Goal: Task Accomplishment & Management: Complete application form

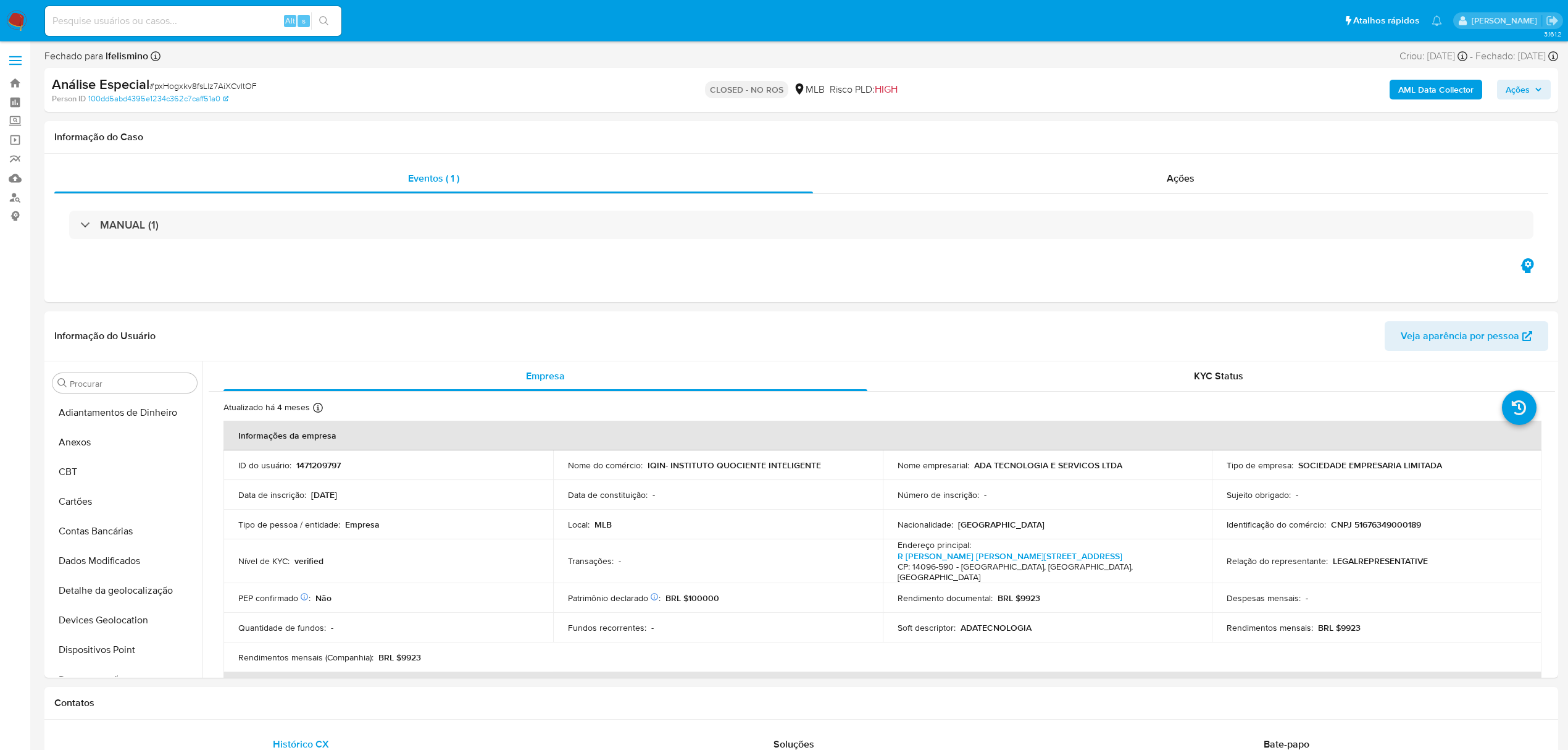
select select "10"
click at [561, 87] on div "CLOSED - NO ROS MLB Risco PLD: HIGH" at bounding box center [801, 90] width 496 height 29
click at [181, 13] on input at bounding box center [193, 21] width 297 height 16
paste input "MHese70G8MB1G2ZHn3k7X2Ai"
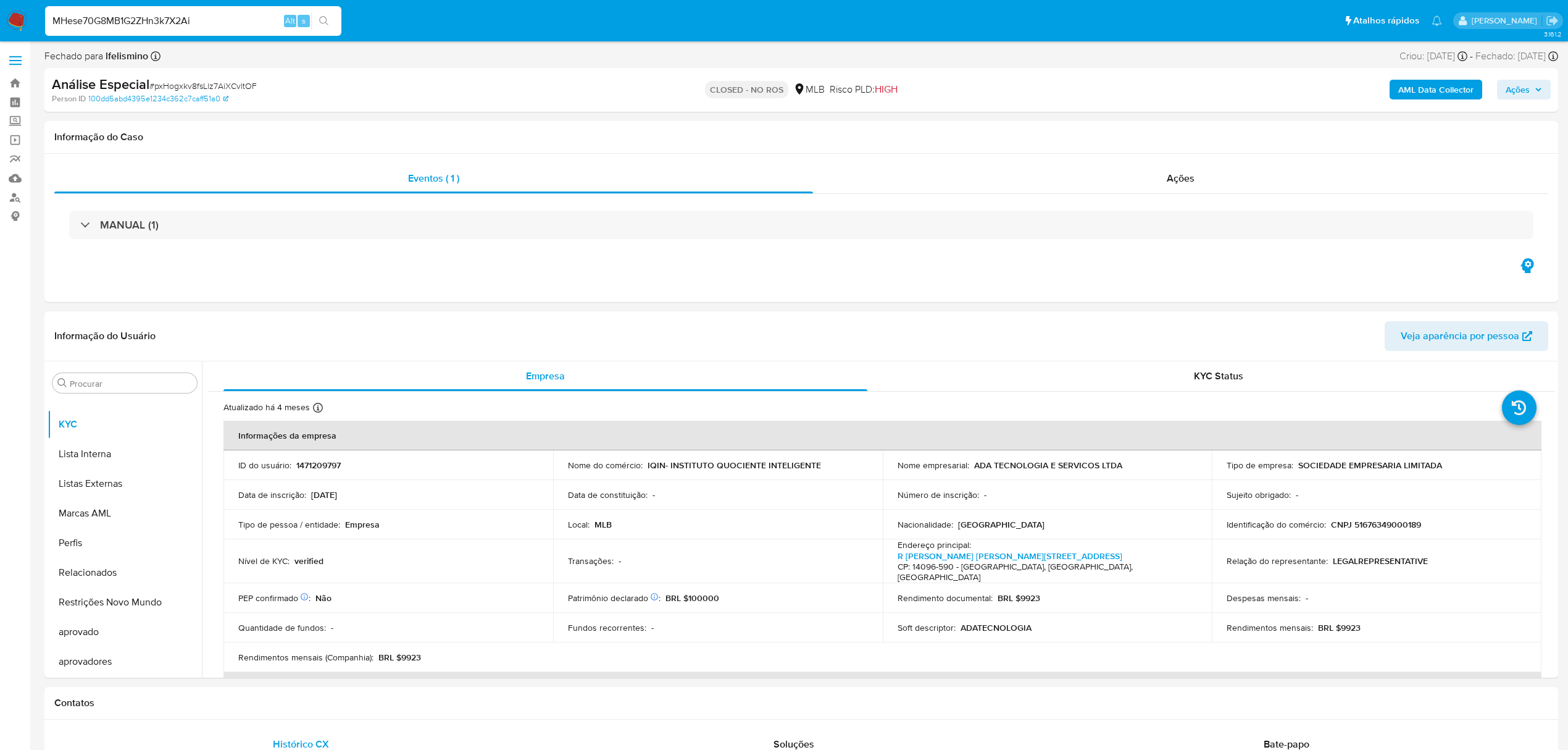
type input "MHese70G8MB1G2ZHn3k7X2Ai"
click at [331, 22] on button "search-icon" at bounding box center [324, 21] width 26 height 18
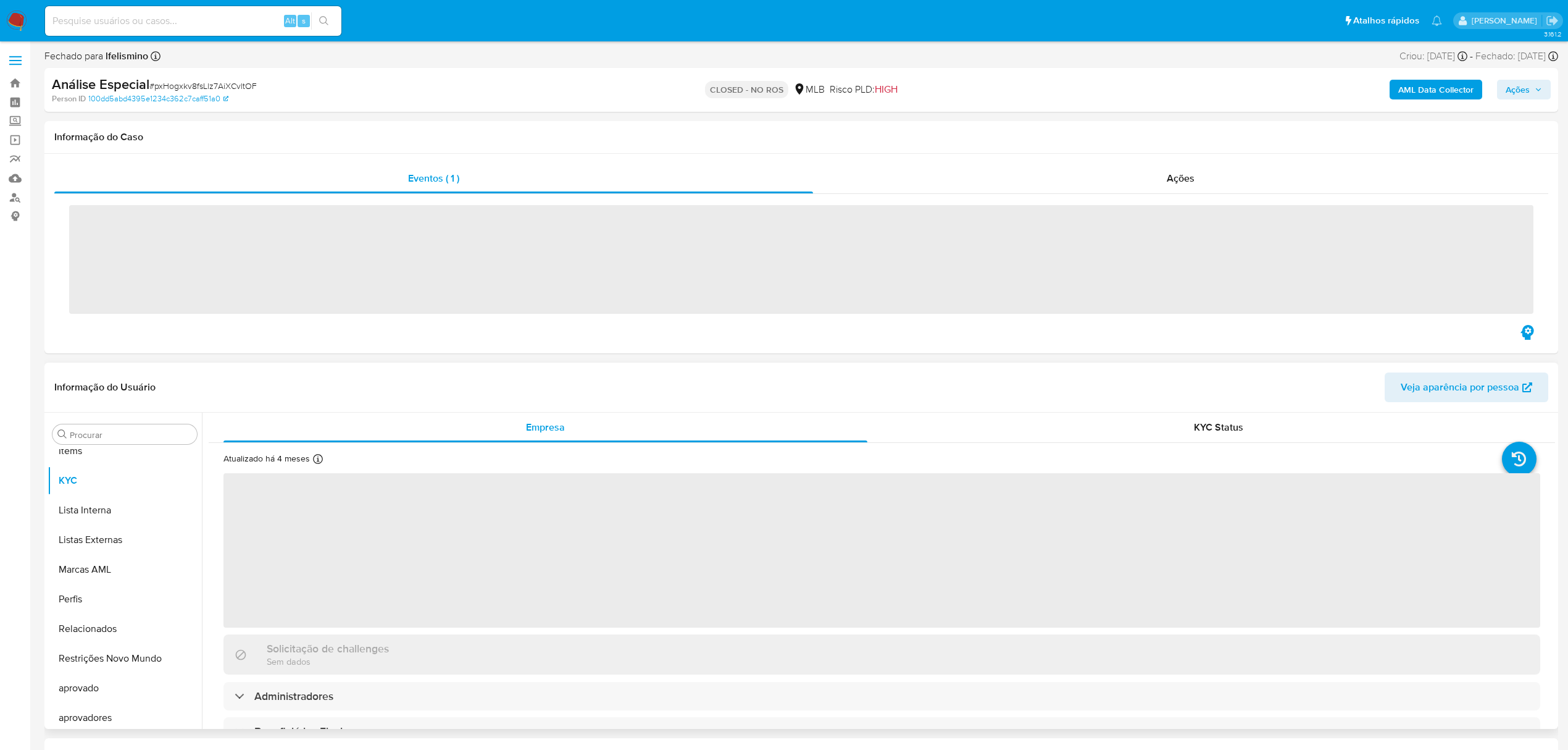
scroll to position [641, 0]
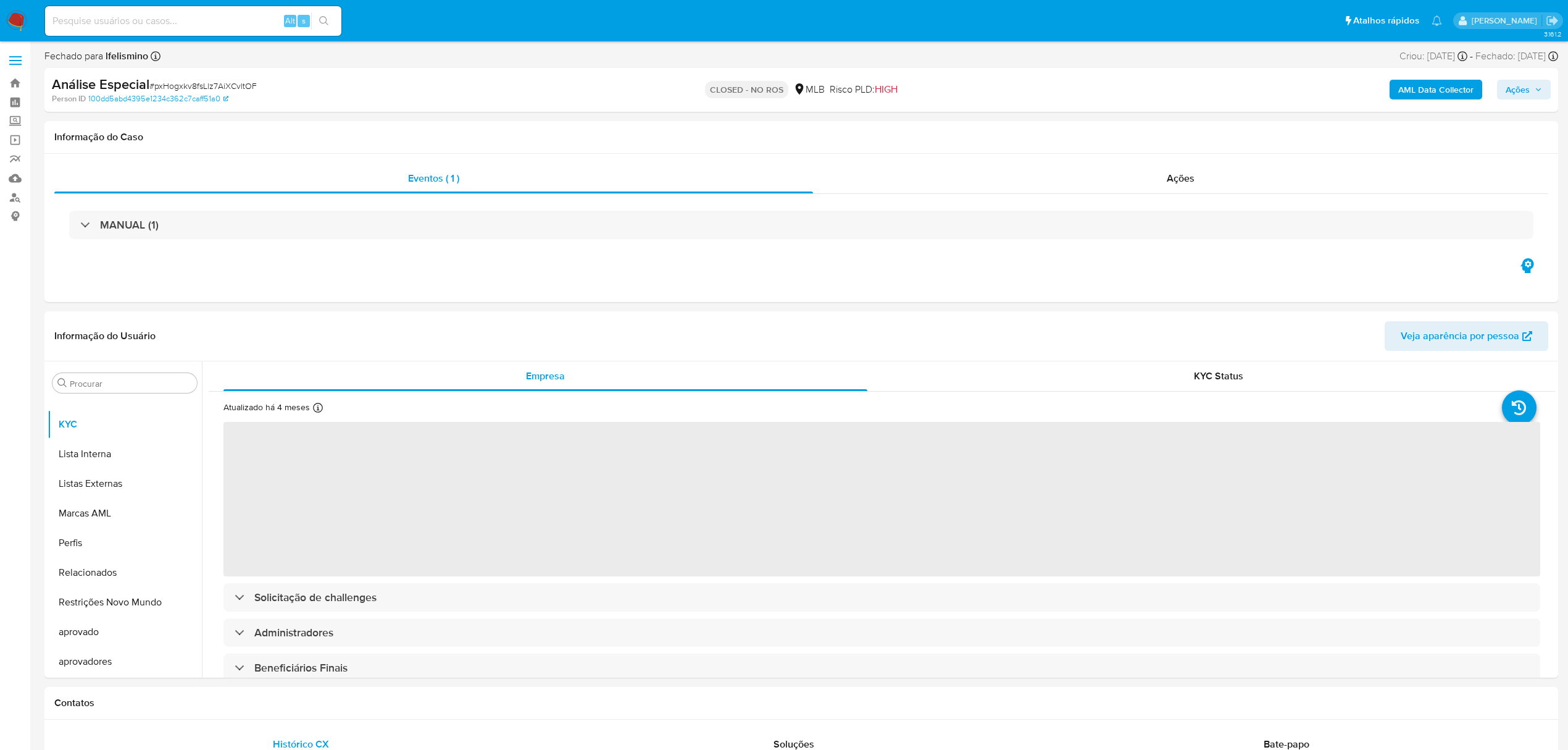
select select "10"
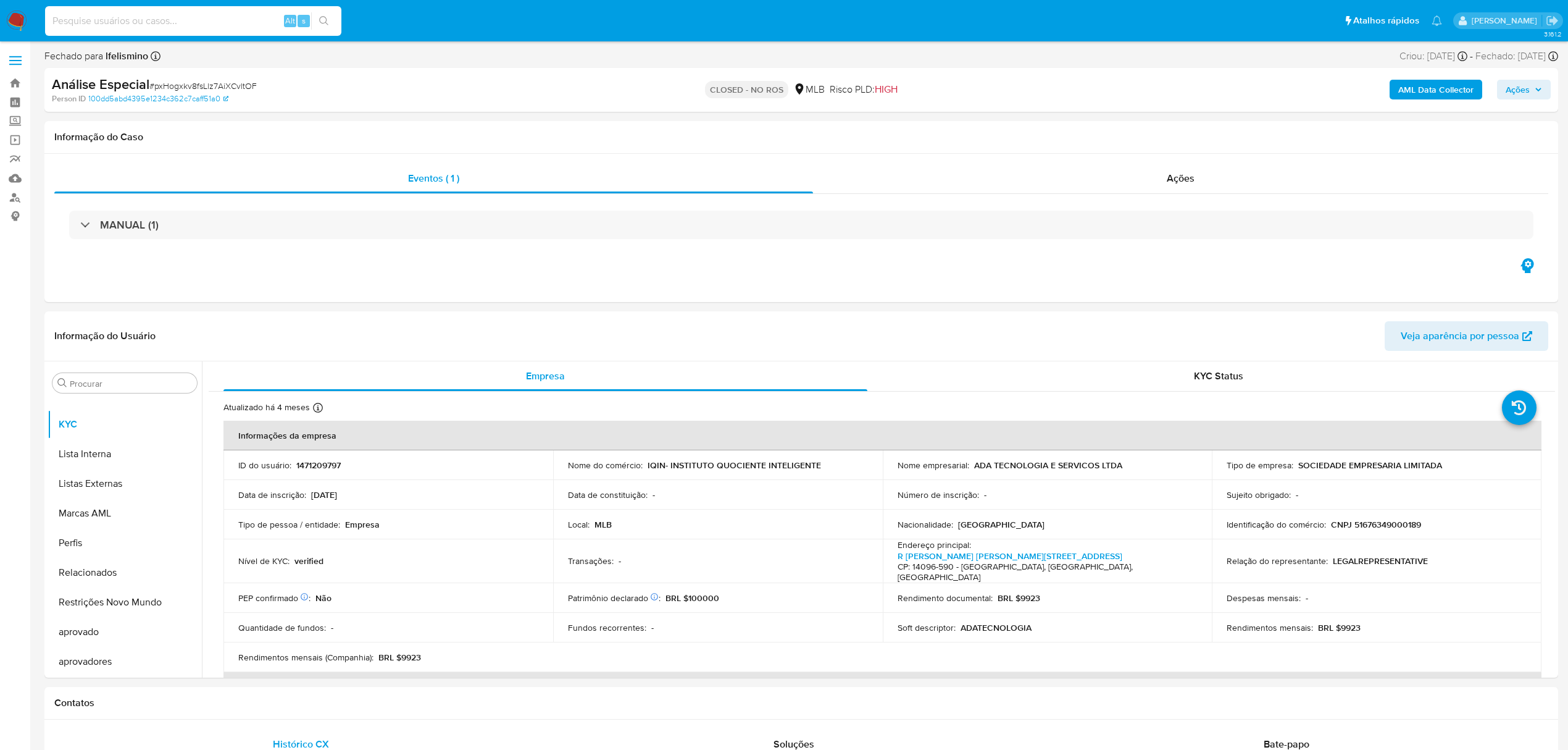
click at [181, 16] on input at bounding box center [193, 21] width 297 height 16
paste input "MHese70G8MB1G2ZHn3k7X2Ai"
type input "MHese70G8MB1G2ZHn3k7X2Ai"
click at [302, 18] on span "s" at bounding box center [304, 20] width 4 height 12
click at [327, 18] on icon "search-icon" at bounding box center [324, 21] width 10 height 10
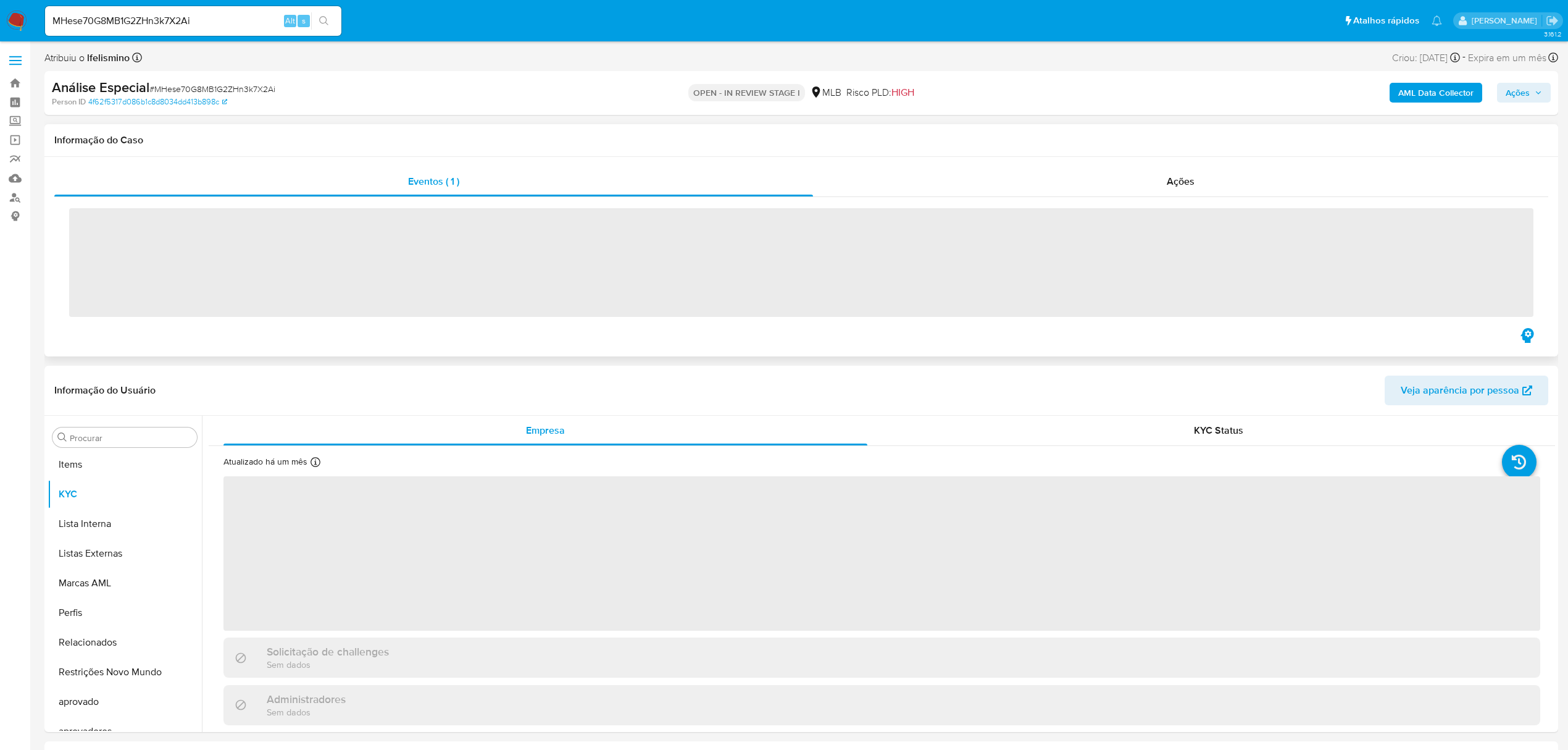
scroll to position [641, 0]
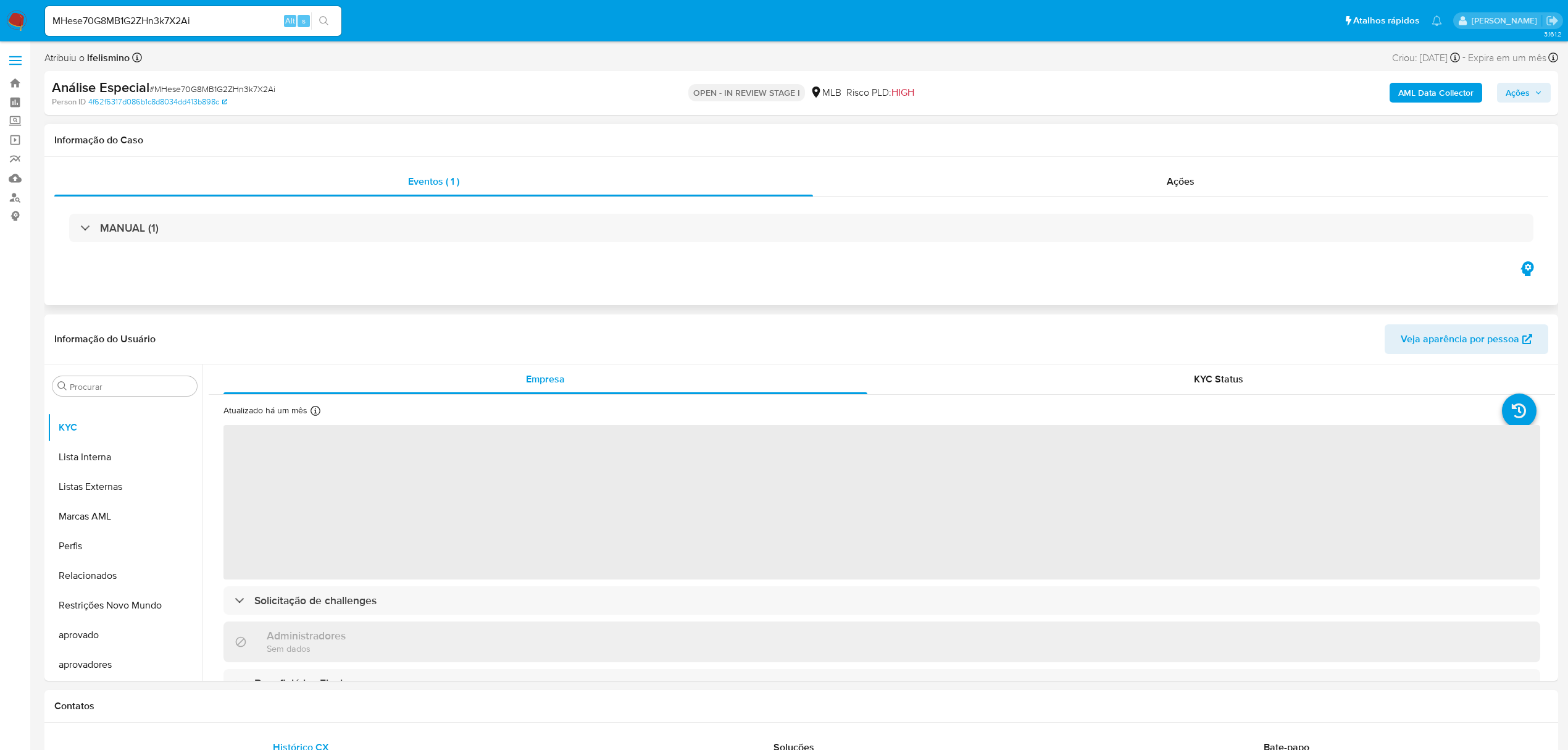
select select "10"
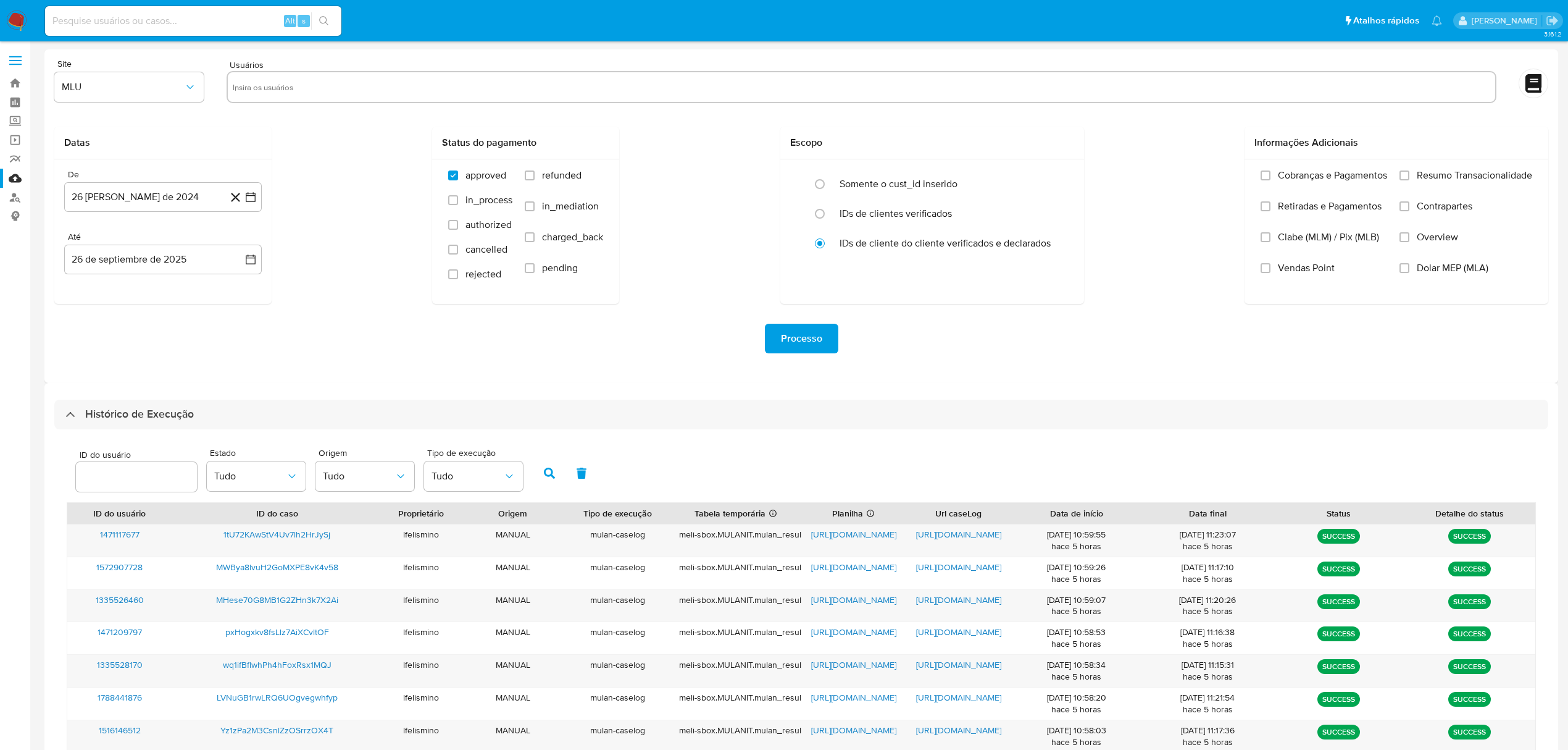
select select "10"
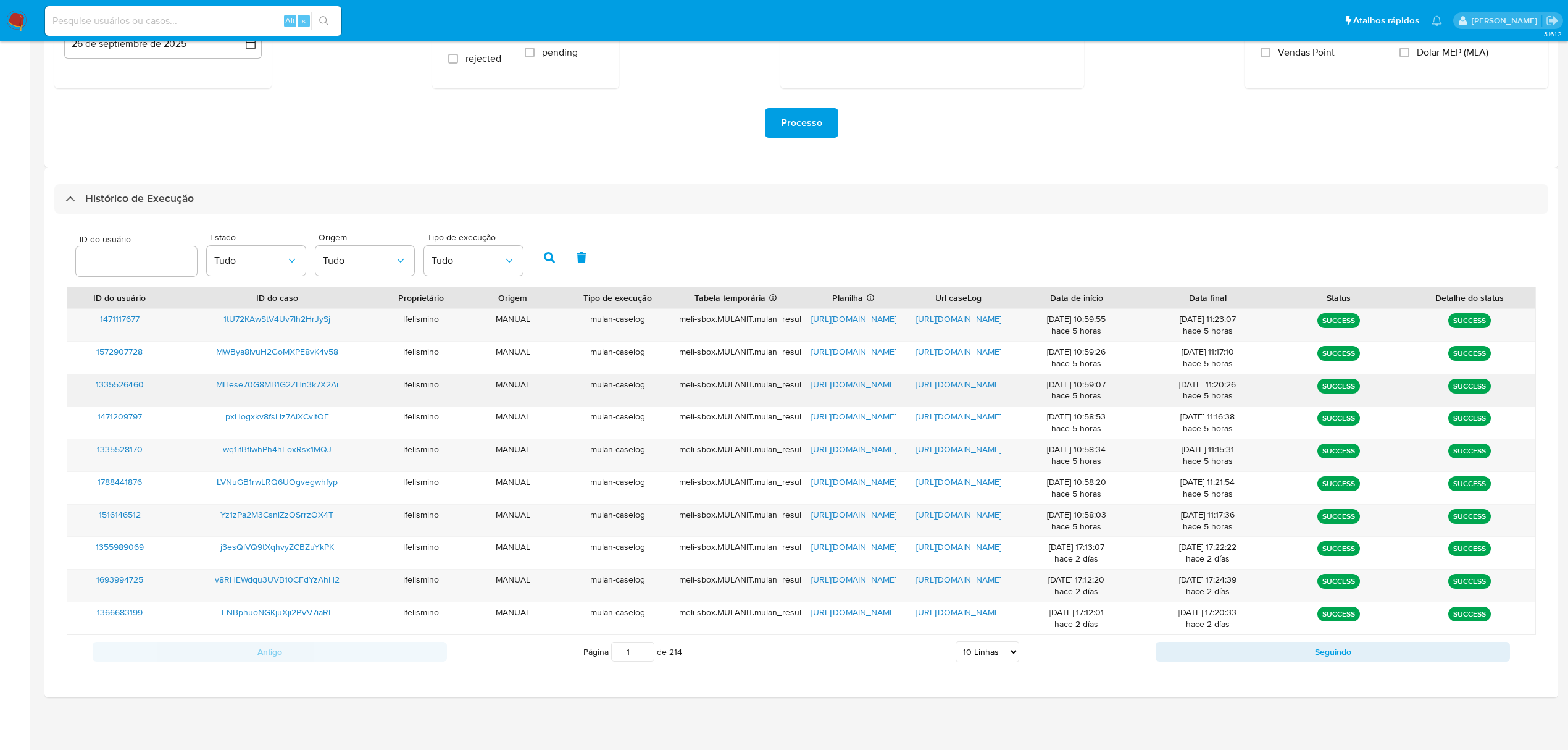
click at [958, 383] on span "[URL][DOMAIN_NAME]" at bounding box center [959, 383] width 85 height 12
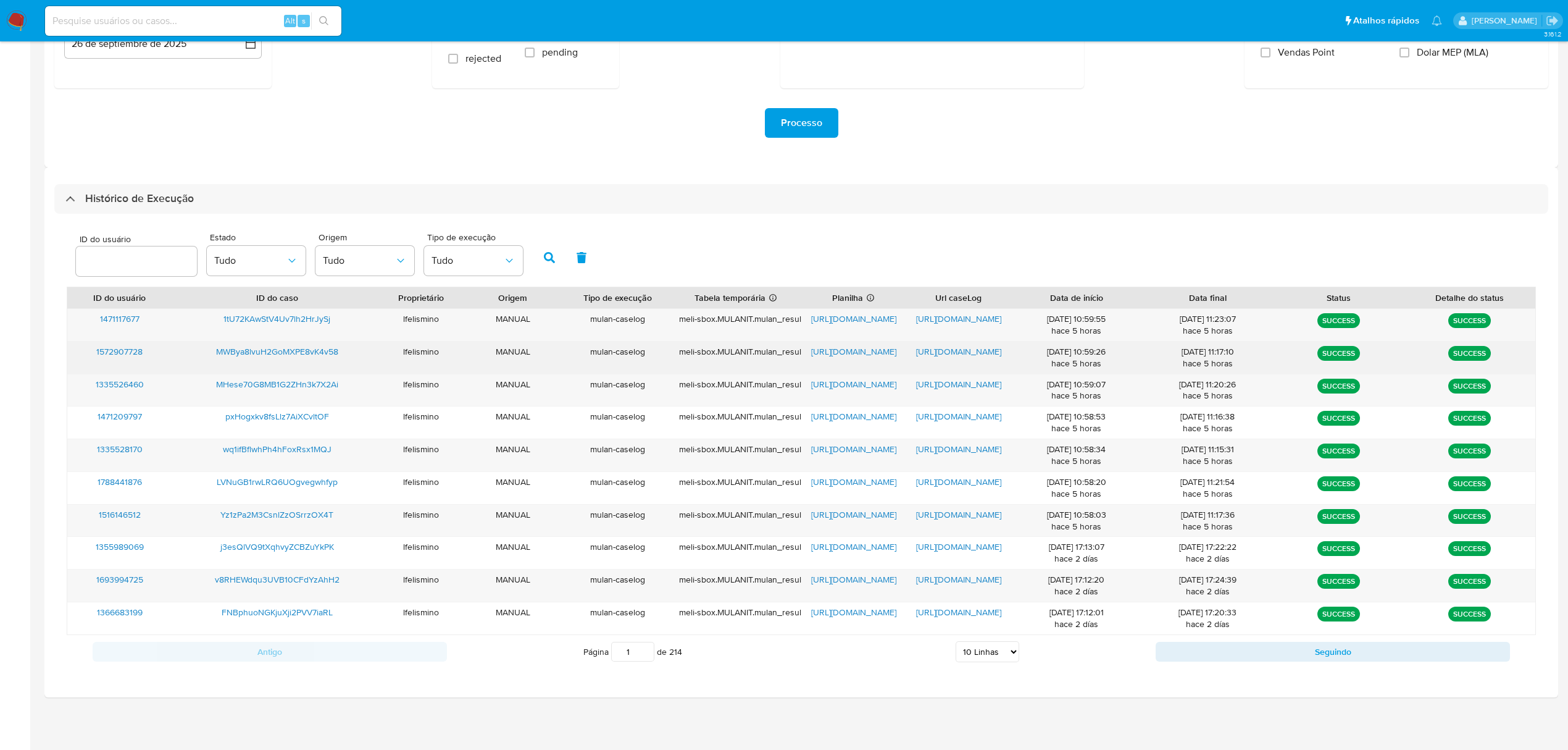
click at [275, 350] on span "MWBya8lvuH2GoMXPE8vK4v58" at bounding box center [277, 351] width 123 height 12
click at [961, 347] on span "https://docs.google.com/document/d/1mJlb-i6OujxJZfgjFaZJOZ9vcuwF2SlISt9JqhuNPFw…" at bounding box center [959, 351] width 85 height 12
click at [843, 349] on span "https://docs.google.com/spreadsheets/d/1KdA9NPALu16KLcp_6nFQR7zTAnqSHz0D2JaJygB…" at bounding box center [854, 351] width 85 height 12
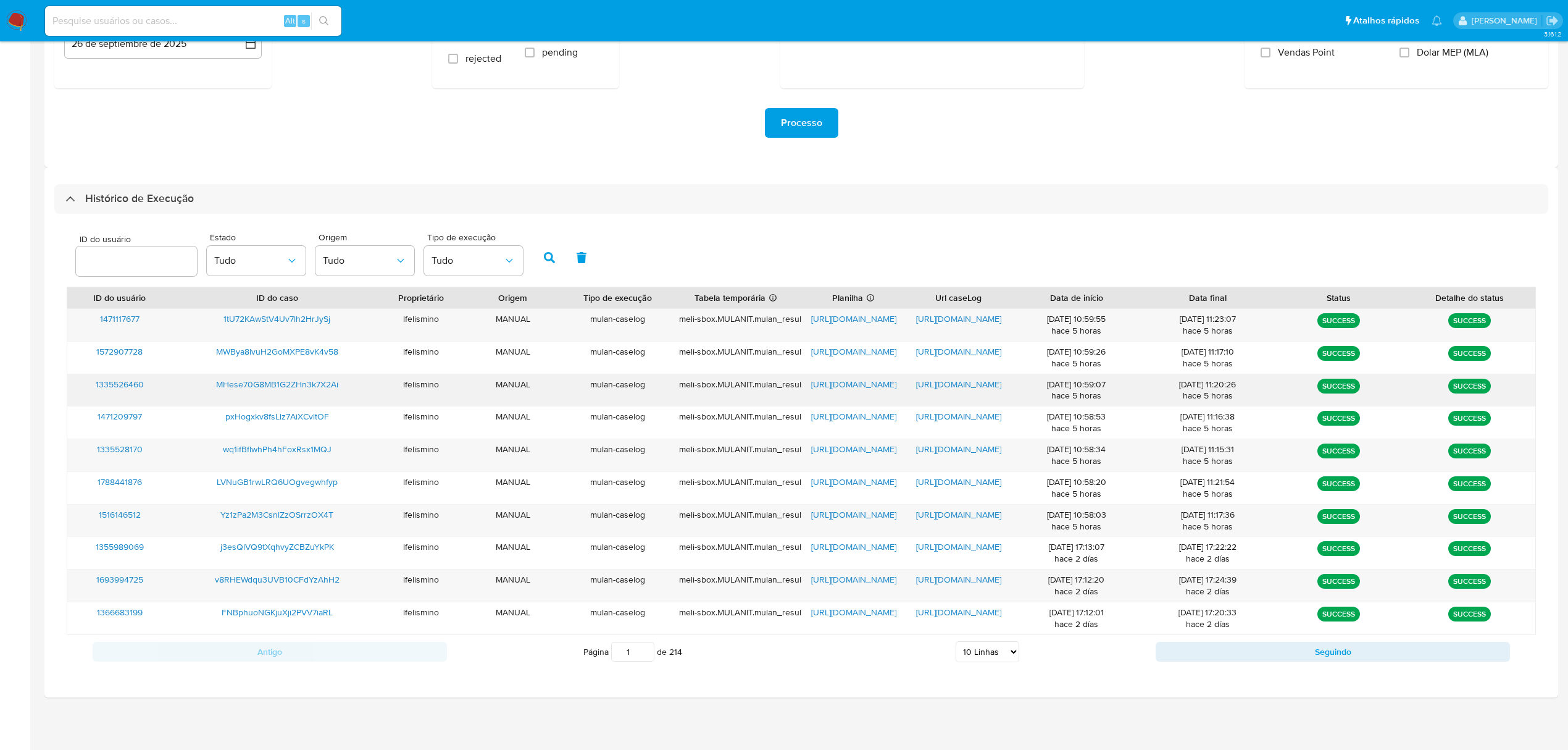
click at [948, 384] on span "https://docs.google.com/document/d/15f6HDjS_-7dHVNea1OlpGj7m308h_WeEUEuL2ThDQIs…" at bounding box center [959, 383] width 85 height 12
click at [964, 388] on span "https://docs.google.com/document/d/15f6HDjS_-7dHVNea1OlpGj7m308h_WeEUEuL2ThDQIs…" at bounding box center [959, 383] width 85 height 12
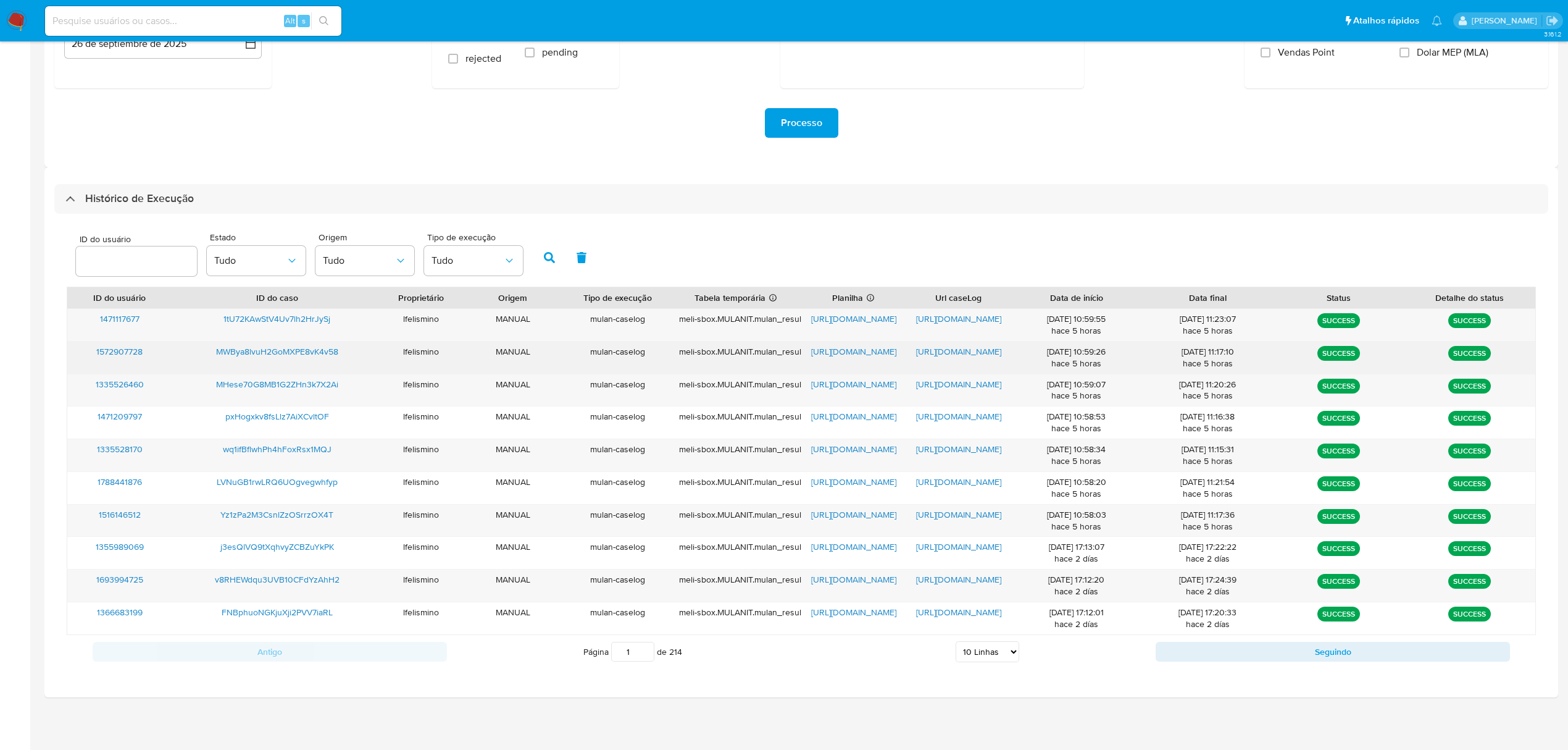
click at [964, 357] on div "https://docs.google.com/document/d/1mJlb-i6OujxJZfgjFaZJOZ9vcuwF2SlISt9JqhuNPFw…" at bounding box center [959, 358] width 105 height 32
click at [968, 349] on span "https://docs.google.com/document/d/1mJlb-i6OujxJZfgjFaZJOZ9vcuwF2SlISt9JqhuNPFw…" at bounding box center [959, 351] width 85 height 12
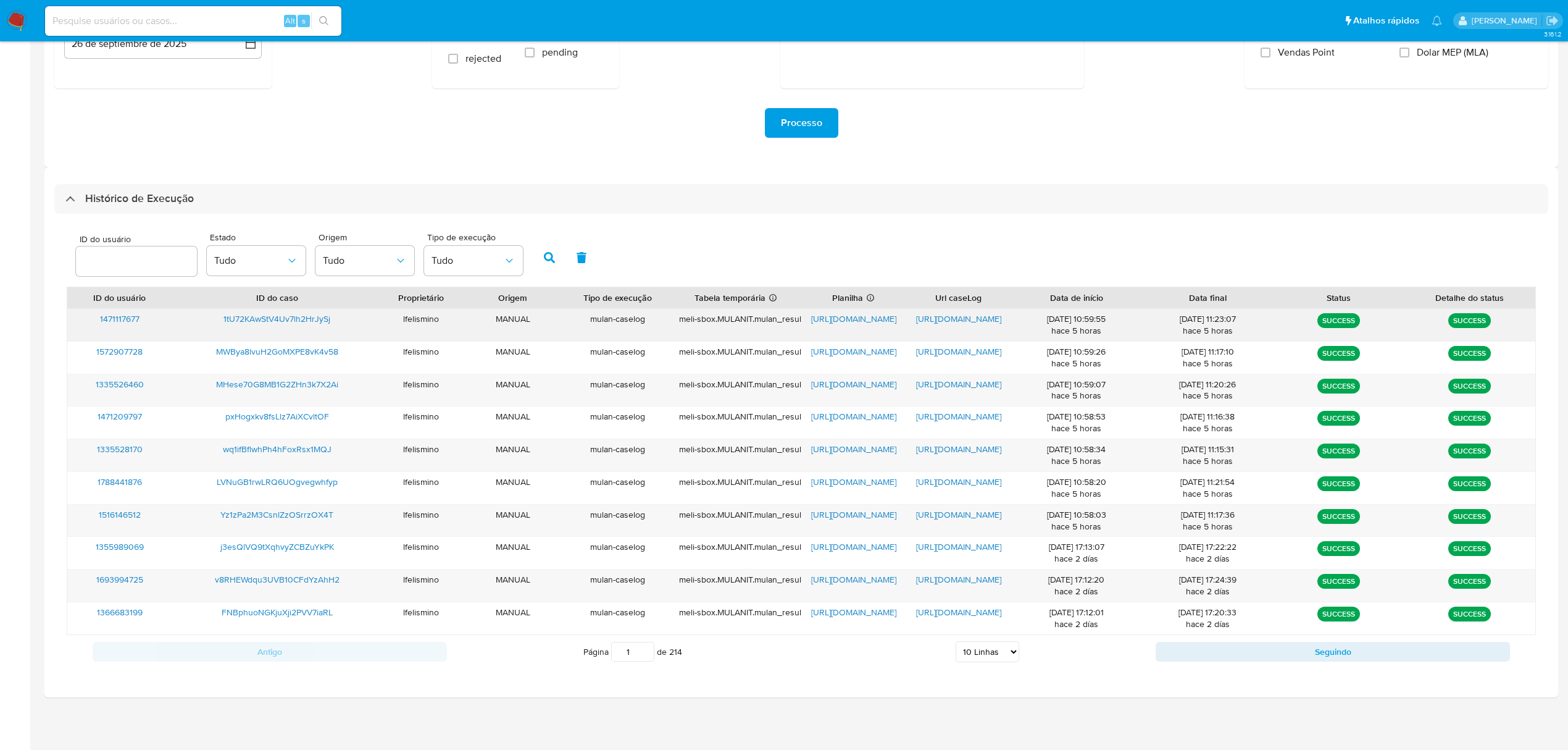
click at [934, 318] on span "https://docs.google.com/document/d/1c4YC67wfEaIU2-c3aXmwPc_X0py2Yf_KD4_MnslrFiY…" at bounding box center [959, 318] width 85 height 12
click at [853, 317] on span "https://docs.google.com/spreadsheets/d/1gJf9Ys1-jLcbelhrxKMsn-CF9ivvuESmNNvqo5L…" at bounding box center [854, 318] width 85 height 12
click at [281, 314] on span "1tU72KAwStV4Uv7lh2HrJySj" at bounding box center [277, 318] width 107 height 12
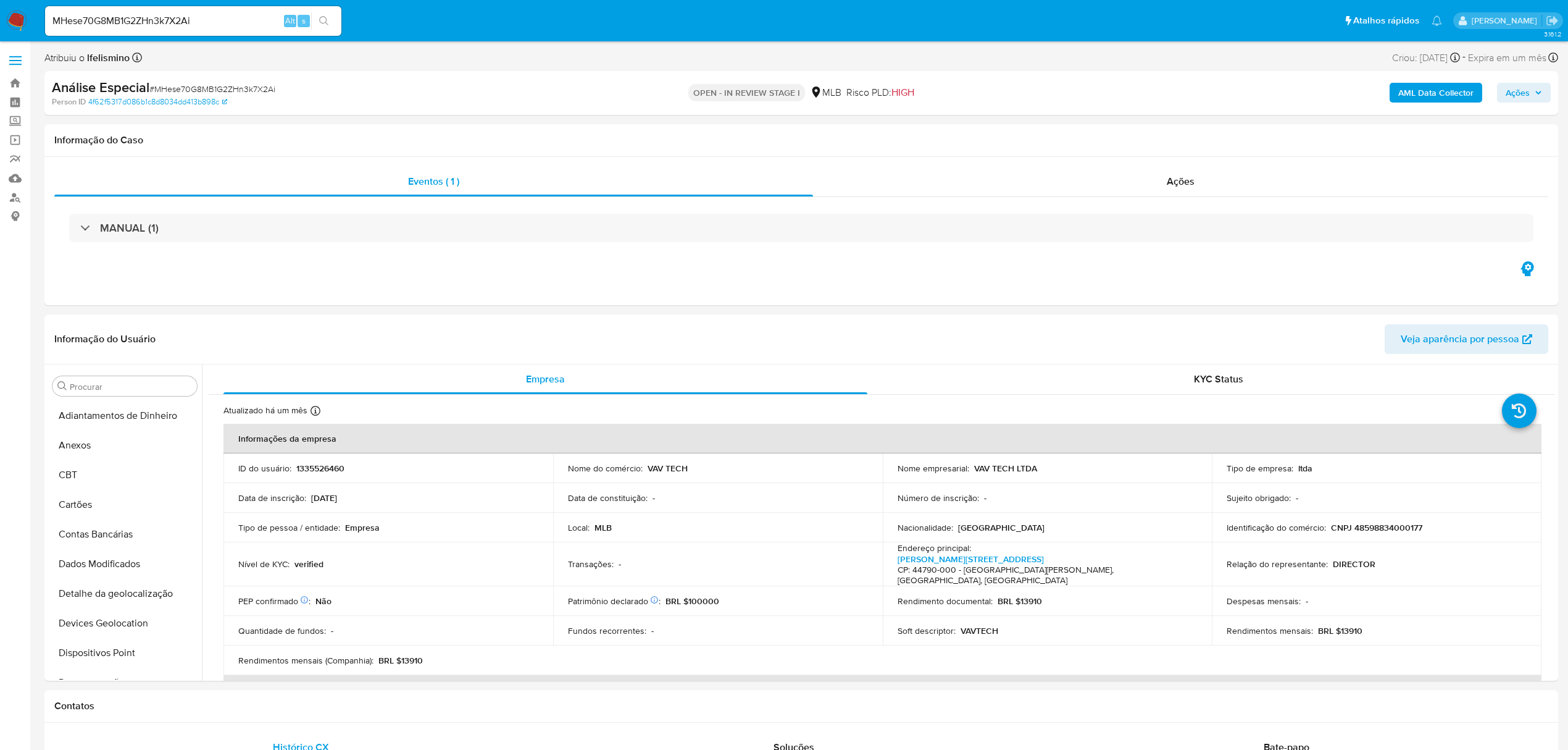
select select "10"
click at [137, 444] on button "Geral" at bounding box center [119, 437] width 144 height 30
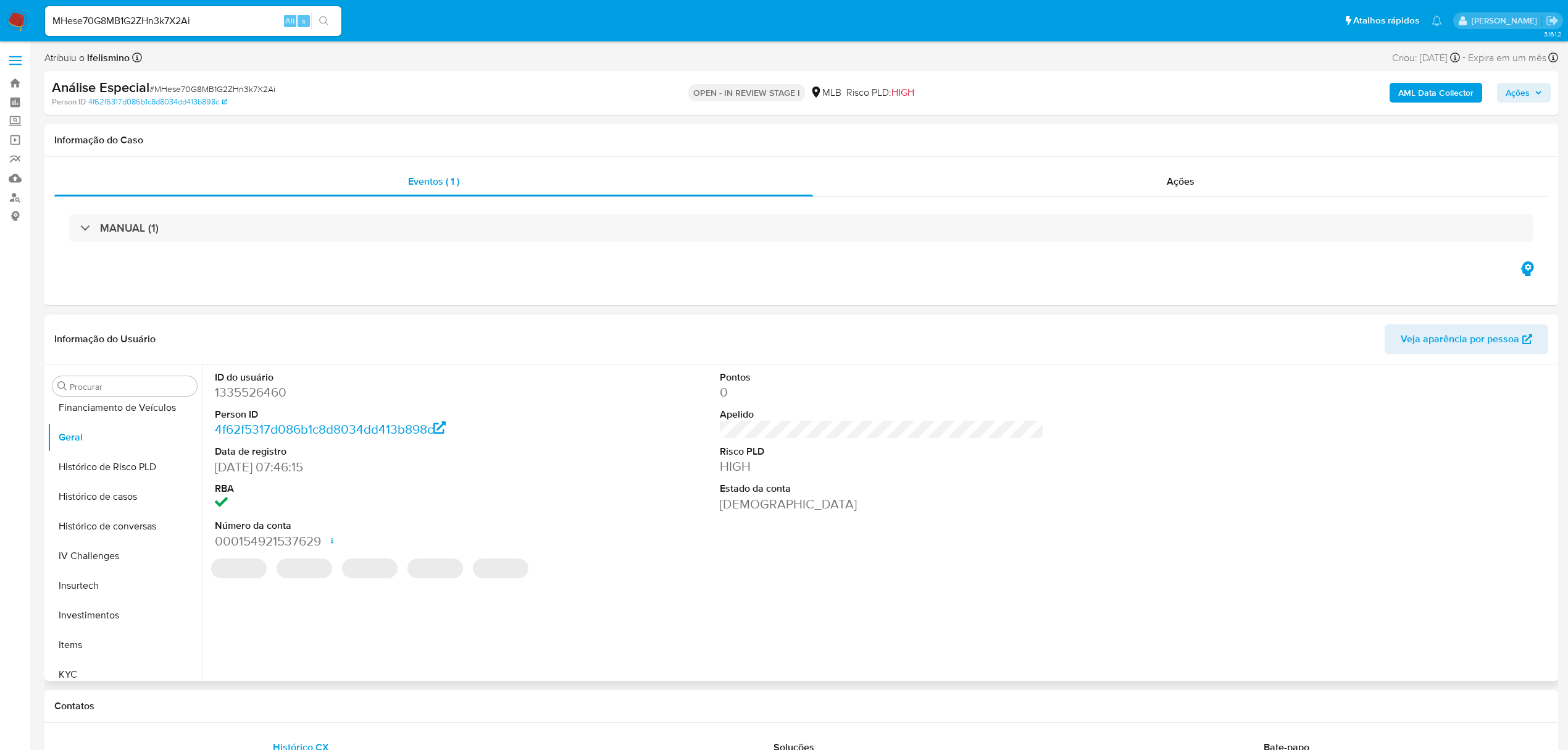
click at [282, 400] on dd "1335526460" at bounding box center [377, 392] width 324 height 18
copy dd "1335526460"
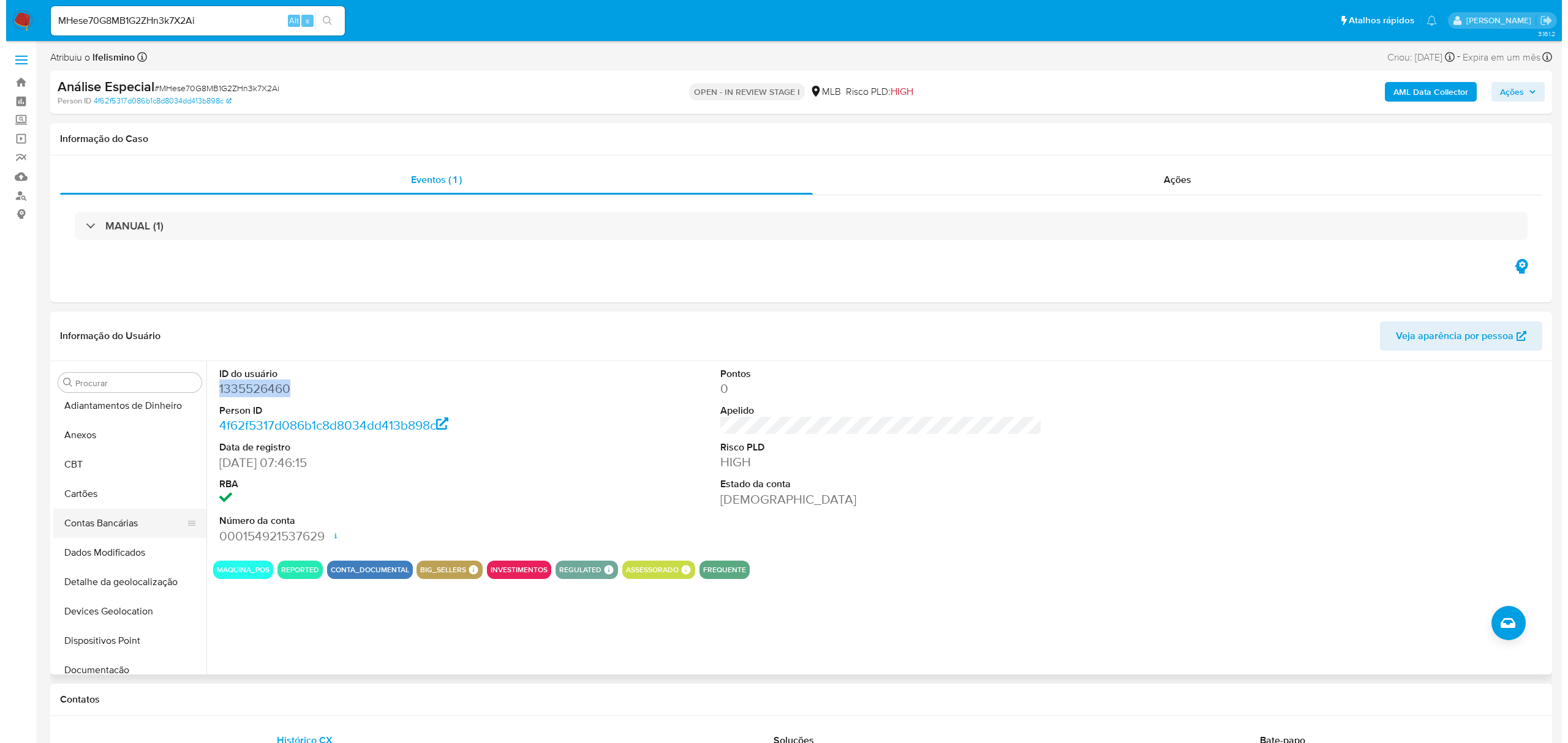
scroll to position [0, 0]
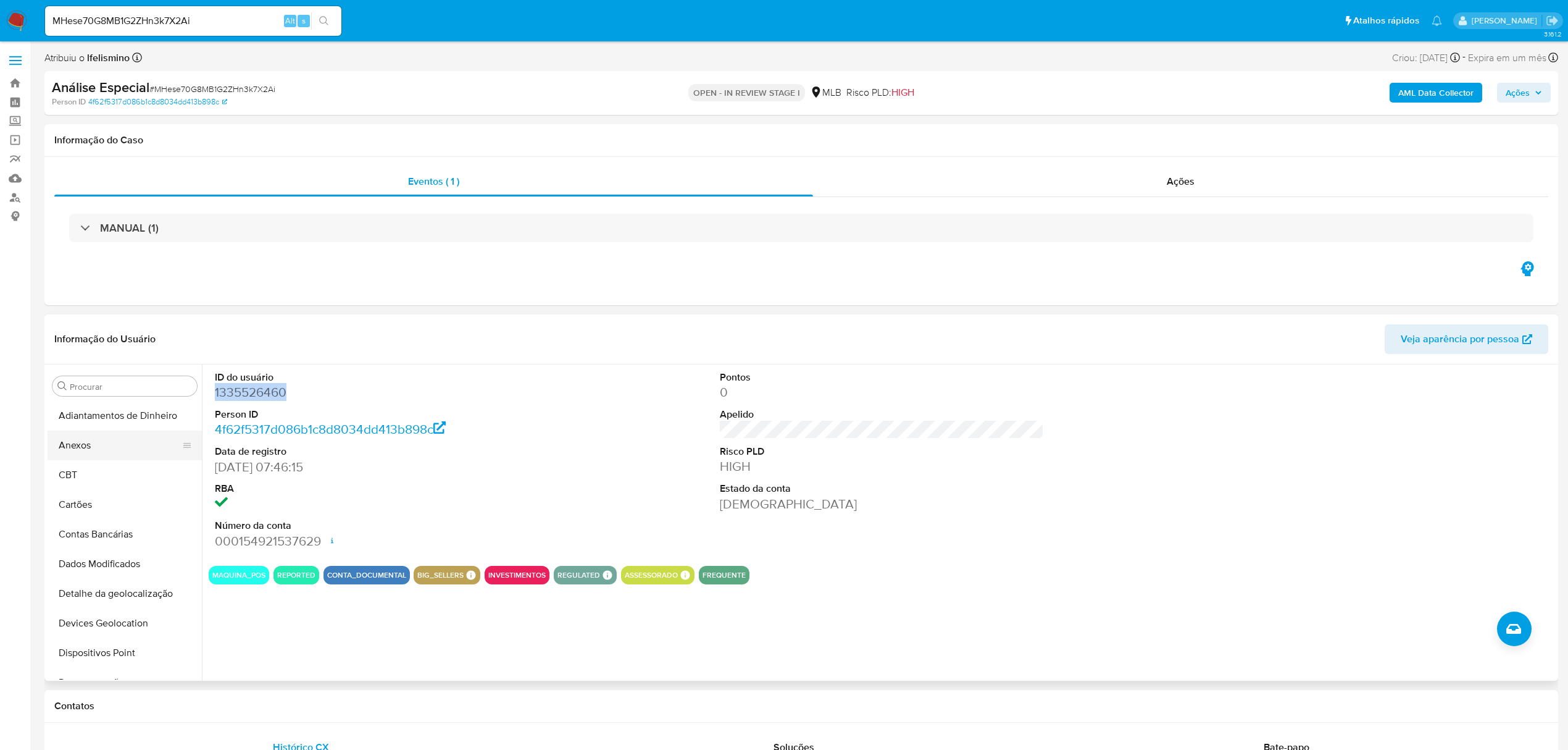
click at [114, 456] on button "Anexos" at bounding box center [119, 445] width 144 height 30
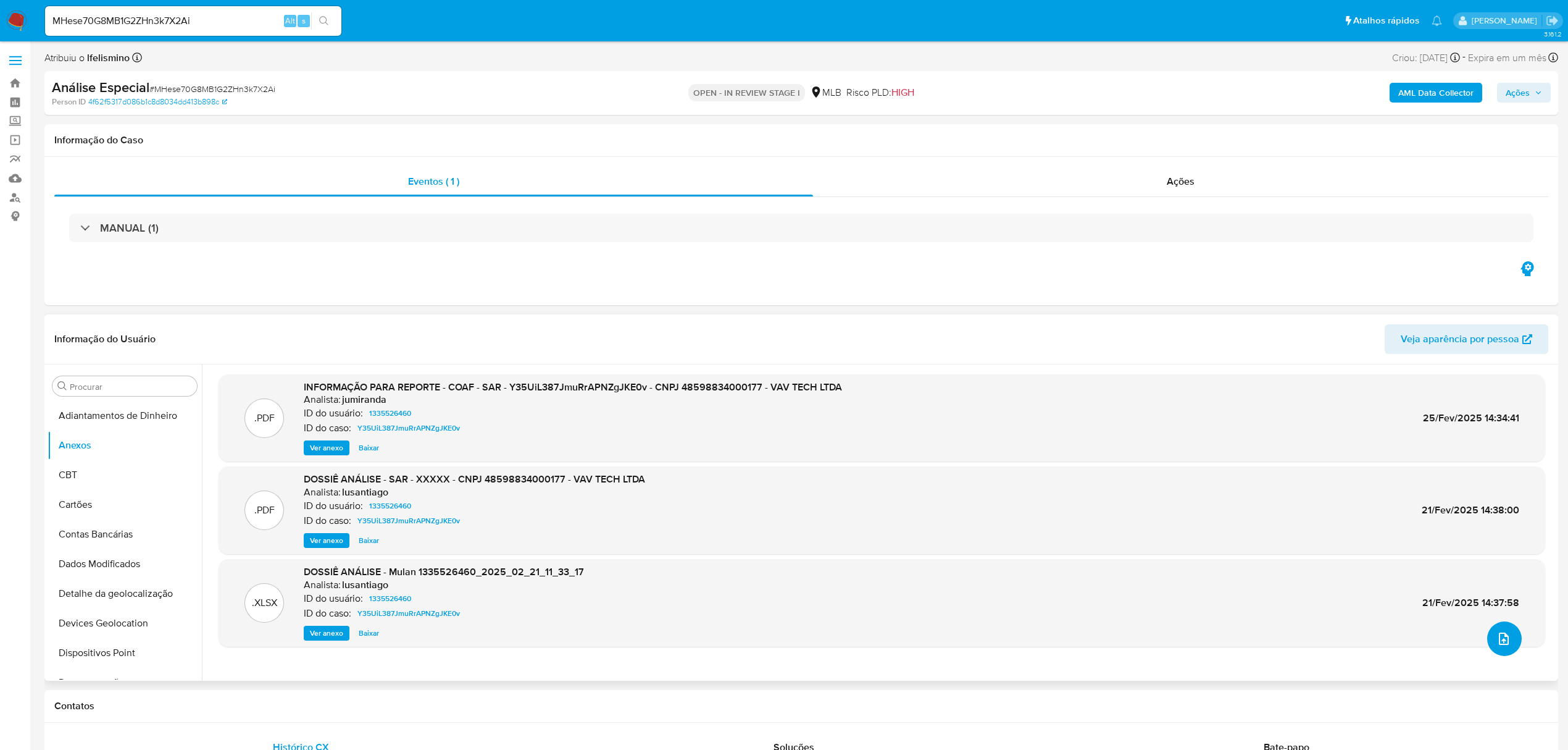
click at [1508, 626] on button "upload-file" at bounding box center [1505, 639] width 34 height 34
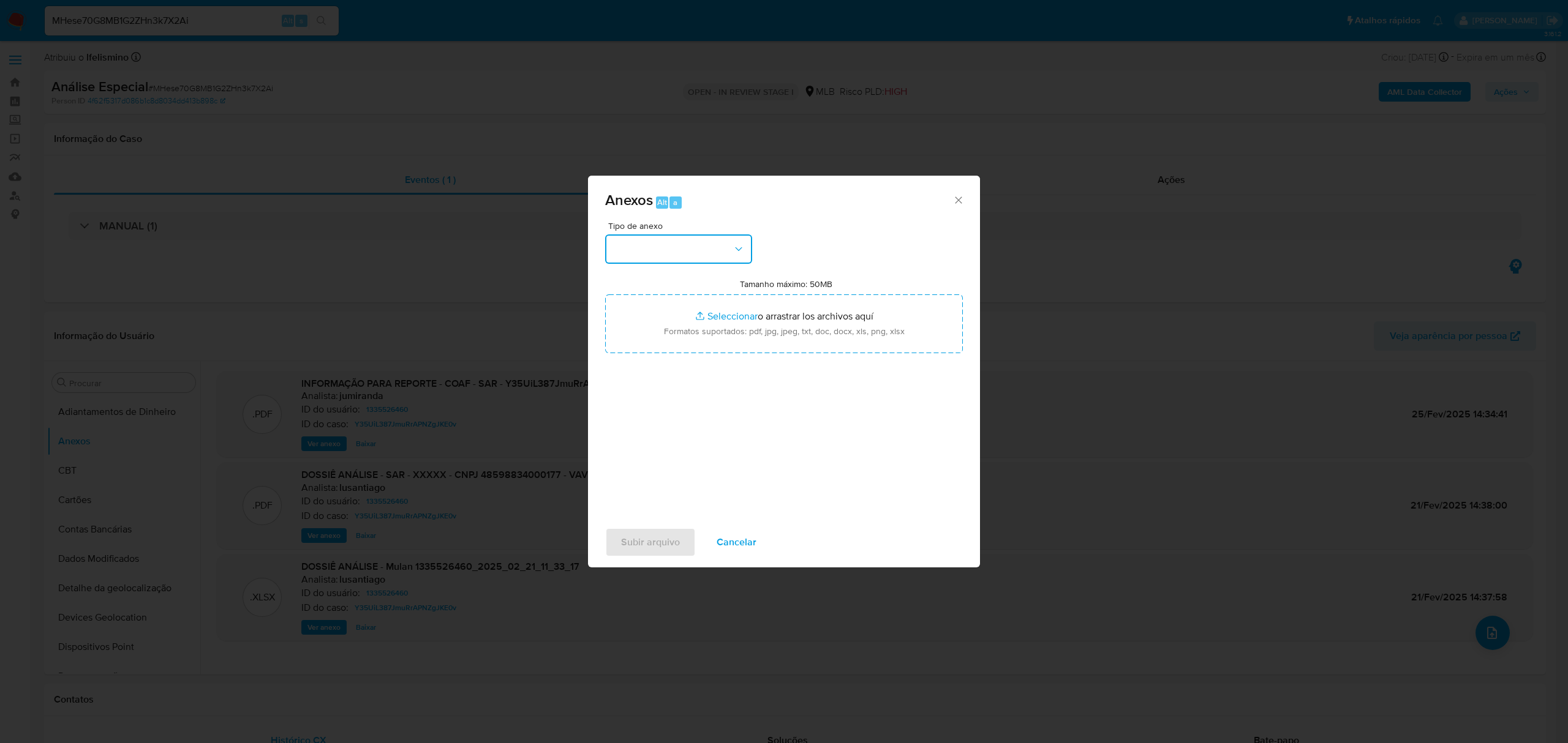
click at [607, 246] on button "button" at bounding box center [678, 249] width 147 height 29
click at [641, 339] on div "DOSSIÊ ANÁLISE" at bounding box center [674, 353] width 125 height 29
click at [687, 263] on div "Tipo de anexo DOSSIÊ ANÁLISE Tamanho máximo: 50MB Seleccionar archivos Seleccio…" at bounding box center [784, 366] width 358 height 289
click at [689, 272] on div "Tipo de anexo DOSSIÊ ANÁLISE Tamanho máximo: 50MB Seleccionar archivos Seleccio…" at bounding box center [784, 366] width 358 height 289
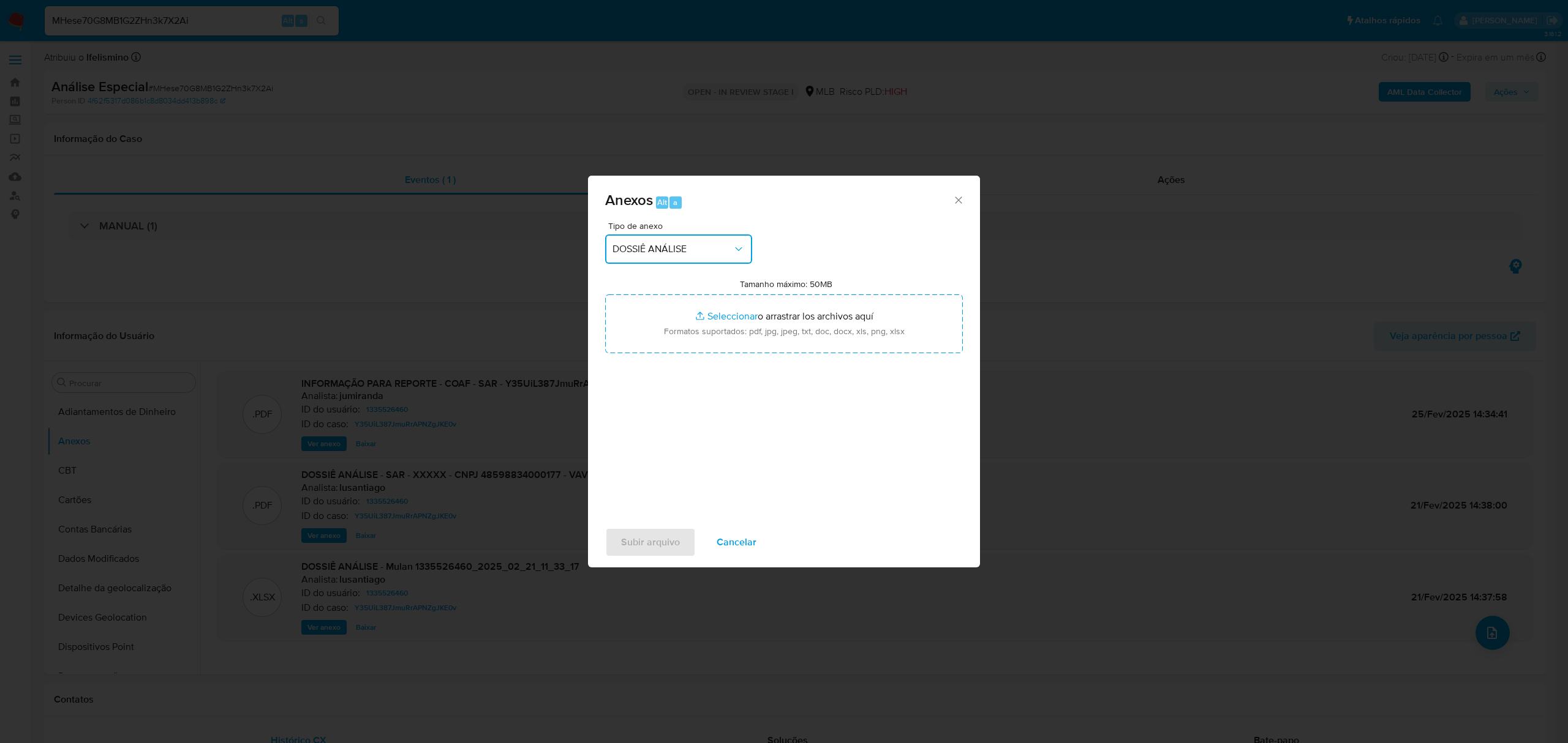
click at [703, 251] on span "DOSSIÊ ANÁLISE" at bounding box center [672, 249] width 120 height 12
click at [677, 327] on div "OUTROS" at bounding box center [674, 323] width 125 height 29
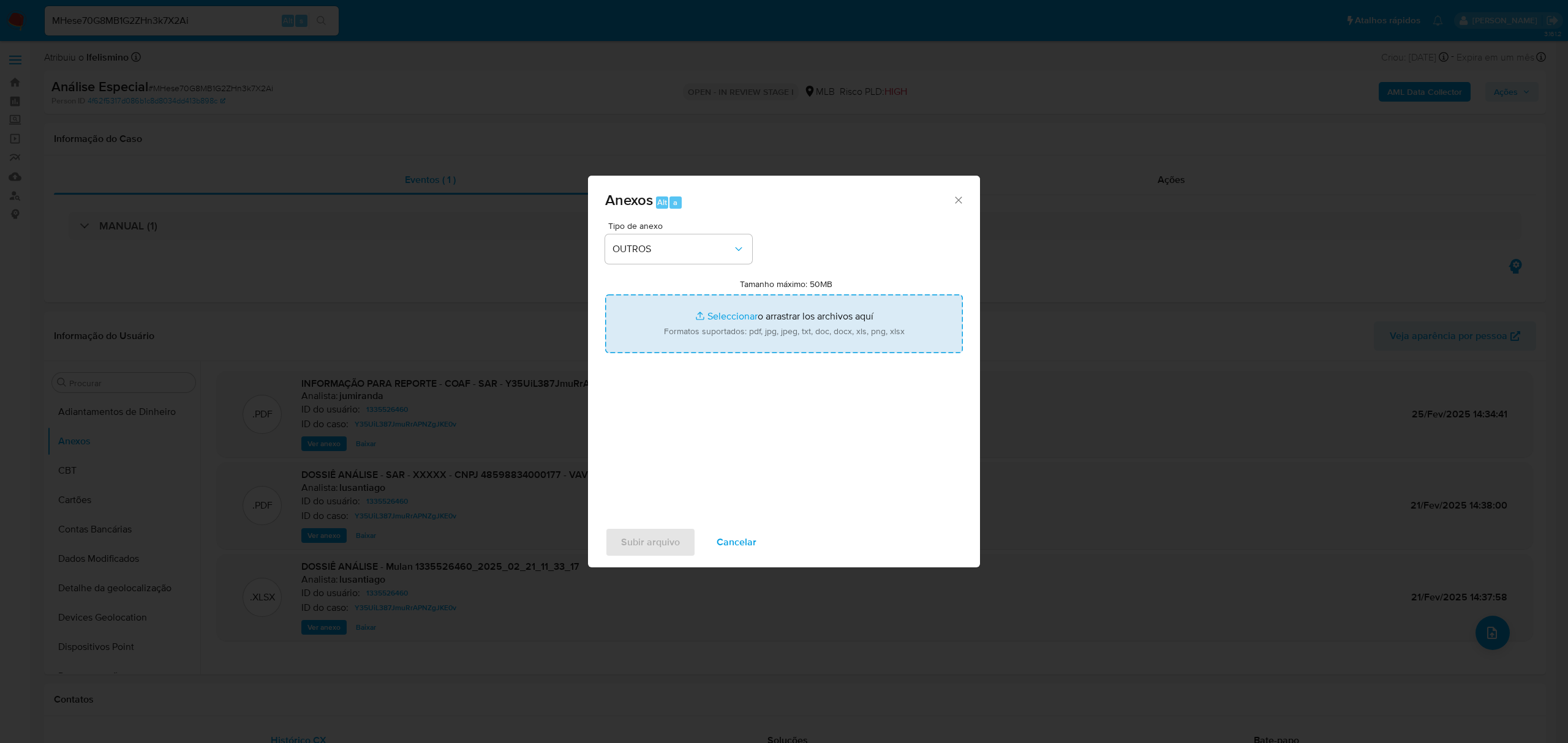
type input "C:\fakepath\Mulan 1335526460_2025_09_26_10_13_15.pdf"
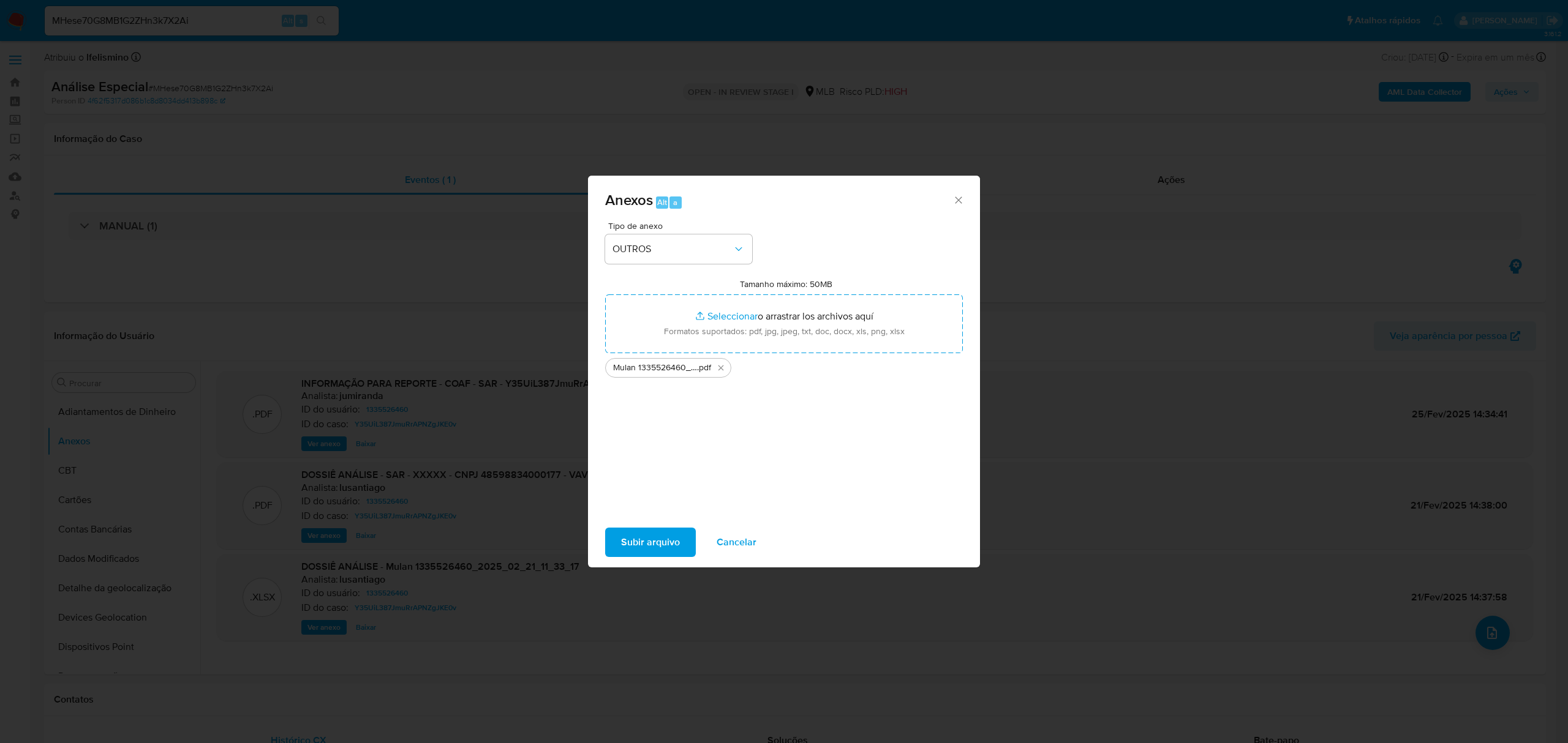
click at [635, 534] on span "Subir arquivo" at bounding box center [650, 542] width 59 height 27
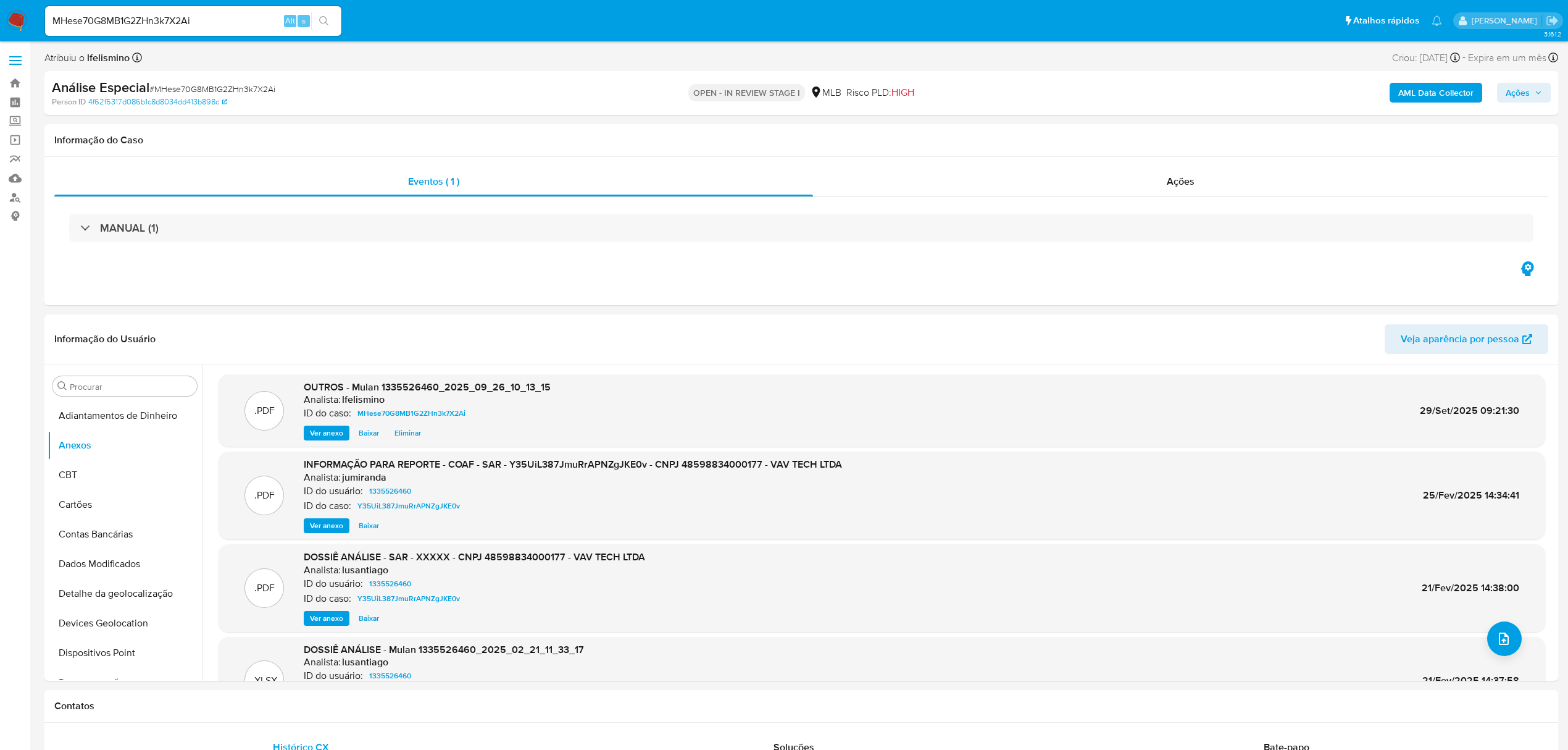
click at [1400, 94] on button "AML Data Collector" at bounding box center [1437, 92] width 93 height 20
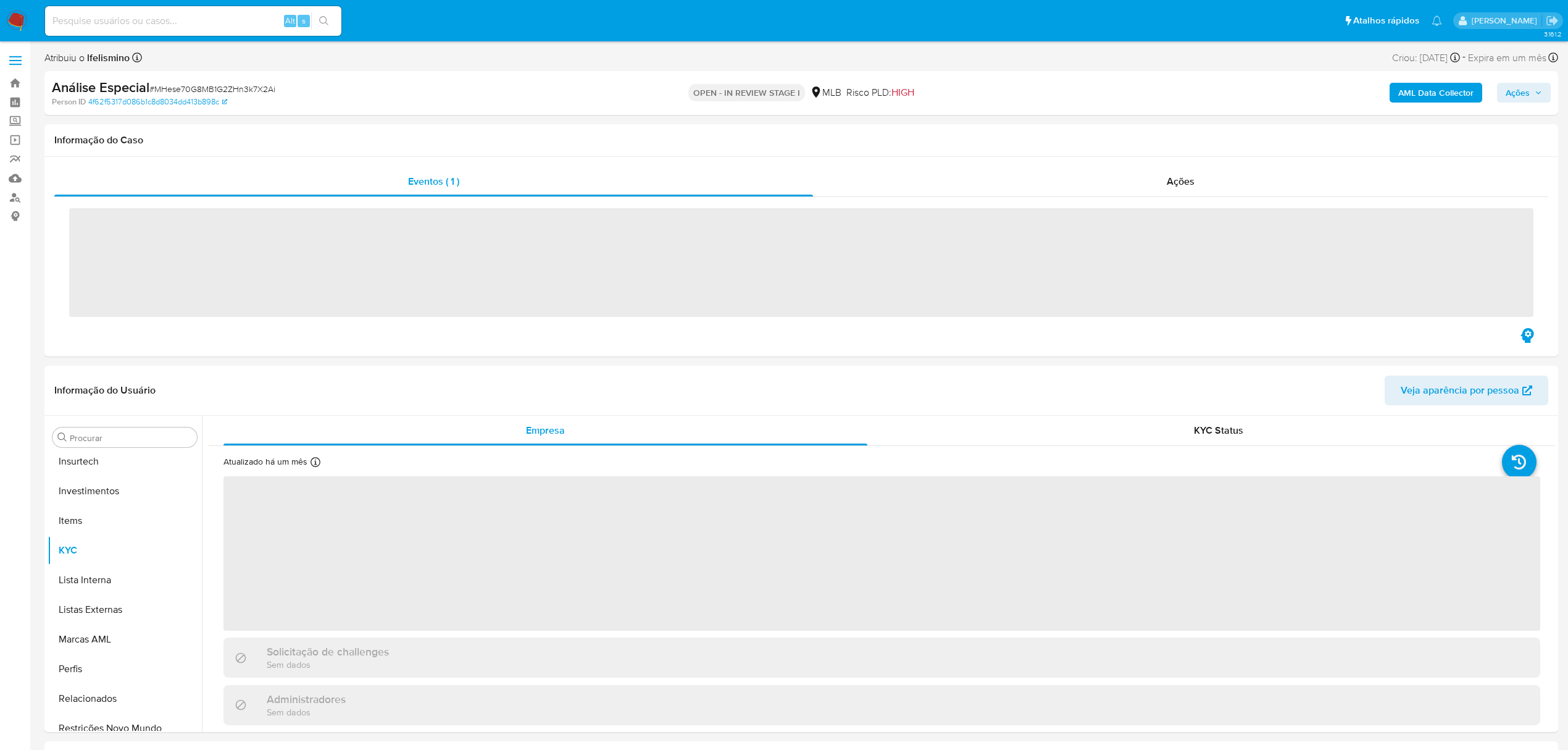
scroll to position [641, 0]
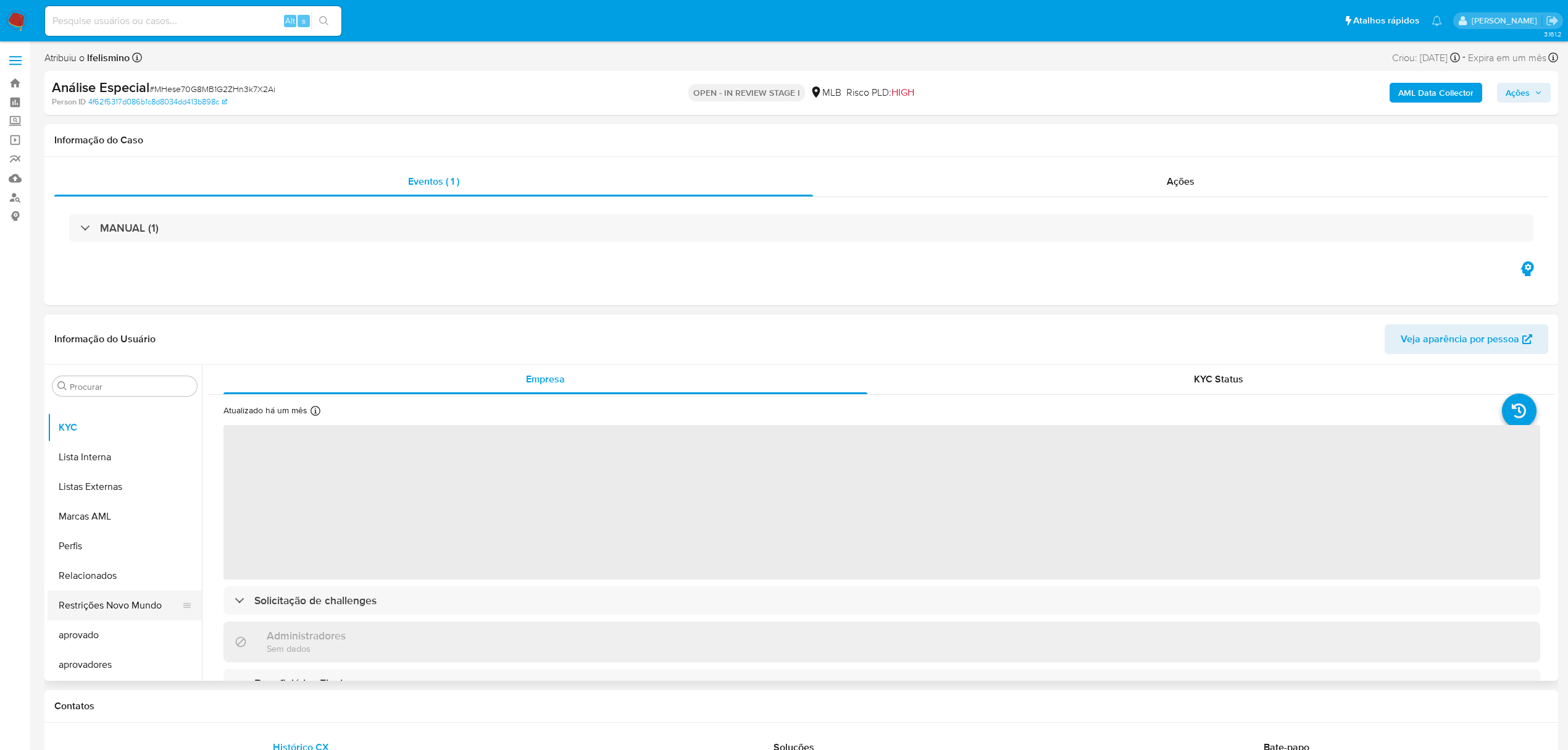
select select "10"
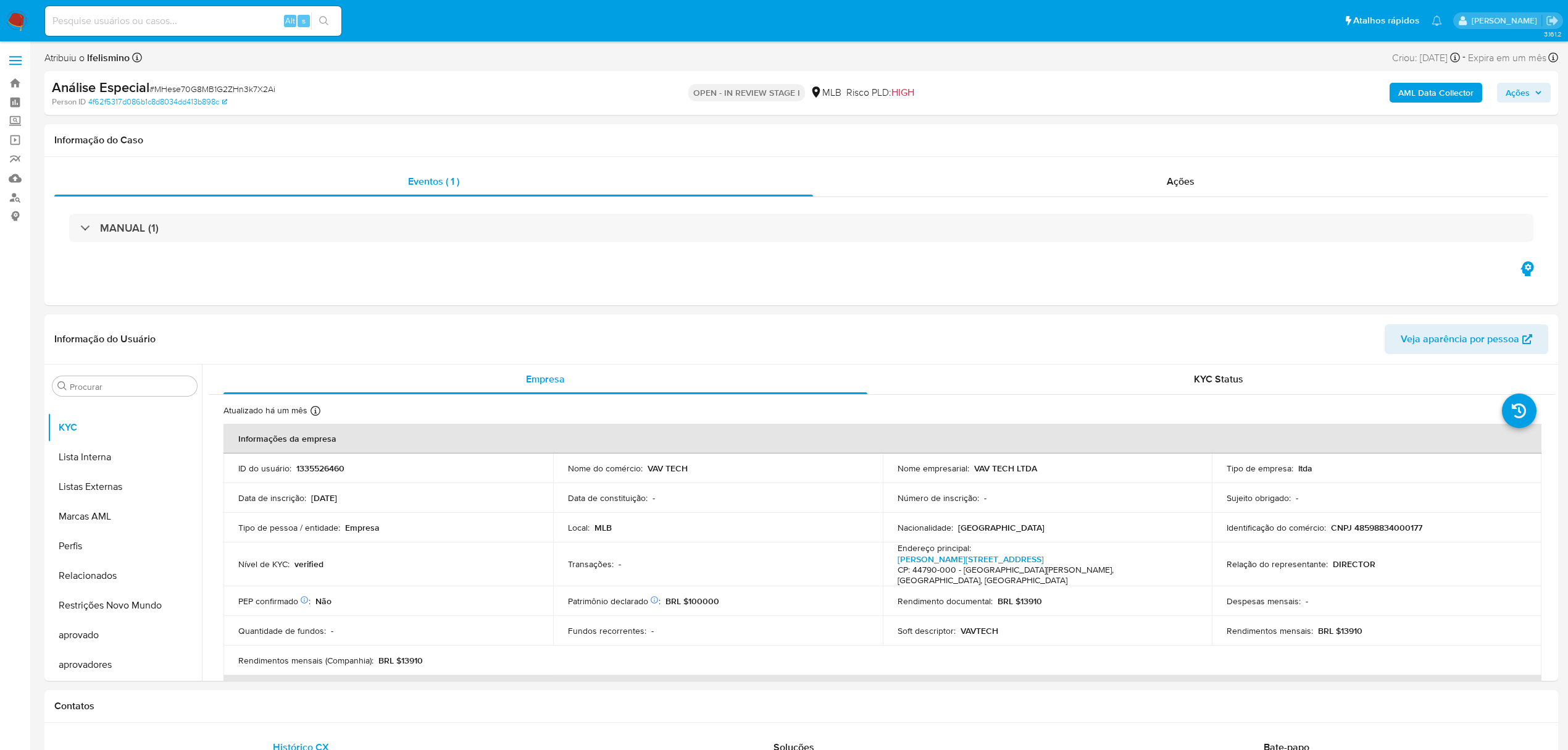
click at [1475, 89] on button "AML Data Collector" at bounding box center [1437, 92] width 93 height 20
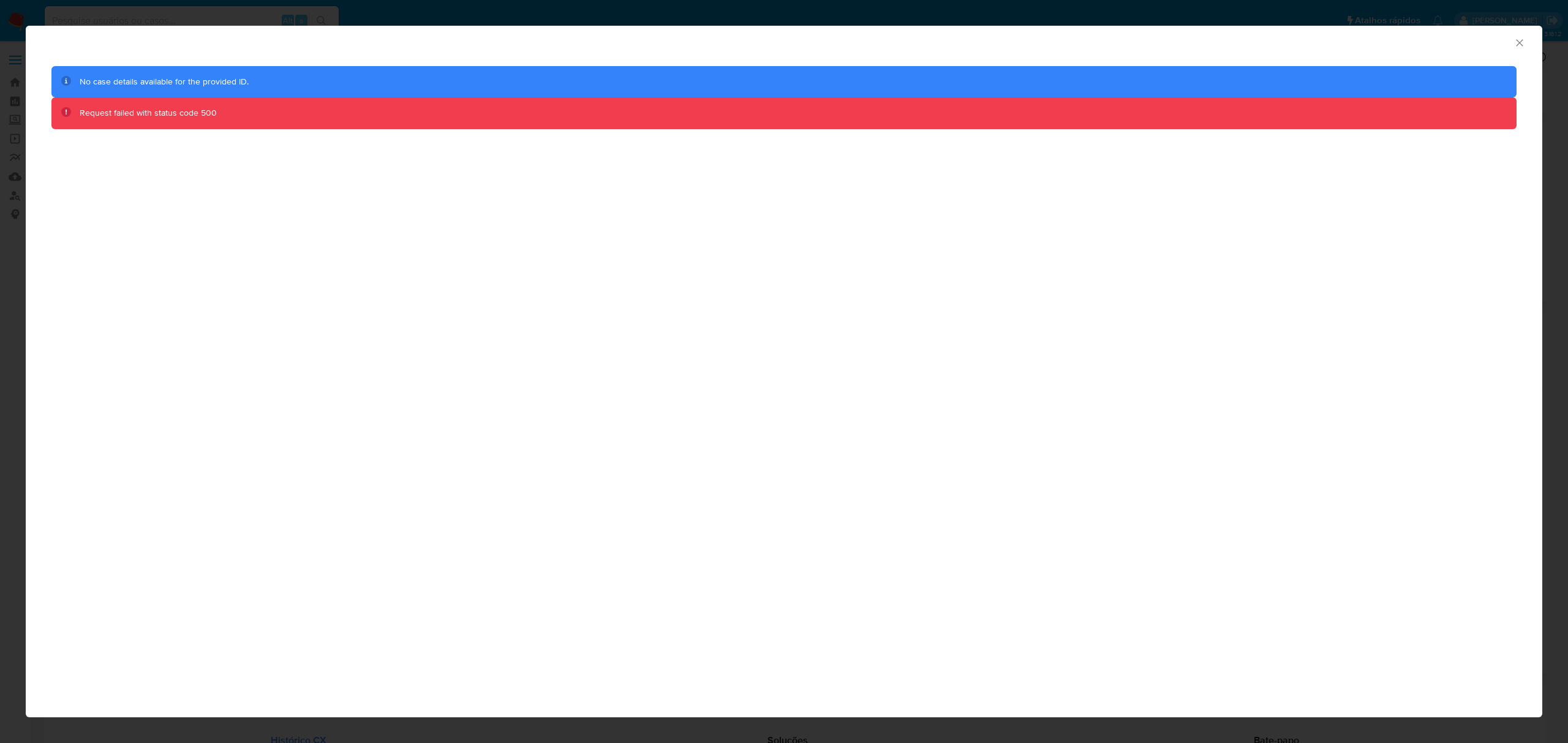
click at [96, 17] on div "AML Data Collector No case details available for the provided ID. Request faile…" at bounding box center [784, 371] width 1568 height 743
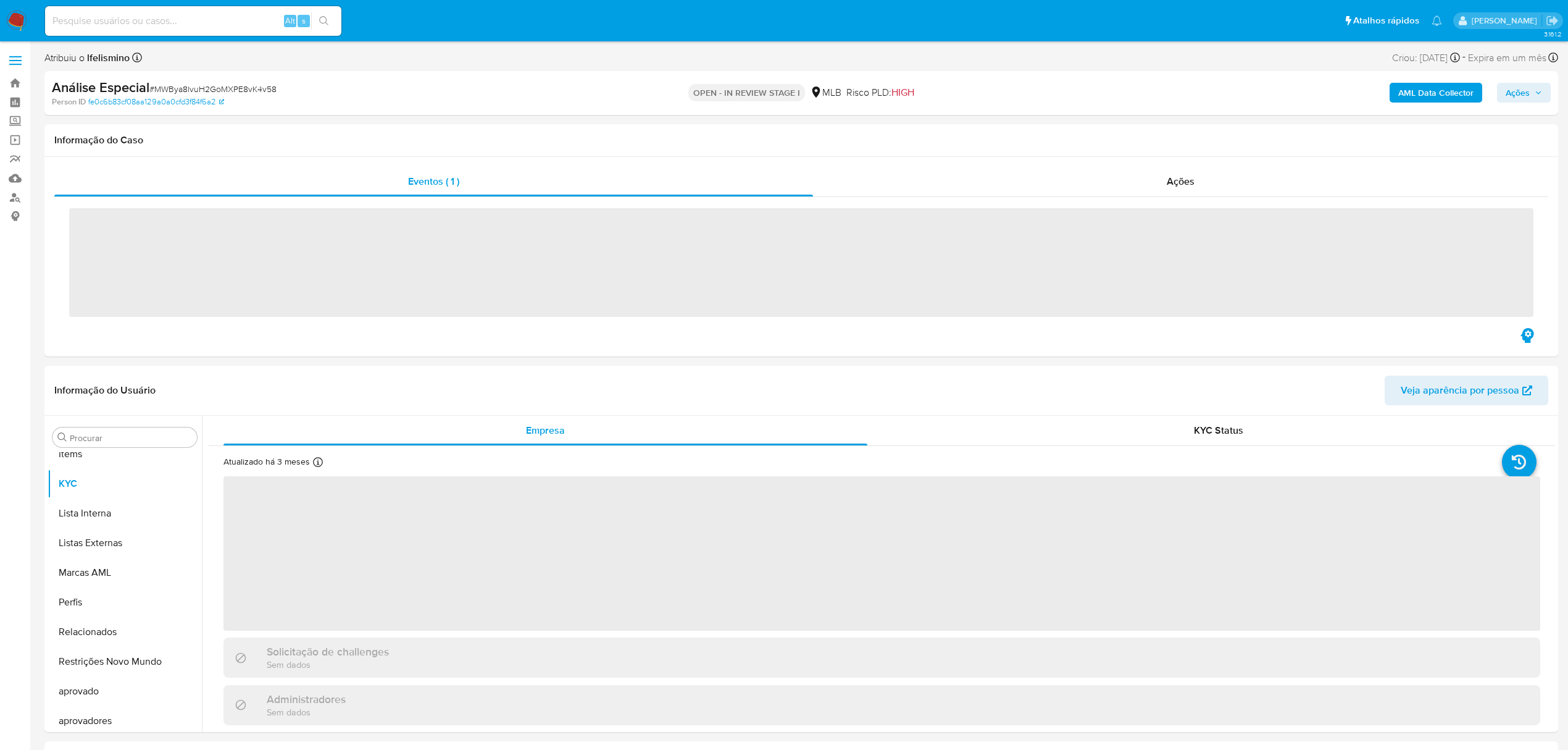
scroll to position [641, 0]
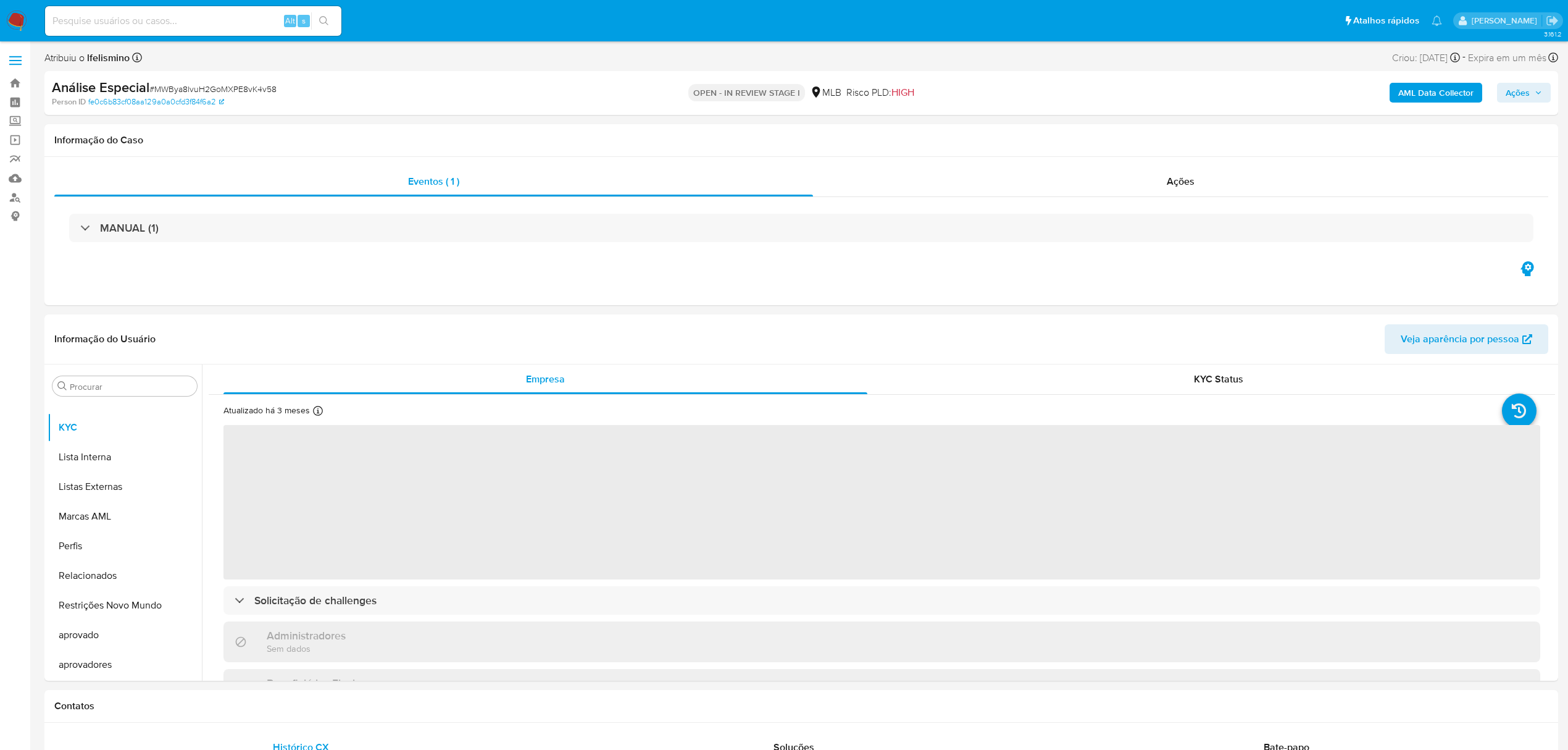
select select "10"
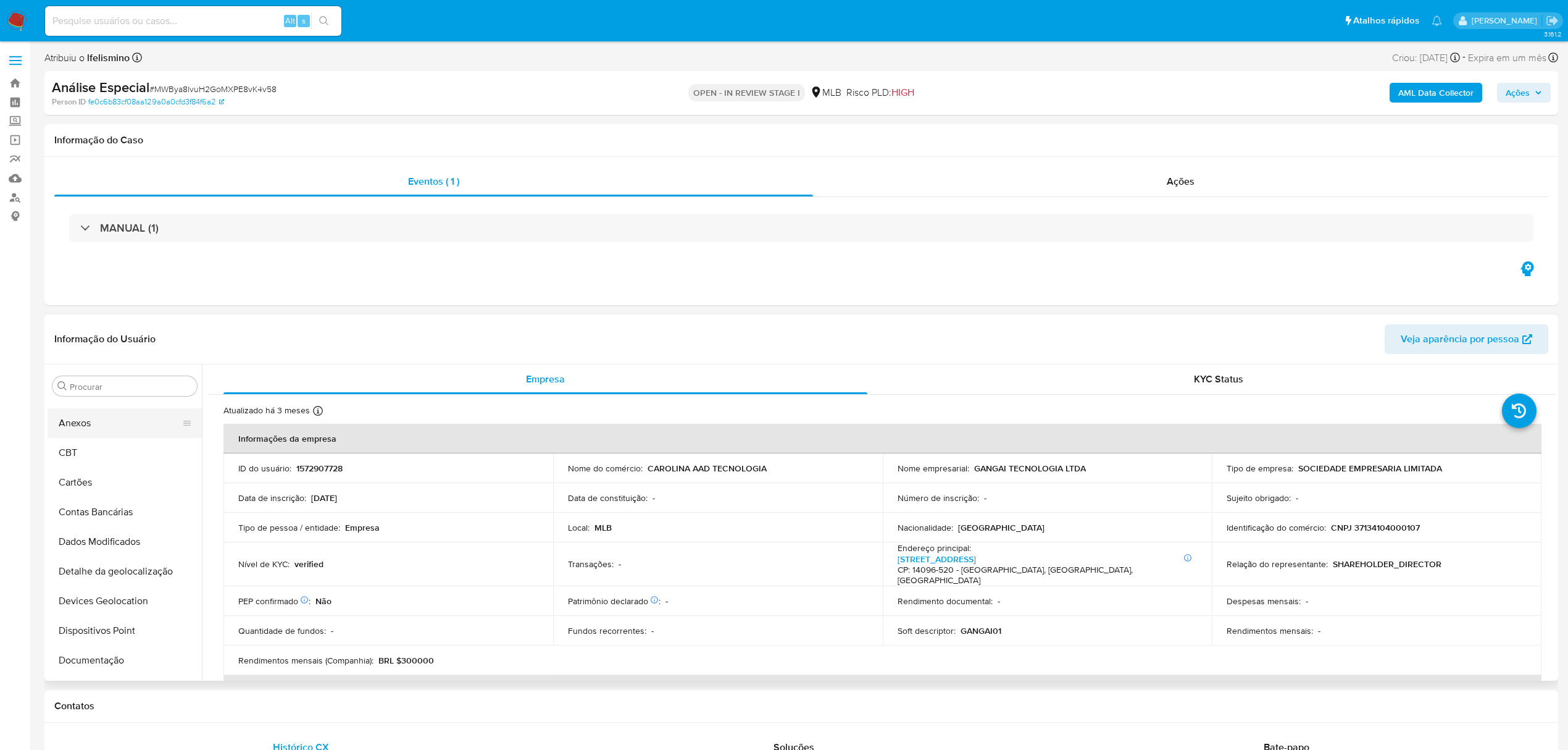
scroll to position [0, 0]
click at [107, 451] on button "Anexos" at bounding box center [119, 445] width 144 height 30
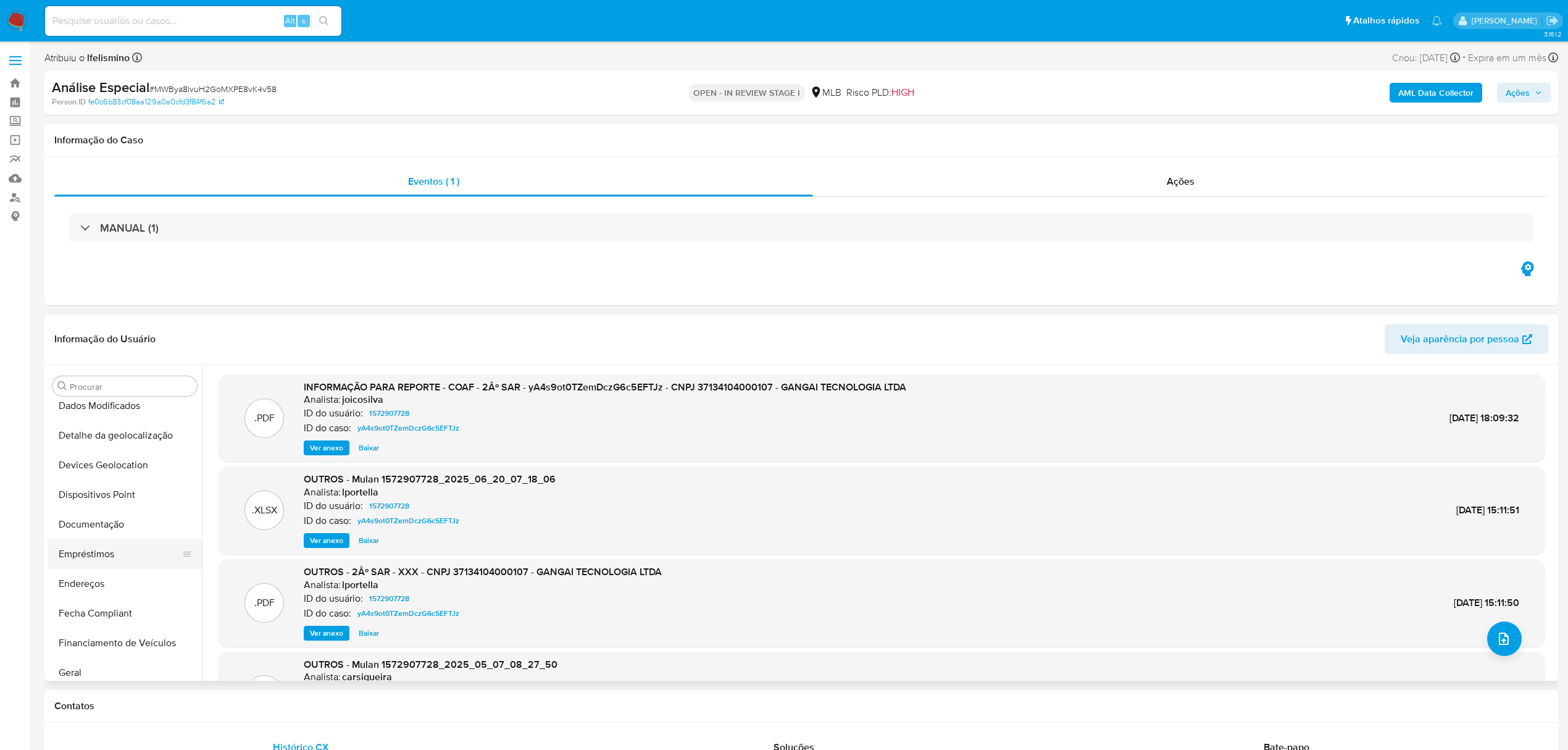
scroll to position [164, 0]
click at [95, 659] on button "Geral" at bounding box center [119, 667] width 144 height 30
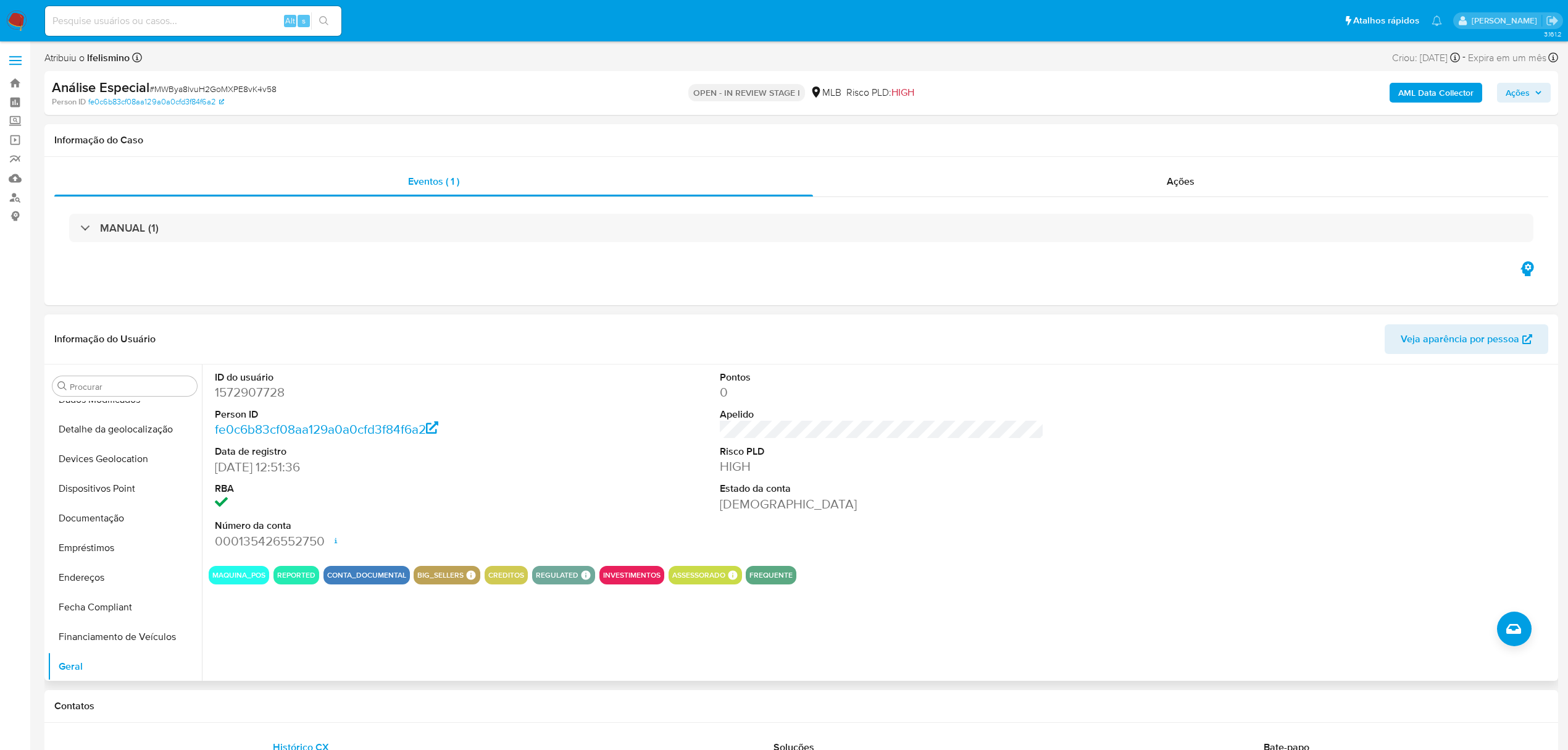
click at [618, 660] on div "ID do usuário 1572907728 Person ID fe0c6b83cf08aa129a0a0cfd3f84f6a2 Data de reg…" at bounding box center [879, 522] width 1353 height 316
click at [131, 452] on button "Empréstimos" at bounding box center [119, 465] width 144 height 30
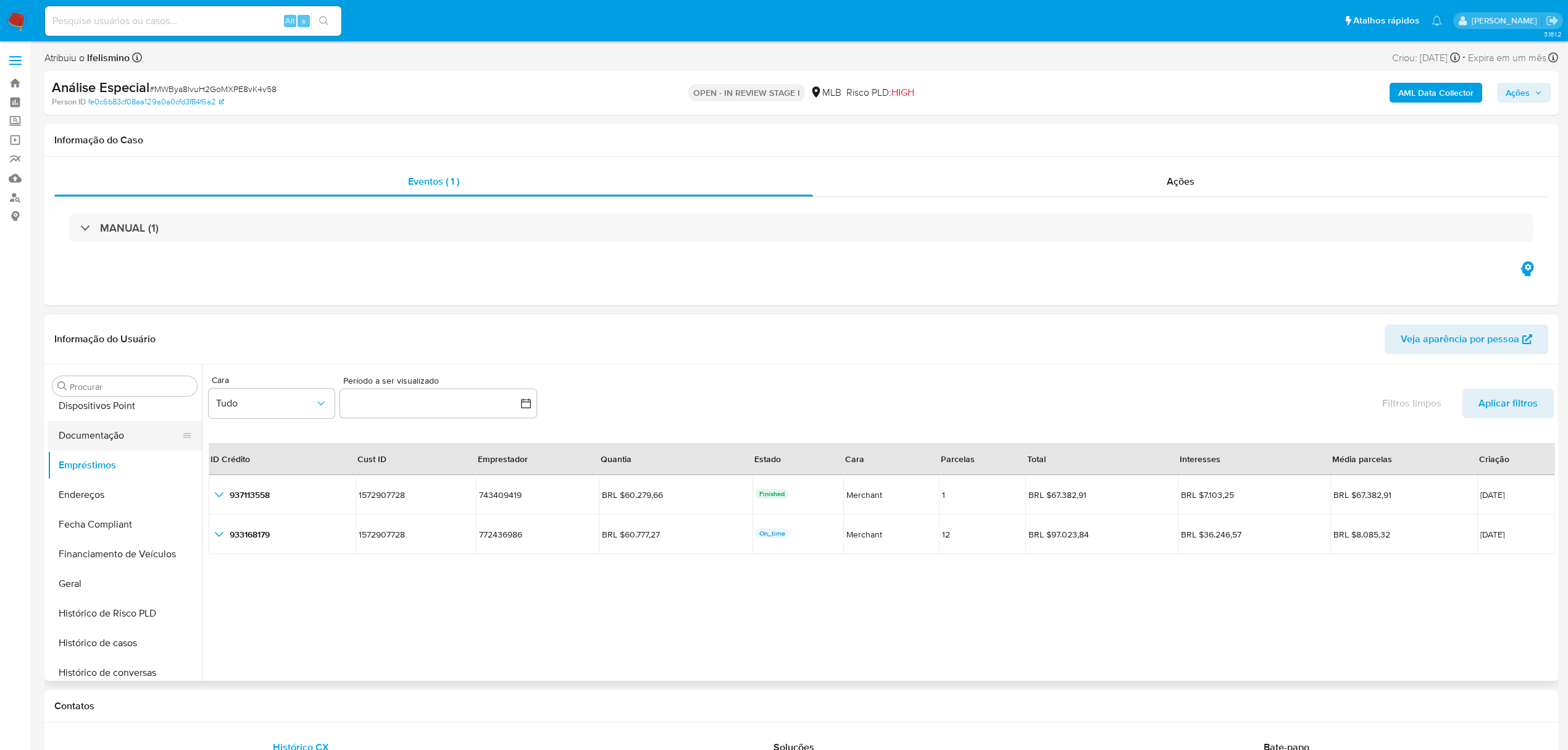
click at [147, 438] on button "Documentação" at bounding box center [119, 436] width 144 height 30
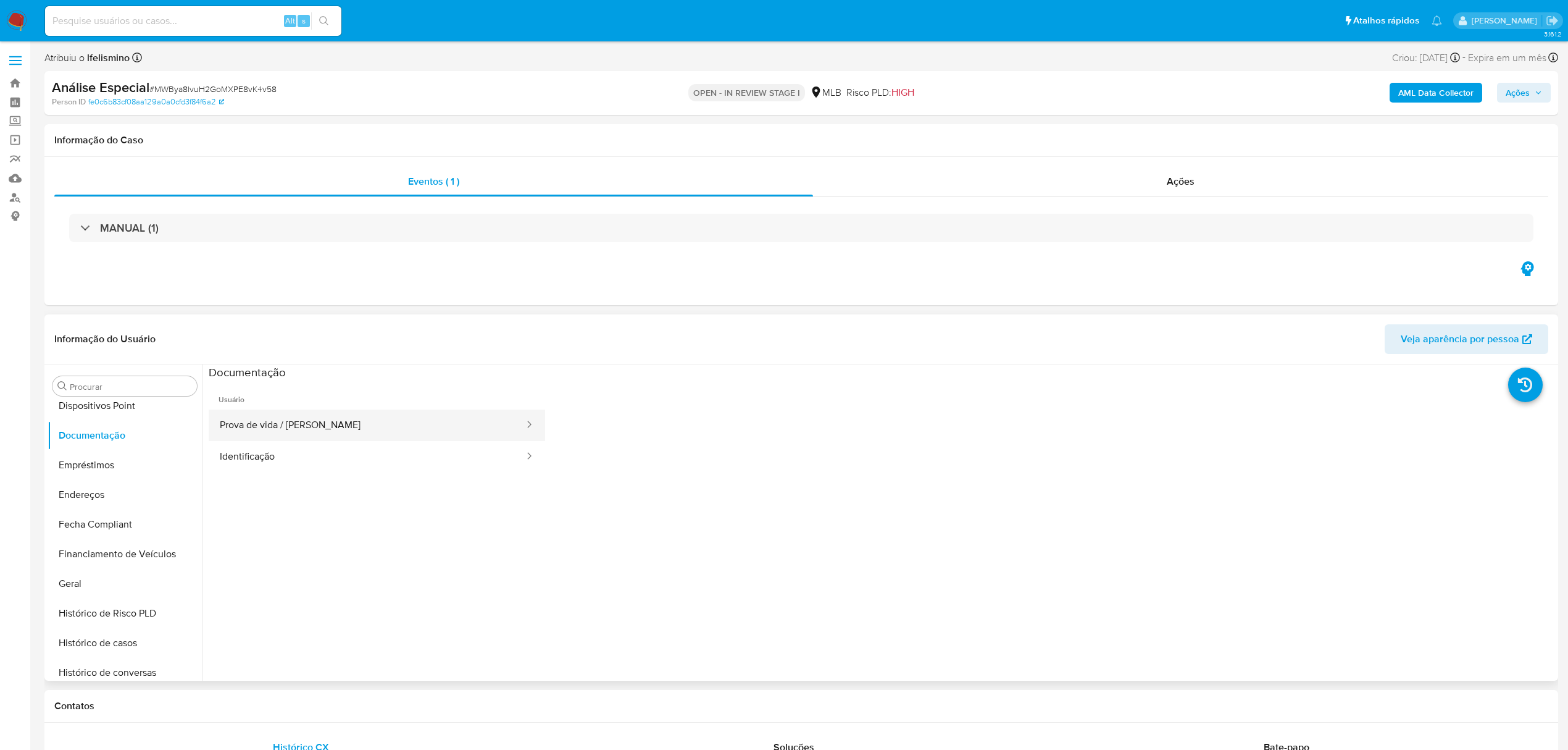
click at [277, 431] on button "Prova de vida / Selfie" at bounding box center [366, 425] width 317 height 31
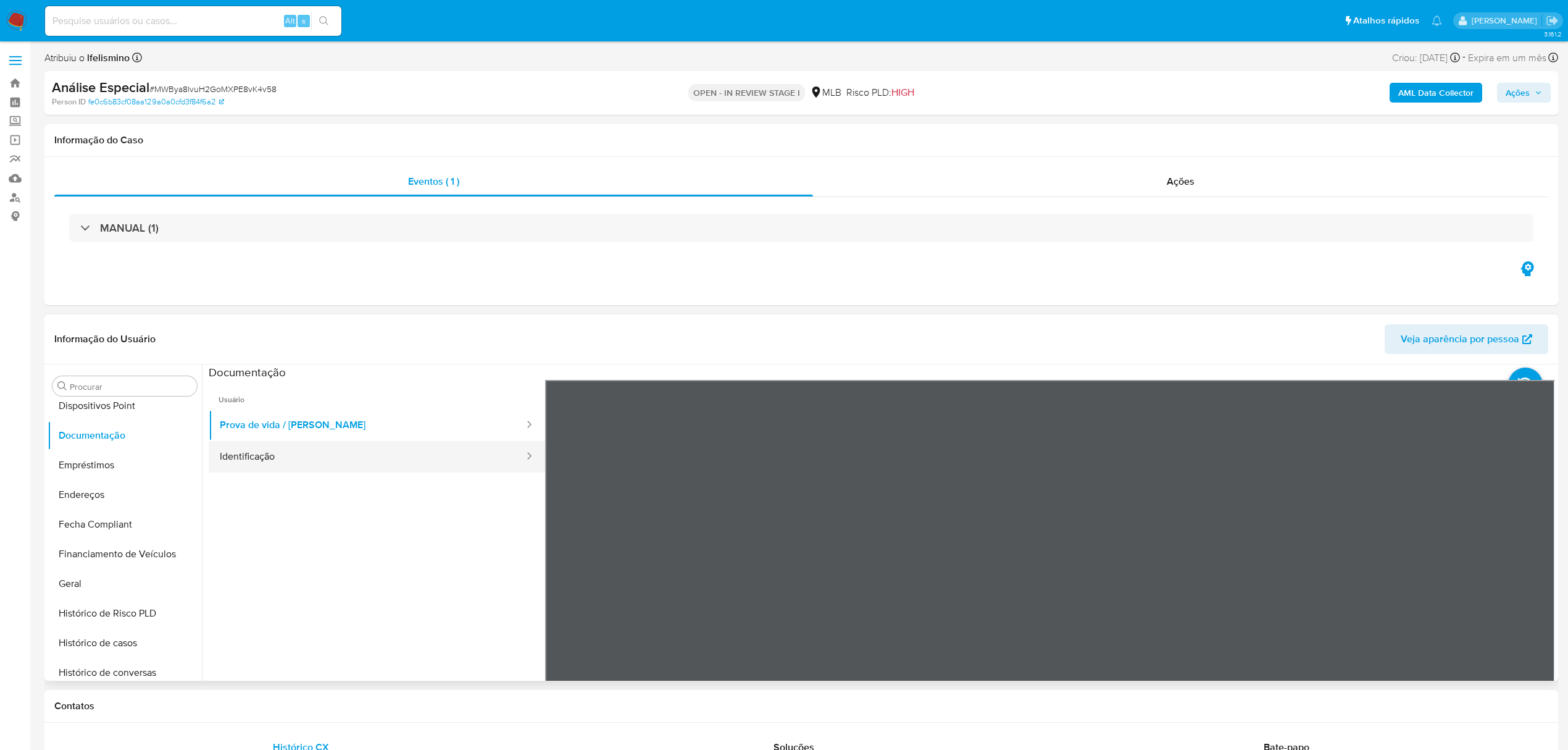
click at [339, 460] on button "Identificação" at bounding box center [366, 456] width 317 height 31
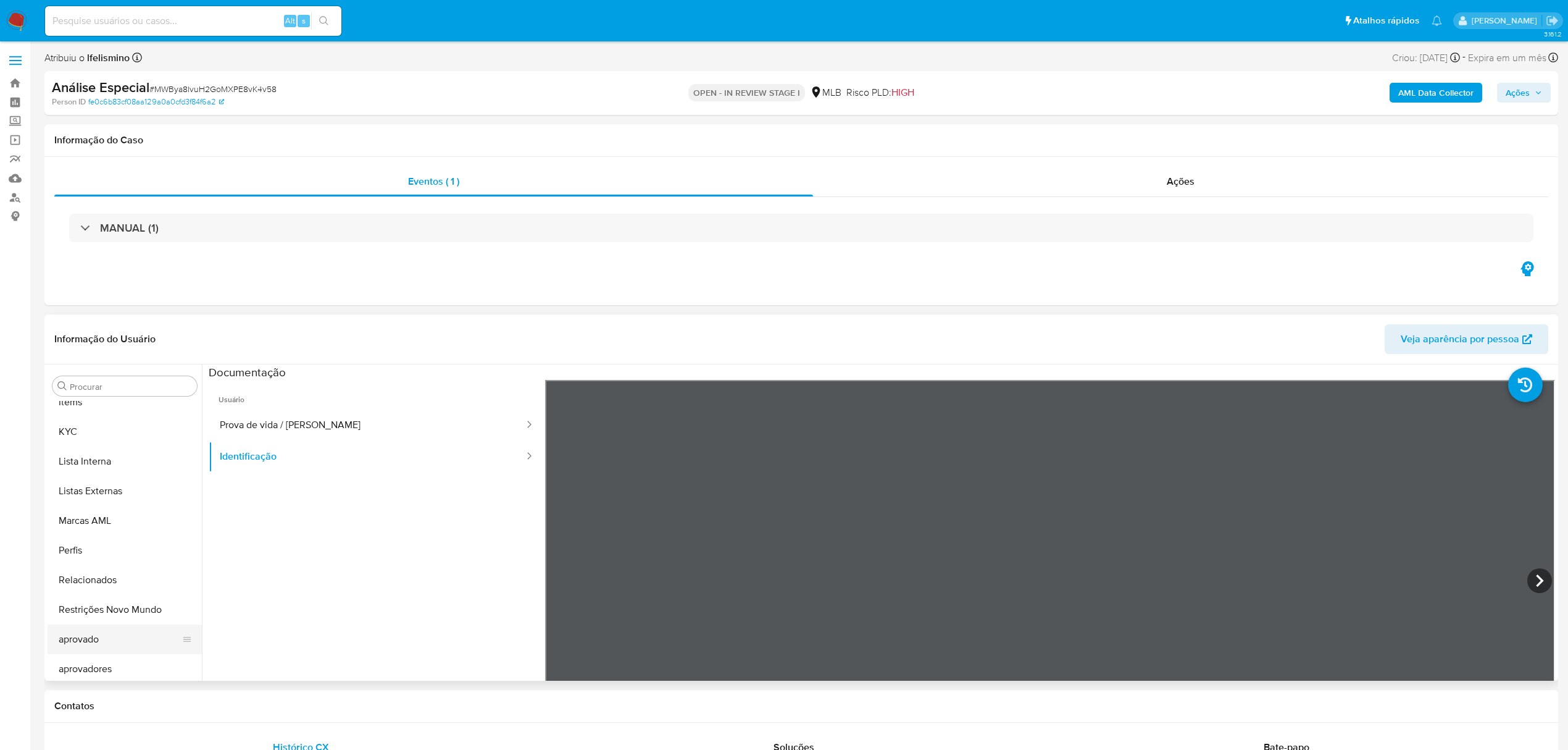
scroll to position [641, 0]
drag, startPoint x: 117, startPoint y: 610, endPoint x: 32, endPoint y: 611, distance: 85.0
click at [114, 610] on button "Restrições Novo Mundo" at bounding box center [124, 605] width 155 height 30
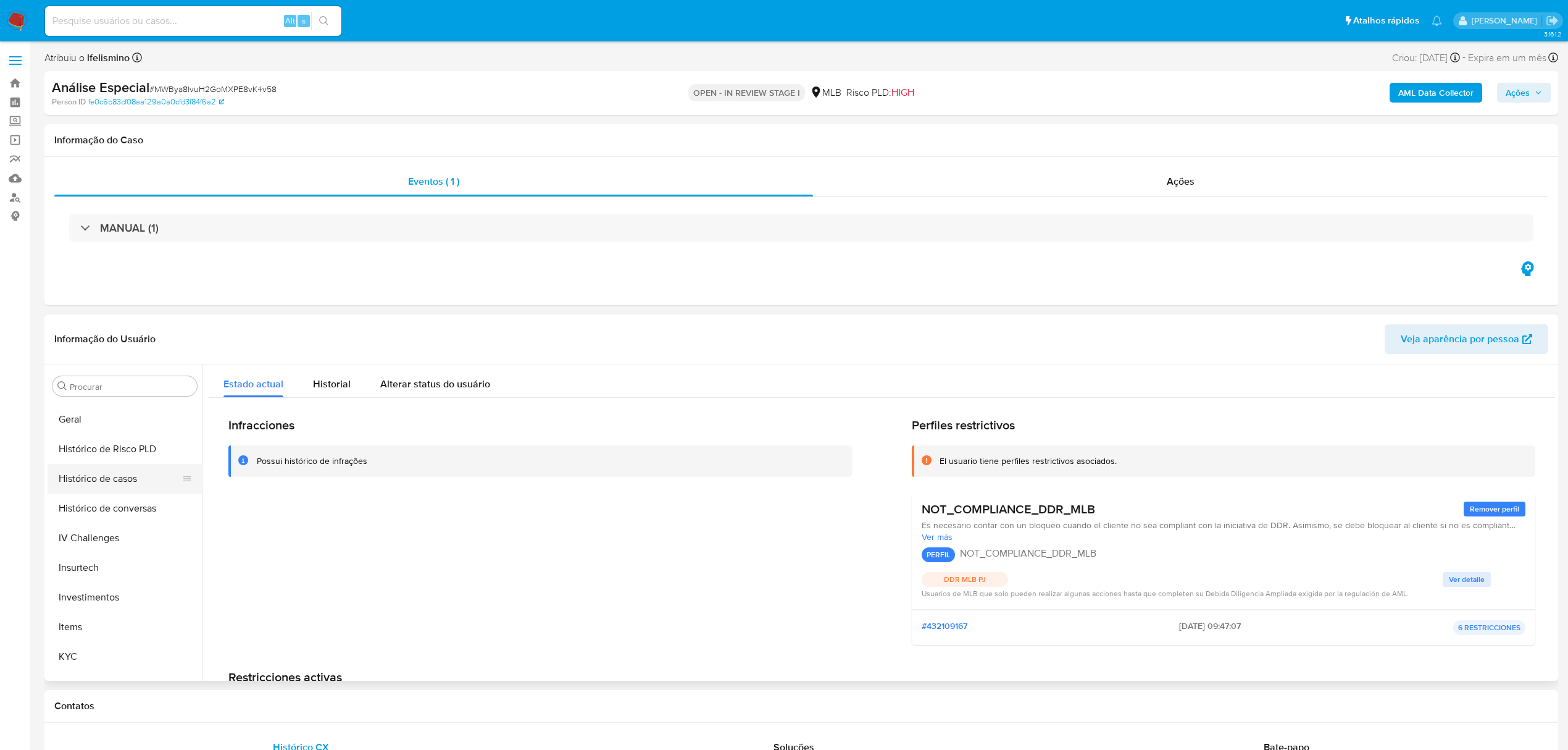
scroll to position [394, 0]
click at [109, 453] on button "Histórico de Risco PLD" at bounding box center [119, 467] width 144 height 30
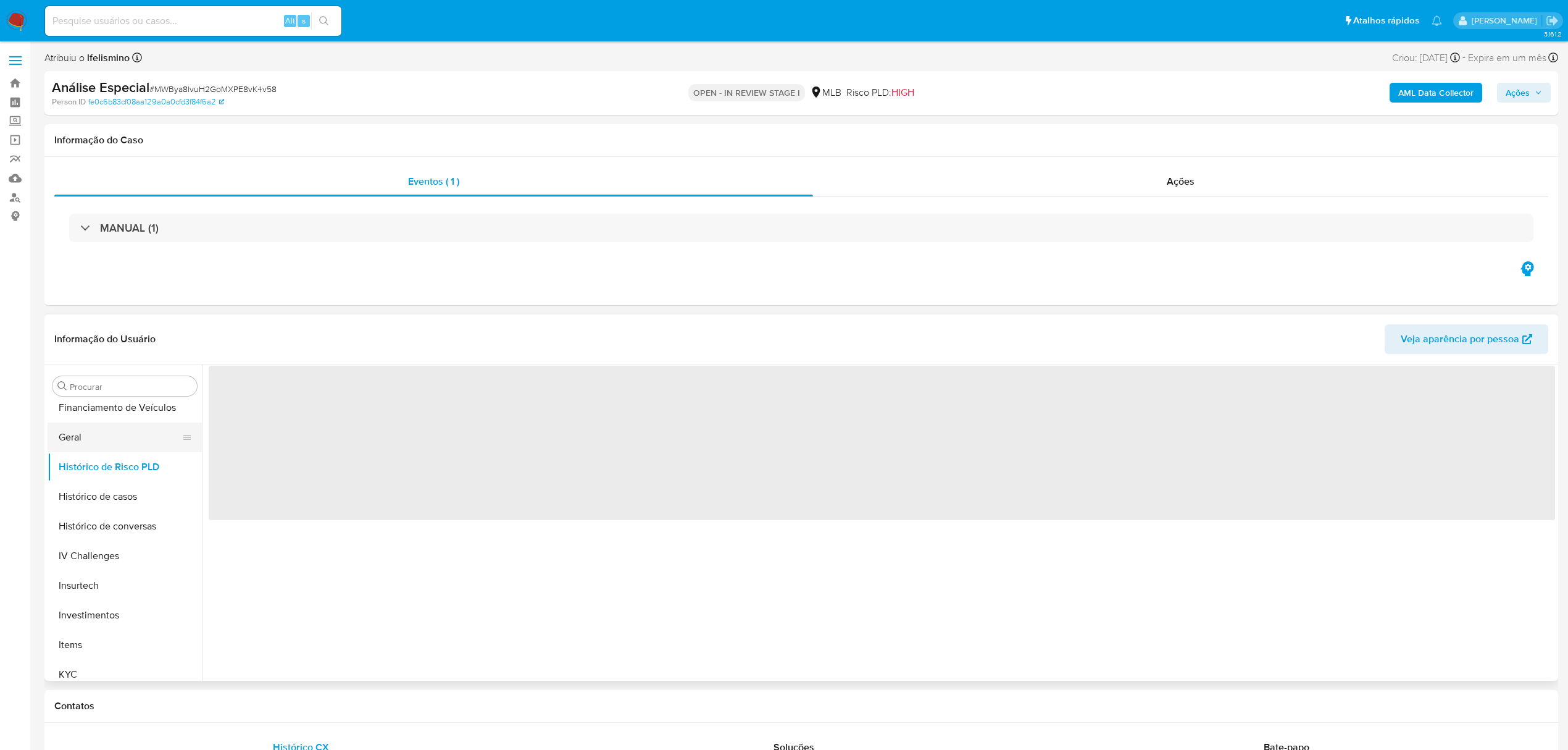
click at [114, 444] on button "Geral" at bounding box center [119, 437] width 144 height 30
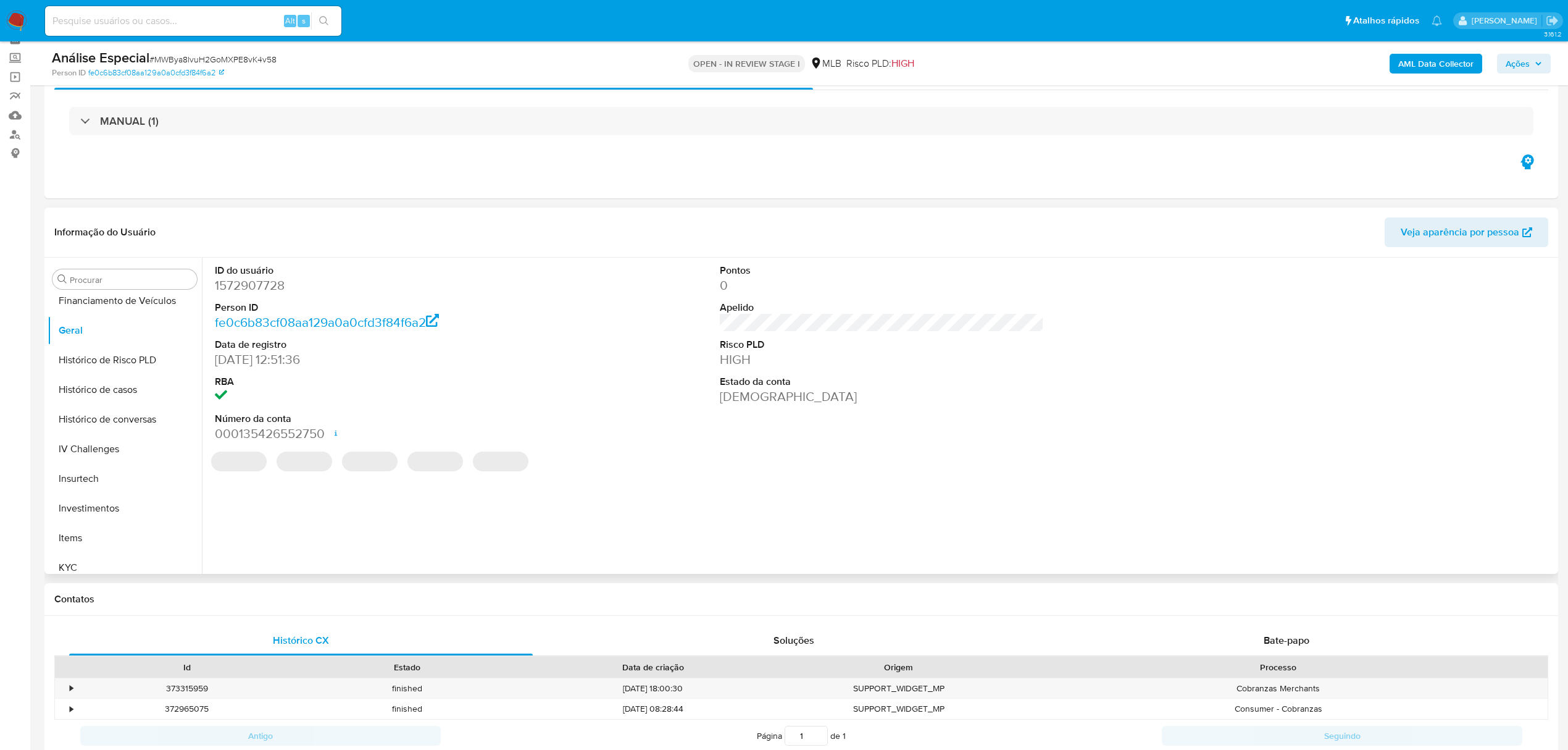
scroll to position [82, 0]
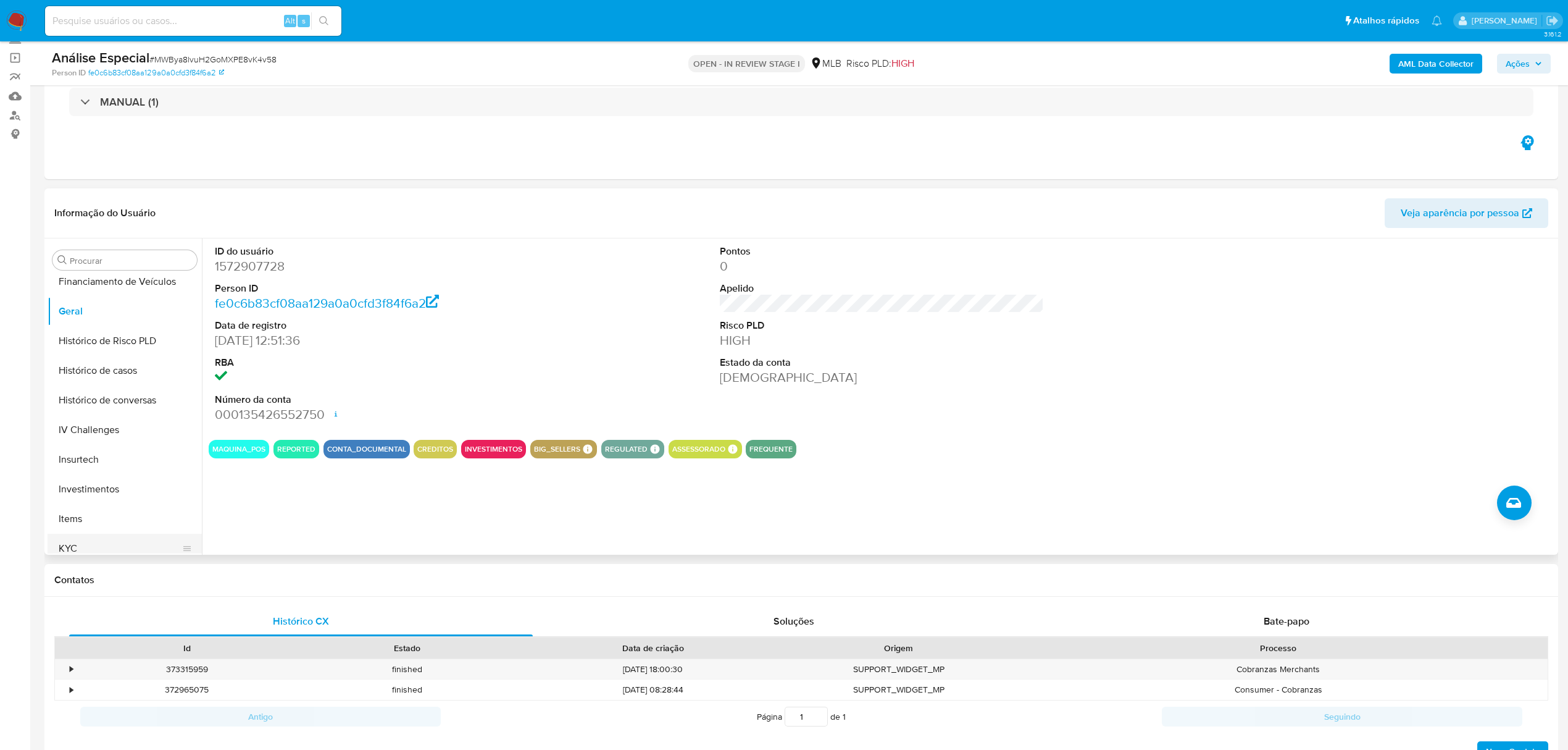
drag, startPoint x: 128, startPoint y: 532, endPoint x: 115, endPoint y: 545, distance: 18.4
click at [123, 537] on ul "Adiantamentos de Dinheiro Anexos CBT Cartões Contas Bancárias Dados Modificados…" at bounding box center [124, 414] width 155 height 278
click at [85, 544] on button "KYC" at bounding box center [119, 548] width 144 height 30
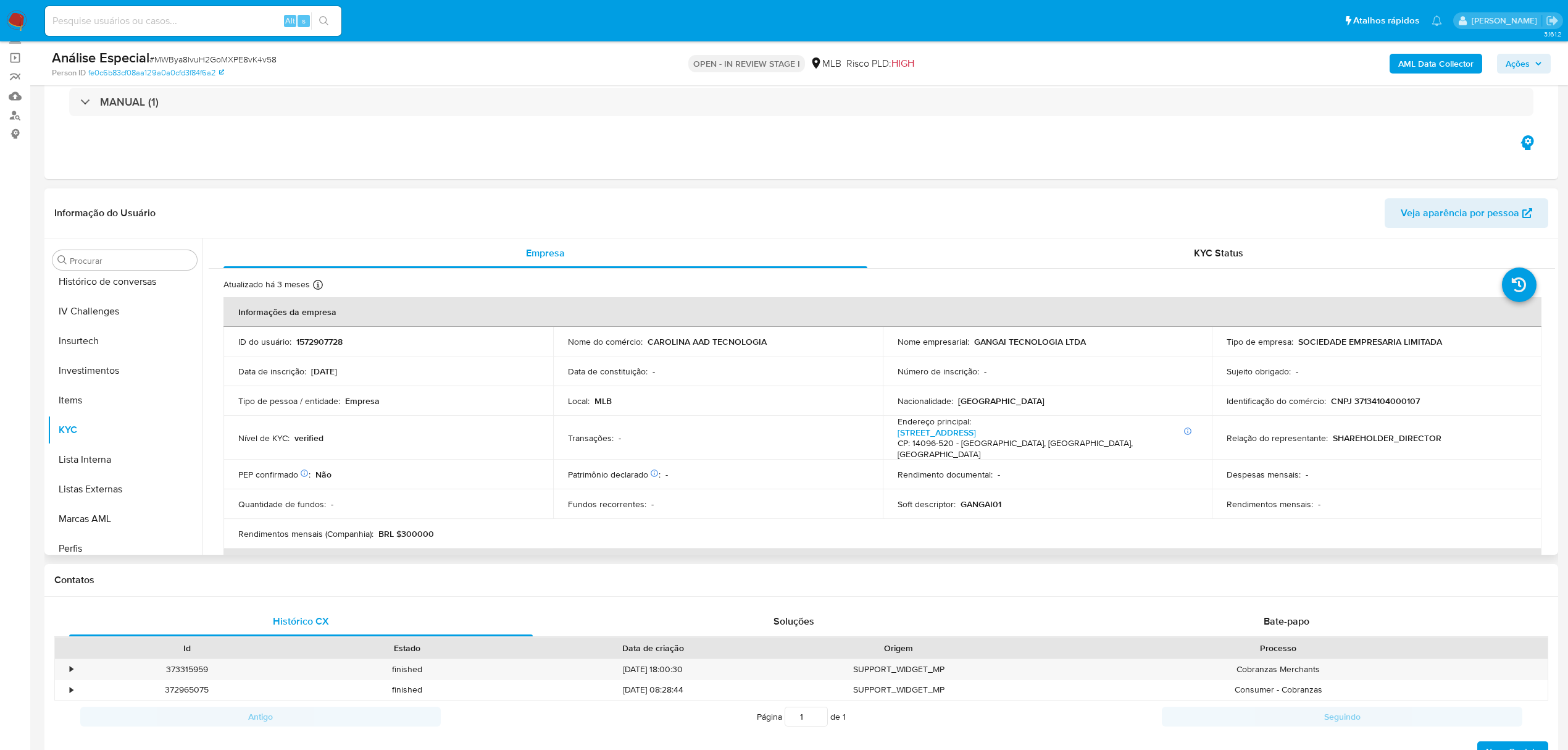
scroll to position [641, 0]
click at [149, 484] on button "Restrições Novo Mundo" at bounding box center [119, 479] width 144 height 30
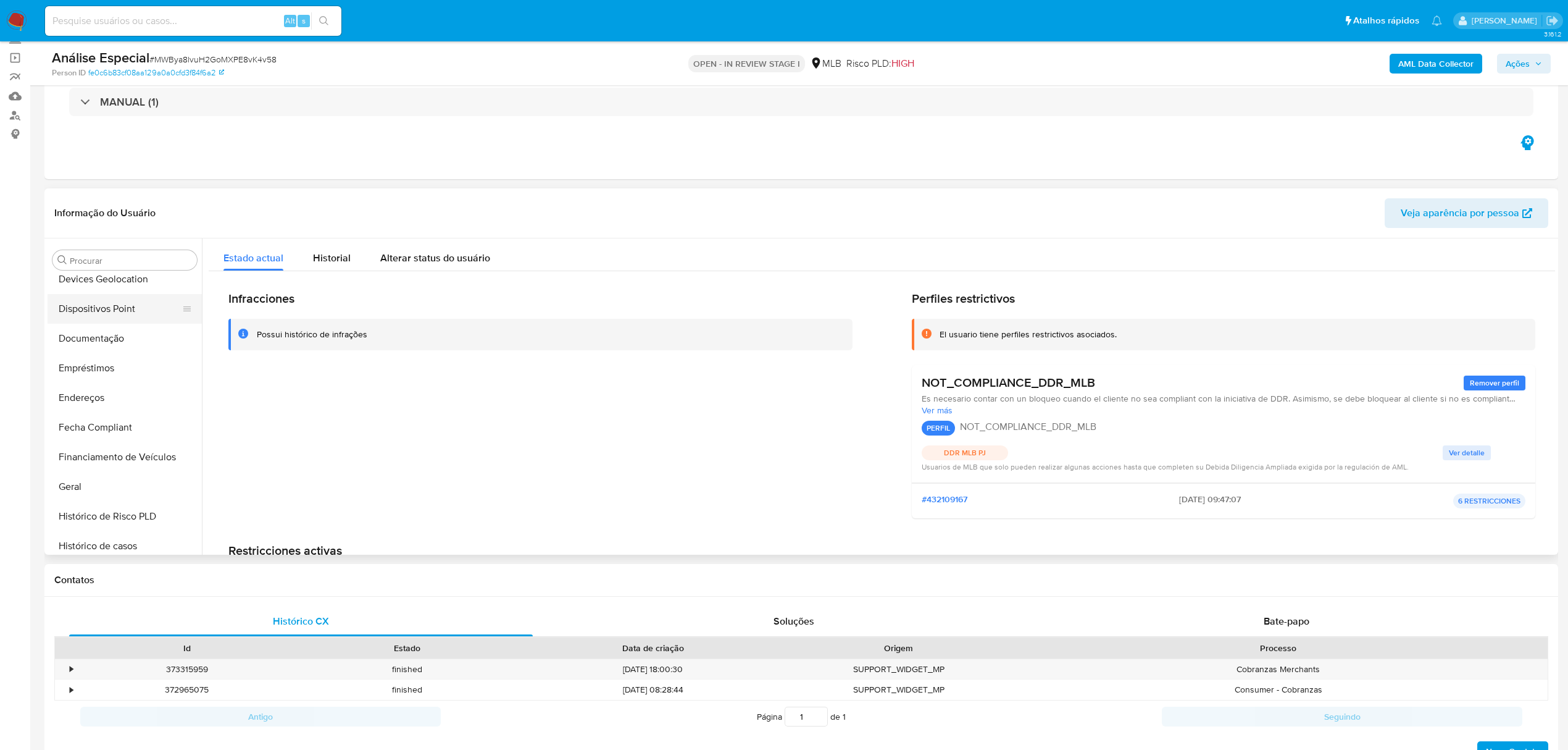
scroll to position [147, 0]
drag, startPoint x: 123, startPoint y: 395, endPoint x: 164, endPoint y: 396, distance: 41.0
click at [129, 396] on button "Documentação" at bounding box center [119, 410] width 144 height 30
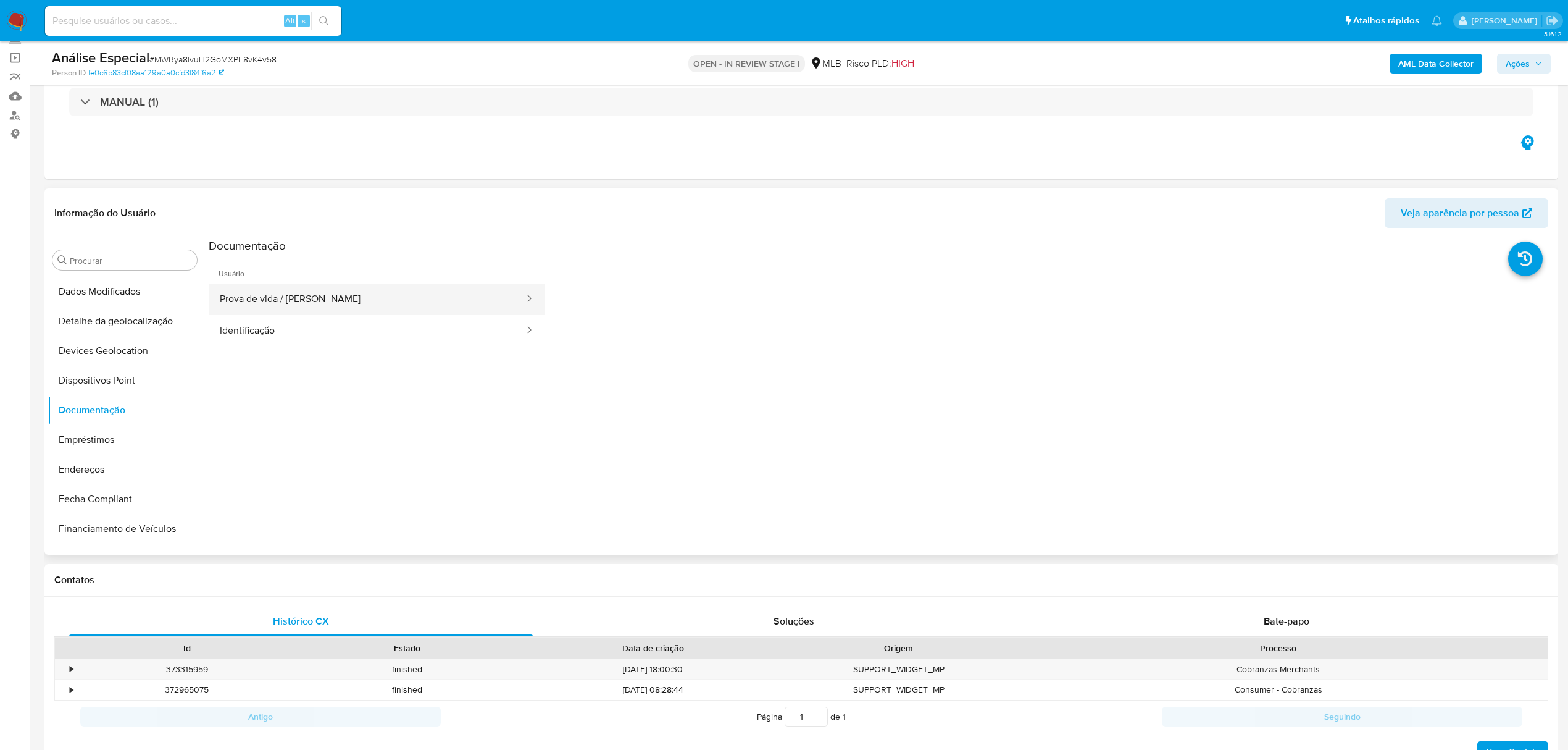
click at [318, 304] on button "Prova de vida / Selfie" at bounding box center [366, 299] width 317 height 31
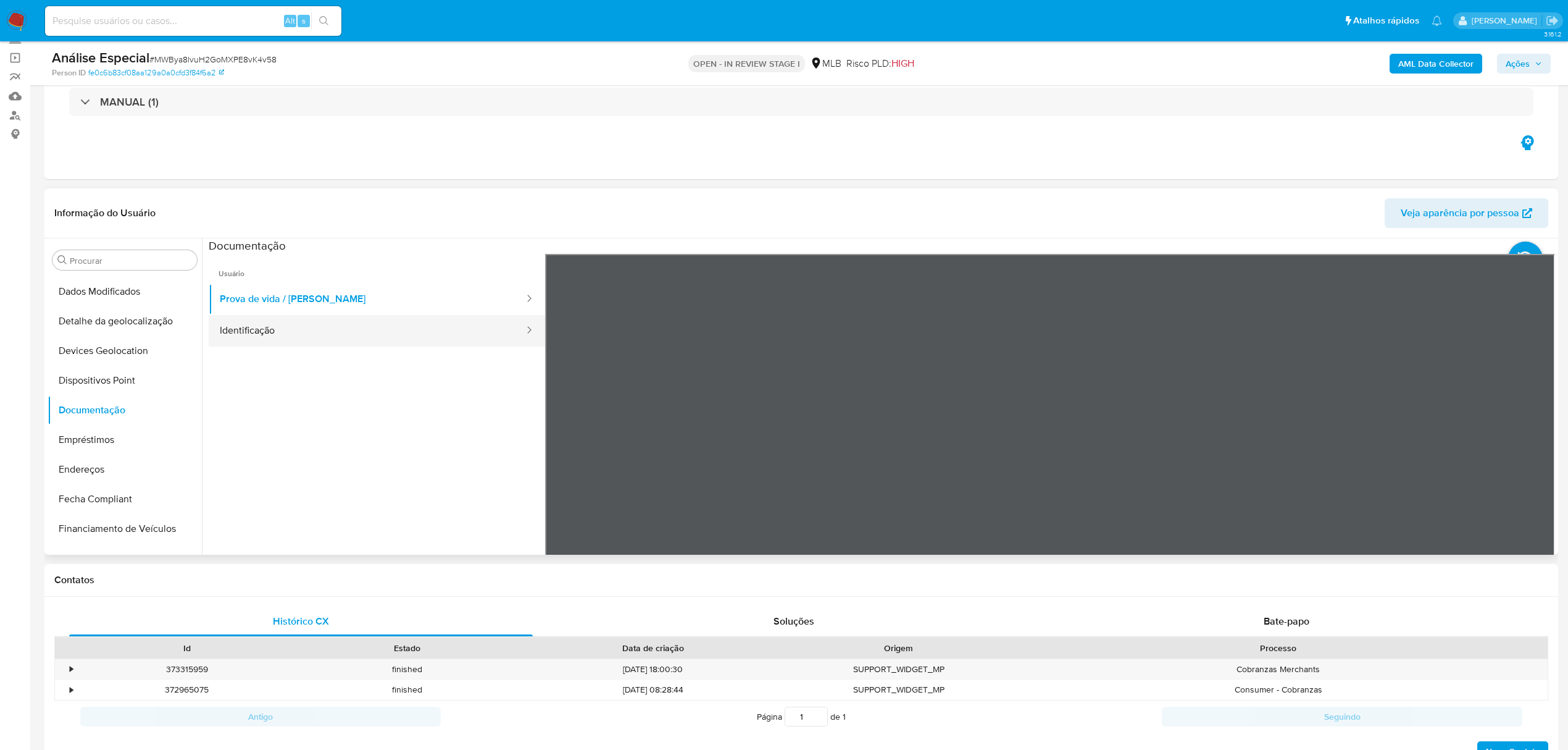
click at [242, 329] on button "Identificação" at bounding box center [366, 330] width 317 height 31
click at [128, 425] on button "Empréstimos" at bounding box center [119, 440] width 144 height 30
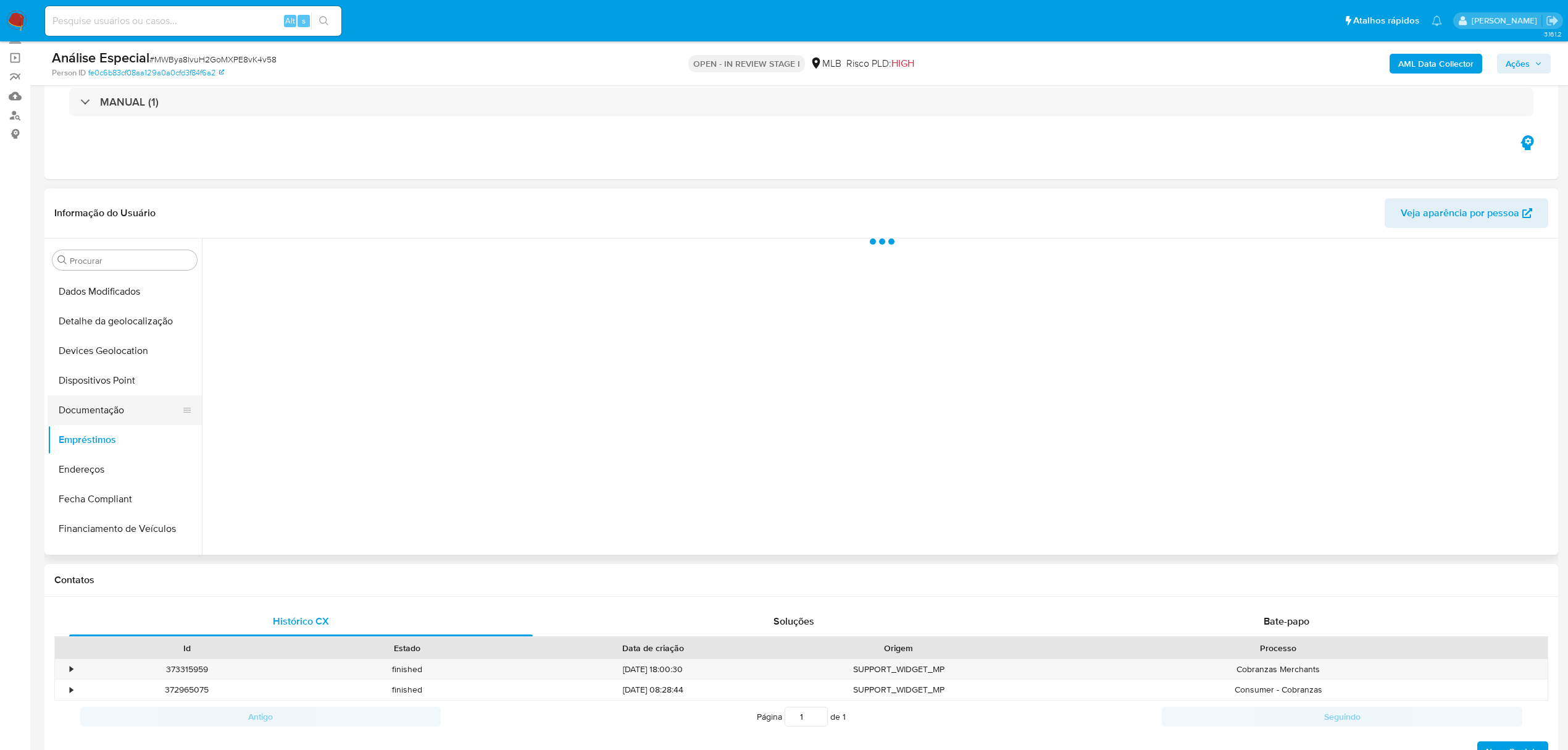
click at [134, 396] on button "Documentação" at bounding box center [119, 410] width 144 height 30
click at [152, 370] on button "Dispositivos Point" at bounding box center [119, 380] width 144 height 30
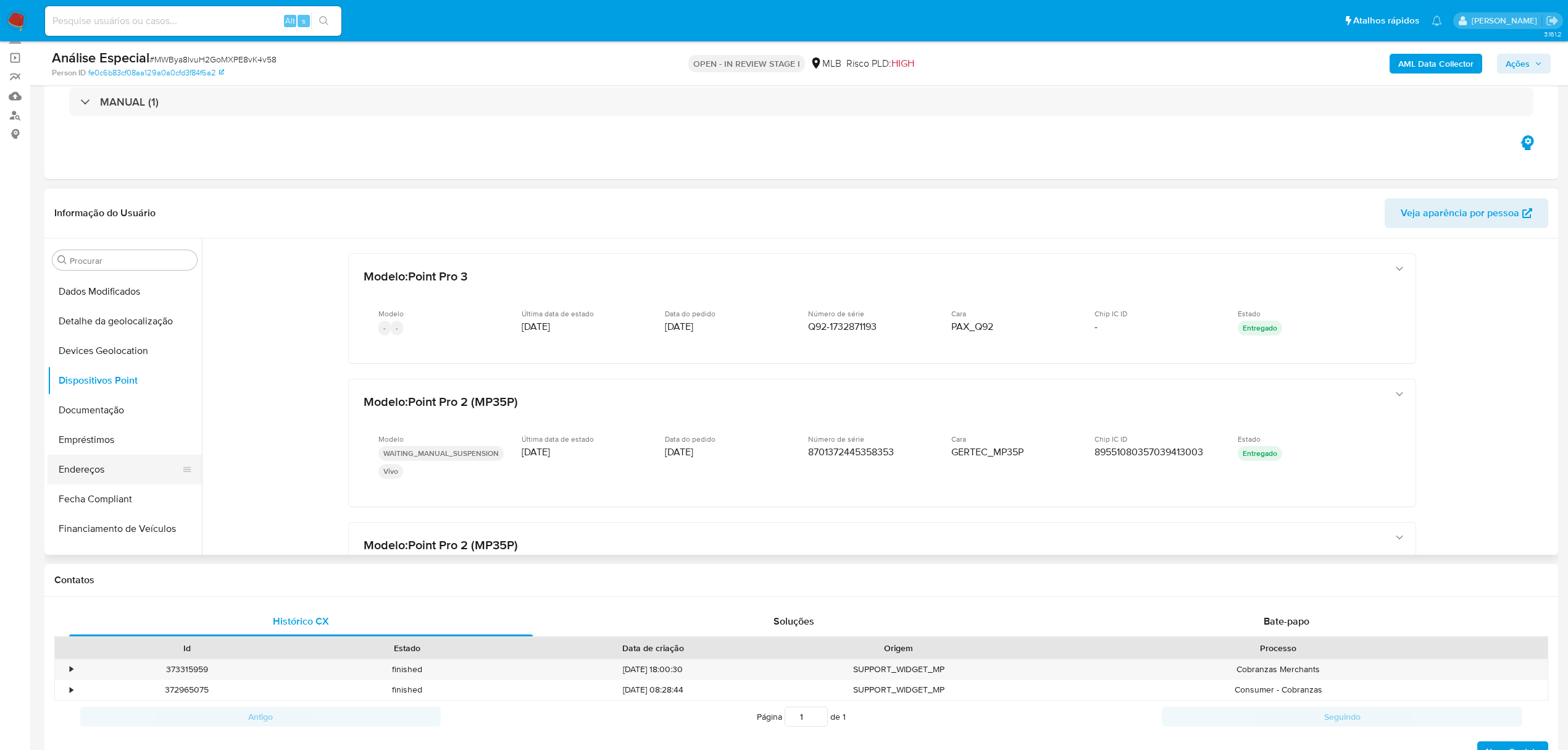
click at [117, 463] on button "Endereços" at bounding box center [119, 469] width 144 height 30
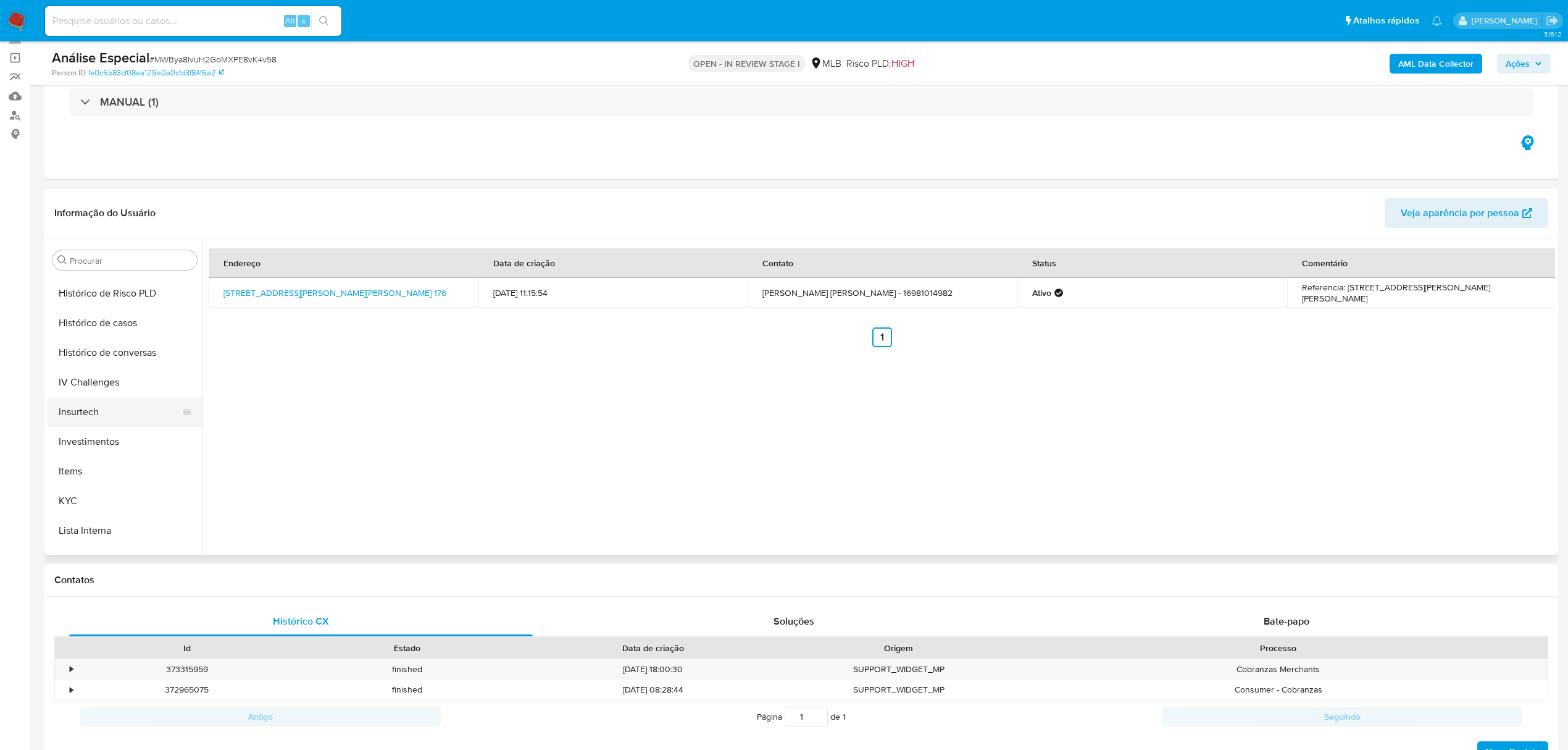
scroll to position [411, 0]
click at [109, 300] on button "Geral" at bounding box center [119, 293] width 144 height 30
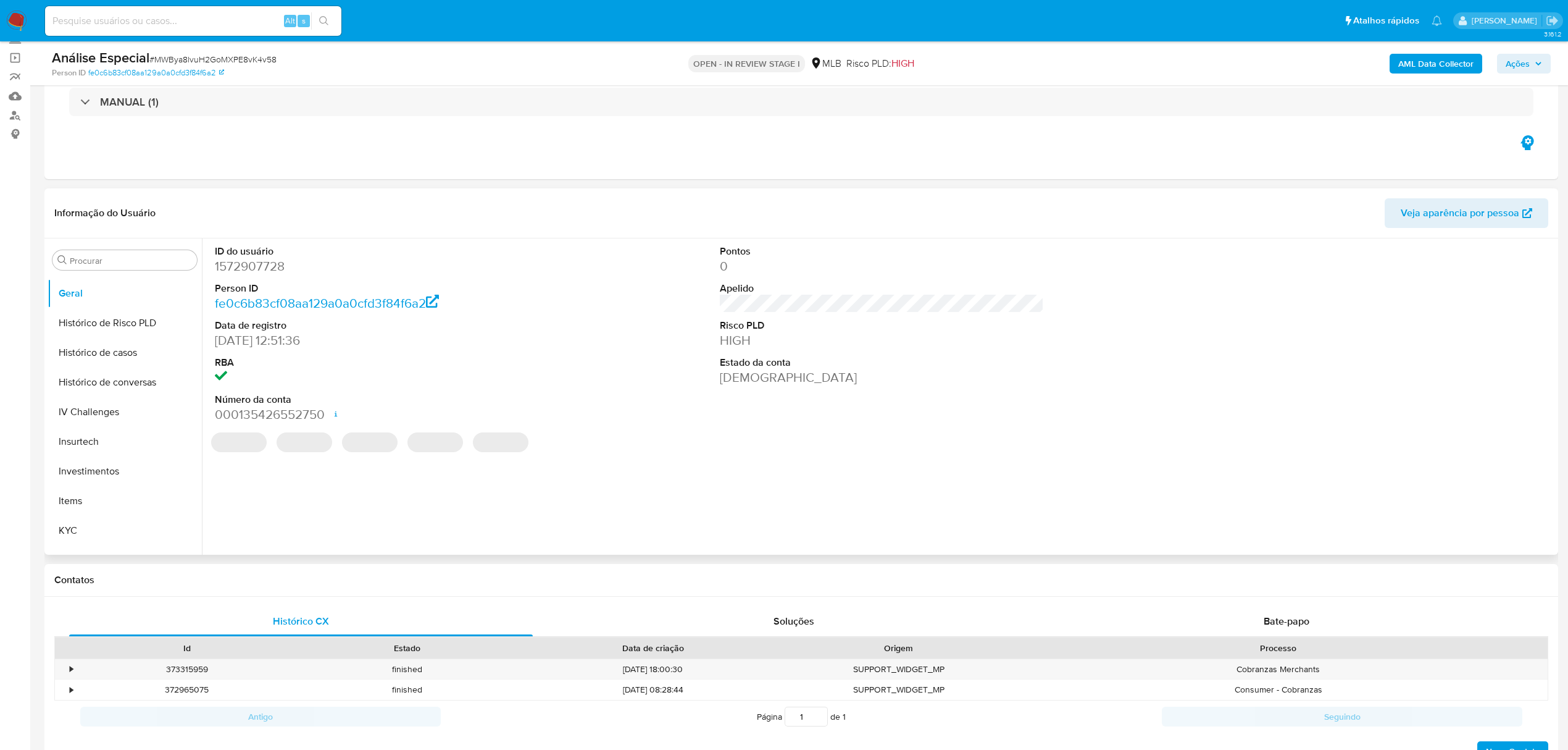
click at [245, 270] on dd "1572907728" at bounding box center [377, 266] width 324 height 18
copy dd "1572907728"
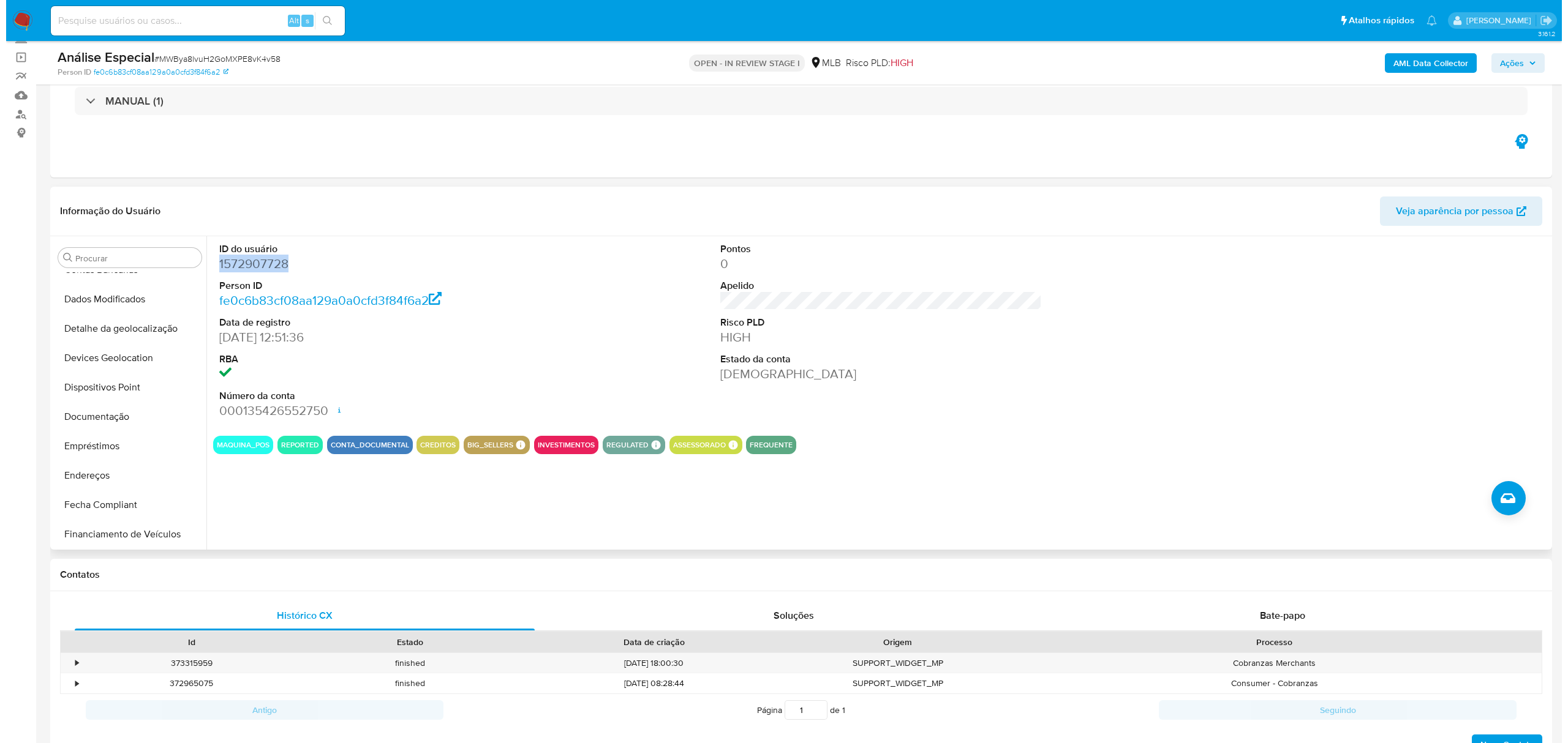
scroll to position [0, 0]
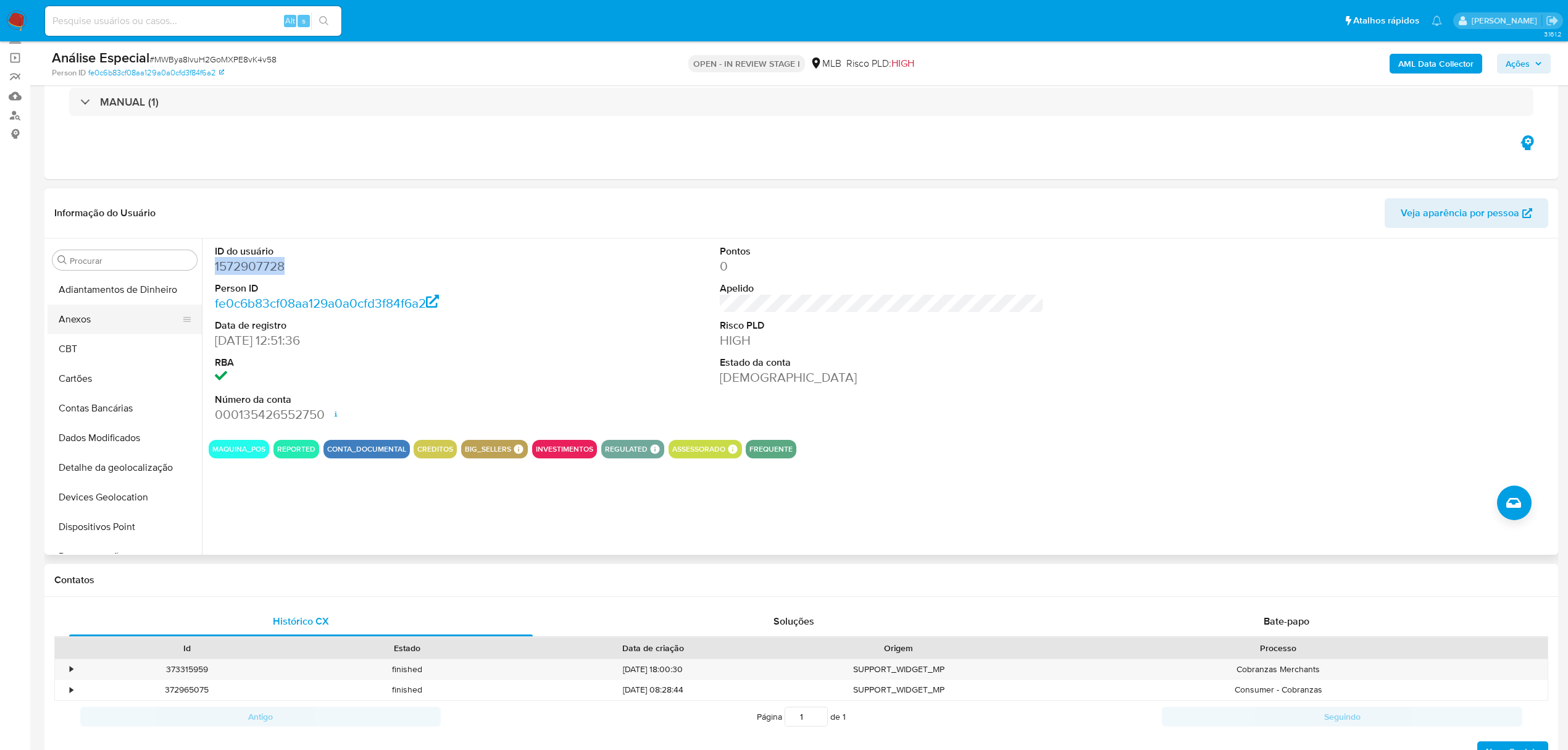
click at [116, 327] on button "Anexos" at bounding box center [119, 319] width 144 height 30
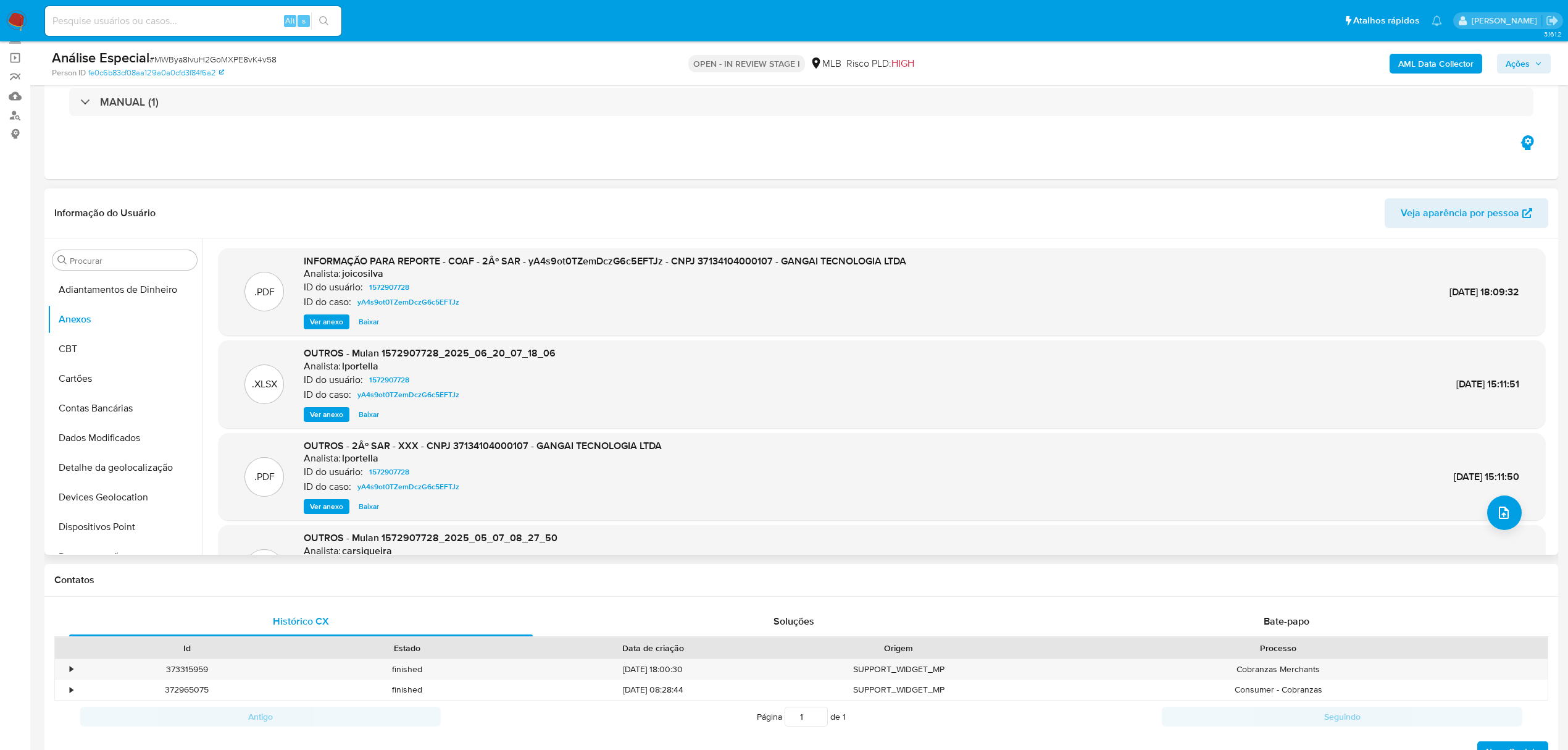
click at [1517, 512] on div ".PDF OUTROS - 2Âº SAR - XXX - CNPJ 37134104000107 - GANGAI TECNOLOGIA LTDA Anal…" at bounding box center [882, 477] width 1315 height 75
click at [1505, 517] on icon "upload-file" at bounding box center [1504, 513] width 14 height 14
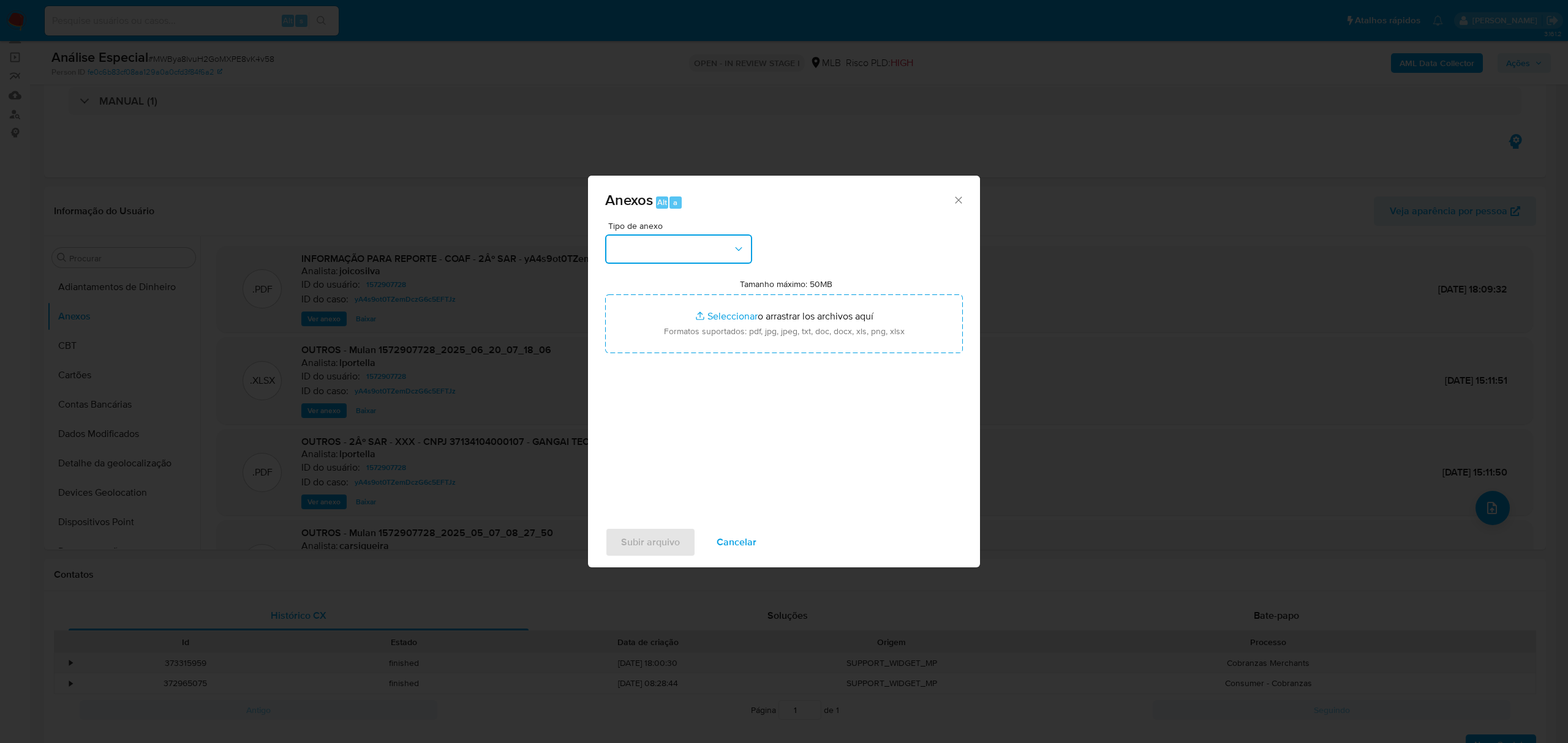
click at [669, 245] on button "button" at bounding box center [678, 249] width 147 height 29
click at [654, 315] on div "OUTROS" at bounding box center [674, 323] width 125 height 29
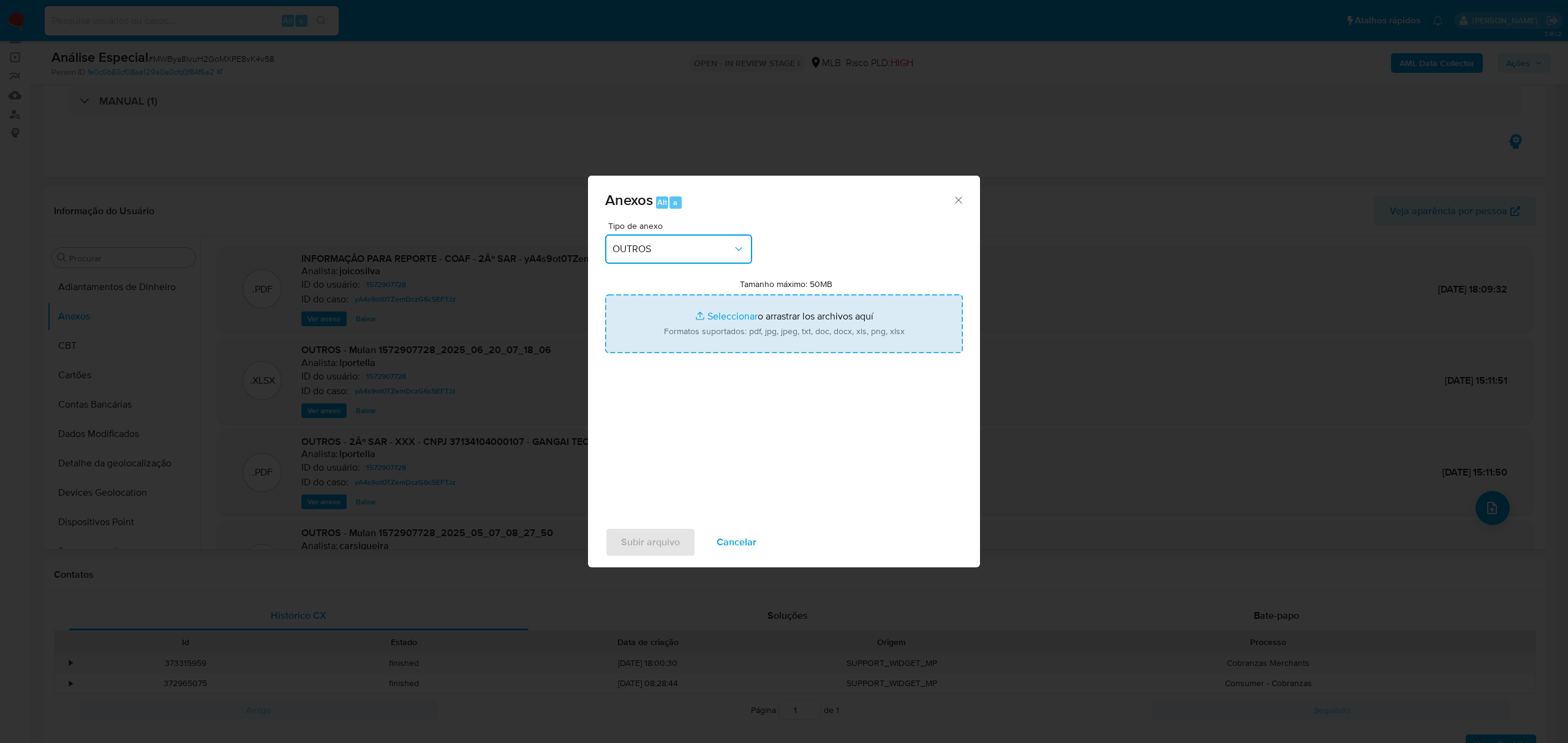
type input "C:\fakepath\Mulan 1572907728_2025_09_26_10_13_45 GANGAI TECNOLOGIA LTDA.pdf"
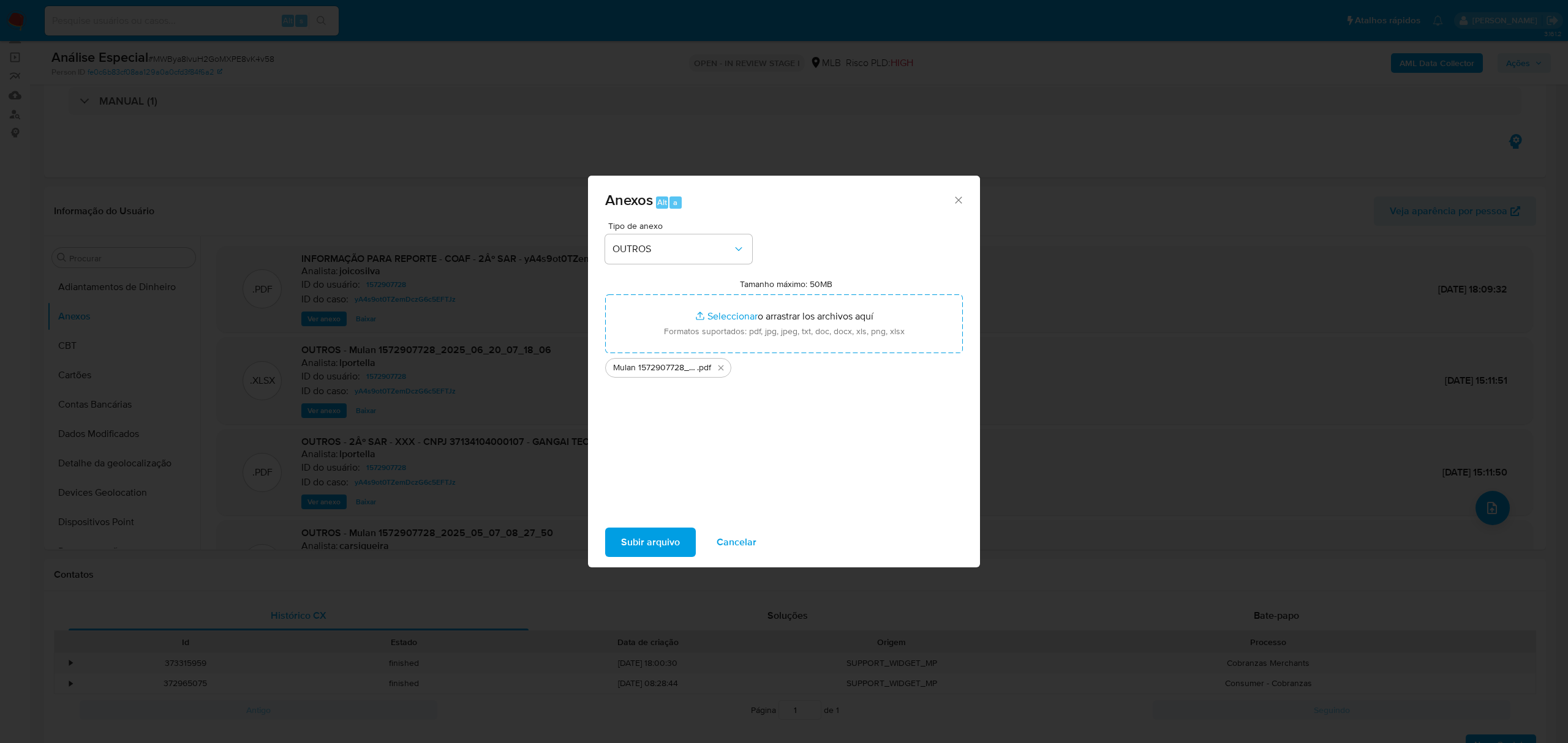
click at [645, 547] on span "Subir arquivo" at bounding box center [650, 542] width 59 height 27
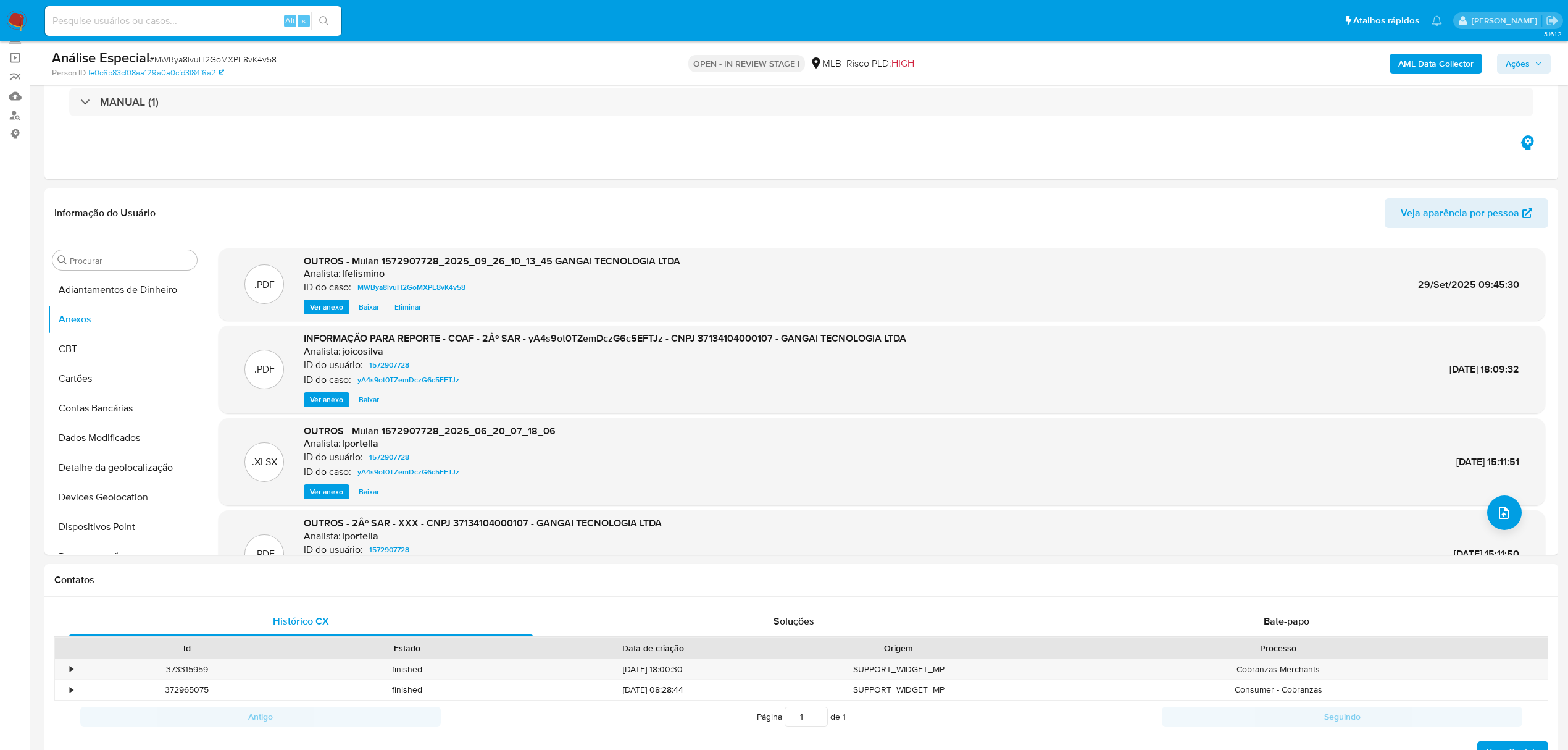
click at [1404, 65] on b "AML Data Collector" at bounding box center [1437, 63] width 75 height 20
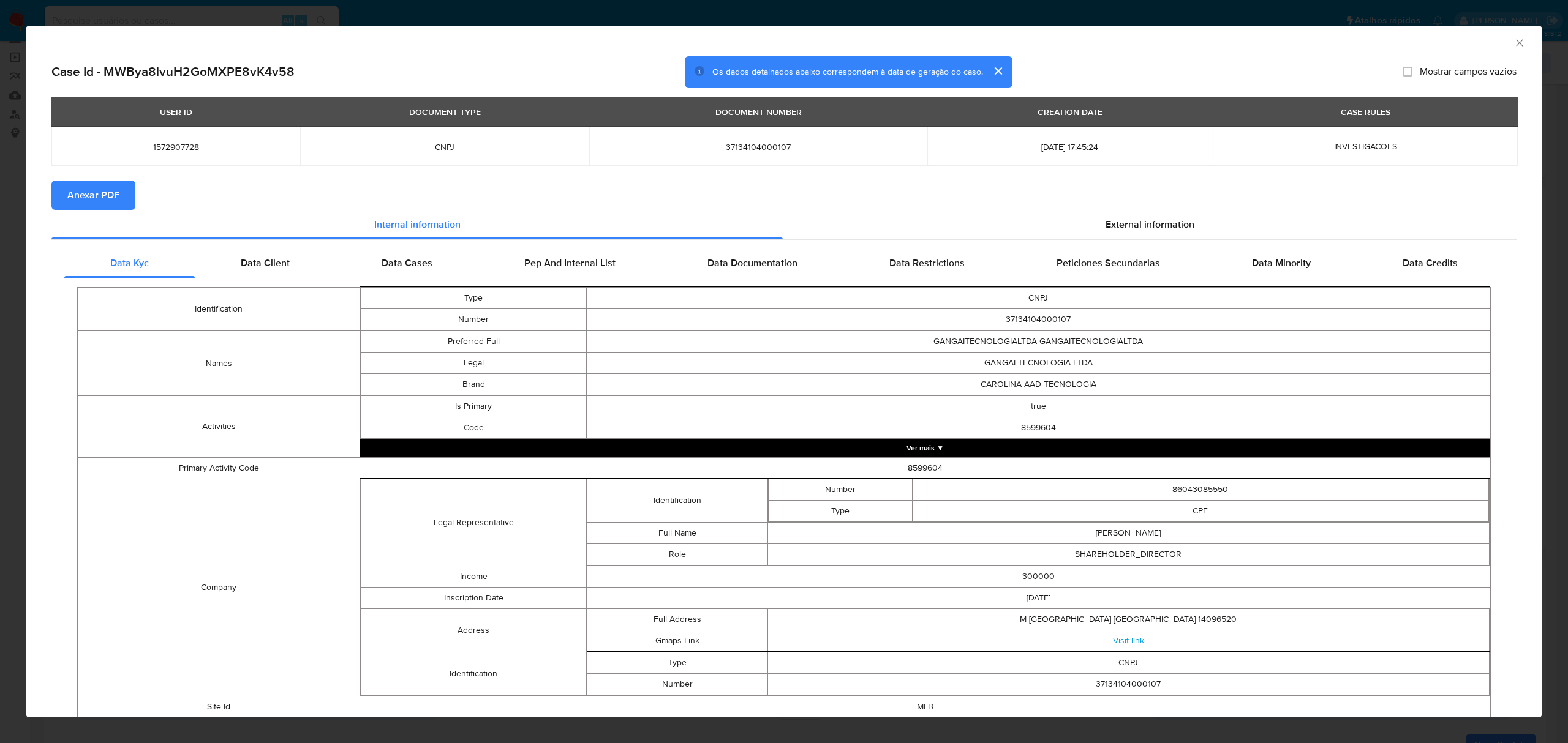
click at [130, 199] on button "Anexar PDF" at bounding box center [94, 195] width 84 height 29
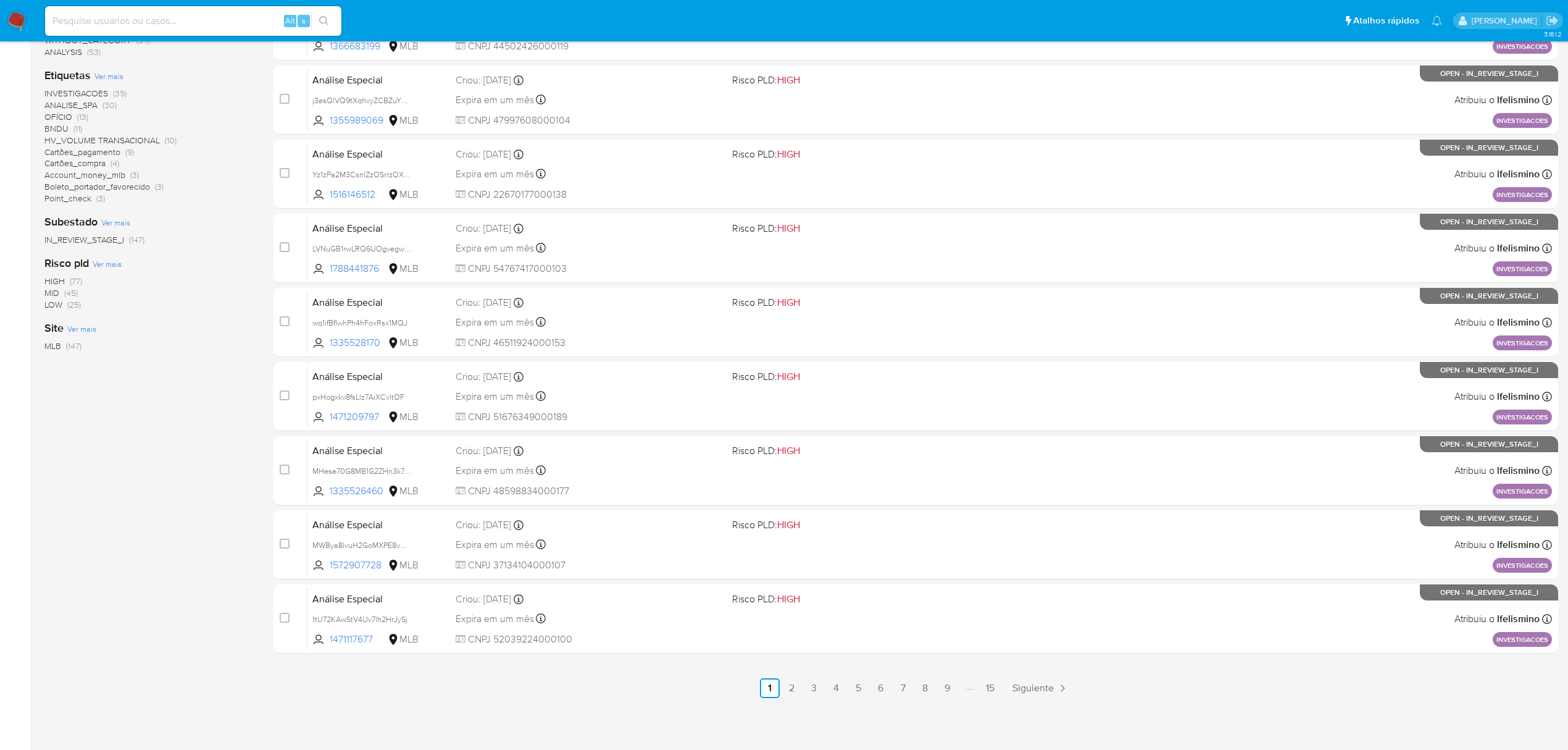
scroll to position [270, 0]
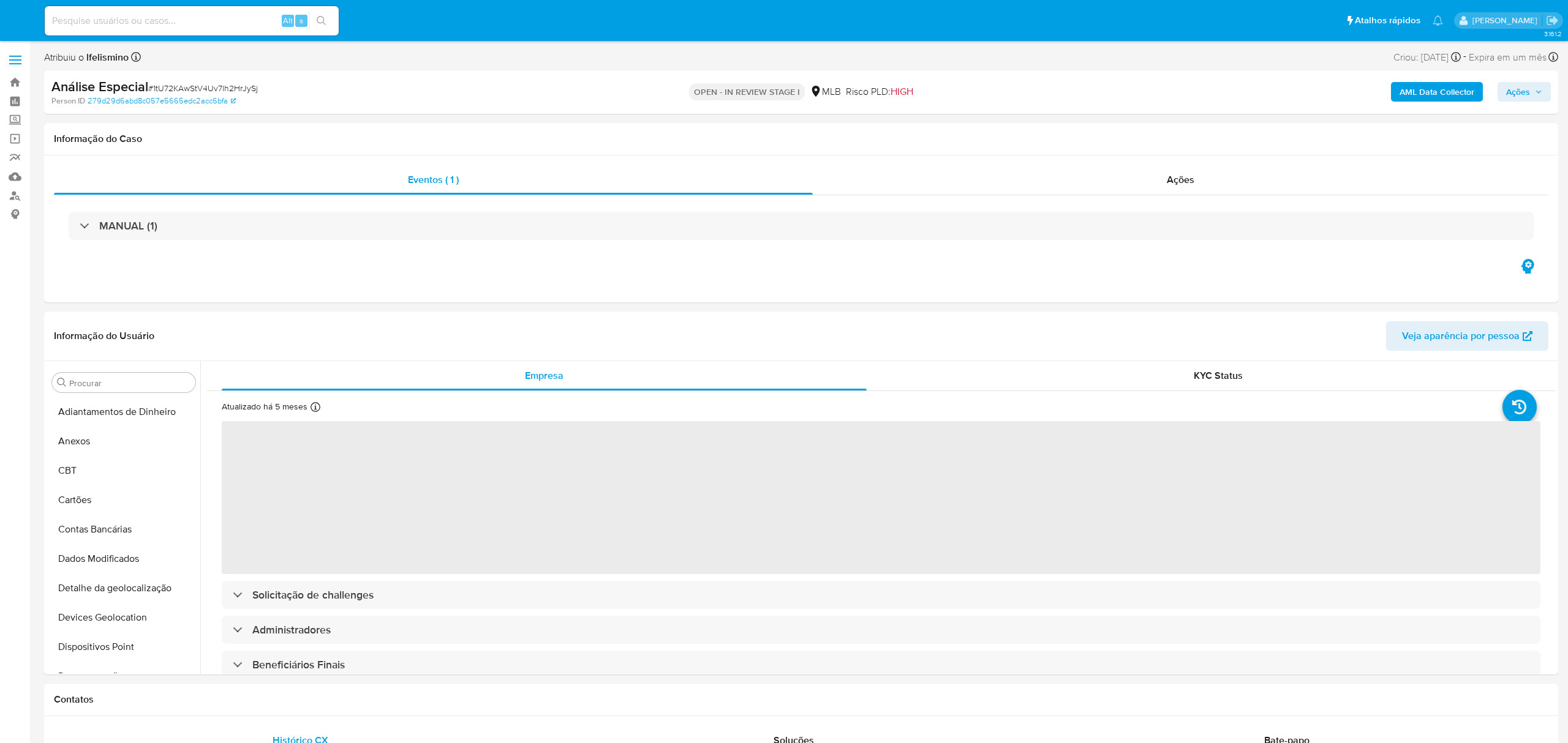
select select "10"
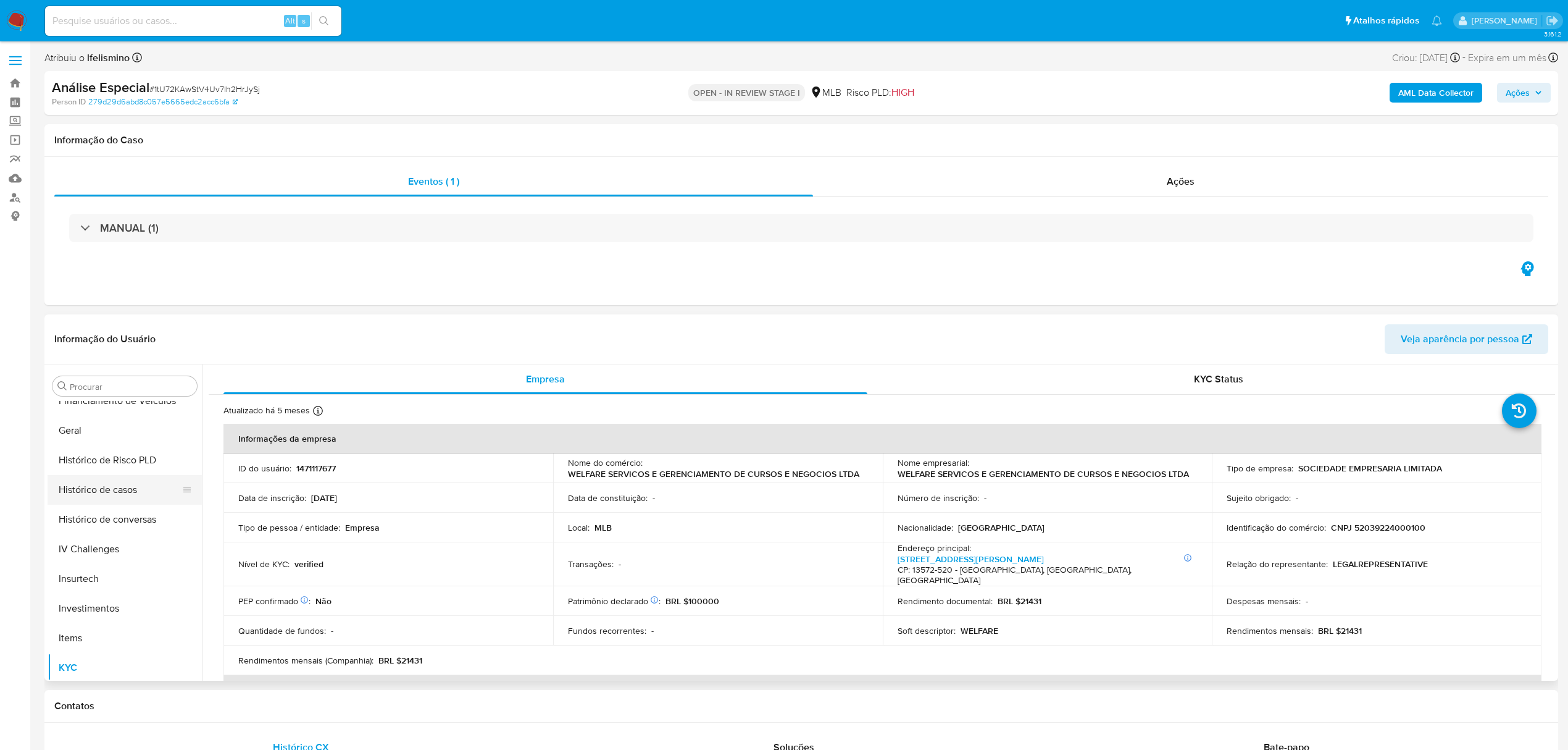
scroll to position [394, 0]
click at [117, 432] on button "Geral" at bounding box center [119, 437] width 144 height 30
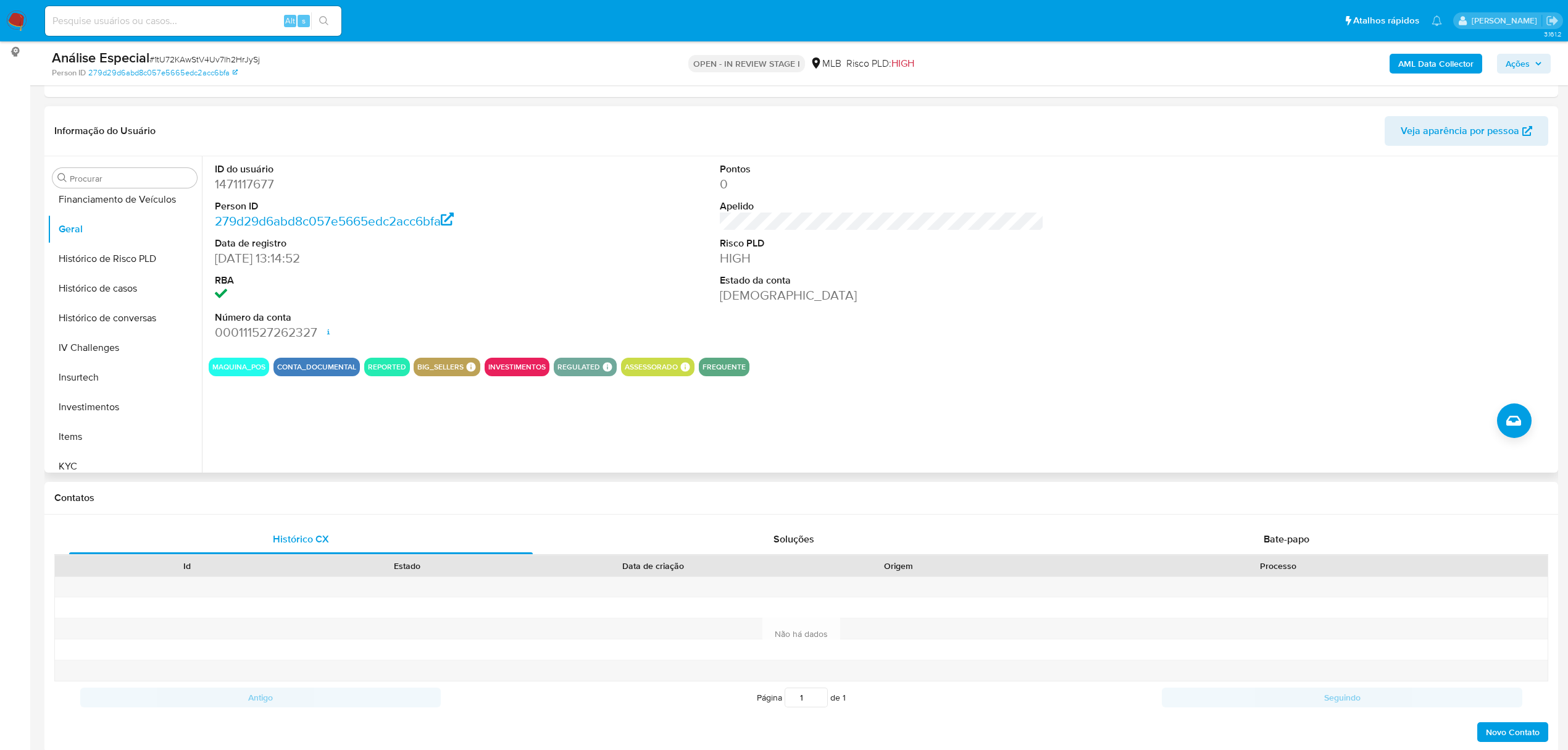
scroll to position [64, 0]
drag, startPoint x: 130, startPoint y: 423, endPoint x: 139, endPoint y: 419, distance: 9.8
click at [130, 423] on button "Documentação" at bounding box center [119, 410] width 144 height 30
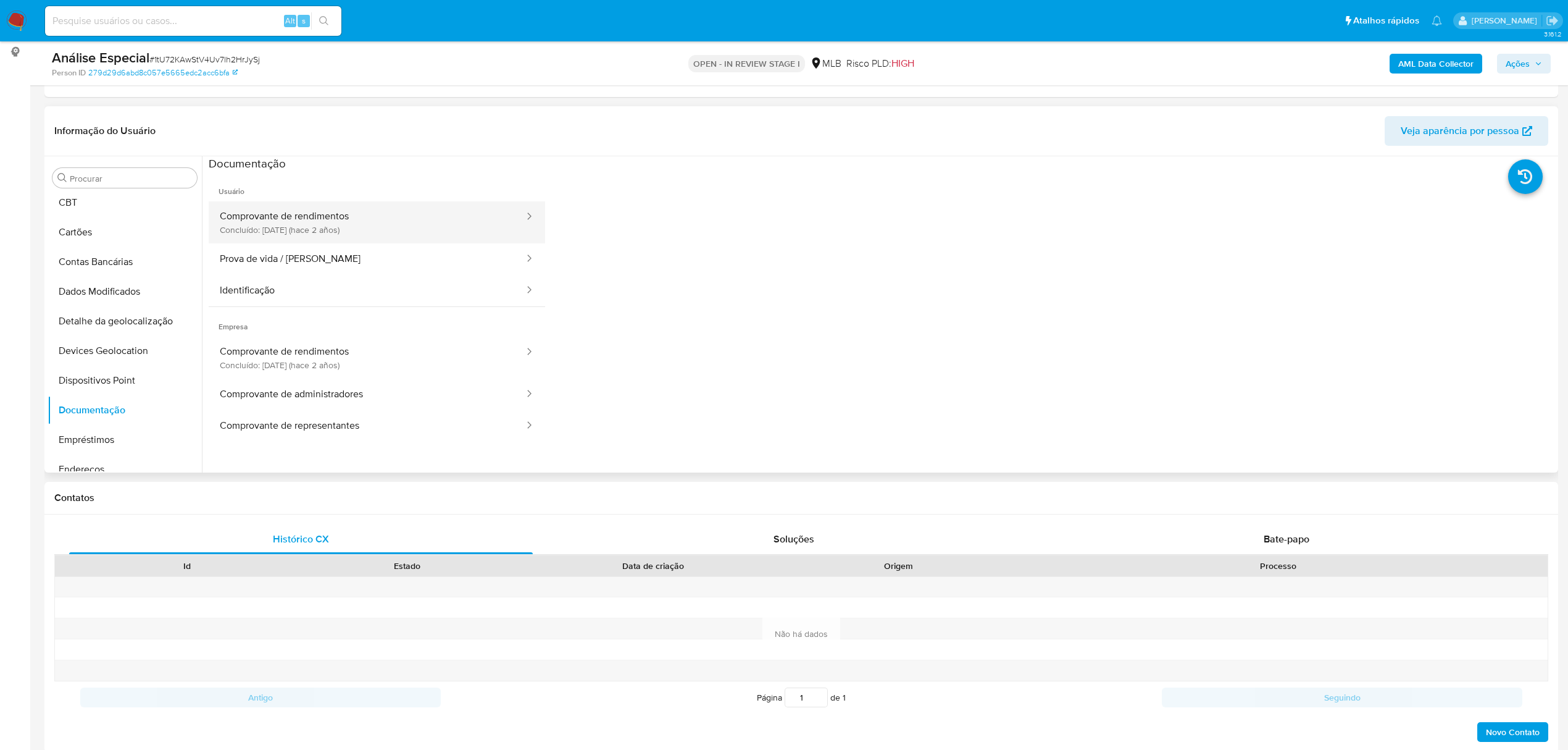
click at [273, 233] on button "Comprovante de rendimentos Concluído: 30/01/2024 (hace 2 años)" at bounding box center [366, 222] width 317 height 42
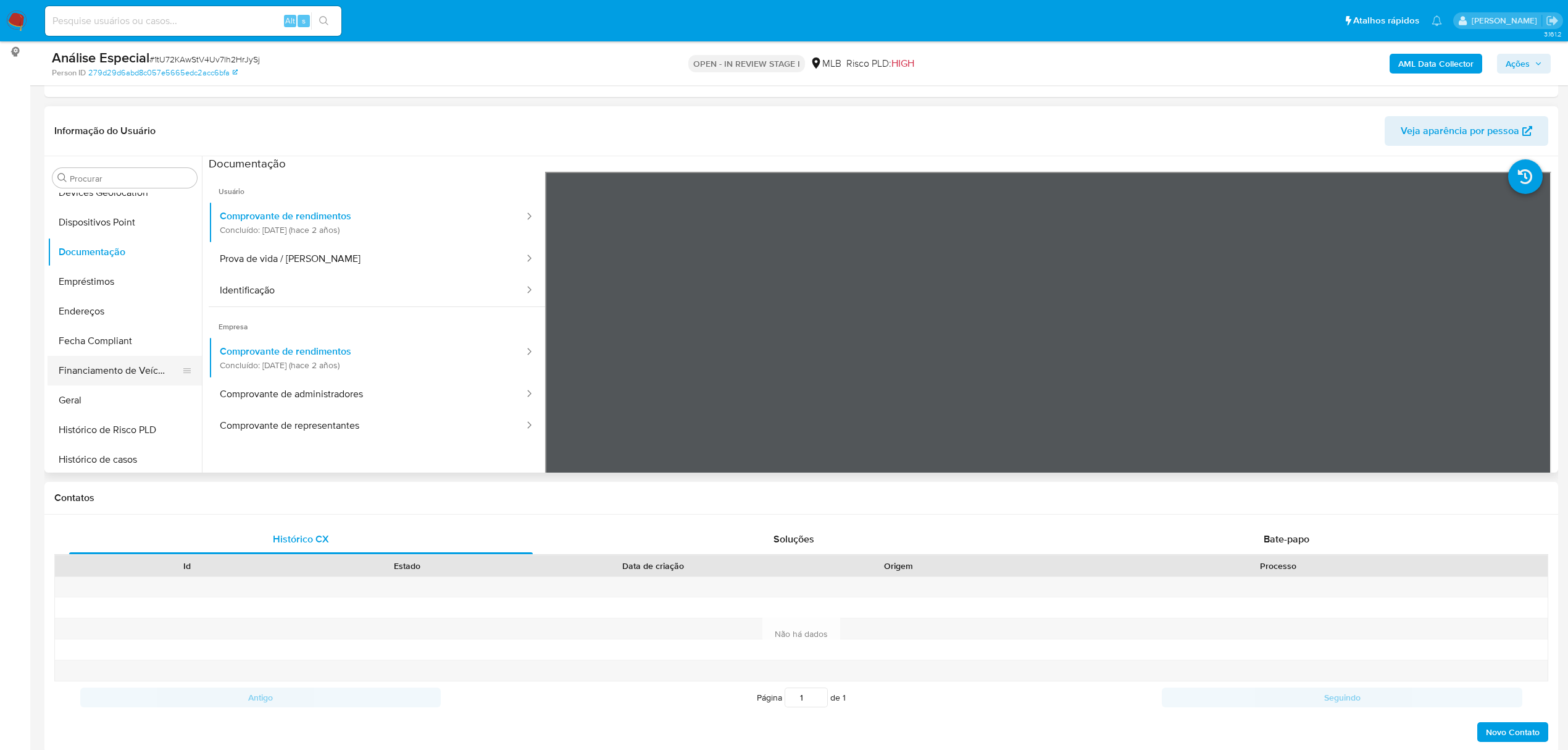
scroll to position [229, 0]
click at [100, 393] on button "Geral" at bounding box center [119, 394] width 144 height 30
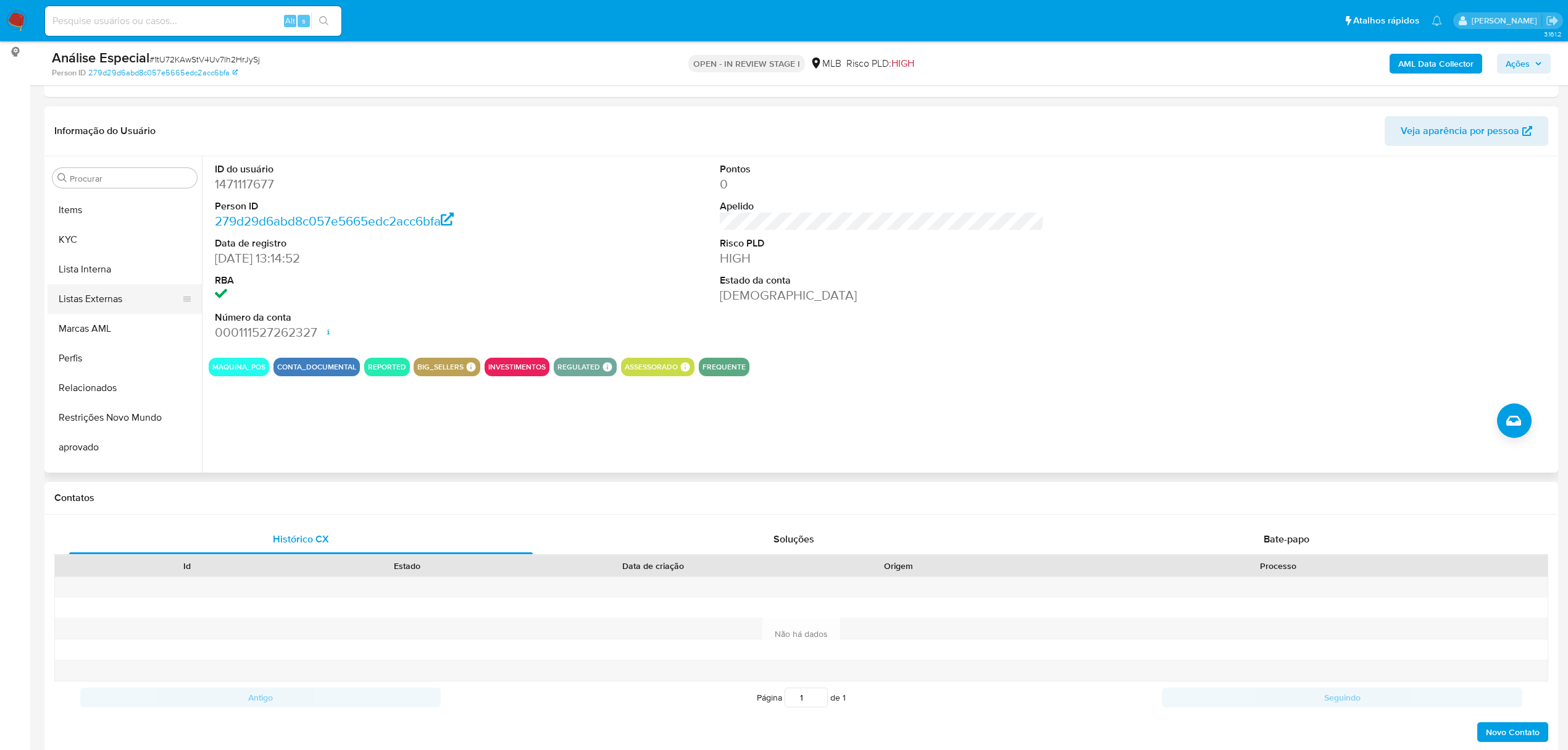
scroll to position [641, 0]
drag, startPoint x: 119, startPoint y: 224, endPoint x: 34, endPoint y: 224, distance: 85.0
click at [117, 223] on button "KYC" at bounding box center [124, 219] width 155 height 30
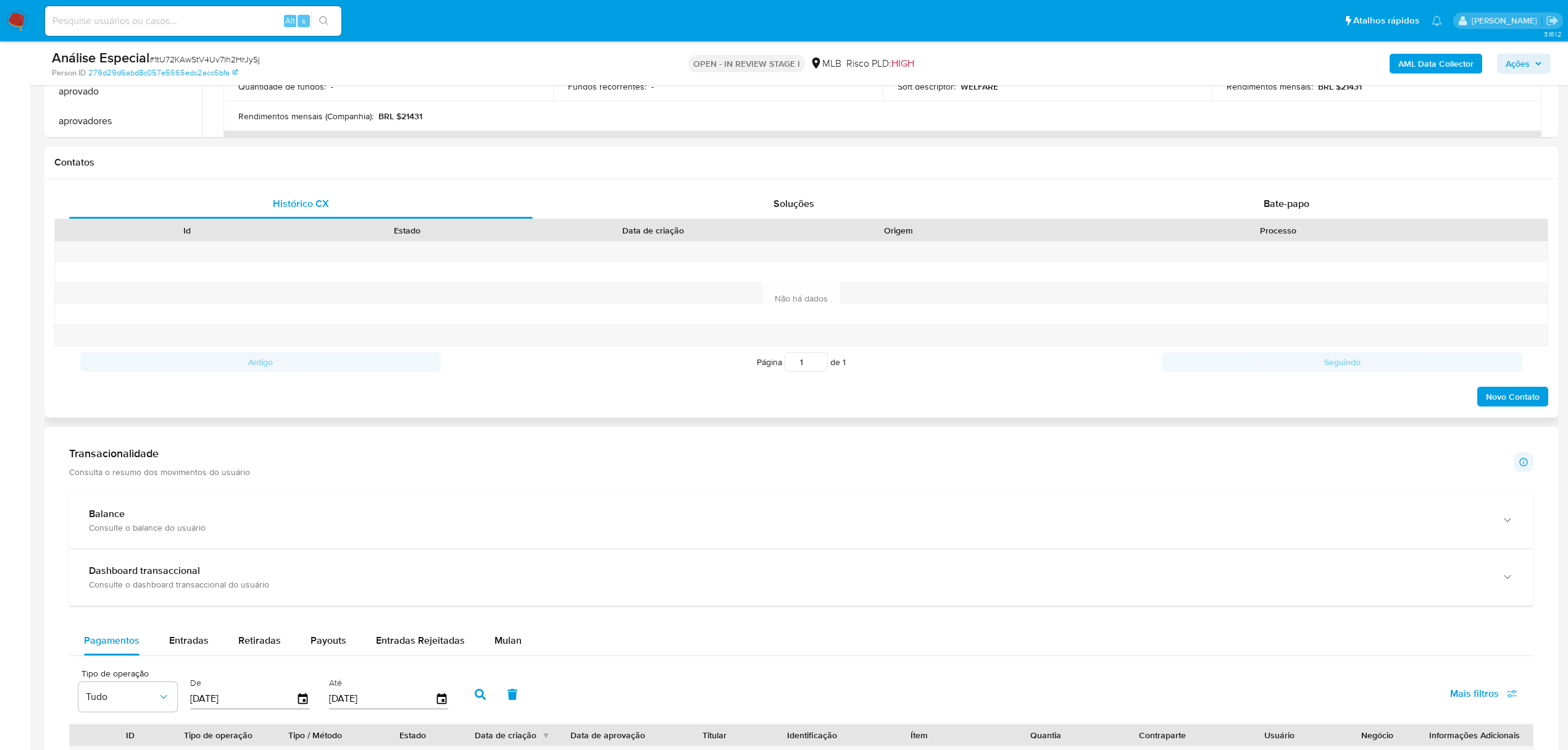
scroll to position [330, 0]
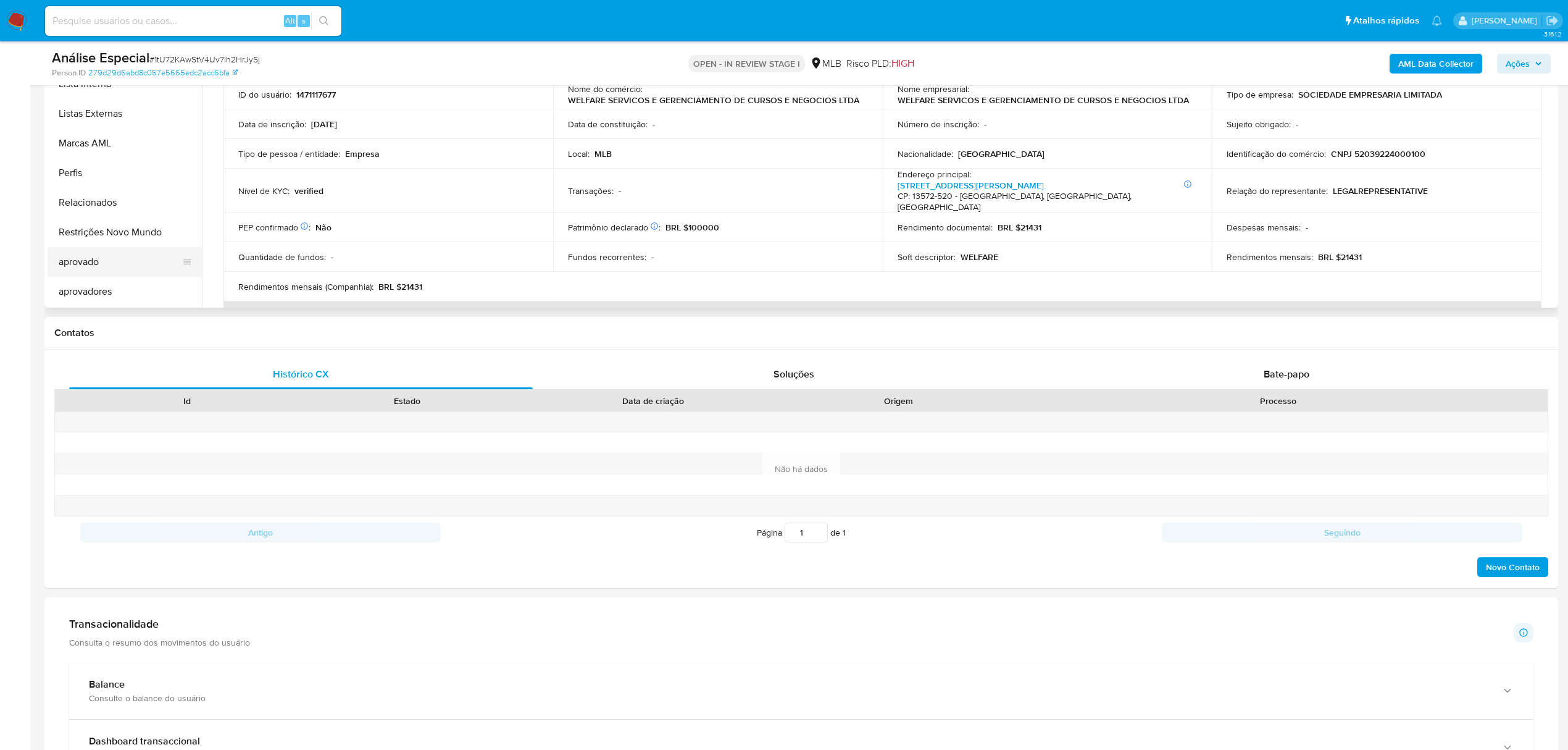
drag, startPoint x: 167, startPoint y: 235, endPoint x: 50, endPoint y: 258, distance: 119.2
click at [166, 235] on button "Restrições Novo Mundo" at bounding box center [124, 232] width 155 height 30
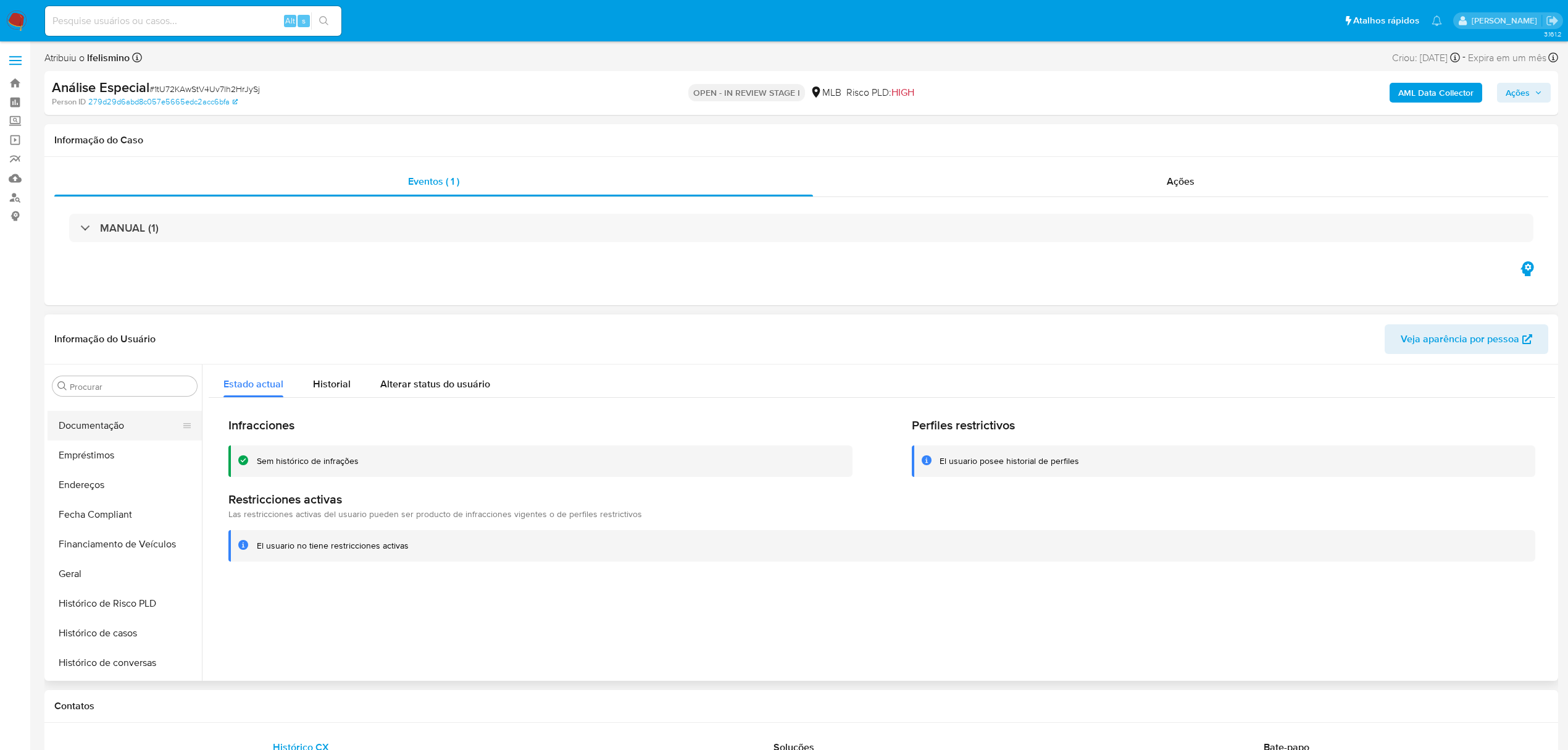
scroll to position [229, 0]
click at [131, 445] on button "Documentação" at bounding box center [119, 454] width 144 height 30
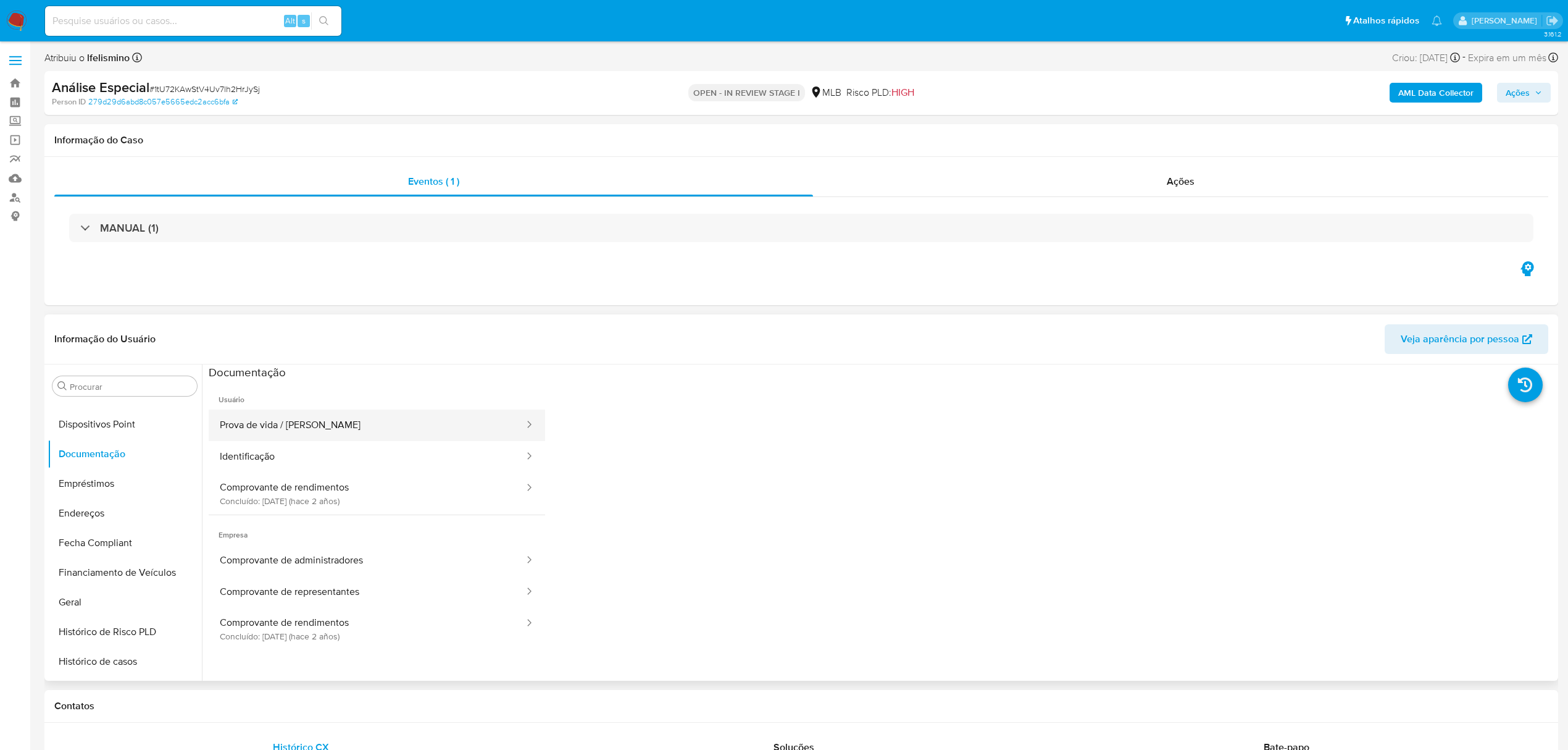
click at [265, 440] on button "Prova de vida / Selfie" at bounding box center [366, 425] width 317 height 31
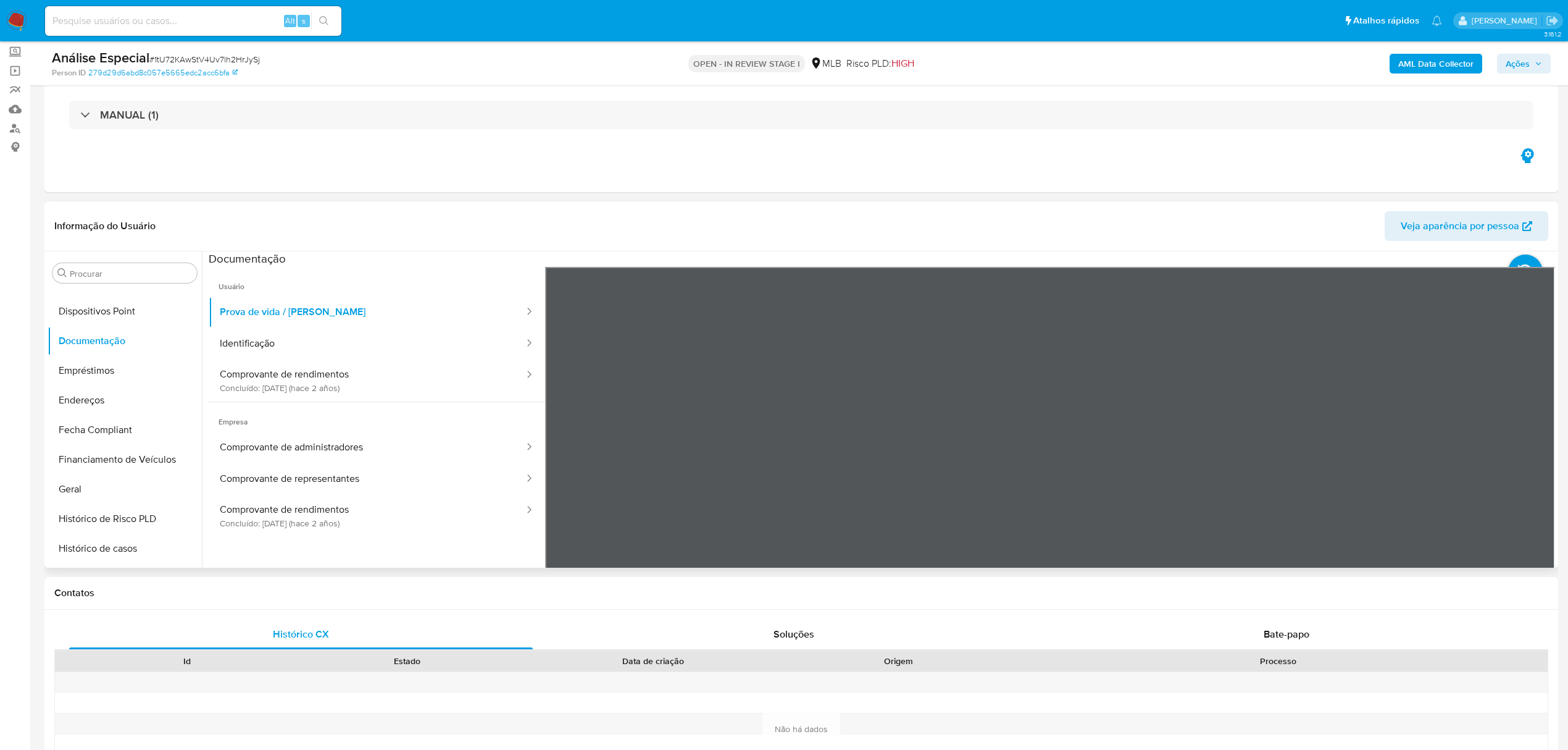
scroll to position [164, 0]
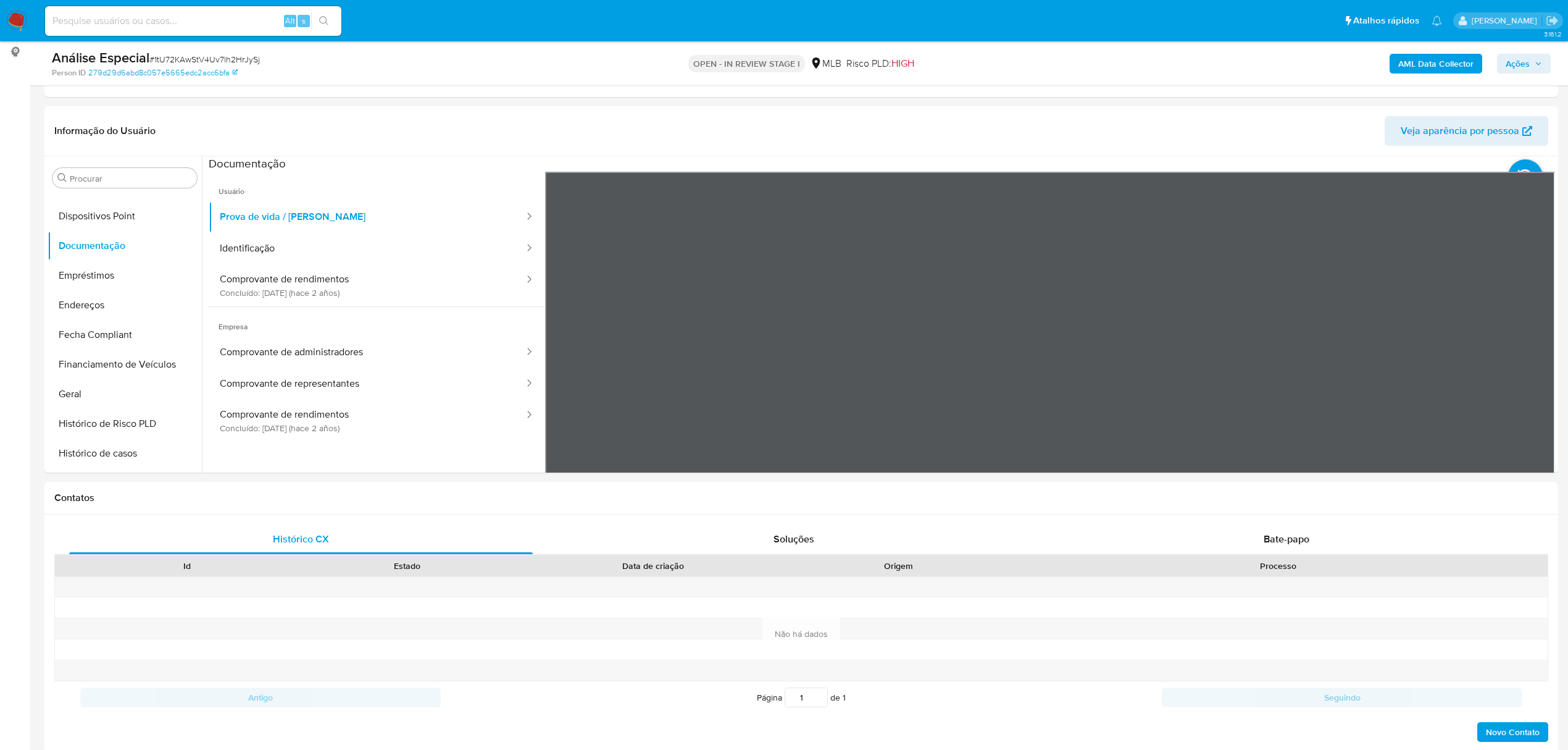
drag, startPoint x: 359, startPoint y: 255, endPoint x: 5, endPoint y: 325, distance: 360.9
click at [358, 254] on button "Identificação" at bounding box center [366, 248] width 317 height 31
drag, startPoint x: 75, startPoint y: 224, endPoint x: 8, endPoint y: 241, distance: 69.1
click at [75, 223] on button "Dispositivos Point" at bounding box center [124, 216] width 155 height 30
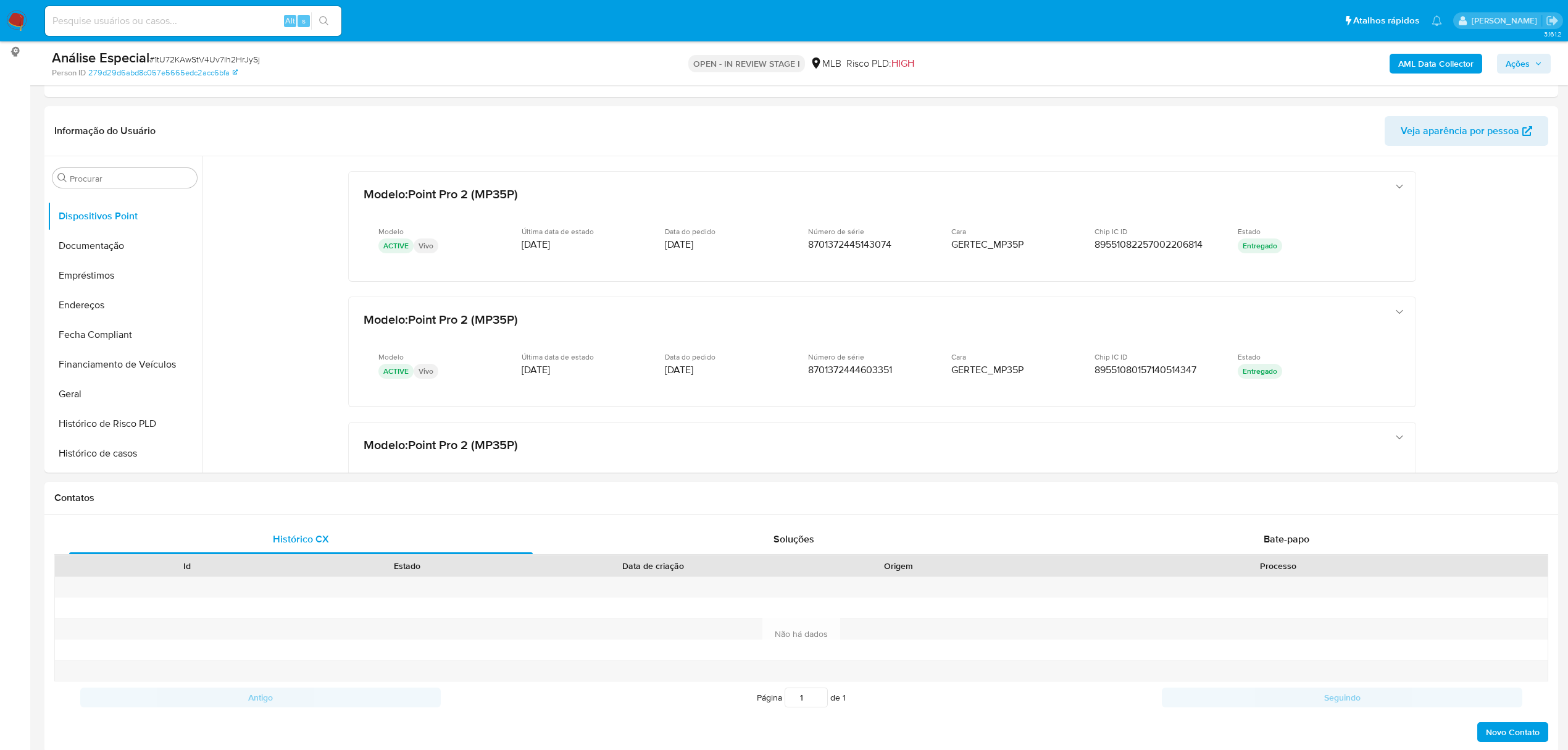
drag, startPoint x: 119, startPoint y: 300, endPoint x: 27, endPoint y: 313, distance: 92.9
click at [117, 300] on button "Endereços" at bounding box center [124, 305] width 155 height 30
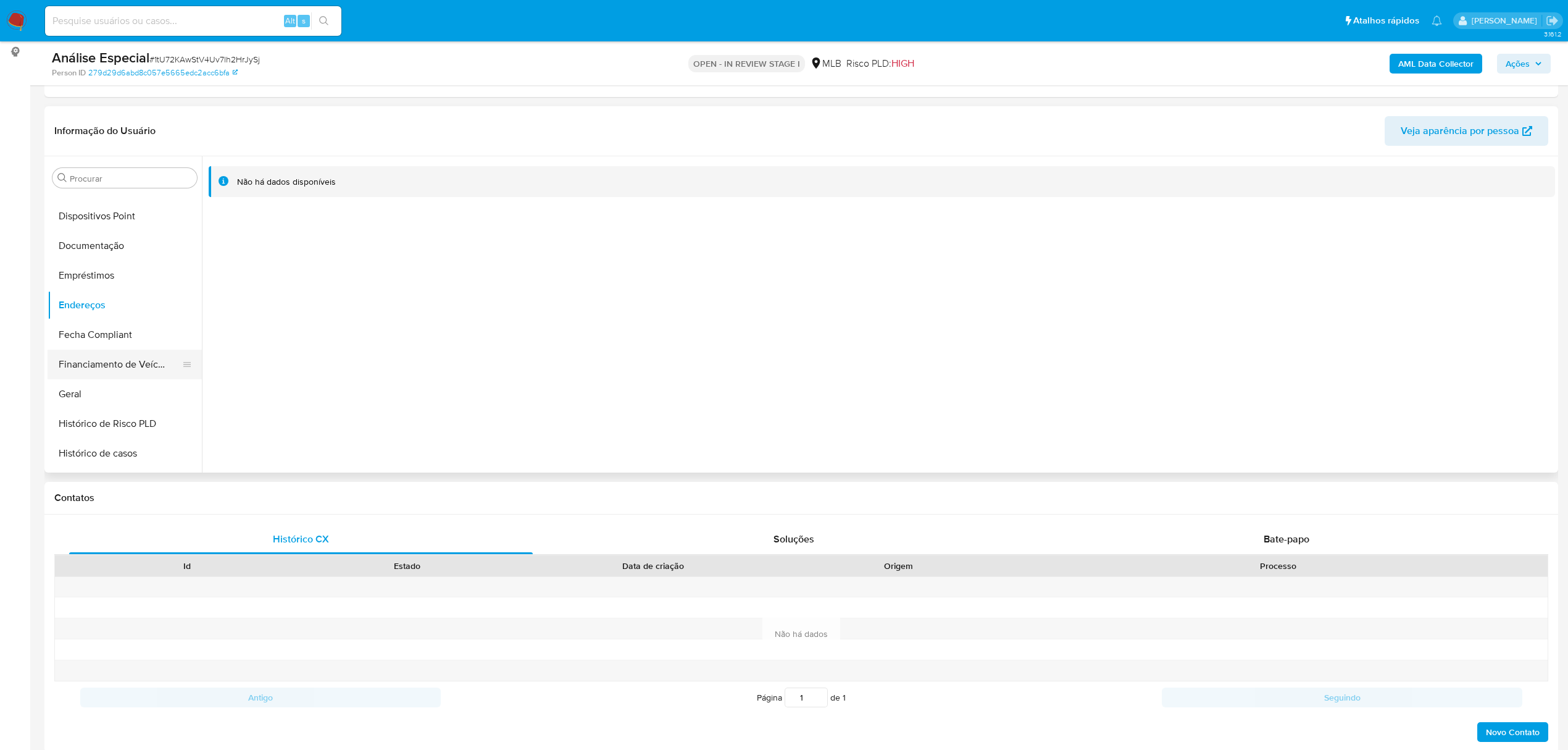
drag, startPoint x: 66, startPoint y: 381, endPoint x: 68, endPoint y: 374, distance: 7.3
click at [66, 381] on button "Geral" at bounding box center [124, 394] width 155 height 30
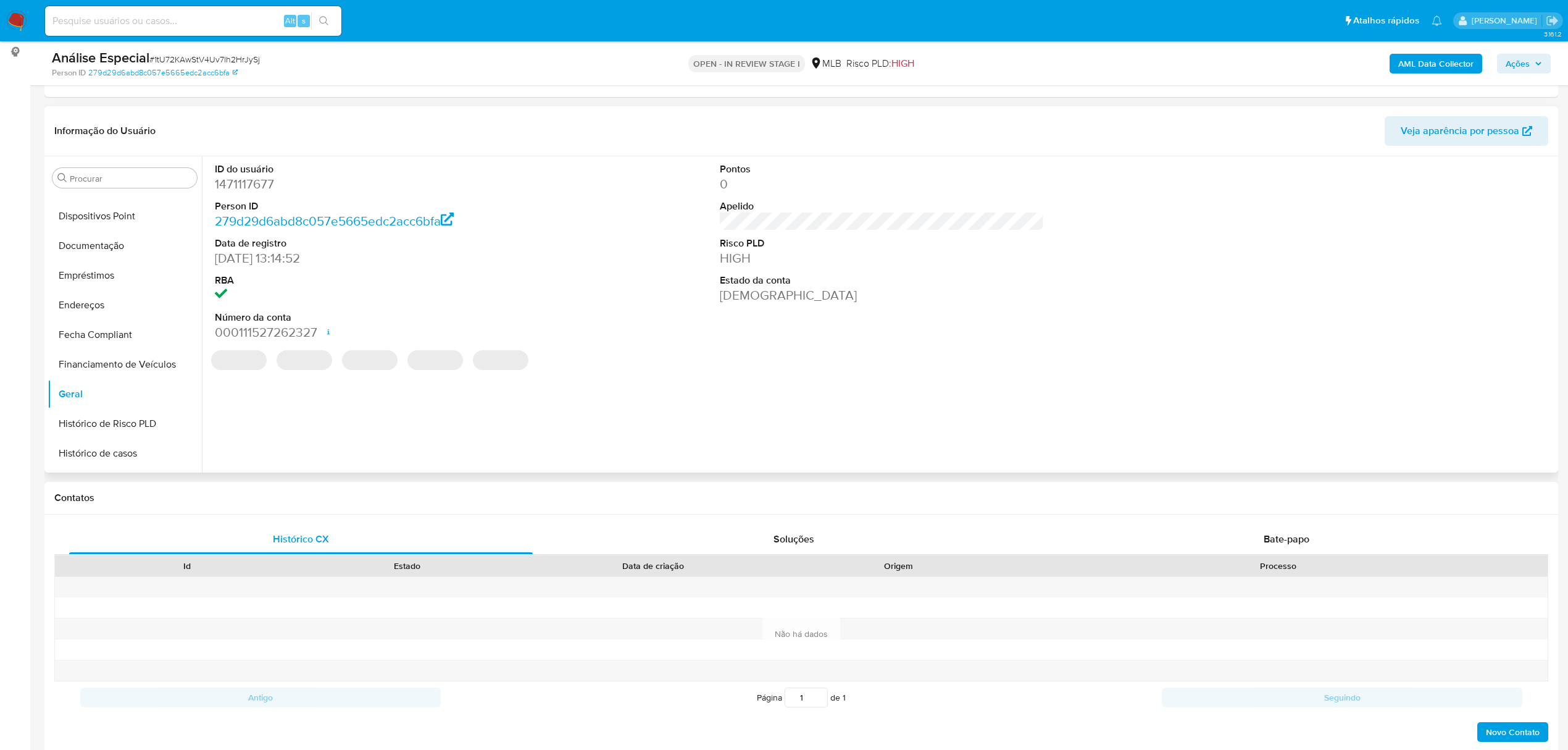
click at [248, 183] on dd "1471117677" at bounding box center [377, 184] width 324 height 18
copy dd "1471117677"
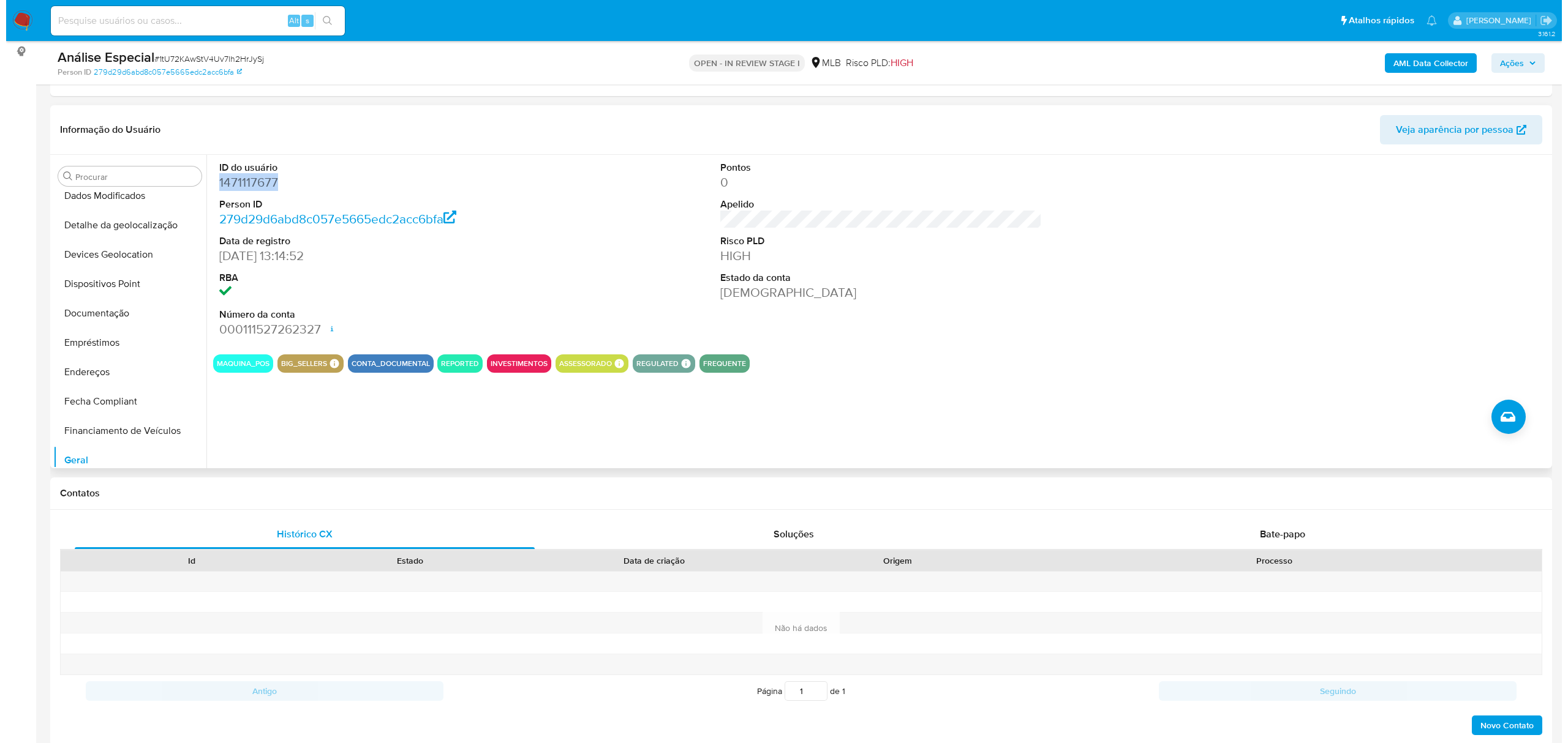
scroll to position [0, 0]
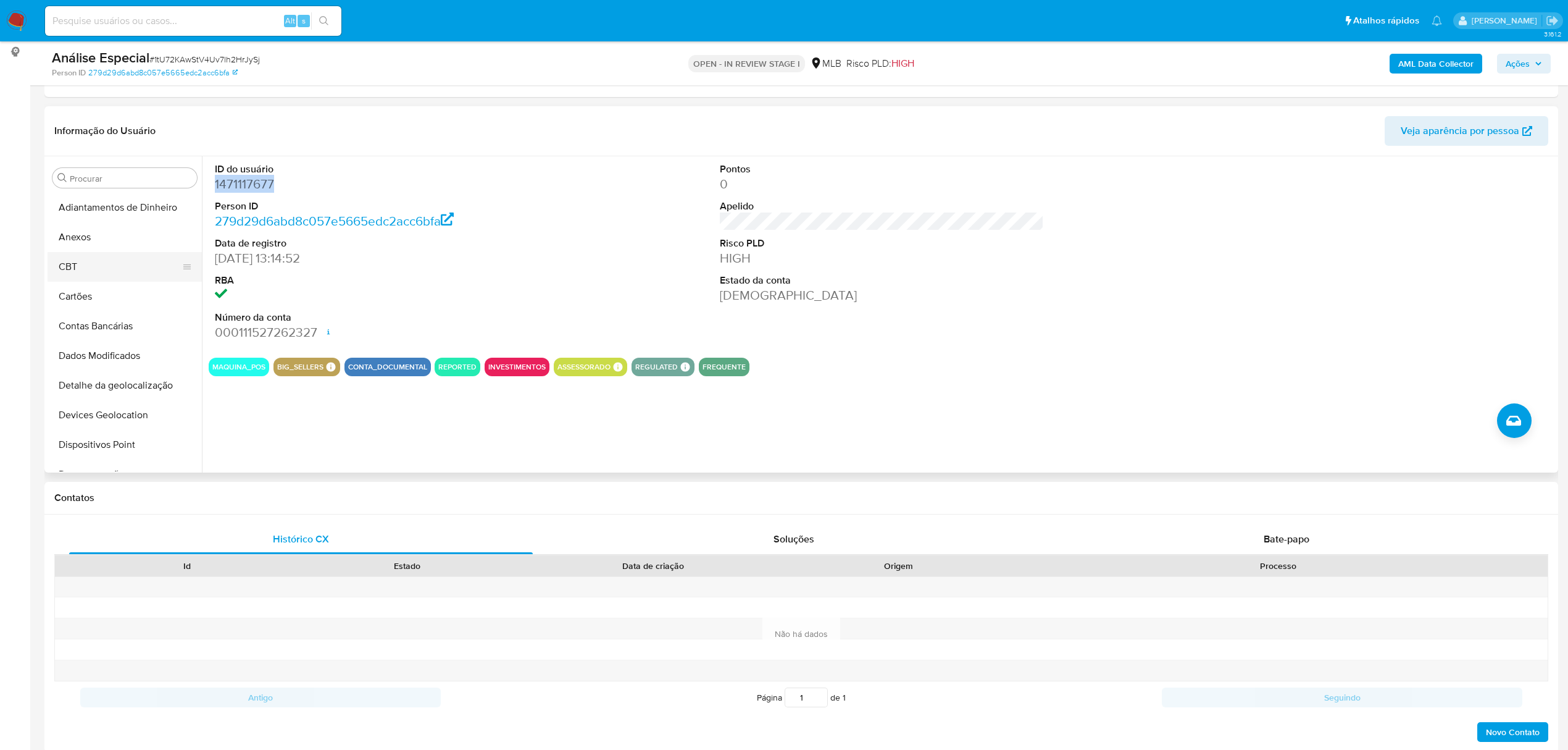
click at [114, 261] on button "CBT" at bounding box center [119, 266] width 144 height 30
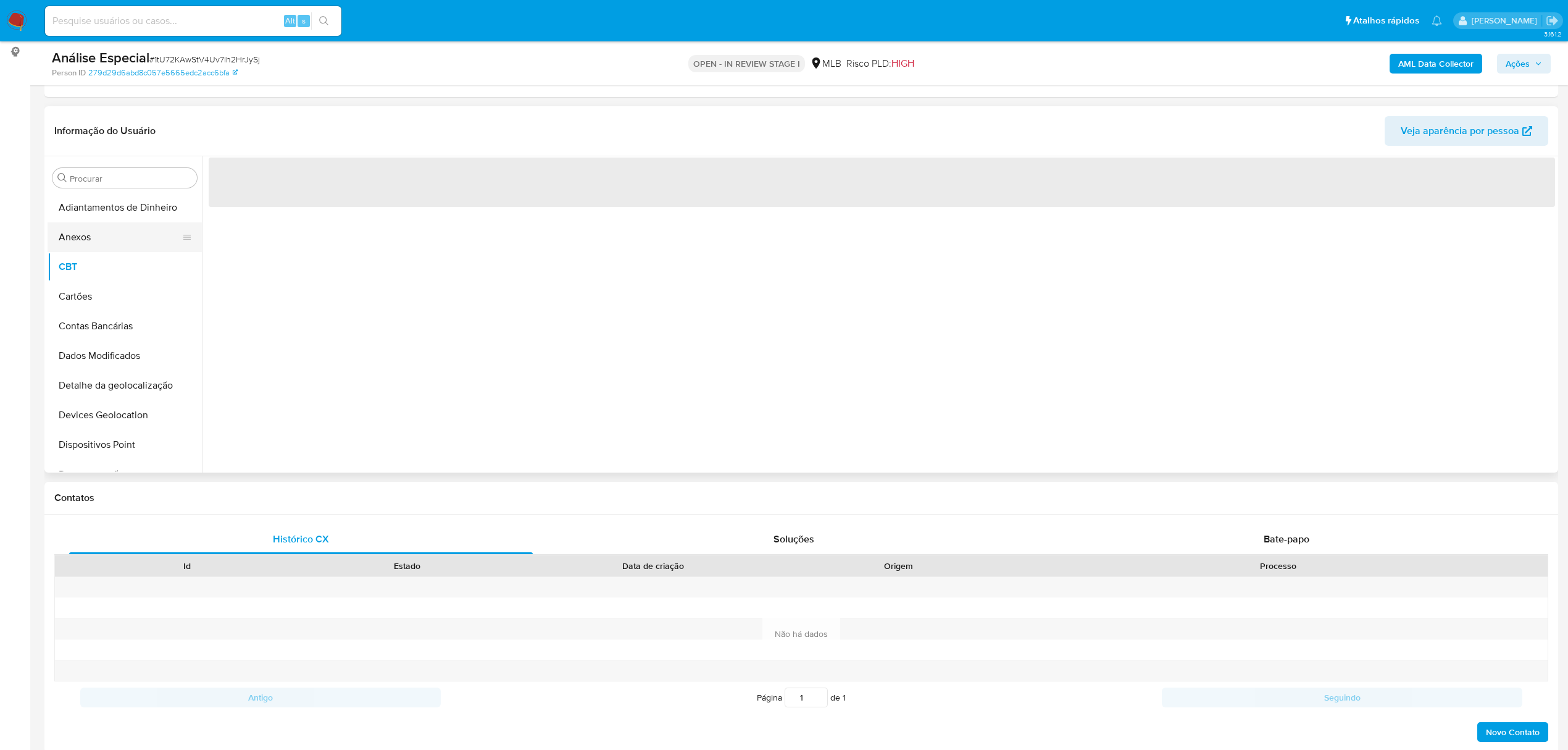
click at [116, 235] on button "Anexos" at bounding box center [119, 237] width 144 height 30
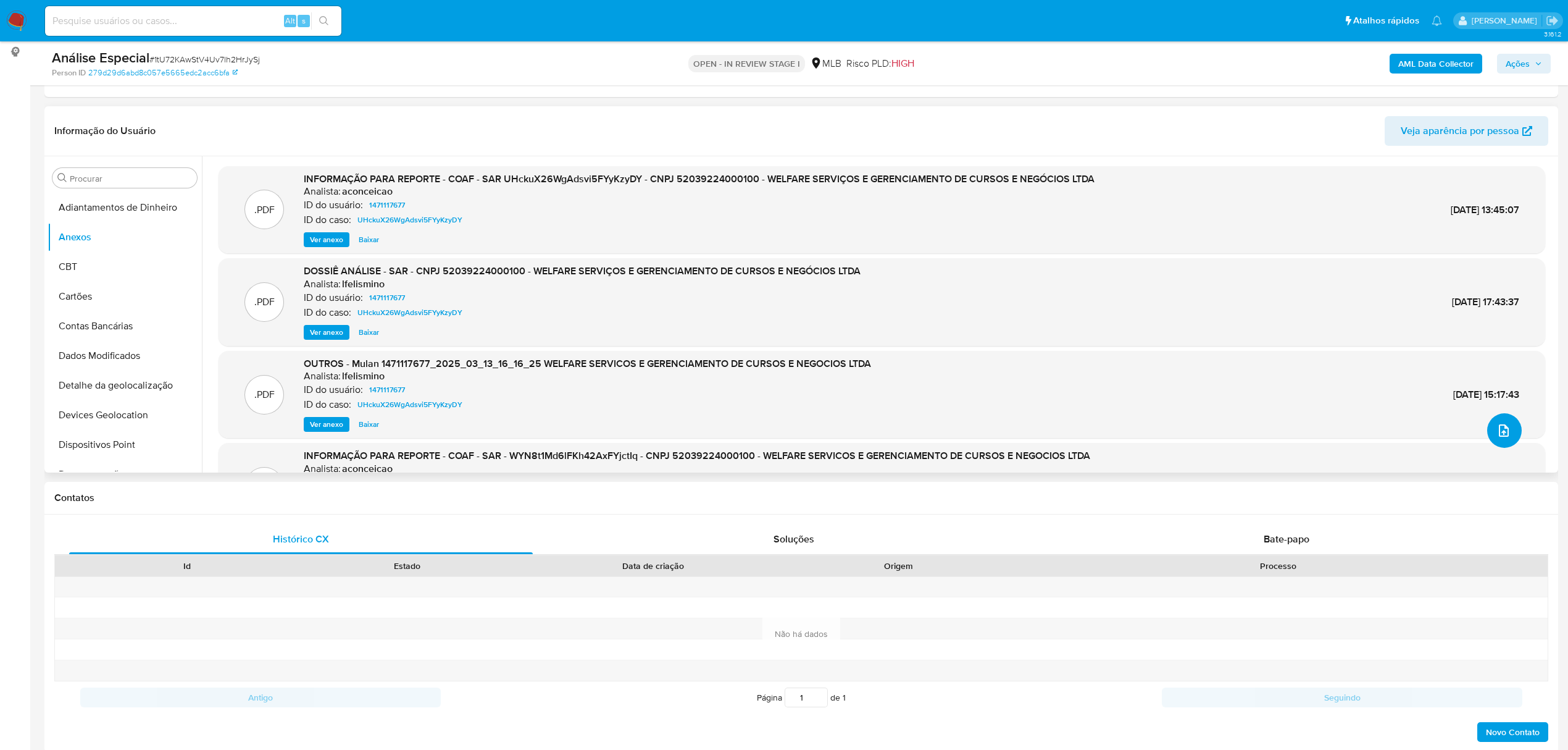
click at [1505, 432] on icon "upload-file" at bounding box center [1504, 431] width 14 height 14
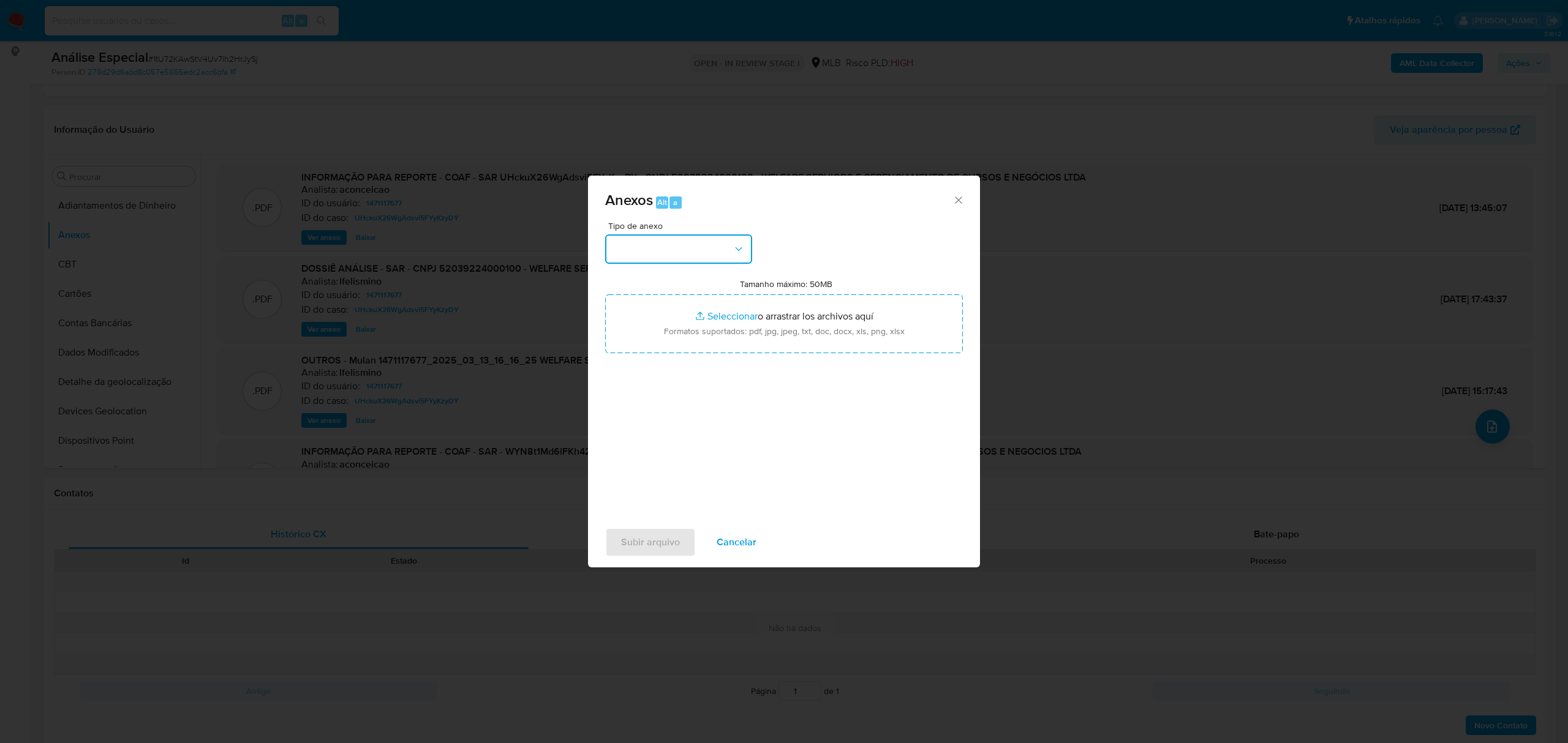
drag, startPoint x: 702, startPoint y: 255, endPoint x: 720, endPoint y: 257, distance: 18.1
click at [702, 256] on button "button" at bounding box center [678, 249] width 147 height 29
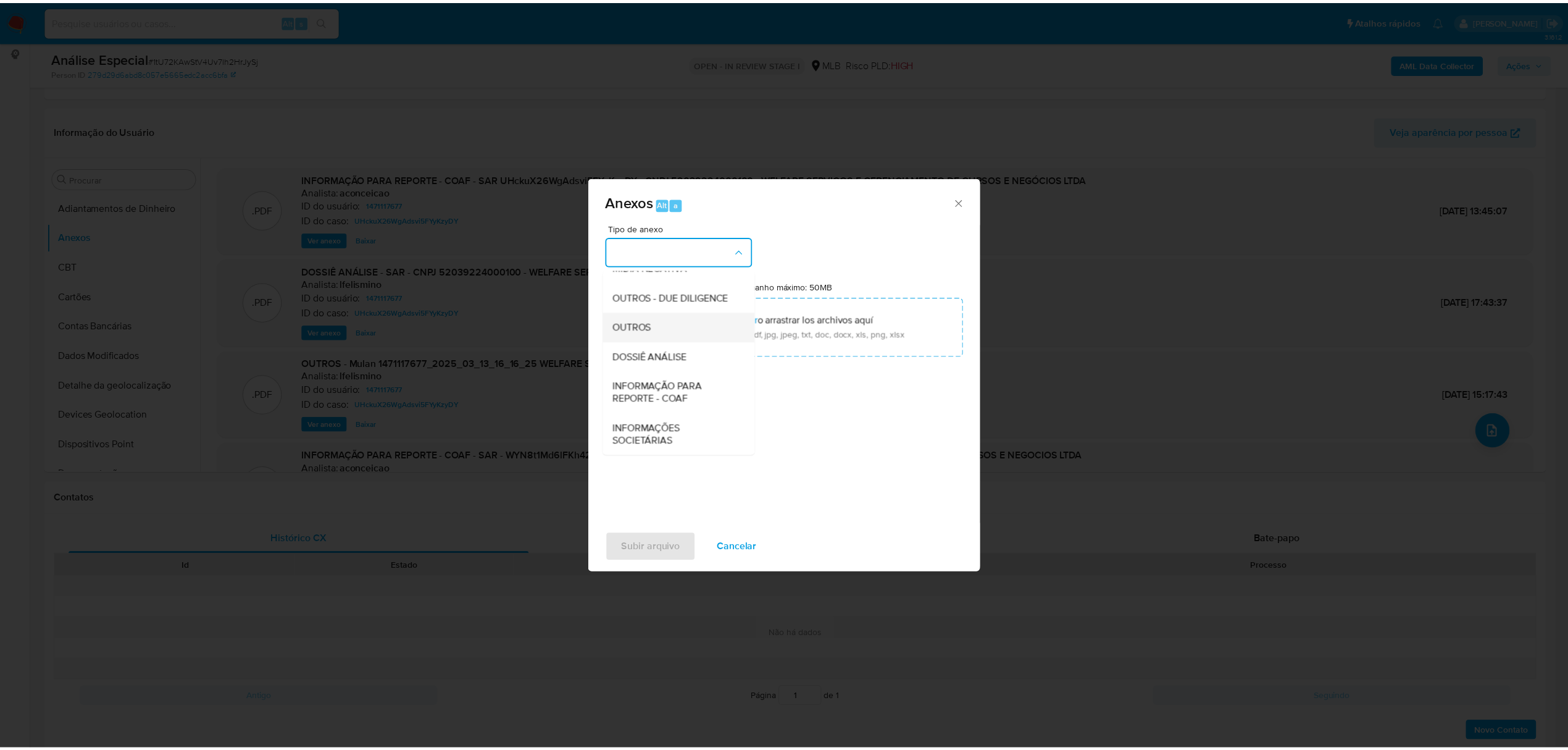
scroll to position [190, 0]
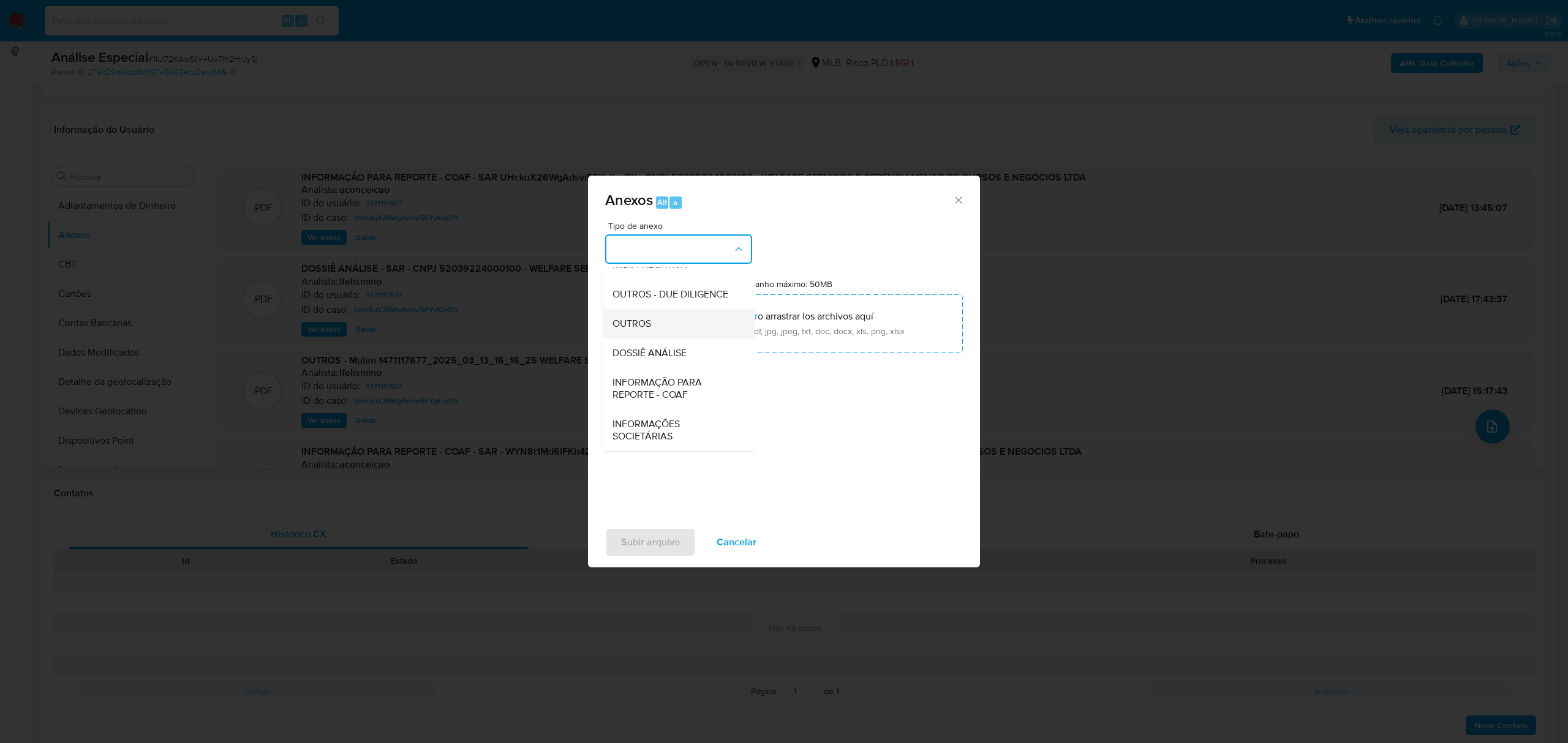
click at [635, 329] on span "OUTROS" at bounding box center [631, 323] width 39 height 12
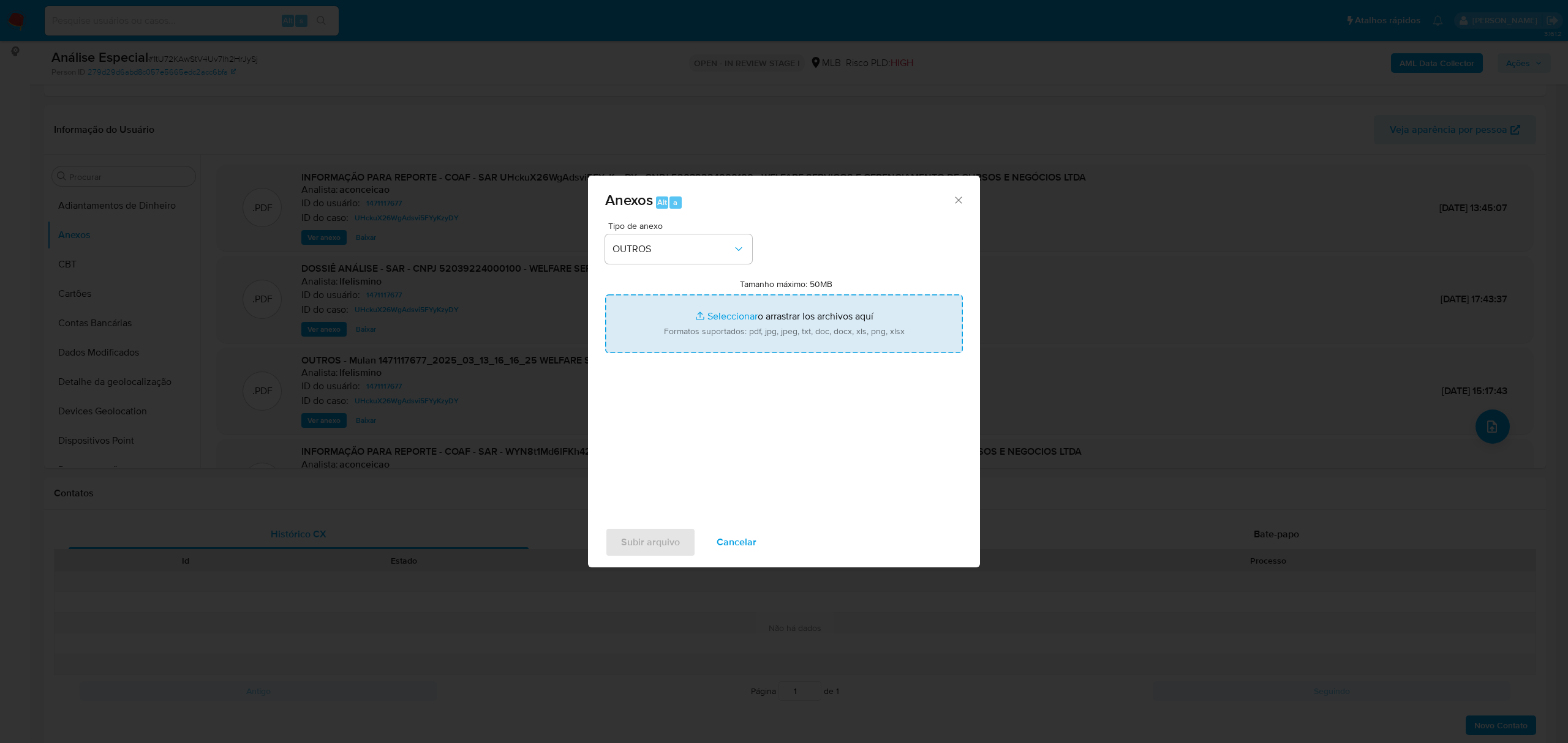
type input "C:\fakepath\Mulan 1471117677_2025_09_26_10_15_01 WELFARE SERVIÇOS E GERENCIAMEN…"
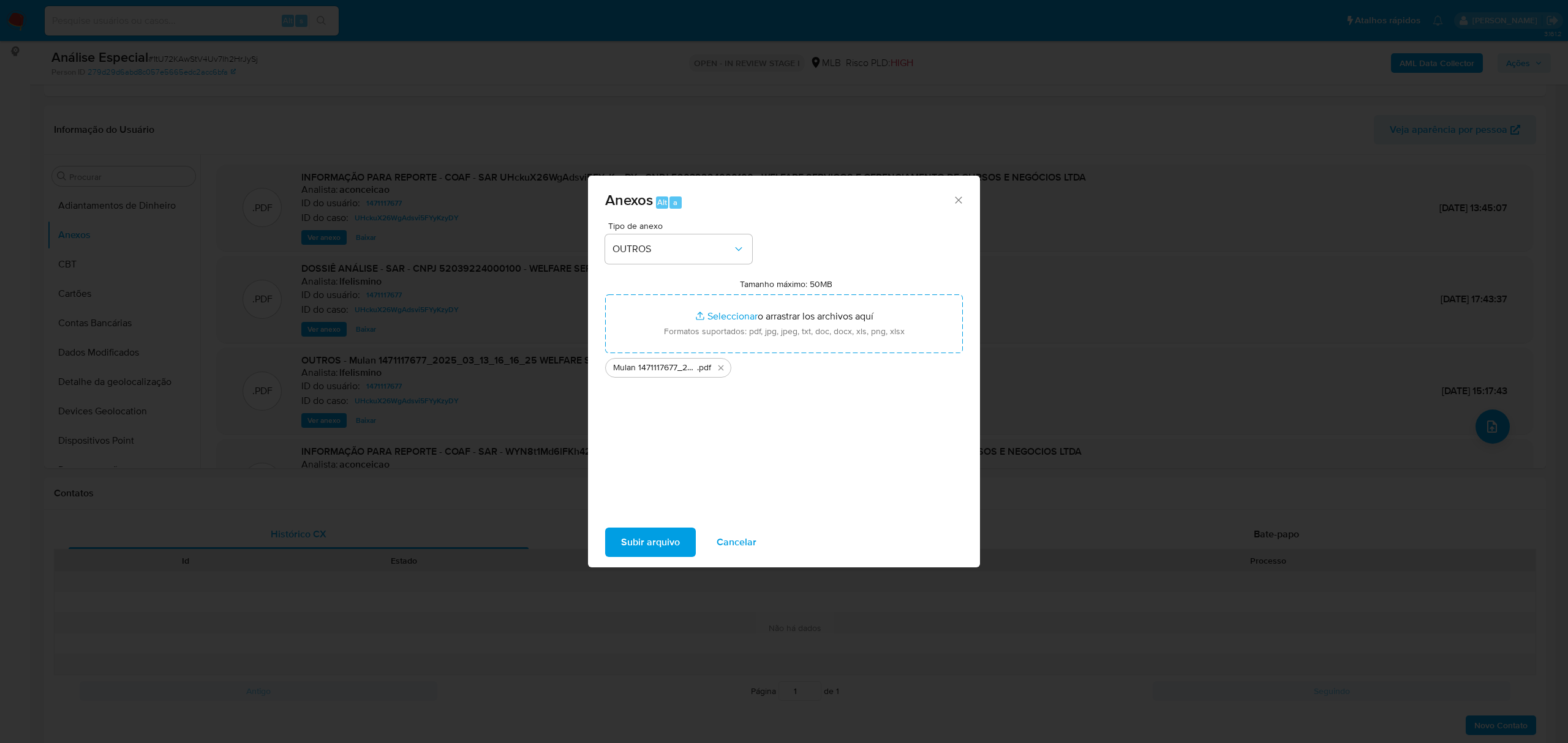
click at [638, 528] on span "Subir arquivo" at bounding box center [650, 542] width 59 height 27
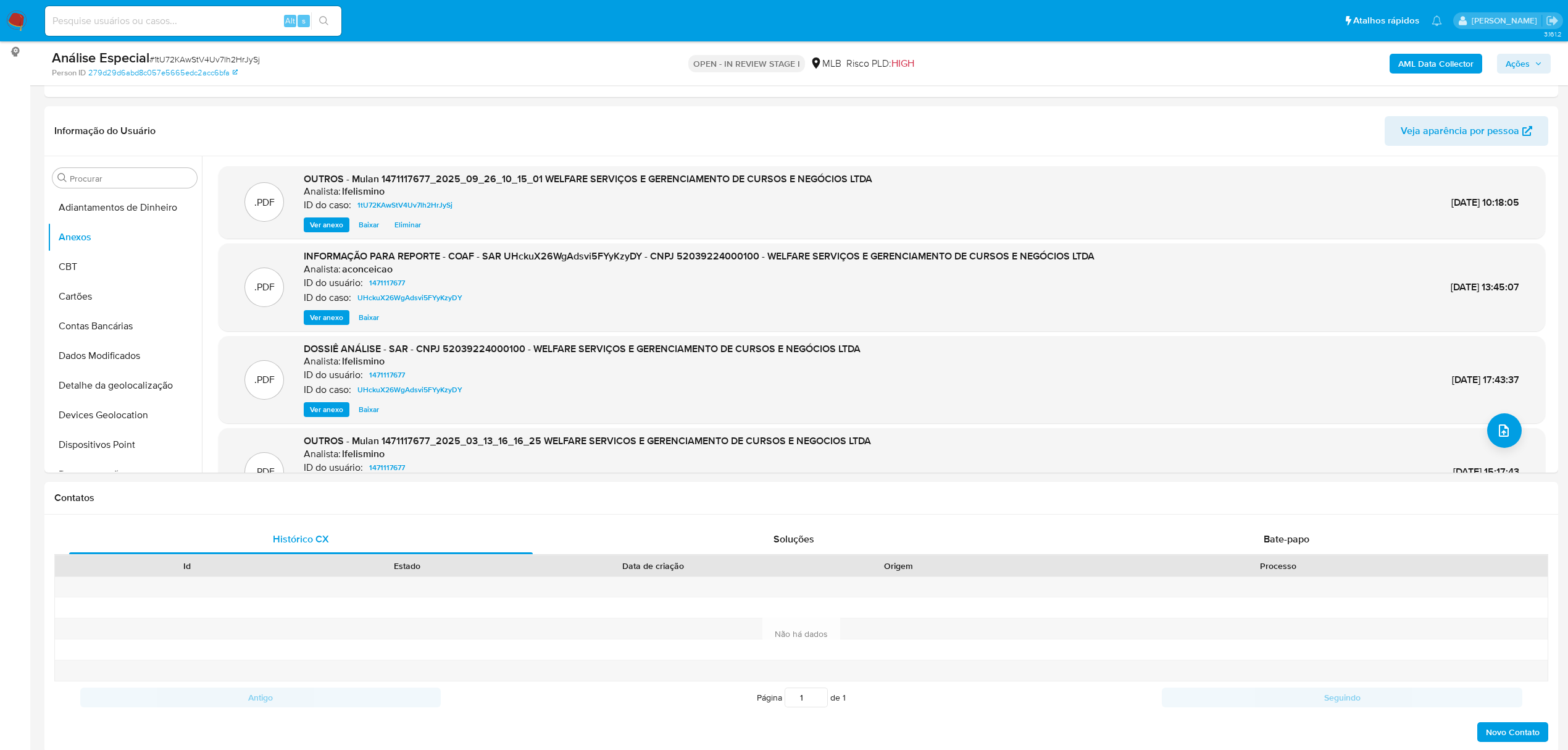
click at [1413, 58] on b "AML Data Collector" at bounding box center [1437, 63] width 75 height 20
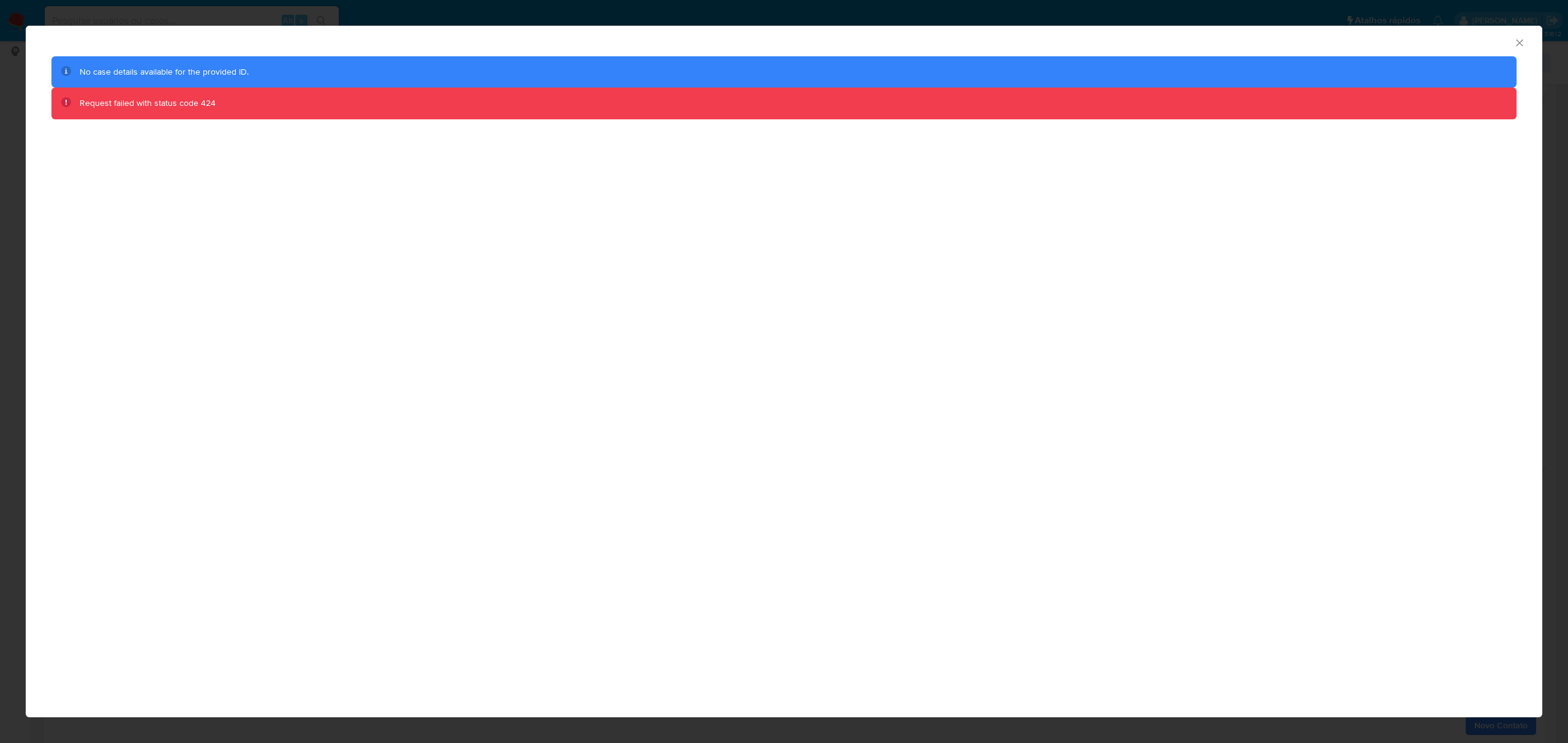
click at [215, 6] on div "AML Data Collector No case details available for the provided ID. Request faile…" at bounding box center [784, 371] width 1568 height 743
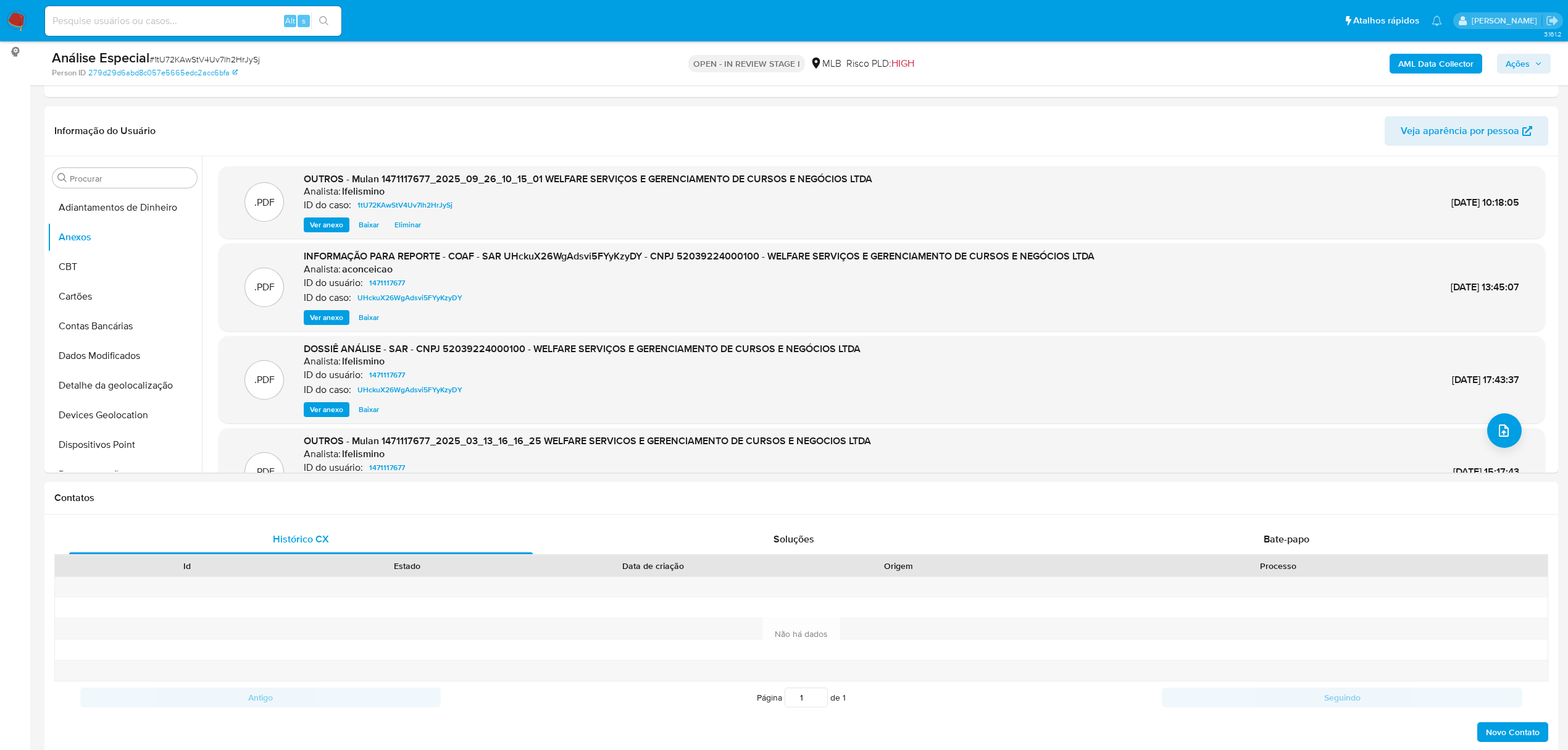
click at [173, 55] on span "# 1tU72KAwStV4Uv7lh2HrJySj" at bounding box center [204, 59] width 111 height 12
click at [174, 55] on span "# 1tU72KAwStV4Uv7lh2HrJySj" at bounding box center [204, 59] width 111 height 12
copy span "1tU72KAwStV4Uv7lh2HrJySj"
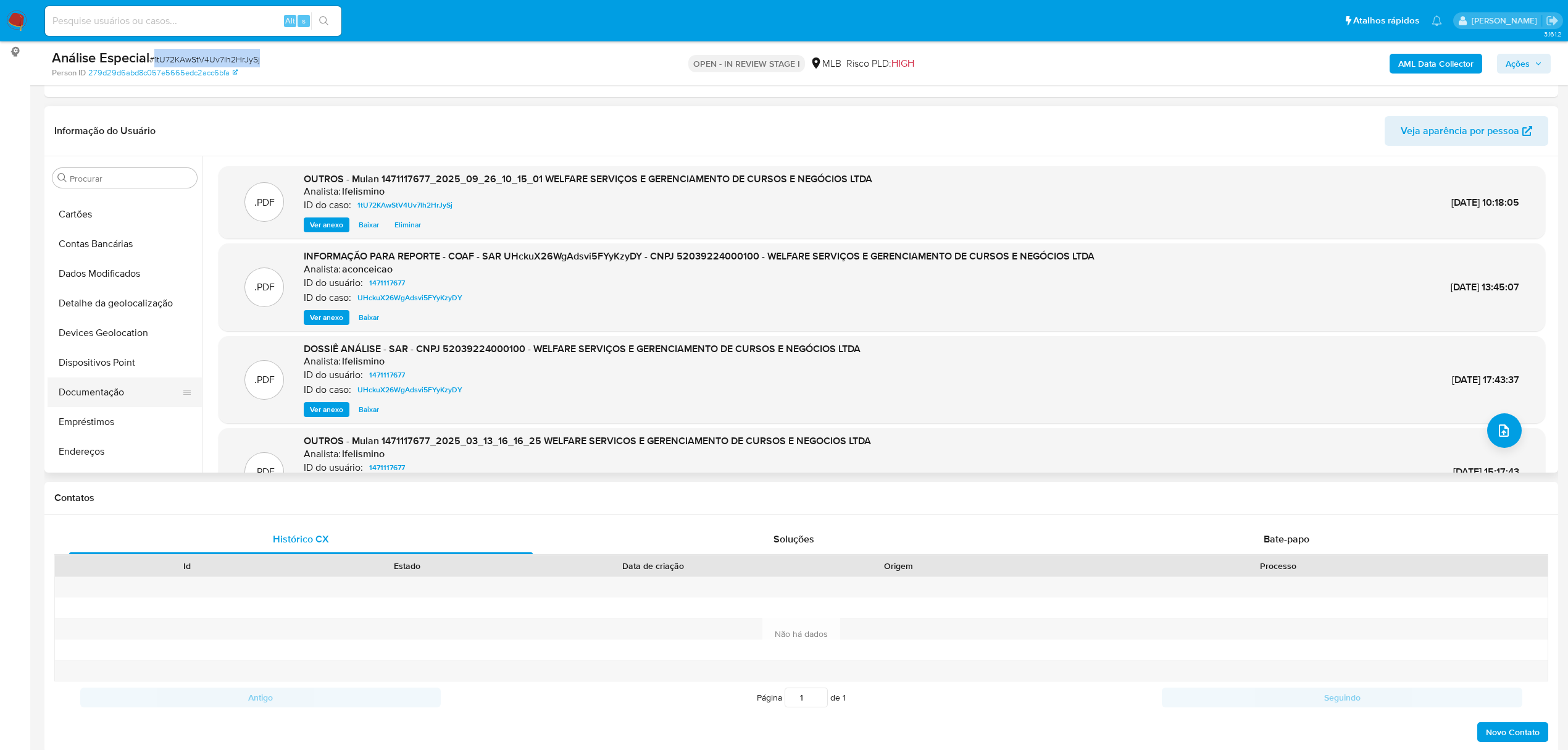
scroll to position [164, 0]
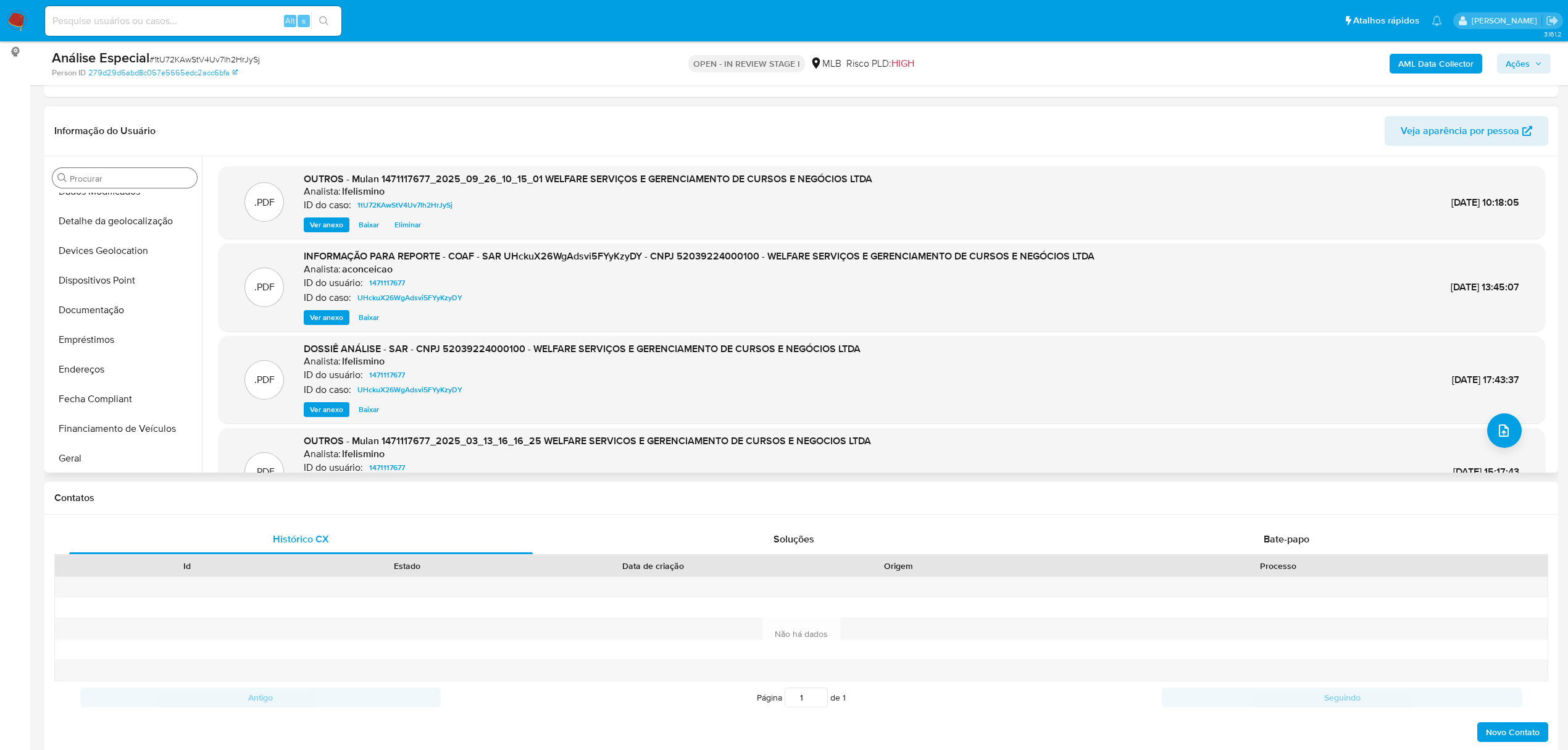
click at [128, 179] on input "Procurar" at bounding box center [131, 179] width 123 height 11
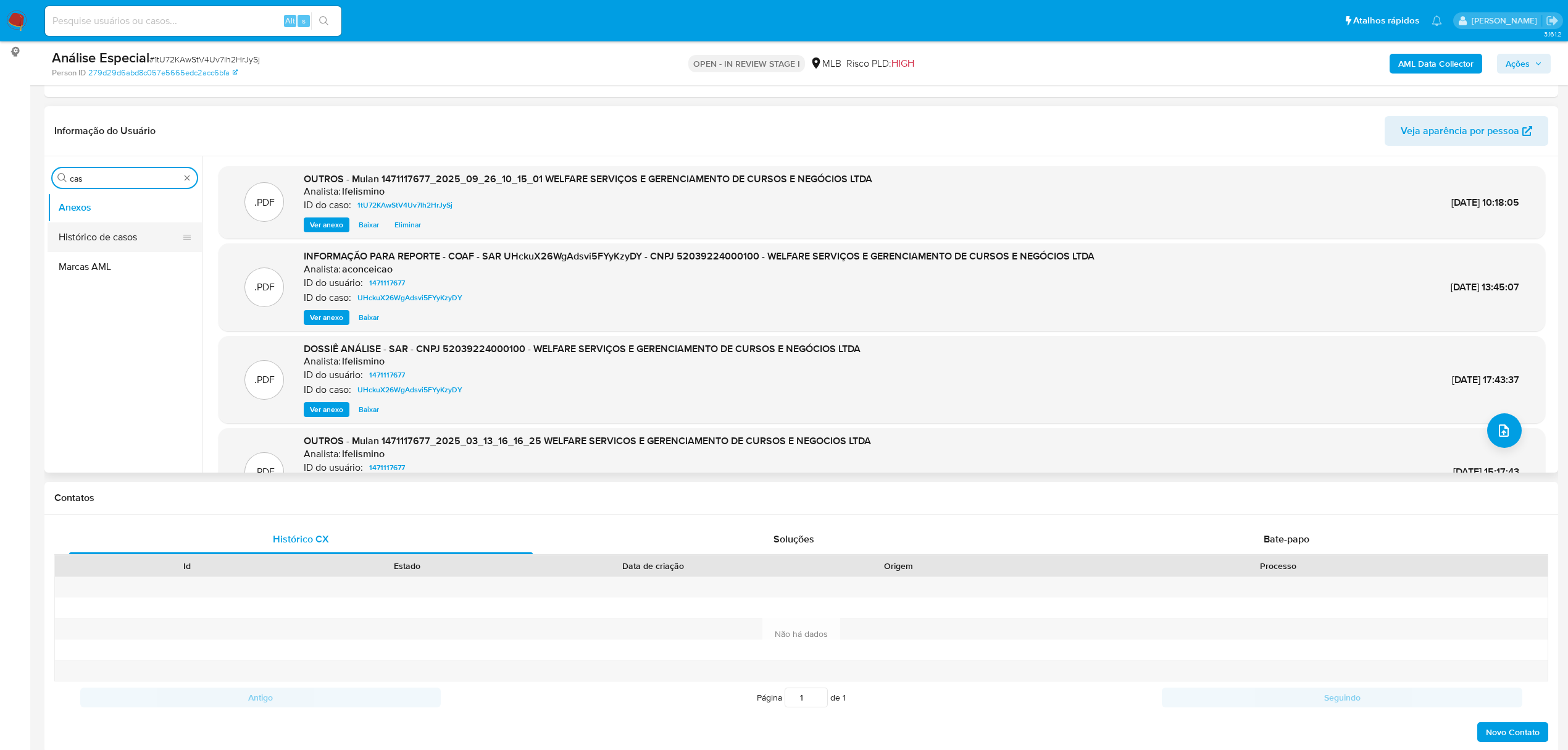
type input "cas"
click at [94, 238] on button "Histórico de casos" at bounding box center [119, 237] width 144 height 30
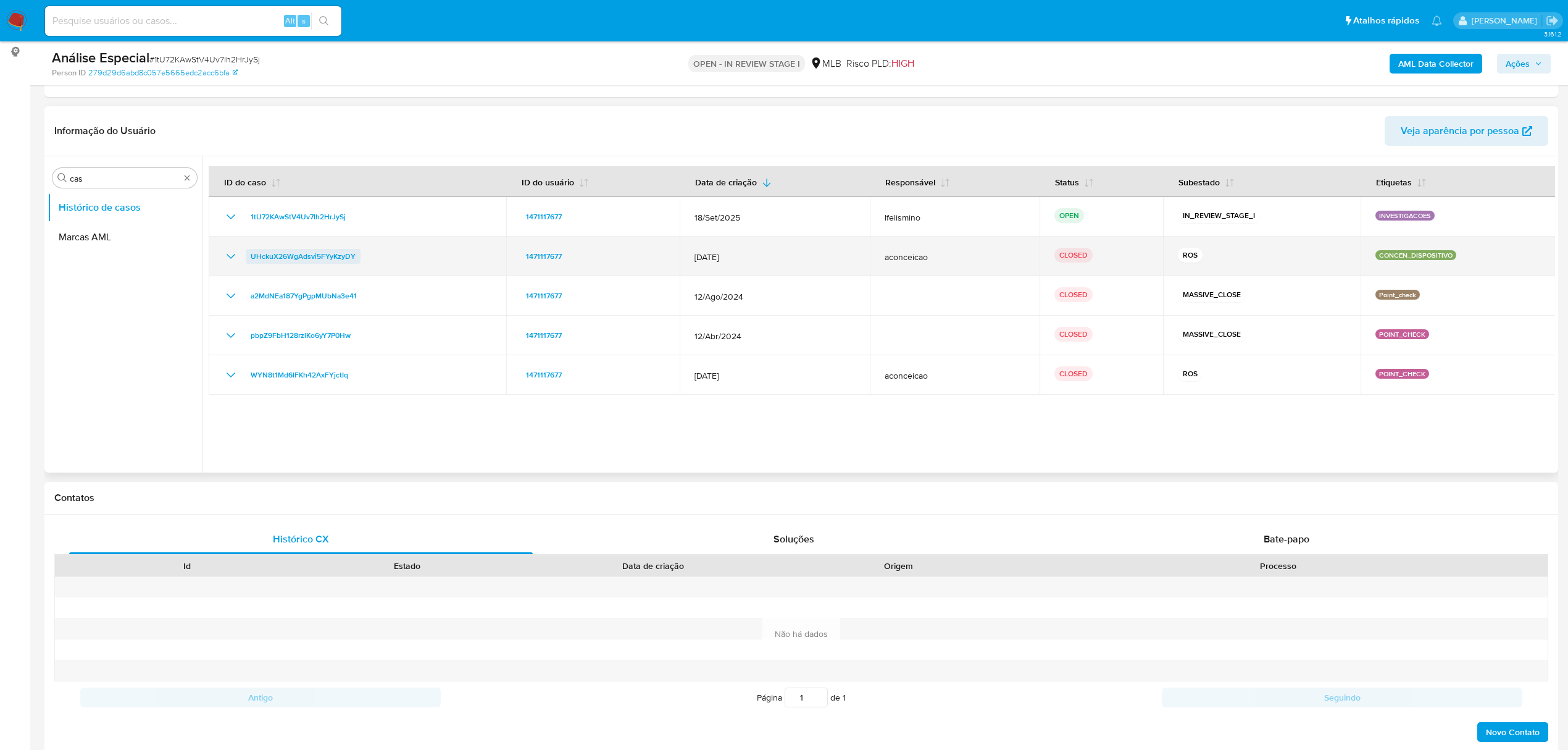
drag, startPoint x: 394, startPoint y: 256, endPoint x: 253, endPoint y: 252, distance: 141.1
click at [248, 253] on div "UHckuX26WgAdsvi5FYyKzyDY" at bounding box center [358, 256] width 268 height 14
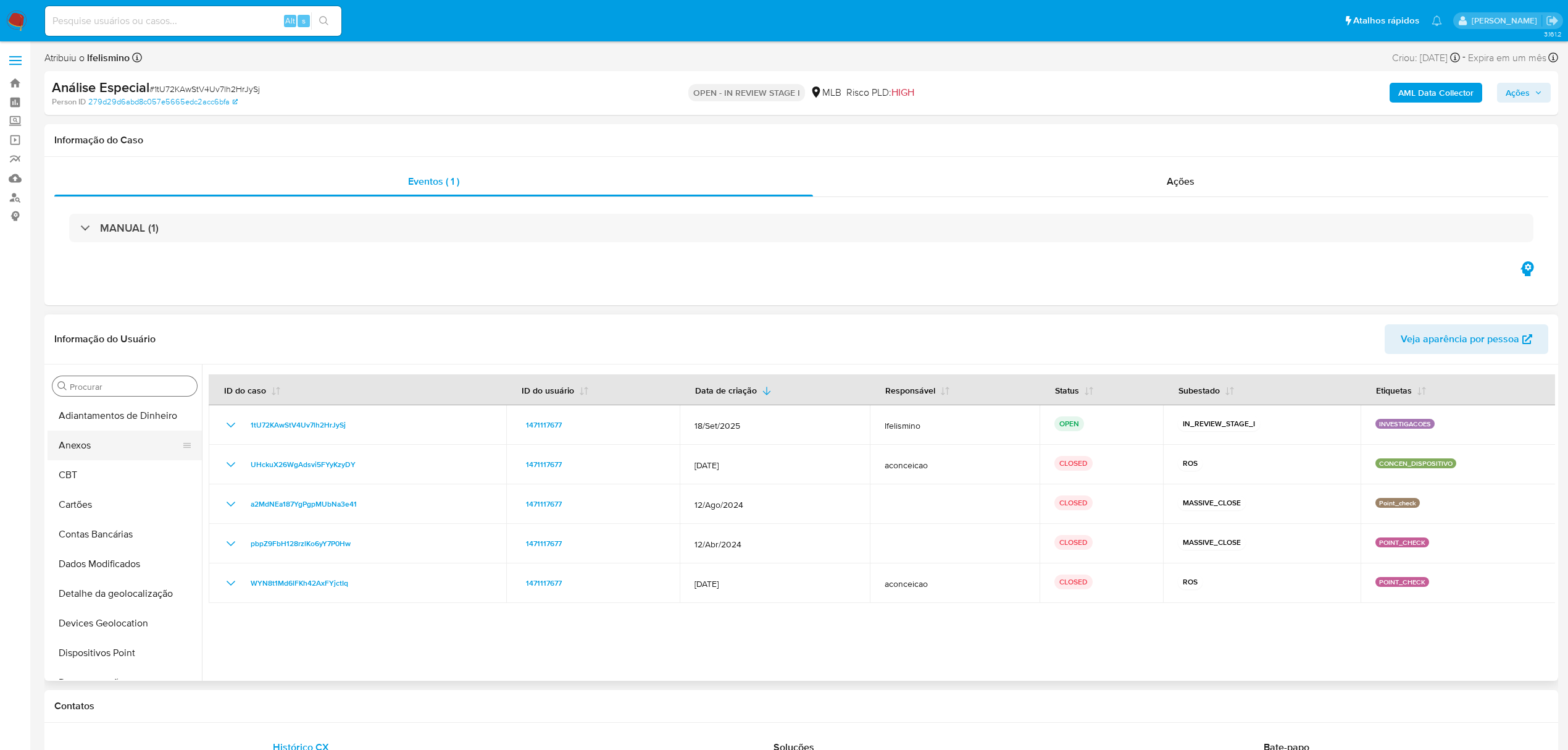
drag, startPoint x: 100, startPoint y: 453, endPoint x: 10, endPoint y: 480, distance: 94.0
click at [100, 453] on button "Anexos" at bounding box center [124, 445] width 155 height 30
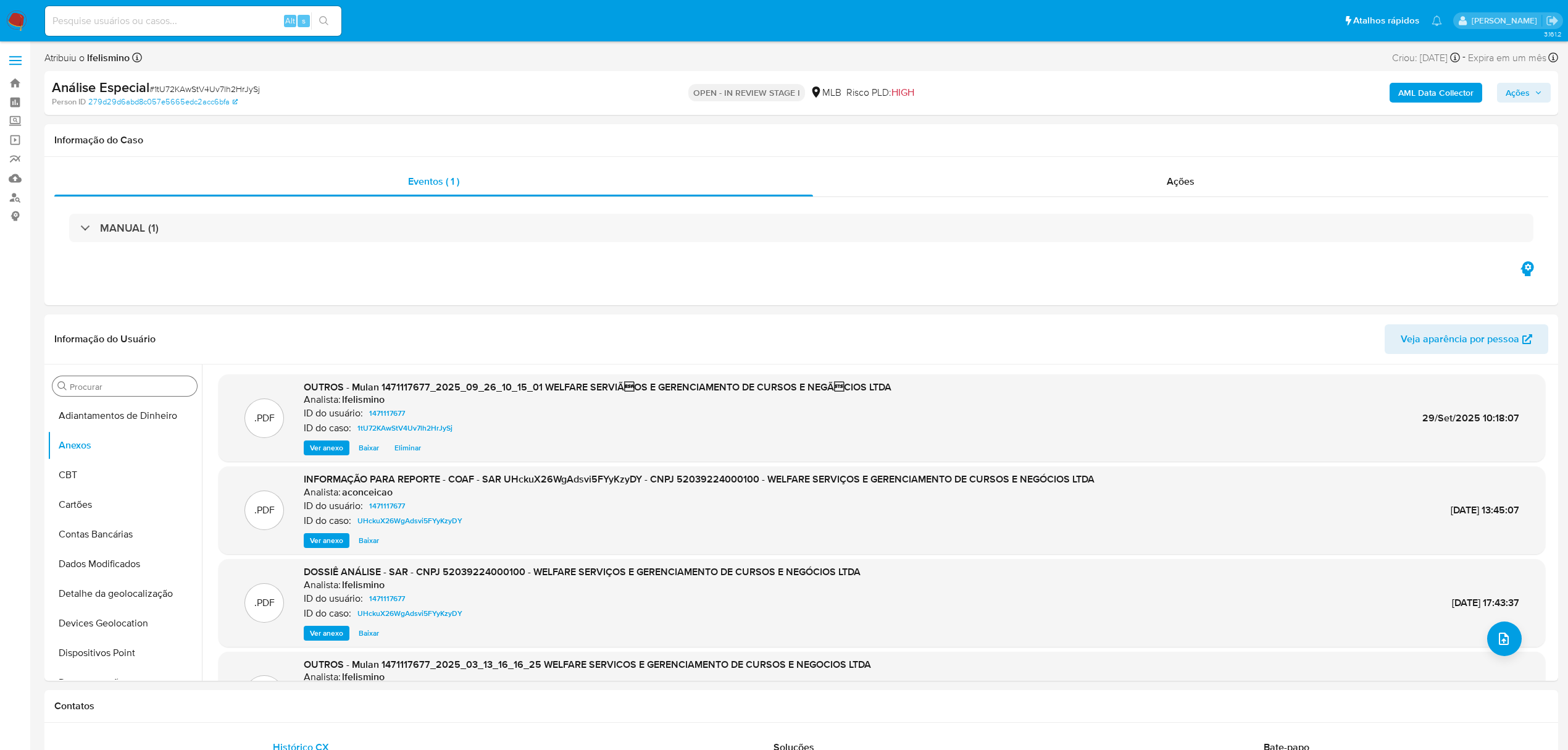
click at [231, 23] on input at bounding box center [193, 21] width 297 height 16
drag, startPoint x: 230, startPoint y: 22, endPoint x: 224, endPoint y: 27, distance: 7.8
paste input "v8RHEWdqu3UVB10CFdYzAhH2"
type input "v8RHEWdqu3UVB10CFdYzAhH2"
click at [334, 14] on button "search-icon" at bounding box center [324, 21] width 26 height 18
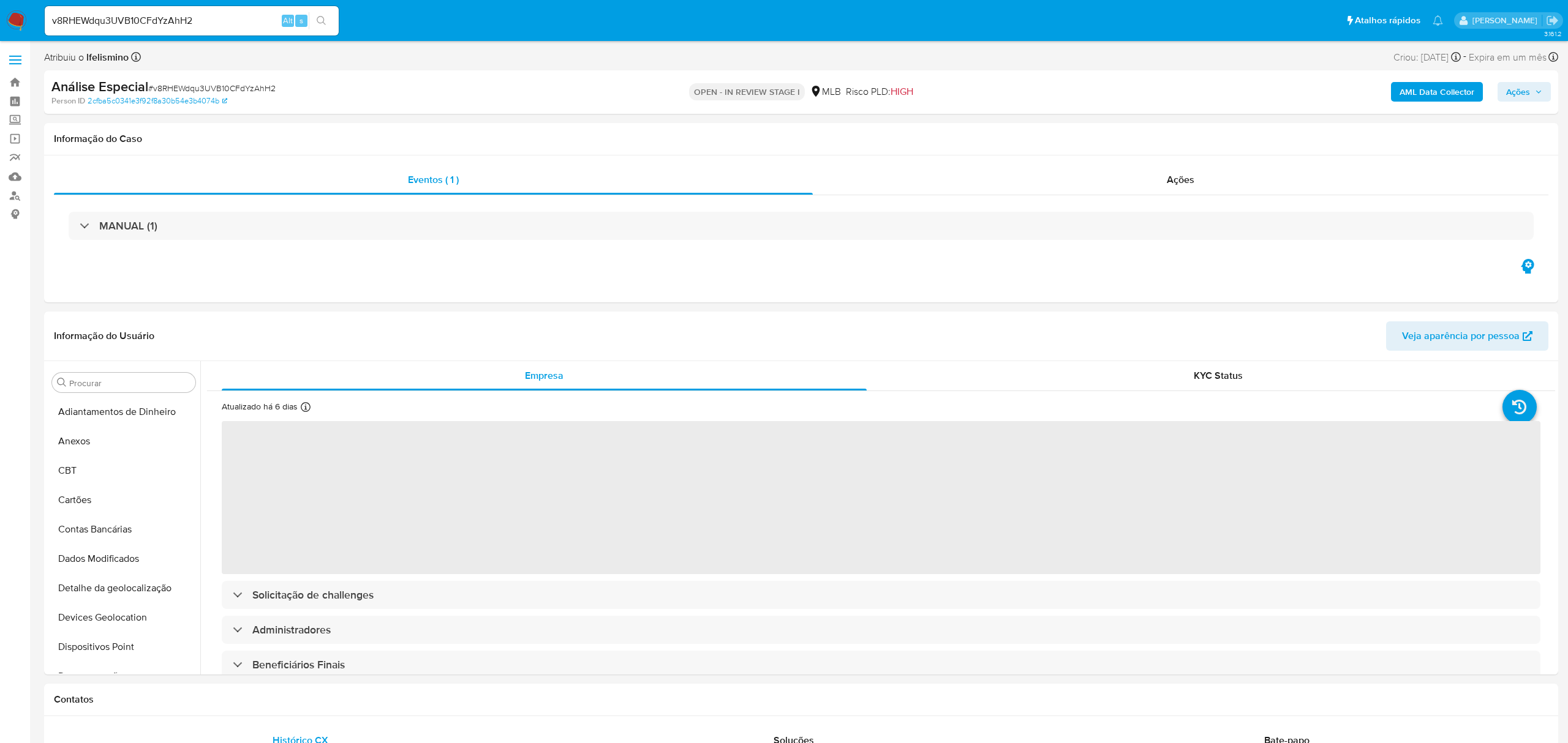
select select "10"
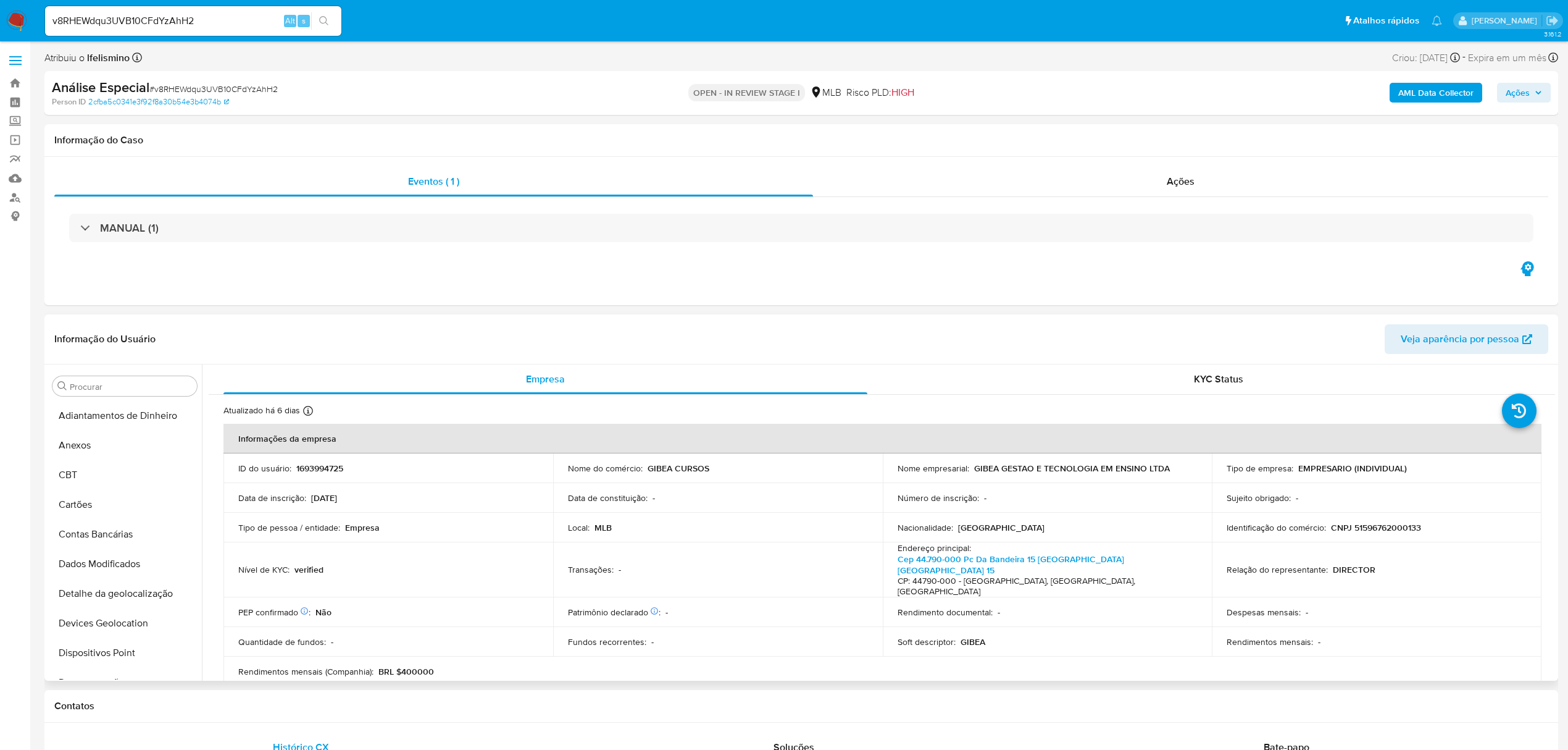
drag, startPoint x: 109, startPoint y: 452, endPoint x: 548, endPoint y: 542, distance: 448.1
click at [112, 452] on button "Anexos" at bounding box center [124, 445] width 155 height 30
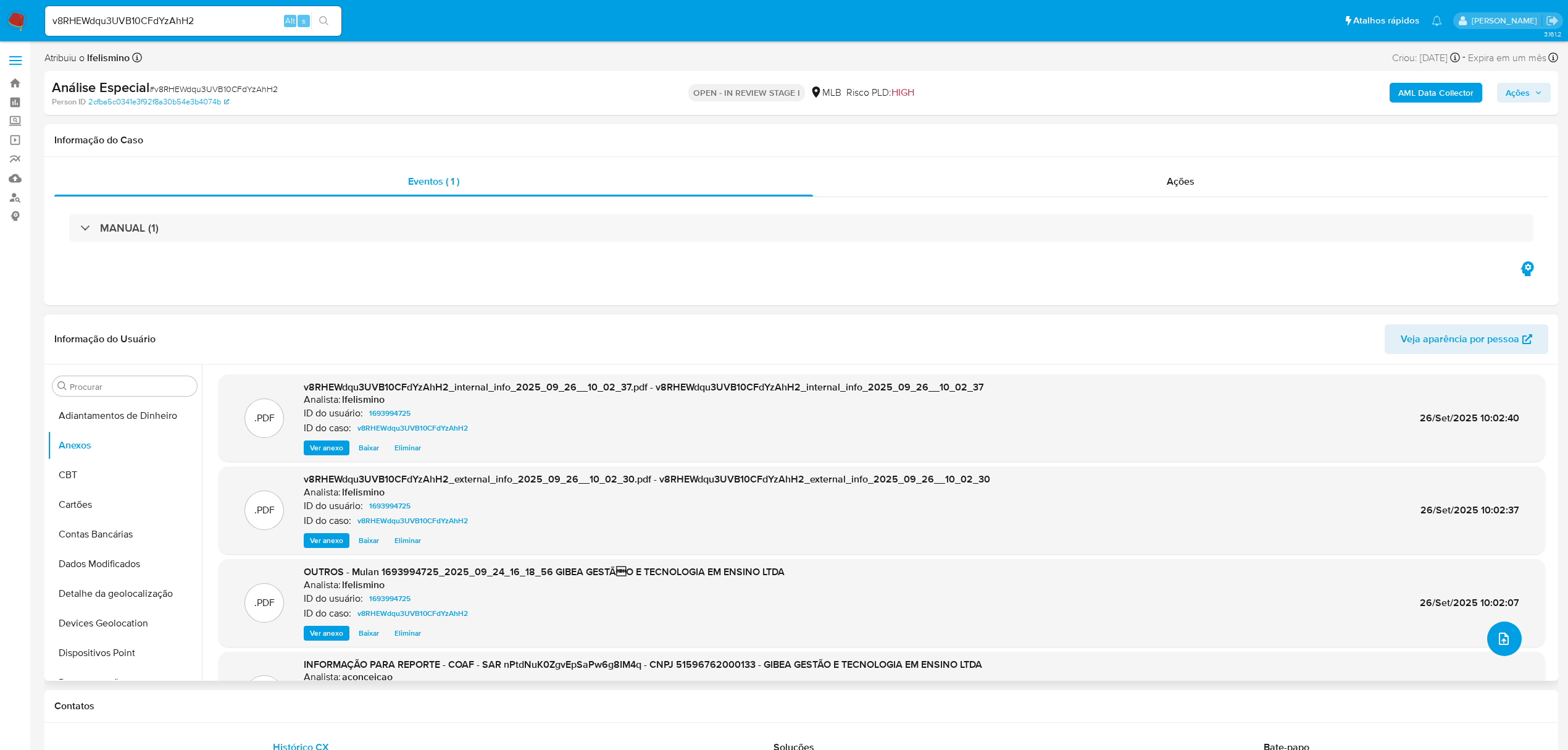
click at [1499, 634] on icon "upload-file" at bounding box center [1504, 639] width 10 height 12
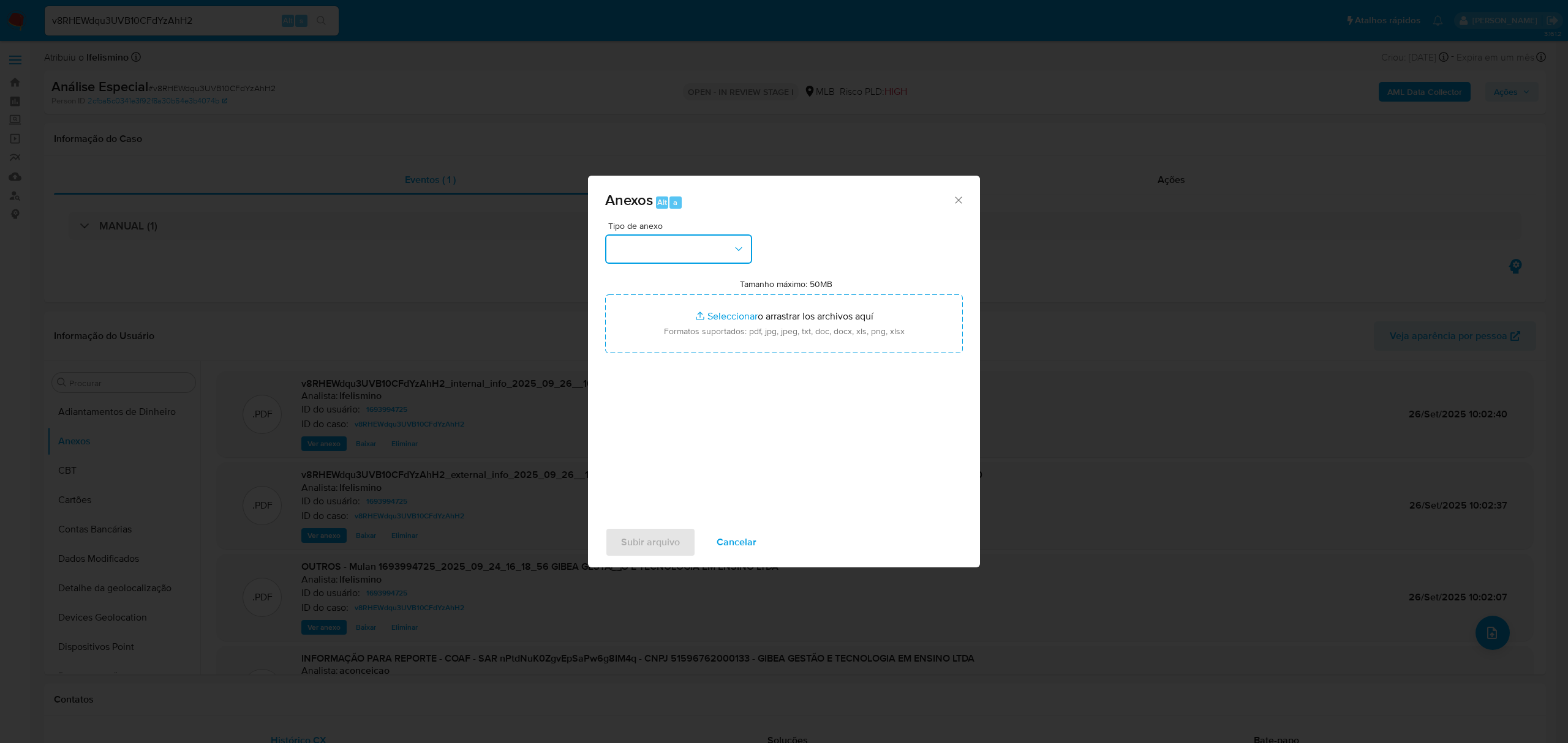
drag, startPoint x: 684, startPoint y: 241, endPoint x: 693, endPoint y: 242, distance: 9.1
click at [684, 238] on button "button" at bounding box center [678, 249] width 147 height 29
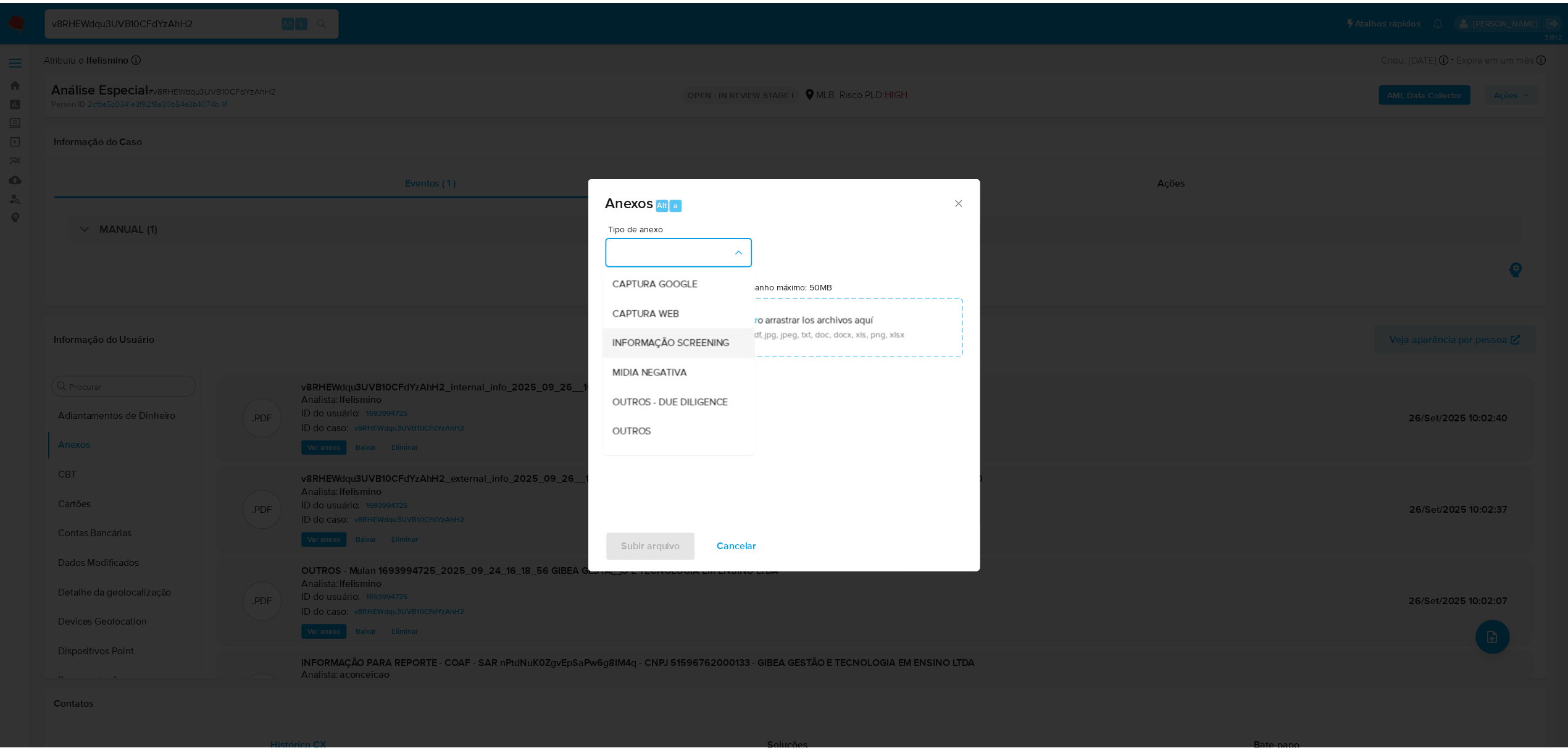
scroll to position [164, 0]
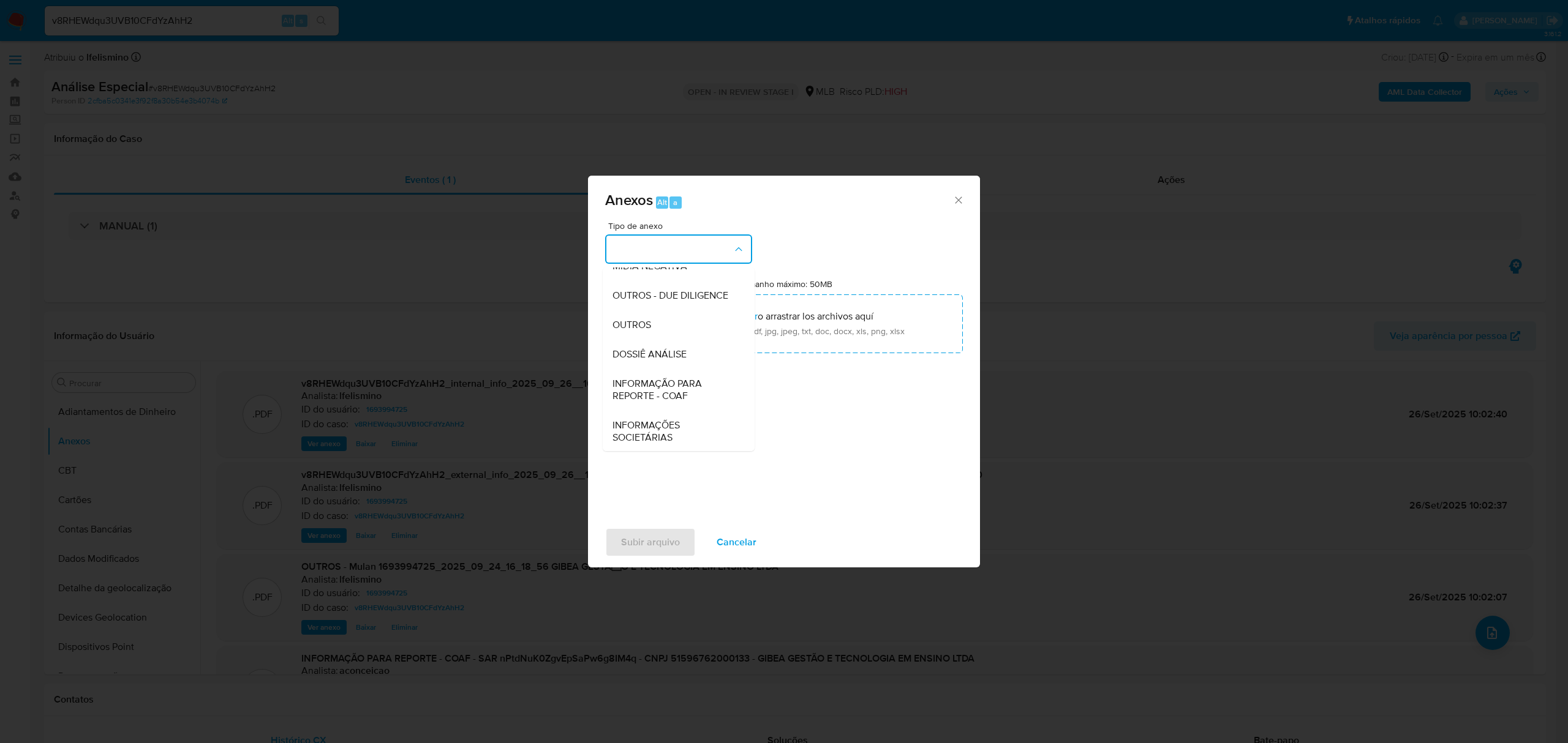
drag, startPoint x: 673, startPoint y: 383, endPoint x: 41, endPoint y: 224, distance: 651.7
click at [673, 361] on span "DOSSIÊ ANÁLISE" at bounding box center [649, 354] width 74 height 12
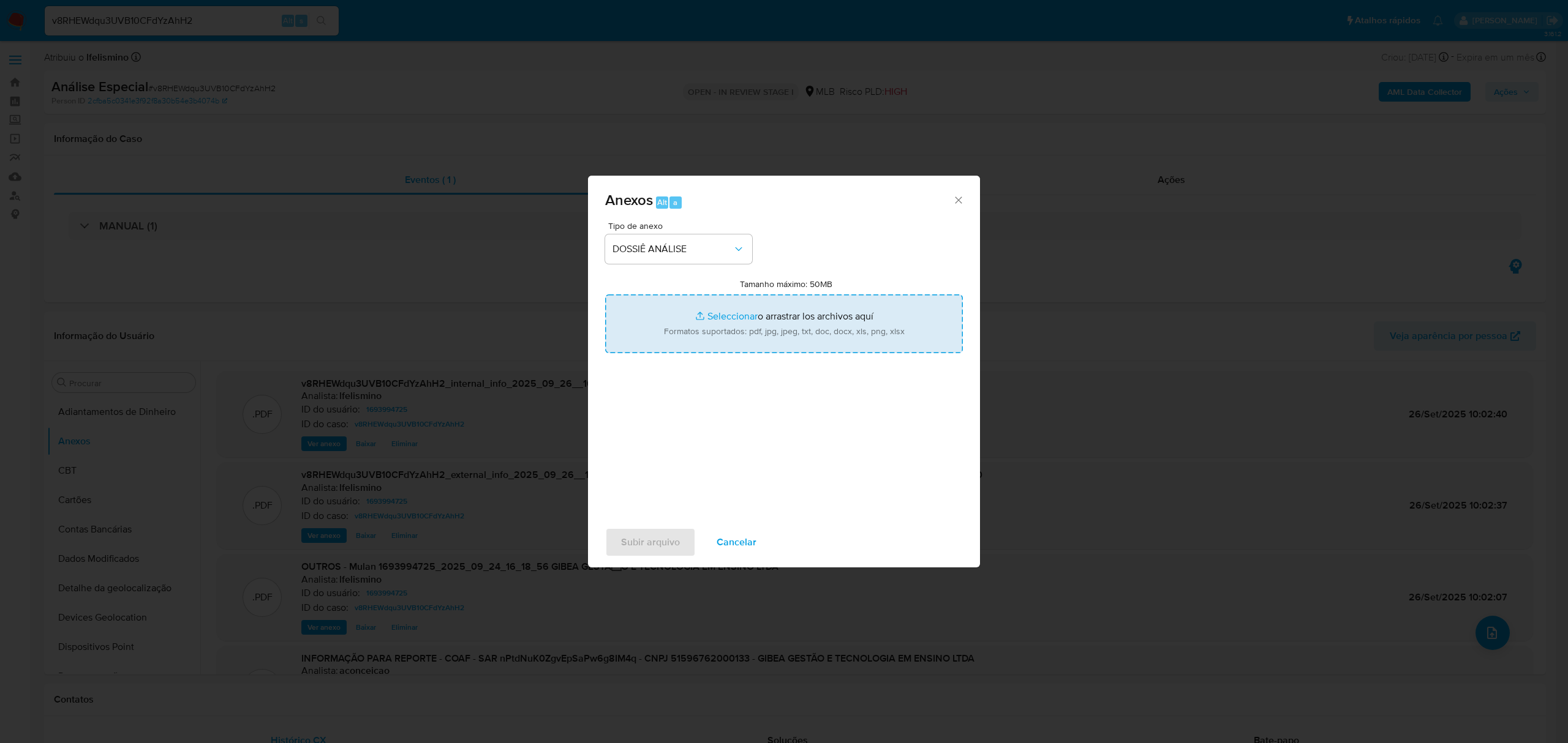
type input "C:\fakepath\2.º SAR - CNPJ 51596762000133 - GIBEA GESTÃO E TECNOLOGIA EM ENSINO…"
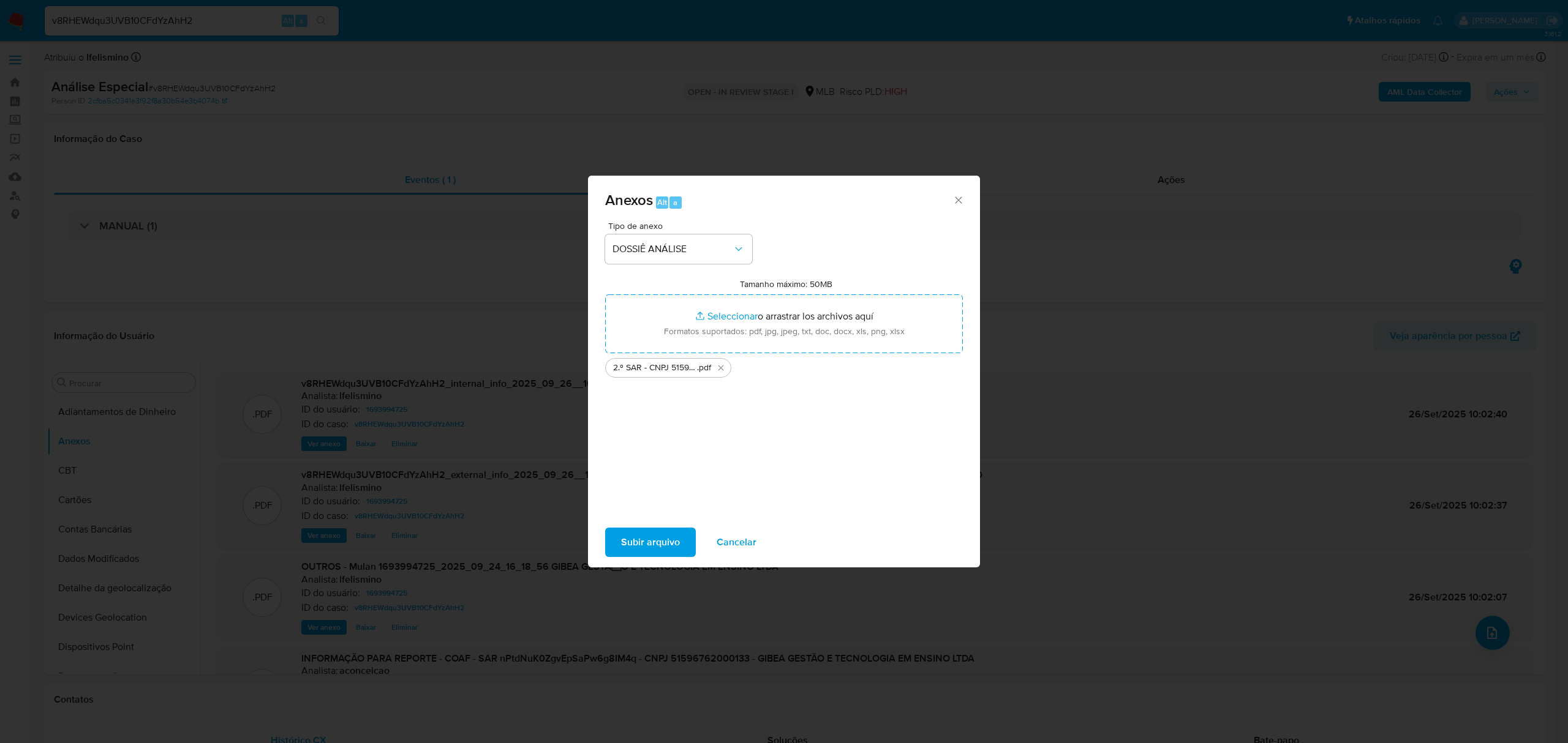
click at [662, 534] on span "Subir arquivo" at bounding box center [650, 542] width 59 height 27
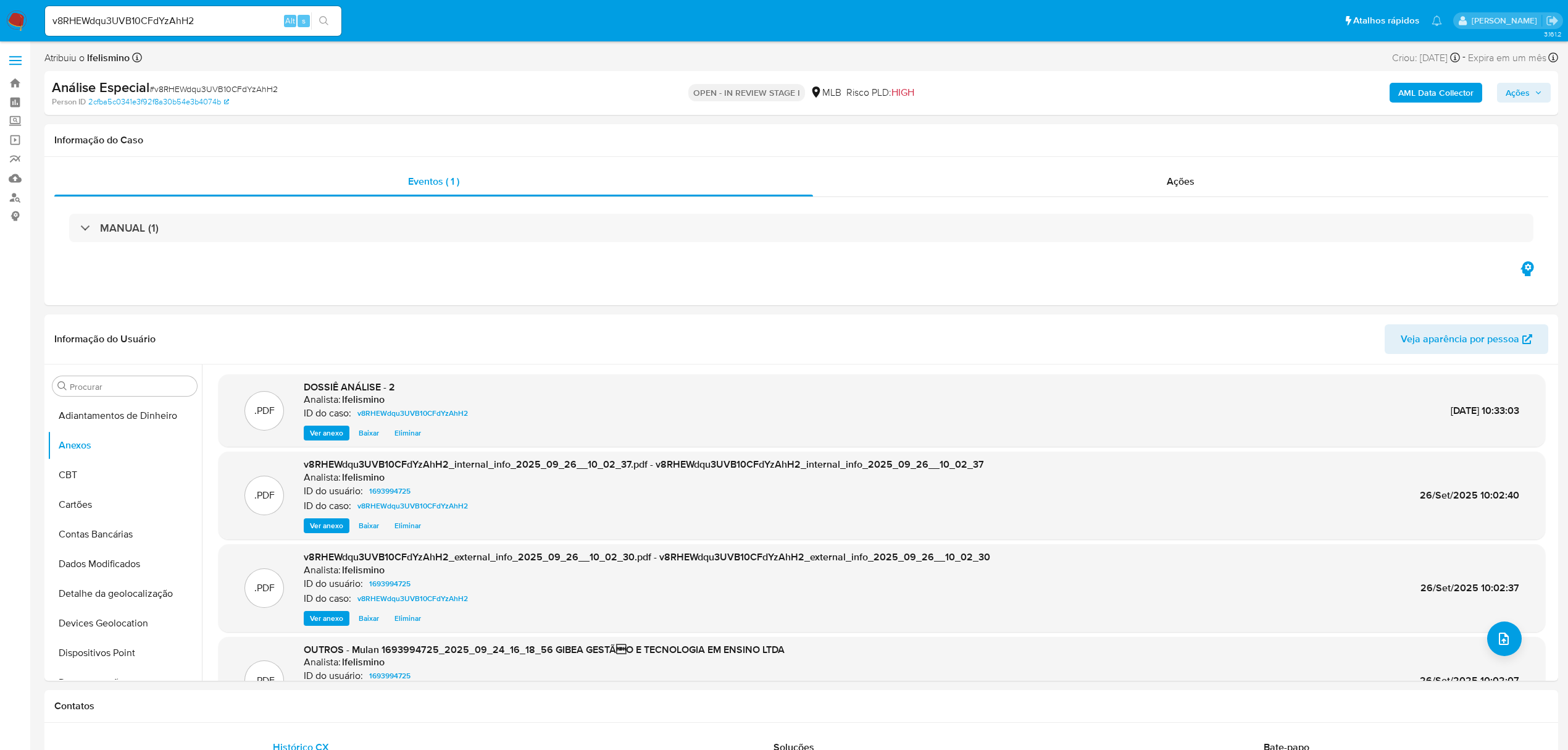
click at [1540, 87] on span "Ações" at bounding box center [1524, 93] width 36 height 18
click at [1196, 140] on div "Resolução do caso Alt r" at bounding box center [1180, 132] width 113 height 32
click at [1193, 213] on textarea at bounding box center [1255, 225] width 540 height 99
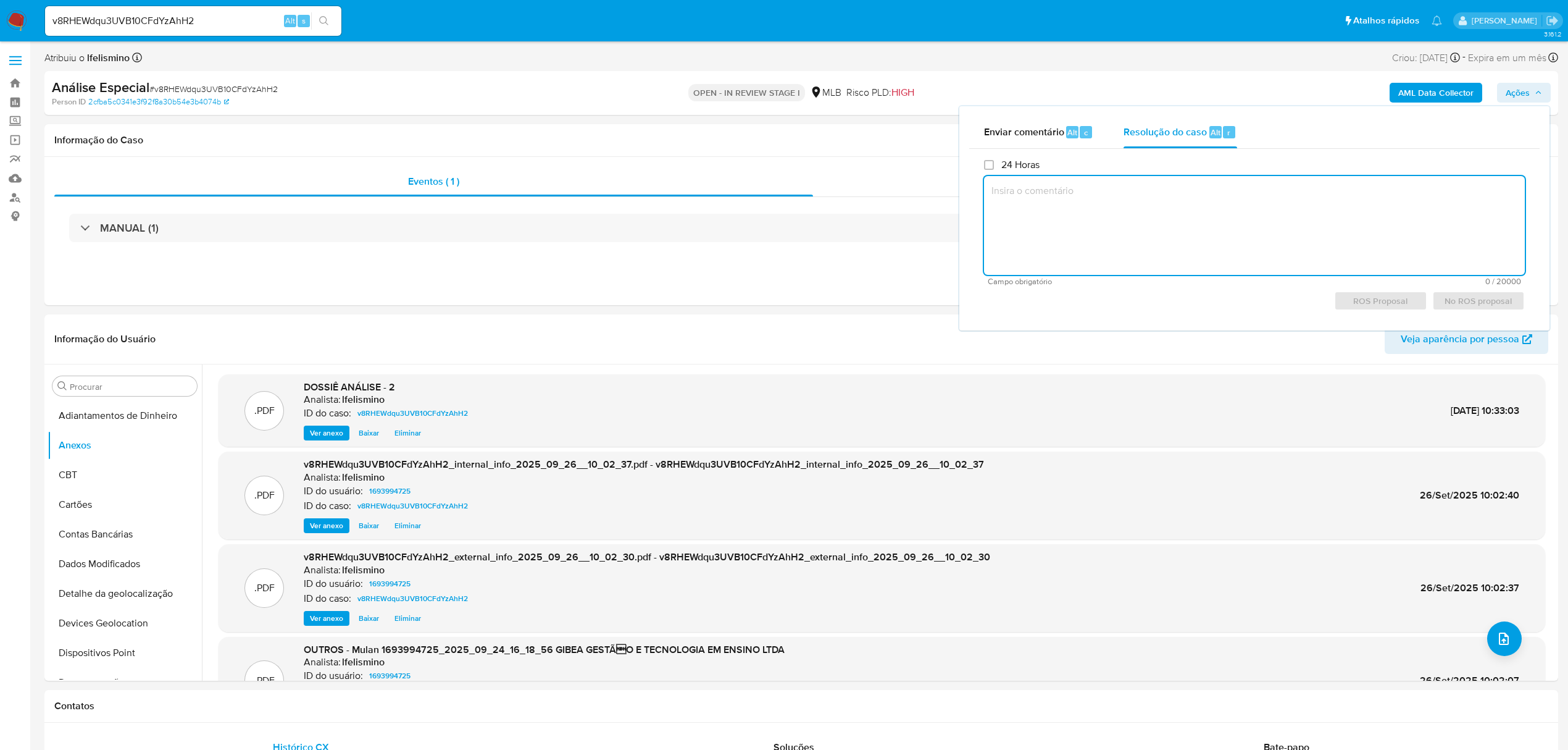
paste textarea "Fatos relevantes concluídos pelo analista: Movimentação em conta, possivelmente…"
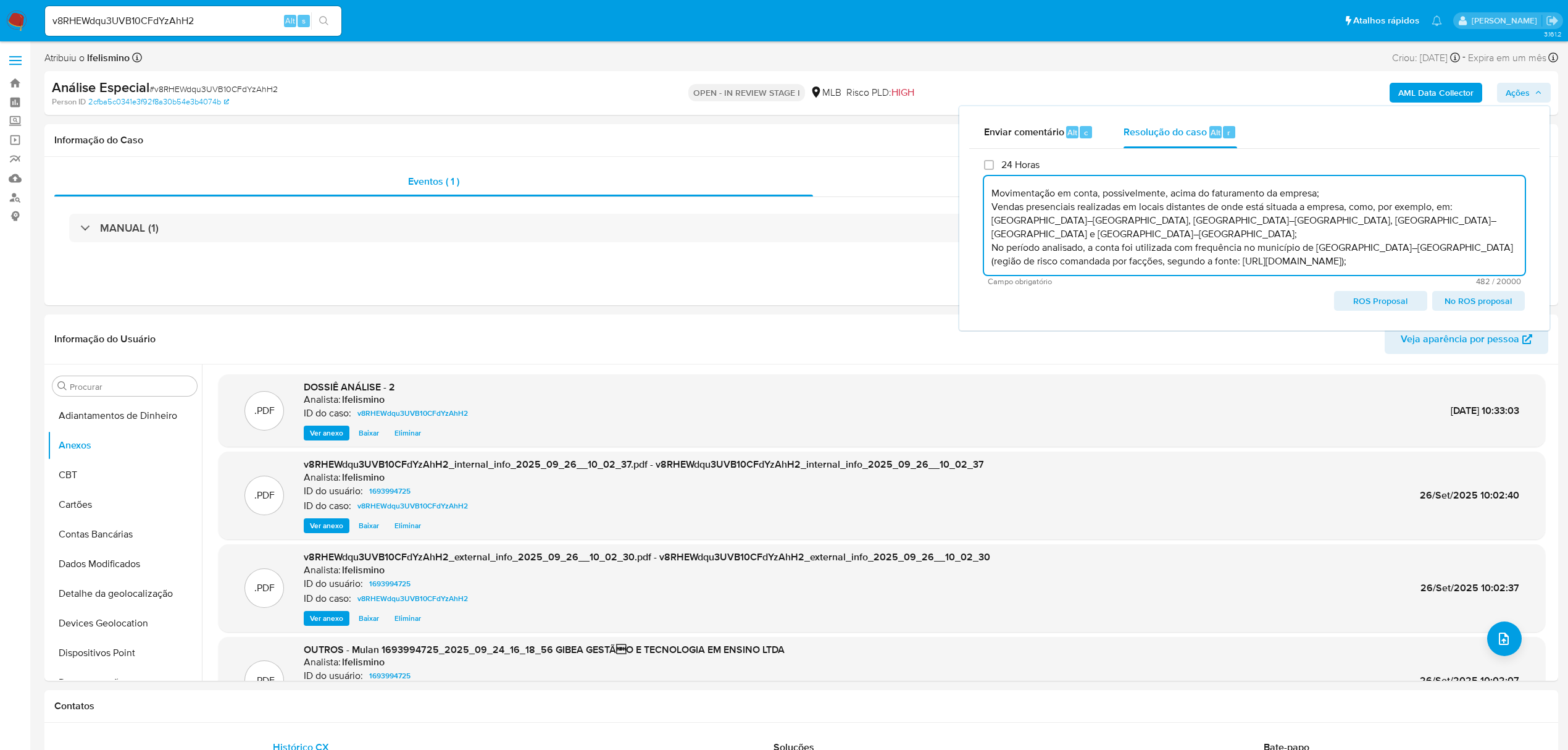
scroll to position [26, 0]
click at [1376, 306] on span "ROS Proposal" at bounding box center [1380, 301] width 75 height 18
type textarea "Fatos relevantes concluídos pelo analista: Movimentação em conta, possivelmente…"
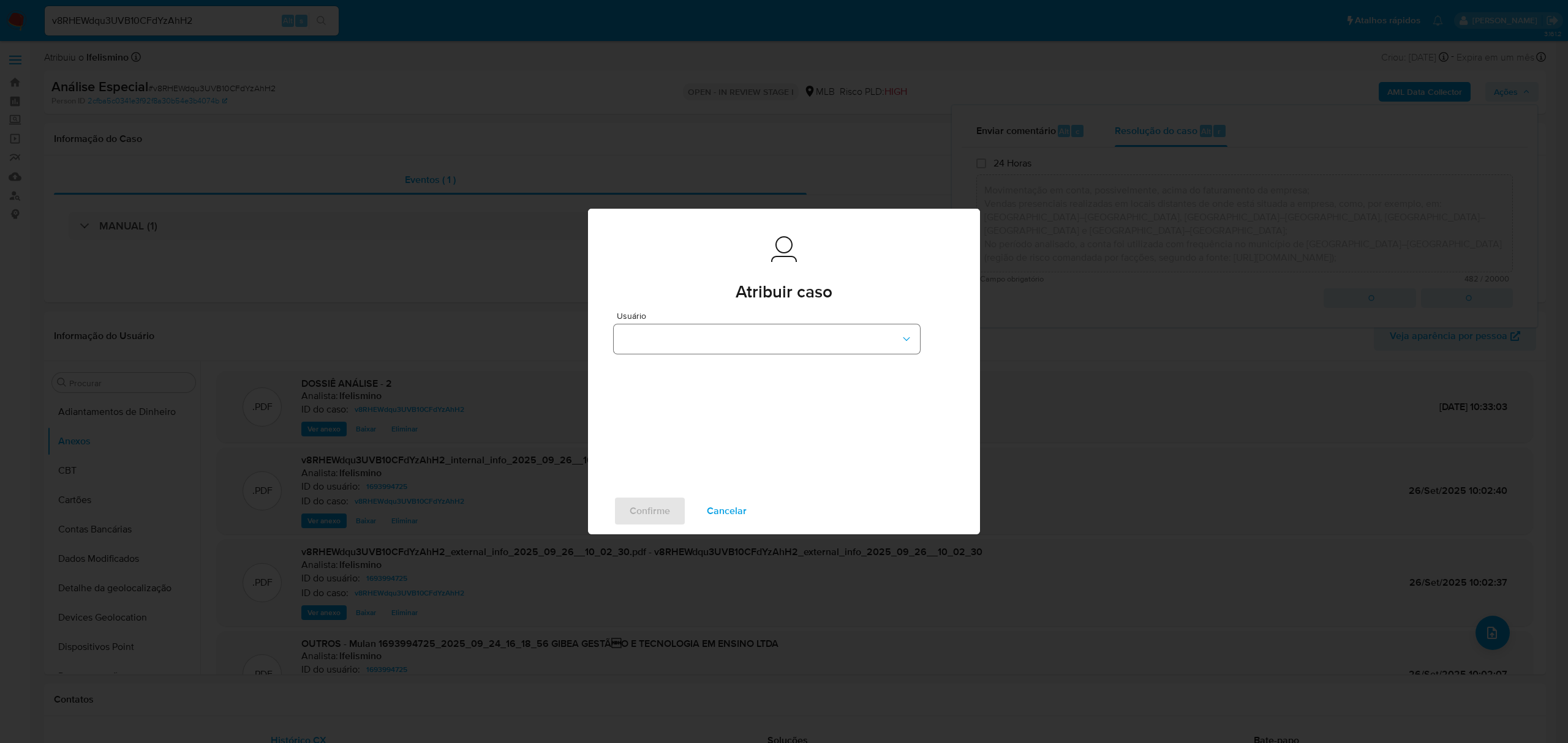
drag, startPoint x: 762, startPoint y: 316, endPoint x: 757, endPoint y: 328, distance: 13.0
click at [762, 321] on div "Usuário" at bounding box center [767, 335] width 306 height 47
click at [900, 342] on icon "button" at bounding box center [906, 339] width 12 height 12
drag, startPoint x: 689, startPoint y: 385, endPoint x: 587, endPoint y: 382, distance: 102.0
click at [588, 382] on div "Usuário Buscar adr No hay resultados" at bounding box center [783, 400] width 392 height 176
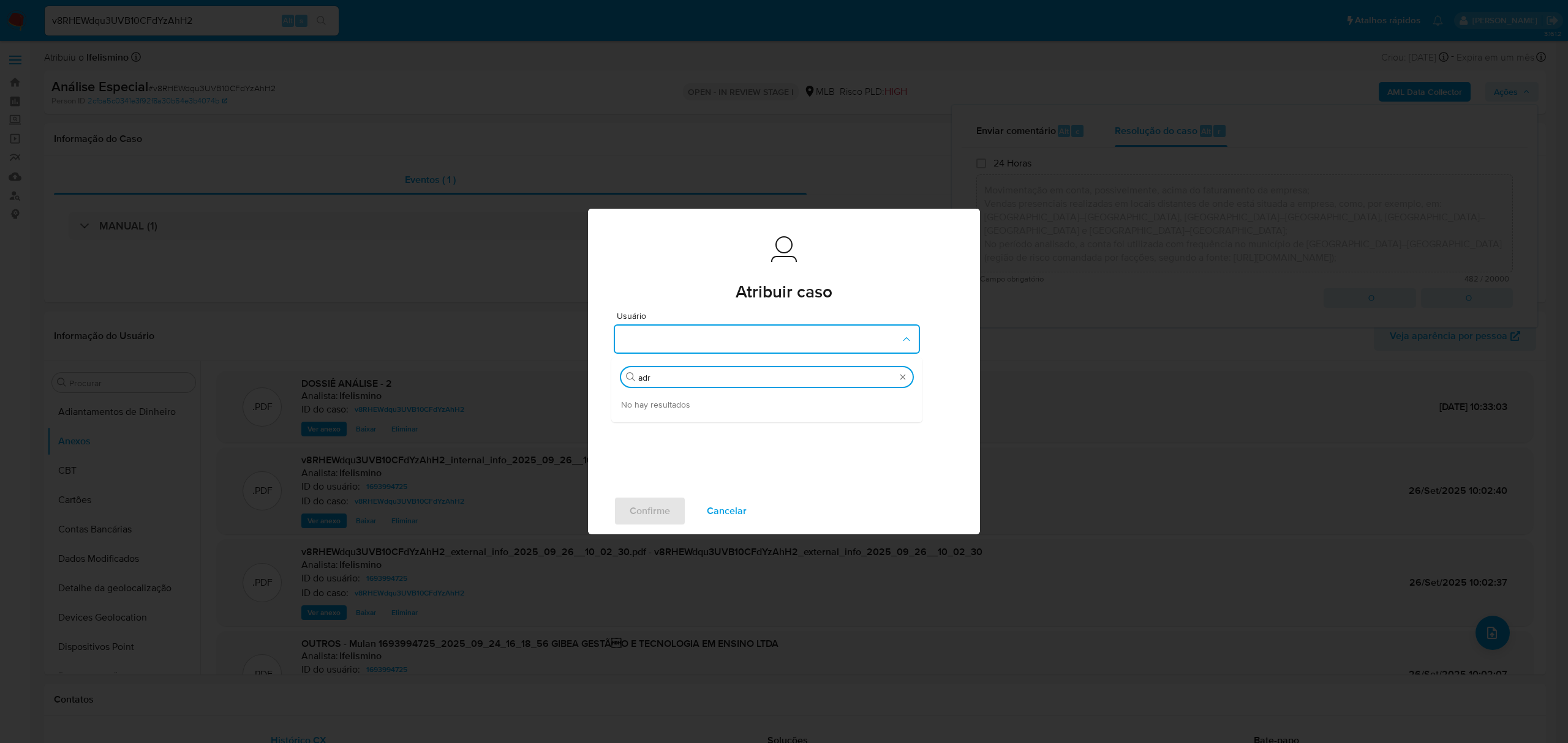
click at [592, 383] on div "Usuário Buscar adr No hay resultados" at bounding box center [783, 400] width 392 height 176
click at [646, 382] on input "adr" at bounding box center [767, 377] width 258 height 11
type input "ed"
click at [654, 404] on span "Eduardo Mendonca Dutra (edmendonca)" at bounding box center [689, 404] width 138 height 12
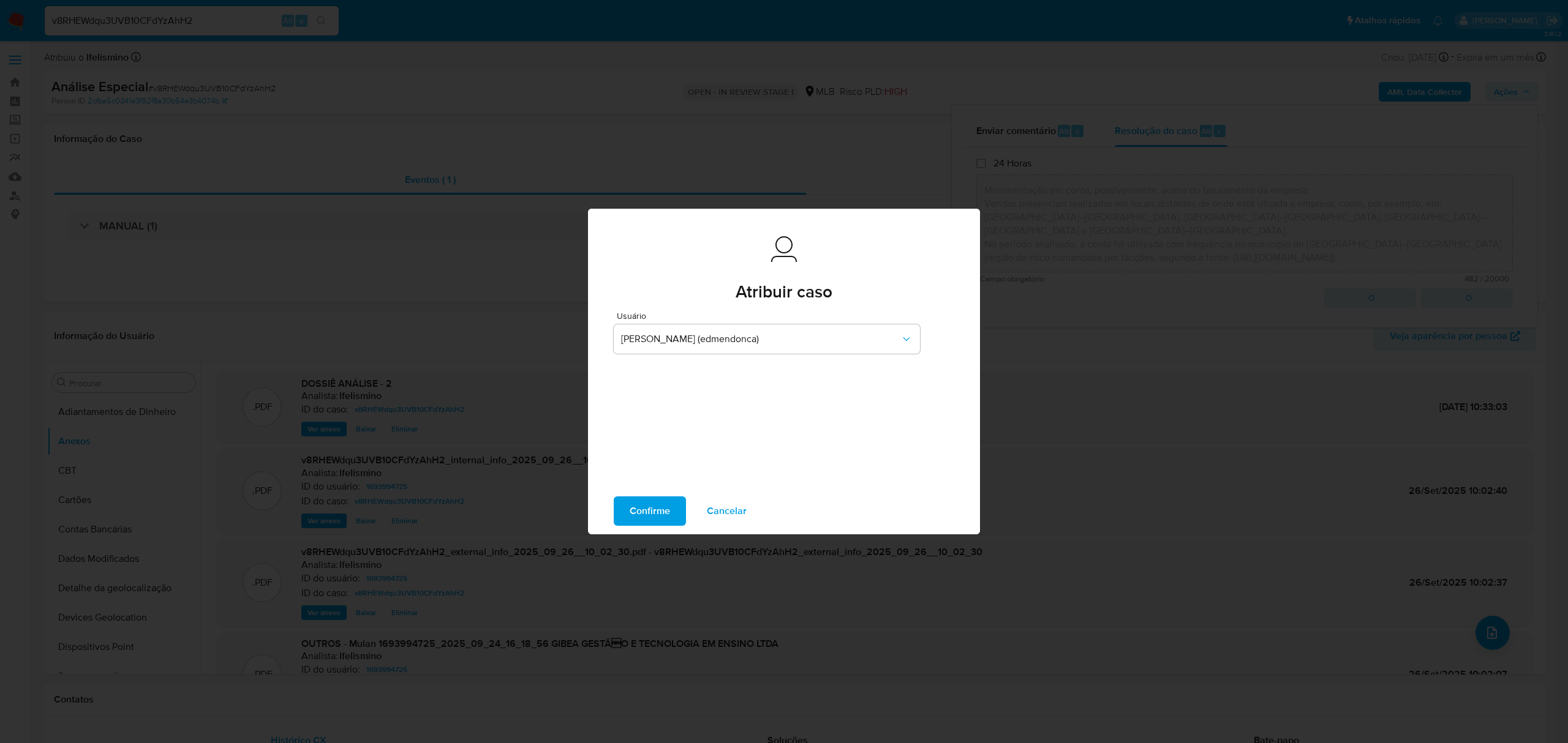
click at [670, 514] on button "Confirme" at bounding box center [650, 511] width 72 height 29
type textarea "Fatos relevantes concluídos pelo analista: Movimentação em conta, possivelmente…"
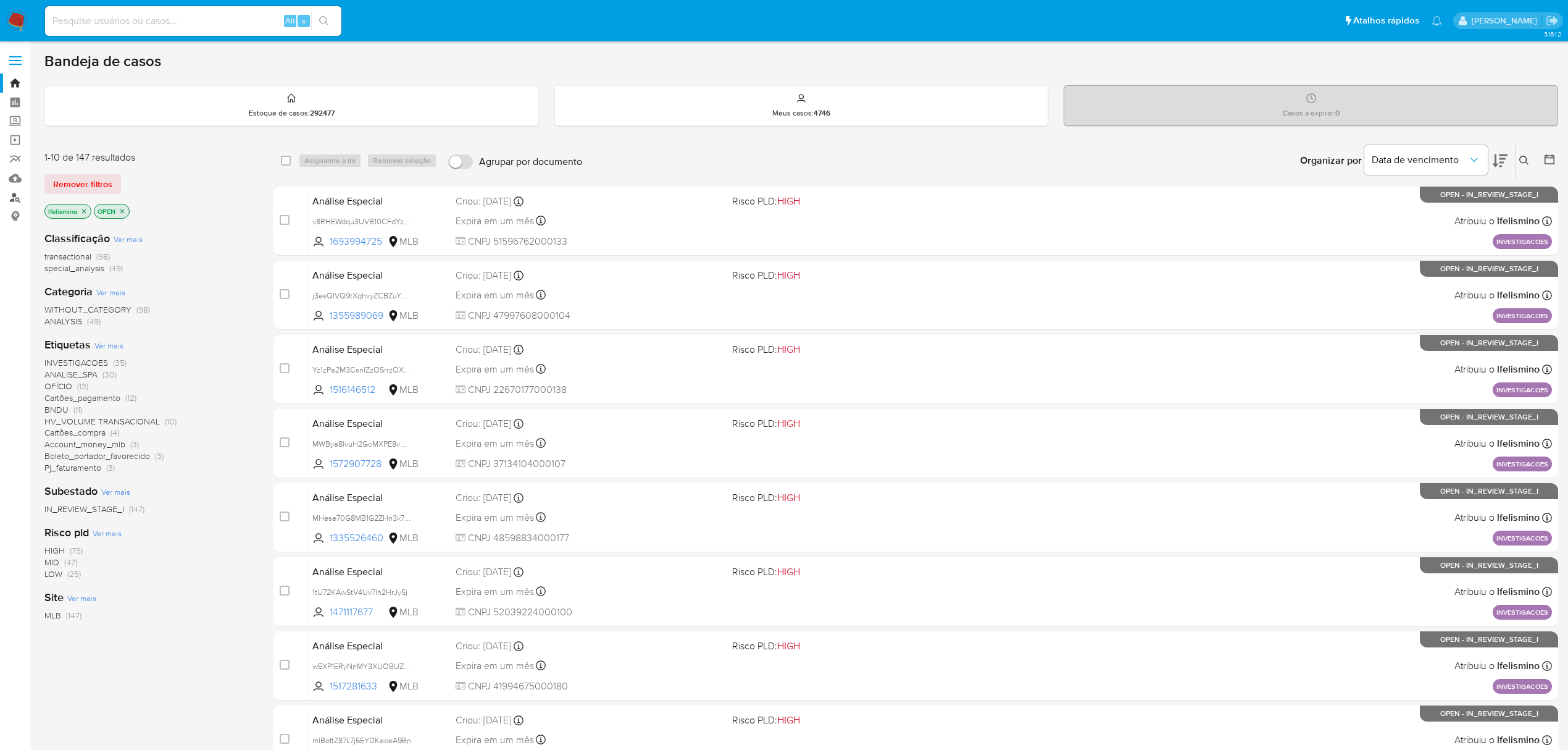
click at [16, 193] on link "Localizador de pessoas" at bounding box center [73, 197] width 147 height 19
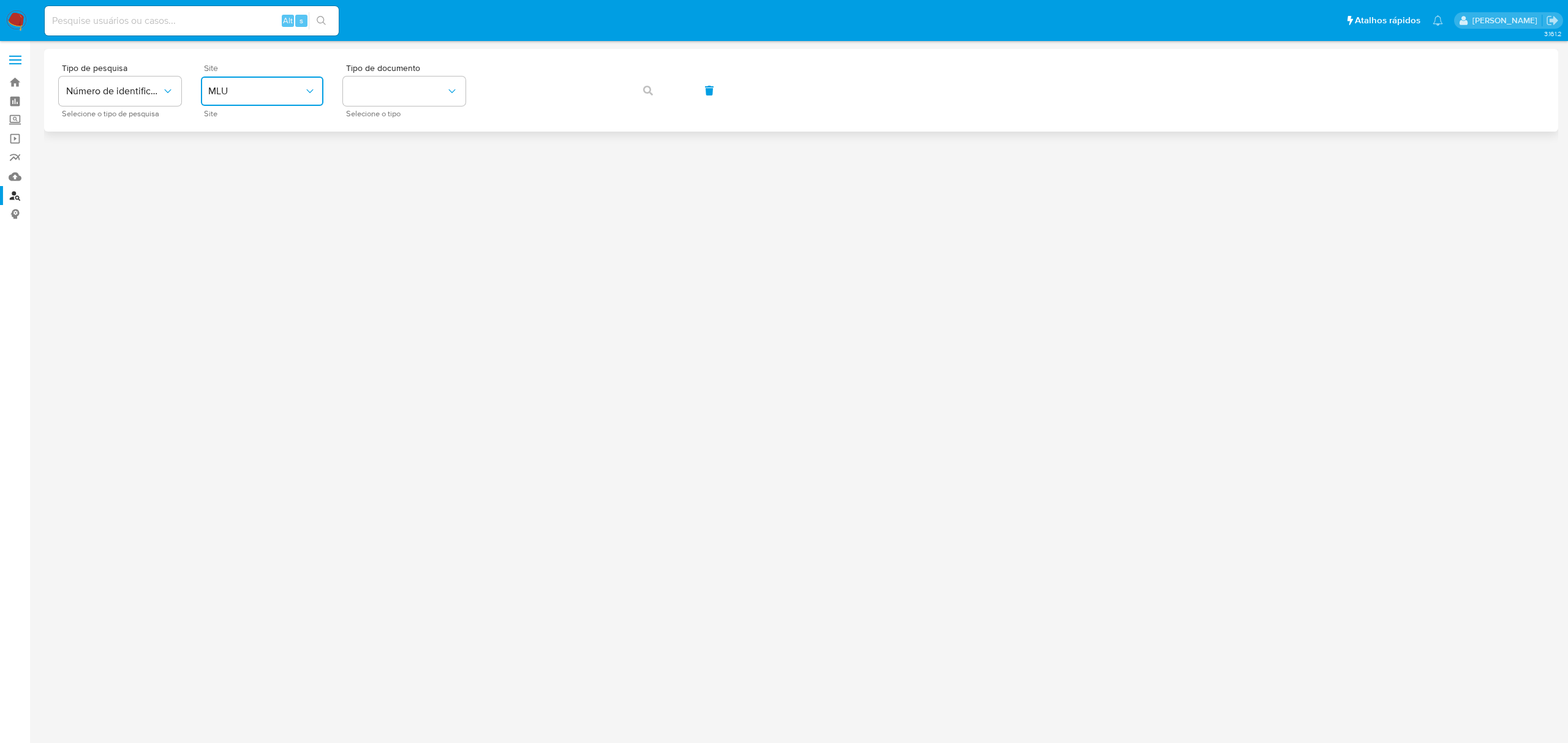
click at [246, 88] on span "MLU" at bounding box center [256, 91] width 95 height 12
drag, startPoint x: 254, startPoint y: 197, endPoint x: 262, endPoint y: 186, distance: 13.6
click at [262, 186] on ul "MCO MLA MLB MPE MLU MLM MLC" at bounding box center [262, 212] width 127 height 206
click at [262, 185] on div "MLB" at bounding box center [258, 183] width 100 height 29
drag, startPoint x: 378, startPoint y: 83, endPoint x: 380, endPoint y: 100, distance: 17.1
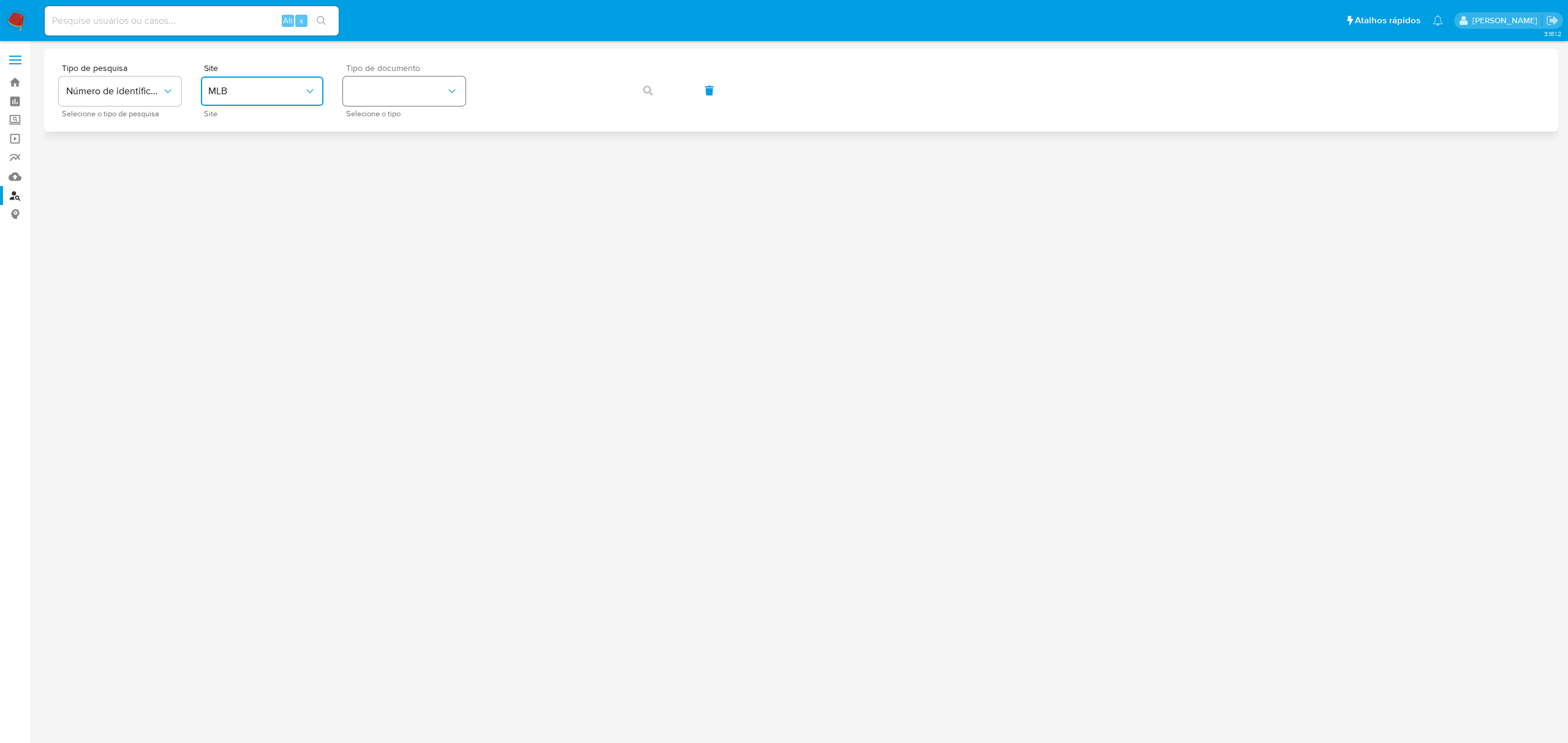
click at [380, 83] on button "identificationType" at bounding box center [404, 91] width 122 height 29
click at [381, 169] on div "CPF CPF" at bounding box center [401, 172] width 100 height 41
click at [646, 98] on span "button" at bounding box center [648, 91] width 10 height 27
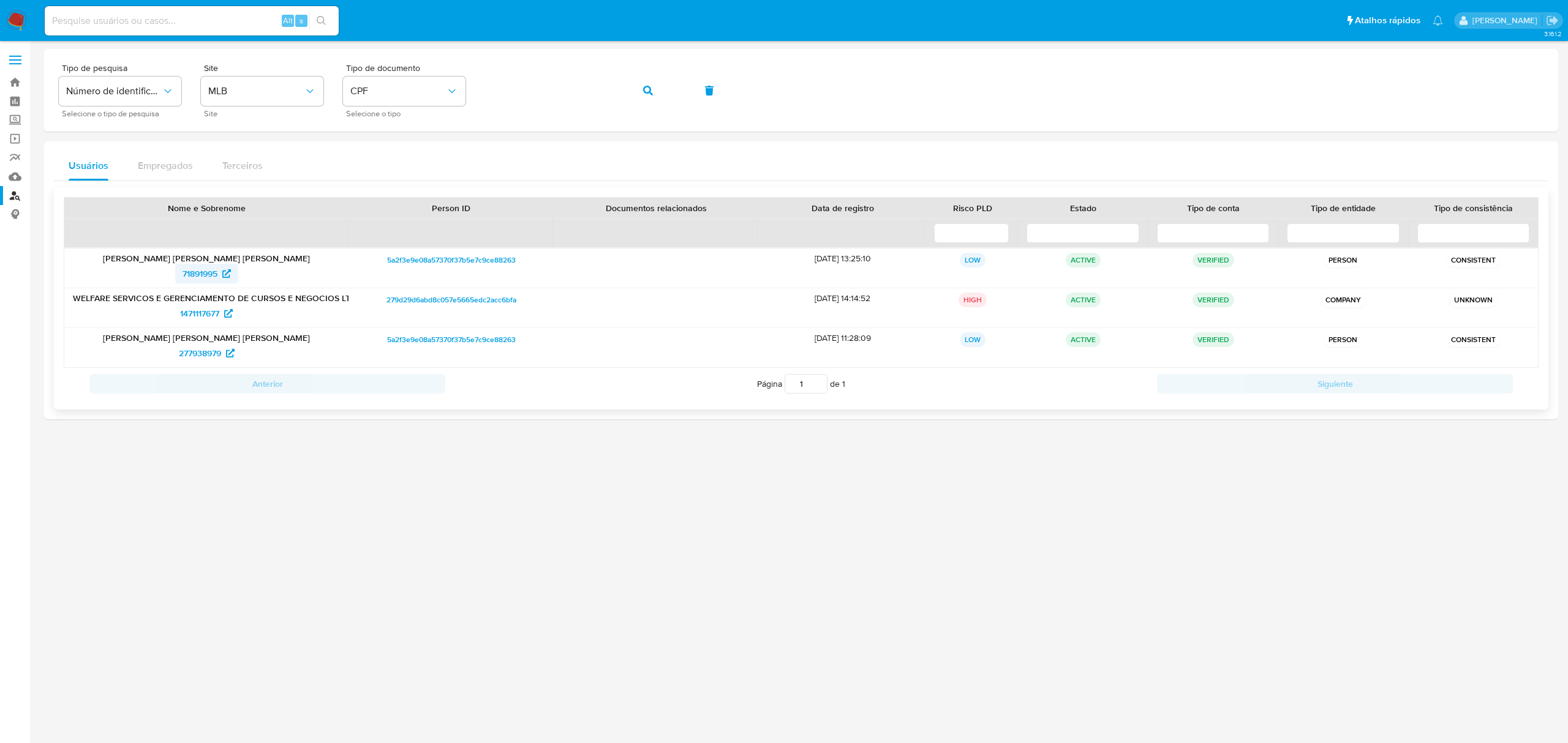
click at [209, 277] on span "71891995" at bounding box center [200, 273] width 35 height 20
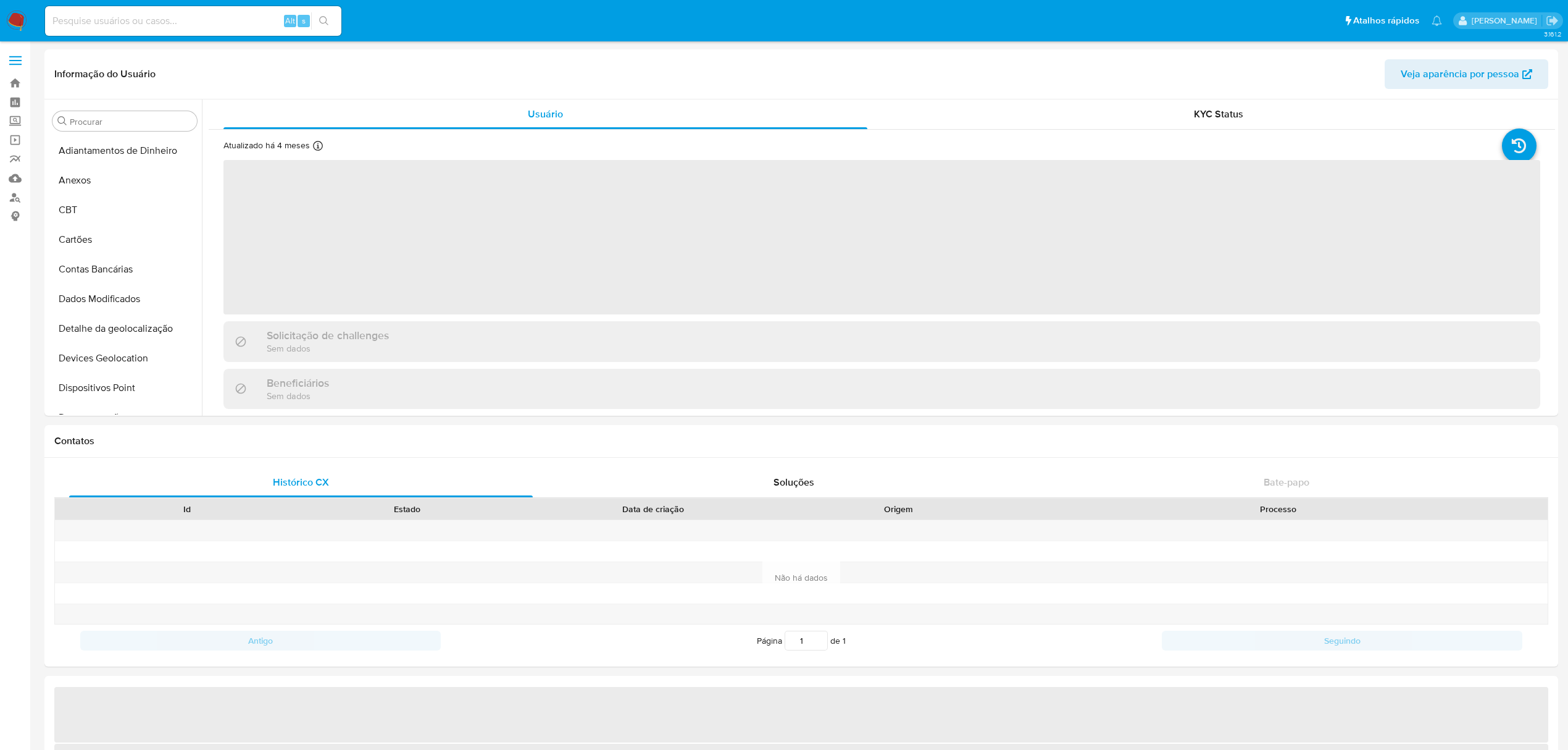
select select "10"
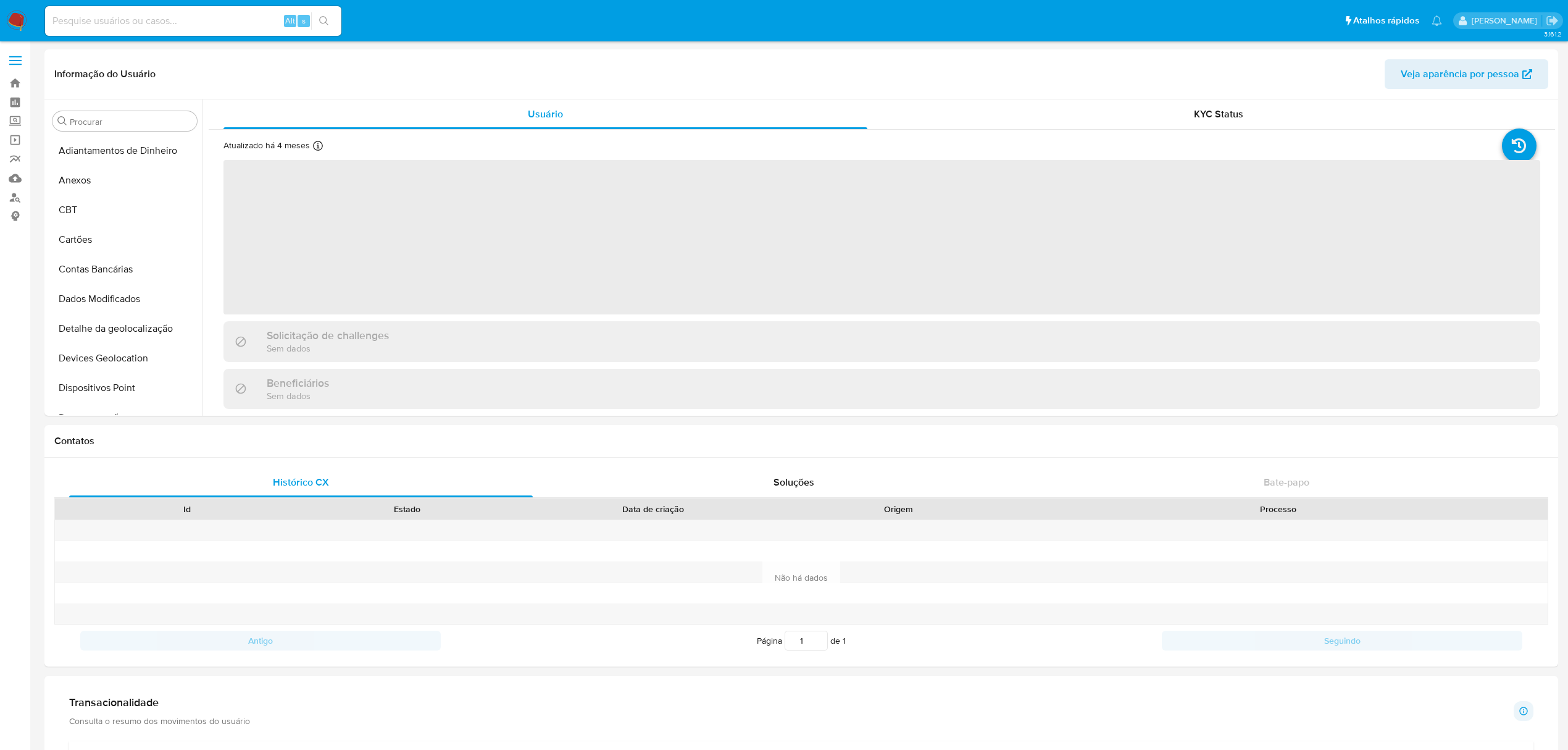
scroll to position [640, 0]
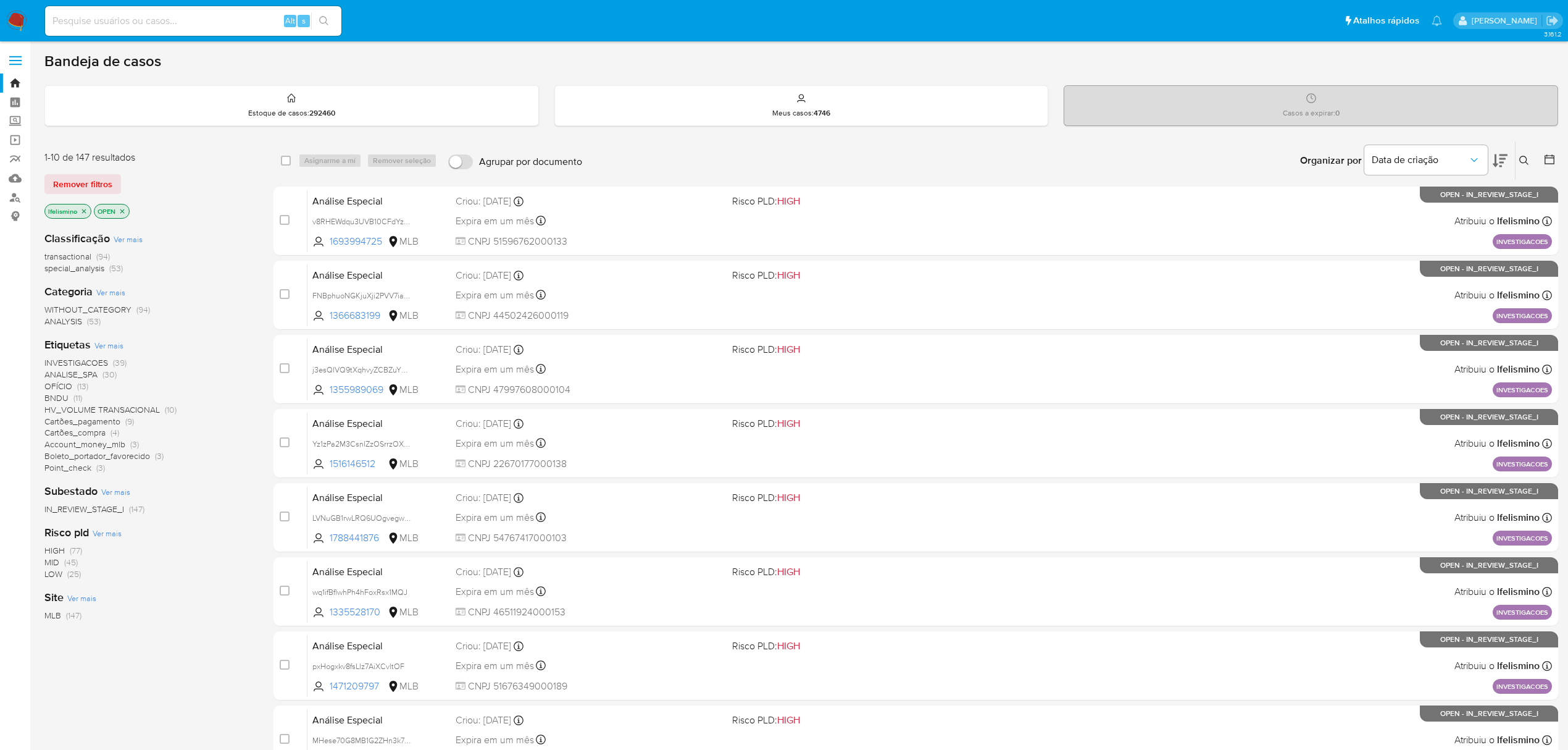
scroll to position [270, 0]
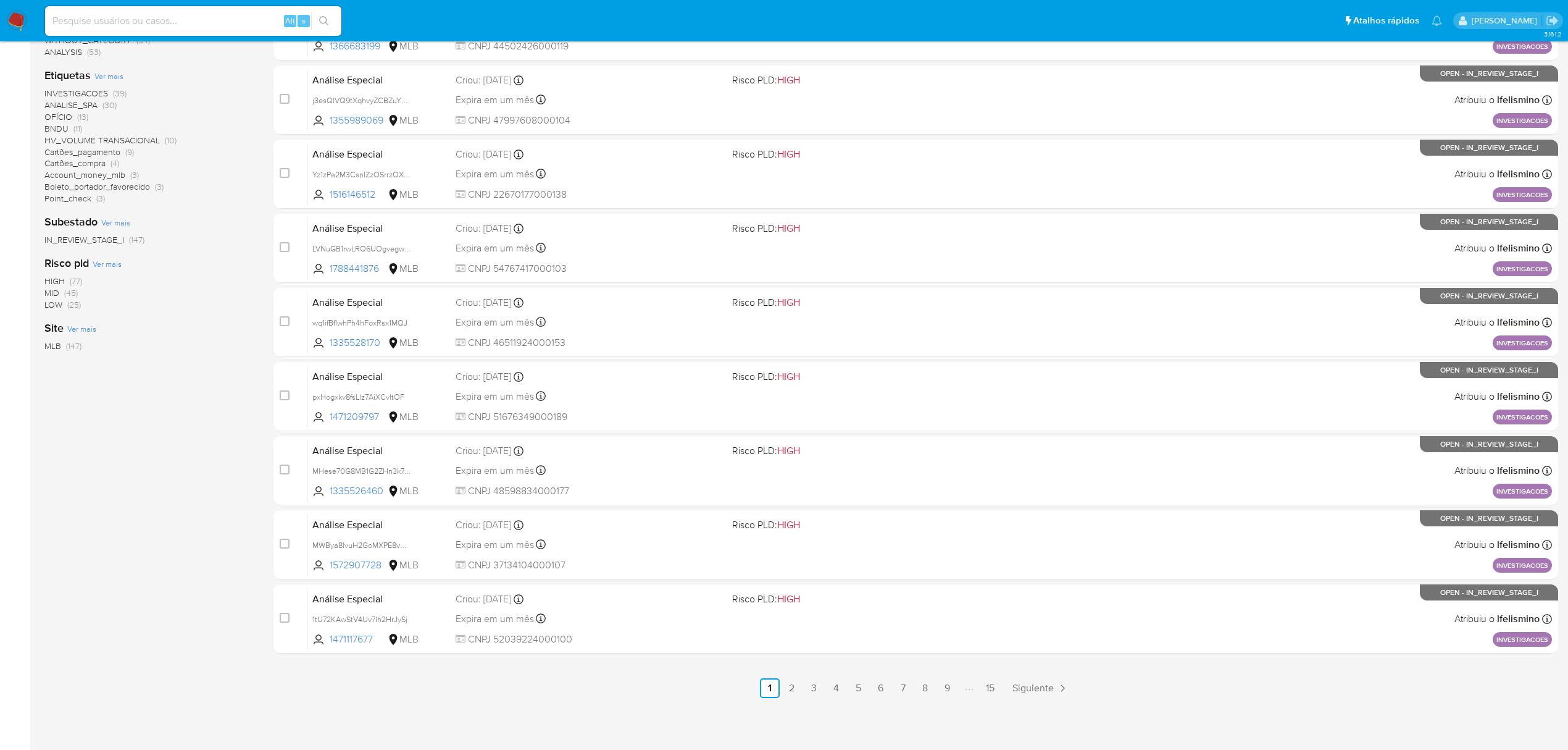
click at [21, 15] on img at bounding box center [17, 21] width 21 height 21
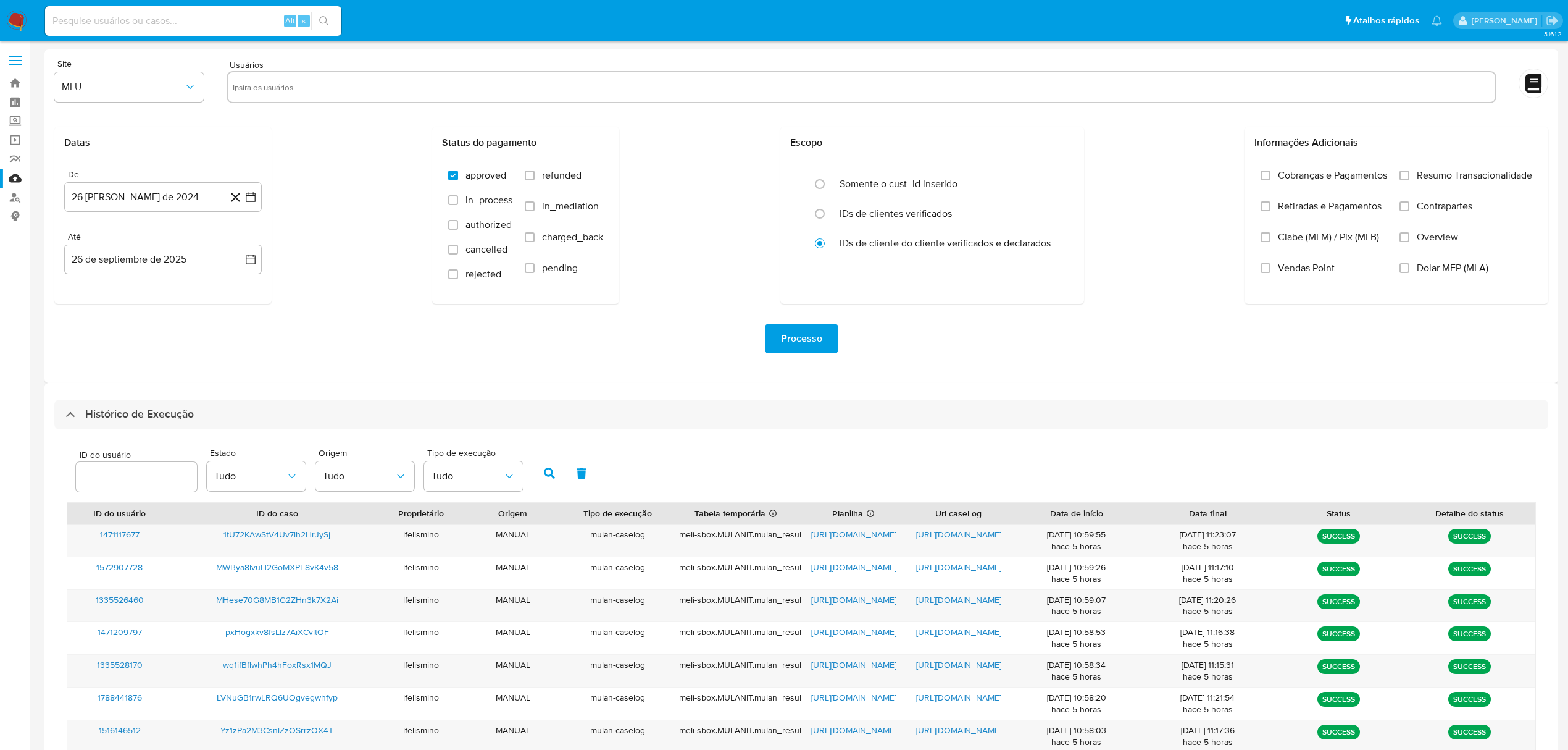
select select "10"
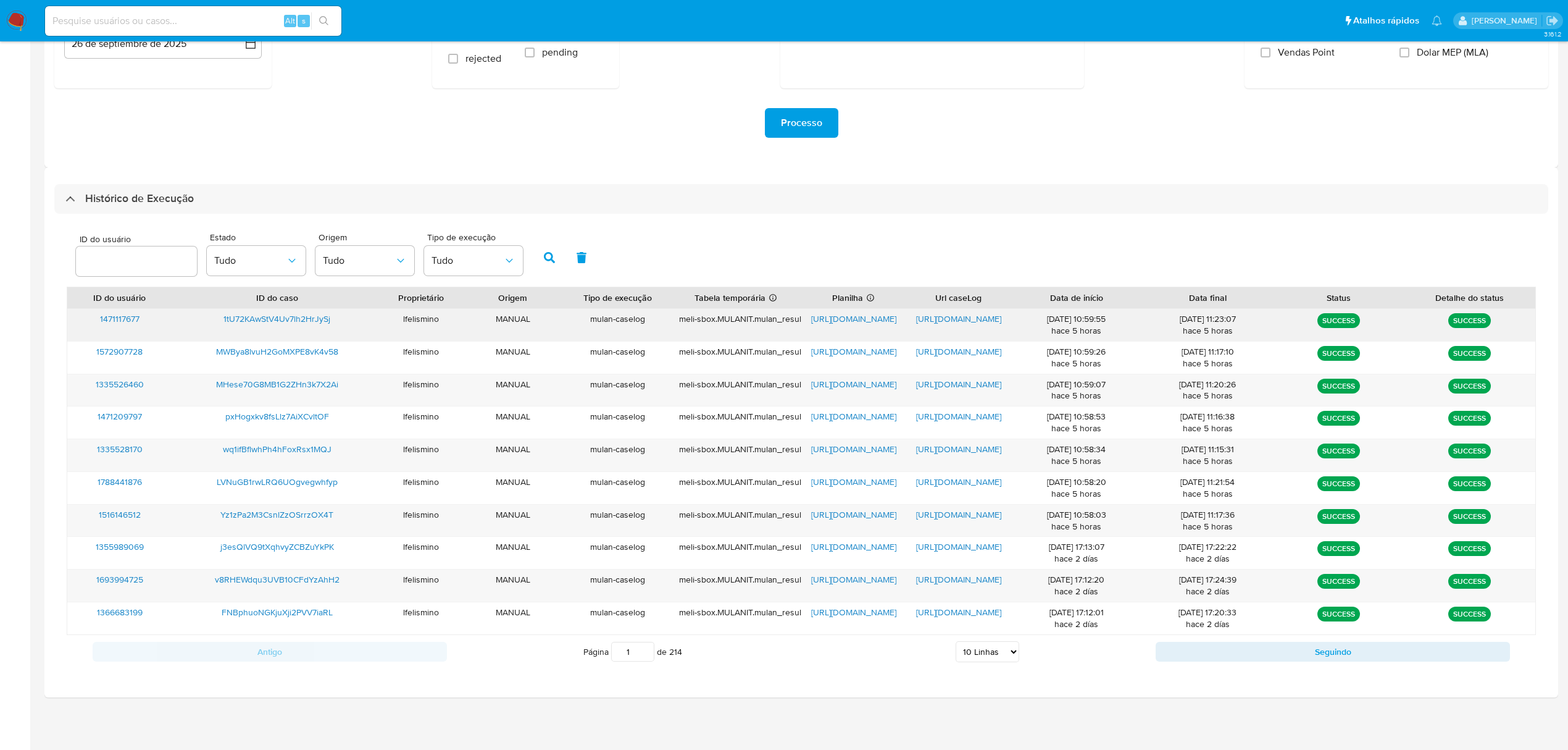
click at [958, 322] on span "https://docs.google.com/document/d/1c4YC67wfEaIU2-c3aXmwPc_X0py2Yf_KD4_MnslrFiY…" at bounding box center [959, 318] width 85 height 12
click at [305, 315] on span "1tU72KAwStV4Uv7lh2HrJySj" at bounding box center [277, 318] width 107 height 12
click at [951, 582] on span "https://docs.google.com/document/d/1r5Xp_i6dF-6XqJiu0VwuimX5W9Ra7COM6m6WXc1wrlk…" at bounding box center [959, 579] width 85 height 12
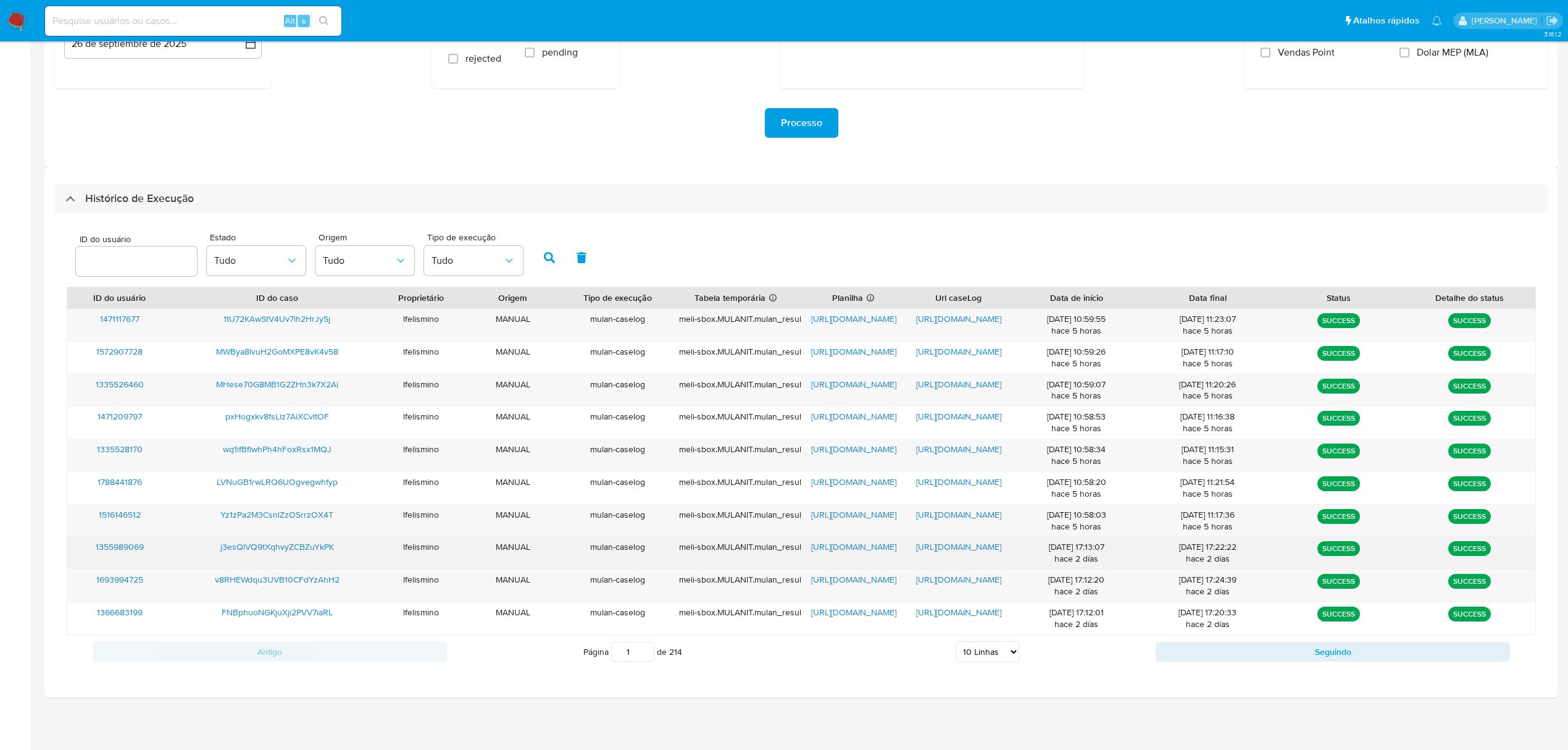
click at [954, 549] on span "https://docs.google.com/document/d/11JfveoZ7ikiH7Yb17d35EwcaFMCgV0QNF8OaHW04weQ…" at bounding box center [959, 546] width 85 height 12
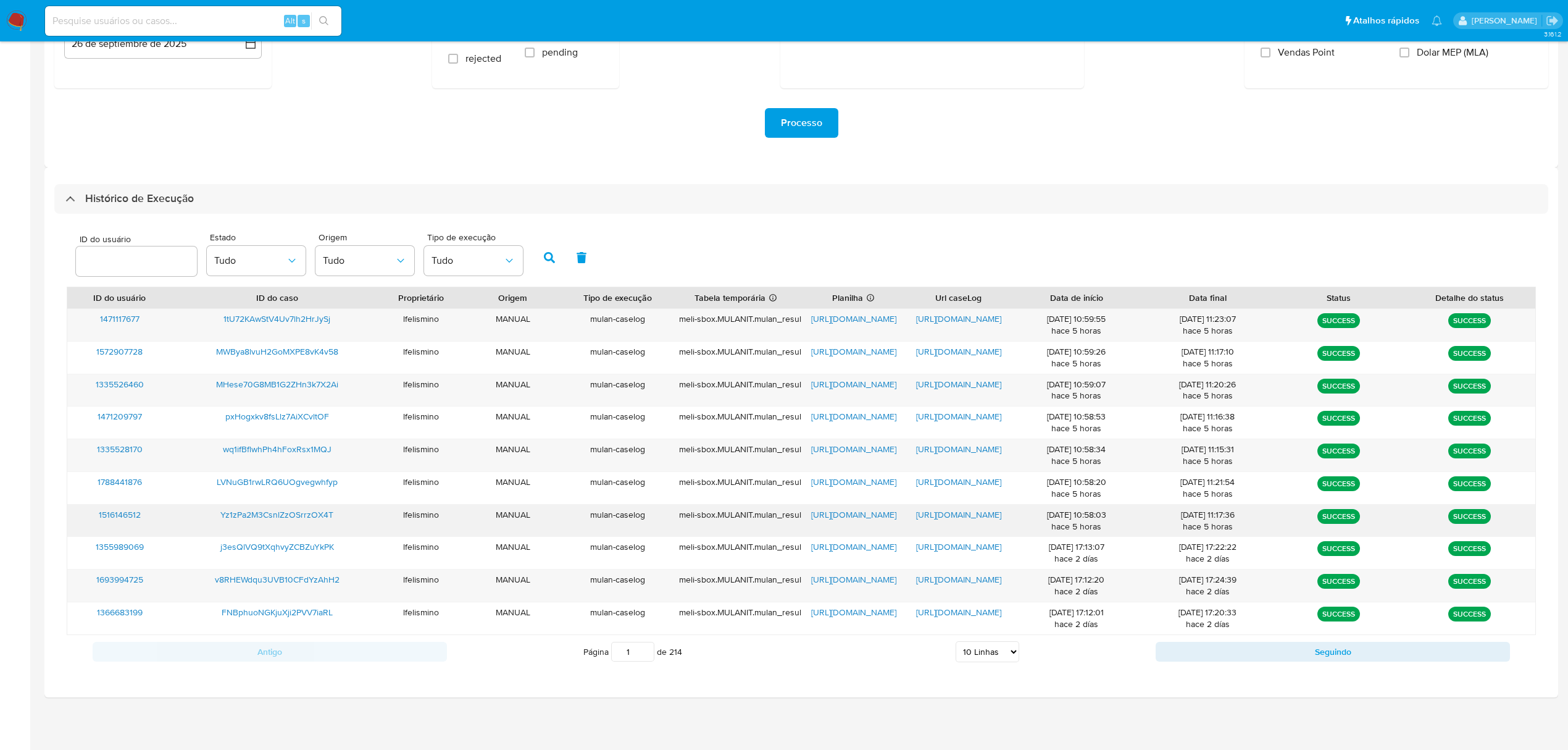
click at [950, 521] on span "https://docs.google.com/document/d/1S56gL7G28kX5xZLaOEUdXo2ByW4SogIykwx9I2WLdbQ…" at bounding box center [959, 514] width 85 height 12
click at [954, 380] on span "https://docs.google.com/document/d/15f6HDjS_-7dHVNea1OlpGj7m308h_WeEUEuL2ThDQIs…" at bounding box center [959, 383] width 85 height 12
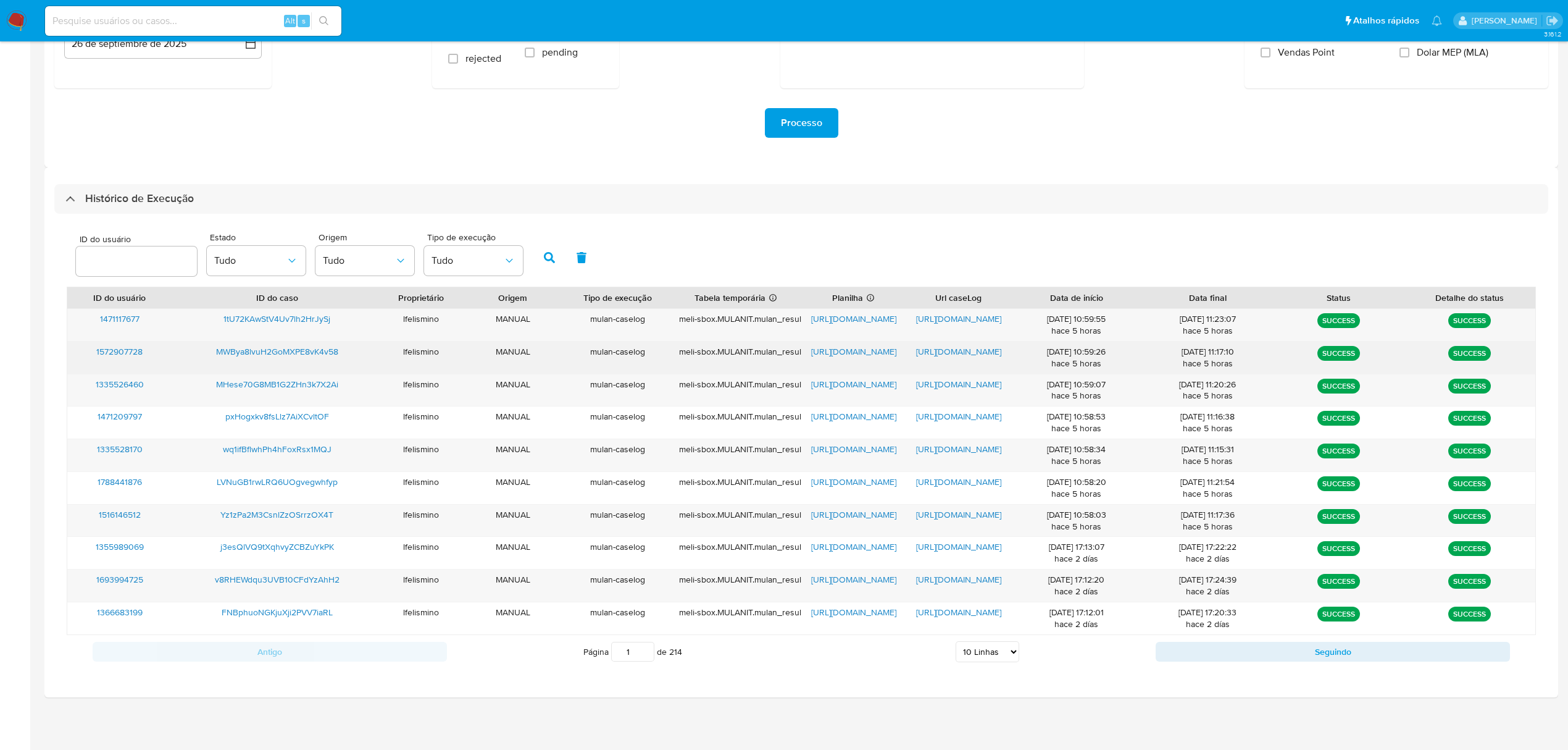
click at [971, 352] on span "https://docs.google.com/document/d/1mJlb-i6OujxJZfgjFaZJOZ9vcuwF2SlISt9JqhuNPFw…" at bounding box center [959, 351] width 85 height 12
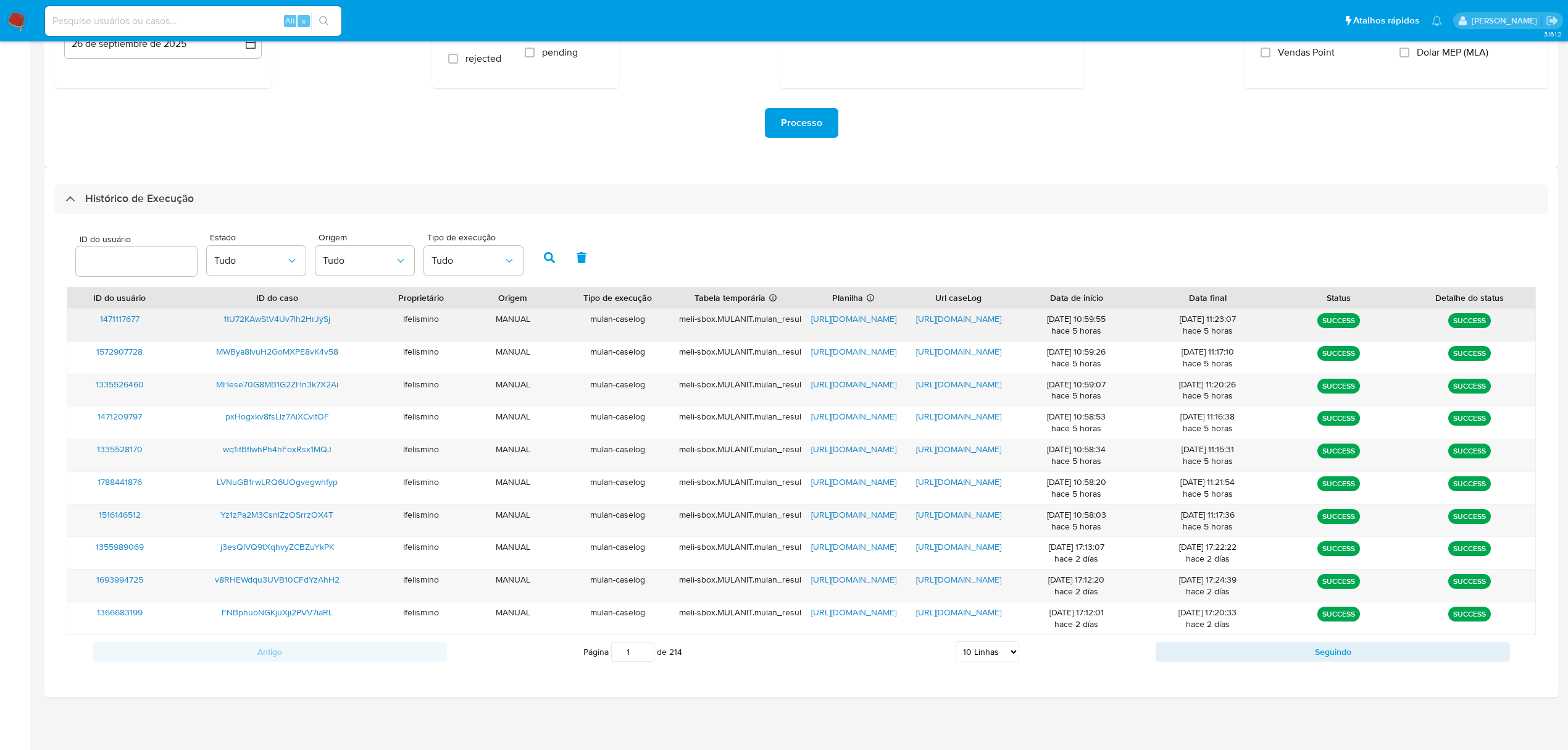
click at [936, 324] on div "https://docs.google.com/document/d/1c4YC67wfEaIU2-c3aXmwPc_X0py2Yf_KD4_MnslrFiY…" at bounding box center [959, 325] width 105 height 32
click at [942, 313] on span "https://docs.google.com/document/d/1c4YC67wfEaIU2-c3aXmwPc_X0py2Yf_KD4_MnslrFiY…" at bounding box center [959, 318] width 85 height 12
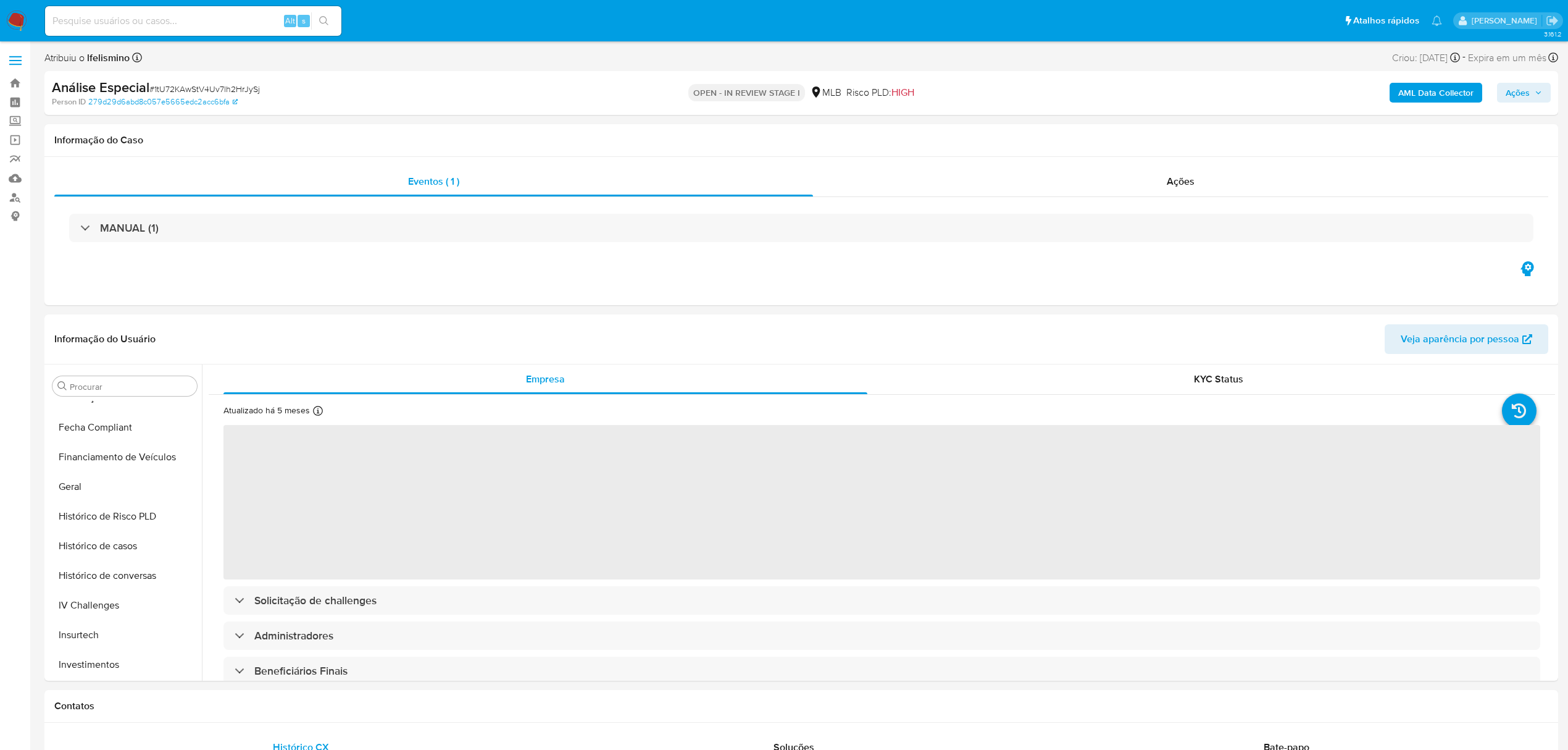
select select "10"
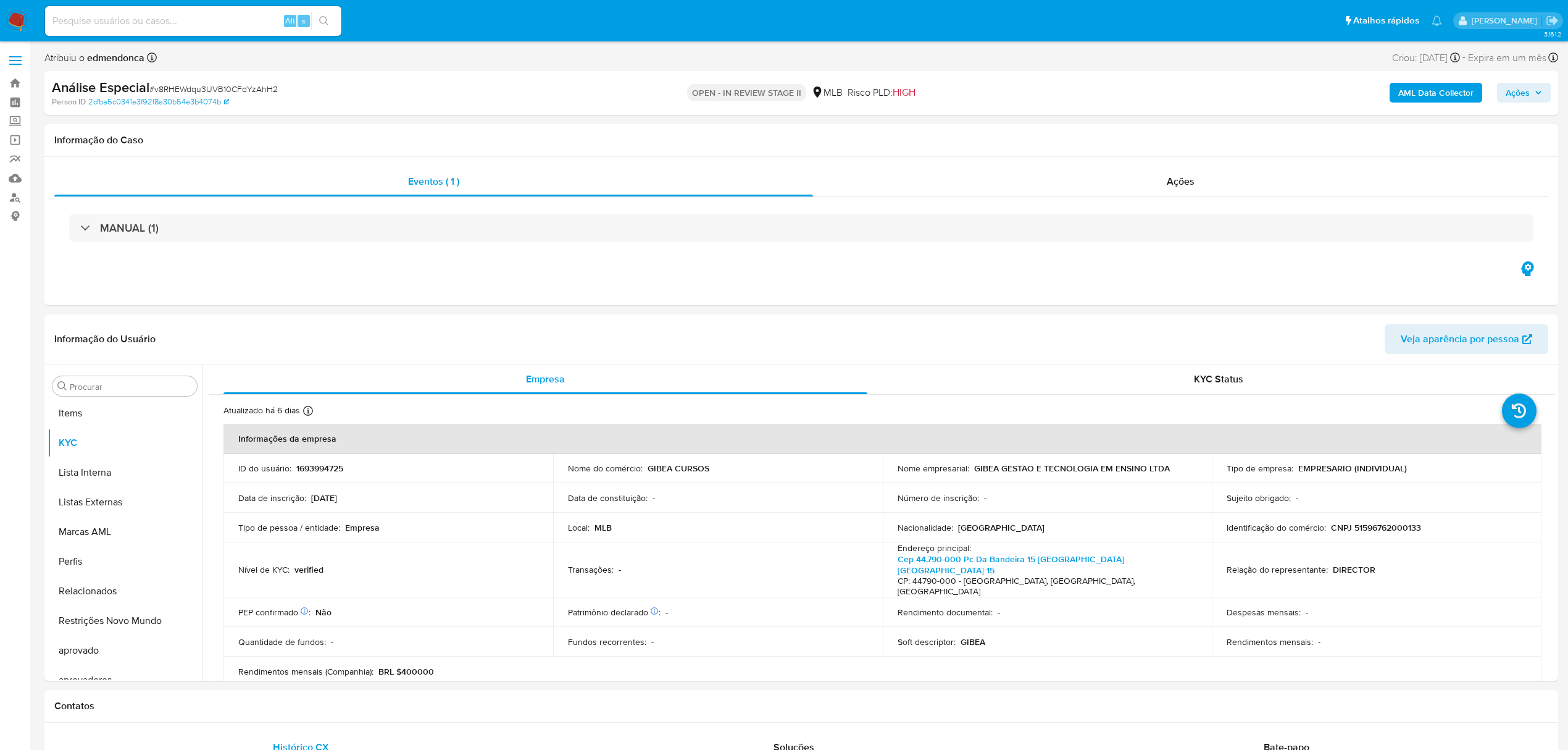
scroll to position [641, 0]
click at [220, 22] on input at bounding box center [193, 21] width 297 height 16
paste input "j3esQlVQ9tXqhvyZCBZuYkPK"
type input "j3esQlVQ9tXqhvyZCBZuYkPK"
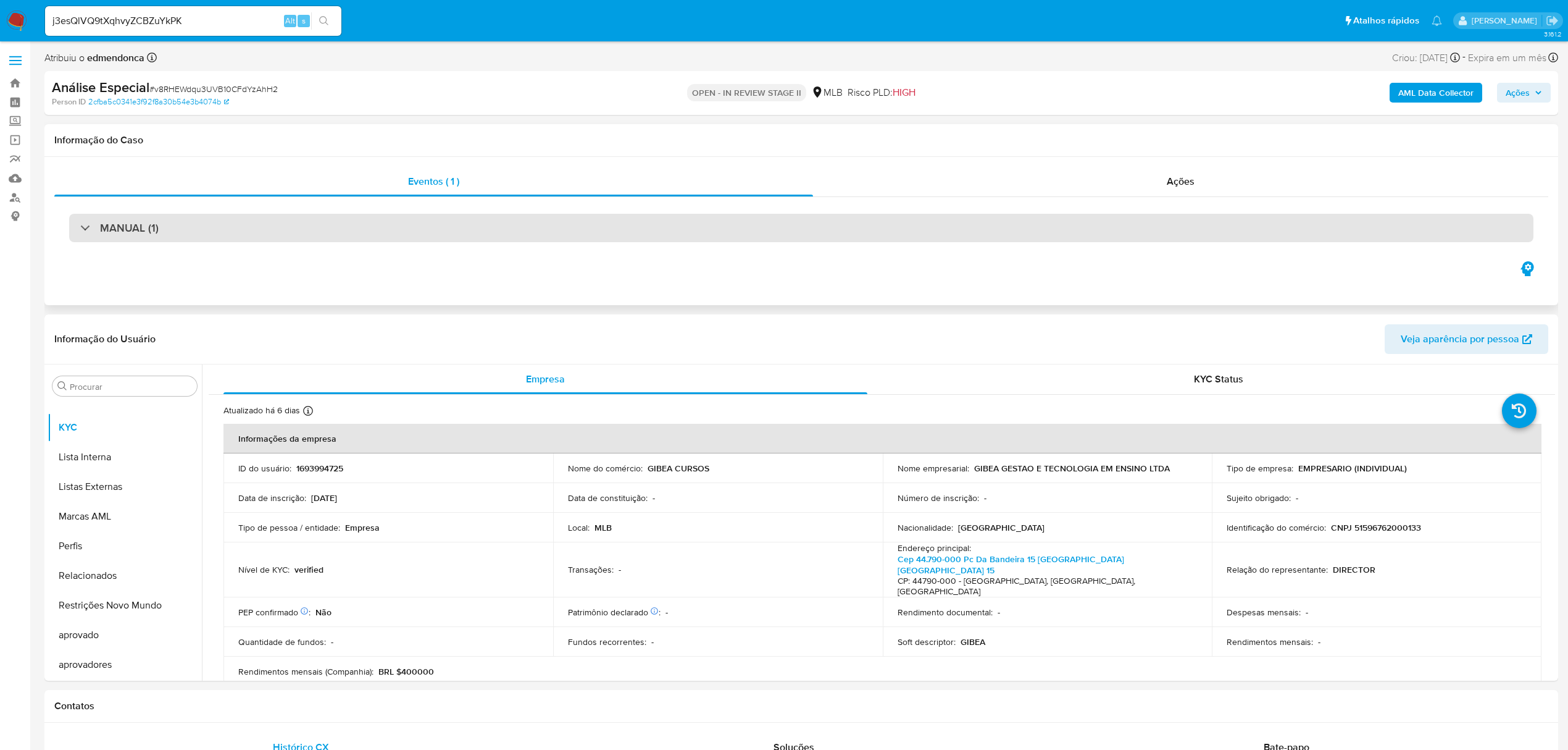
drag, startPoint x: 322, startPoint y: 22, endPoint x: 500, endPoint y: 219, distance: 265.5
click at [324, 22] on icon "search-icon" at bounding box center [324, 21] width 10 height 10
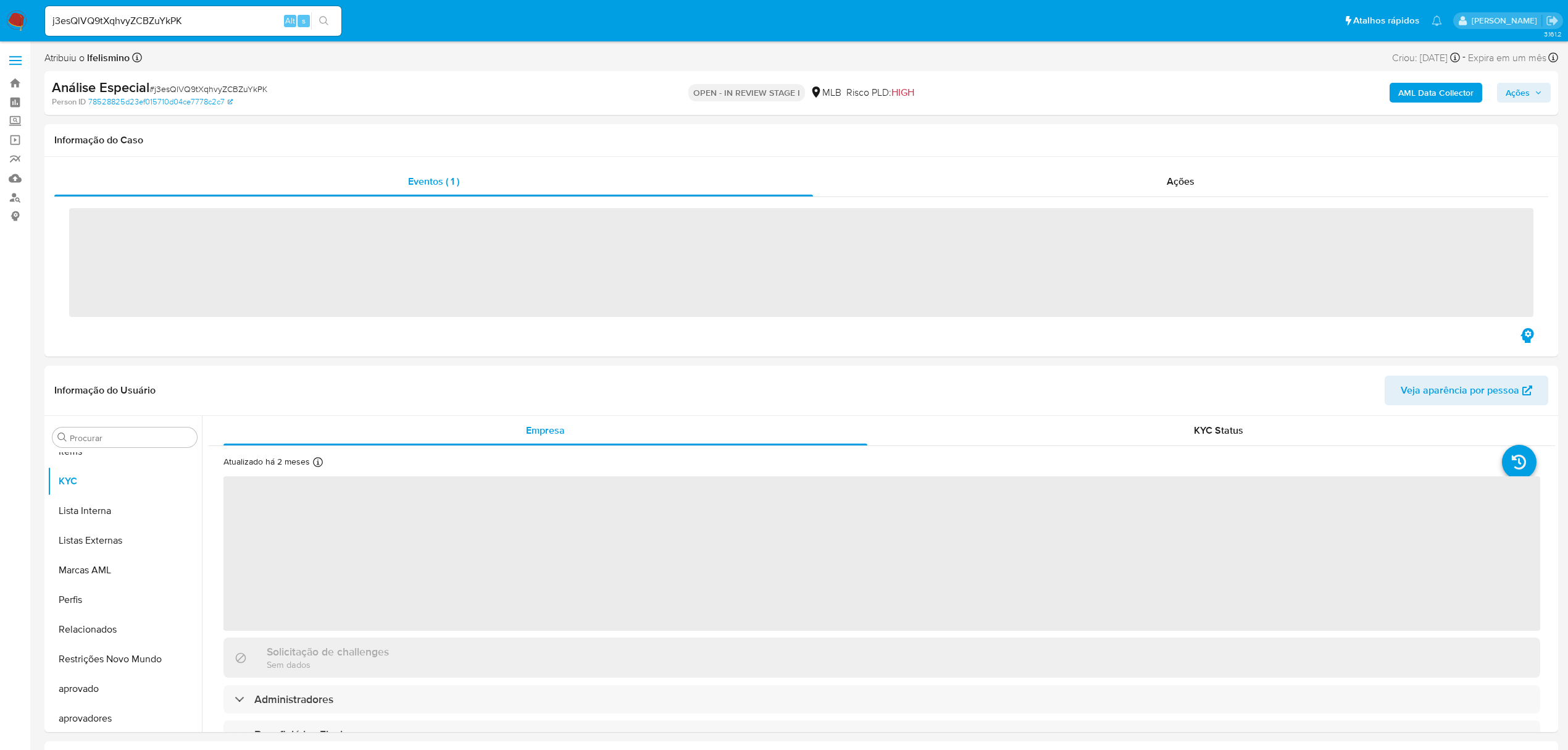
scroll to position [641, 0]
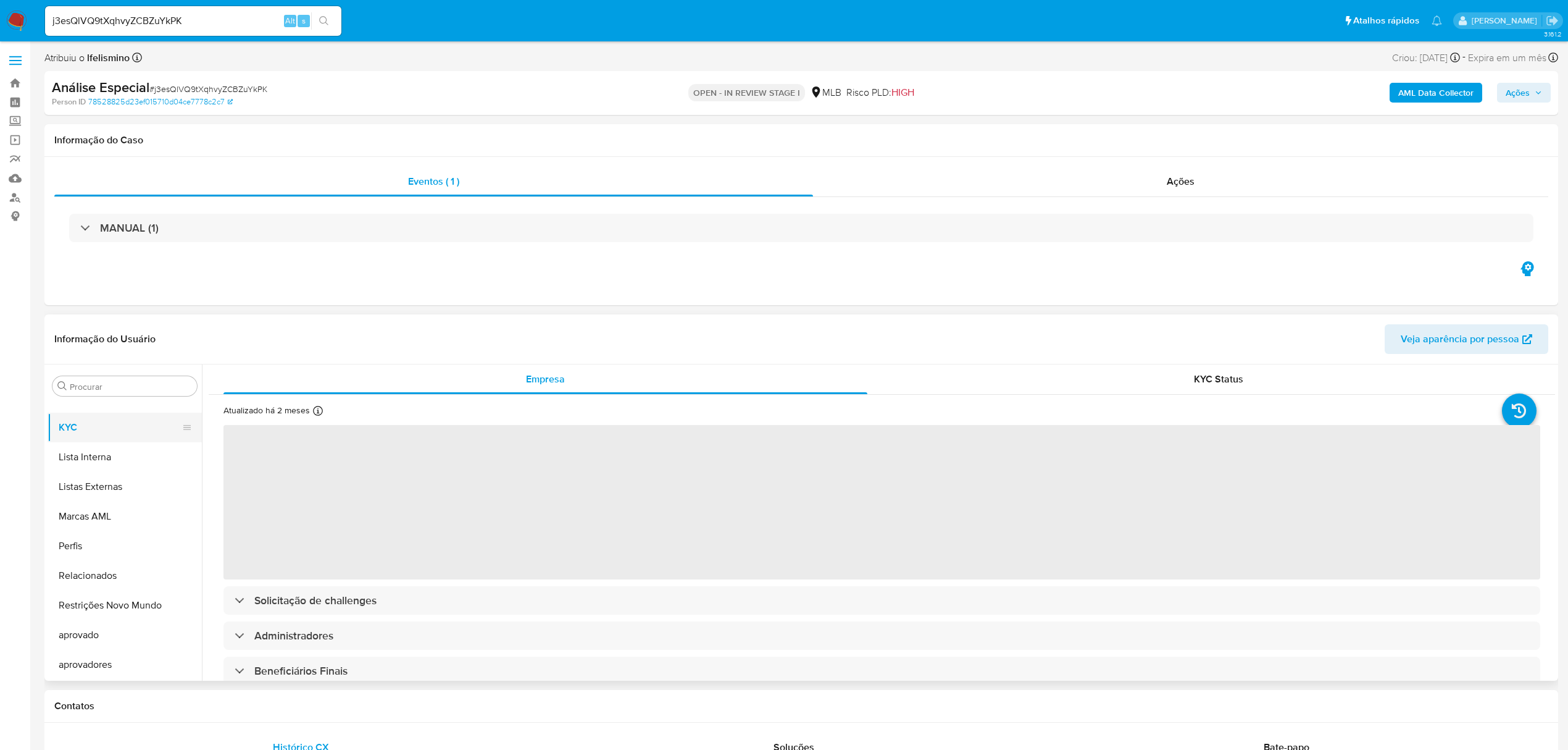
select select "10"
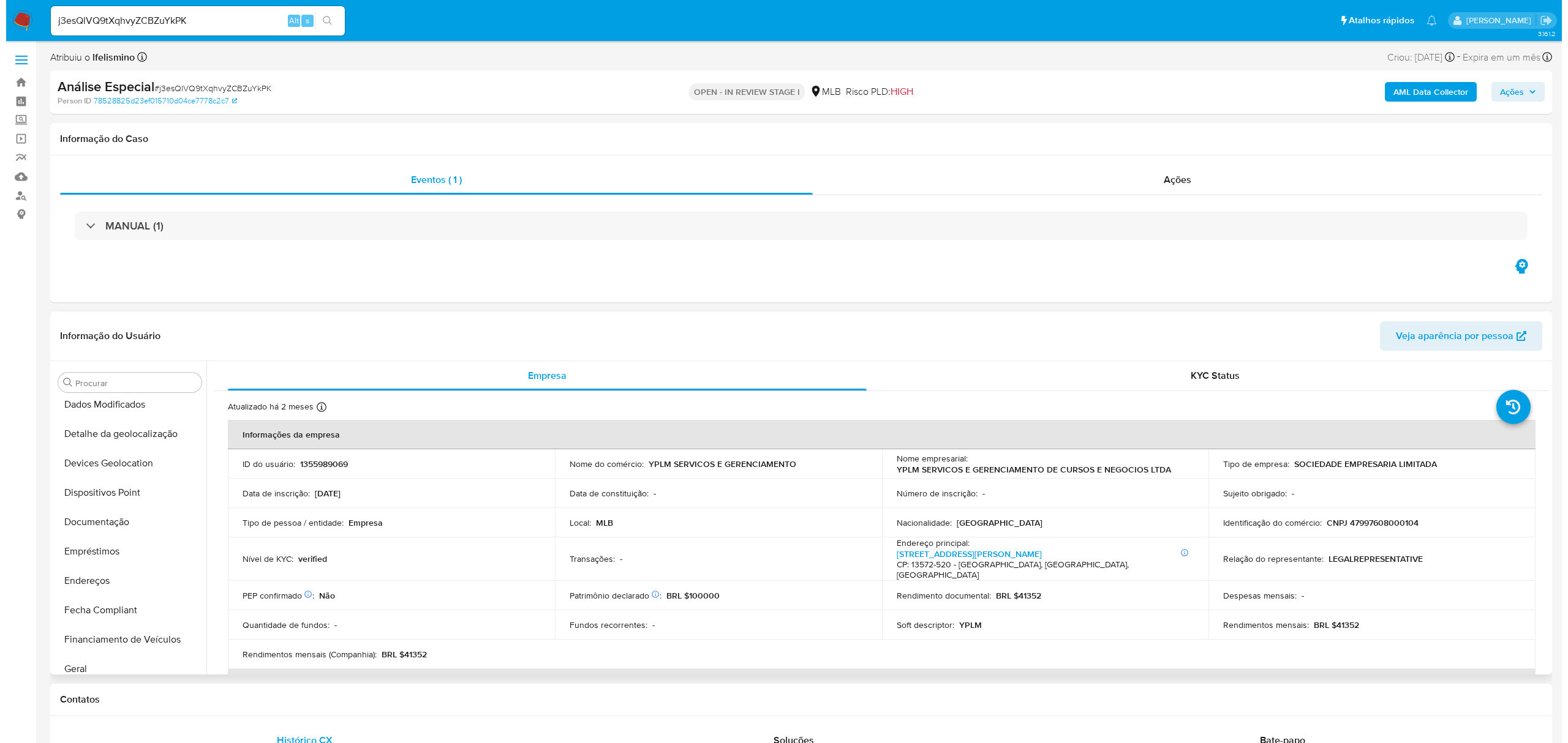
scroll to position [0, 0]
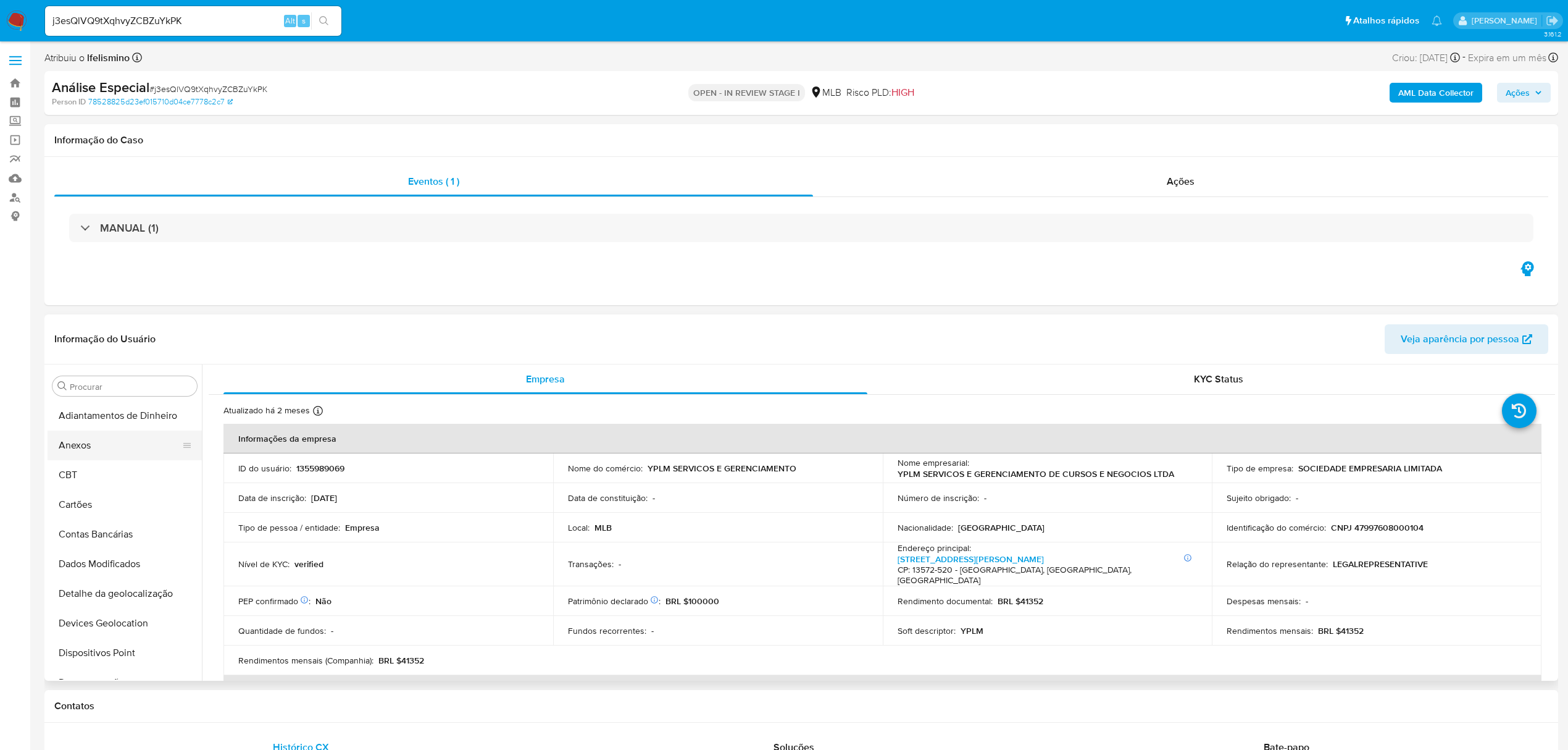
click at [131, 452] on button "Anexos" at bounding box center [119, 445] width 144 height 30
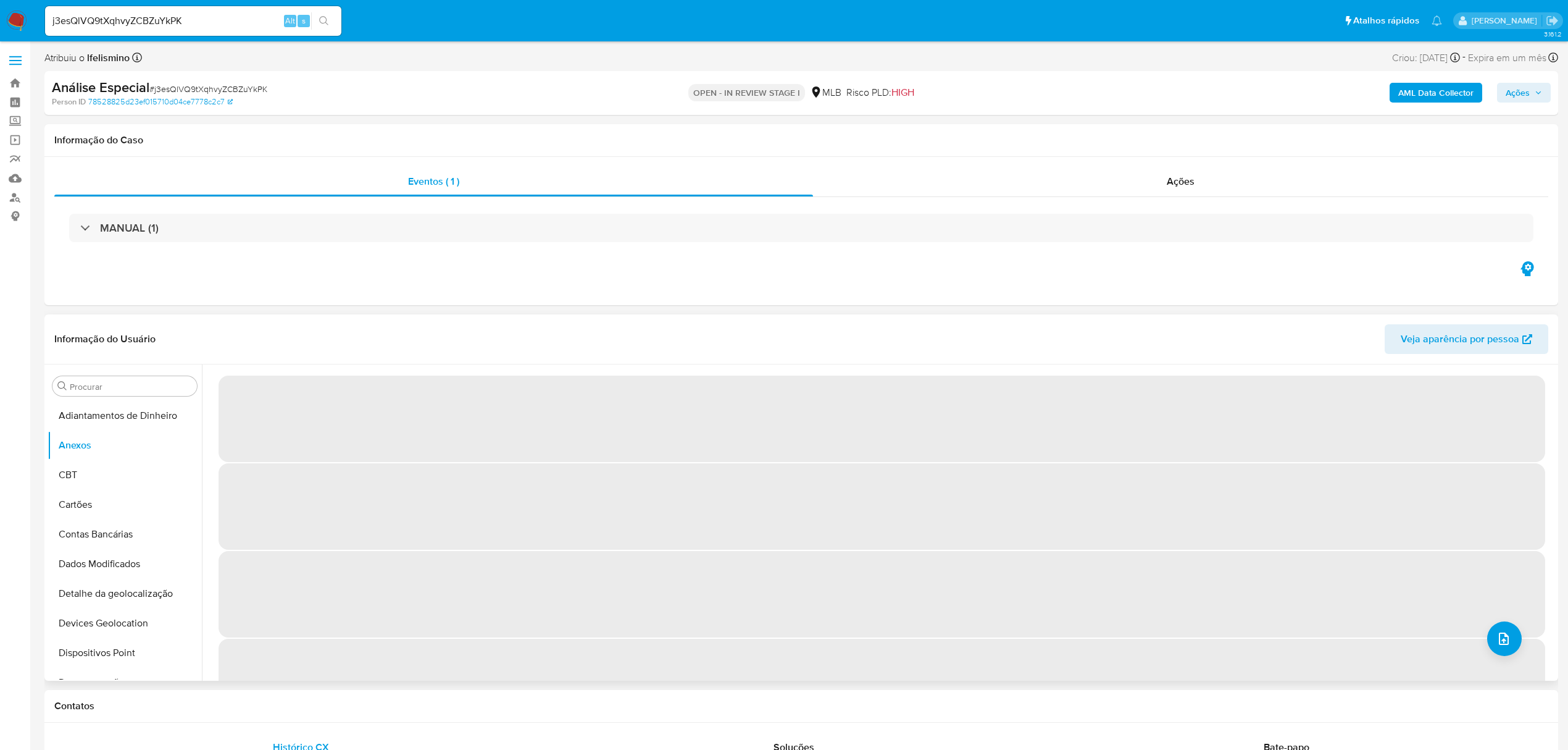
click at [1514, 647] on div "‌ ‌ ‌ ‌" at bounding box center [882, 550] width 1327 height 351
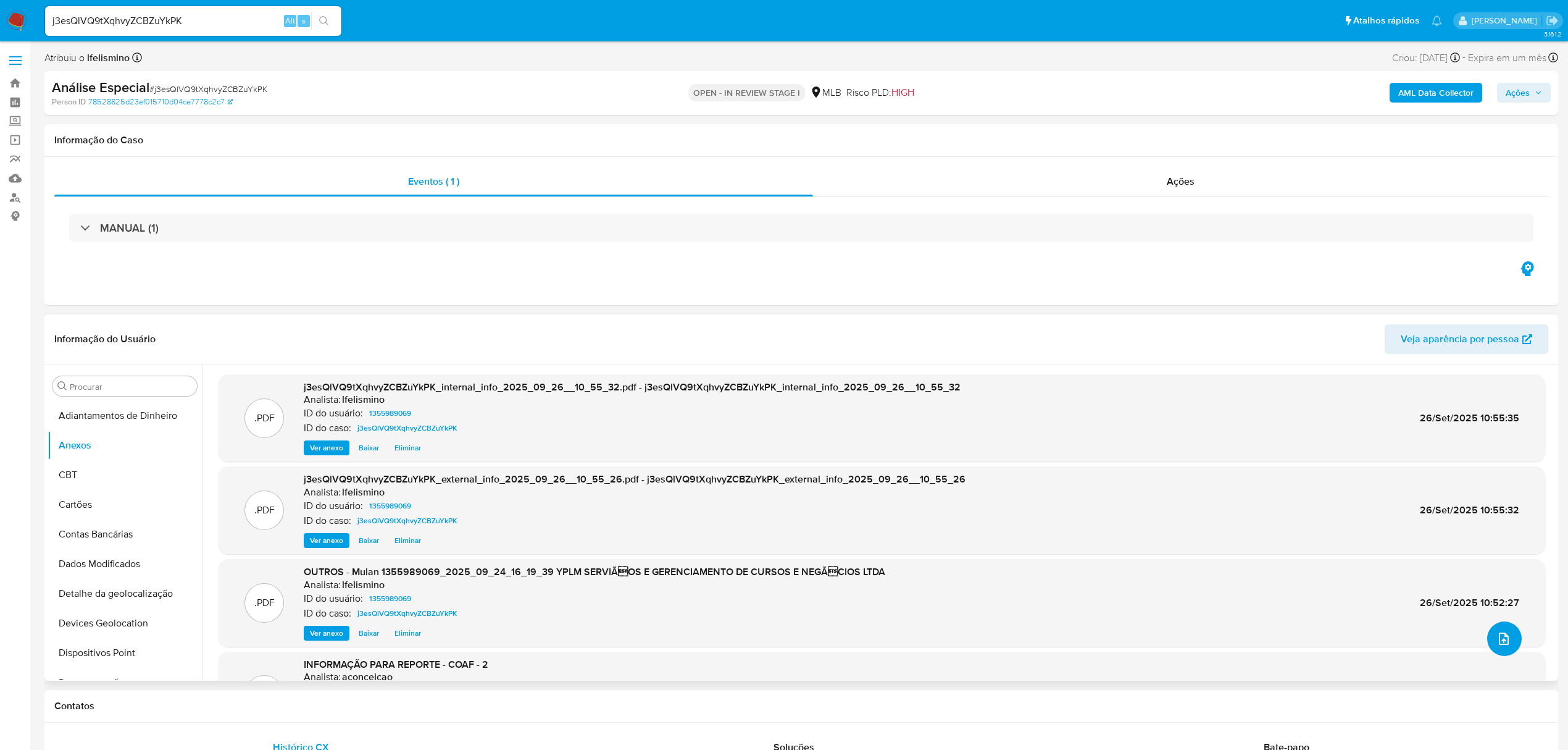
click at [1512, 648] on button "upload-file" at bounding box center [1505, 639] width 34 height 34
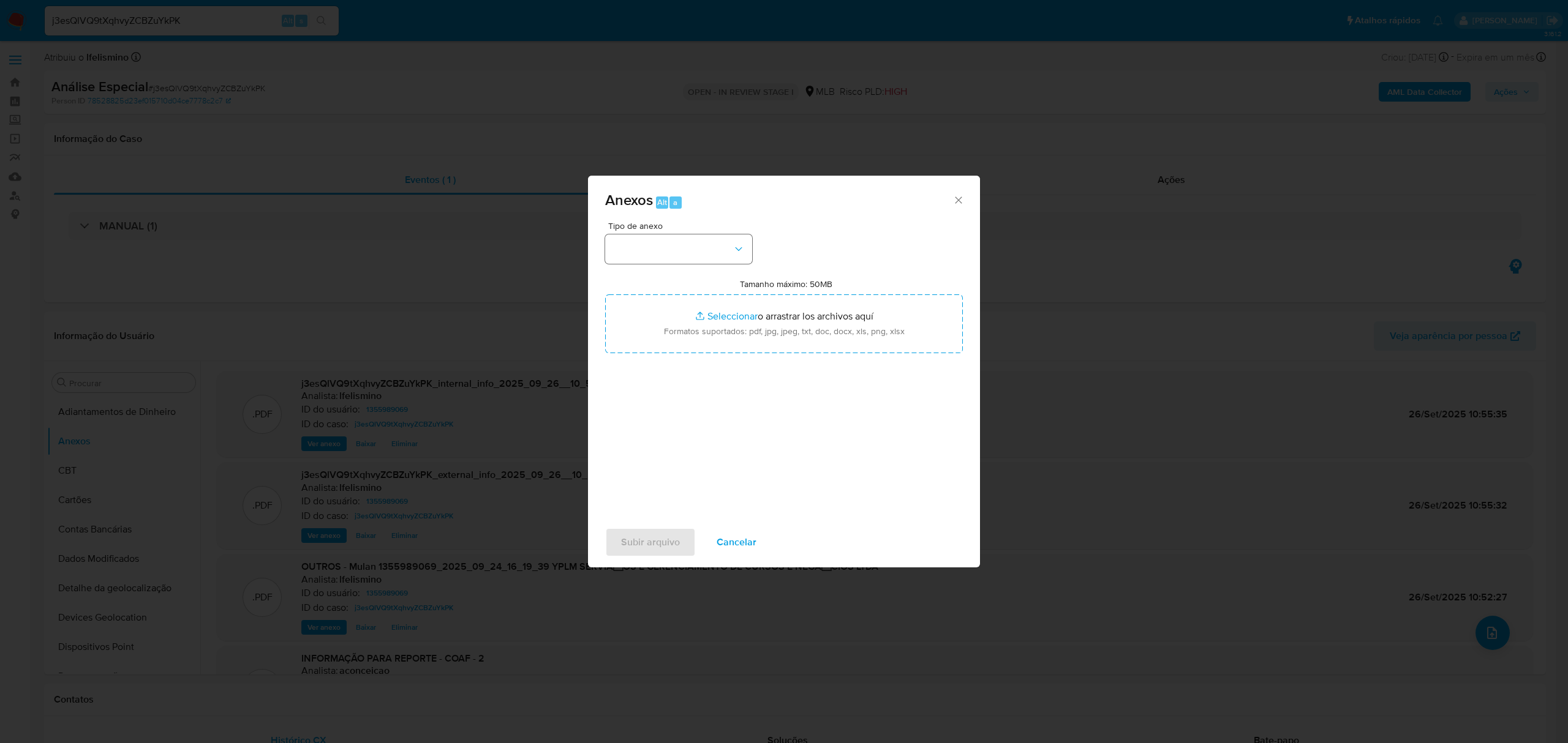
click at [716, 249] on button "button" at bounding box center [678, 249] width 147 height 29
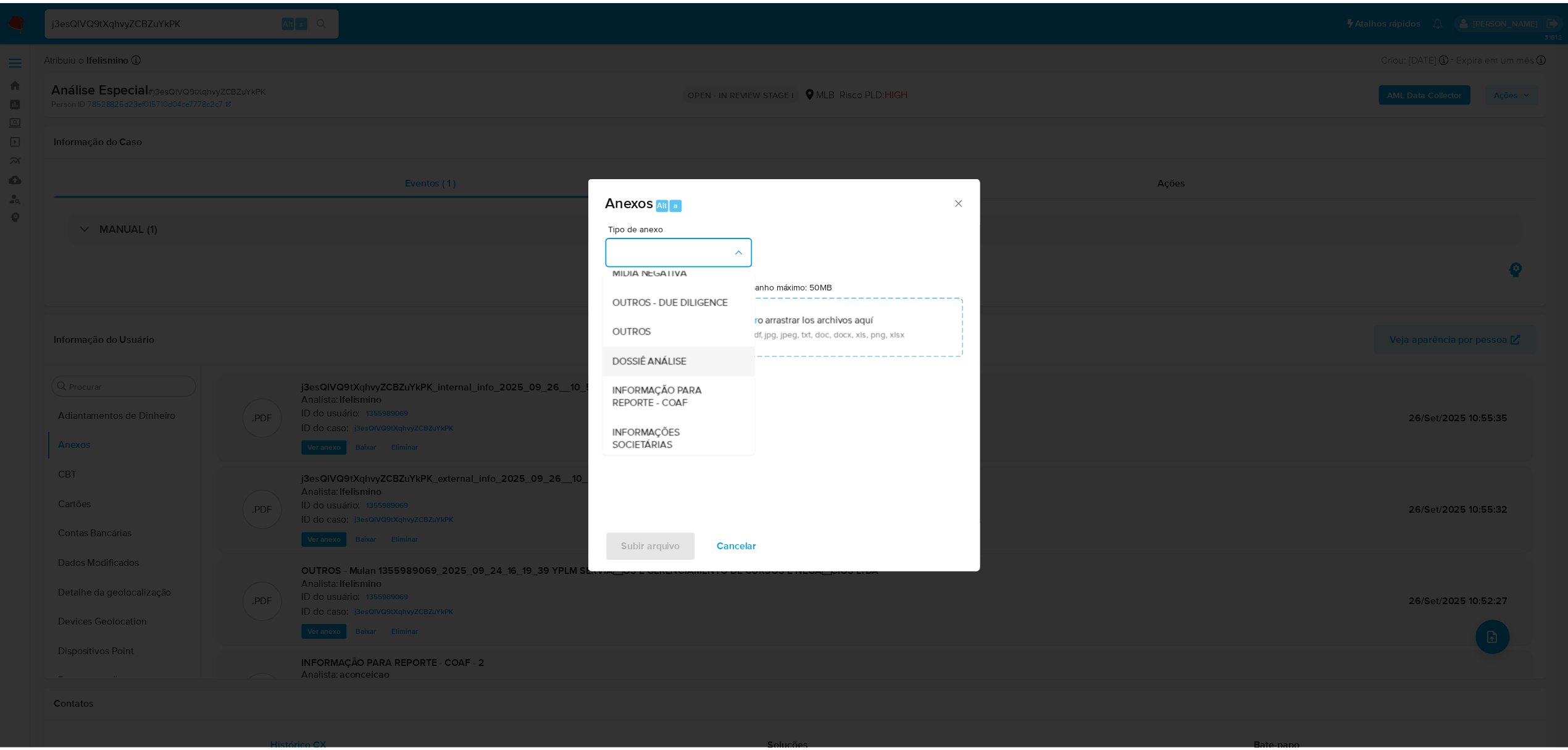
scroll to position [190, 0]
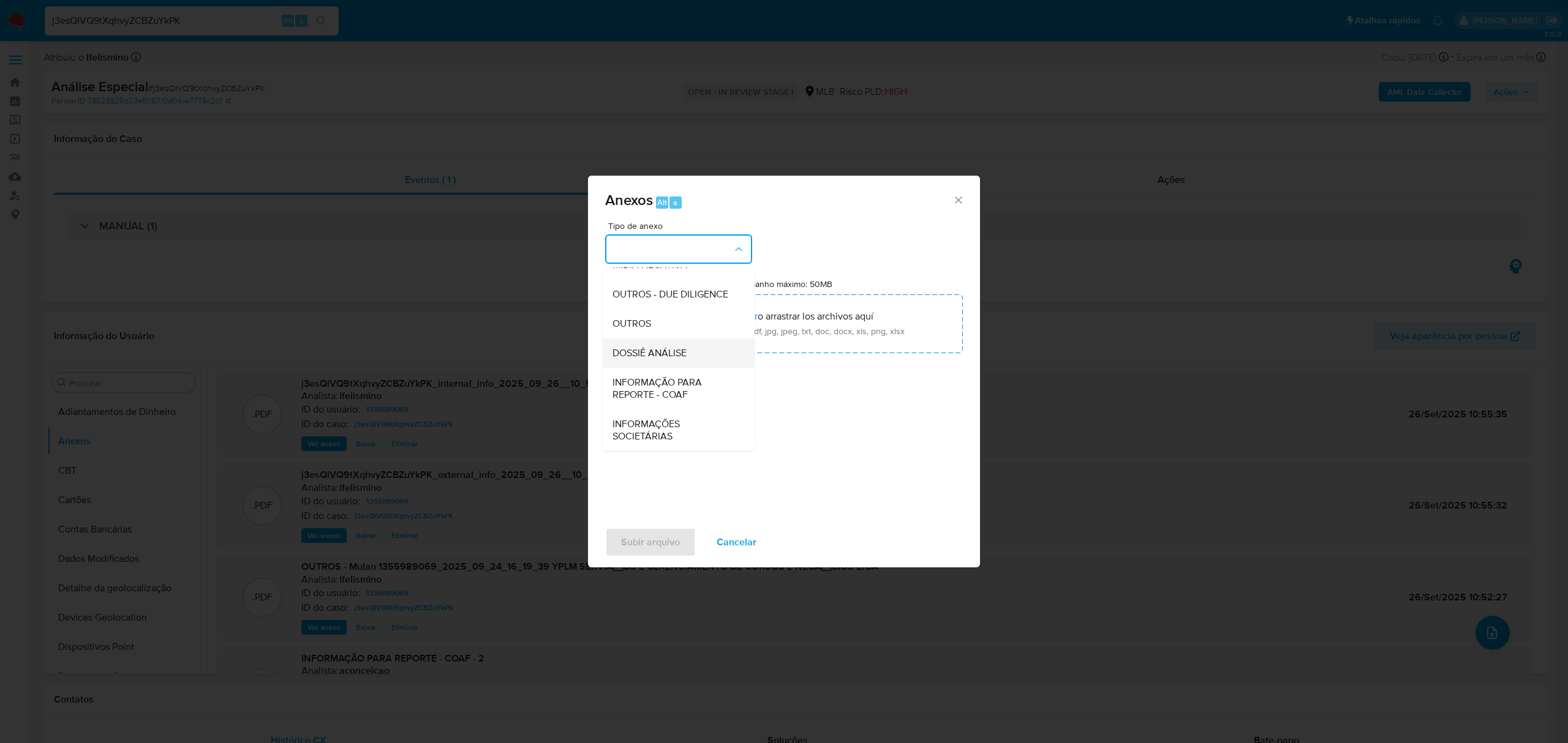
click at [684, 360] on div "DOSSIÊ ANÁLISE" at bounding box center [674, 353] width 125 height 29
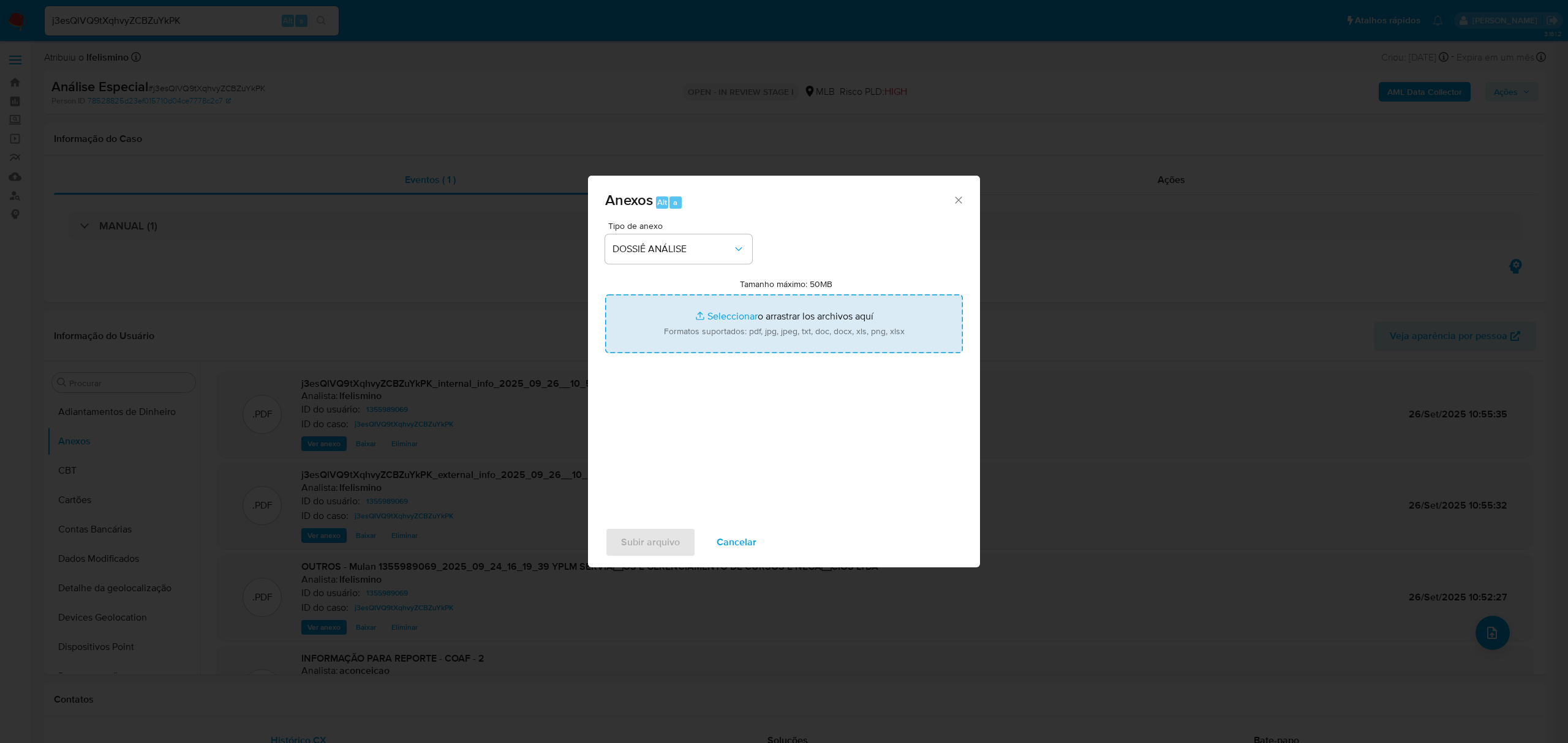
type input "C:\fakepath\3.º SAR - CNPJ 47997608000104 - YPLM SERVIÇOS E GERENCIAMENTO DE CU…"
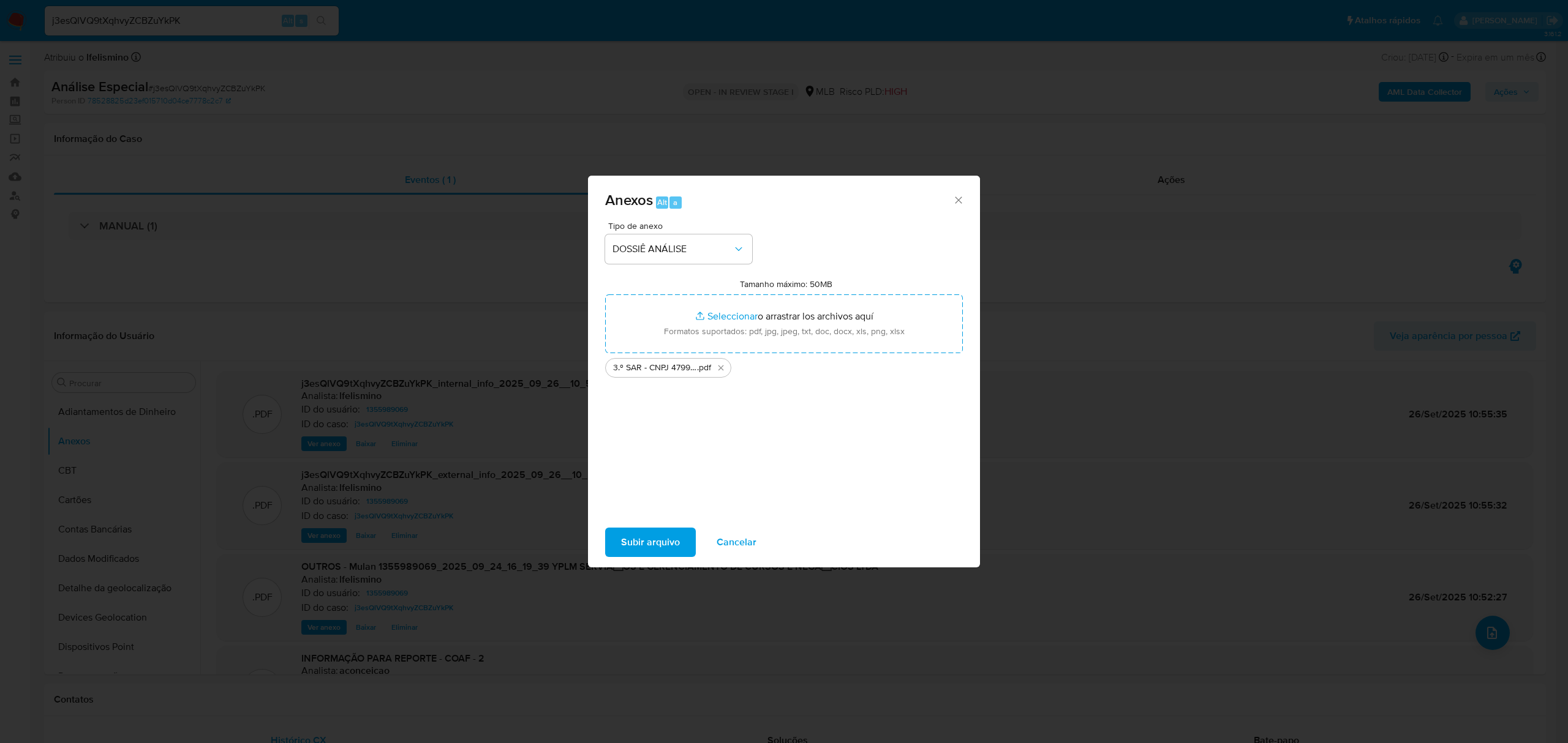
click at [648, 550] on span "Subir arquivo" at bounding box center [650, 542] width 59 height 27
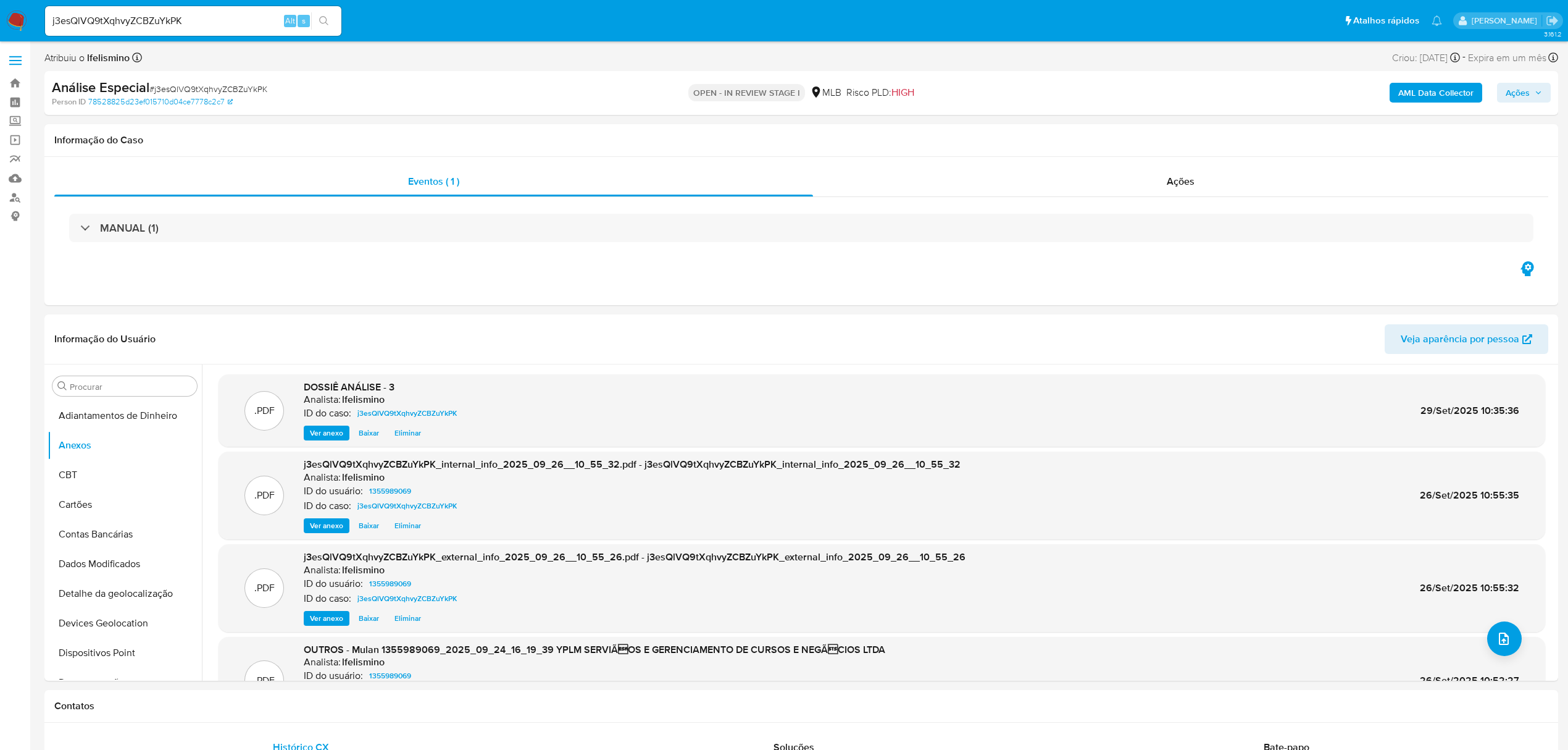
click at [1530, 92] on span "Ações" at bounding box center [1524, 93] width 36 height 18
click at [1113, 139] on button "Resolução do caso Alt r" at bounding box center [1180, 132] width 143 height 32
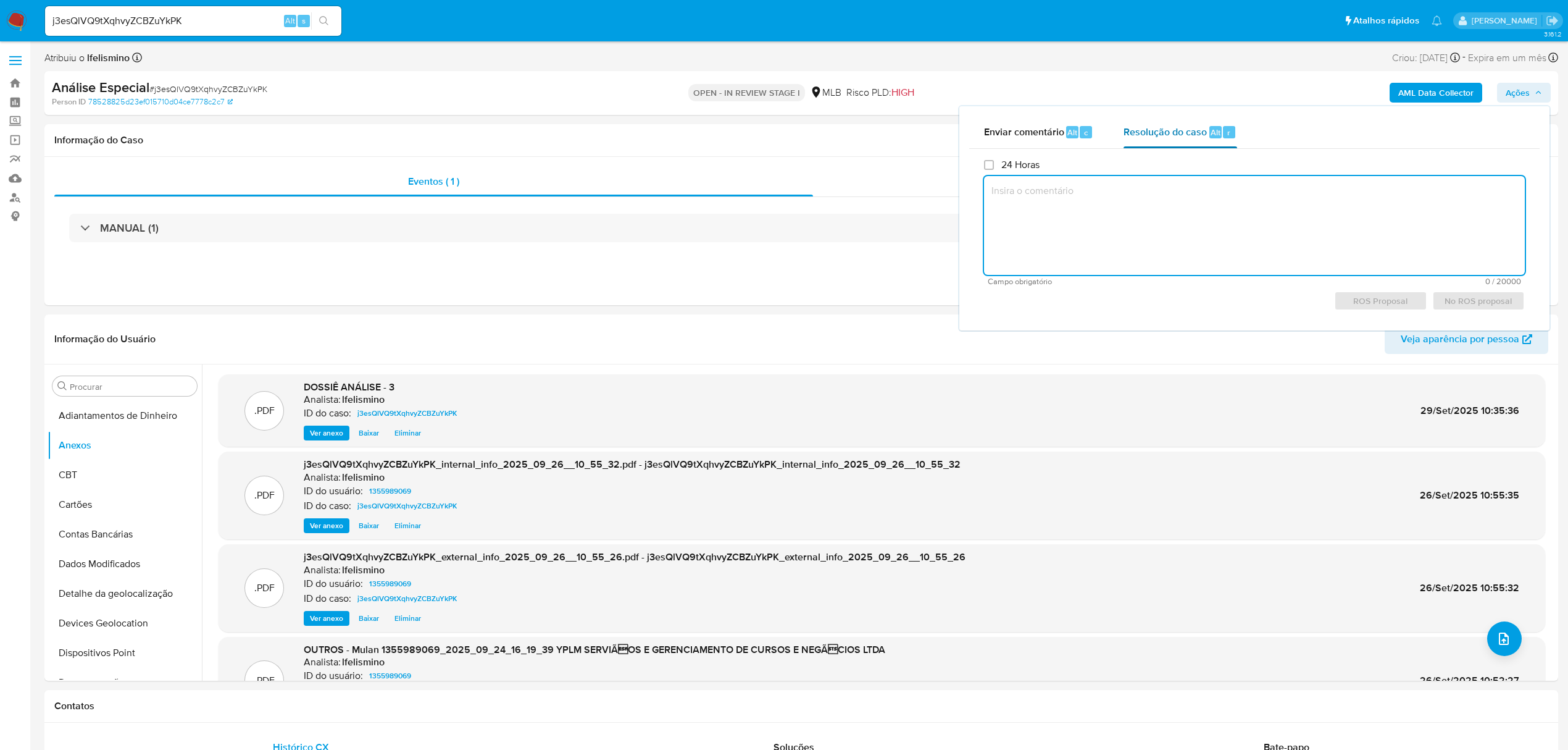
click at [1176, 125] on span "Resolução do caso" at bounding box center [1166, 132] width 83 height 14
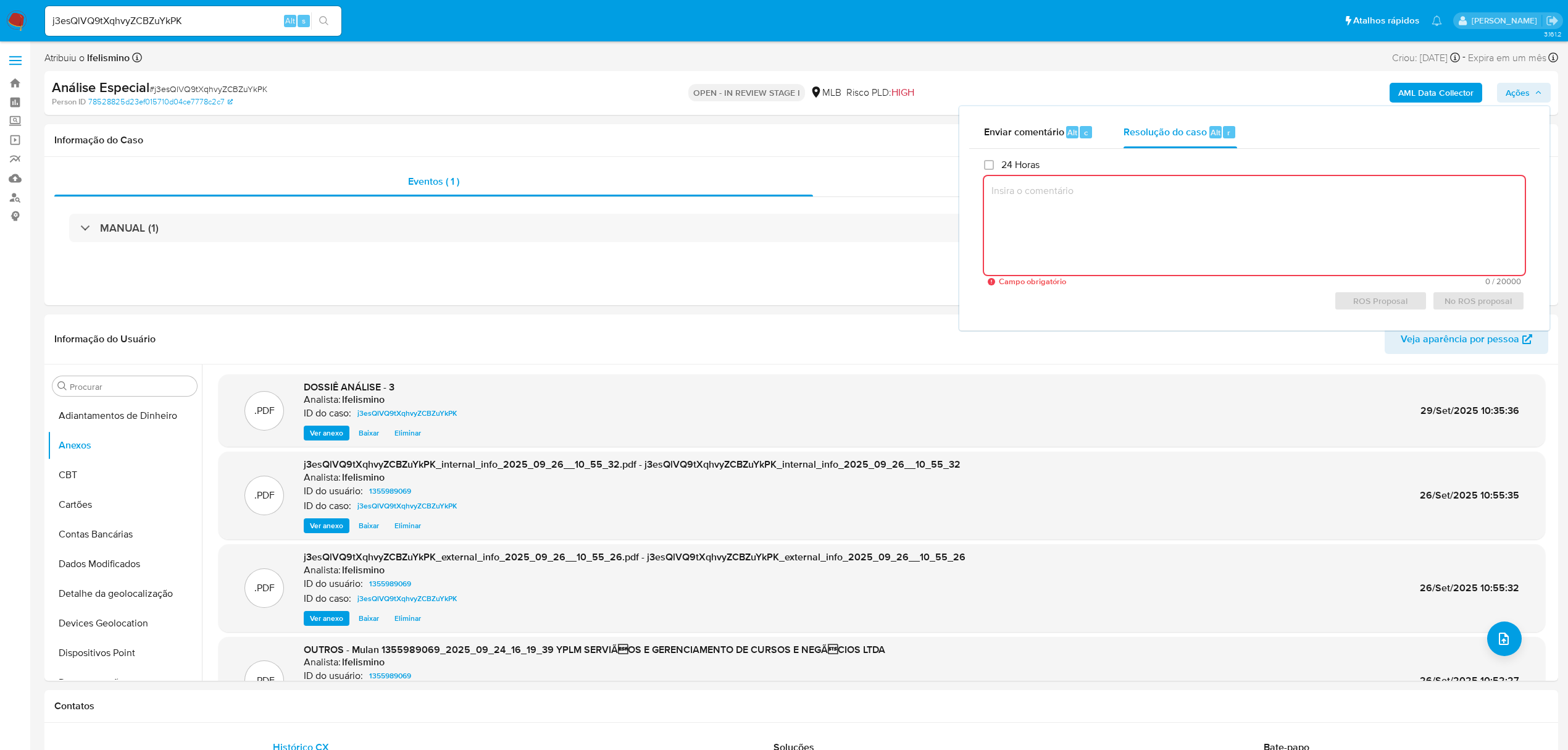
paste textarea "Fatos relevantes concluídos pelo analista: Movimentação em conta e vendas prese…"
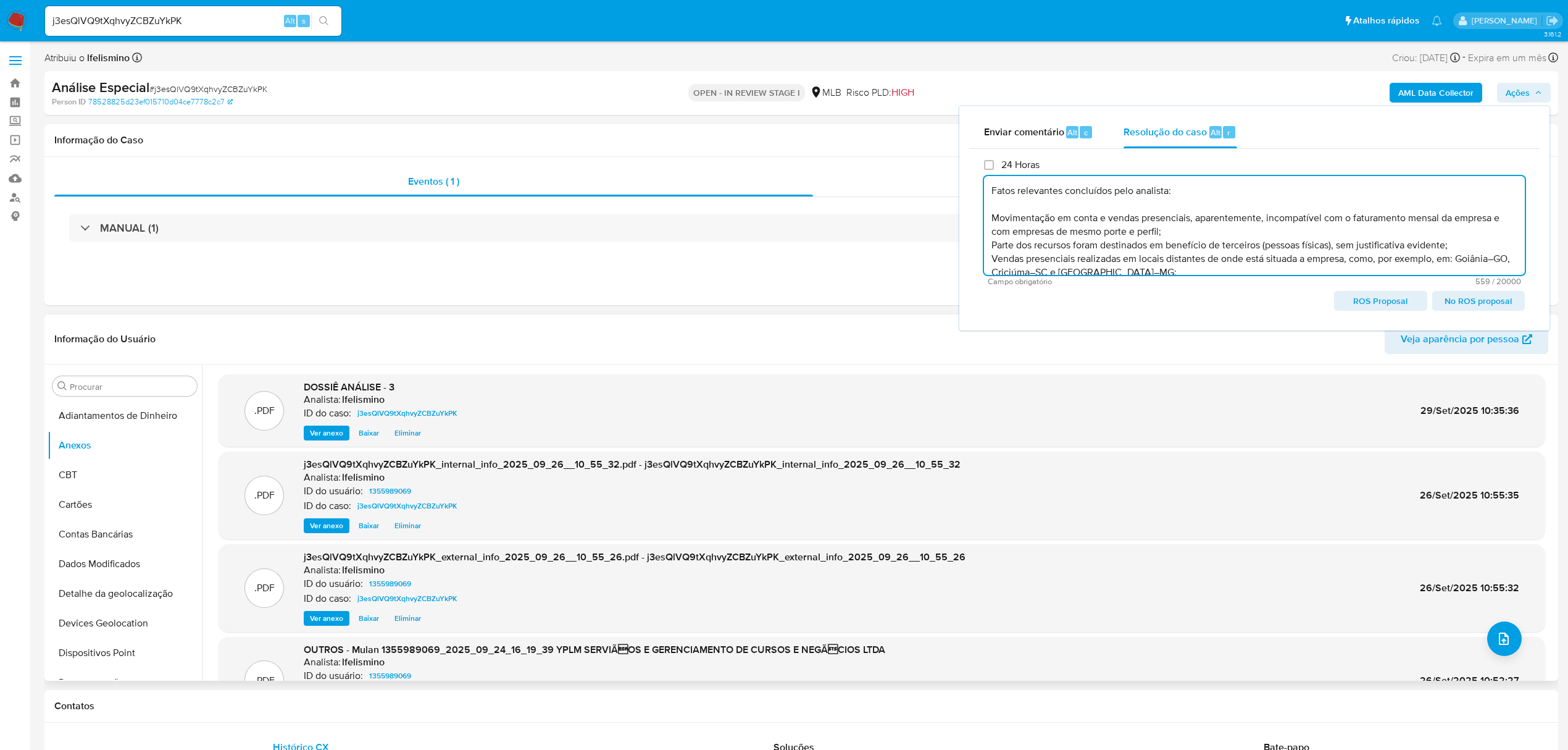
scroll to position [31, 0]
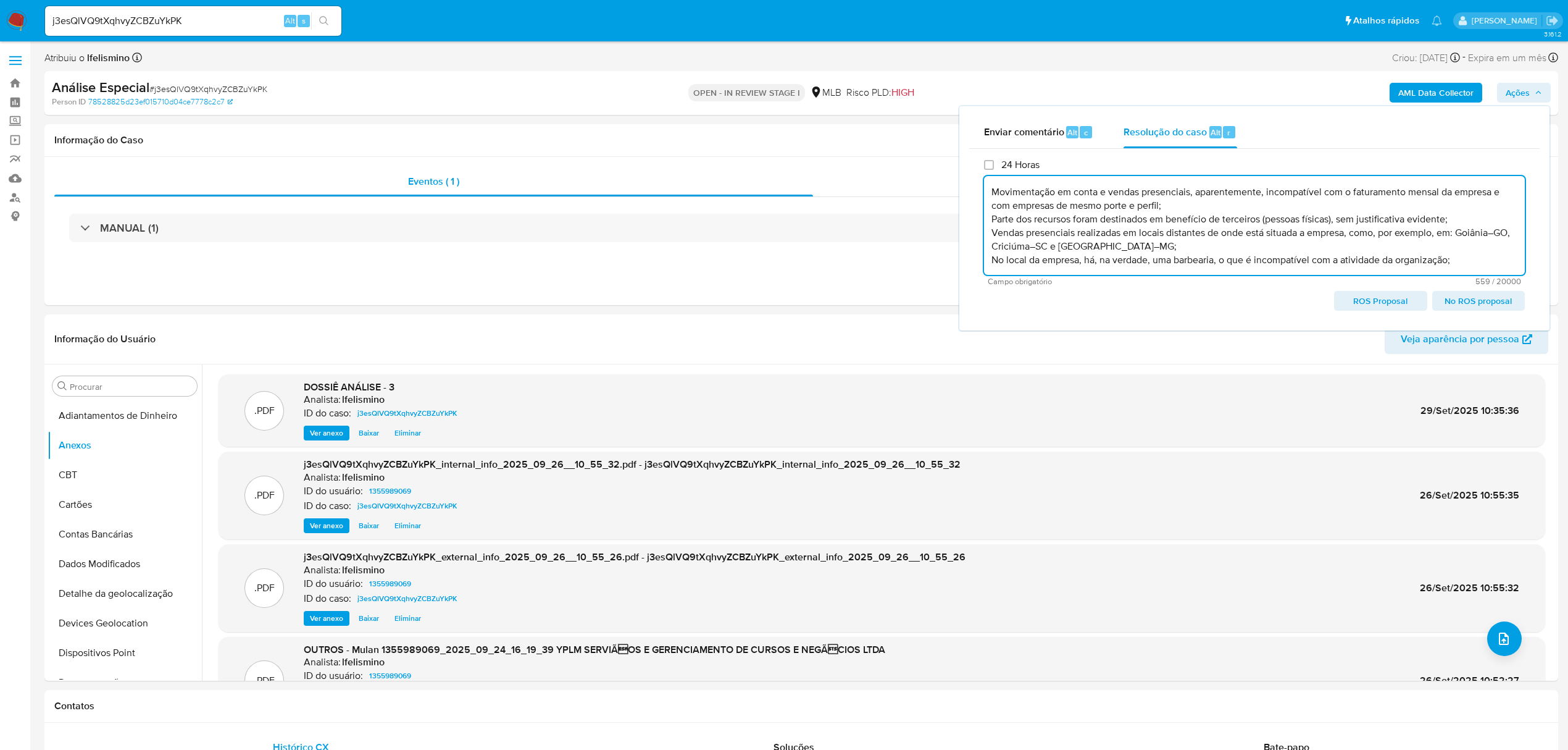
click at [1359, 300] on span "ROS Proposal" at bounding box center [1380, 301] width 75 height 18
type textarea "Fatos relevantes concluídos pelo analista: Movimentação em conta e vendas prese…"
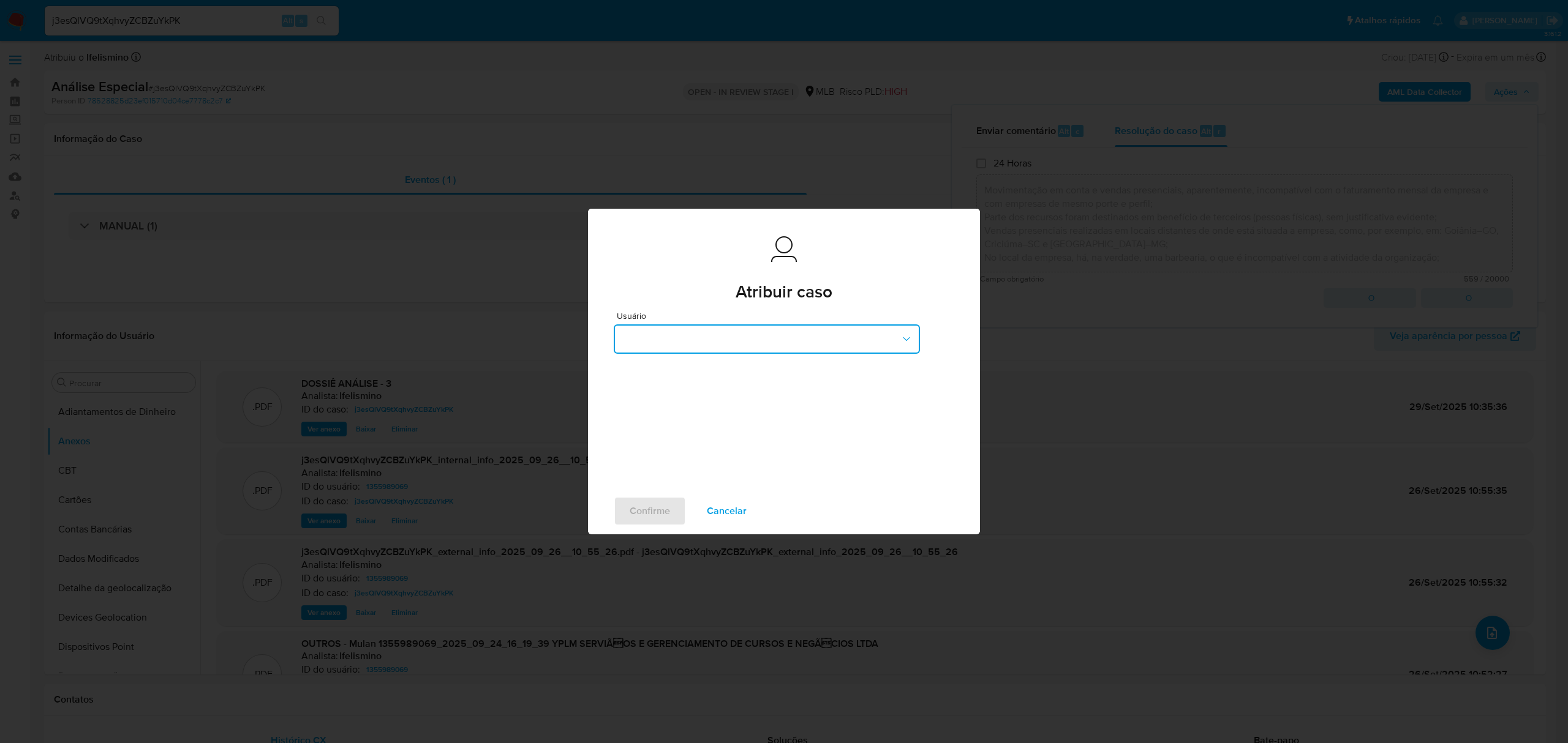
click at [772, 346] on button "button" at bounding box center [767, 339] width 306 height 29
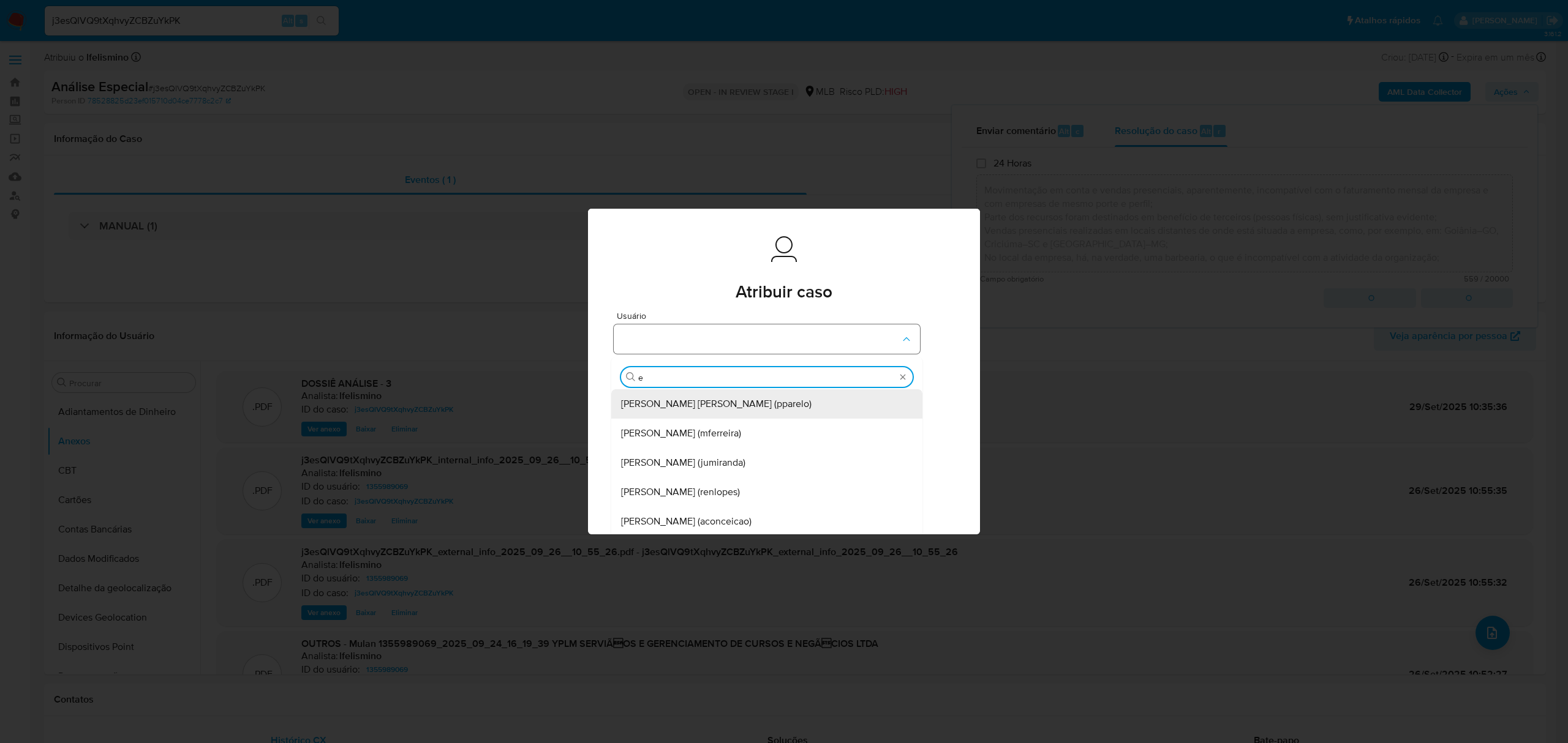
type input "ed"
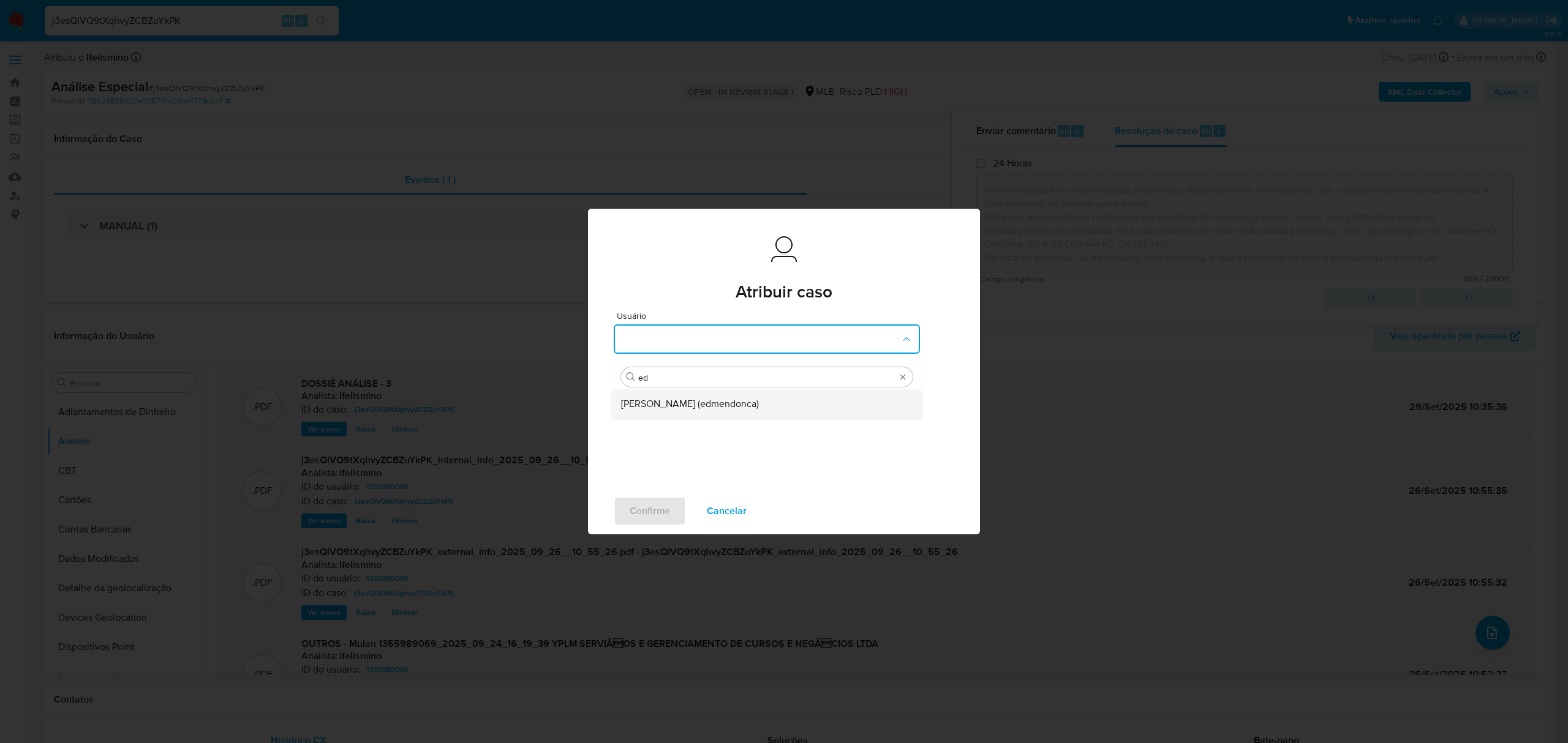
click at [701, 394] on div "[PERSON_NAME] (edmendonca)" at bounding box center [763, 404] width 284 height 29
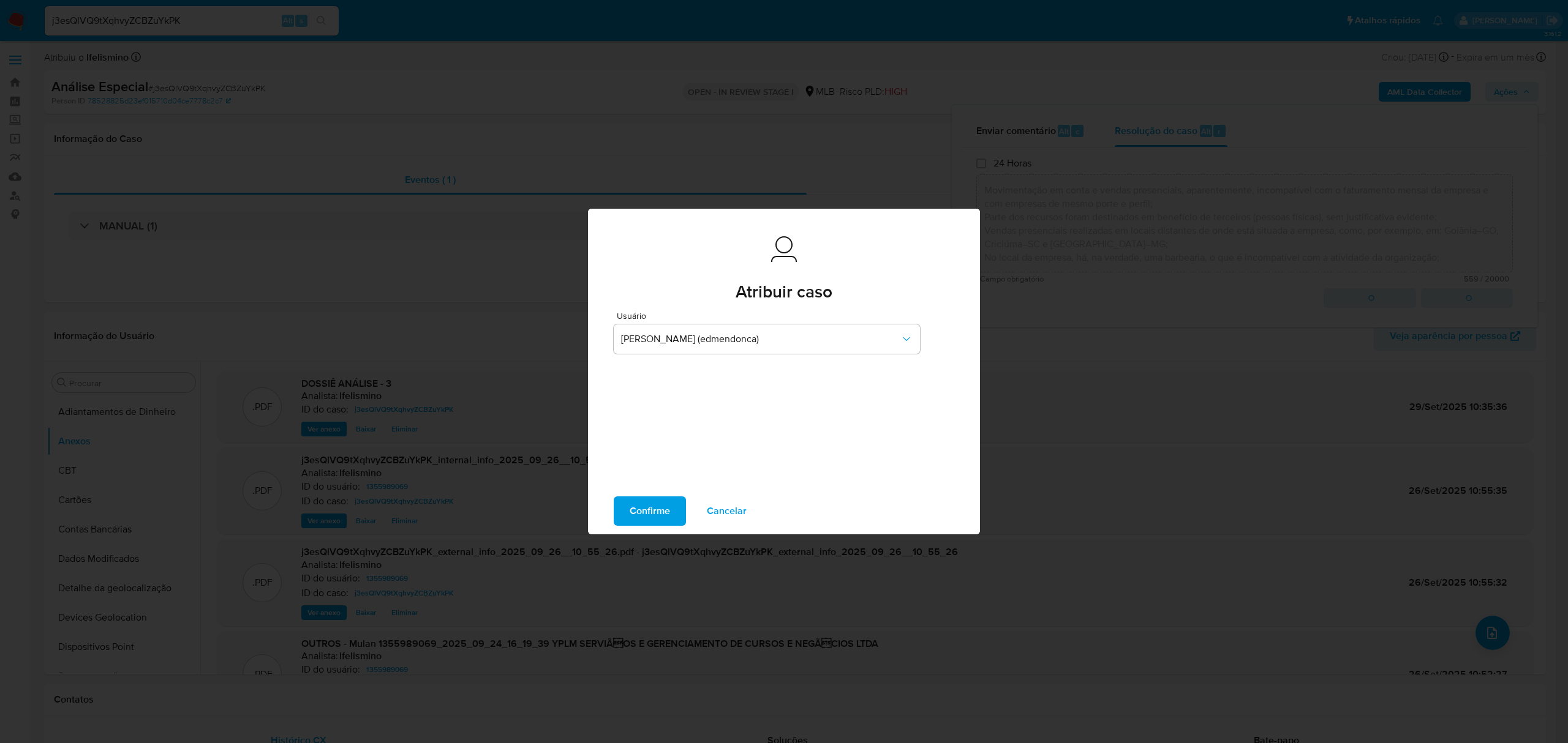
click at [648, 517] on span "Confirme" at bounding box center [650, 511] width 41 height 27
type textarea "Fatos relevantes concluídos pelo analista: Movimentação em conta e vendas prese…"
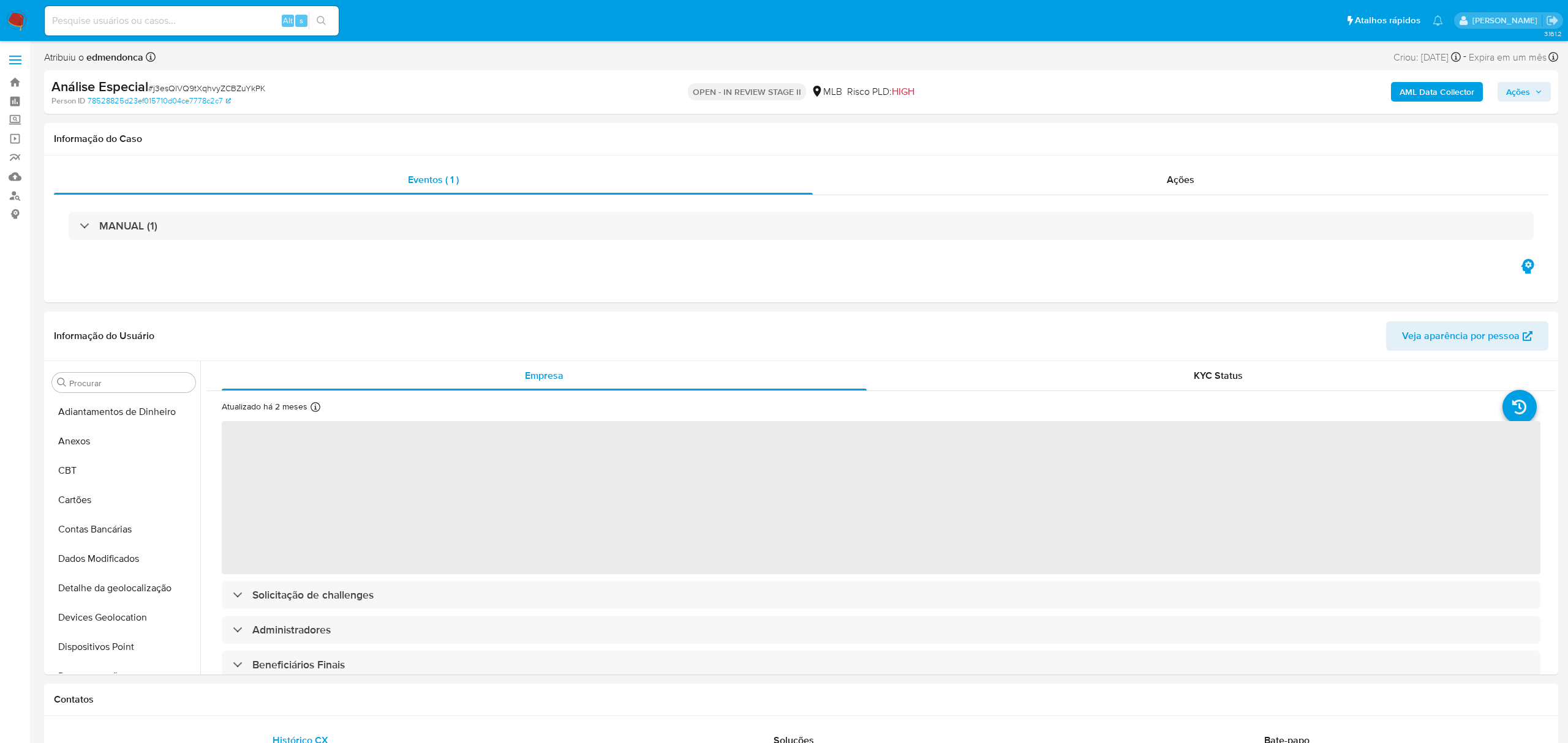
select select "10"
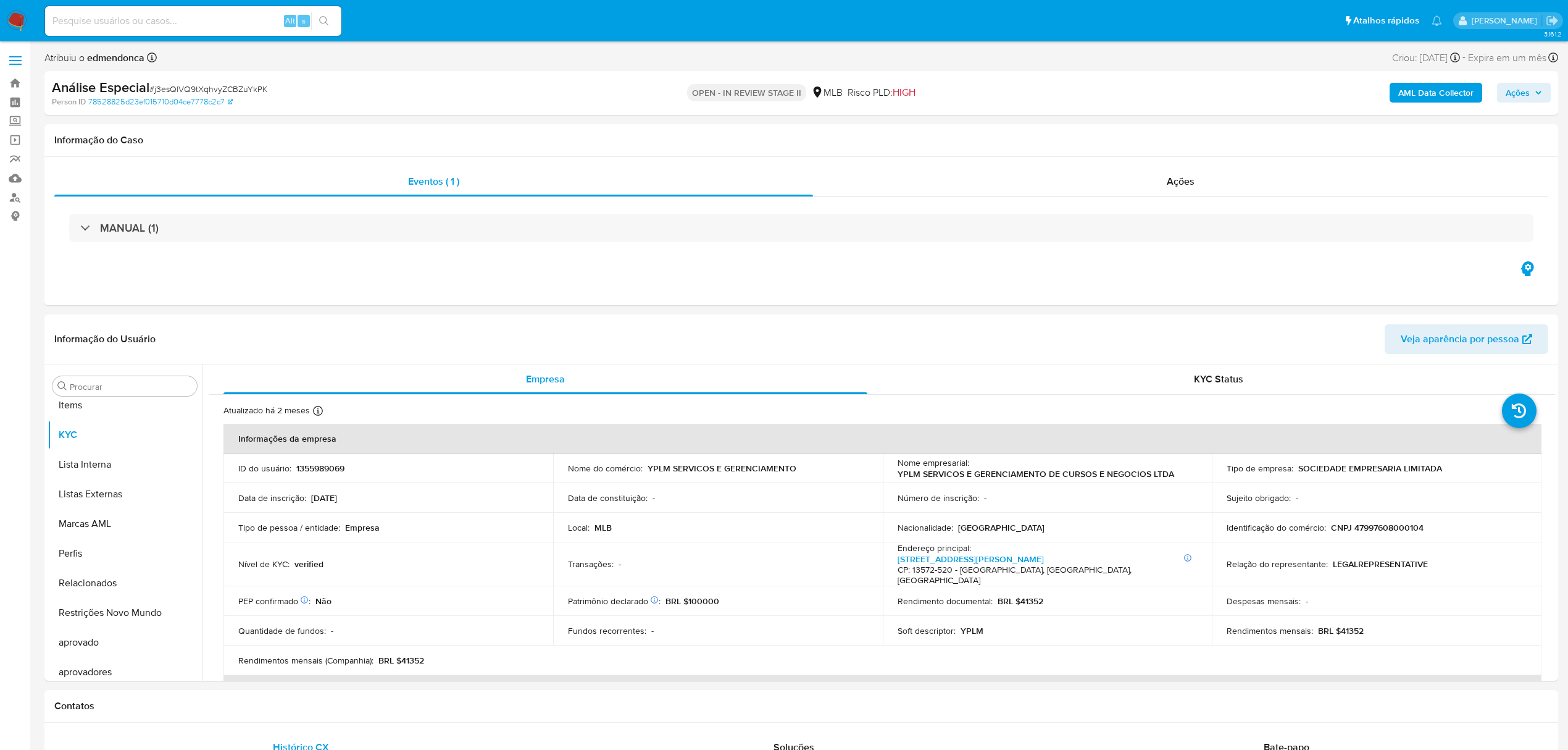
scroll to position [641, 0]
click at [183, 22] on input at bounding box center [193, 21] width 297 height 16
paste input "Yz1zPa2M3CsnlZzOSrrzOX4T"
type input "Yz1zPa2M3CsnlZzOSrrzOX4T"
click at [322, 18] on icon "search-icon" at bounding box center [324, 21] width 10 height 10
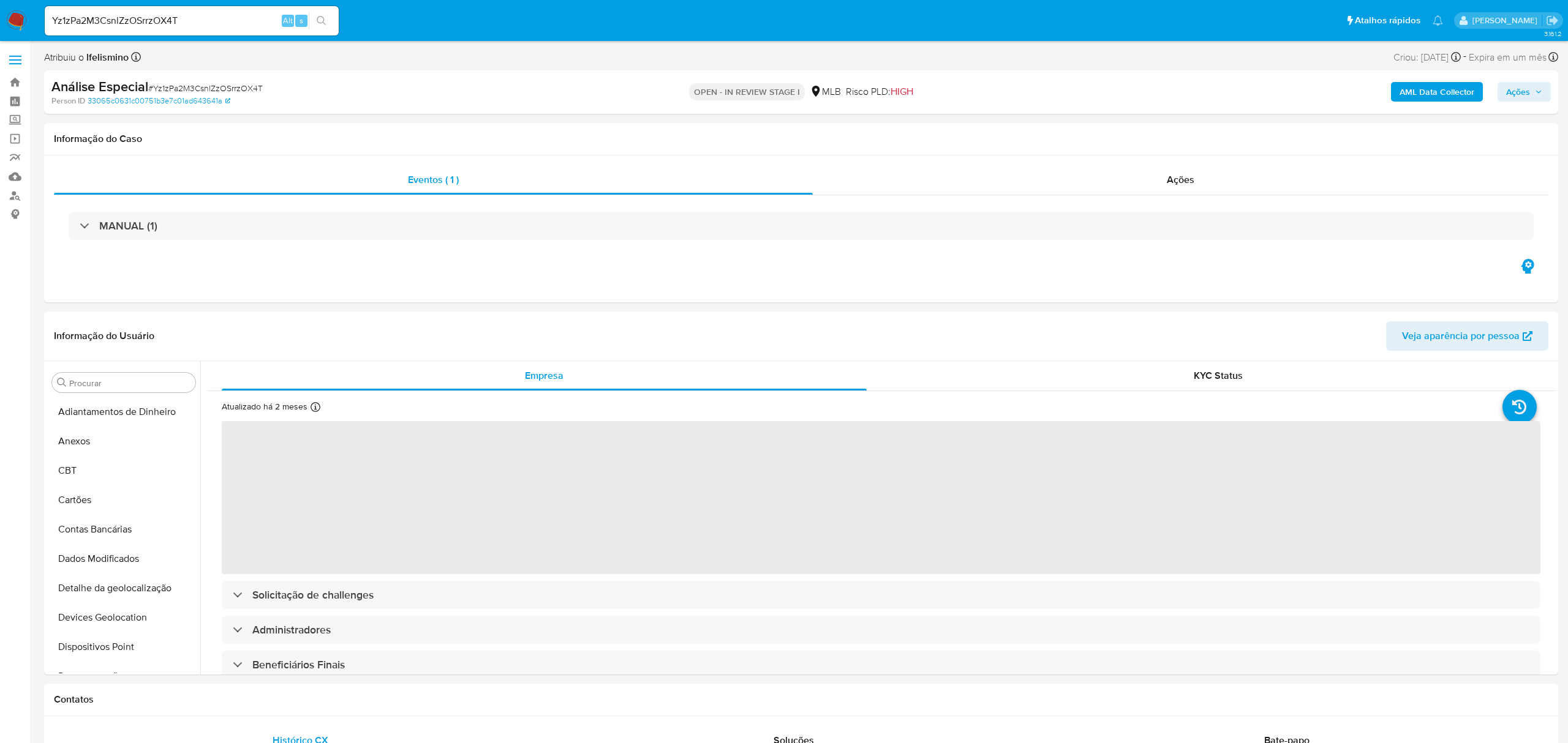
select select "10"
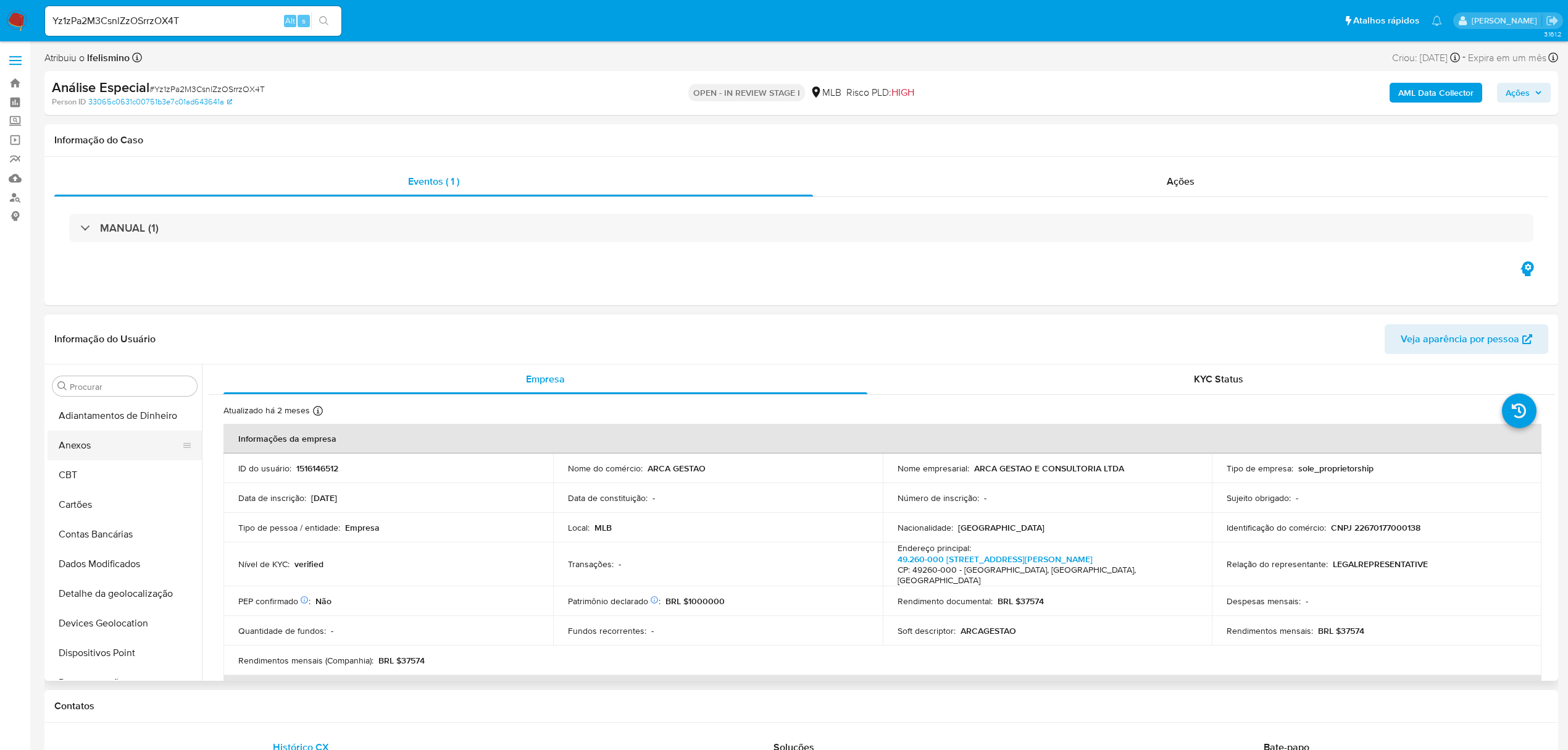
click at [101, 433] on button "Anexos" at bounding box center [119, 445] width 144 height 30
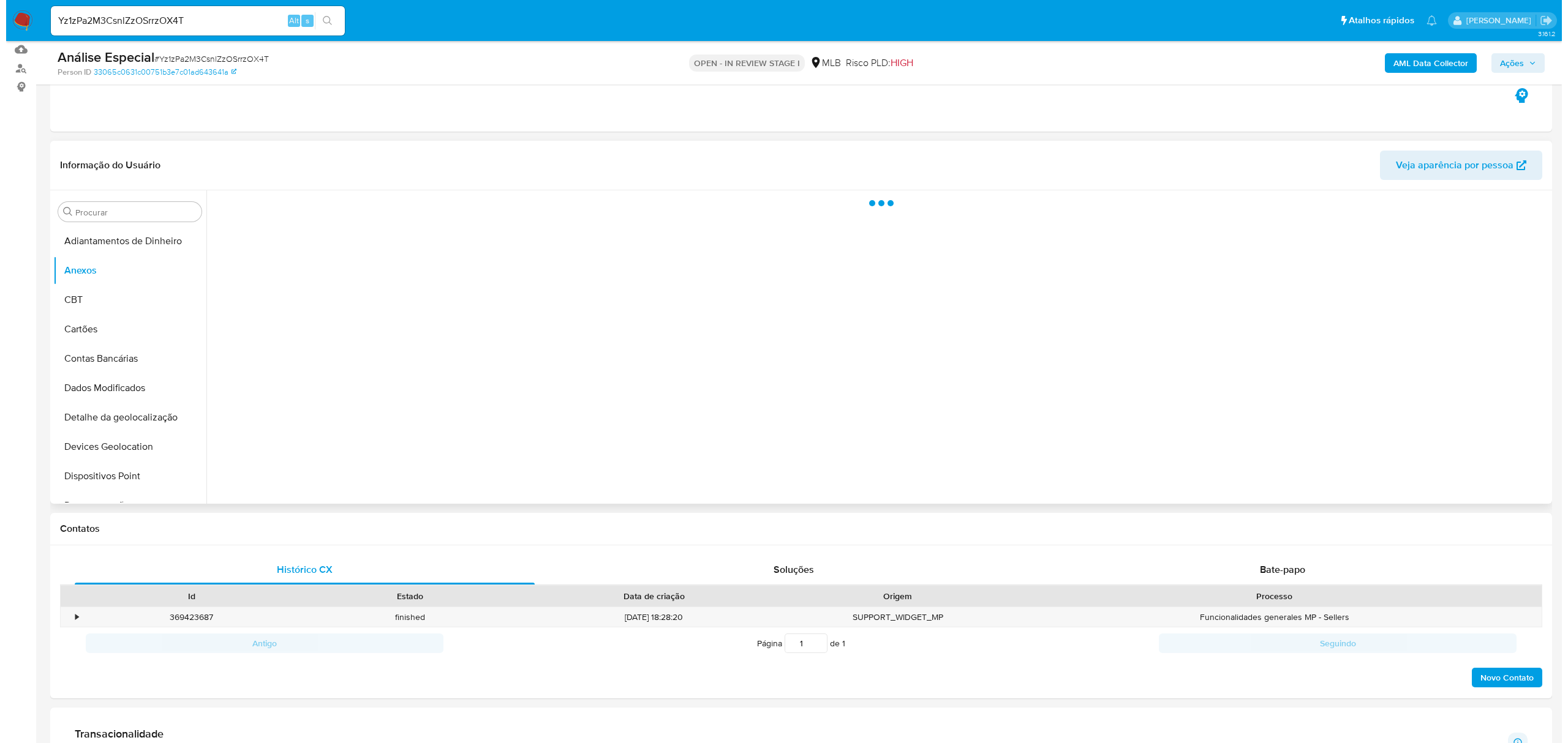
scroll to position [163, 0]
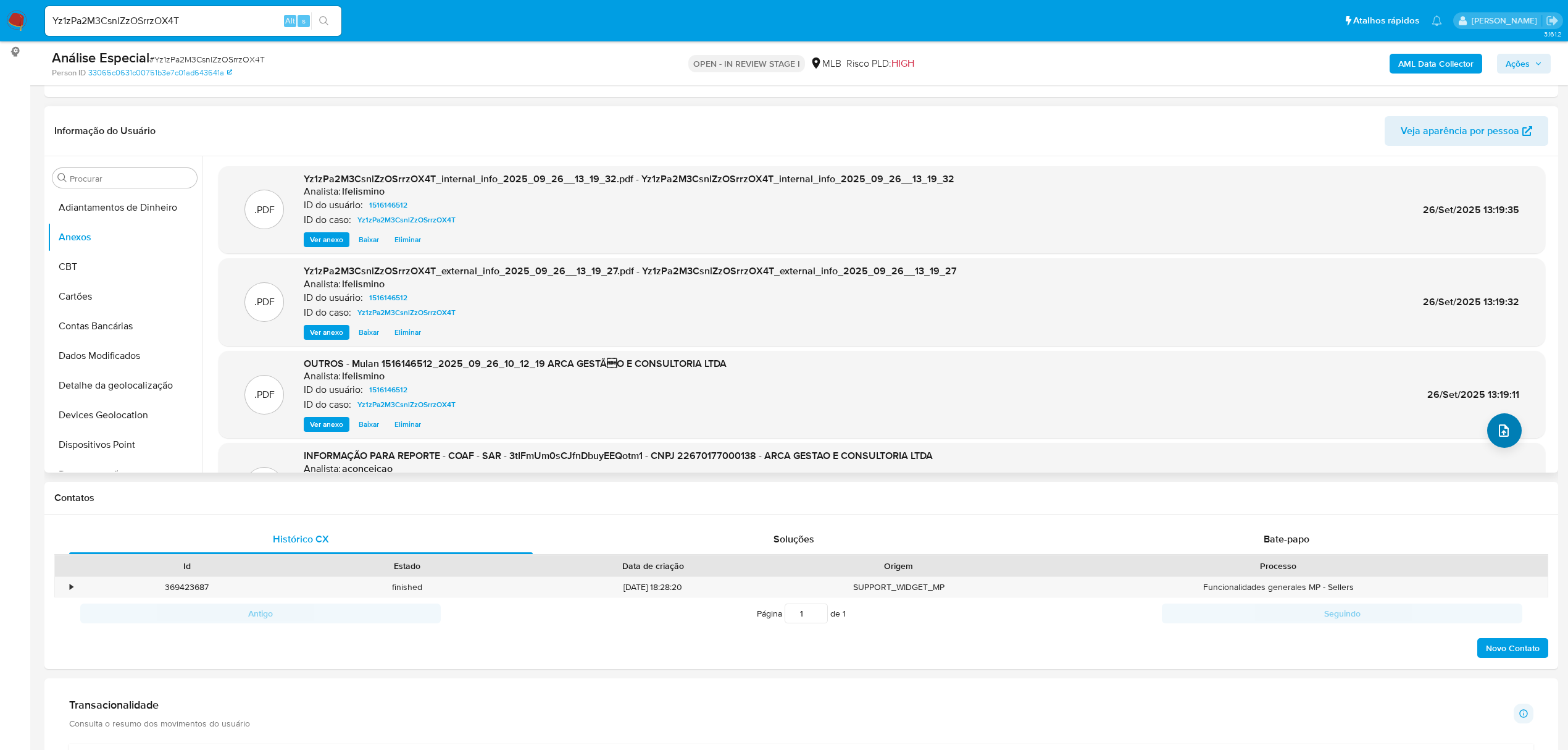
drag, startPoint x: 1477, startPoint y: 424, endPoint x: 1507, endPoint y: 434, distance: 31.6
click at [1480, 425] on div ".PDF OUTROS - Mulan 1516146512_2025_09_26_10_12_19 ARCA GESTÃO E CONSULTORIA L…" at bounding box center [882, 395] width 1315 height 75
click at [1520, 435] on div ".PDF OUTROS - Mulan 1516146512_2025_09_26_10_12_19 ARCA GESTÃO E CONSULTORIA L…" at bounding box center [882, 395] width 1327 height 87
click at [1515, 434] on div ".PDF Yz1zPa2M3CsnlZzOSrrzOX4T_internal_info_2025_09_26__13_19_32.pdf - Yz1zPa2M…" at bounding box center [882, 368] width 1327 height 404
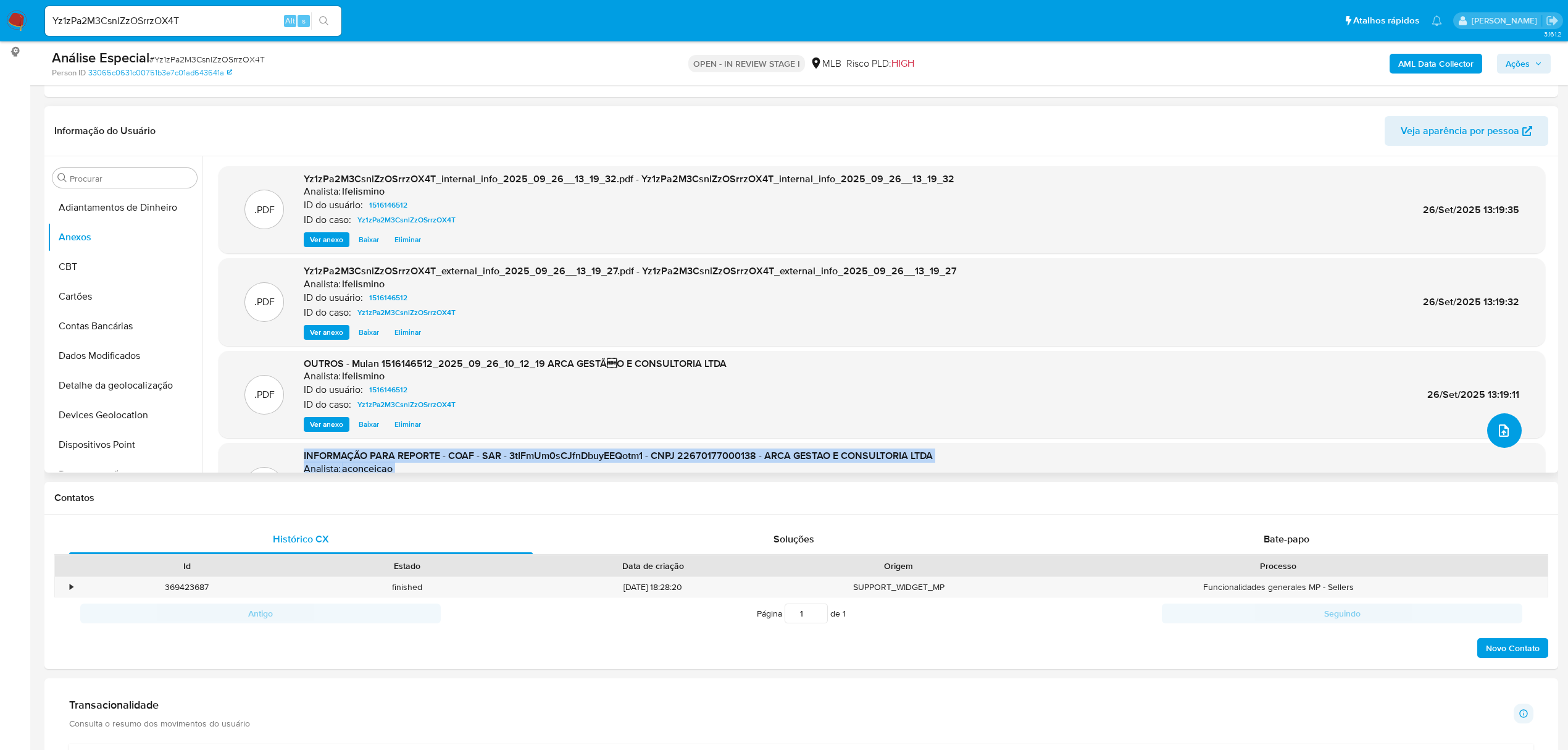
click at [1505, 434] on button "upload-file" at bounding box center [1505, 430] width 34 height 34
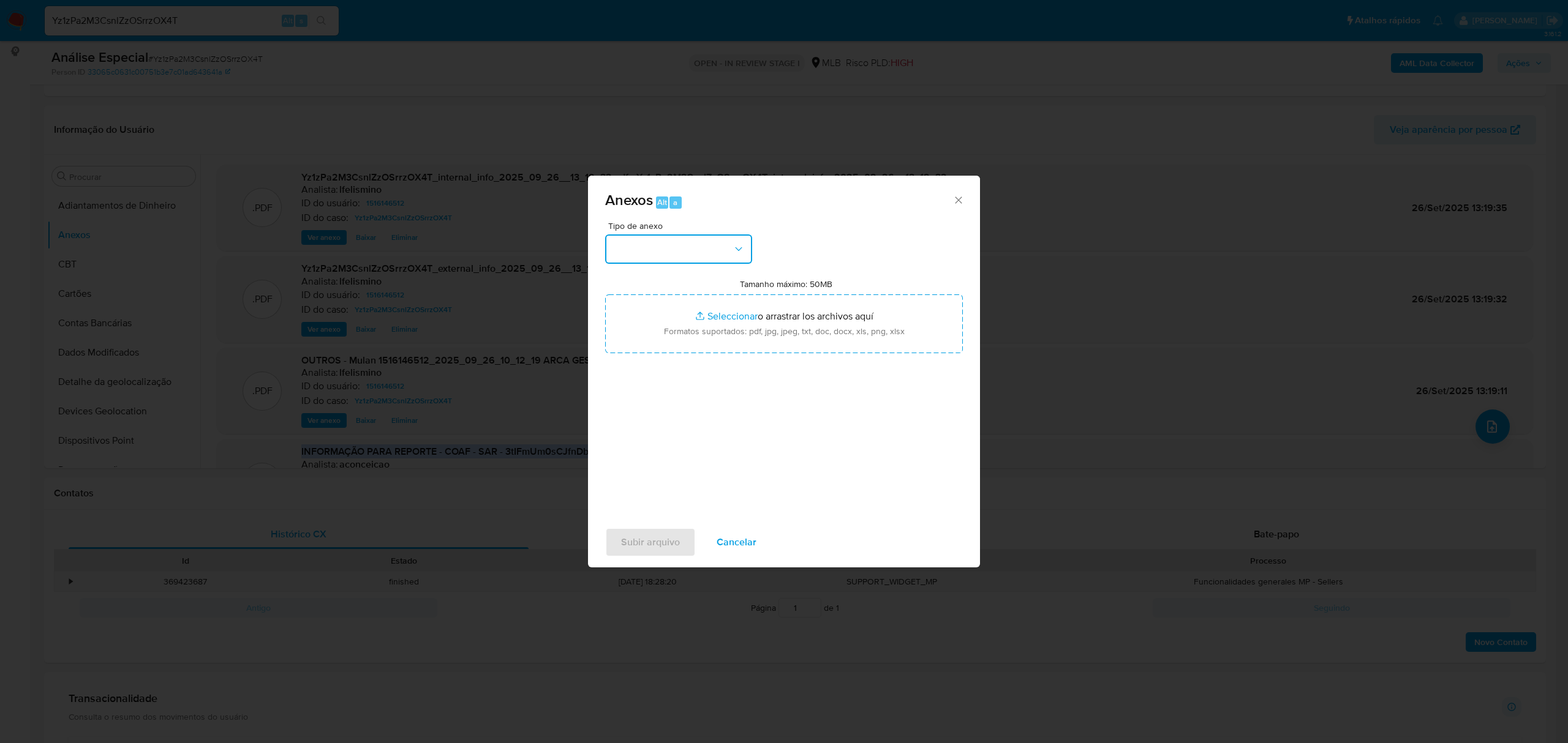
click at [668, 260] on button "button" at bounding box center [678, 249] width 147 height 29
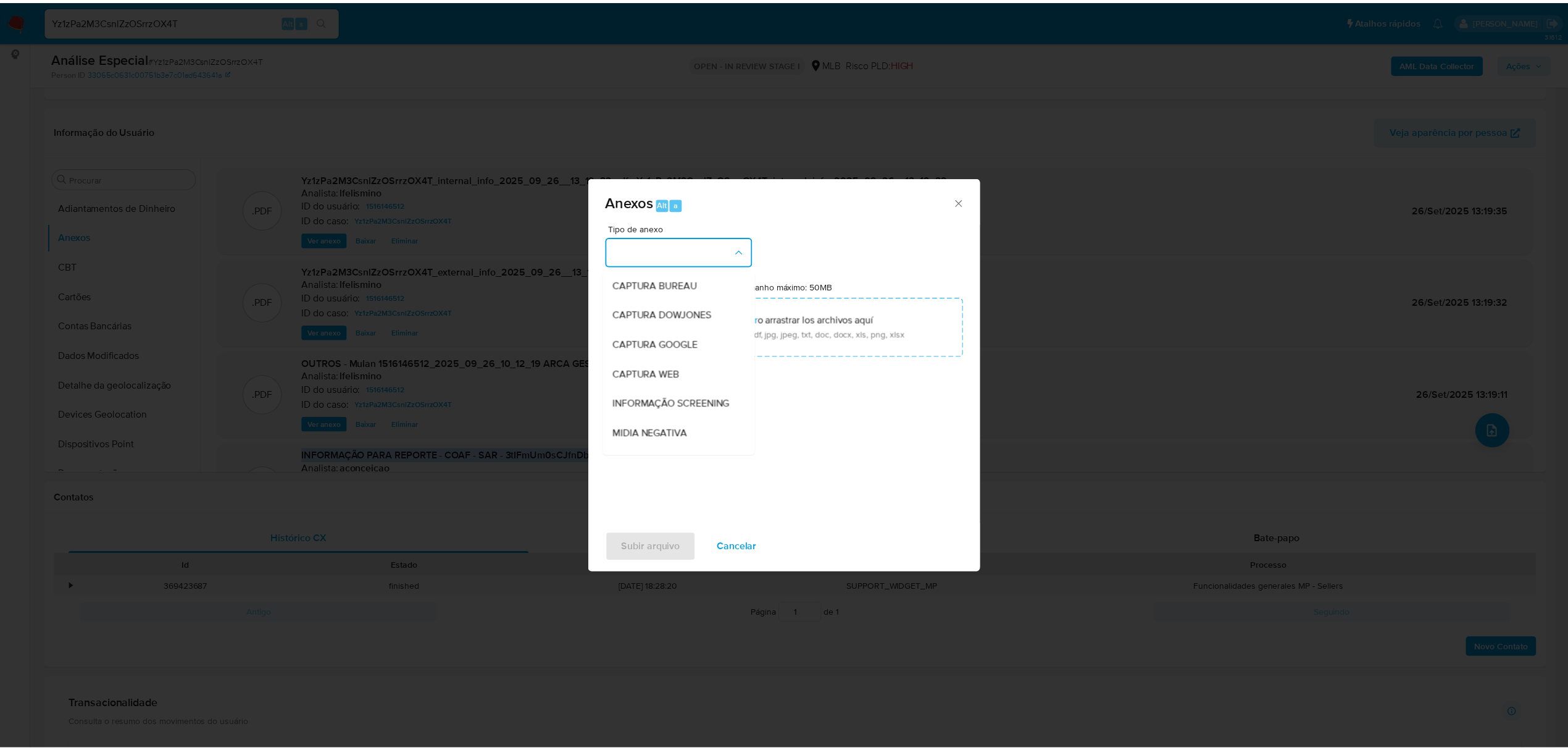
scroll to position [190, 0]
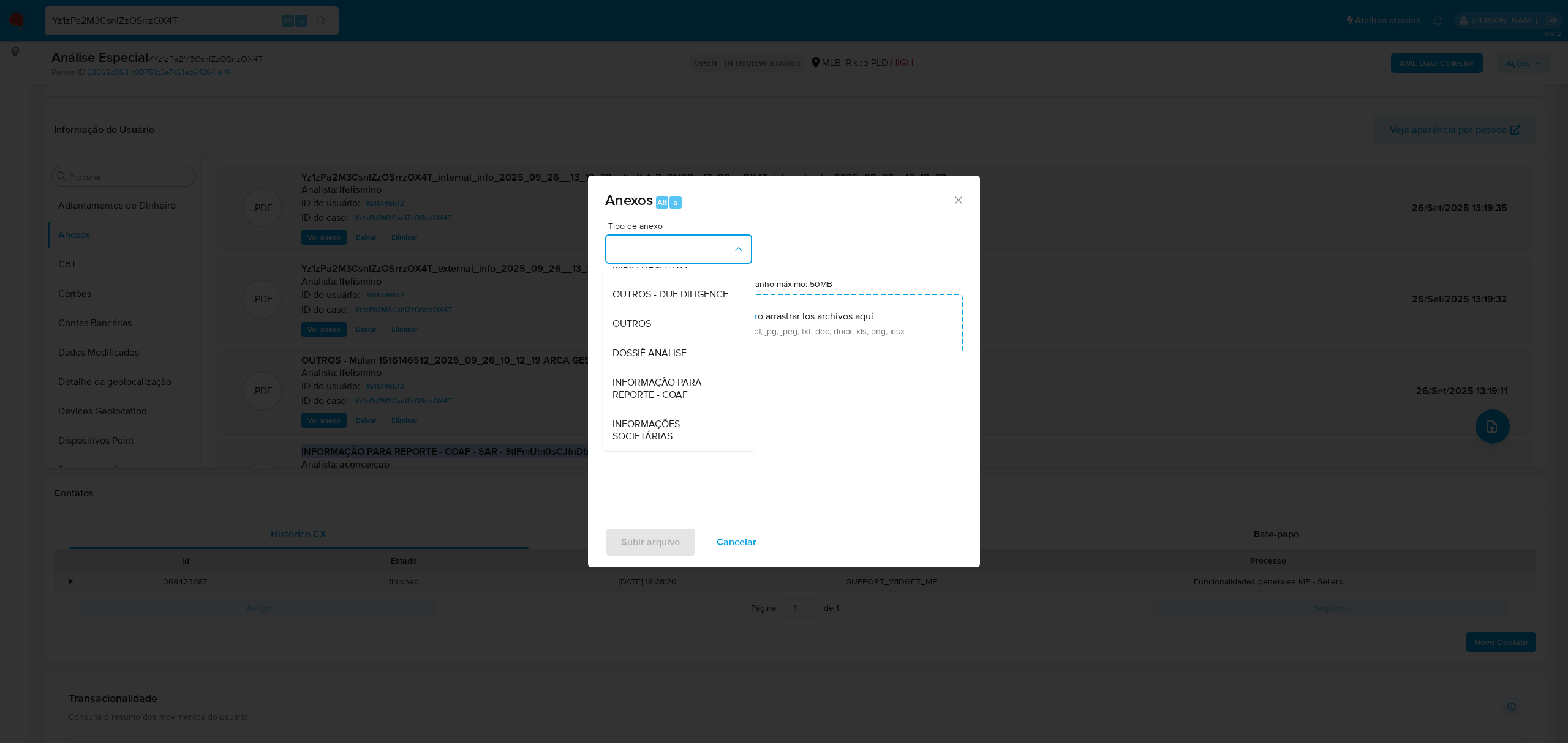
click at [679, 350] on span "DOSSIÊ ANÁLISE" at bounding box center [649, 353] width 74 height 12
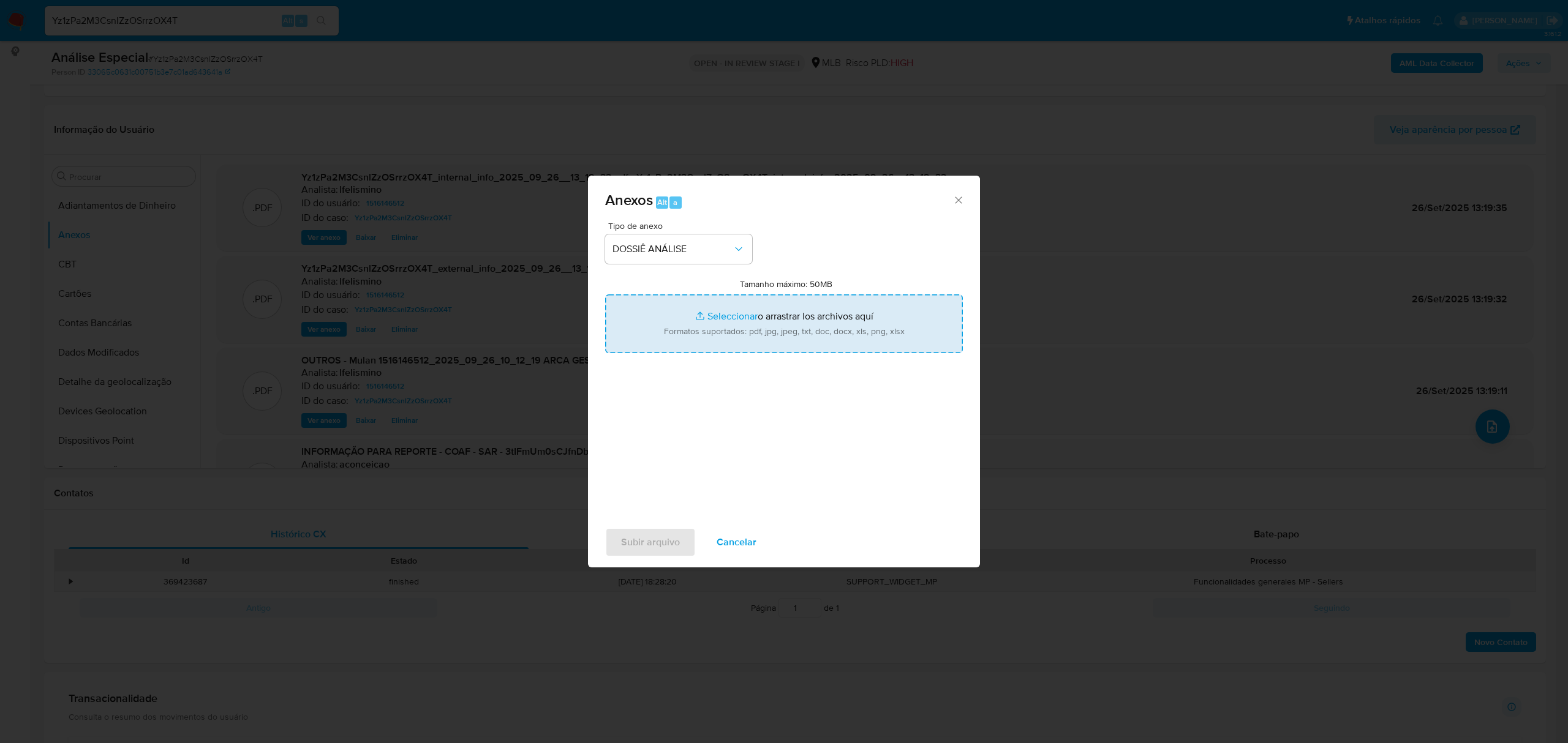
type input "C:\fakepath\2.º SAR - CNPJ 22670177000138 - ARCA GESTÃO E CONSULTORIA LTDA.pdf"
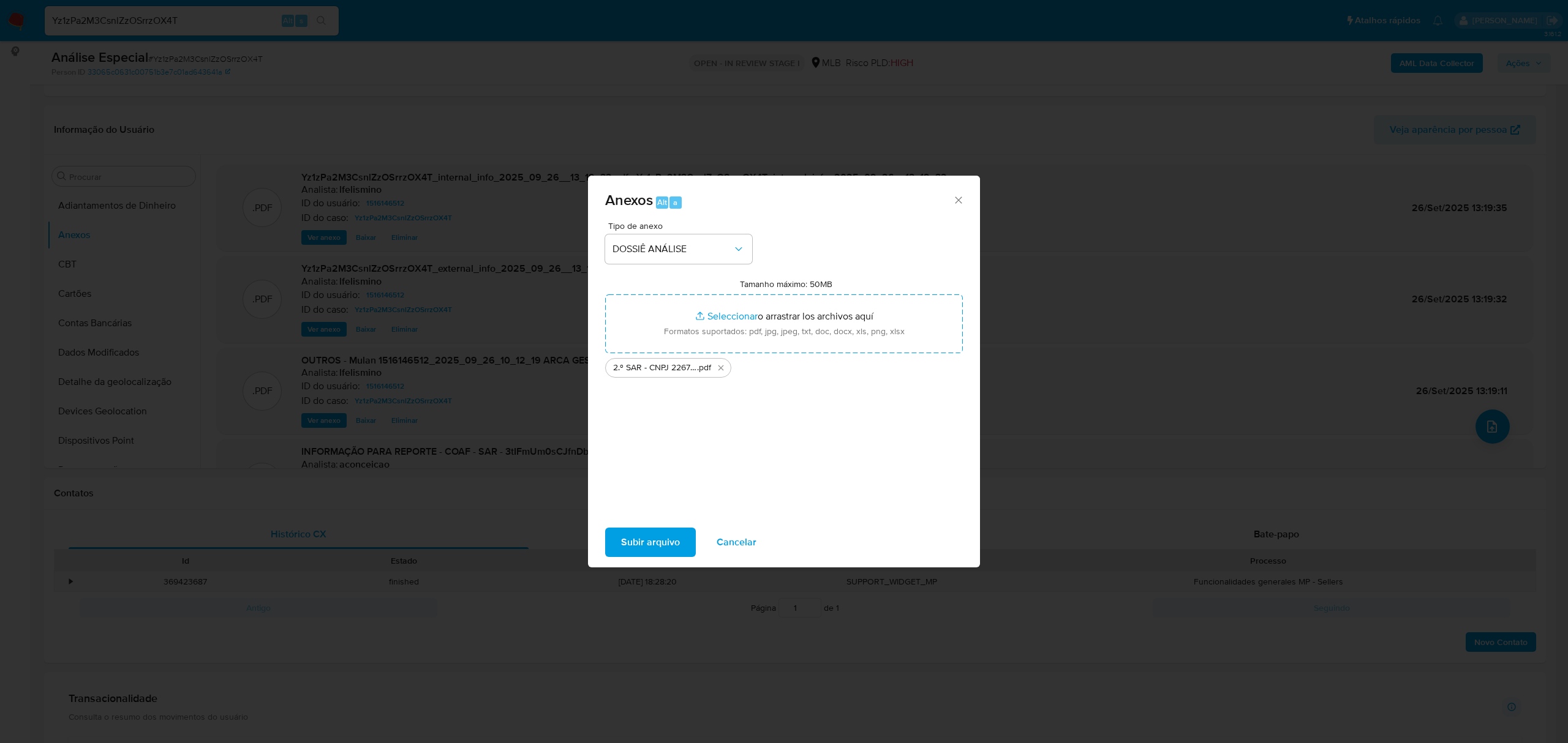
click at [649, 550] on span "Subir arquivo" at bounding box center [650, 542] width 59 height 27
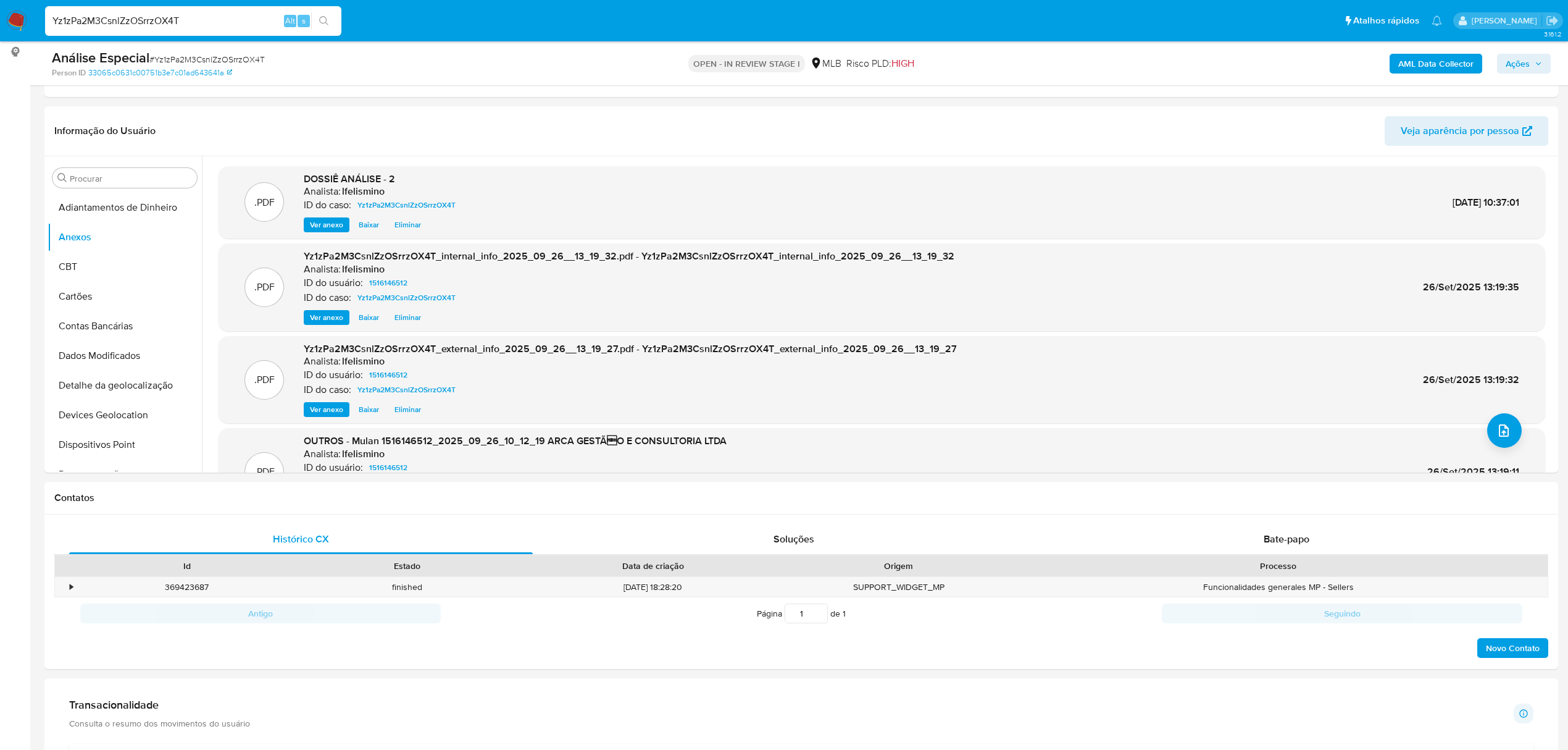
click at [164, 14] on input "Yz1zPa2M3CsnlZzOSrrzOX4T" at bounding box center [193, 21] width 297 height 16
paste input "MHese70G8MB1G2ZHn3k7X2Ai"
type input "MHese70G8MB1G2ZHn3k7X2Ai"
click at [325, 26] on icon "search-icon" at bounding box center [324, 21] width 10 height 10
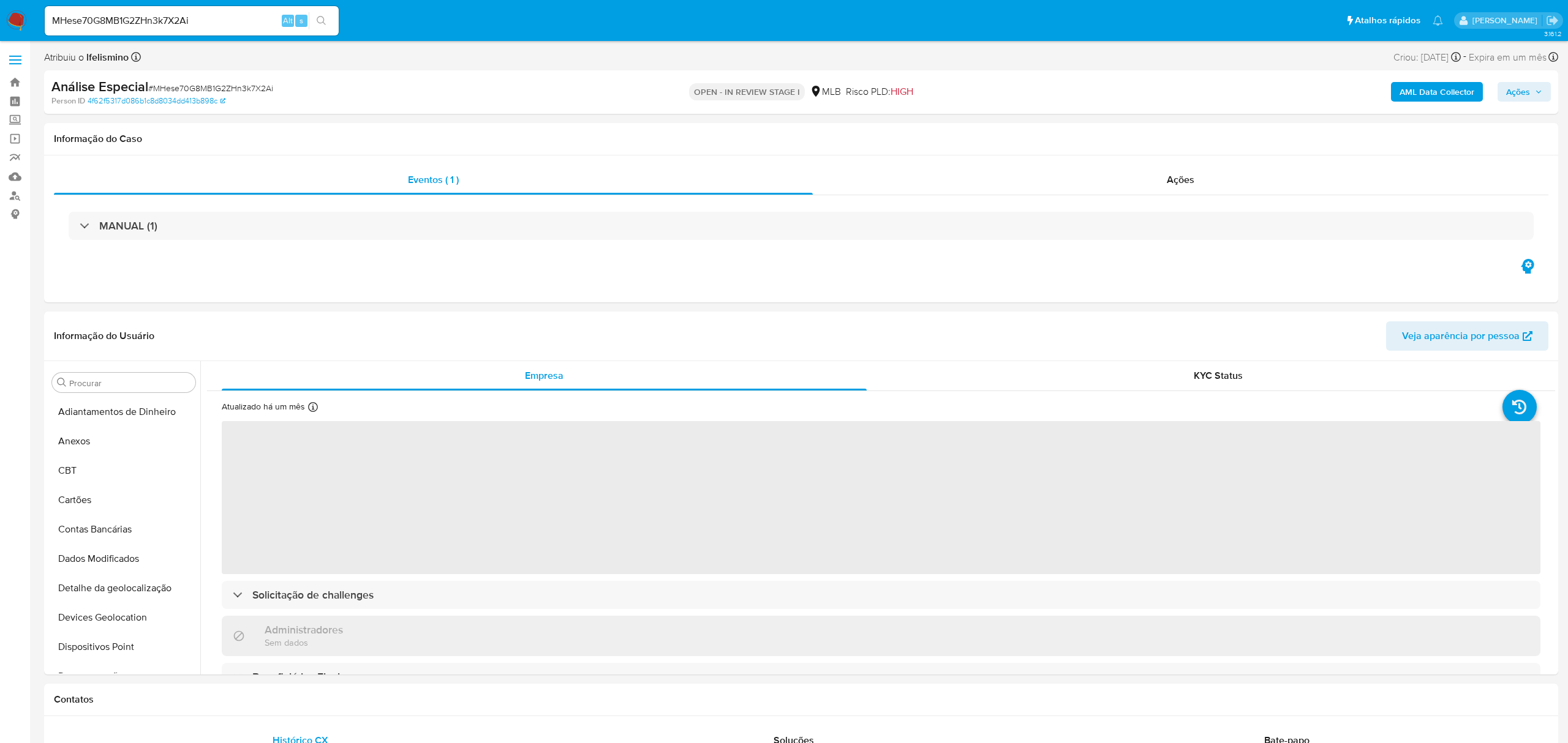
select select "10"
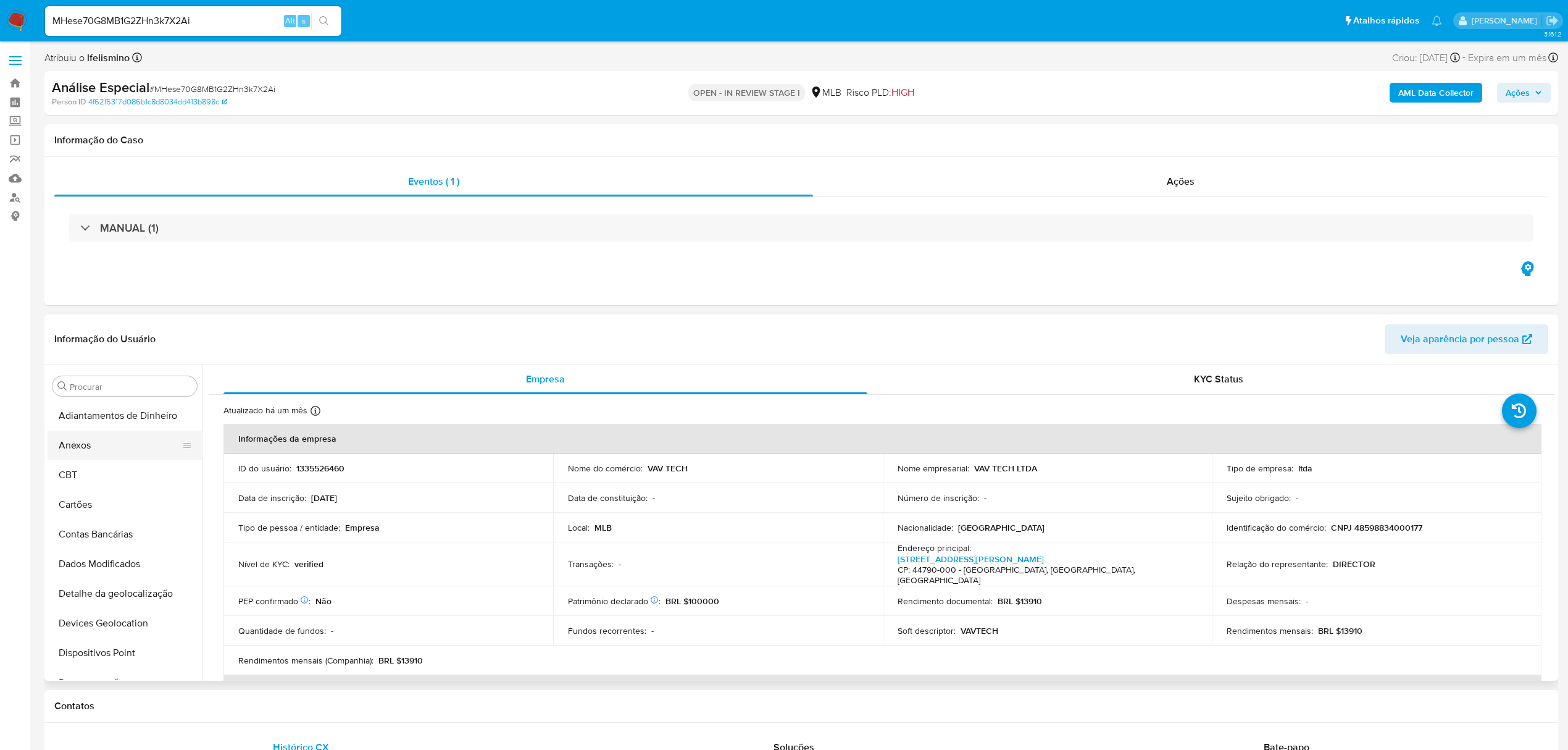
click at [107, 453] on button "Anexos" at bounding box center [119, 445] width 144 height 30
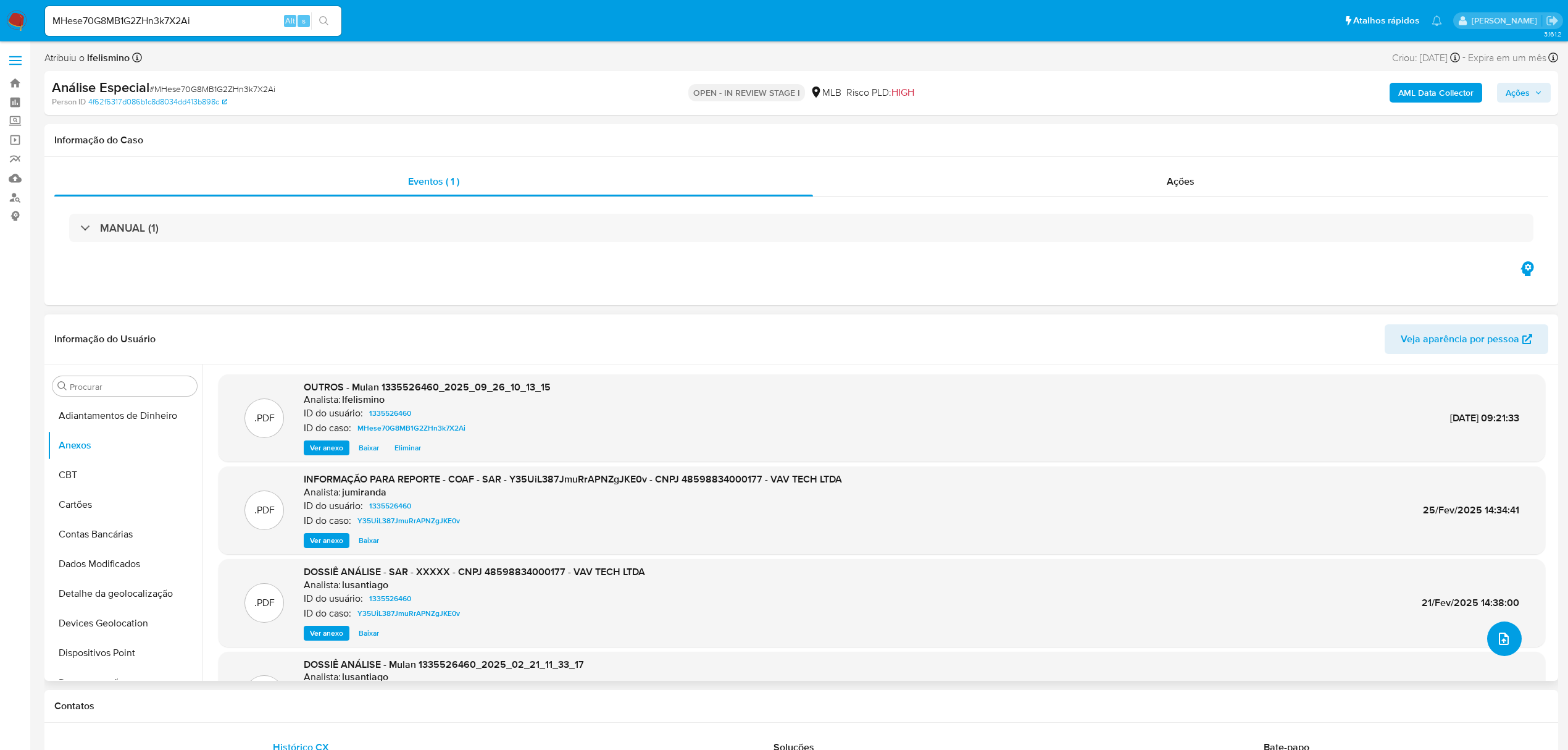
click at [1503, 630] on button "upload-file" at bounding box center [1505, 639] width 34 height 34
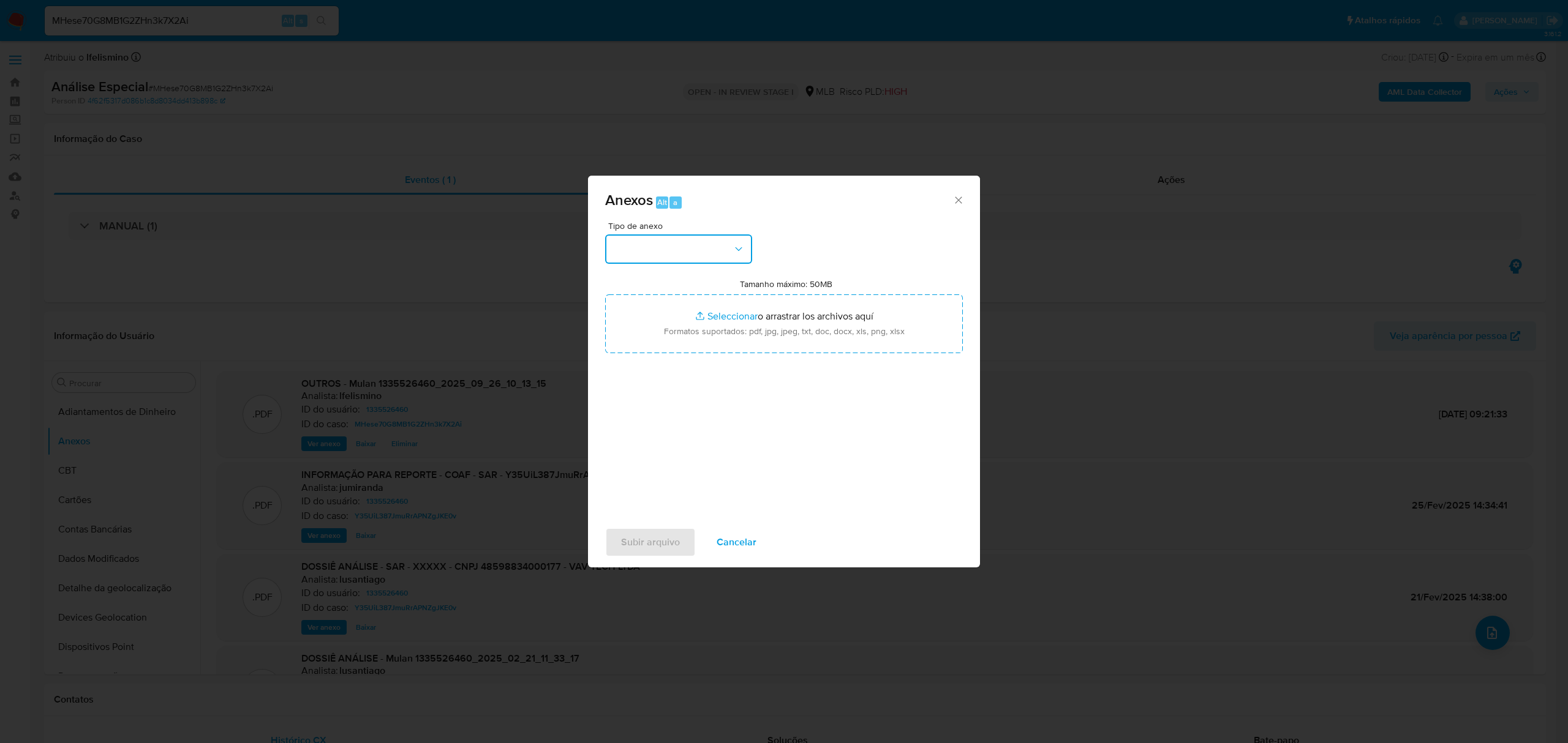
click at [684, 238] on button "button" at bounding box center [678, 249] width 147 height 29
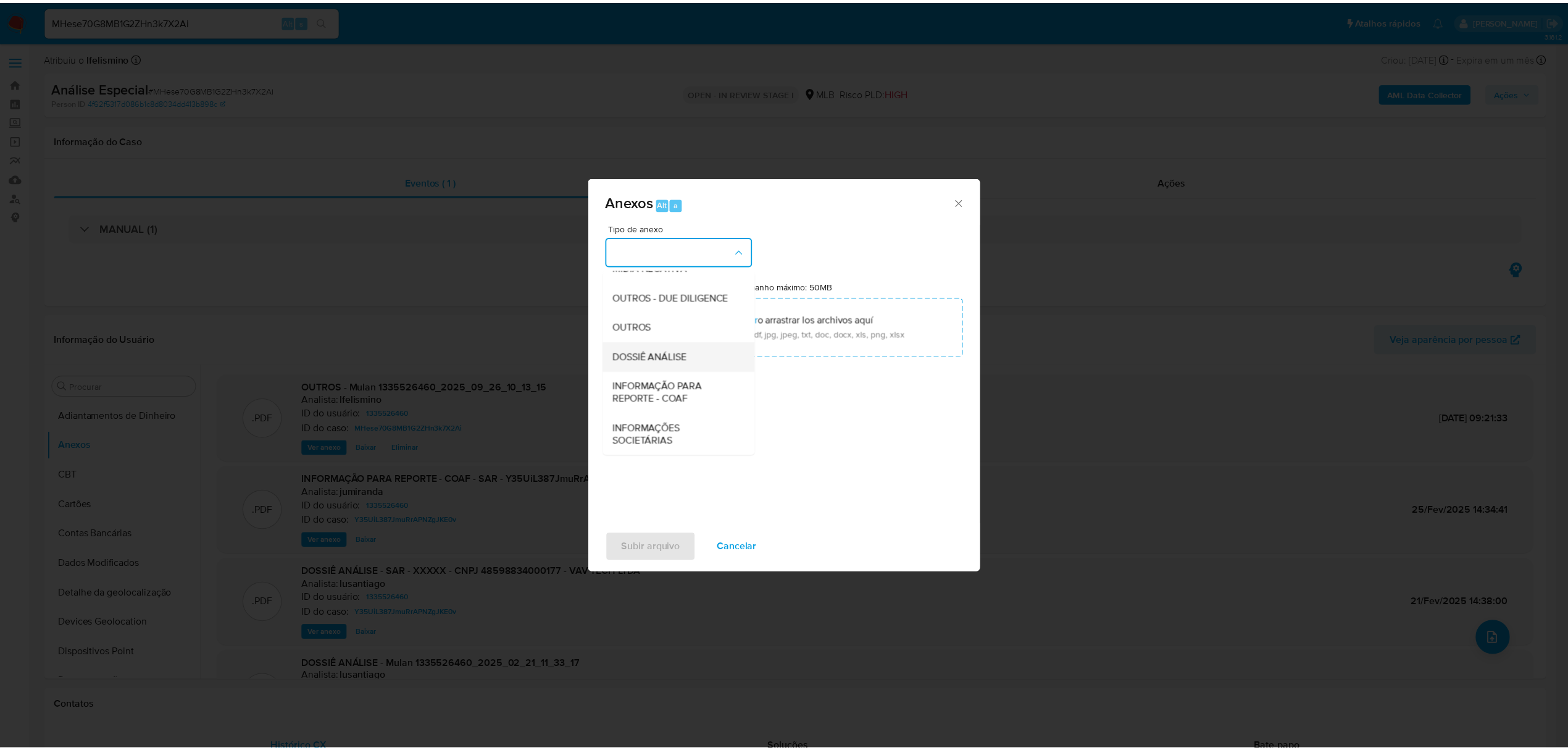
scroll to position [190, 0]
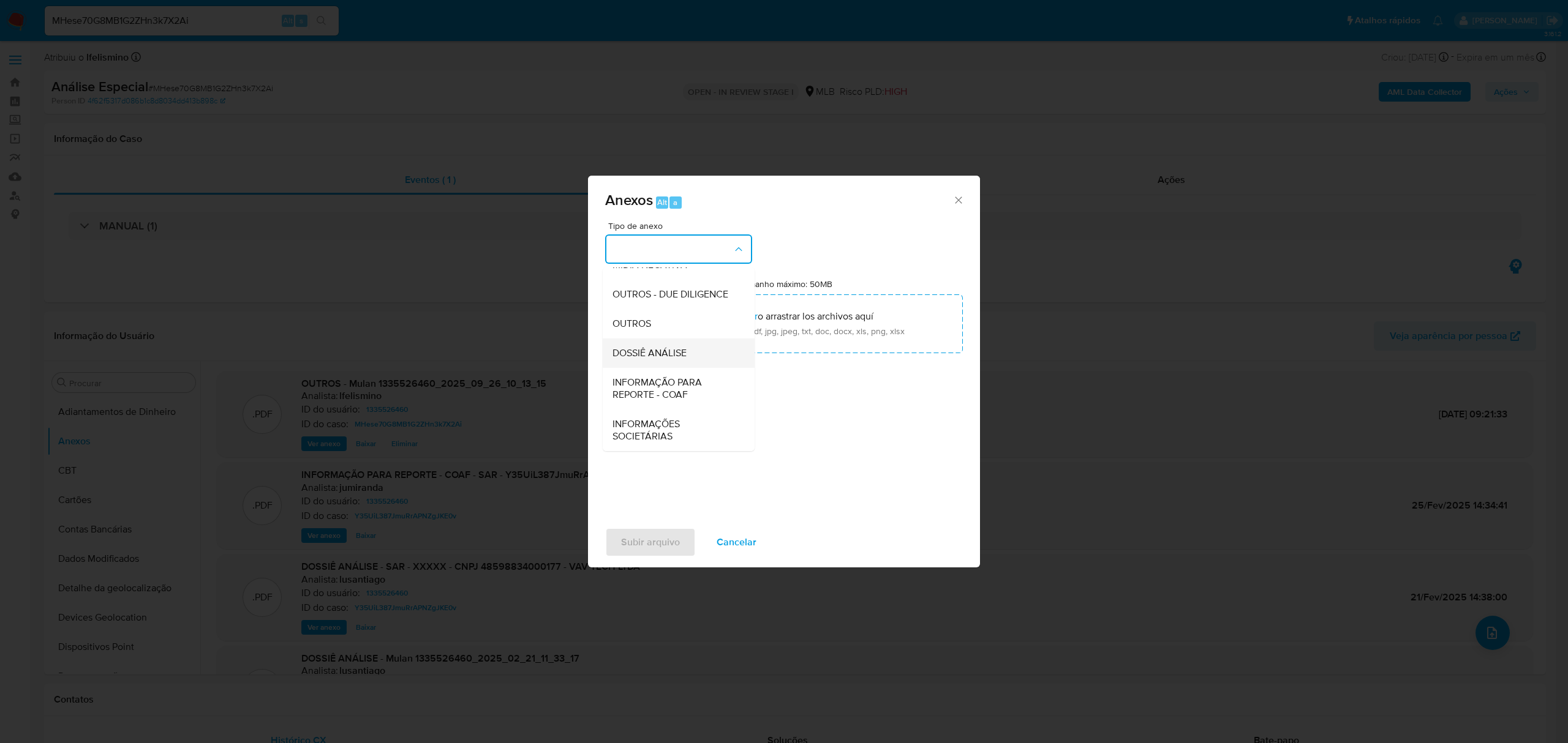
click at [643, 344] on div "DOSSIÊ ANÁLISE" at bounding box center [674, 353] width 125 height 29
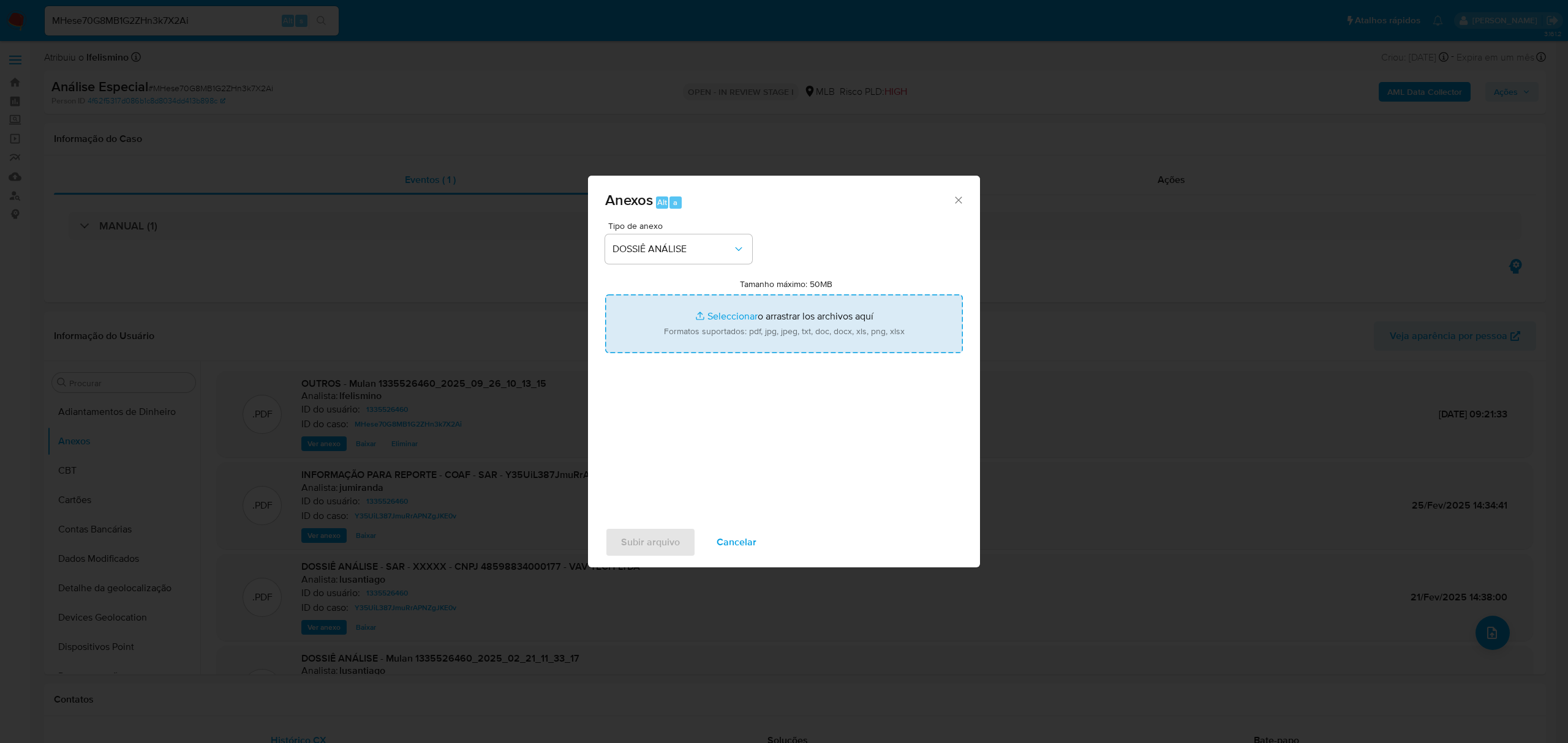
type input "C:\fakepath\2.º SAR - CNPJ 48598834000177 - VAV TECH LTDA.pdf"
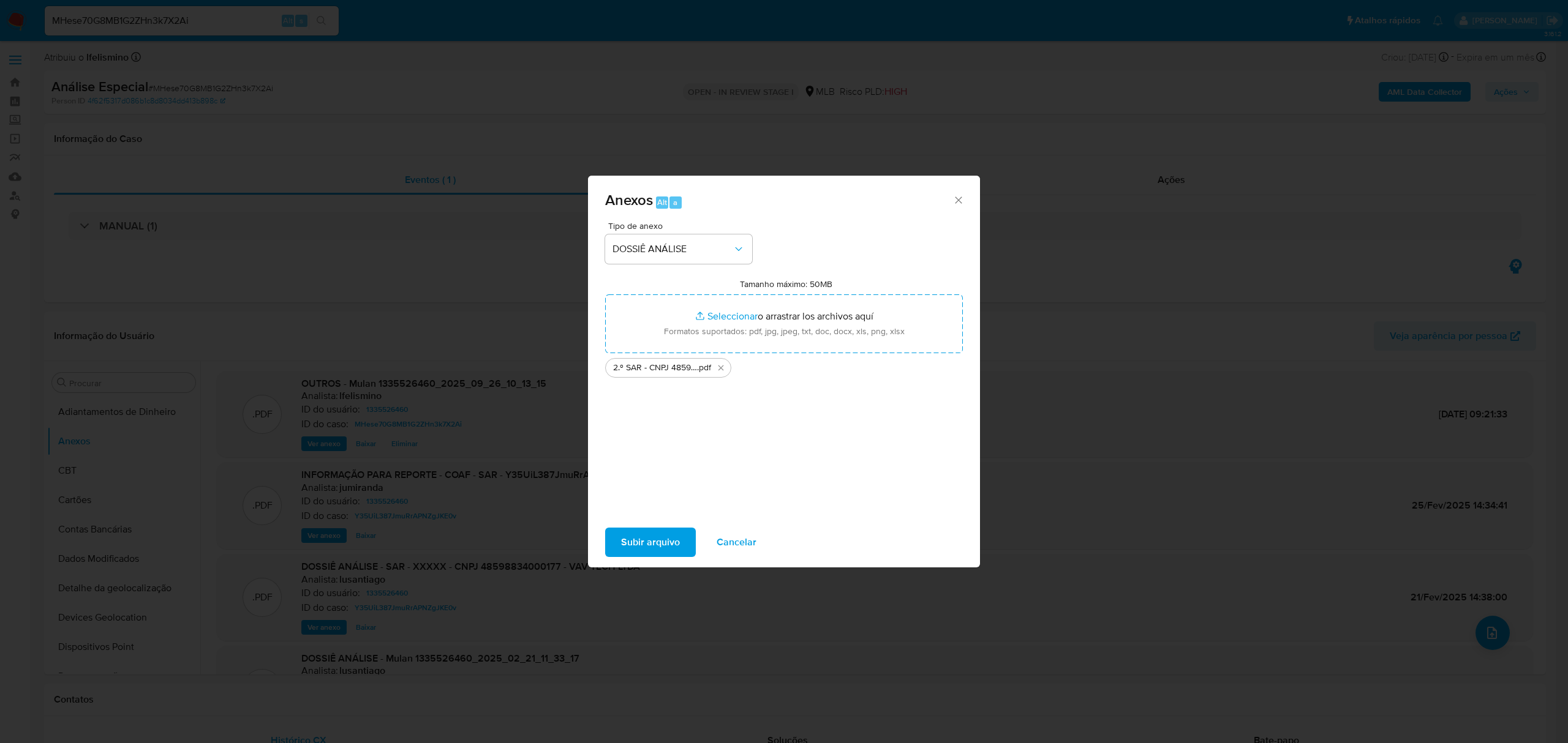
click at [633, 537] on span "Subir arquivo" at bounding box center [650, 542] width 59 height 27
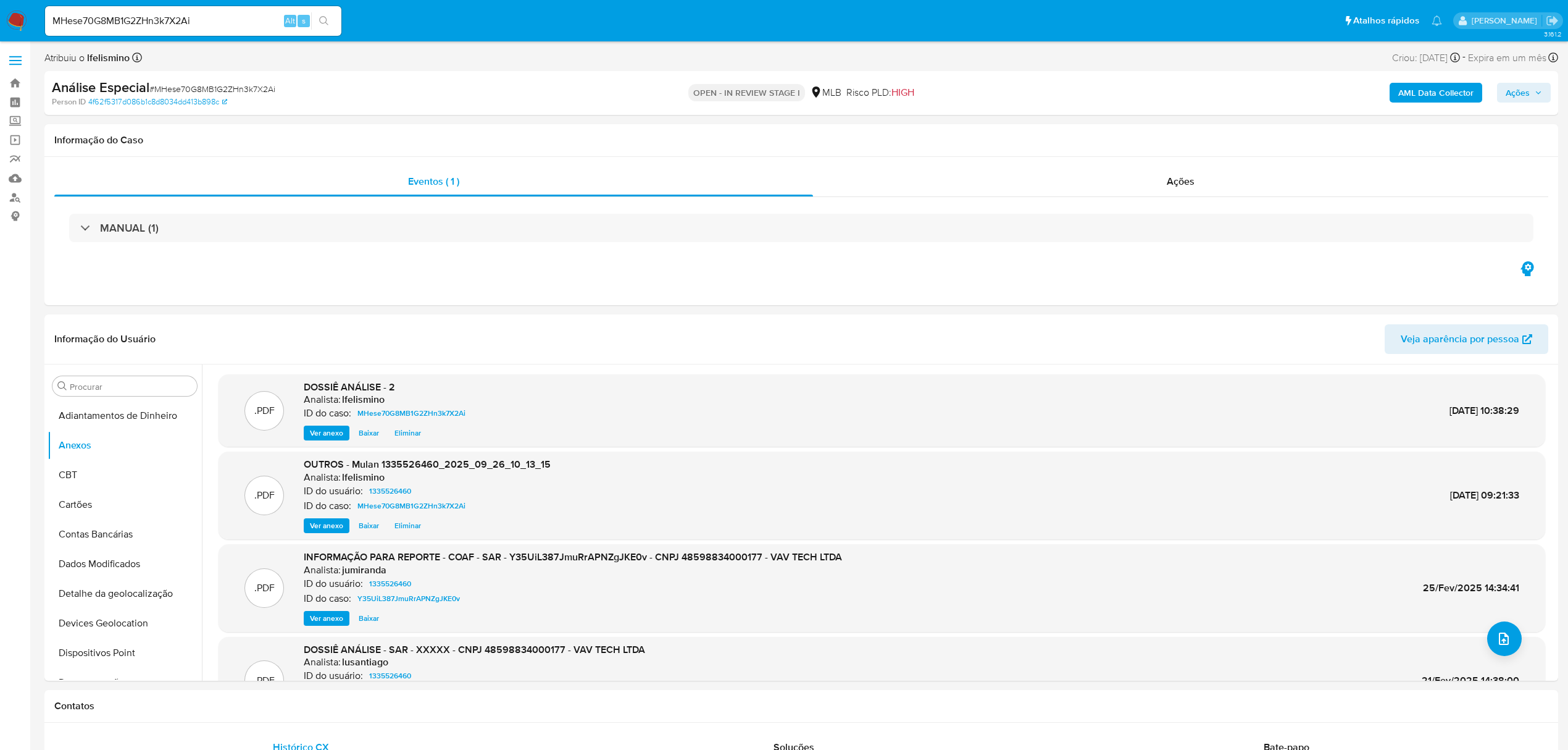
drag, startPoint x: 1538, startPoint y: 94, endPoint x: 1525, endPoint y: 103, distance: 15.8
click at [1538, 95] on icon "button" at bounding box center [1538, 92] width 7 height 7
drag, startPoint x: 1162, startPoint y: 142, endPoint x: 1162, endPoint y: 153, distance: 11.0
click at [1162, 141] on div "Resolução do caso Alt r" at bounding box center [1180, 132] width 113 height 32
click at [1154, 205] on textarea at bounding box center [1255, 225] width 540 height 99
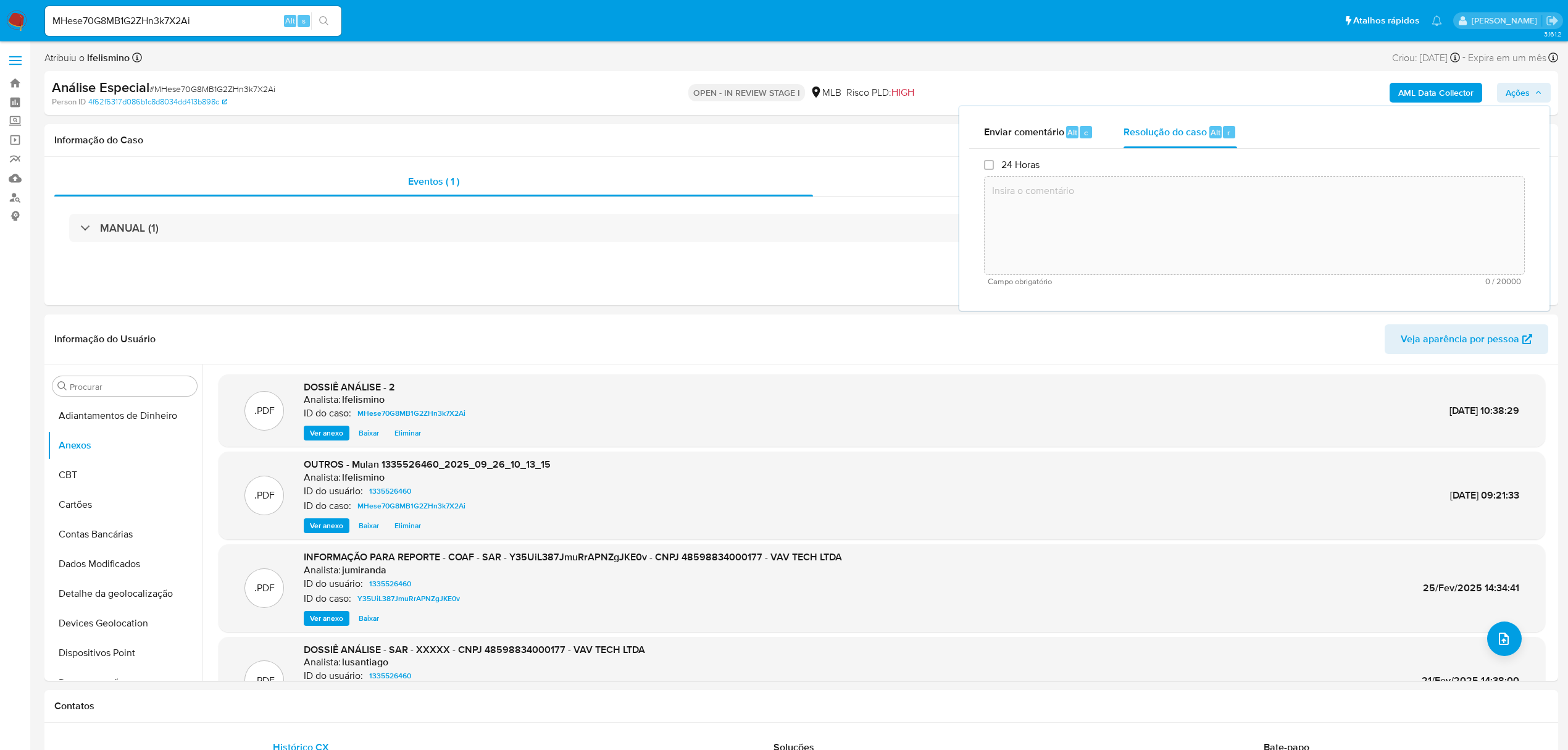
drag, startPoint x: 1162, startPoint y: 153, endPoint x: 1154, endPoint y: 205, distance: 52.6
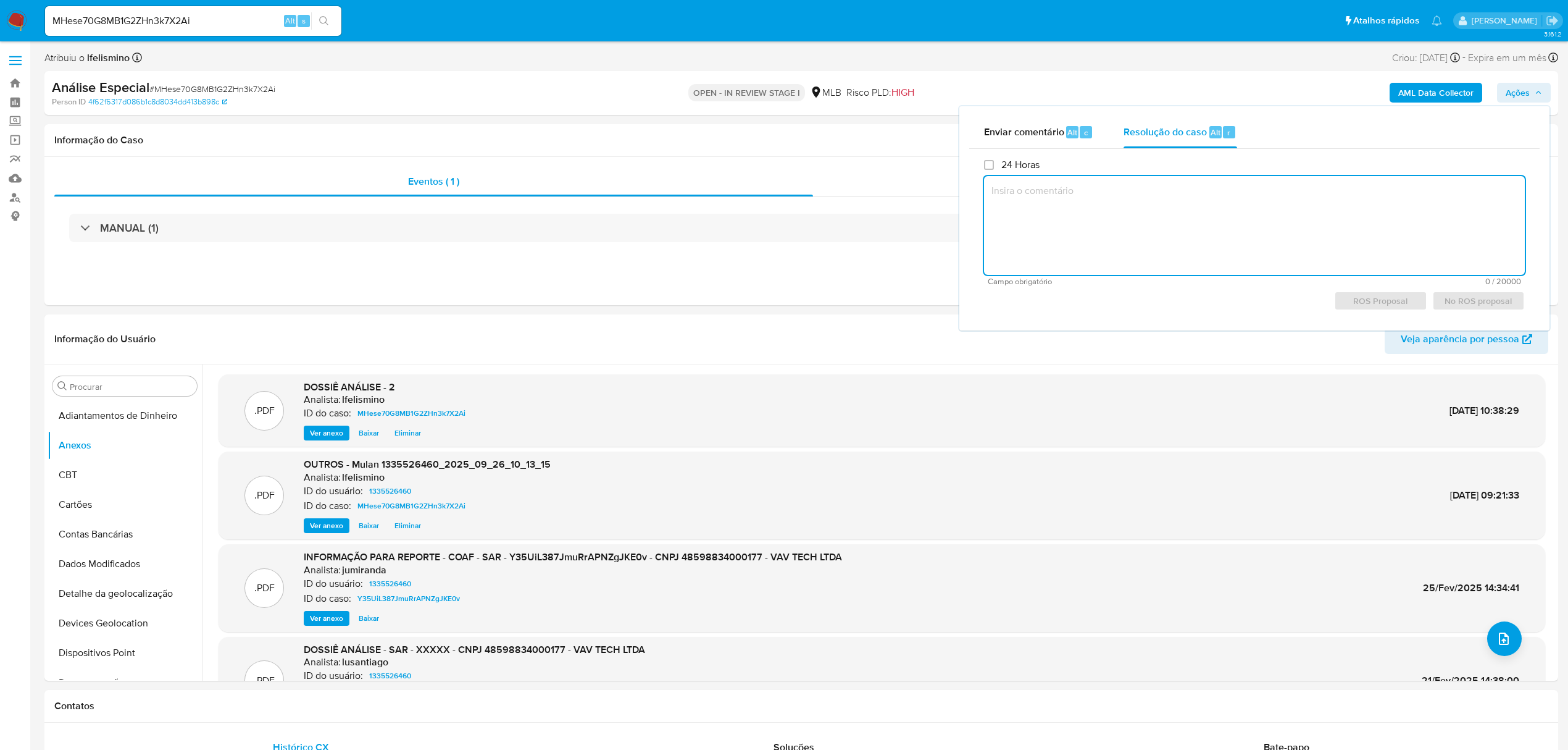
paste textarea "Fatos relevantes concluídos pelo analista: Movimentação em conta e vendas prese…"
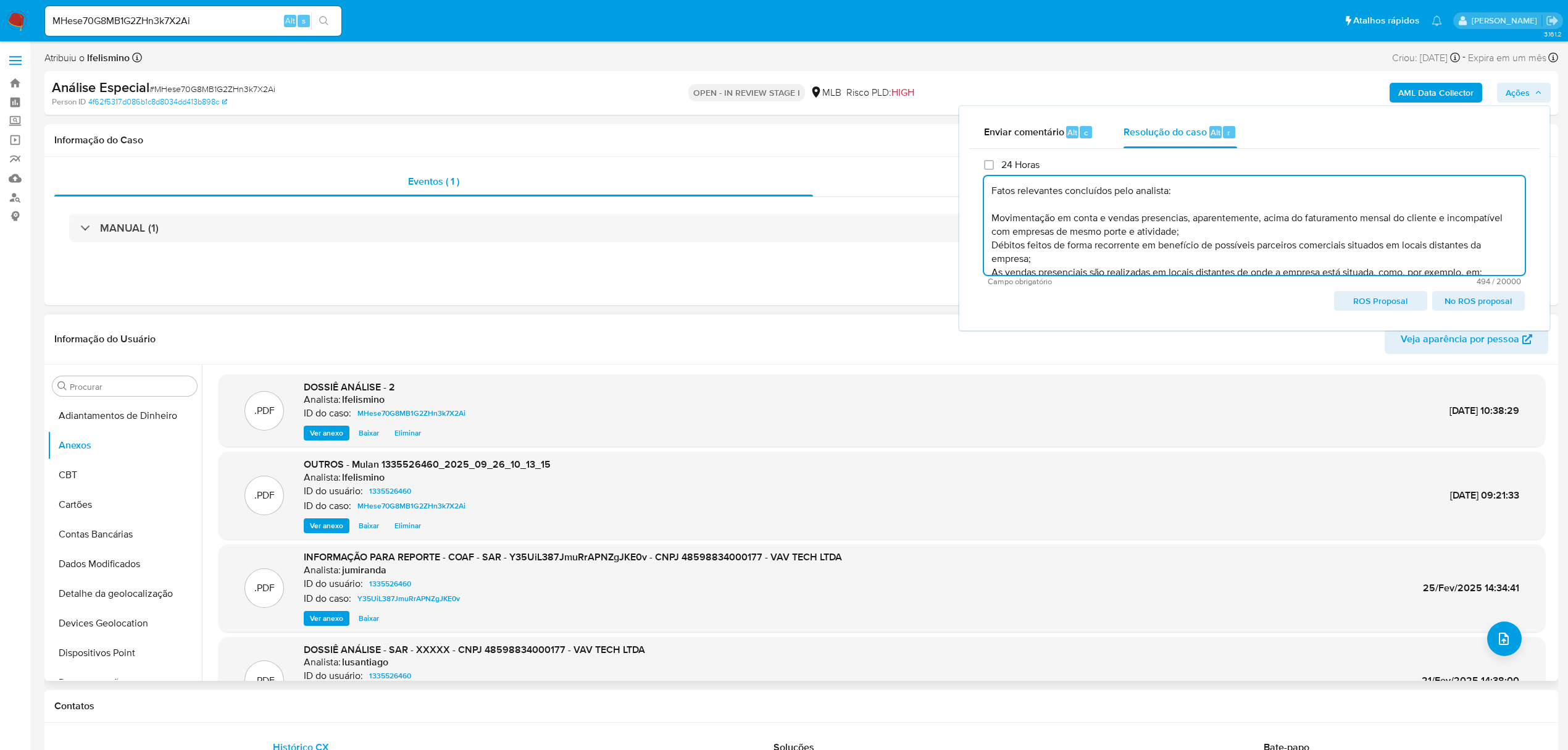
scroll to position [31, 0]
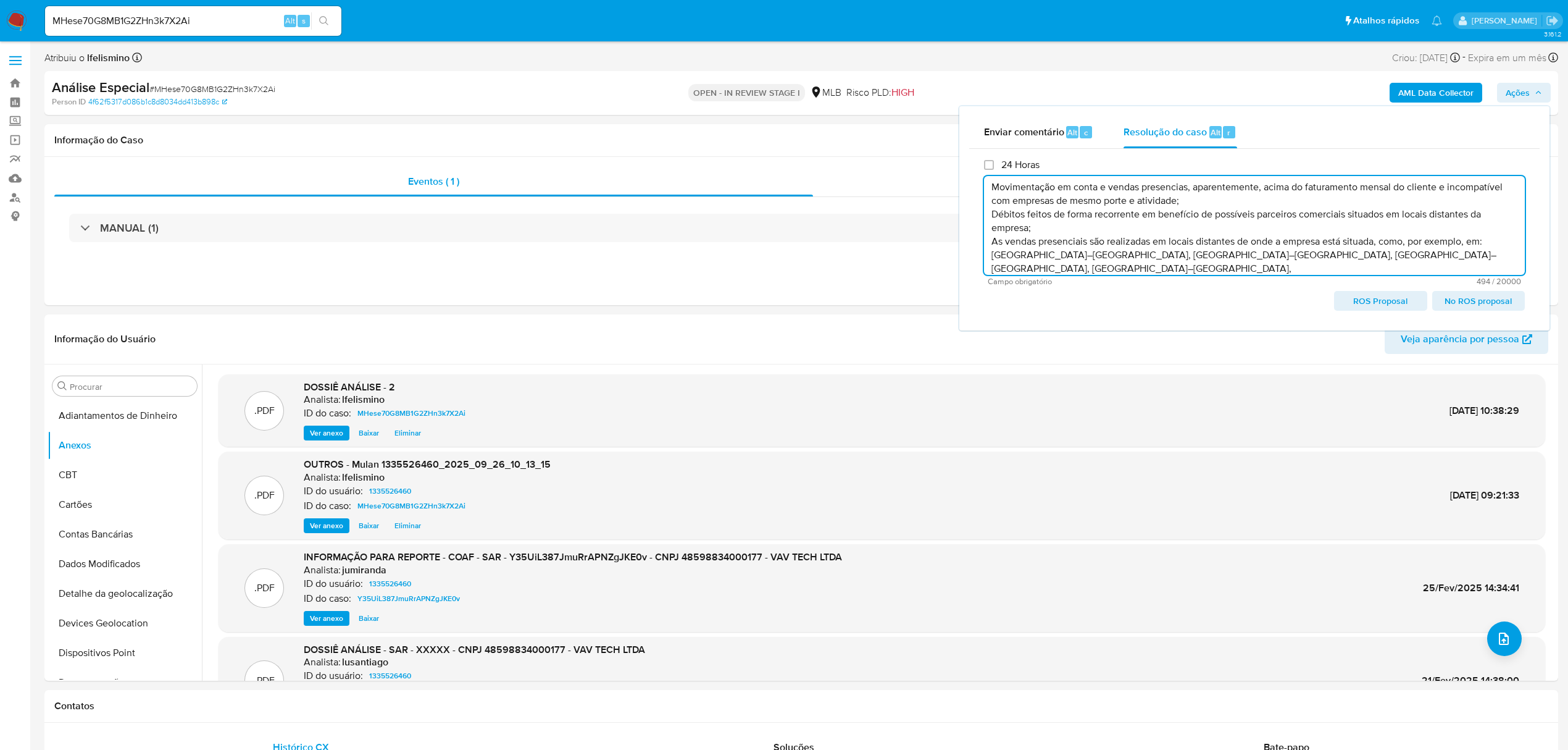
click at [1391, 300] on span "ROS Proposal" at bounding box center [1380, 301] width 75 height 18
type textarea "Fatos relevantes concluídos pelo analista: Movimentação em conta e vendas prese…"
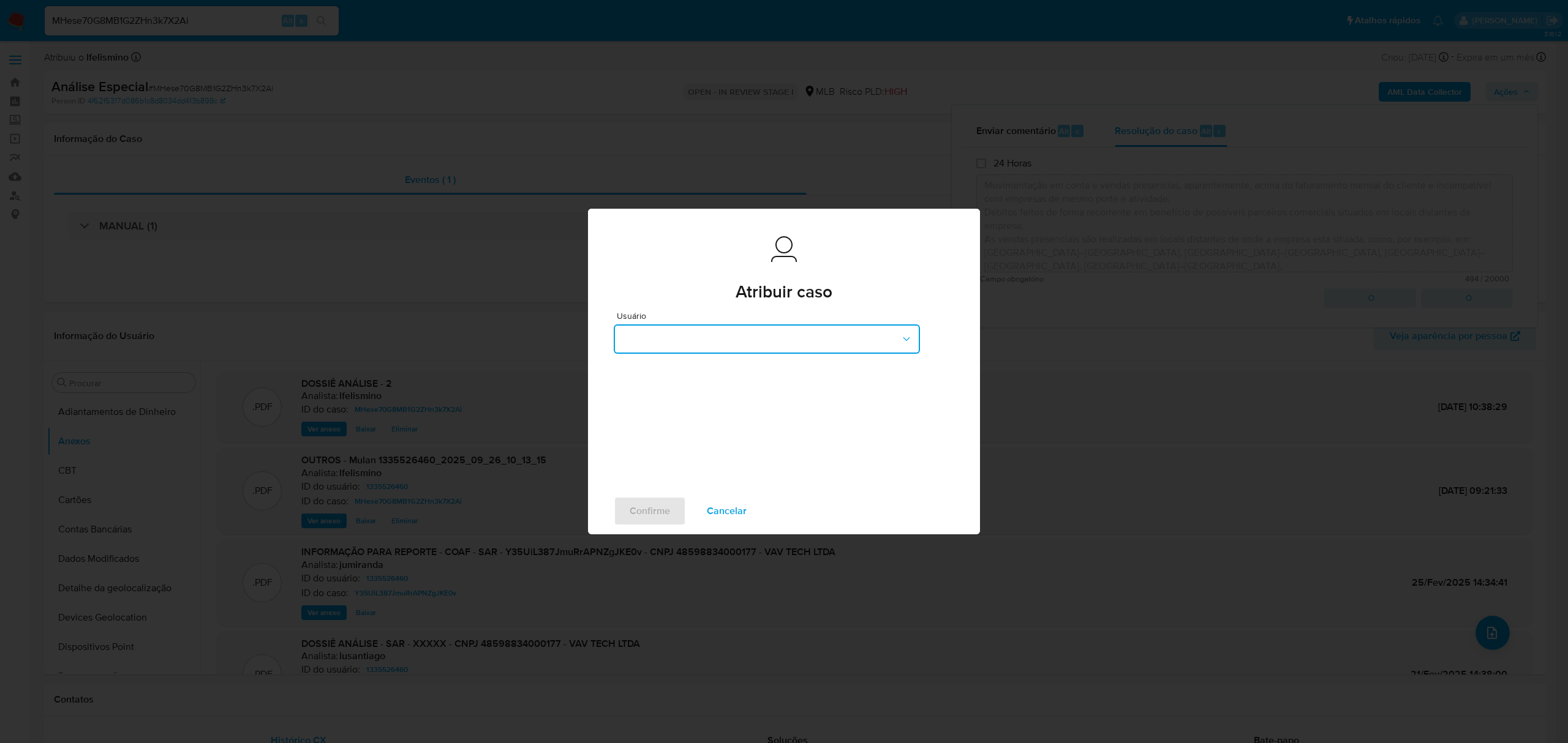
drag, startPoint x: 753, startPoint y: 331, endPoint x: 740, endPoint y: 340, distance: 15.8
click at [753, 331] on button "button" at bounding box center [767, 339] width 306 height 29
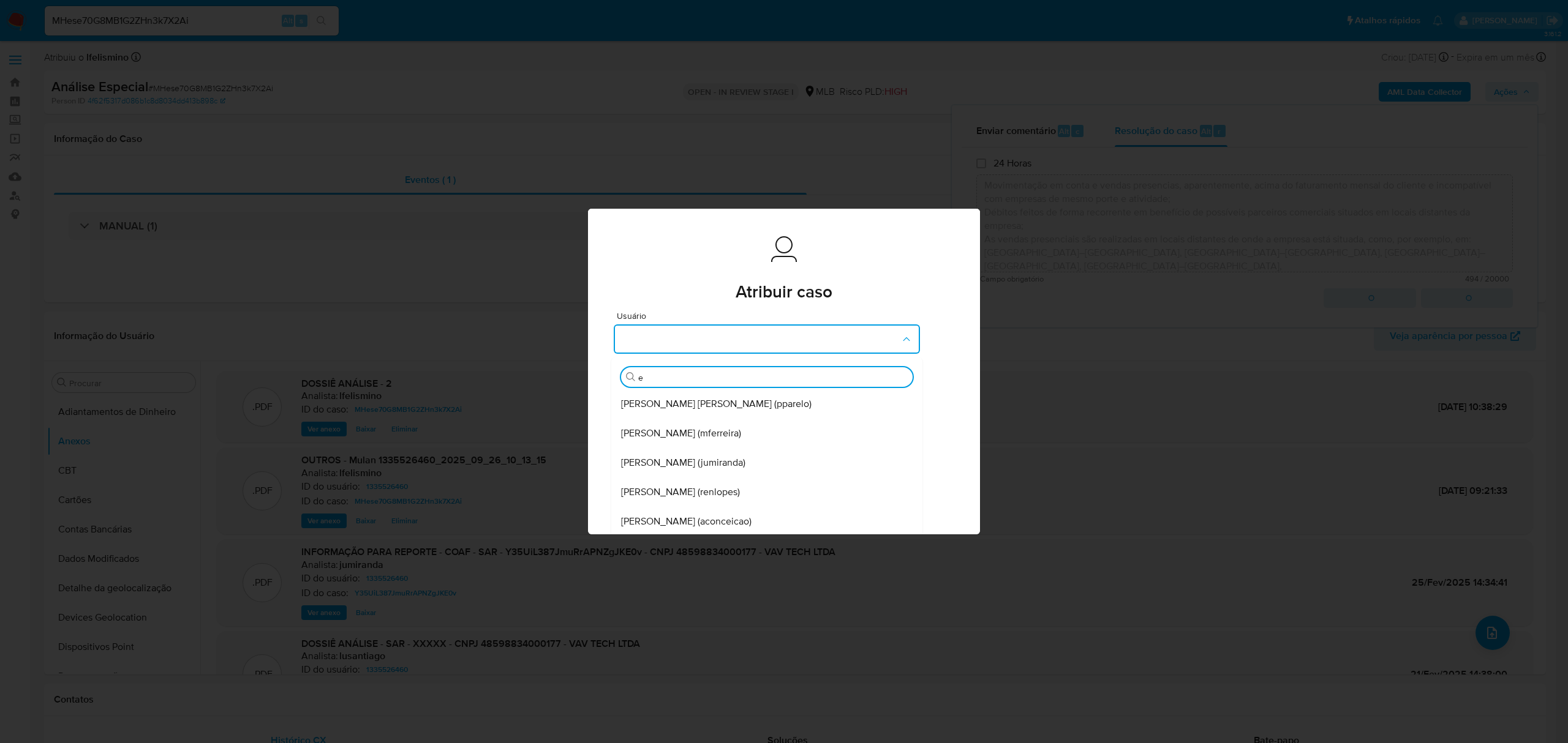
type input "ed"
click at [712, 406] on span "[PERSON_NAME] (edmendonca)" at bounding box center [689, 404] width 138 height 12
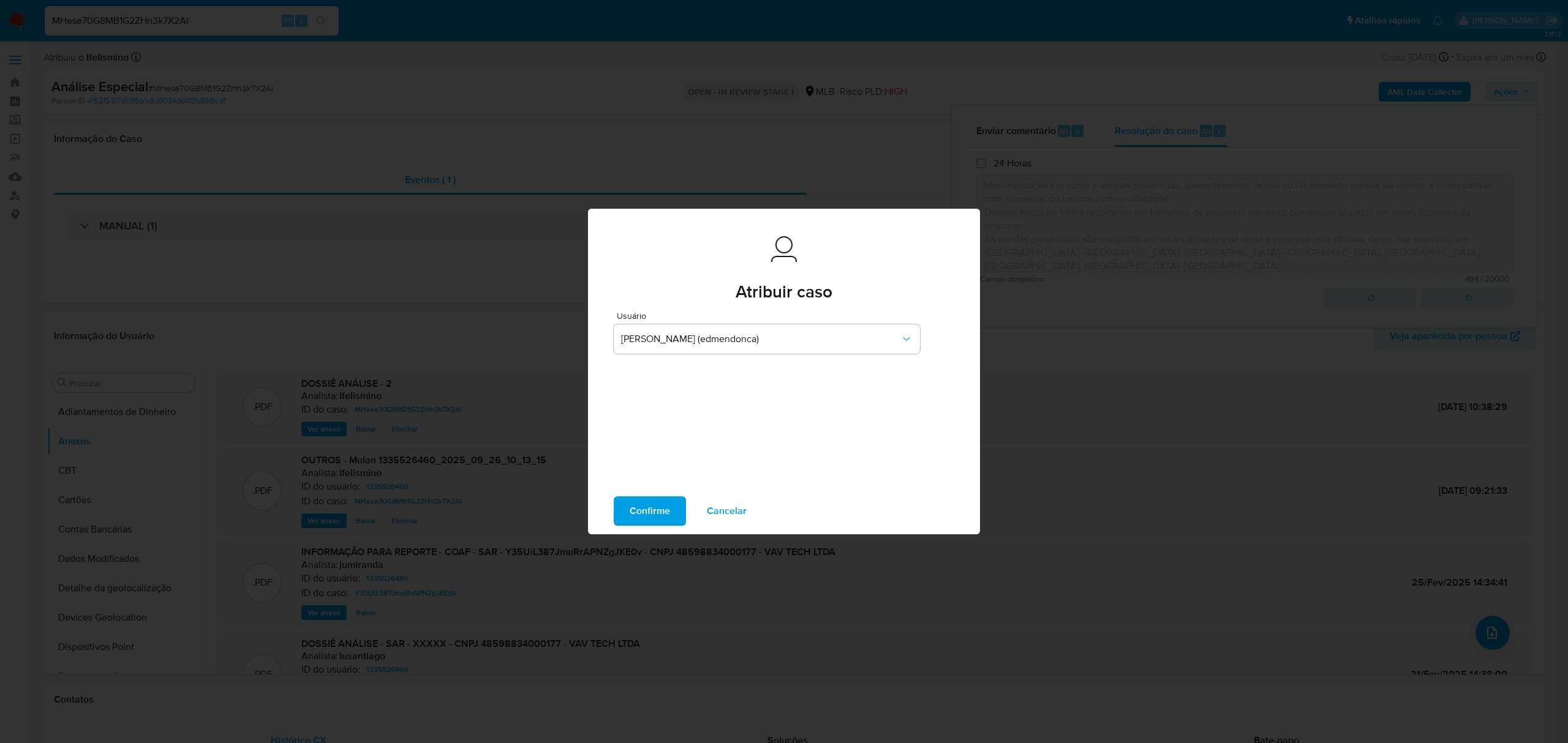
click at [666, 507] on span "Confirme" at bounding box center [650, 511] width 41 height 27
type textarea "Fatos relevantes concluídos pelo analista: Movimentação em conta e vendas prese…"
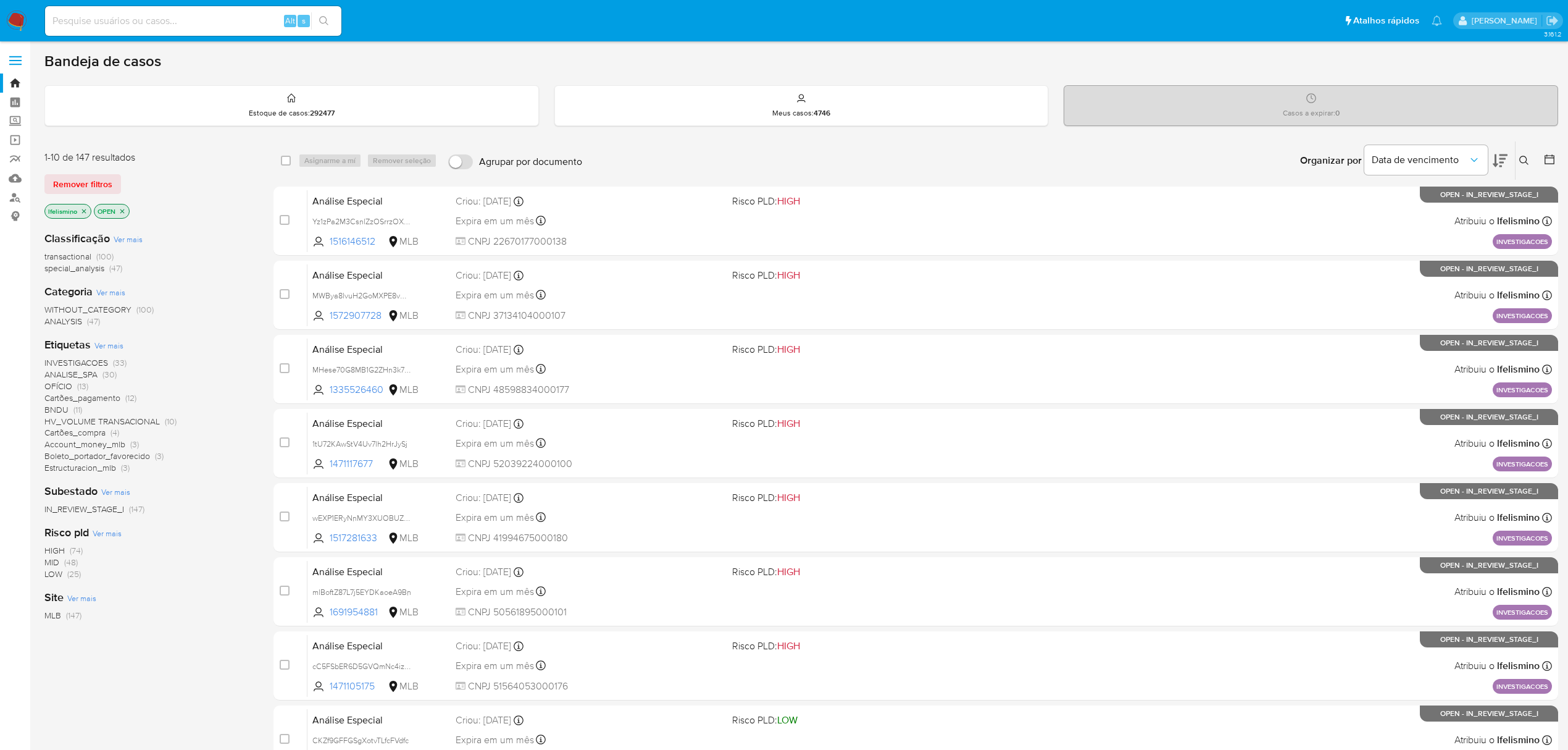
click at [90, 363] on span "INVESTIGACOES" at bounding box center [75, 362] width 63 height 12
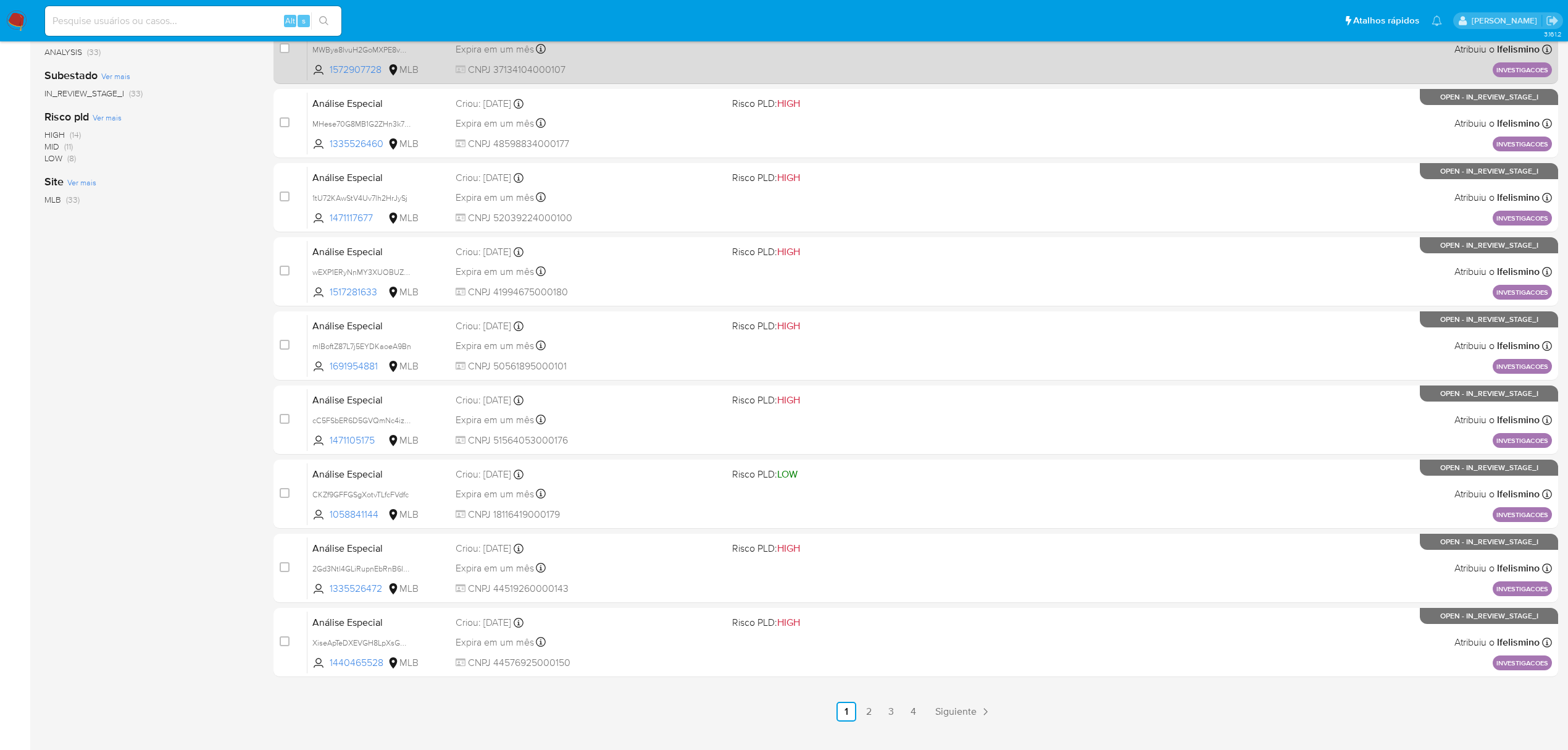
scroll to position [247, 0]
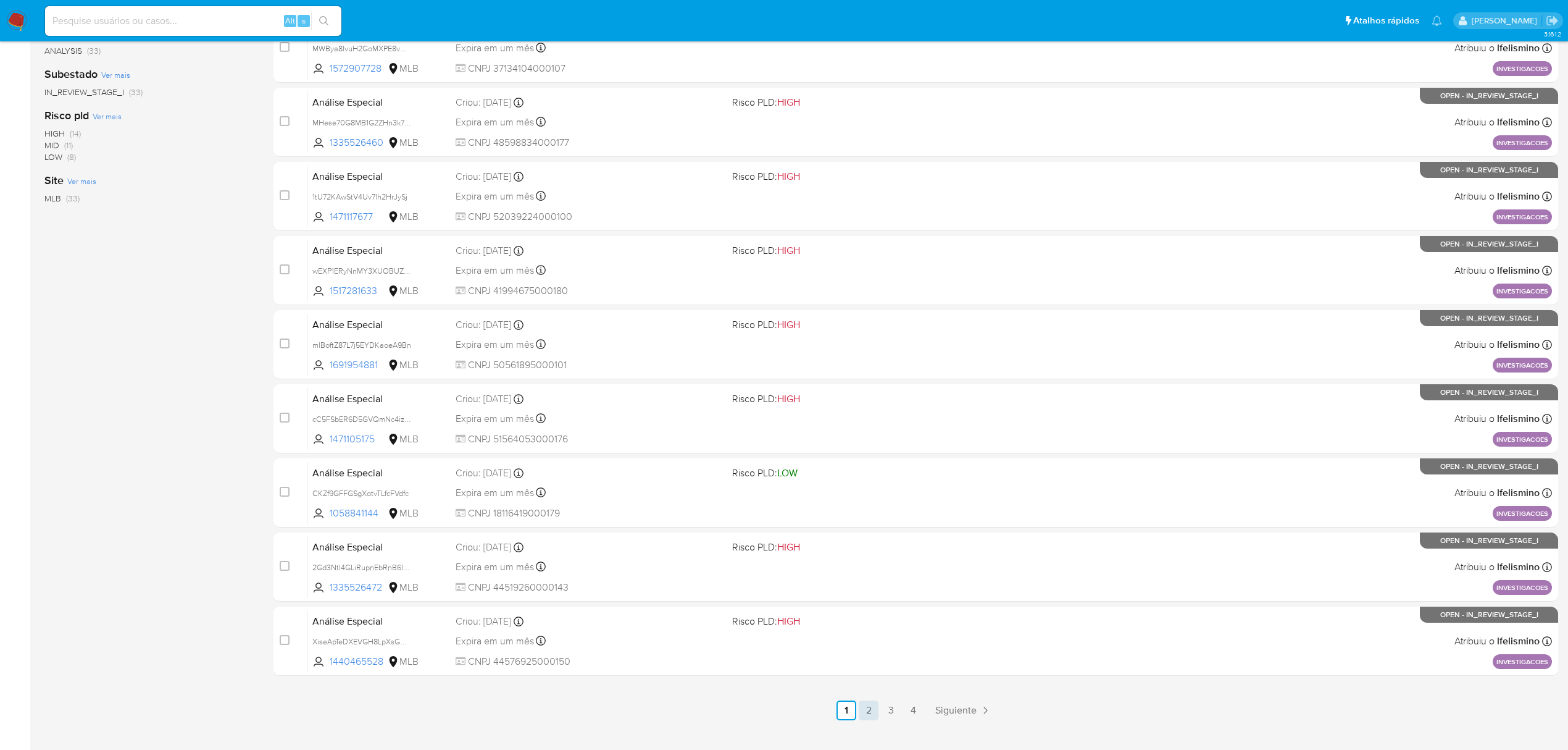
click at [860, 707] on link "2" at bounding box center [868, 710] width 20 height 20
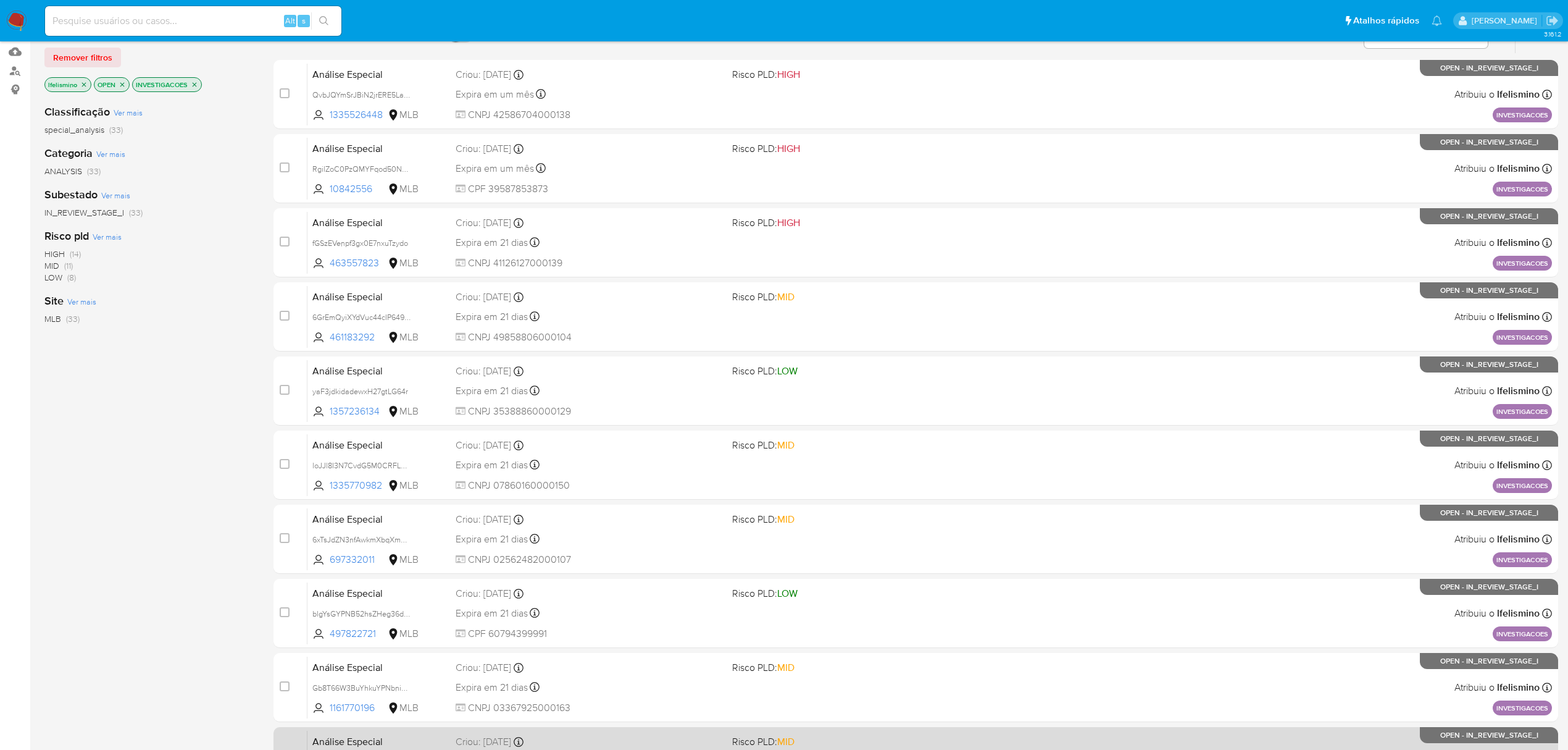
scroll to position [270, 0]
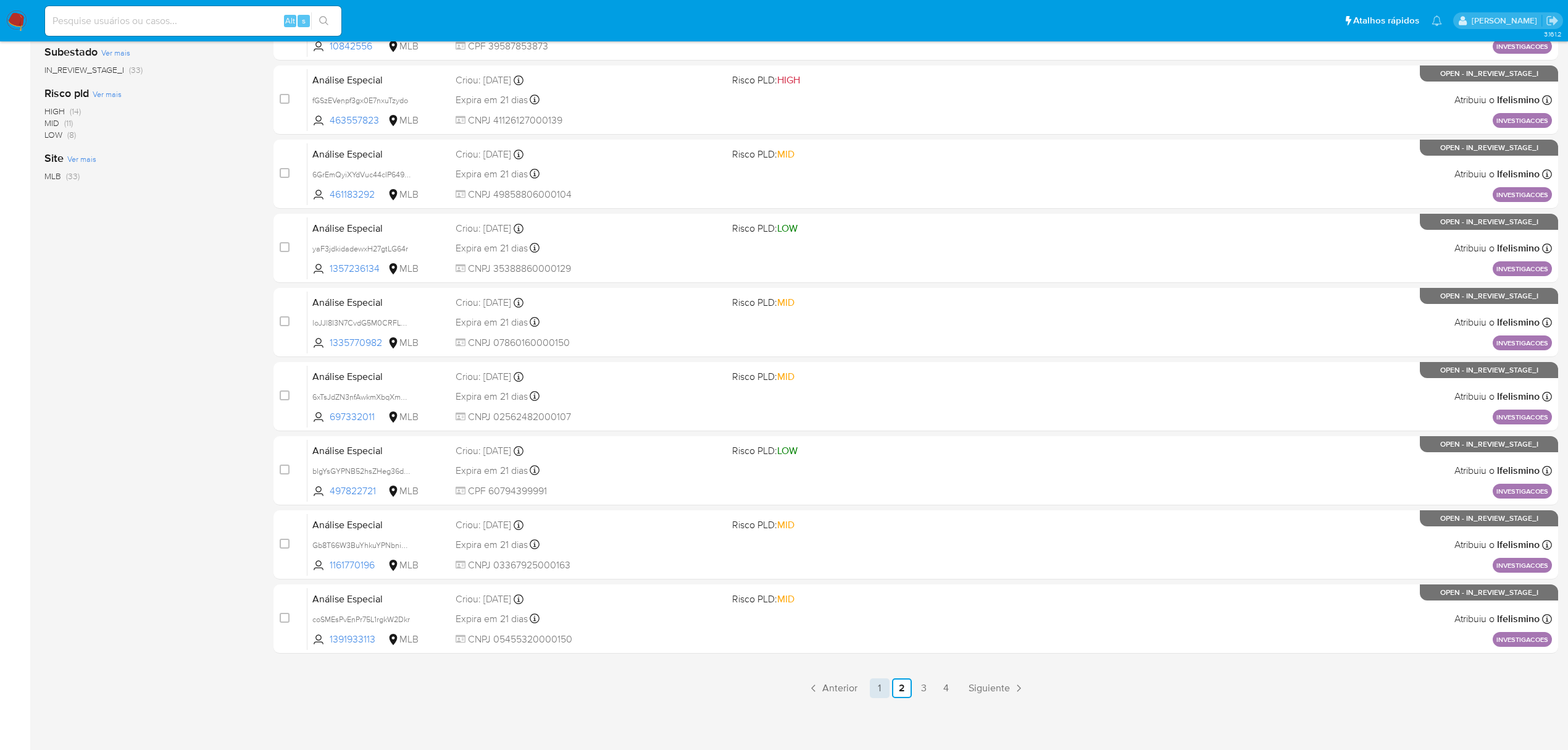
click at [875, 683] on link "1" at bounding box center [879, 688] width 20 height 20
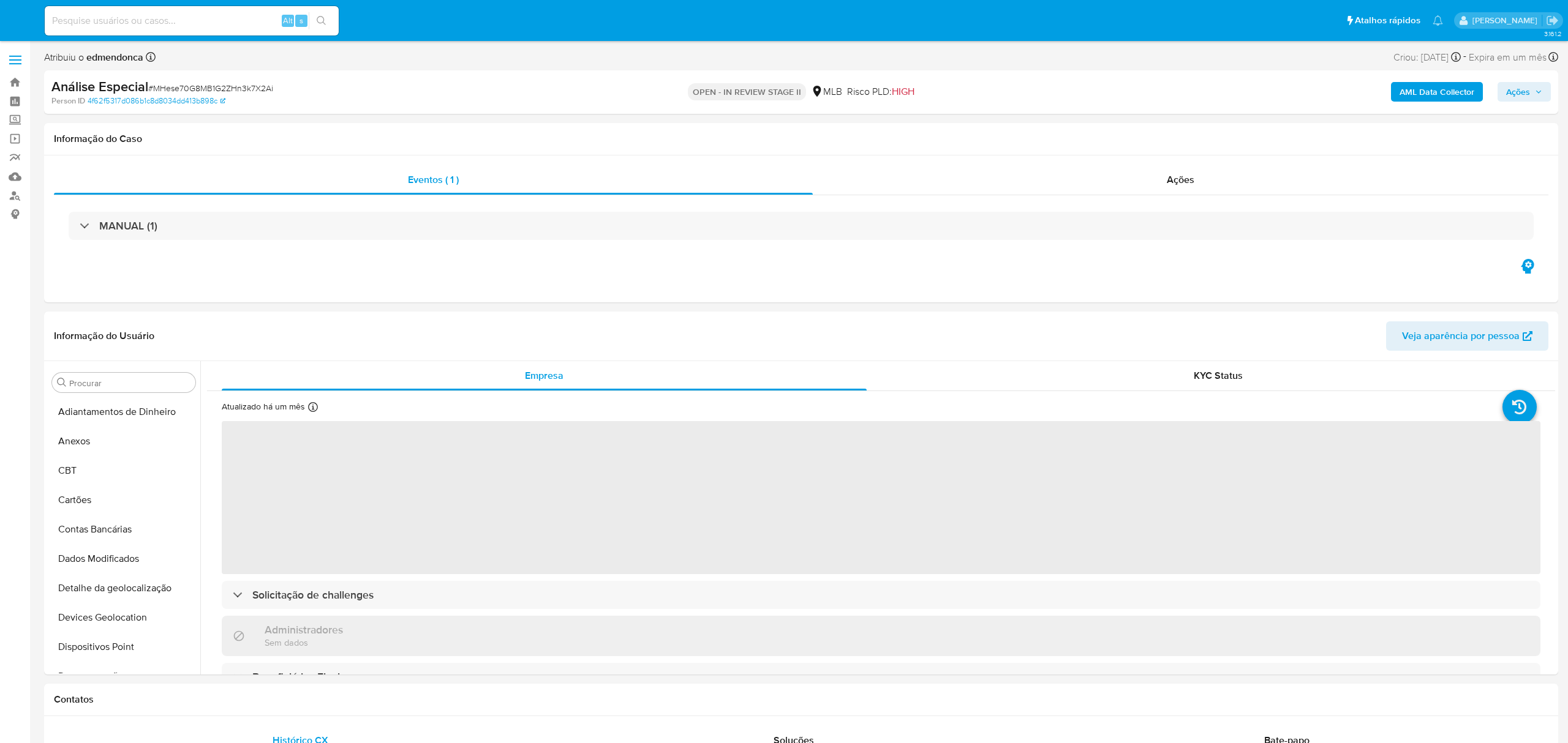
select select "10"
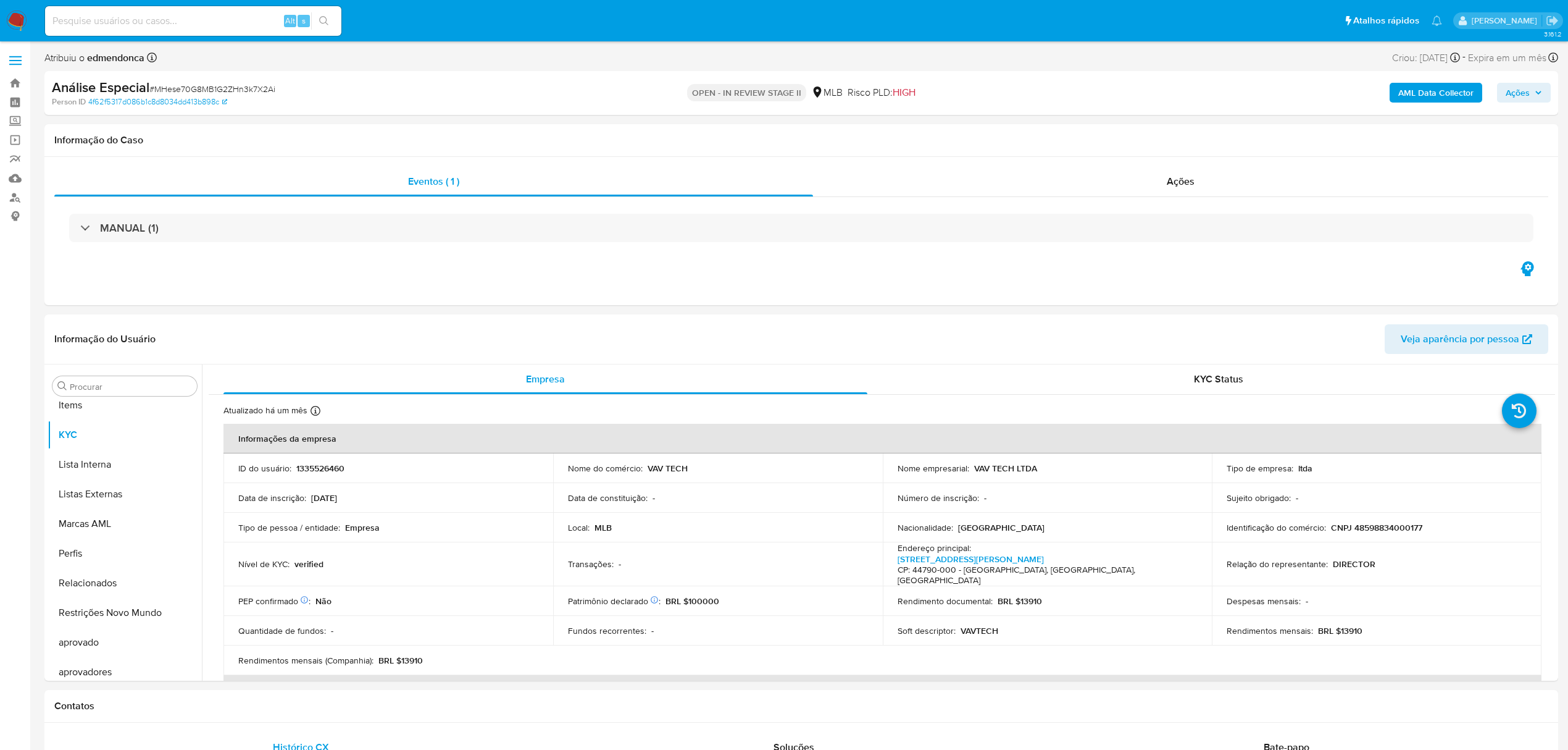
scroll to position [641, 0]
paste input "MWBya8lvuH2GoMXPE8vK4v58"
click at [337, 21] on input "MWBya8lvuH2GoMXPE8vK4v58" at bounding box center [193, 21] width 297 height 16
type input "MWBya8lvuH2GoMXPE8vK4v58"
click at [322, 13] on button "search-icon" at bounding box center [324, 21] width 26 height 18
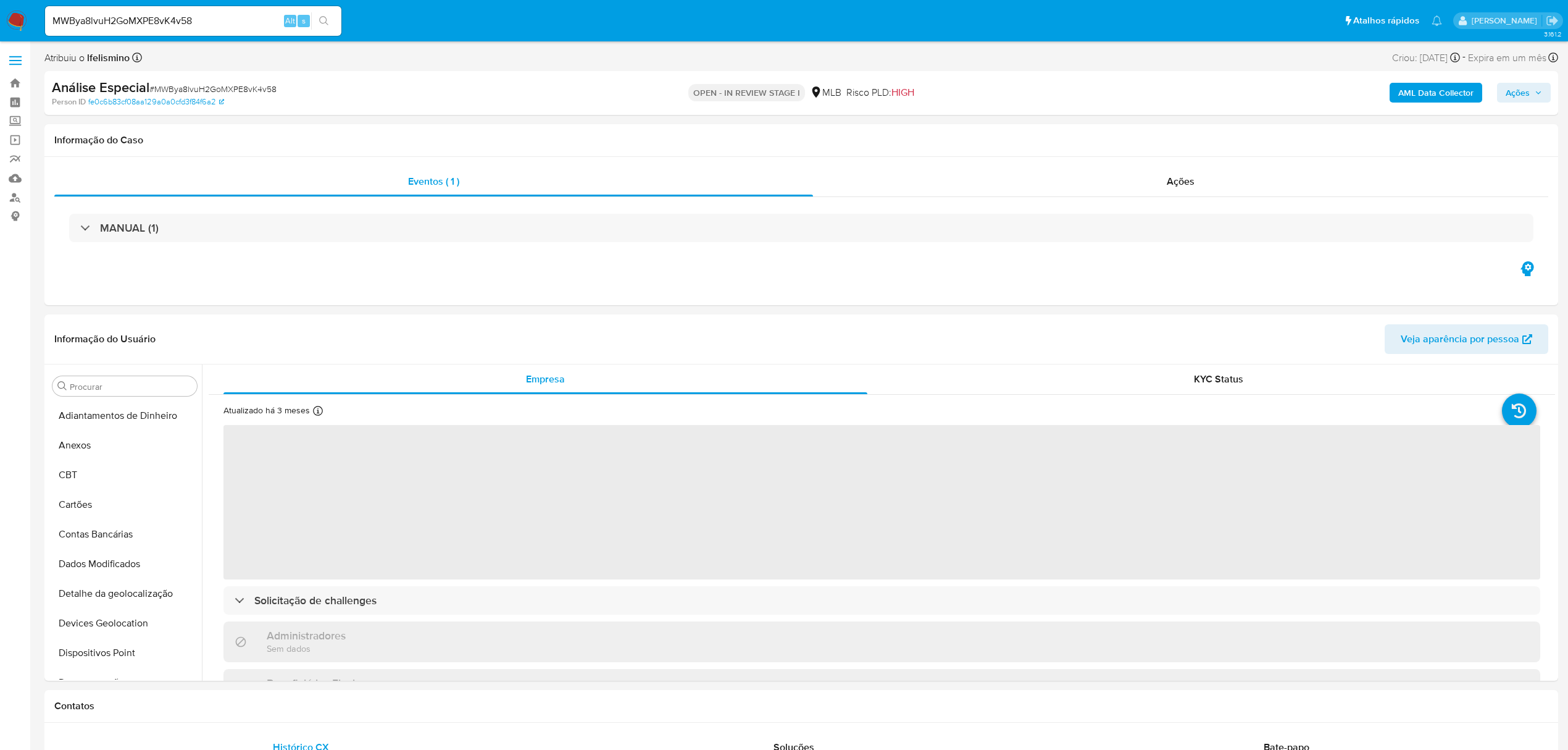
select select "10"
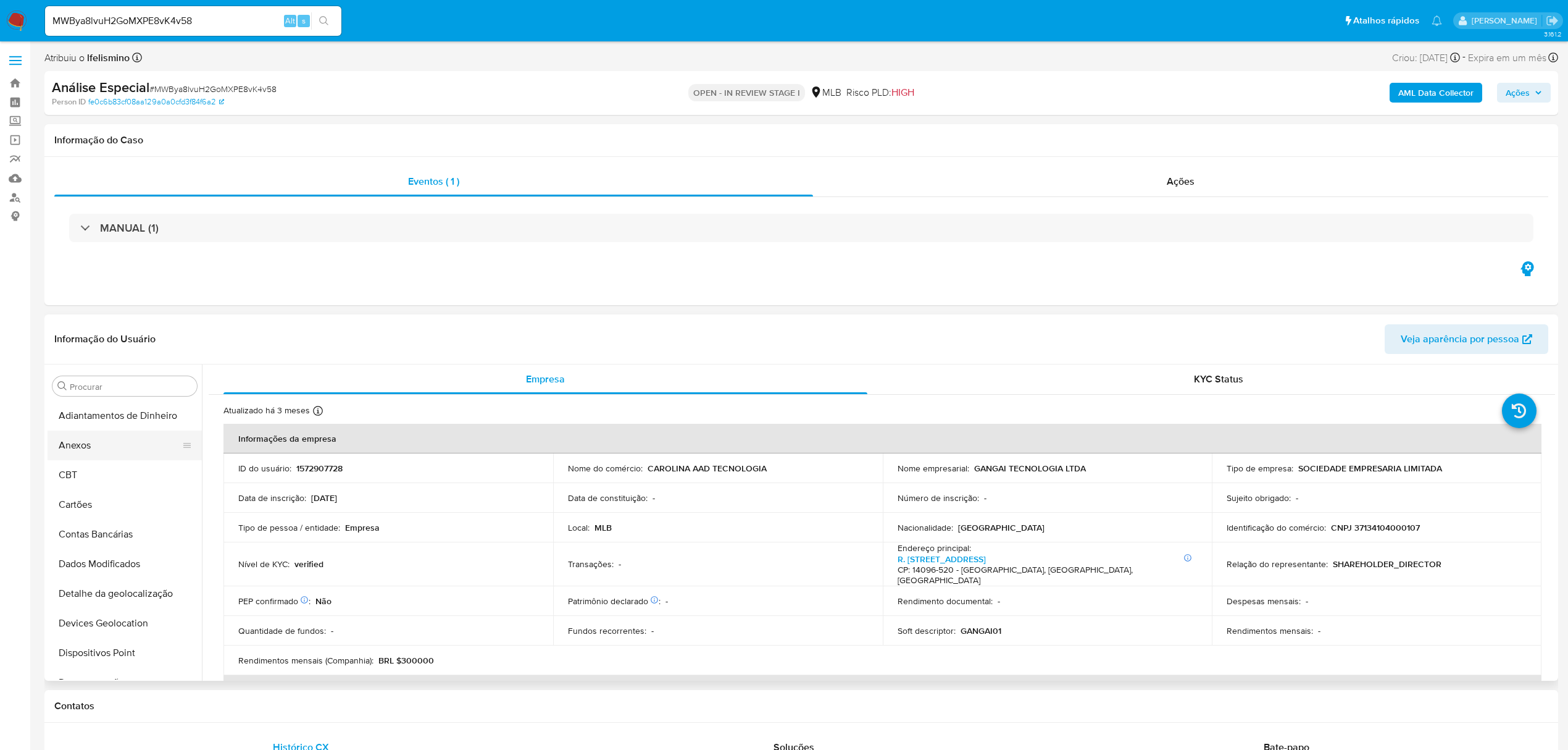
click at [97, 440] on button "Anexos" at bounding box center [119, 445] width 144 height 30
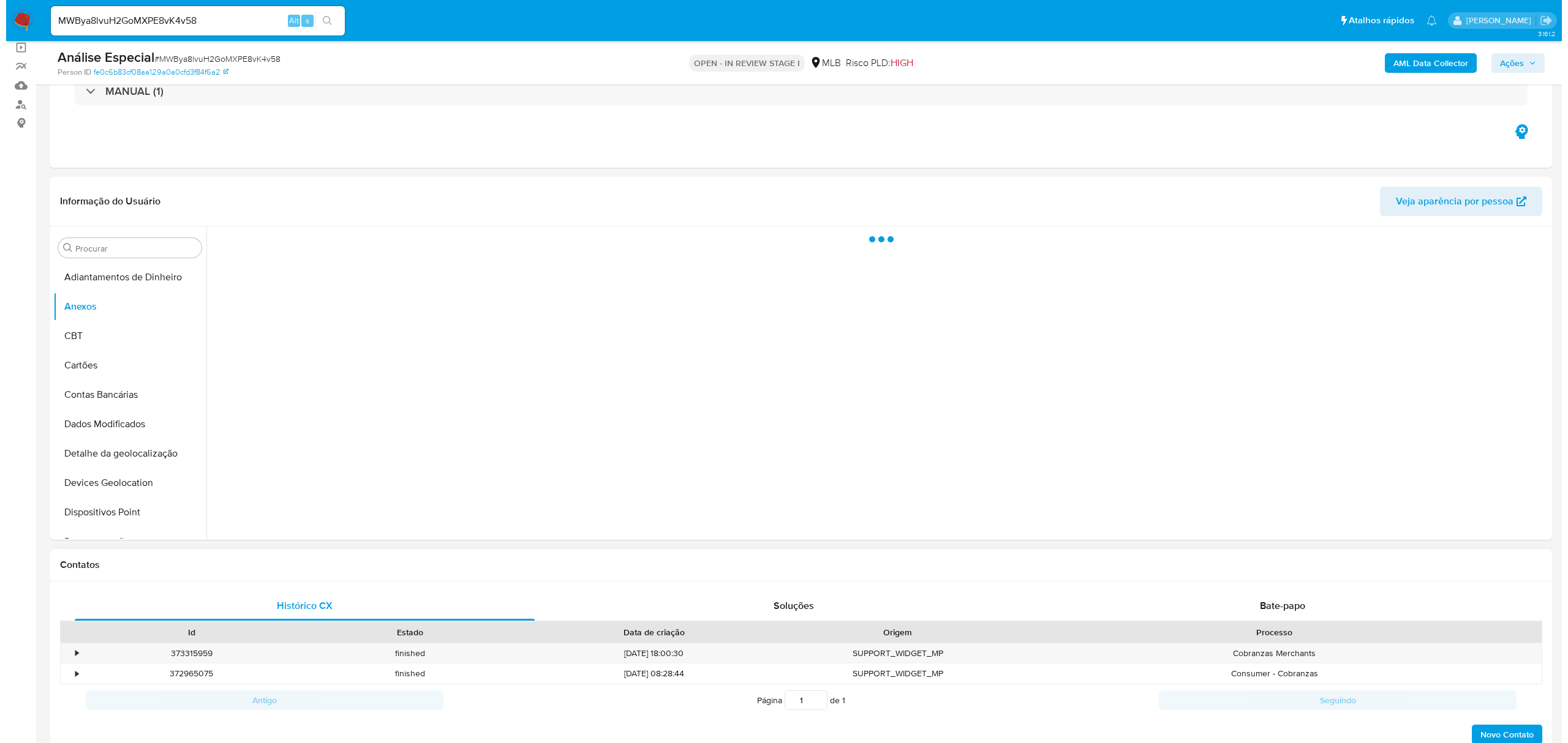
scroll to position [163, 0]
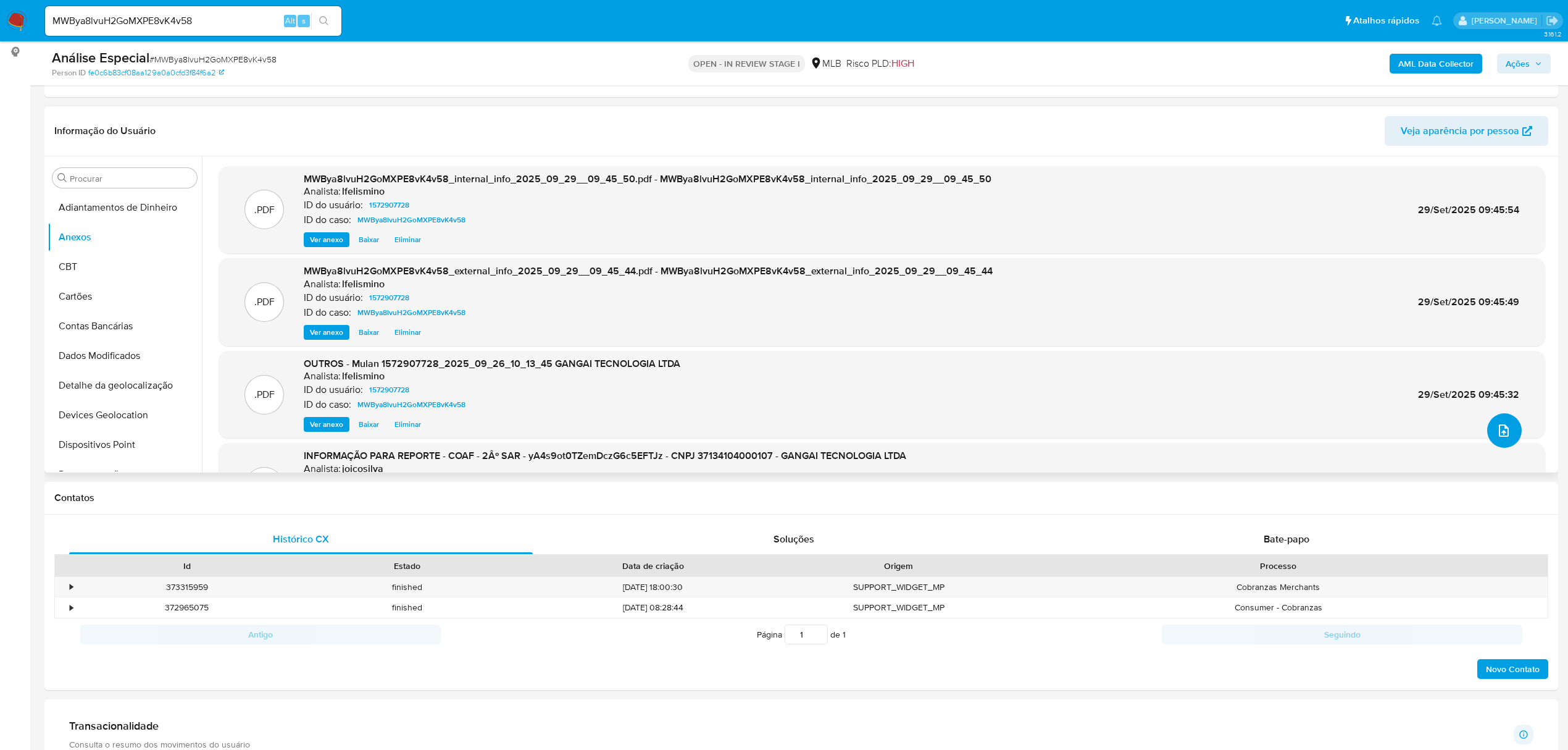
click at [1497, 435] on icon "upload-file" at bounding box center [1504, 431] width 14 height 14
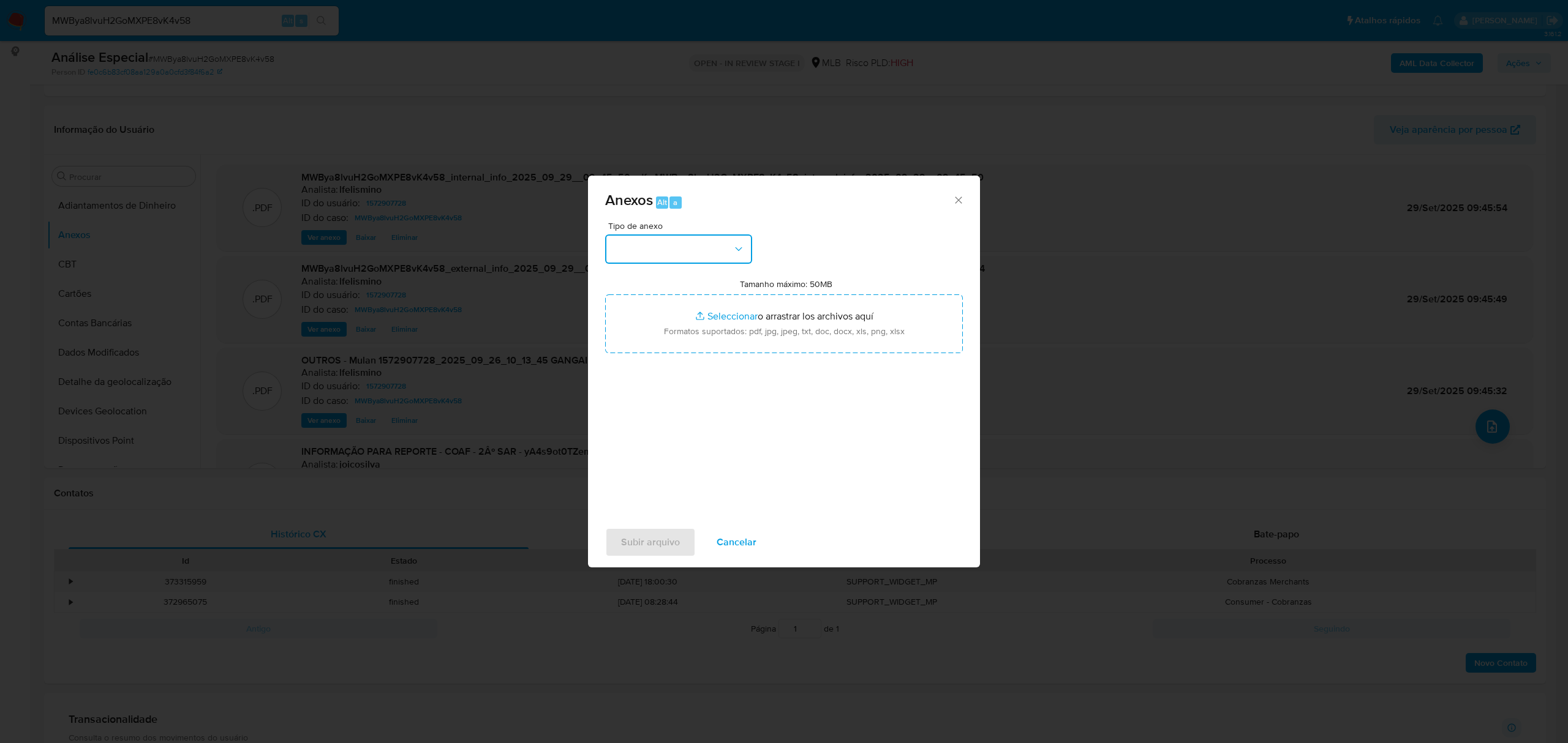
click at [666, 253] on button "button" at bounding box center [678, 249] width 147 height 29
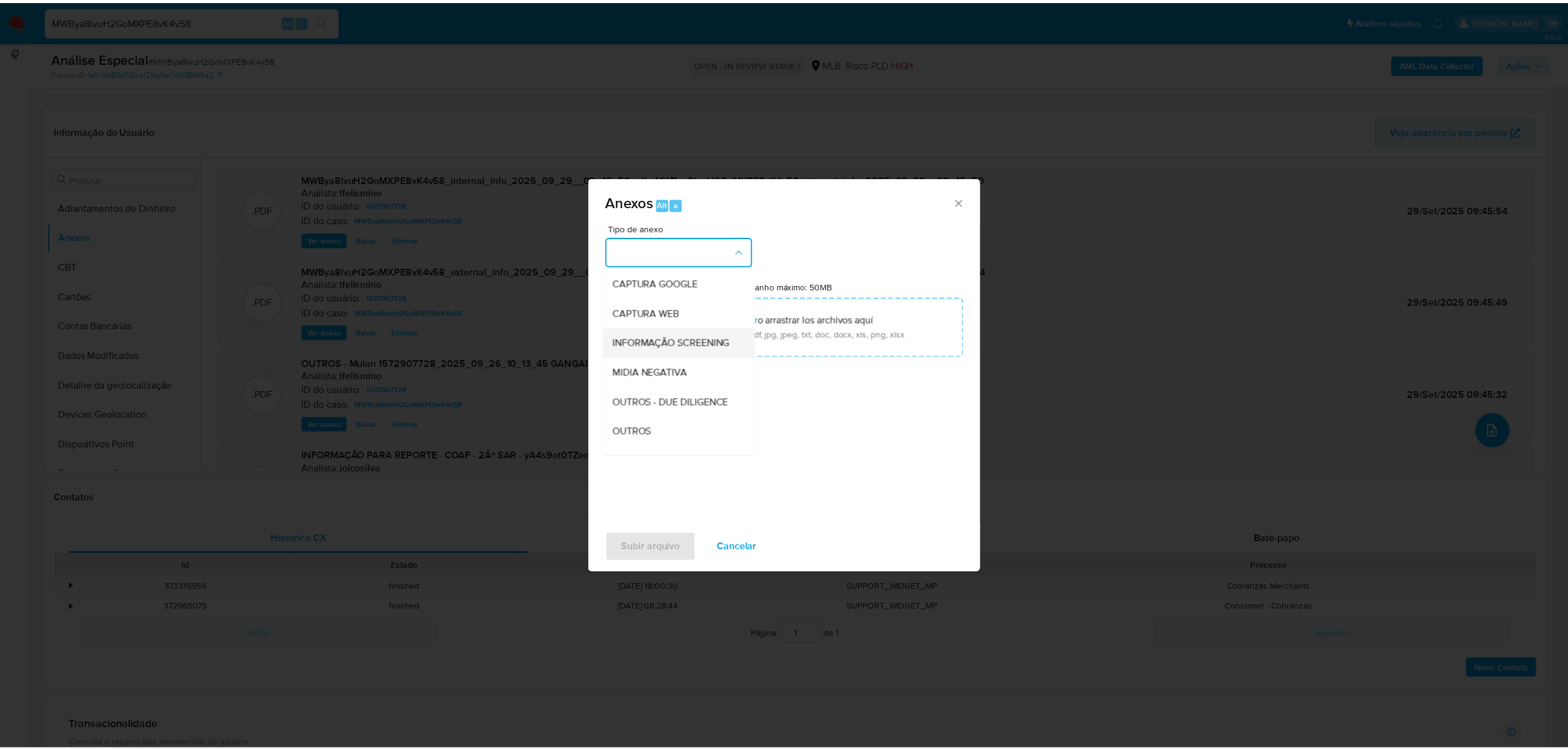
scroll to position [190, 0]
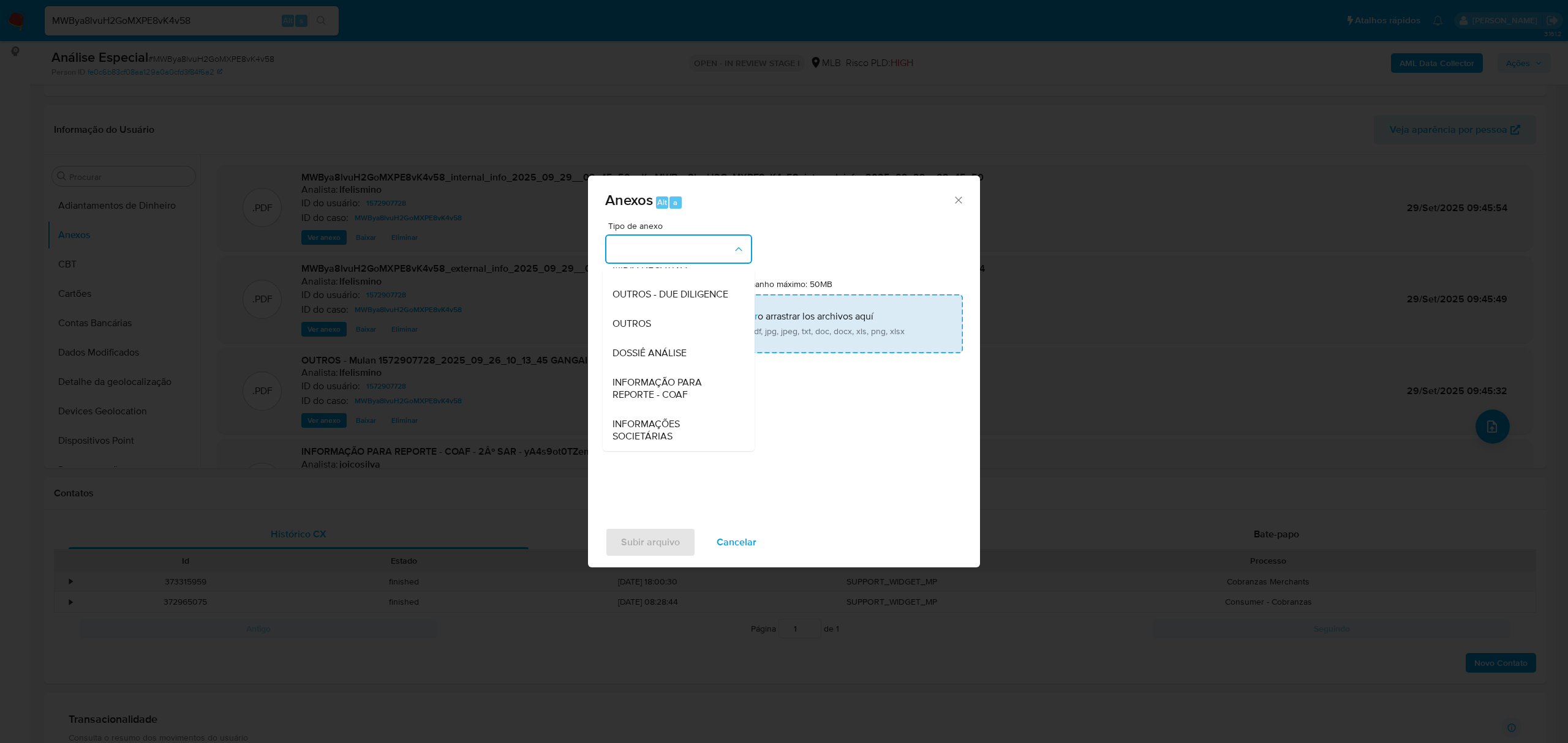
drag, startPoint x: 649, startPoint y: 353, endPoint x: 674, endPoint y: 337, distance: 29.7
click at [649, 353] on span "DOSSIÊ ANÁLISE" at bounding box center [649, 353] width 74 height 12
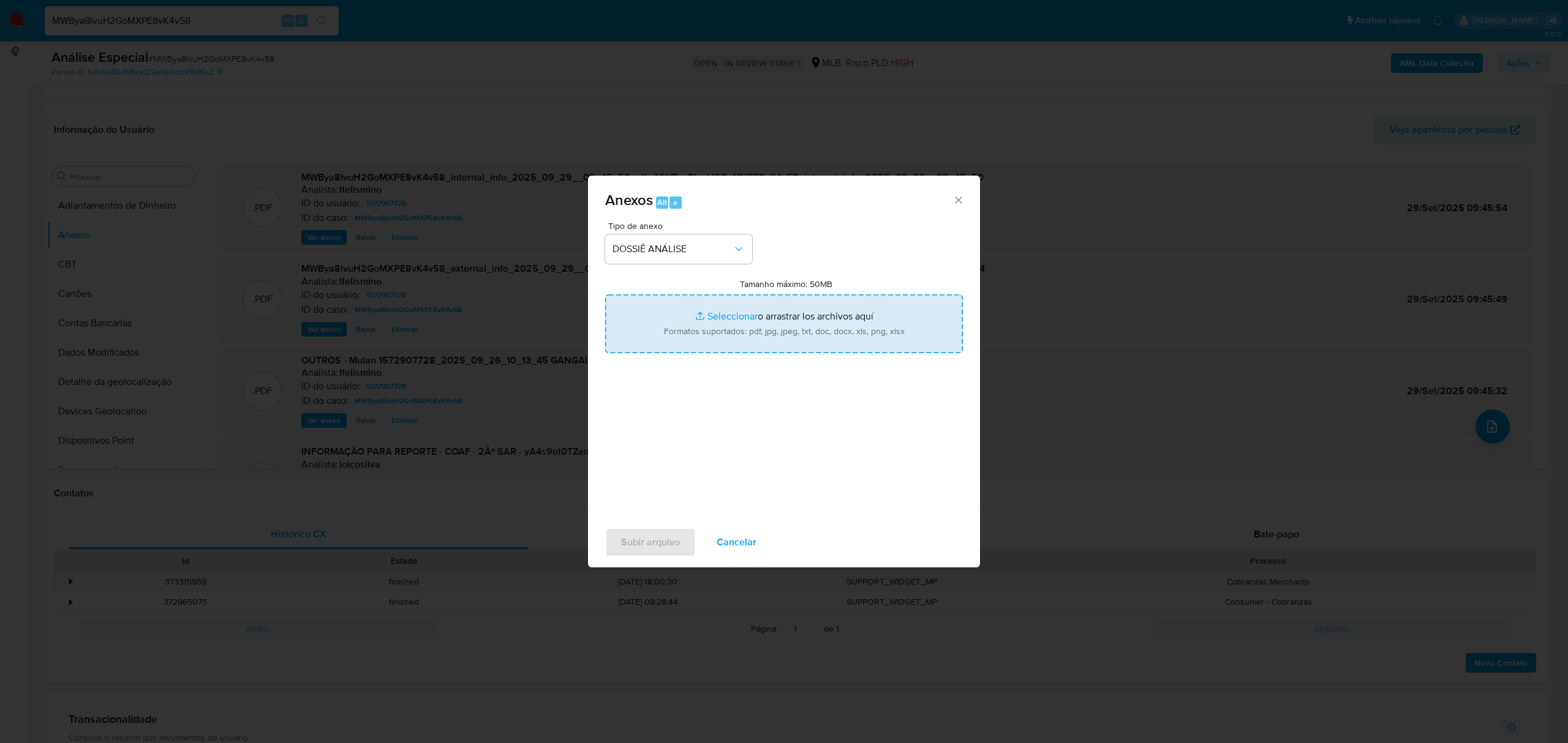
type input "C:\fakepath\DECLÍNIO - 3.º SAR - CNPJ 37134104000107 - GANGAI TECNOLOGIA LTDA.p…"
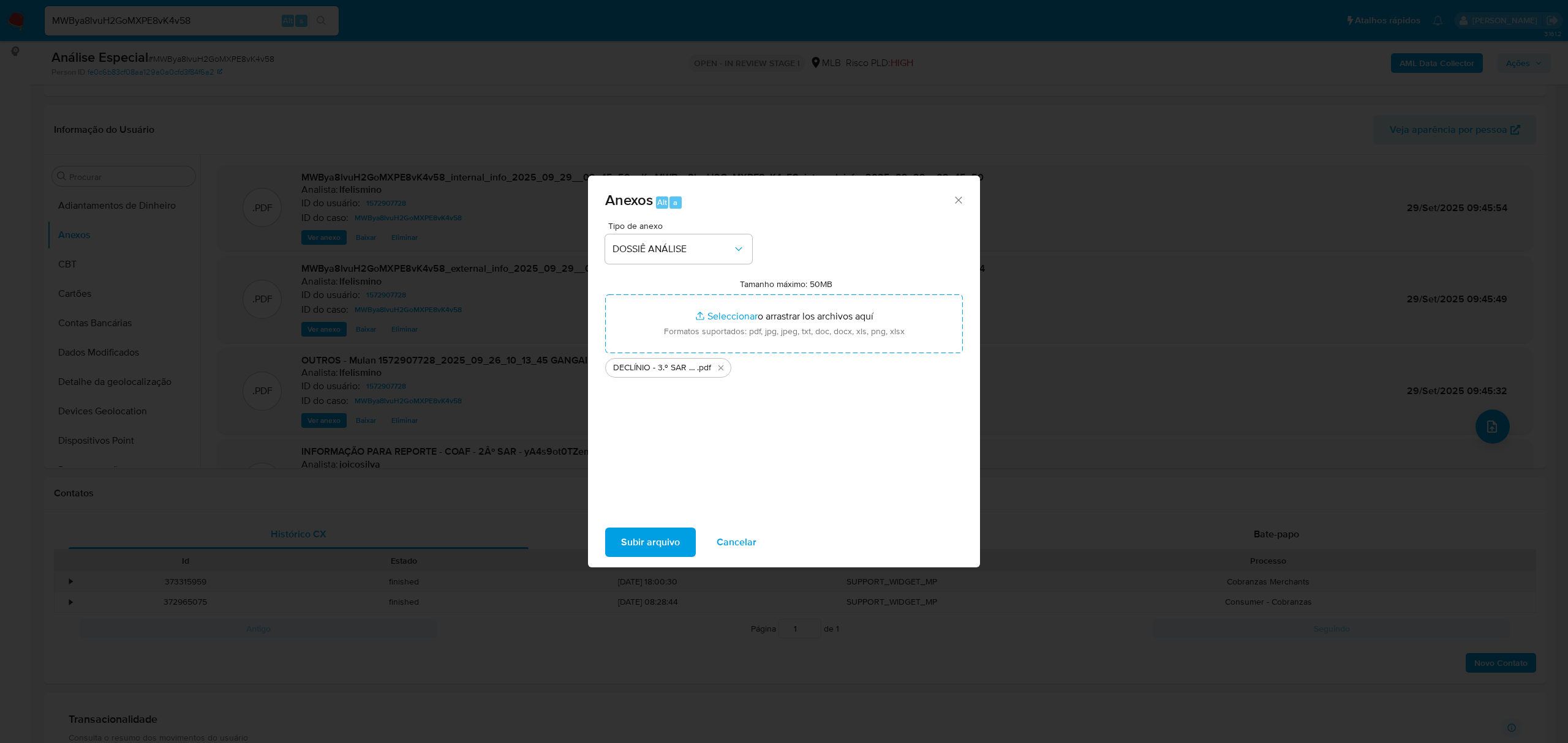
click at [626, 541] on span "Subir arquivo" at bounding box center [650, 542] width 59 height 27
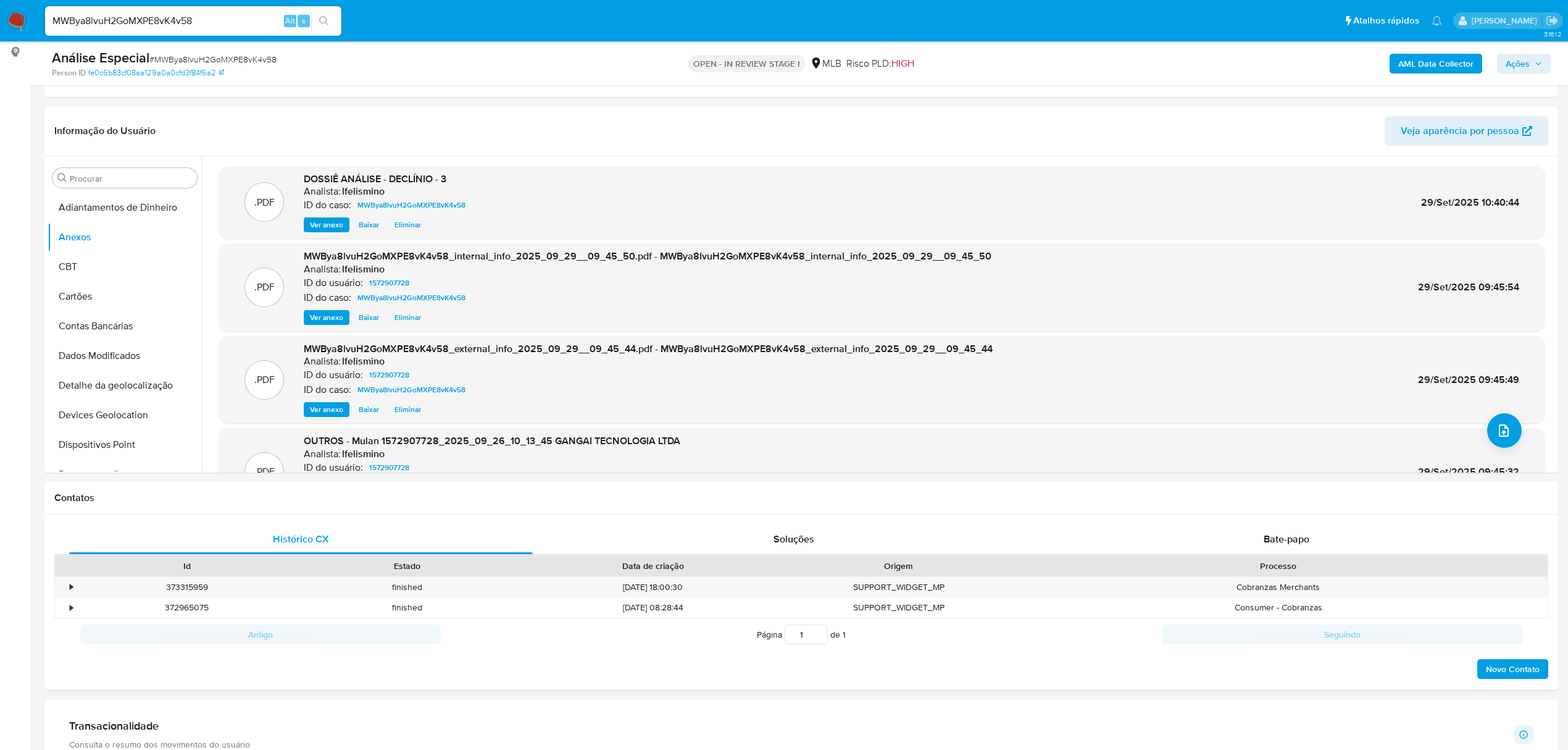
click at [1531, 64] on span "Ações" at bounding box center [1524, 64] width 36 height 18
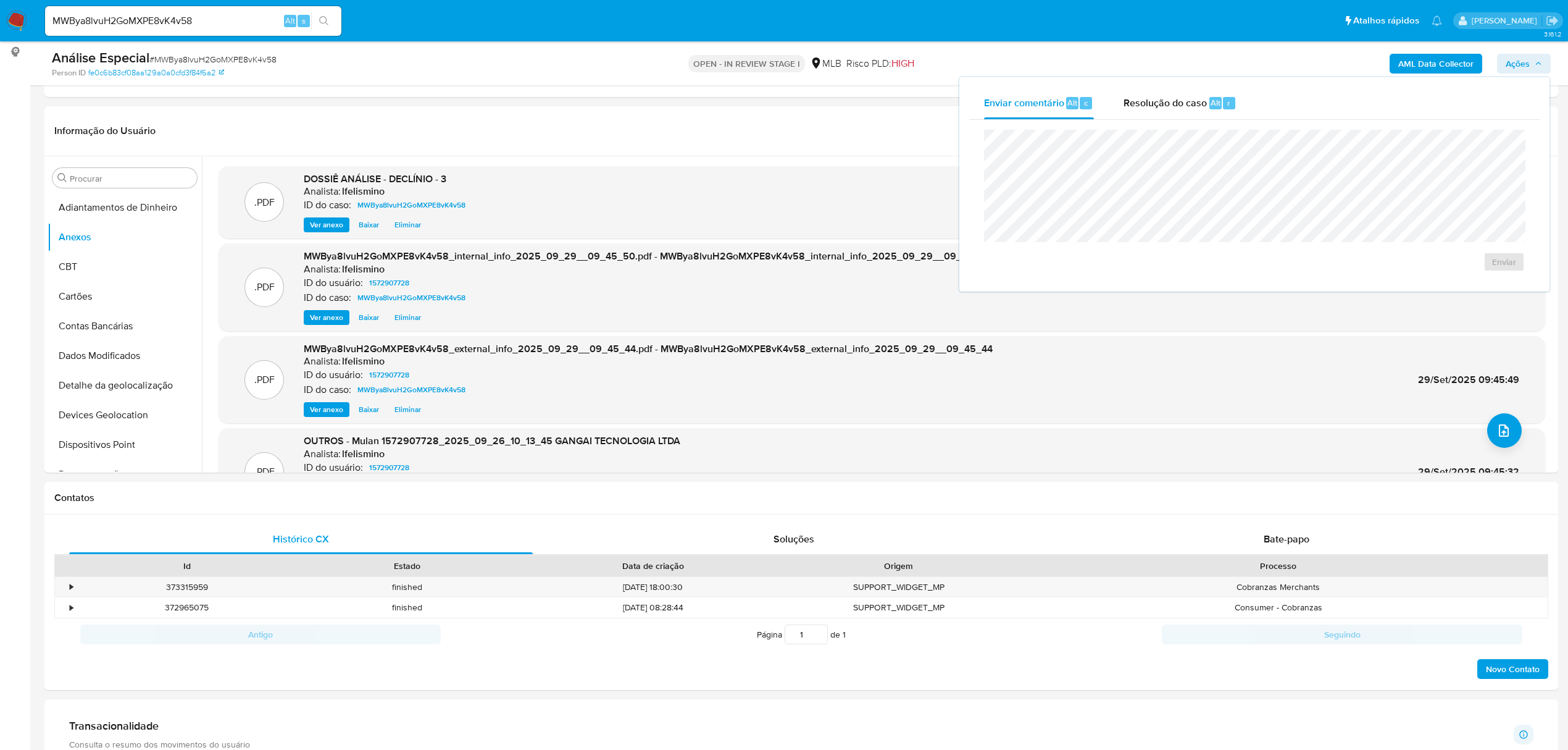
drag, startPoint x: 1166, startPoint y: 103, endPoint x: 1150, endPoint y: 120, distance: 23.3
click at [1166, 103] on span "Resolução do caso" at bounding box center [1166, 103] width 83 height 14
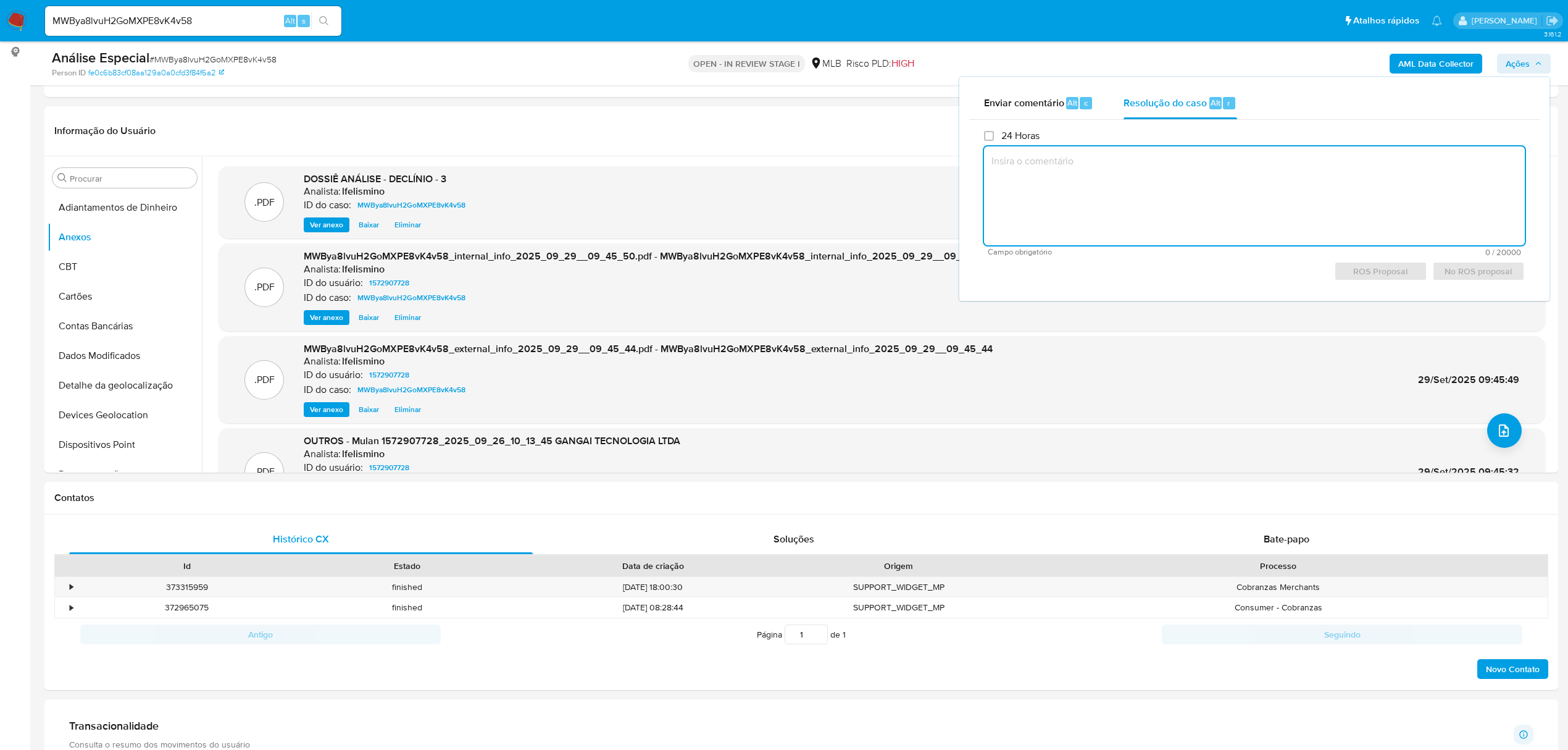
click at [1124, 167] on textarea at bounding box center [1255, 196] width 541 height 99
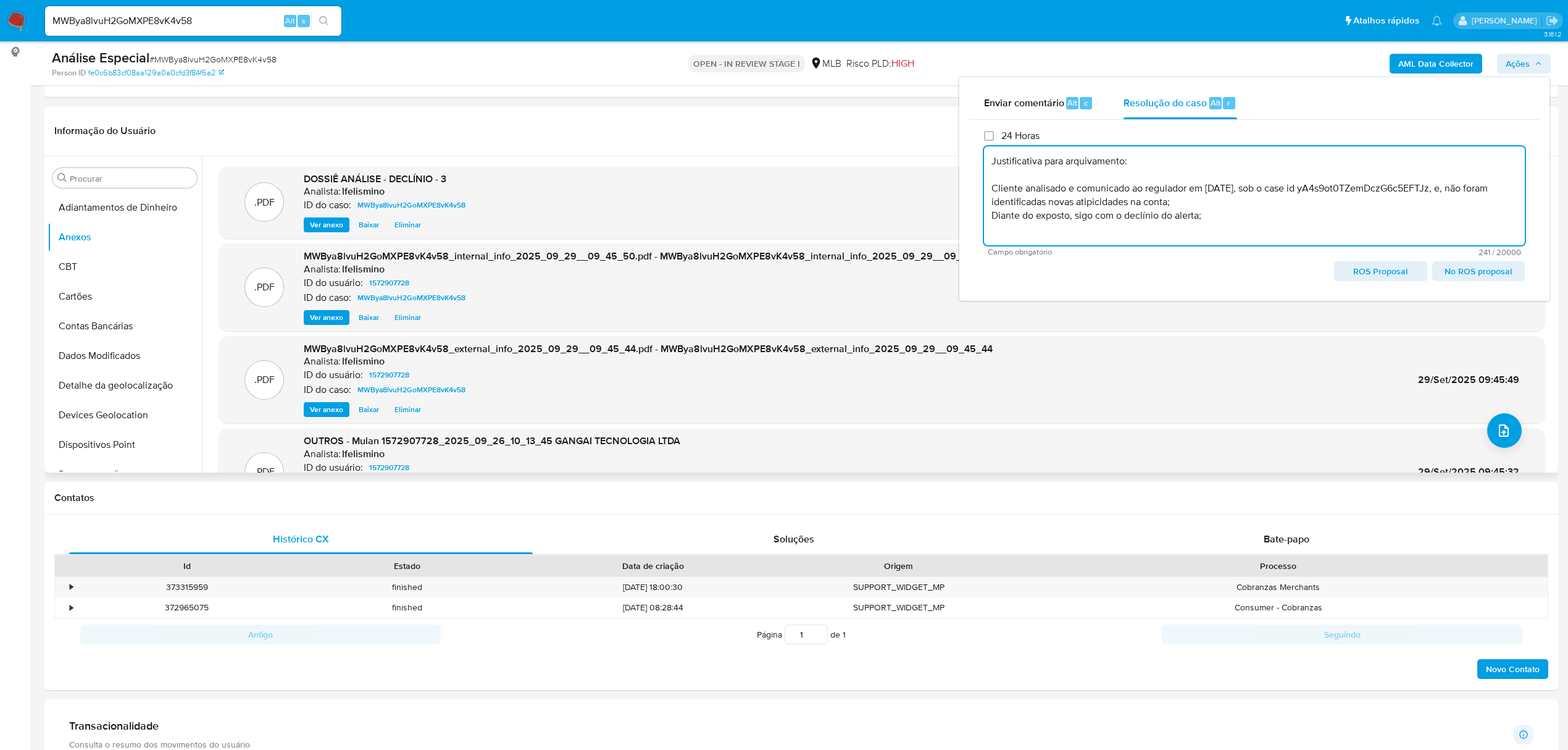
scroll to position [5, 0]
click at [1470, 274] on span "No ROS proposal" at bounding box center [1479, 271] width 75 height 18
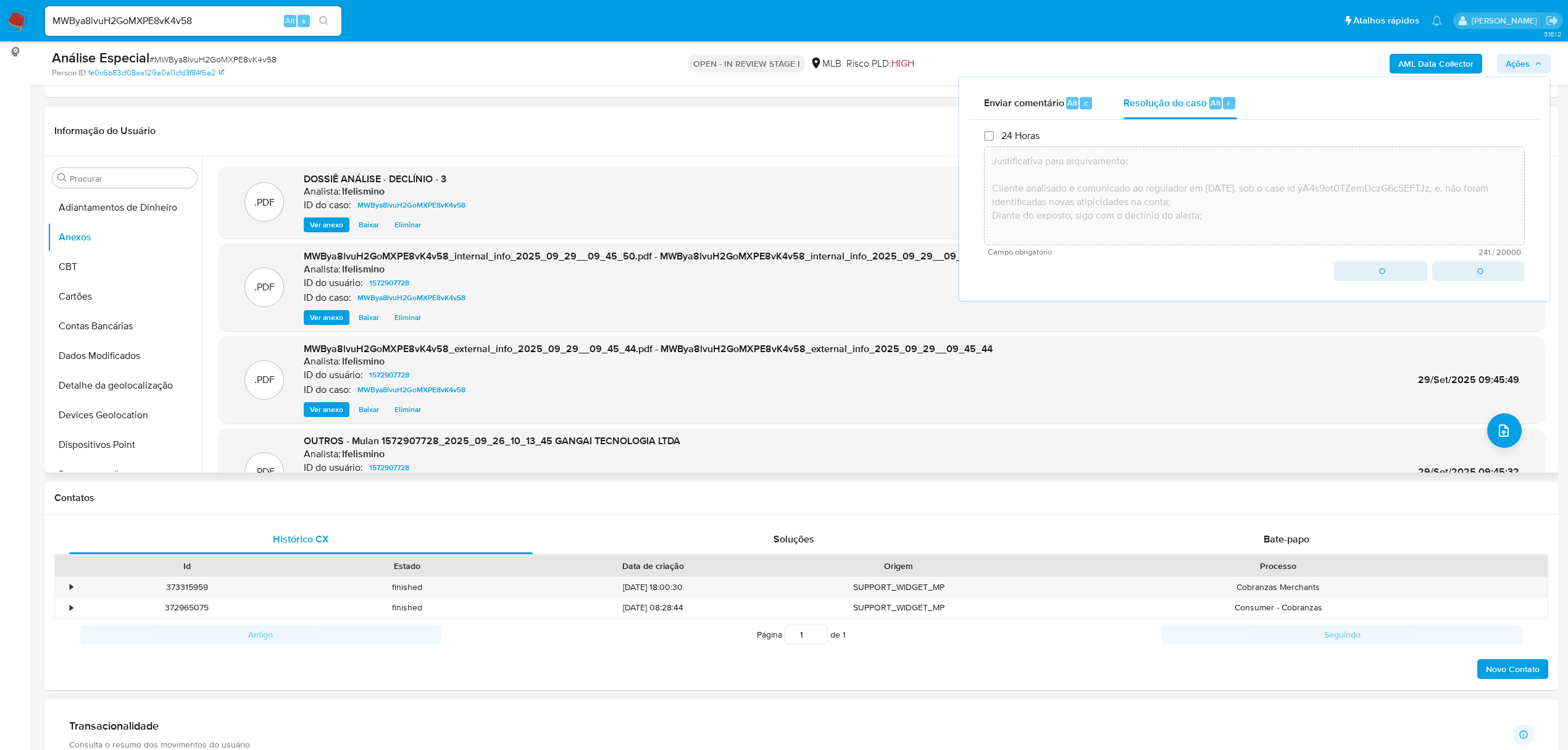
type textarea "Justificativa para arquivamento: Cliente analisado e comunicado ao regulador em…"
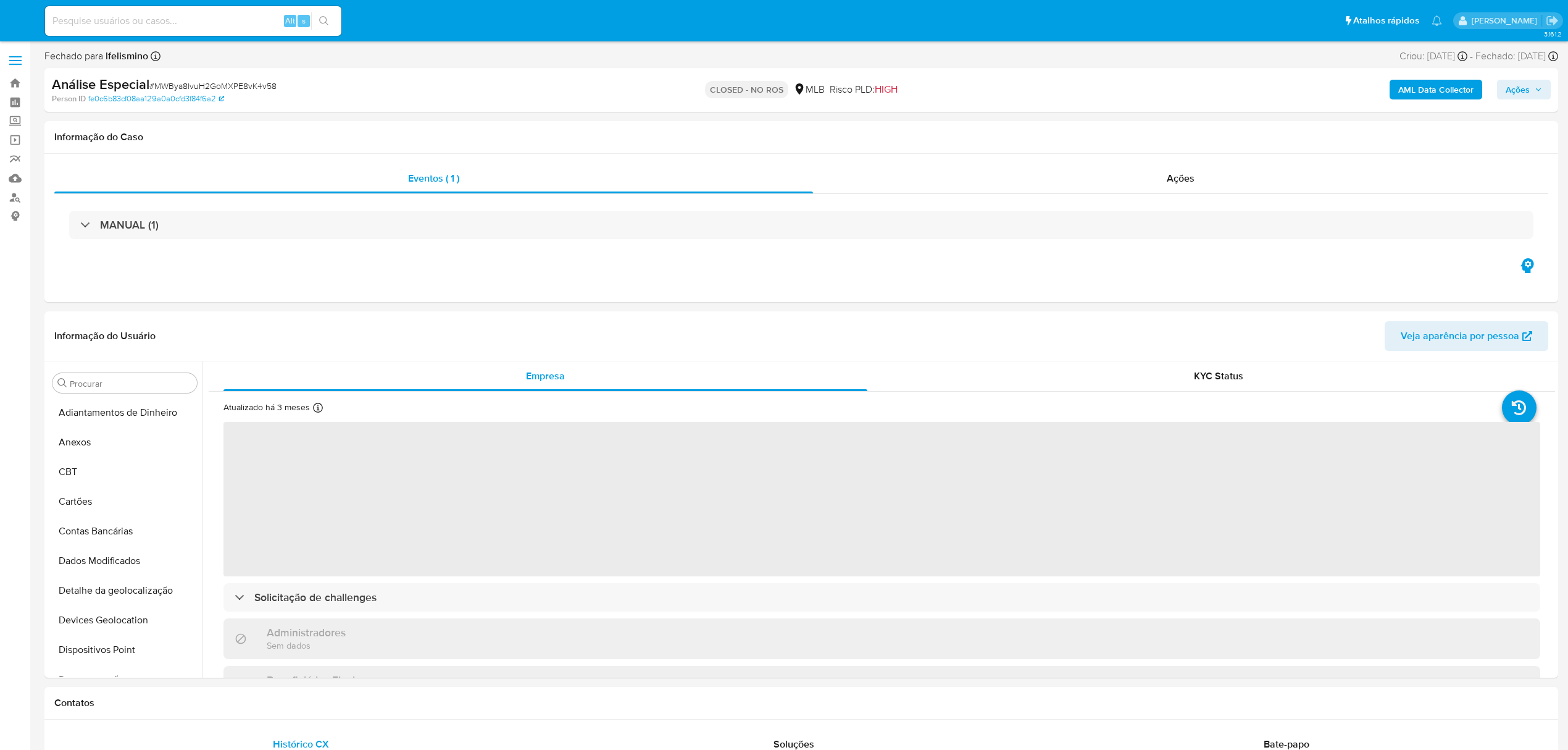
select select "10"
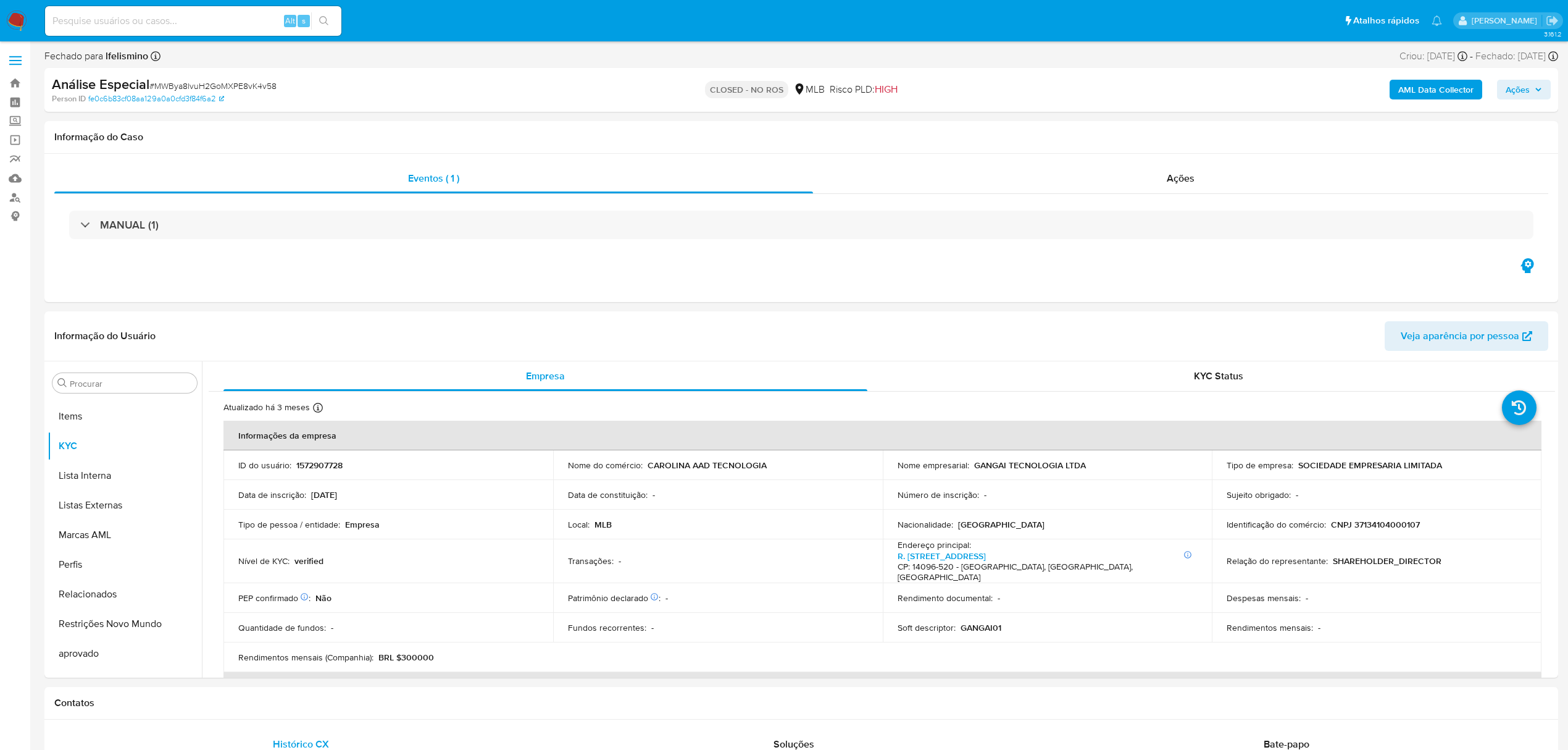
scroll to position [641, 0]
click at [119, 13] on input at bounding box center [193, 21] width 297 height 16
paste input "1tU72KAwStV4Uv7lh2HrJySj"
type input "1tU72KAwStV4Uv7lh2HrJySj"
click at [324, 10] on div "1tU72KAwStV4Uv7lh2HrJySj Alt s" at bounding box center [193, 21] width 297 height 30
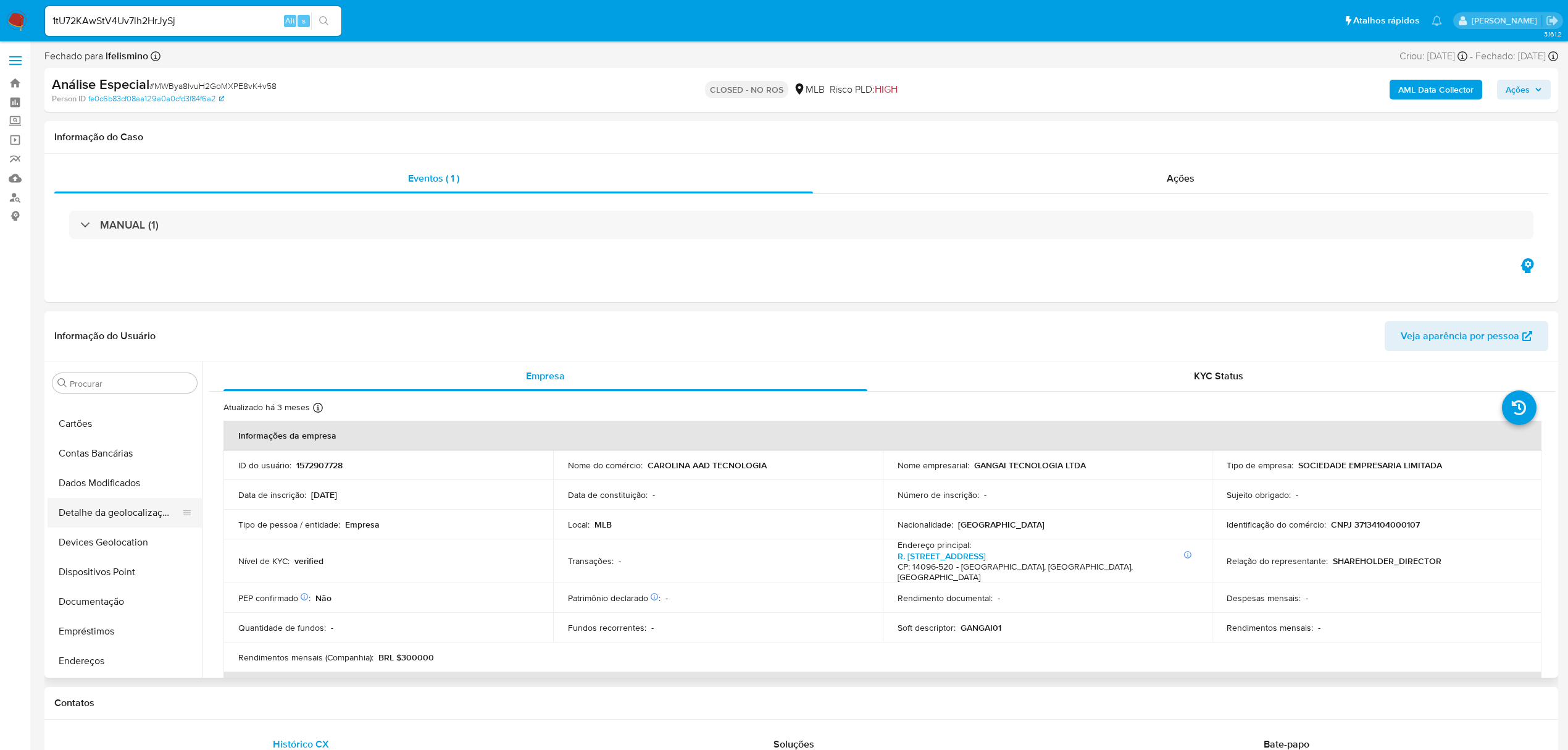
scroll to position [0, 0]
drag, startPoint x: 95, startPoint y: 443, endPoint x: 541, endPoint y: 39, distance: 601.8
click at [95, 442] on button "Anexos" at bounding box center [124, 442] width 155 height 30
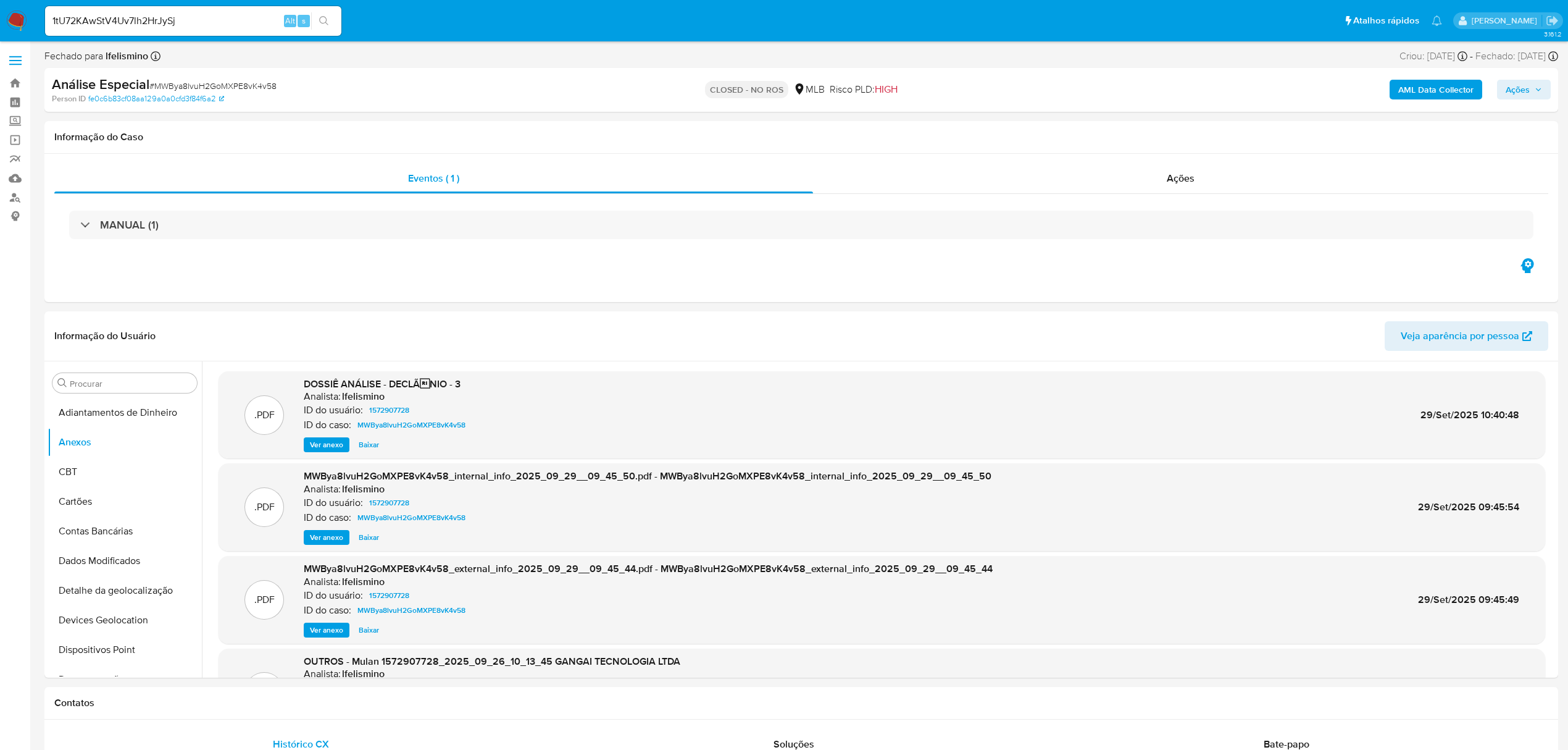
click at [331, 18] on button "search-icon" at bounding box center [324, 21] width 26 height 18
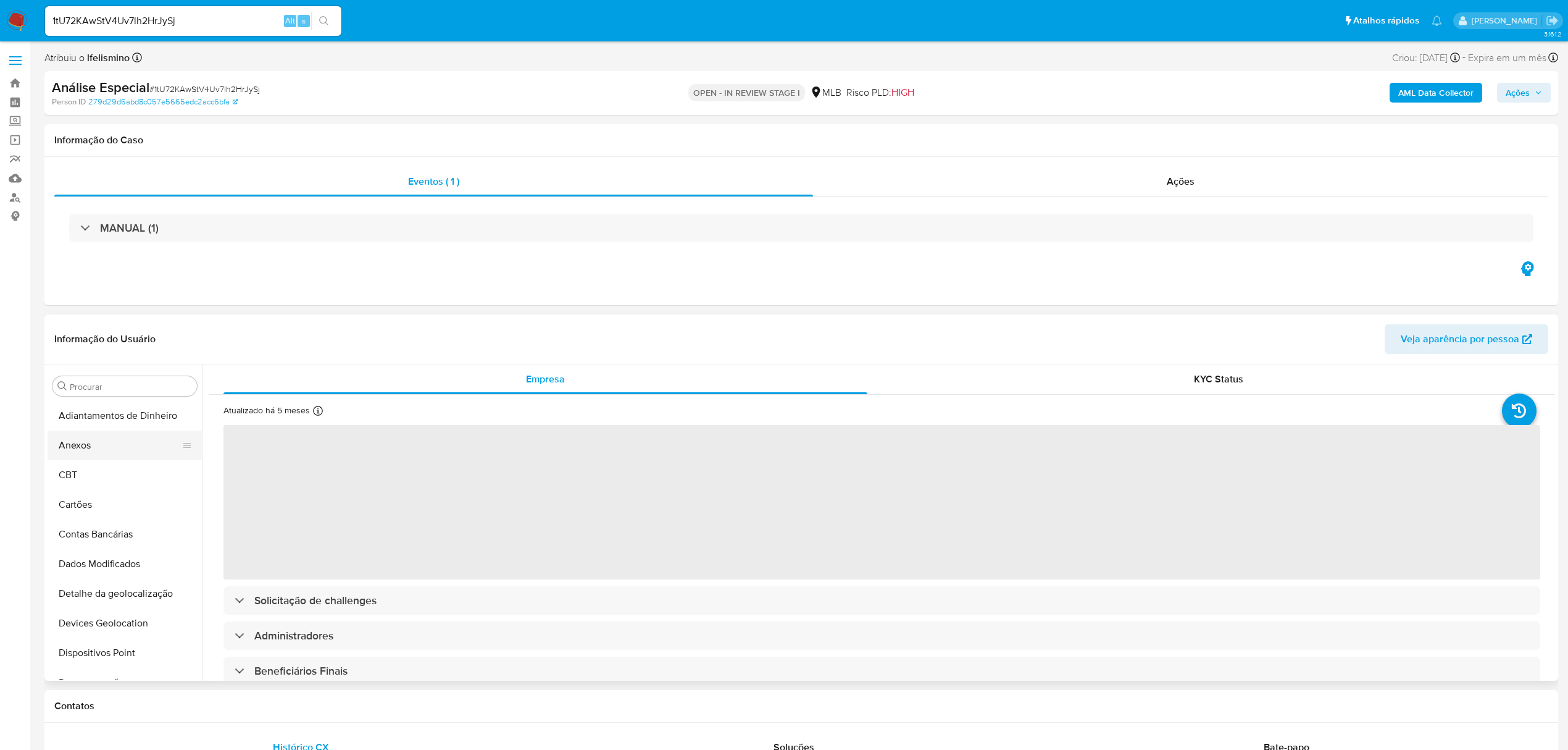
click at [103, 440] on button "Anexos" at bounding box center [119, 445] width 144 height 30
select select "10"
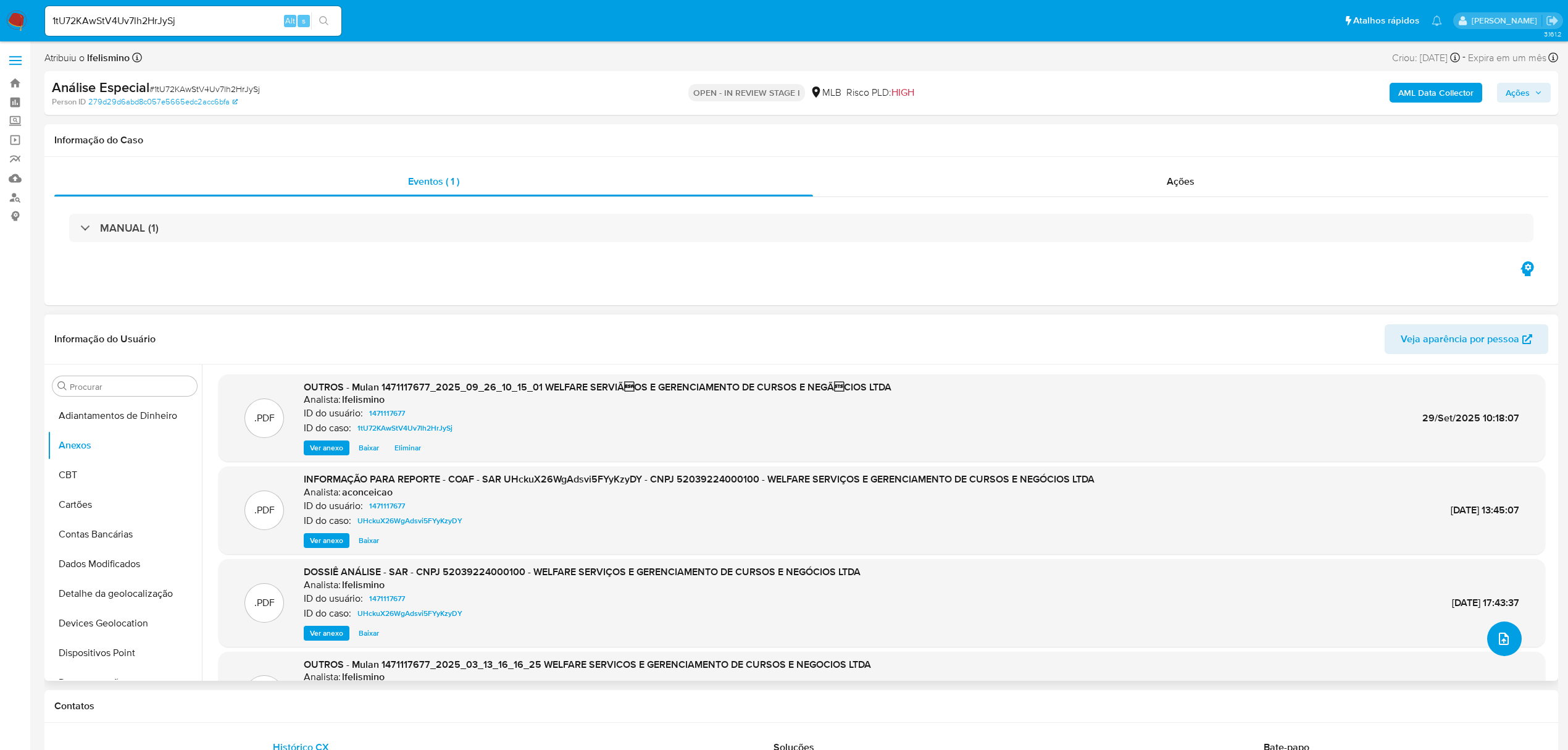
click at [1501, 633] on icon "upload-file" at bounding box center [1504, 639] width 14 height 14
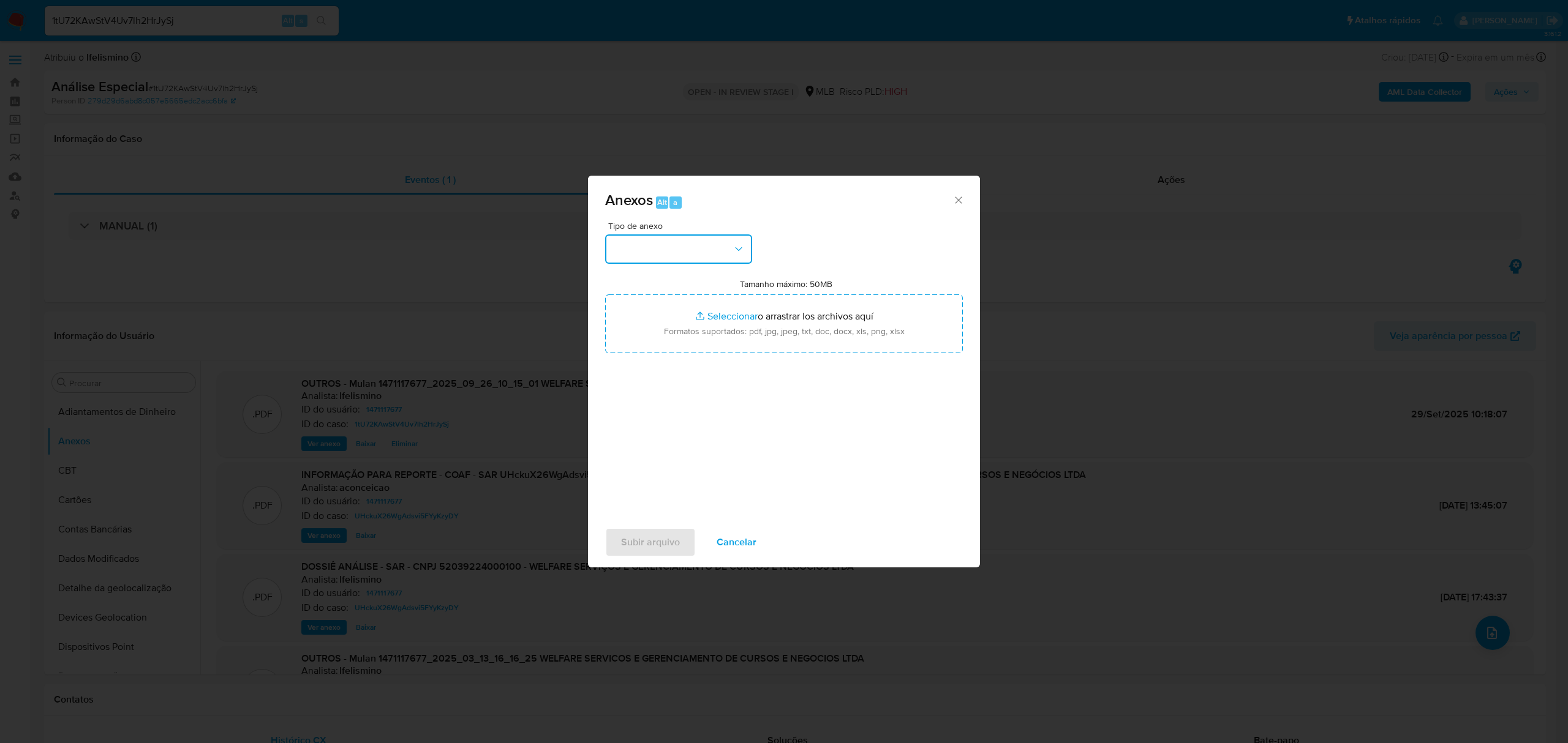
click at [665, 253] on button "button" at bounding box center [678, 249] width 147 height 29
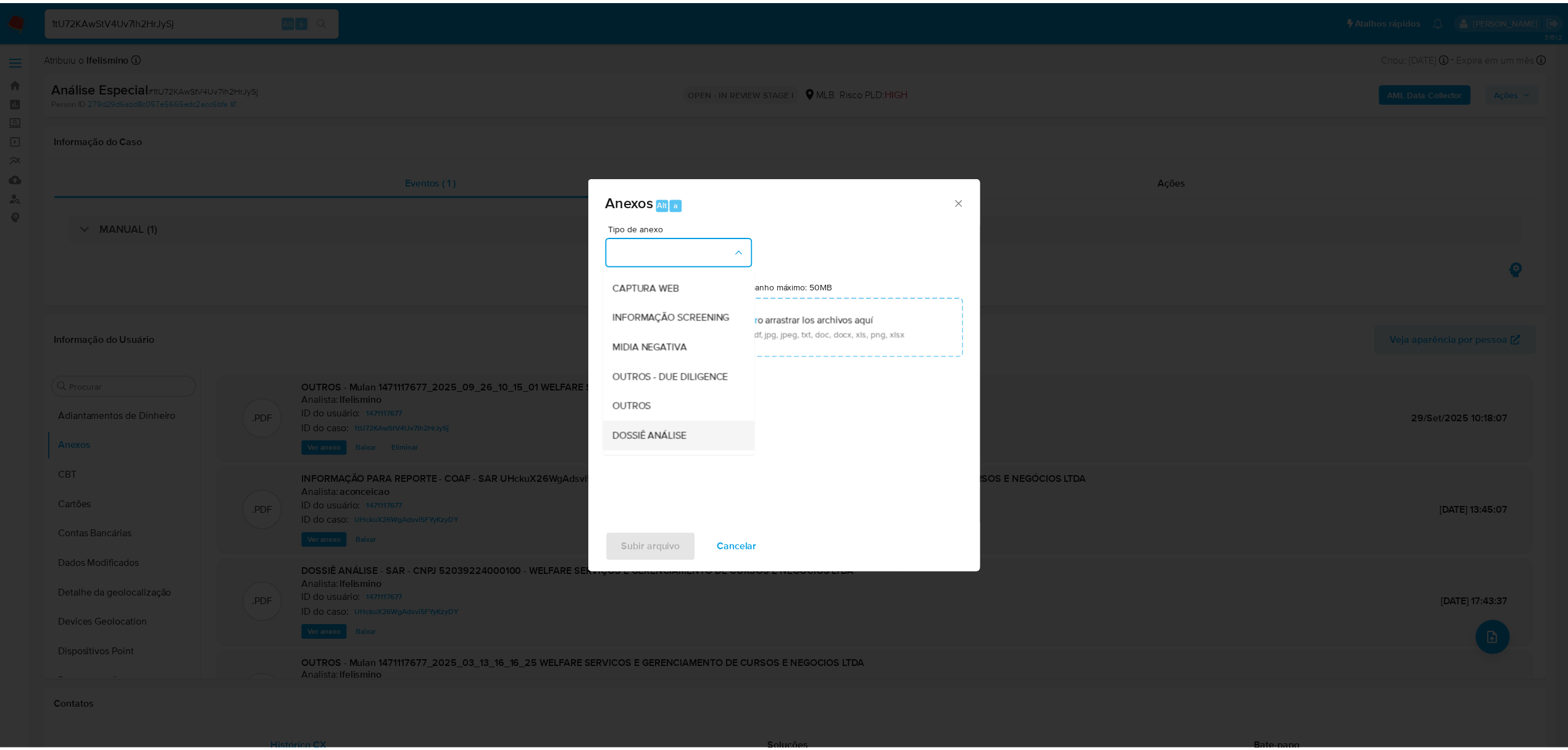
scroll to position [190, 0]
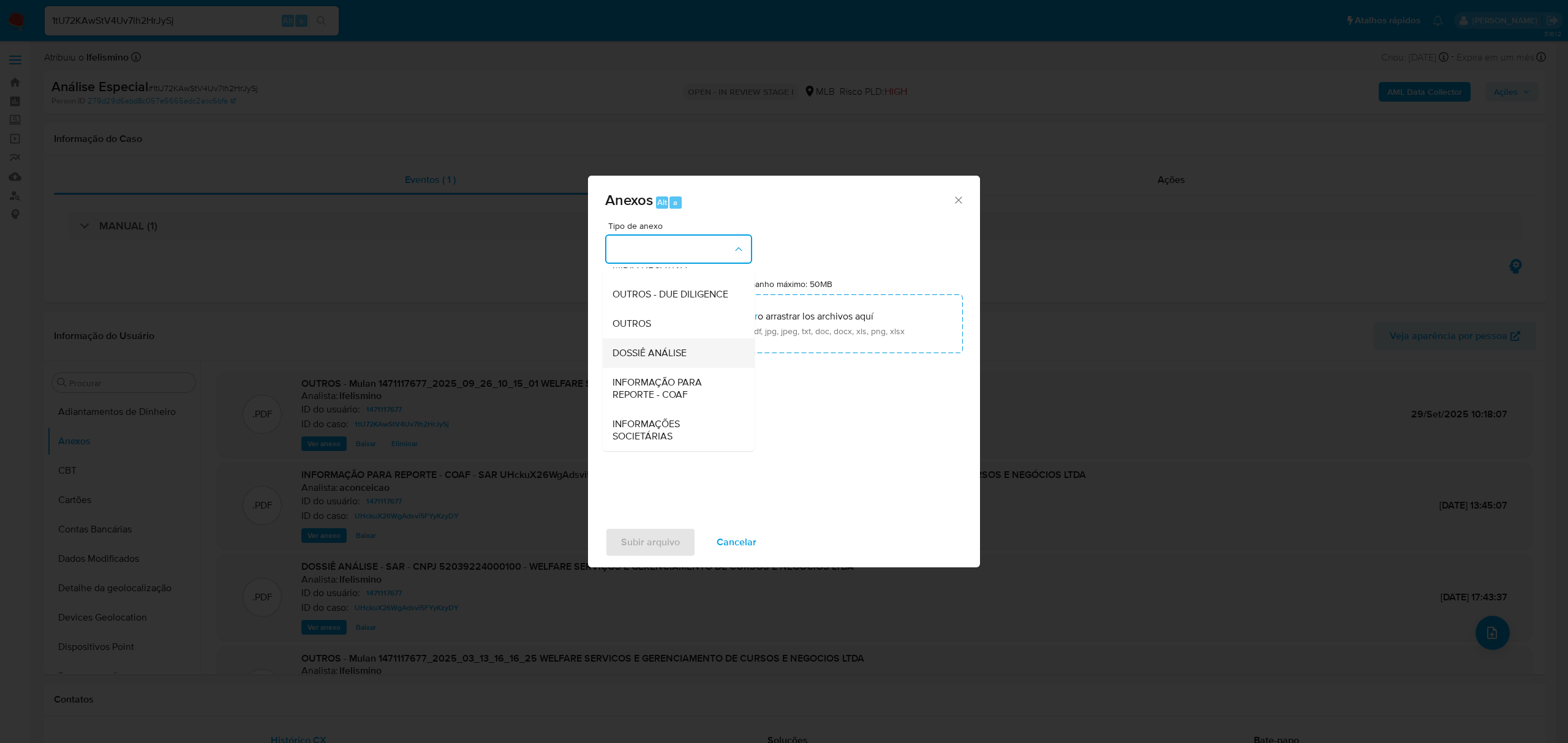
click at [702, 354] on div "DOSSIÊ ANÁLISE" at bounding box center [674, 353] width 125 height 29
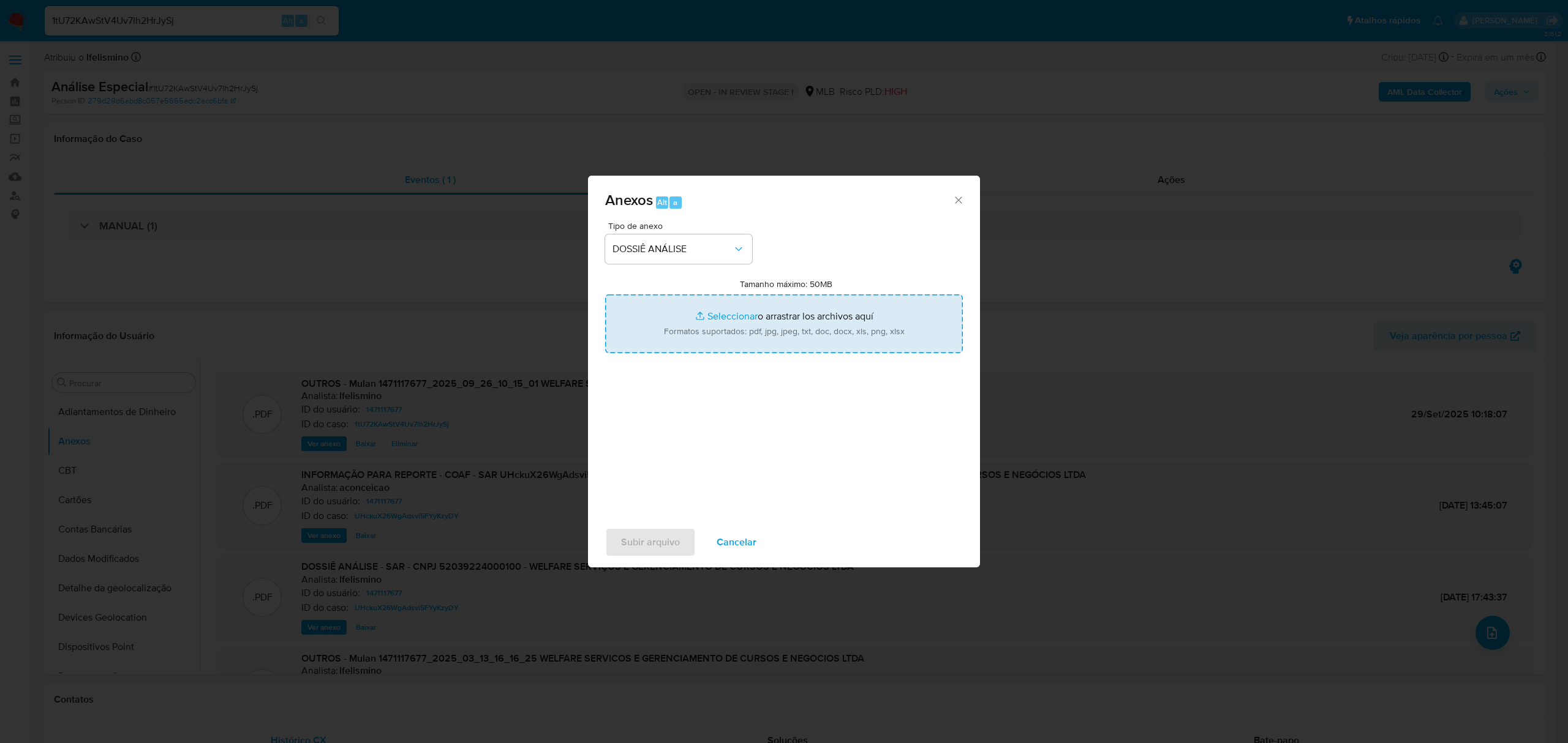
type input "C:\fakepath\3.º SAR - CNPJ 52039224000100 - WELFARE SERVIÇOS E GERENCIAMENTO DE…"
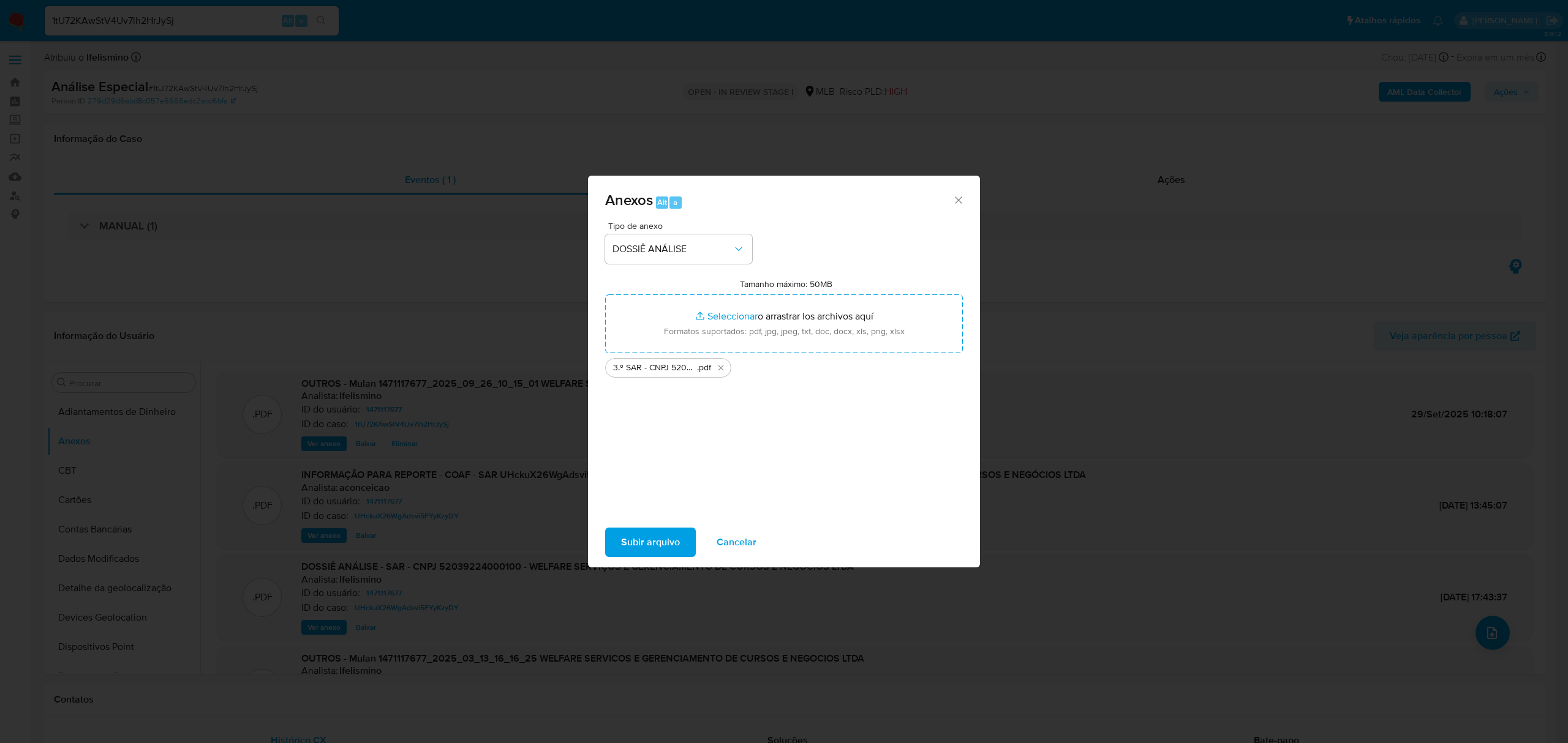
click at [647, 537] on span "Subir arquivo" at bounding box center [650, 542] width 59 height 27
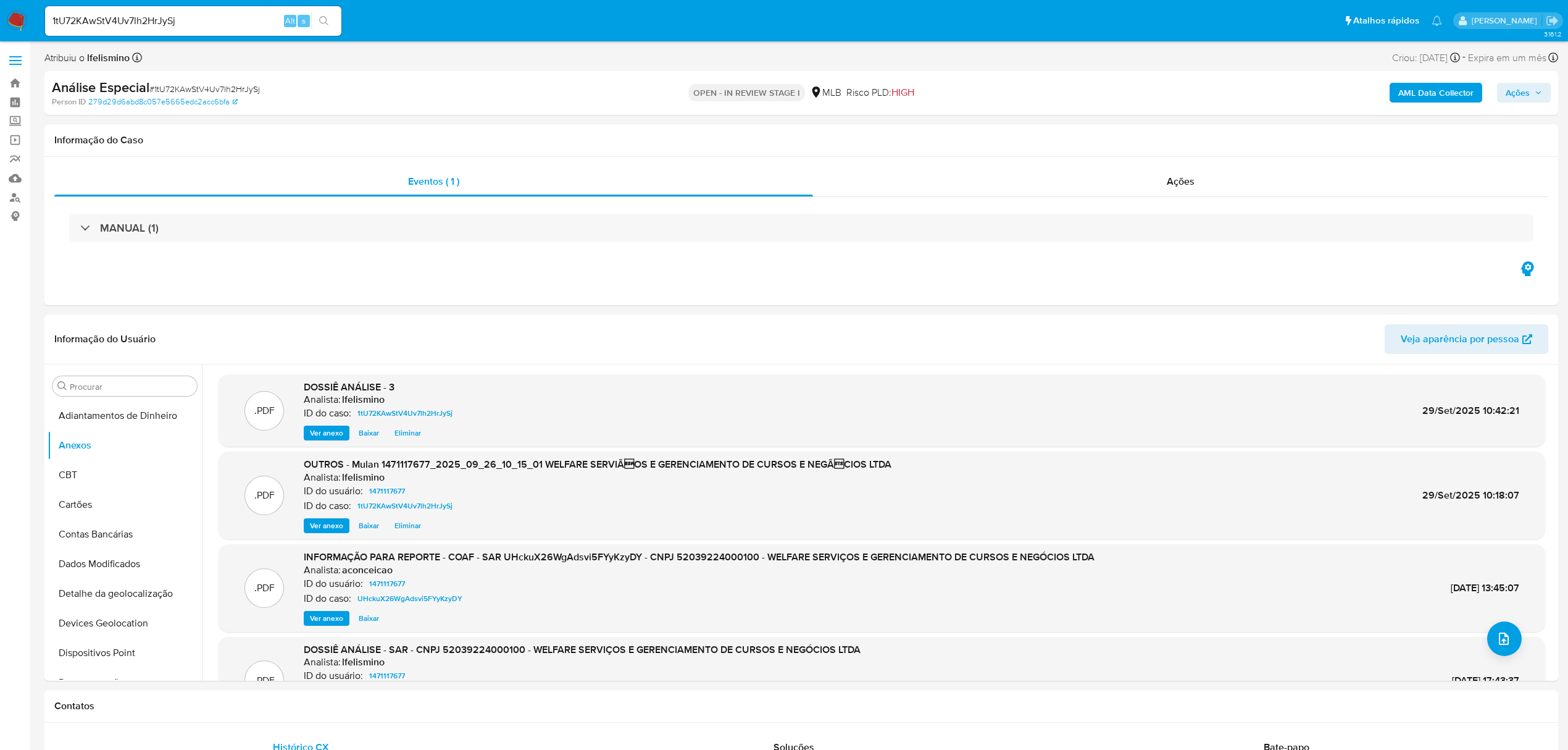
click at [1528, 102] on span "Ações" at bounding box center [1518, 92] width 24 height 20
click at [1174, 132] on span "Resolução do caso" at bounding box center [1166, 132] width 83 height 14
click at [1235, 233] on textarea at bounding box center [1255, 225] width 540 height 99
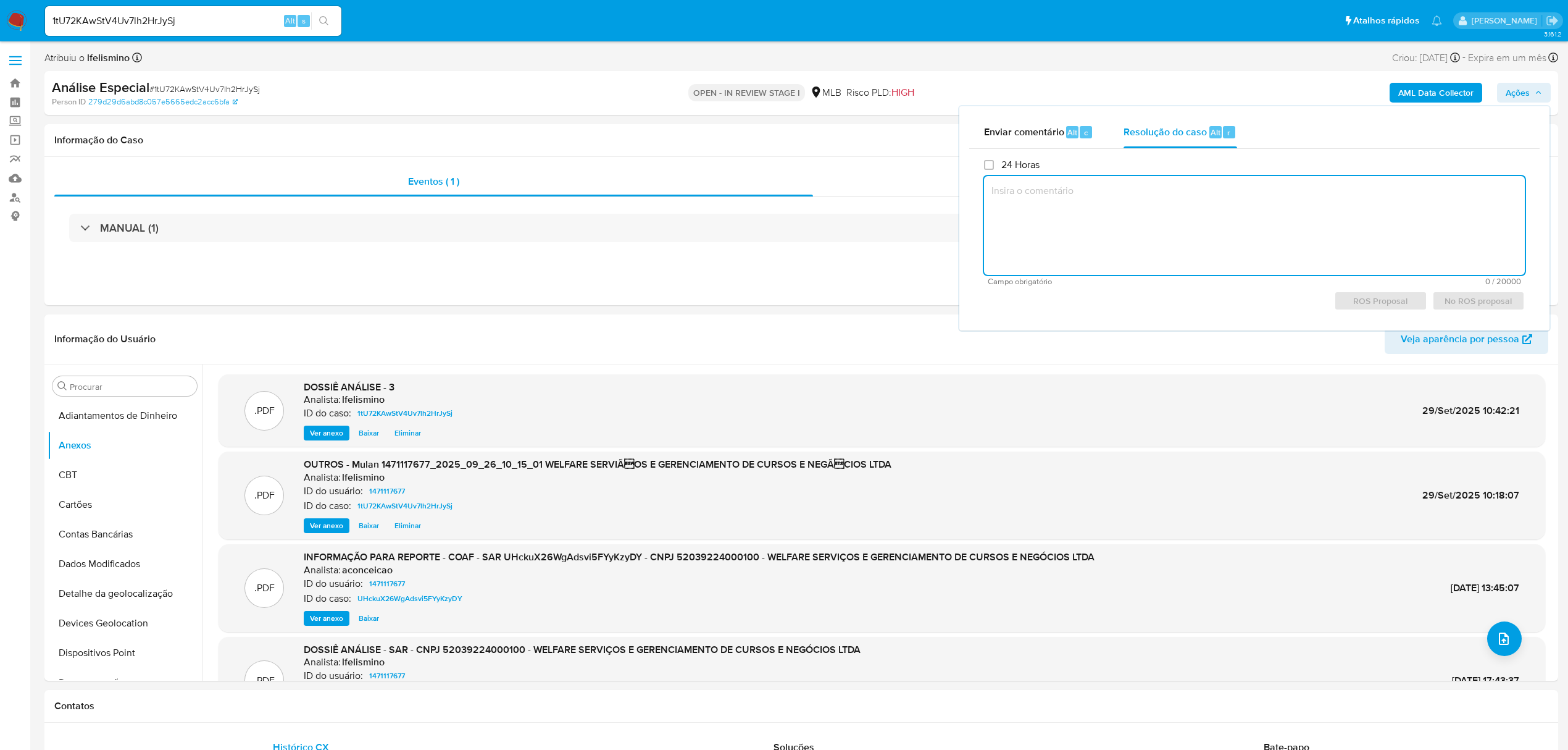
paste textarea "1tU72KAwStV4Uv7lh2HrJySj"
click at [1045, 201] on textarea "1tU72KAwStV4Uv7lh2HrJySj" at bounding box center [1255, 225] width 541 height 99
click at [1045, 201] on textarea "1tU72KAwStV4Uv7lh2HrJySj" at bounding box center [1255, 225] width 541 height 99
paste textarea "Fatos relevantes concluídos pelo analista: Movimentação em conta e vendas prese…"
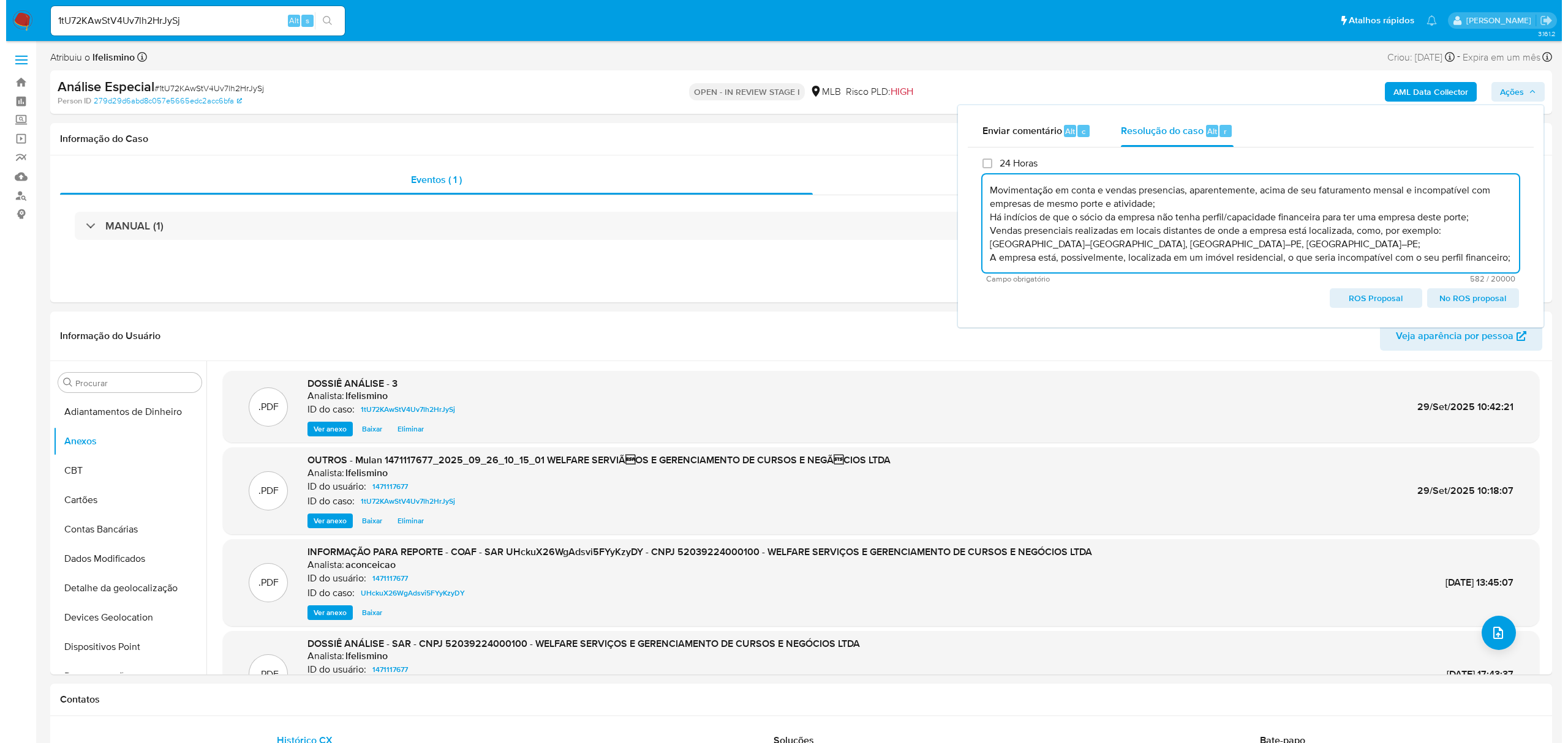
scroll to position [52, 0]
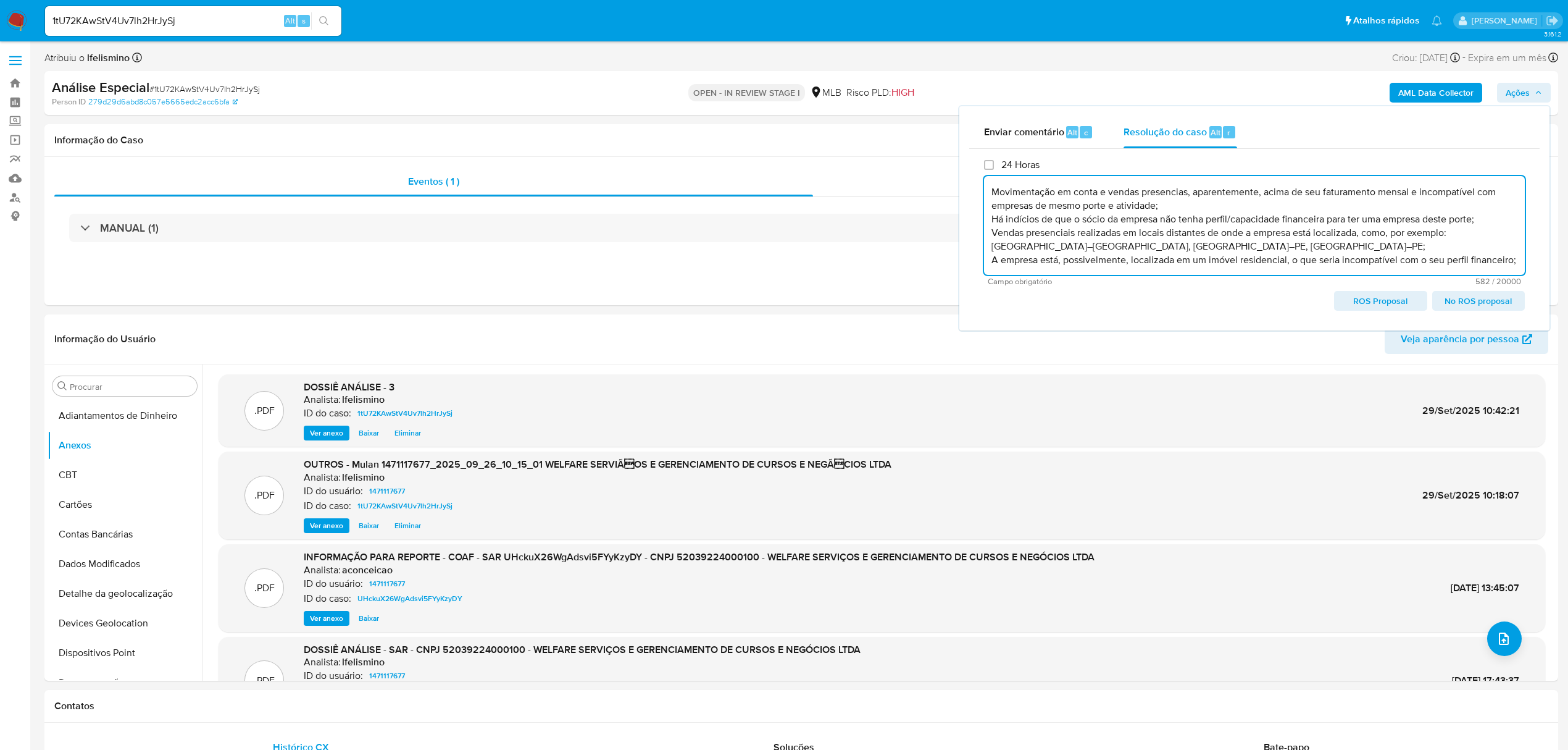
click at [1372, 300] on span "ROS Proposal" at bounding box center [1380, 301] width 75 height 18
type textarea "Fatos relevantes concluídos pelo analista: Movimentação em conta e vendas prese…"
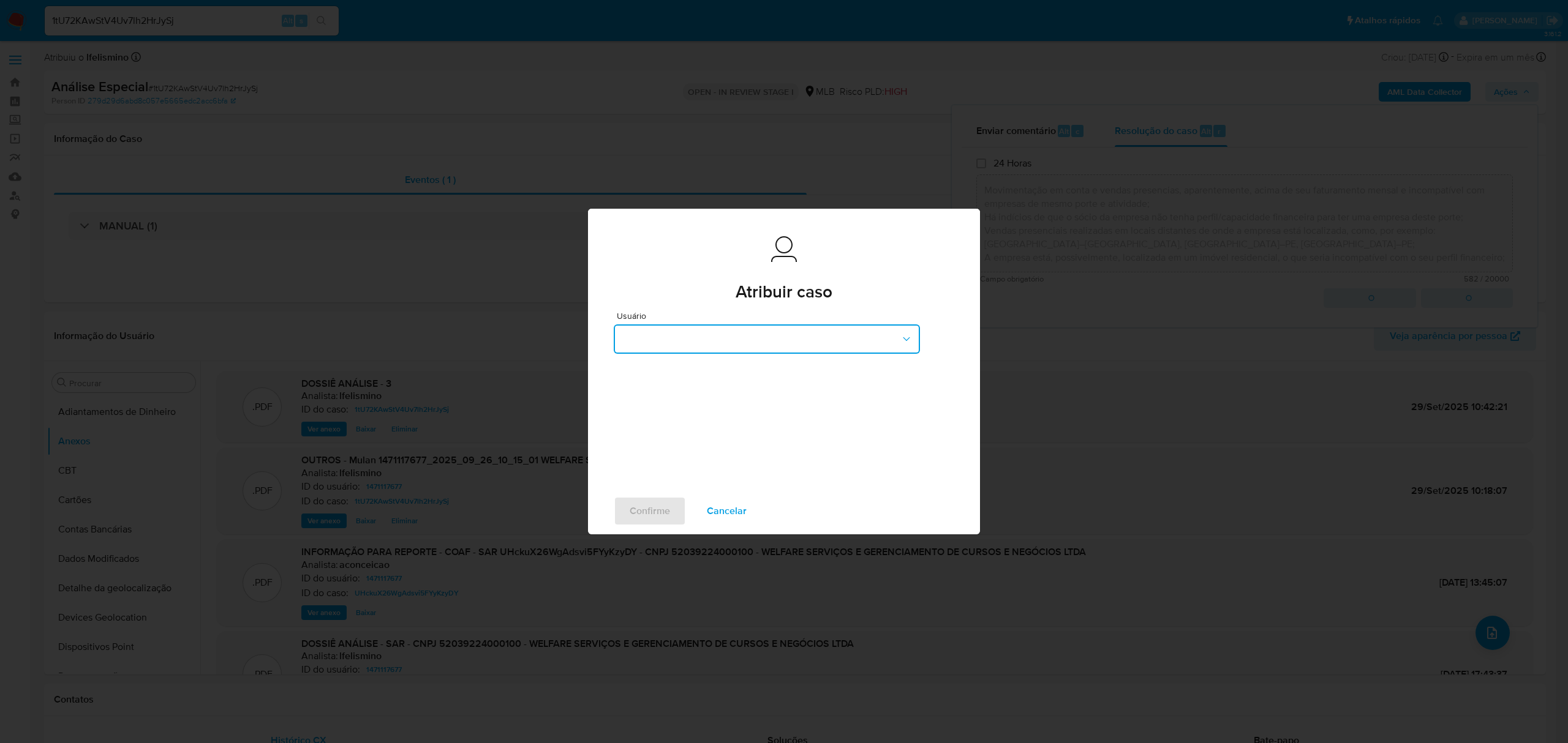
click at [664, 326] on button "button" at bounding box center [767, 339] width 306 height 29
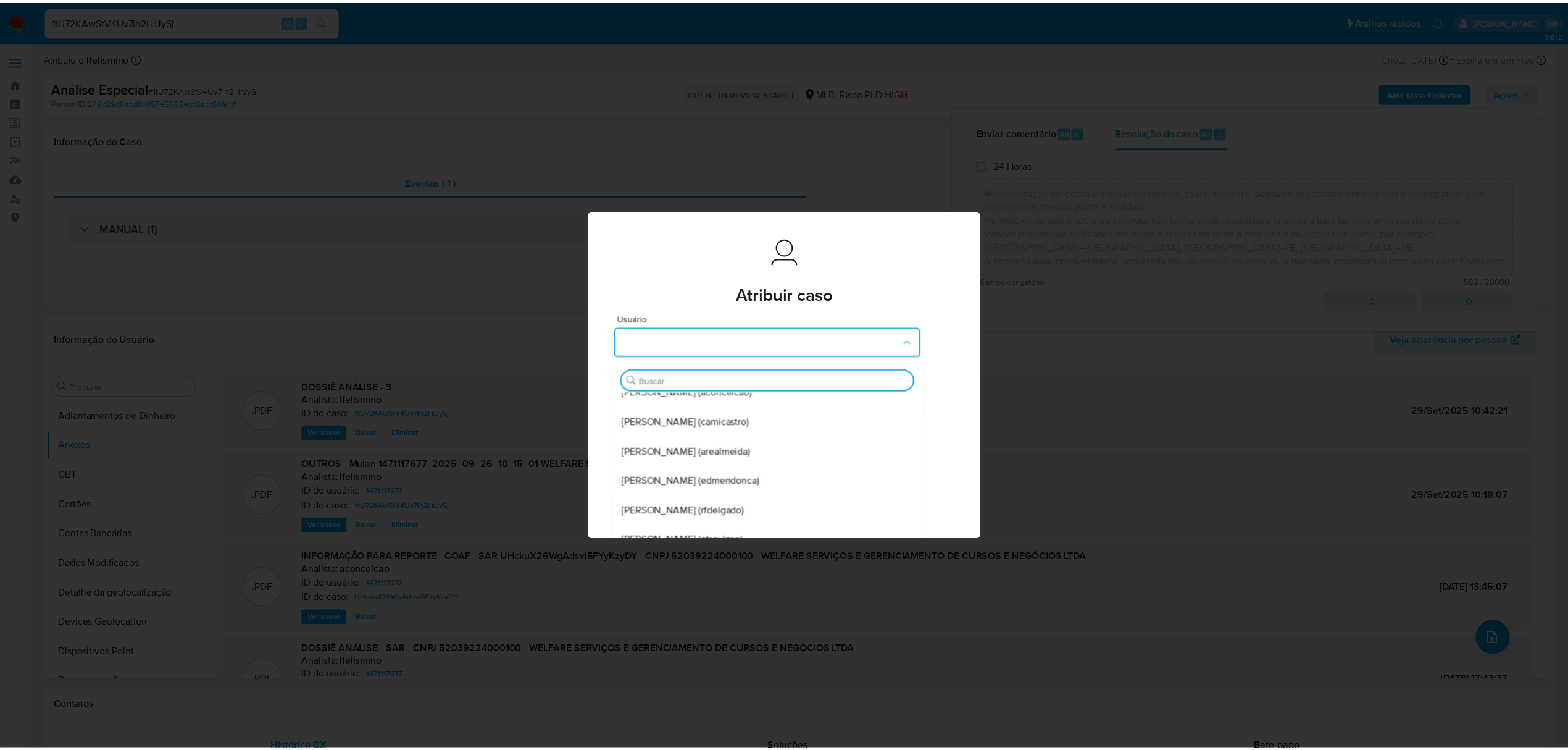
scroll to position [0, 0]
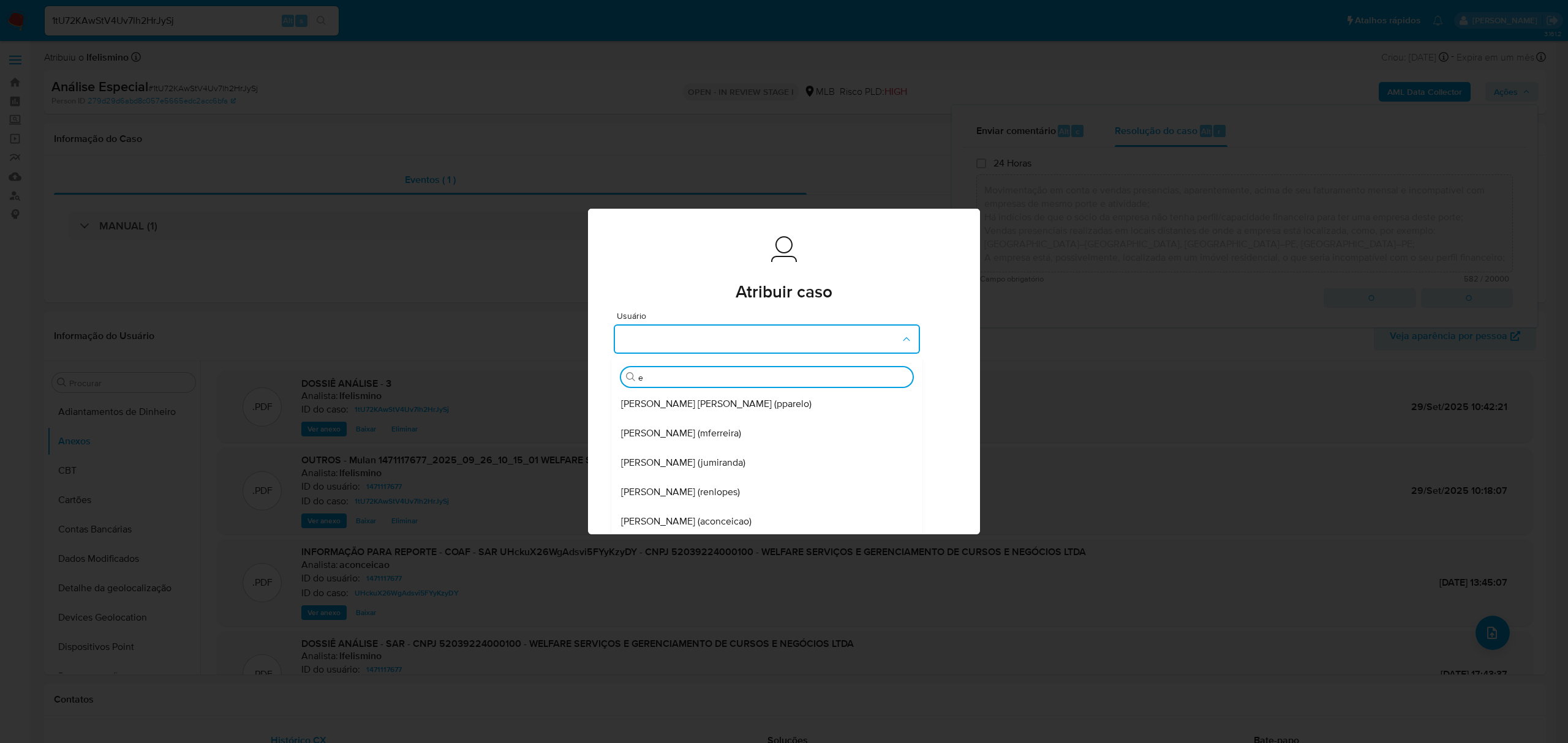
type input "ed"
click at [752, 402] on span "Eduardo Mendonca Dutra (edmendonca)" at bounding box center [689, 404] width 138 height 12
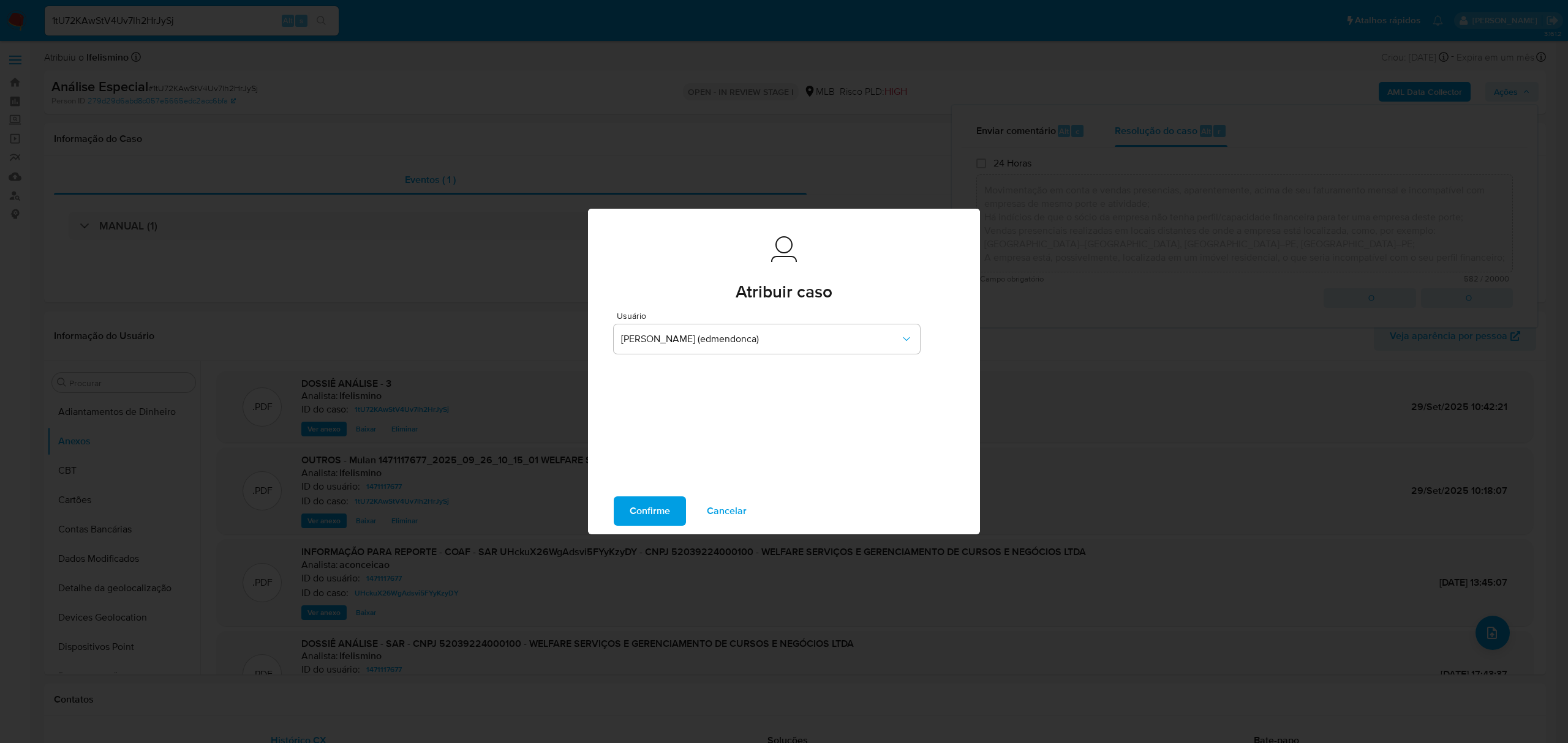
click at [632, 523] on span "Confirme" at bounding box center [650, 511] width 41 height 27
type textarea "Fatos relevantes concluídos pelo analista: Movimentação em conta e vendas prese…"
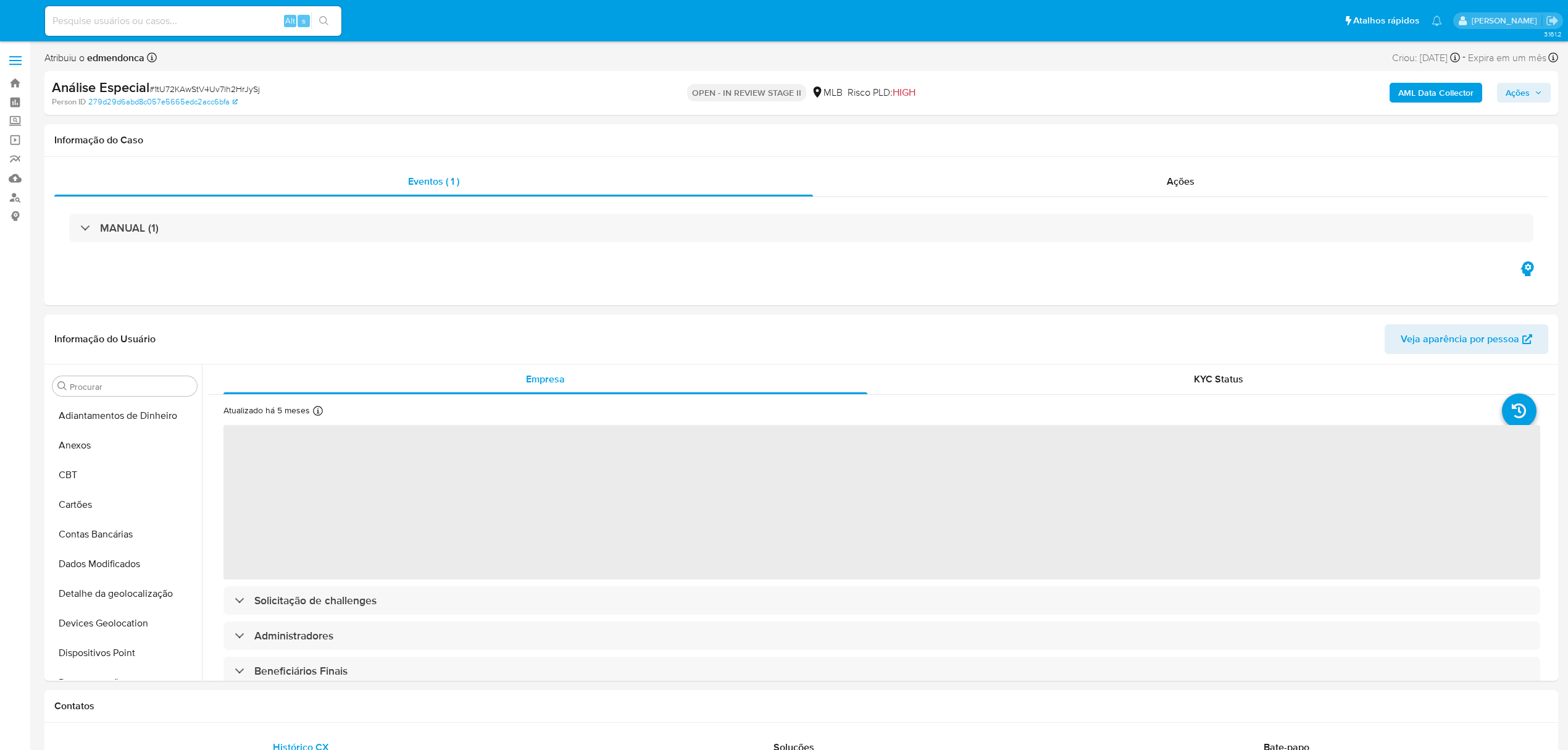
select select "10"
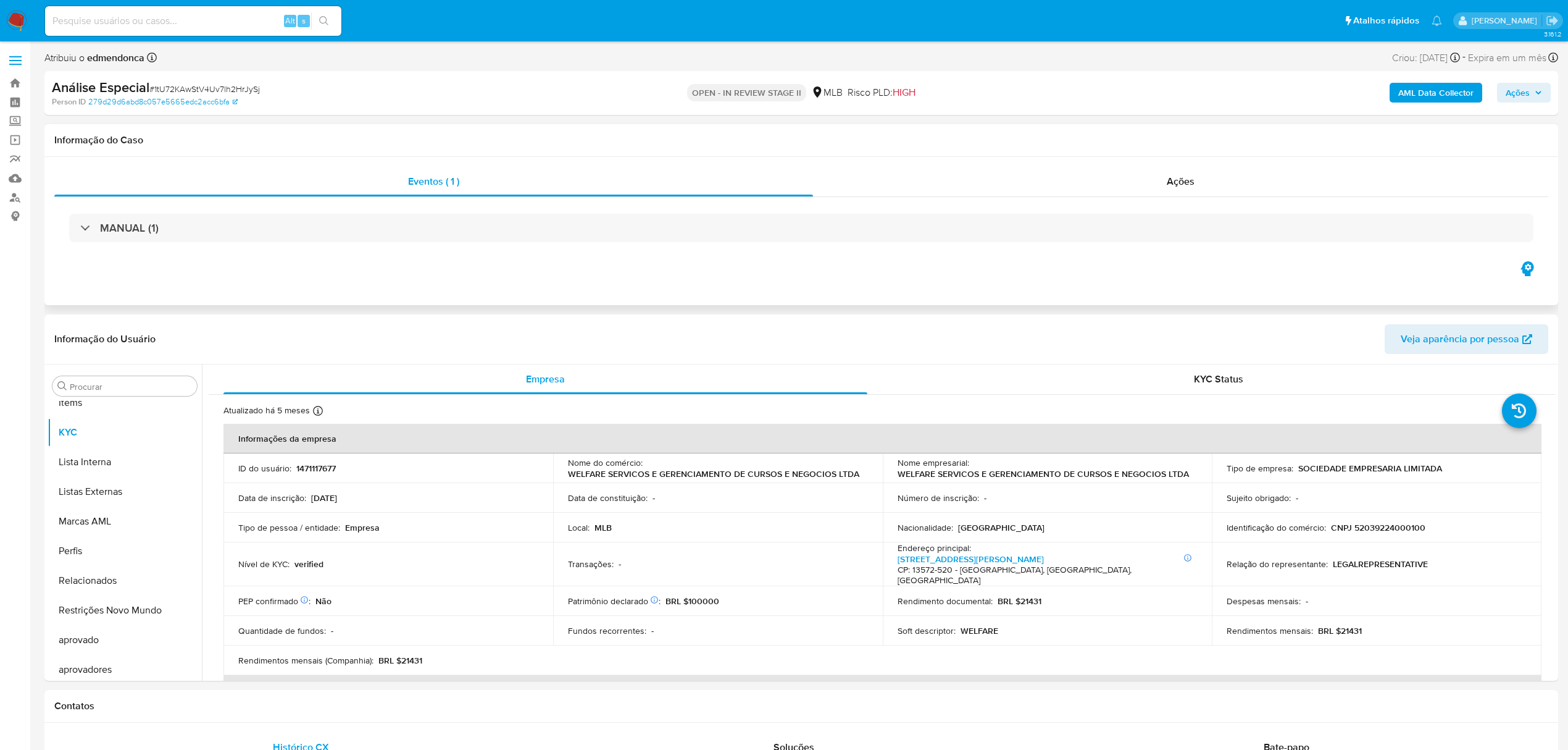
scroll to position [641, 0]
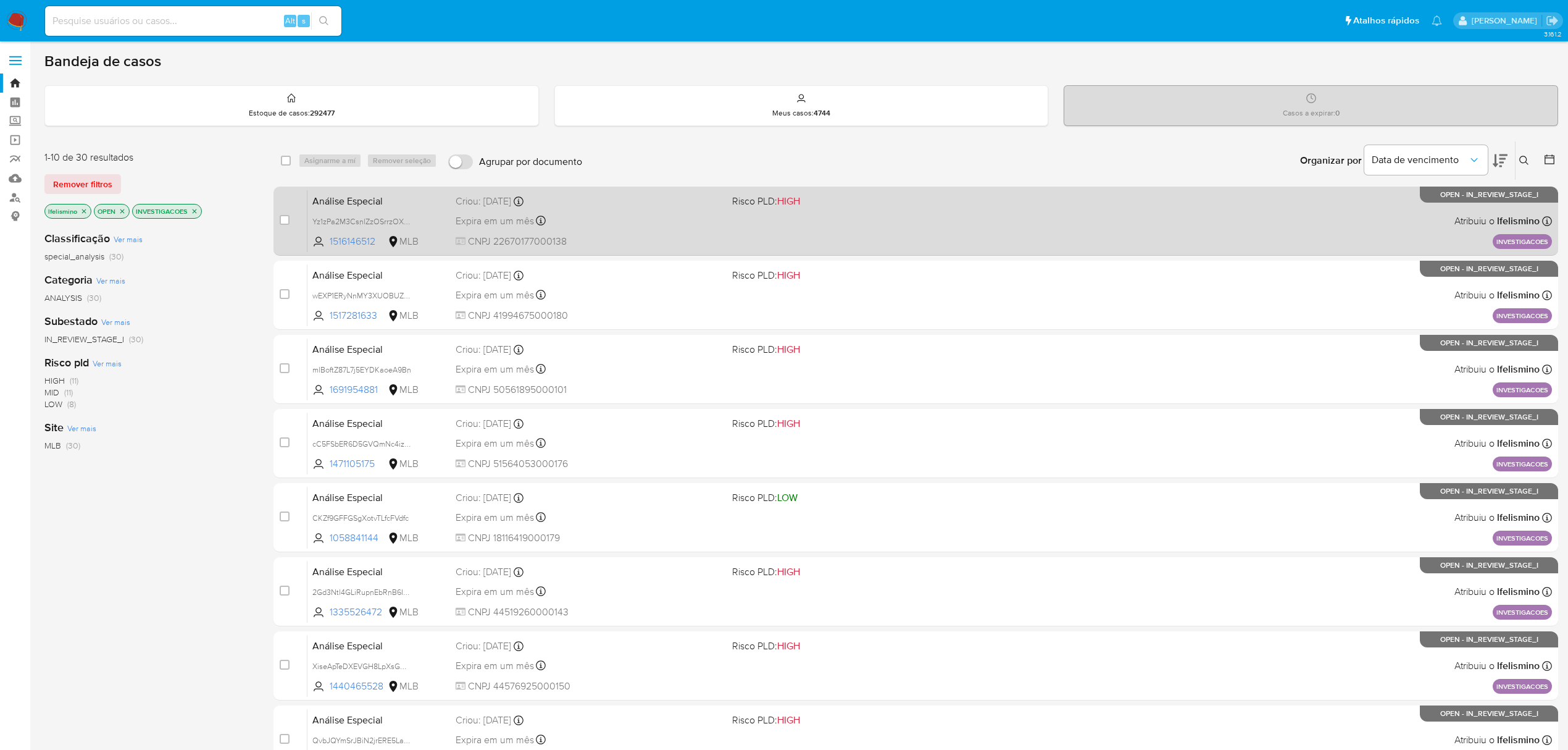
click at [665, 229] on div "Análise Especial Yz1zPa2M3CsnlZzOSrrzOX4T 1516146512 MLB Risco PLD: HIGH Criou:…" at bounding box center [930, 221] width 1245 height 63
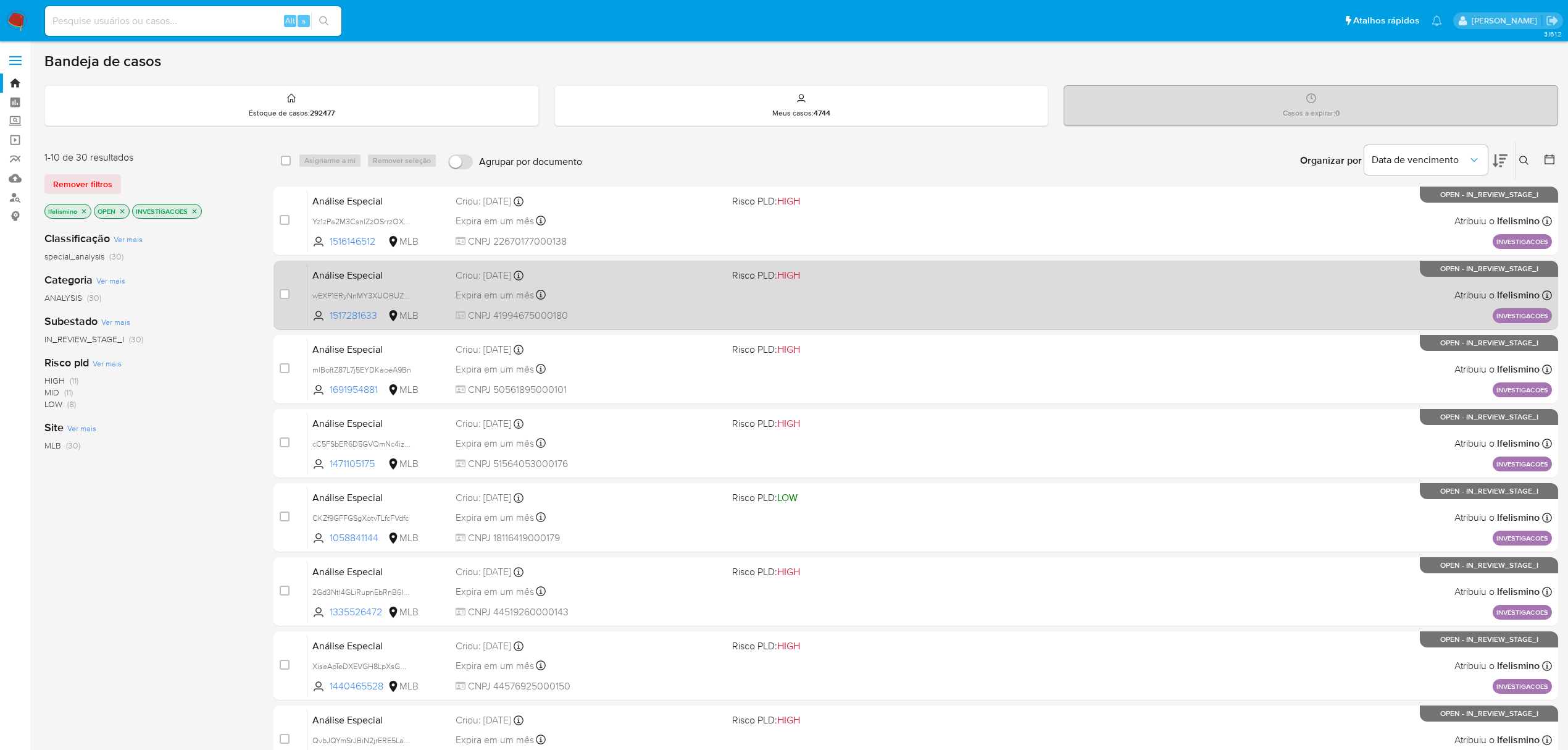
click at [700, 309] on span "CNPJ 41994675000180" at bounding box center [588, 315] width 267 height 14
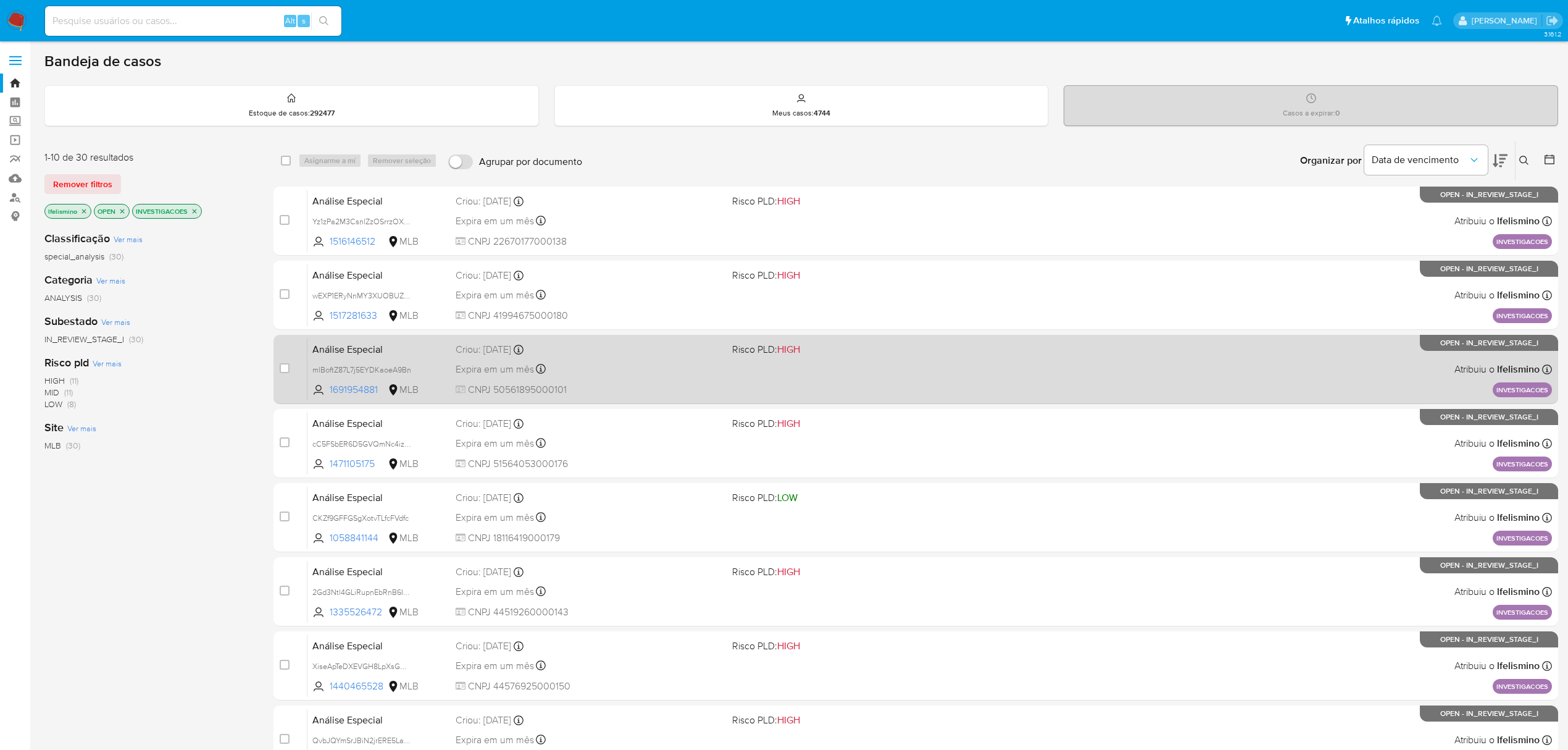
click at [734, 375] on div "Análise Especial mlBoftZ87L7j5EYDKaoeA9Bn 1691954881 MLB Risco PLD: HIGH Criou:…" at bounding box center [930, 369] width 1245 height 63
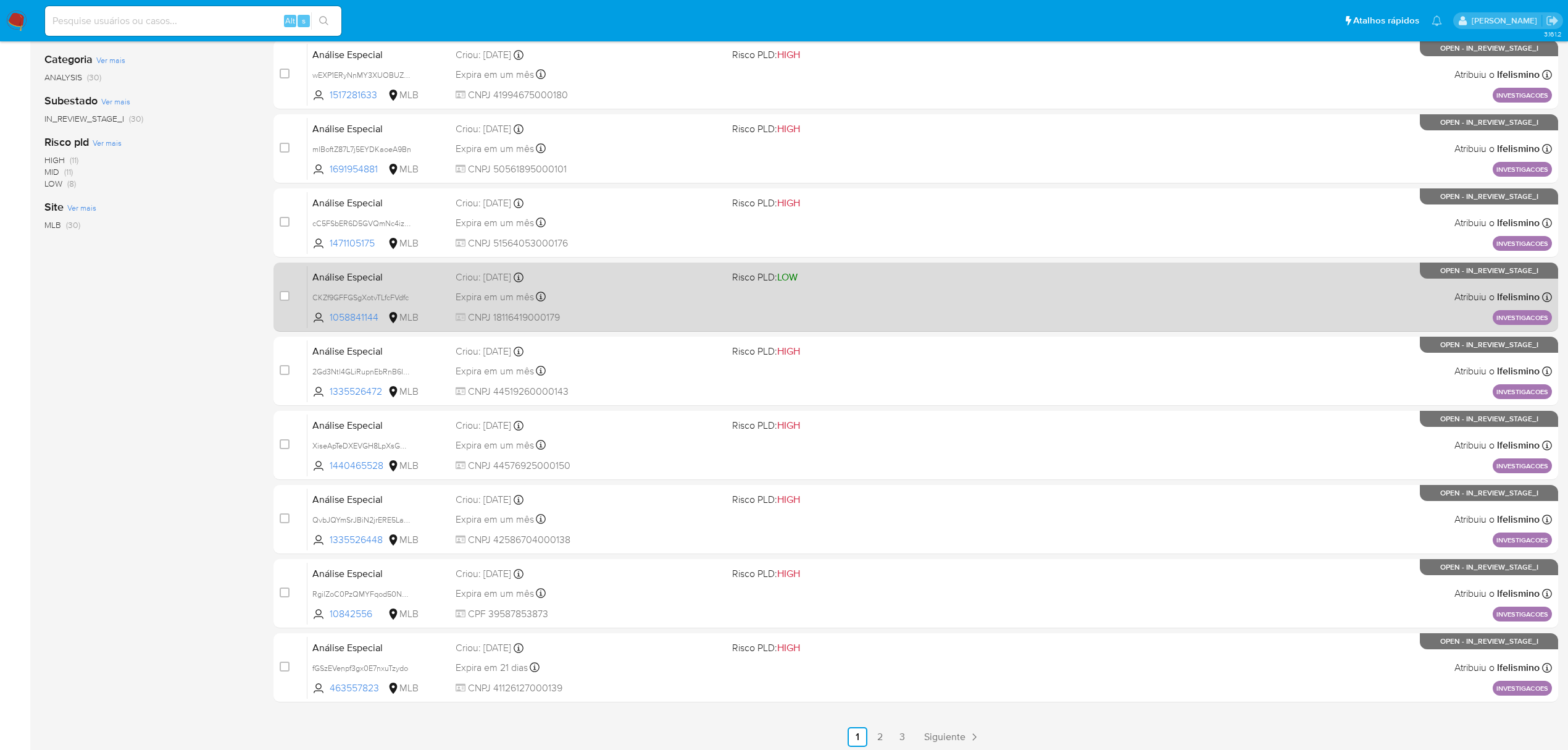
scroll to position [270, 0]
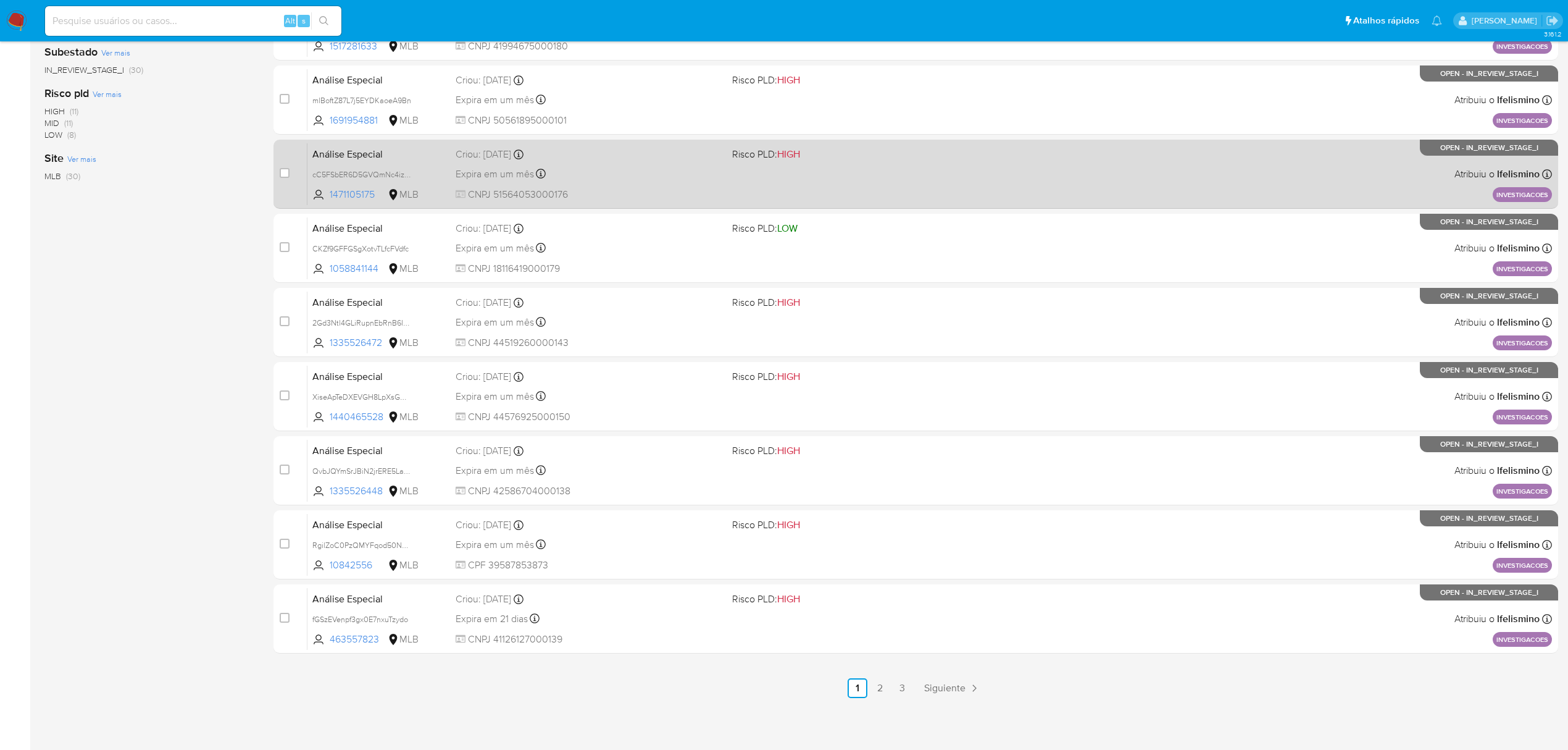
click at [665, 188] on span "CNPJ 51564053000176" at bounding box center [588, 194] width 267 height 14
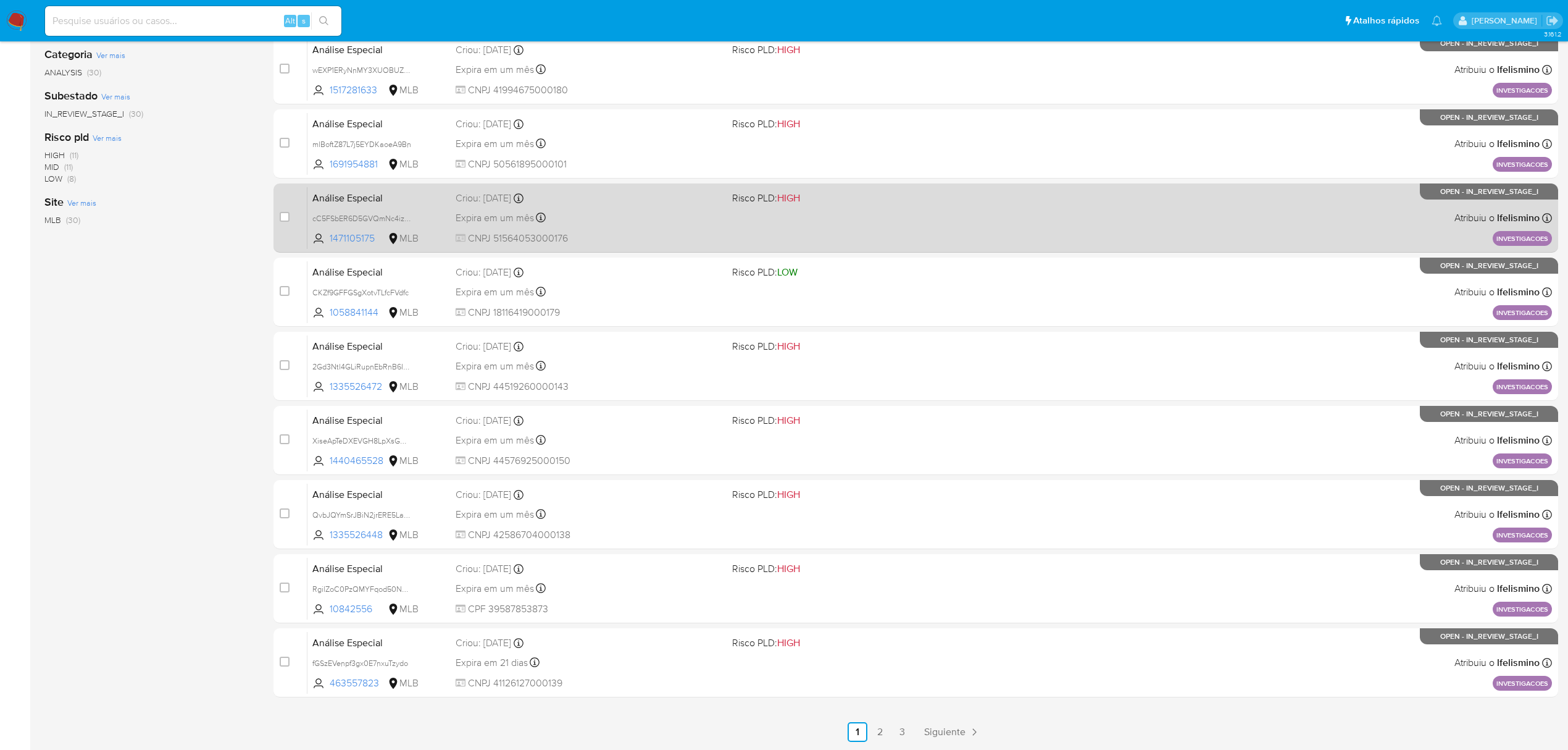
scroll to position [187, 0]
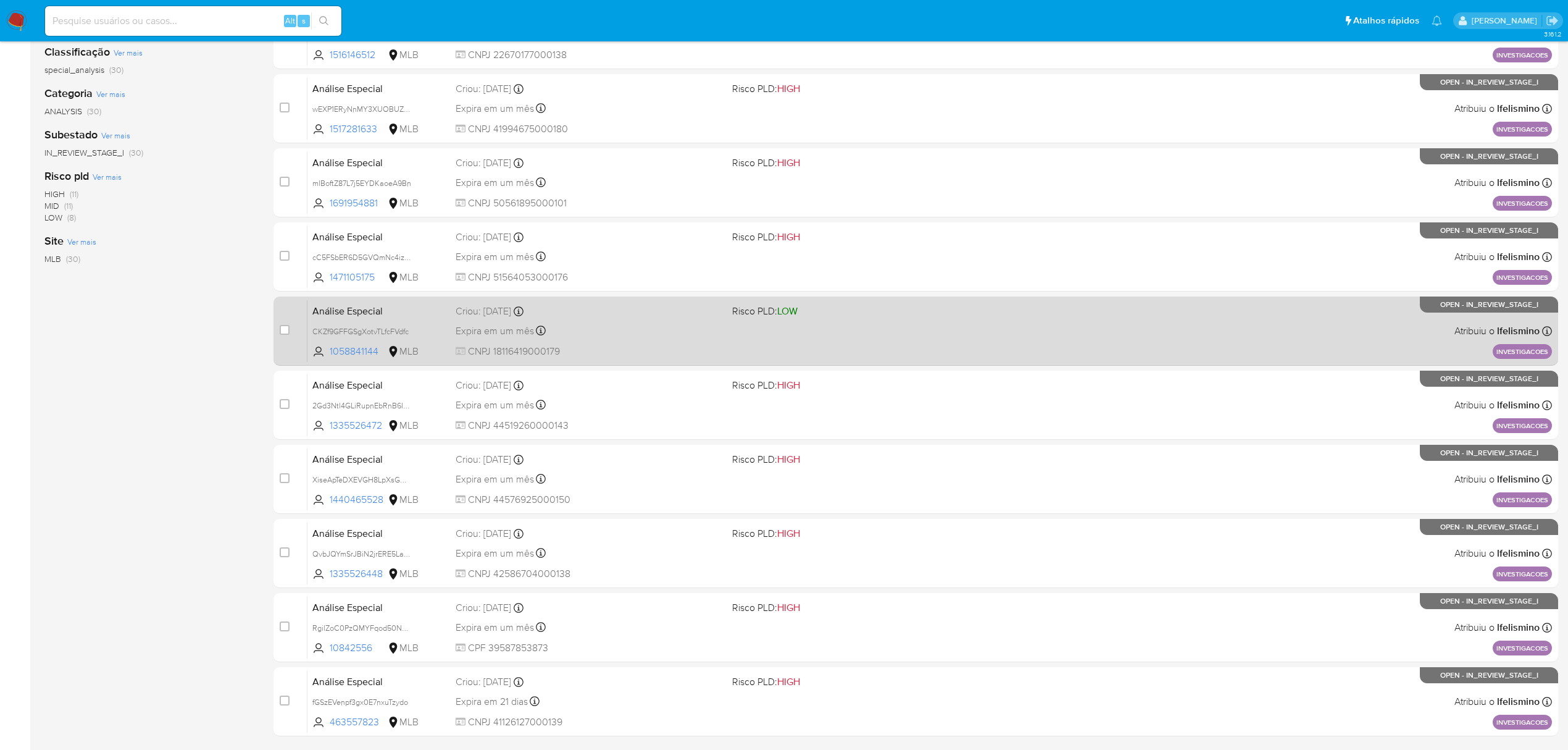
click at [640, 306] on div "Criou: 18/09/2025 Criou: 18/09/2025 14:45:20" at bounding box center [588, 311] width 267 height 14
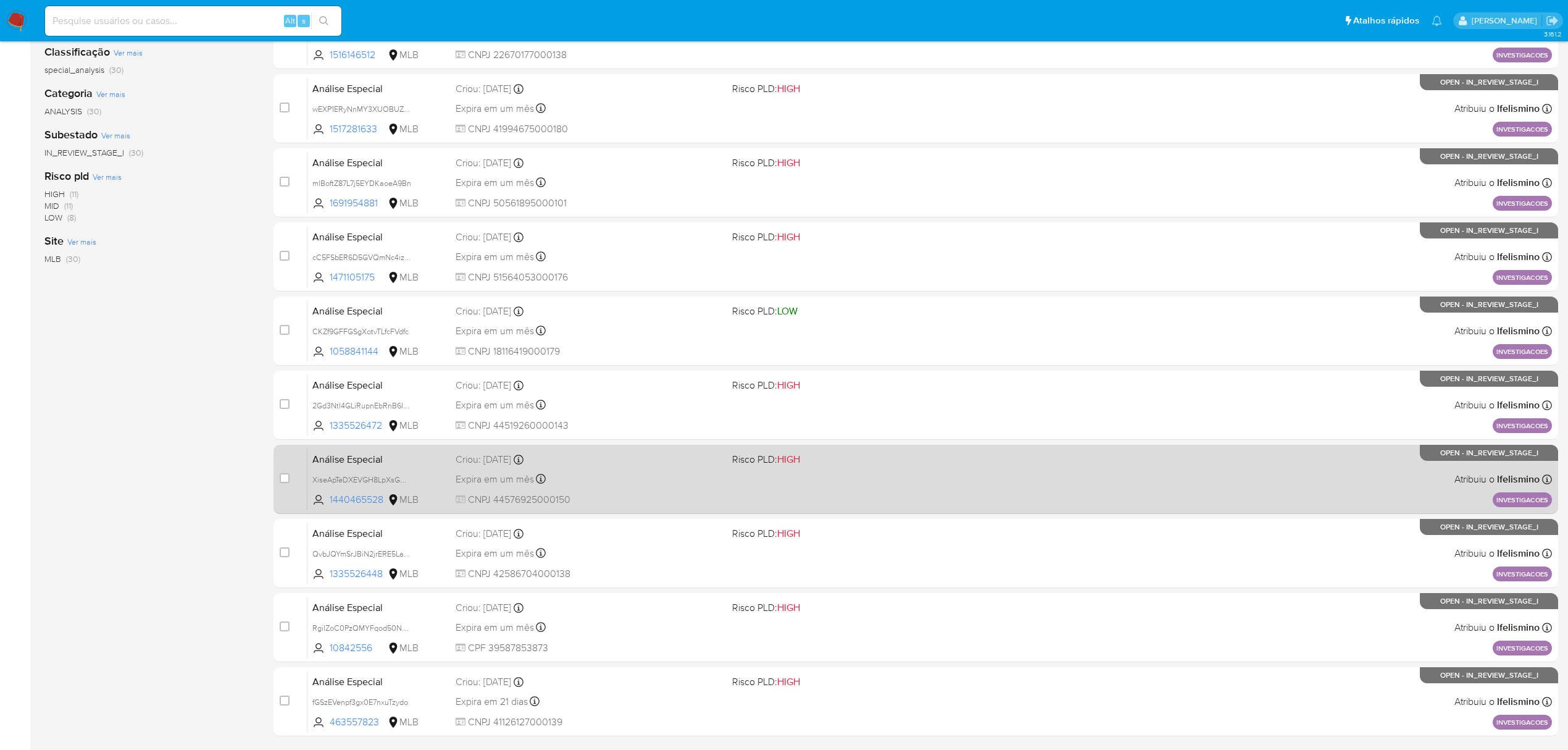
scroll to position [270, 0]
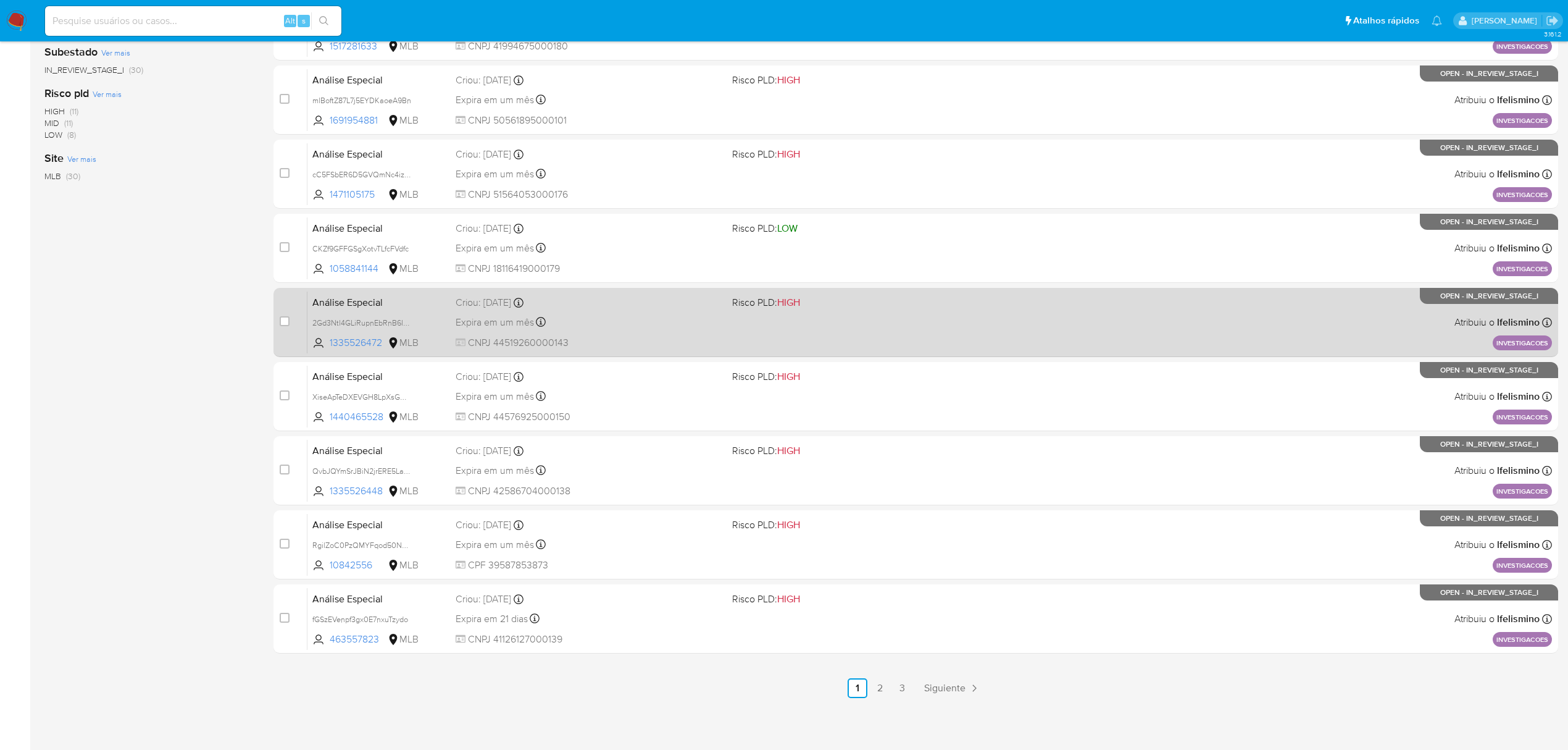
click at [705, 332] on div "Análise Especial 2Gd3Ntl4GLiRupnEbRnB6IXg 1335526472 MLB Risco PLD: HIGH Criou:…" at bounding box center [930, 322] width 1245 height 63
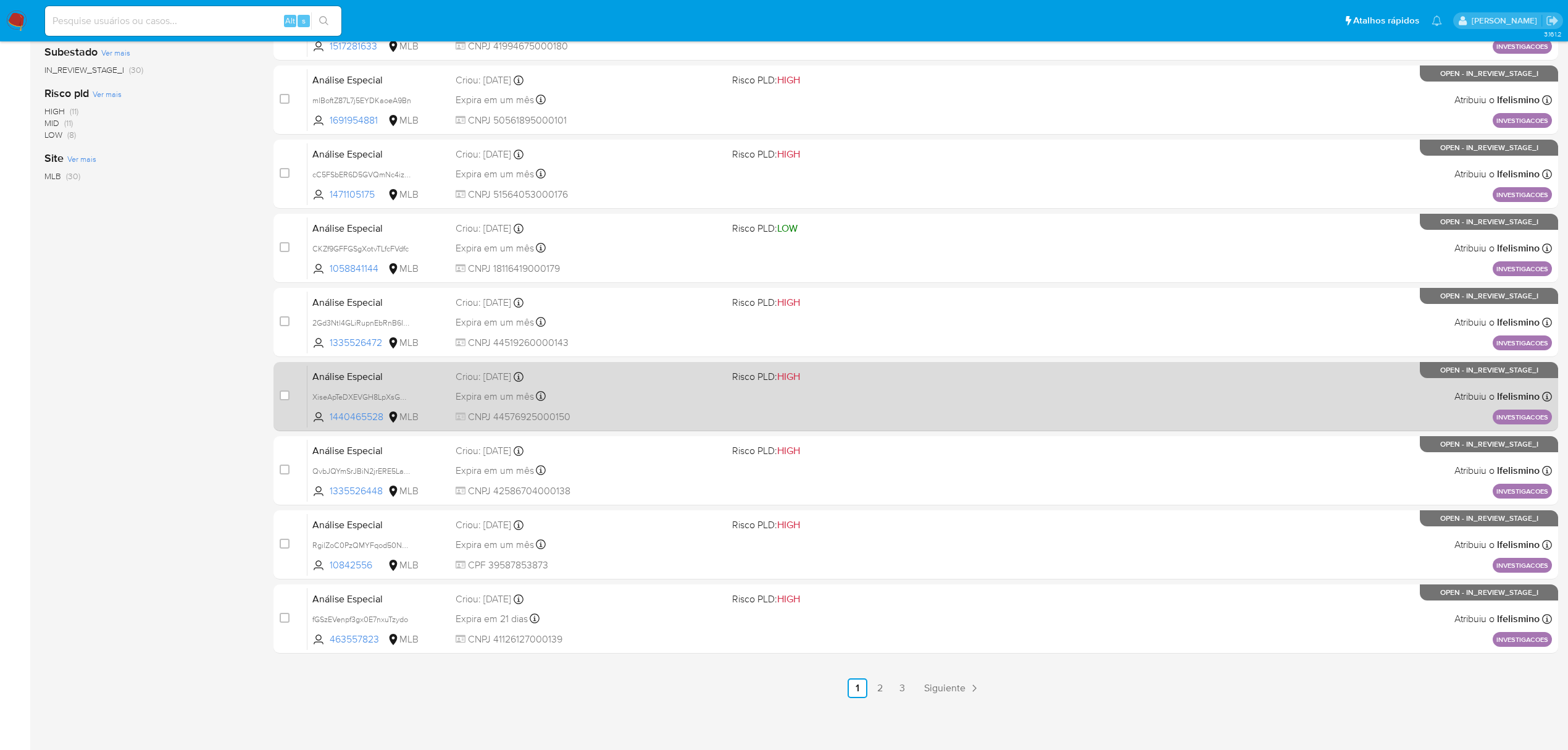
click at [778, 414] on div "Análise Especial XiseApTeDXEVGH8LpXsGmp9C 1440465528 MLB Risco PLD: HIGH Criou:…" at bounding box center [930, 396] width 1245 height 63
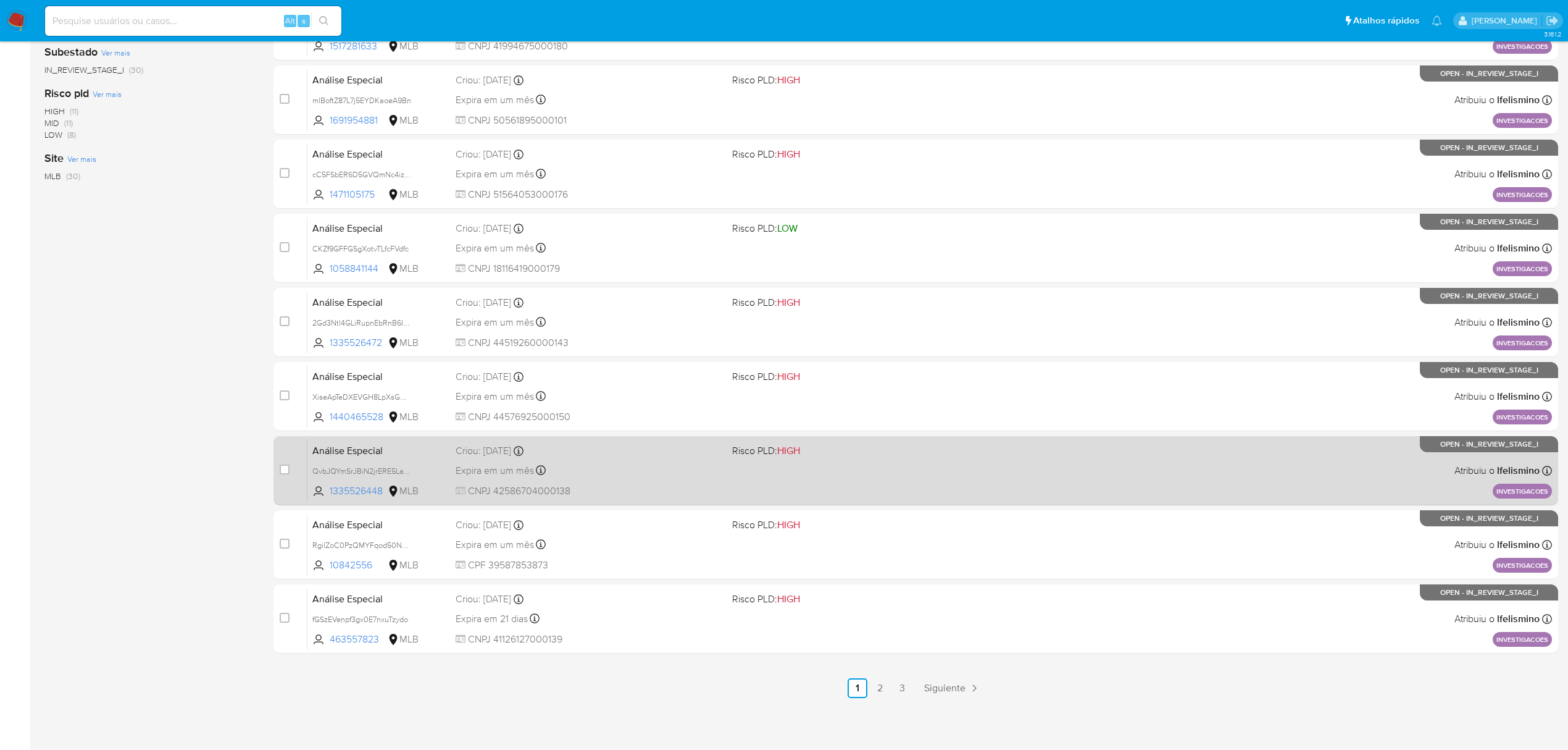
click at [687, 480] on div "Análise Especial QvbJQYmSrJBiN2jrERE5La04 1335526448 MLB Risco PLD: HIGH Criou:…" at bounding box center [930, 471] width 1245 height 63
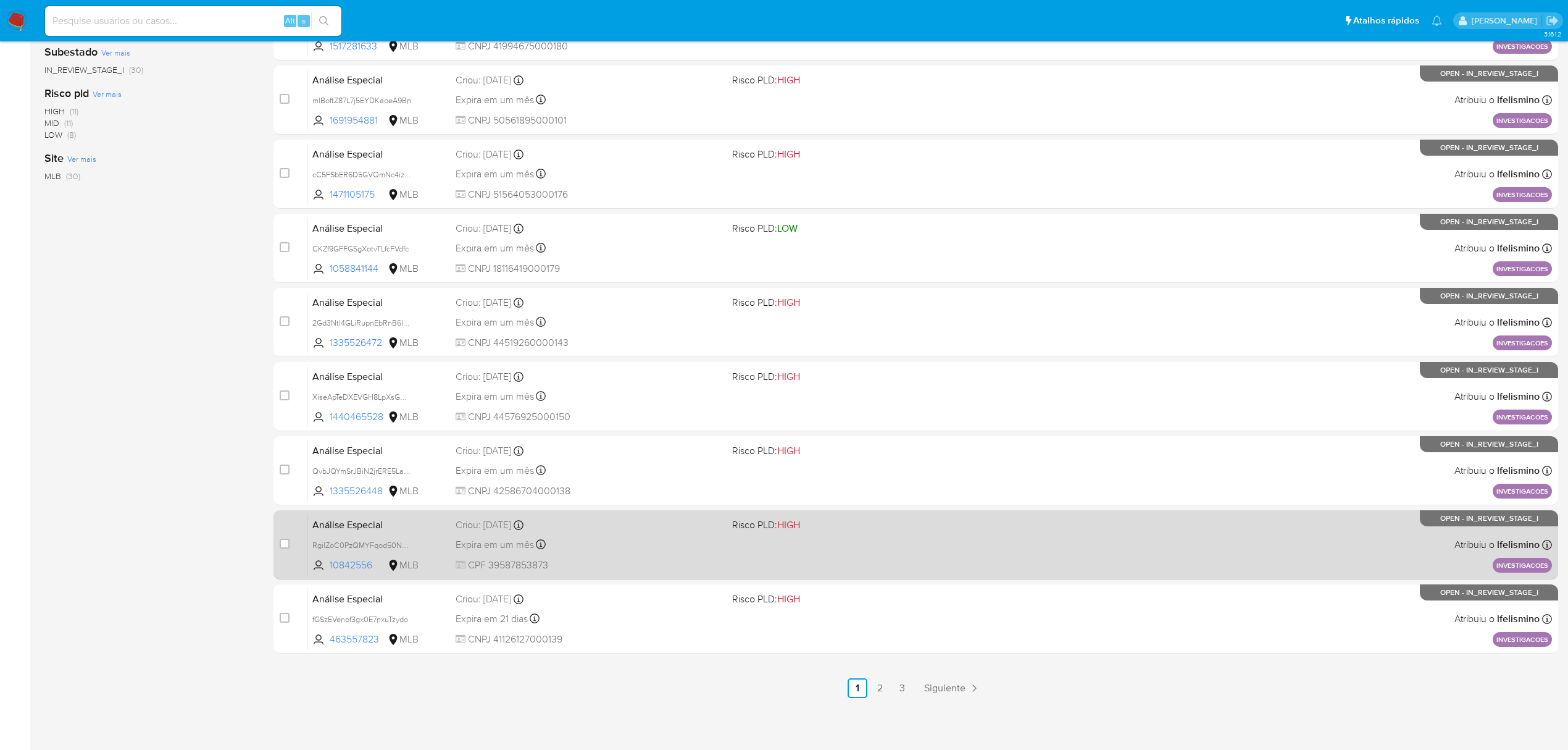
click at [738, 556] on div "Análise Especial RgilZoC0PzQMYFqod50Ncf2s 10842556 MLB Risco PLD: HIGH Criou: 1…" at bounding box center [930, 545] width 1245 height 63
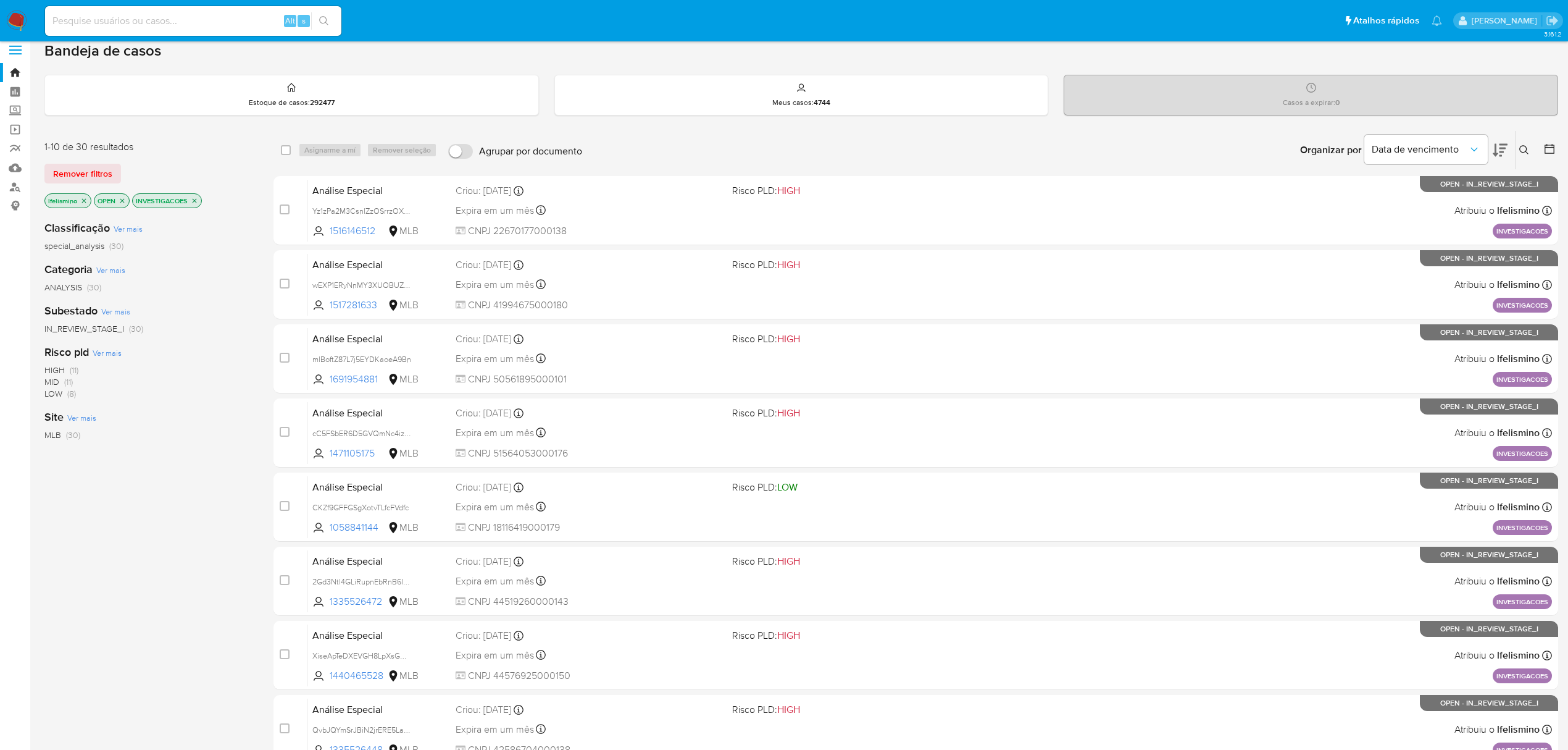
scroll to position [0, 0]
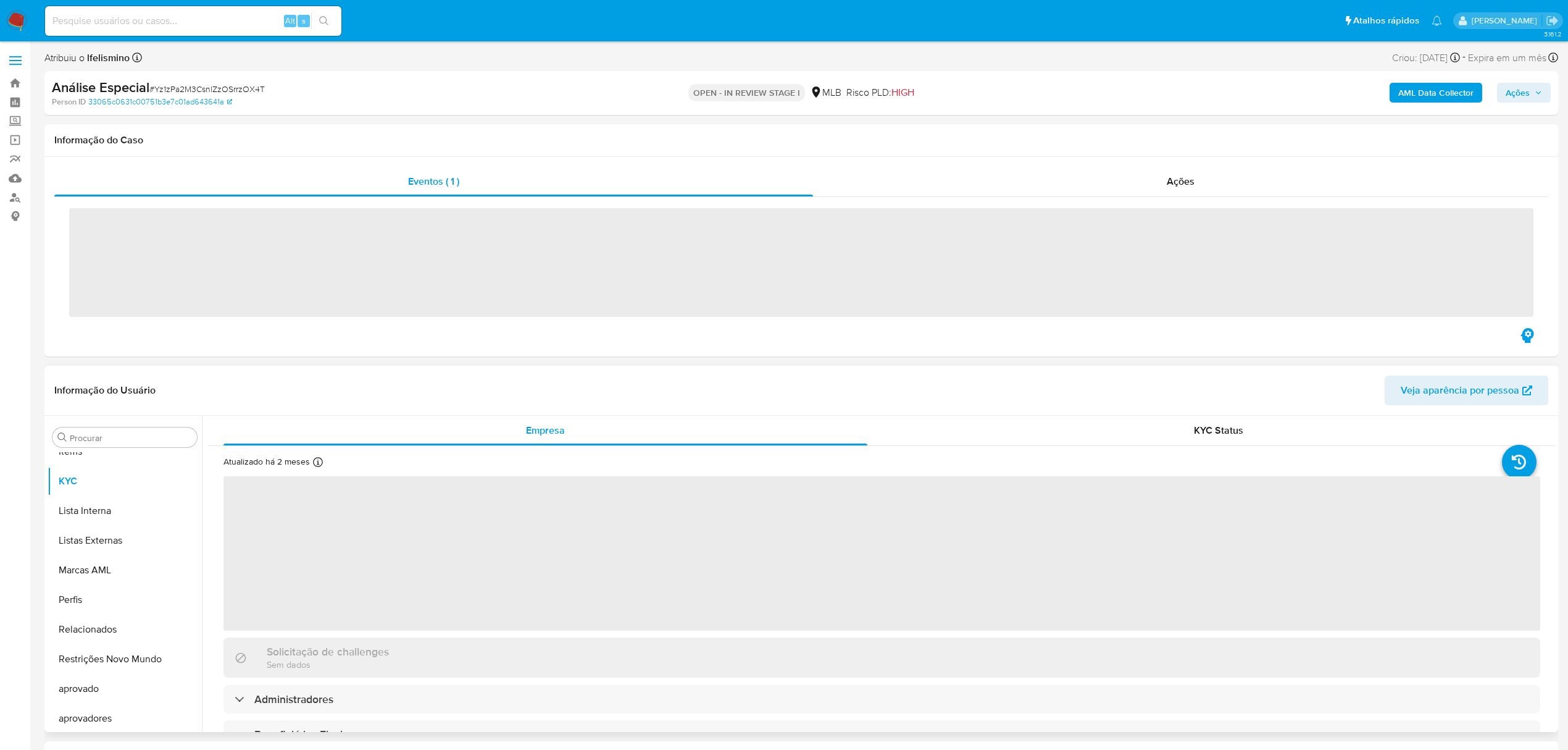
scroll to position [641, 0]
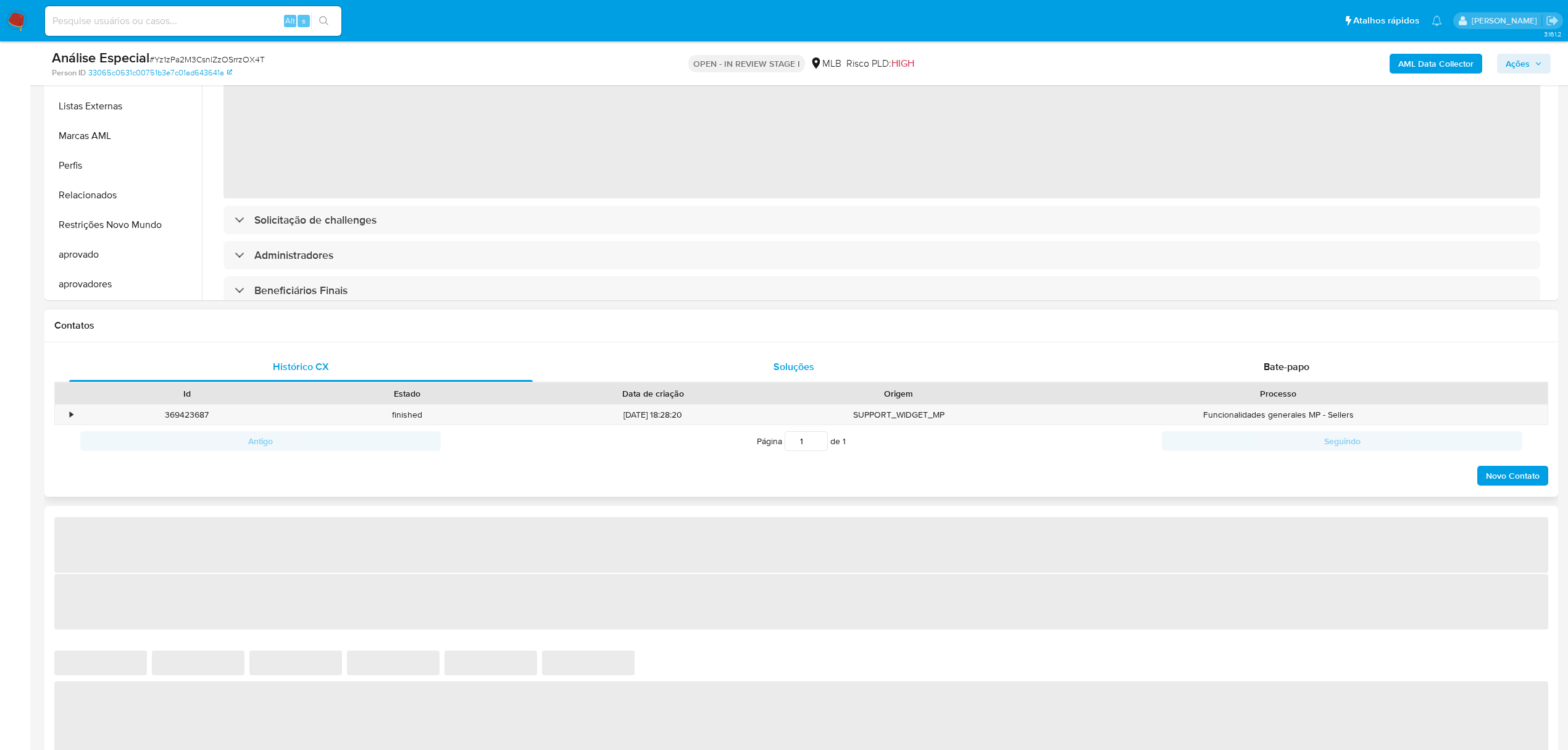
select select "10"
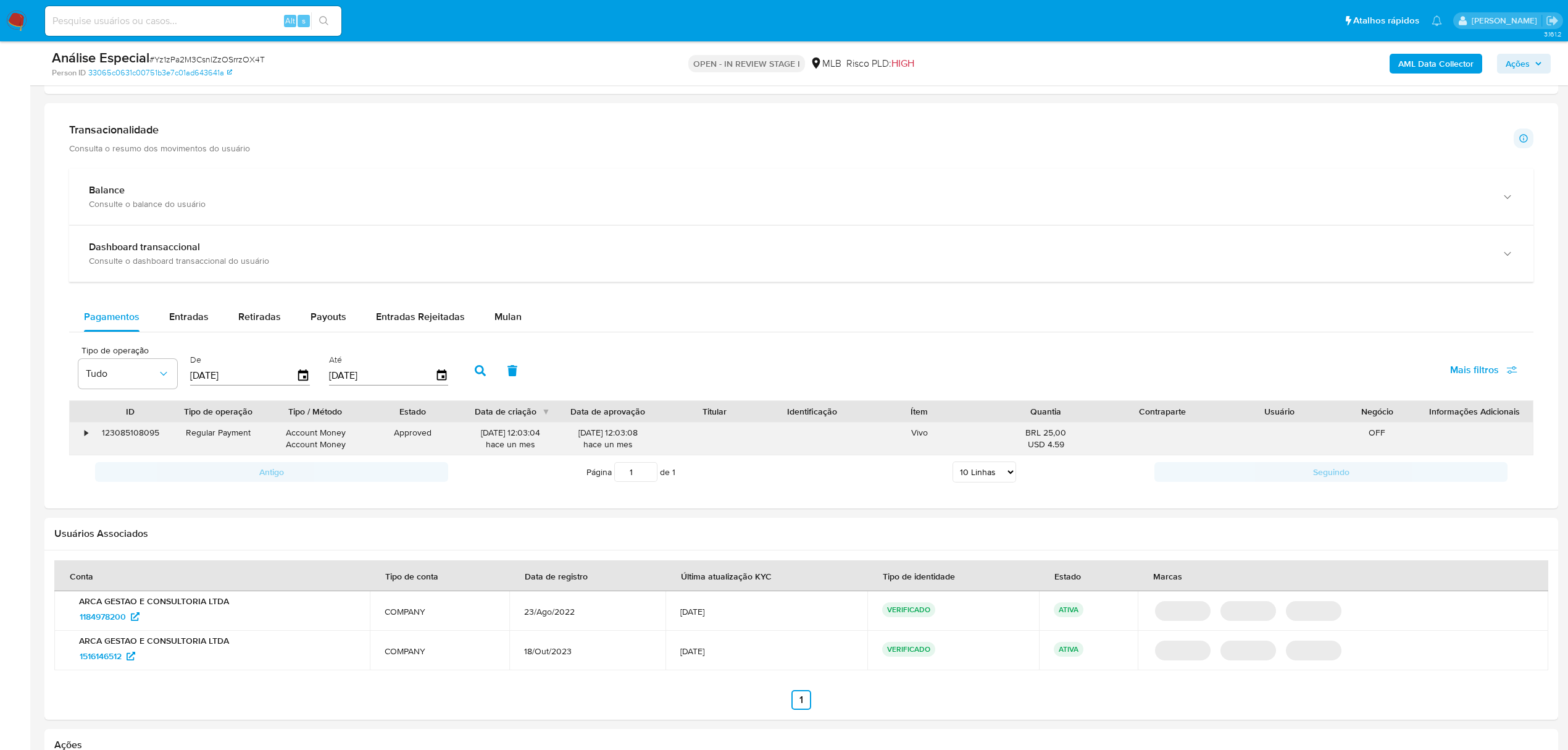
scroll to position [741, 0]
click at [504, 319] on span "Mulan" at bounding box center [508, 315] width 27 height 14
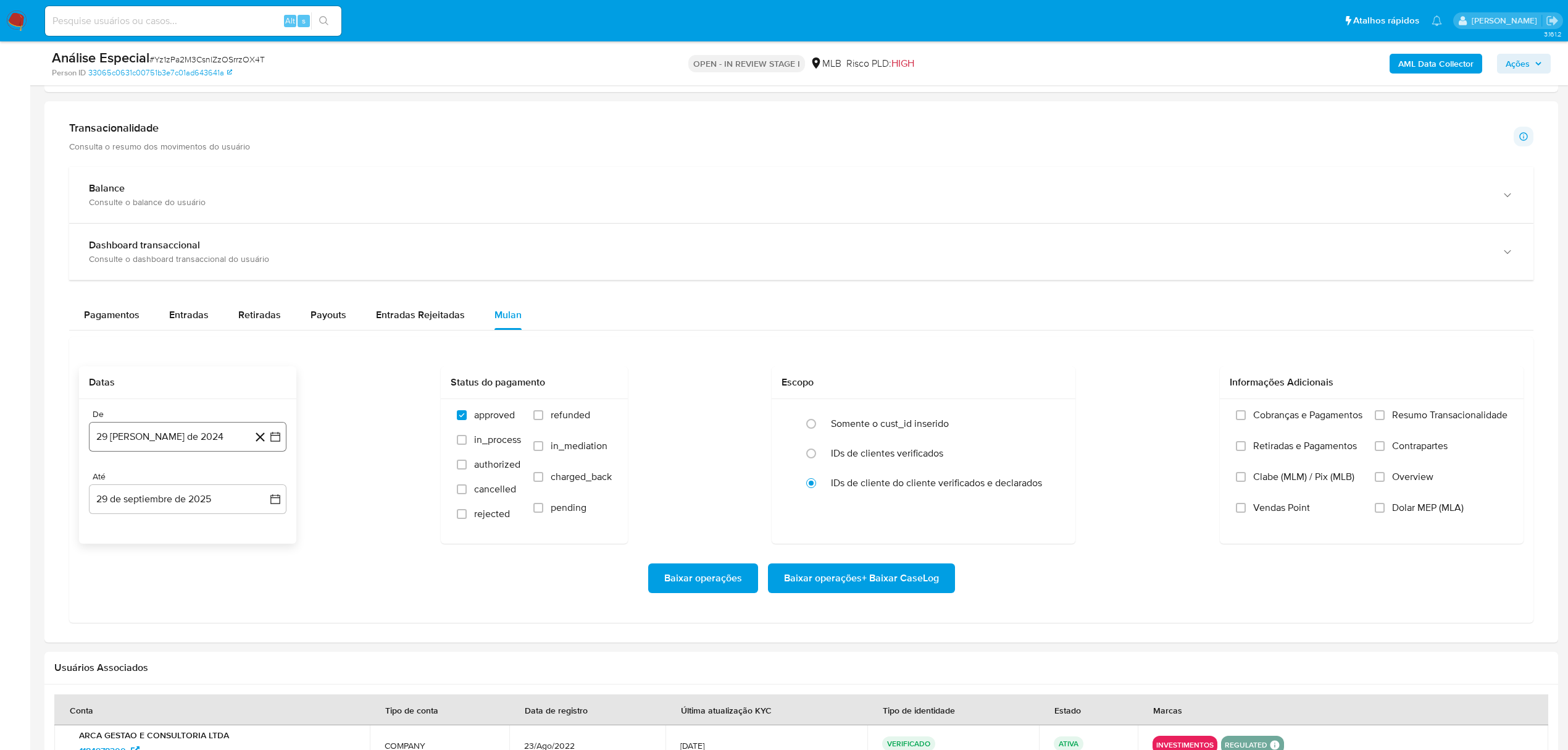
click at [186, 440] on button "[DATE]" at bounding box center [188, 436] width 197 height 30
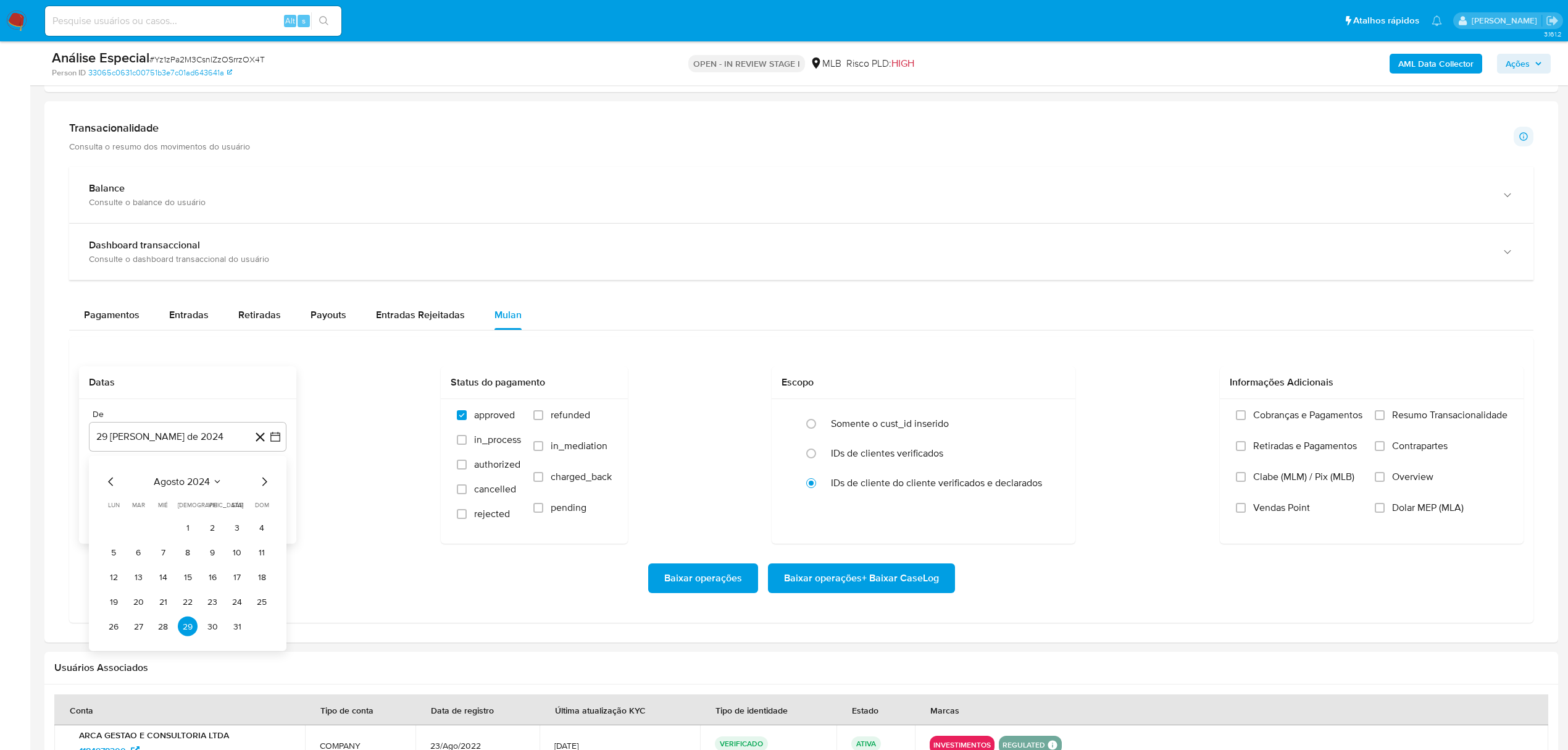
click at [213, 502] on div "agosto 2024 agosto 2024 lun lunes mar martes mié miércoles jue jueves vie viern…" at bounding box center [188, 556] width 168 height 162
drag, startPoint x: 184, startPoint y: 477, endPoint x: 201, endPoint y: 507, distance: 34.5
click at [184, 480] on div "agosto 2024" at bounding box center [188, 482] width 168 height 14
click at [191, 488] on span "agosto 2024" at bounding box center [182, 481] width 56 height 12
click at [257, 488] on icon "Año siguiente" at bounding box center [261, 482] width 14 height 14
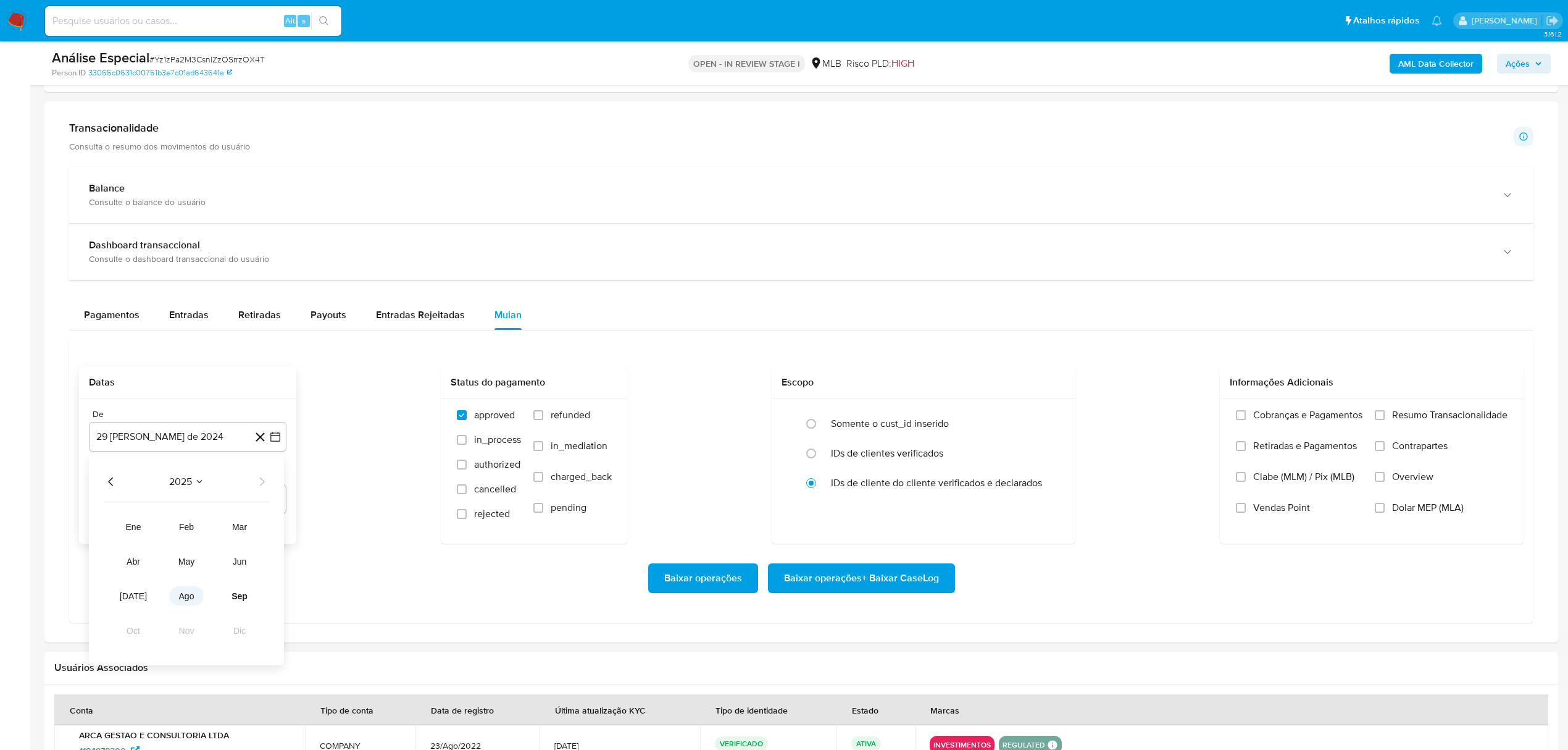
click at [181, 601] on span "ago" at bounding box center [186, 596] width 15 height 10
click at [205, 530] on button "1" at bounding box center [212, 527] width 20 height 20
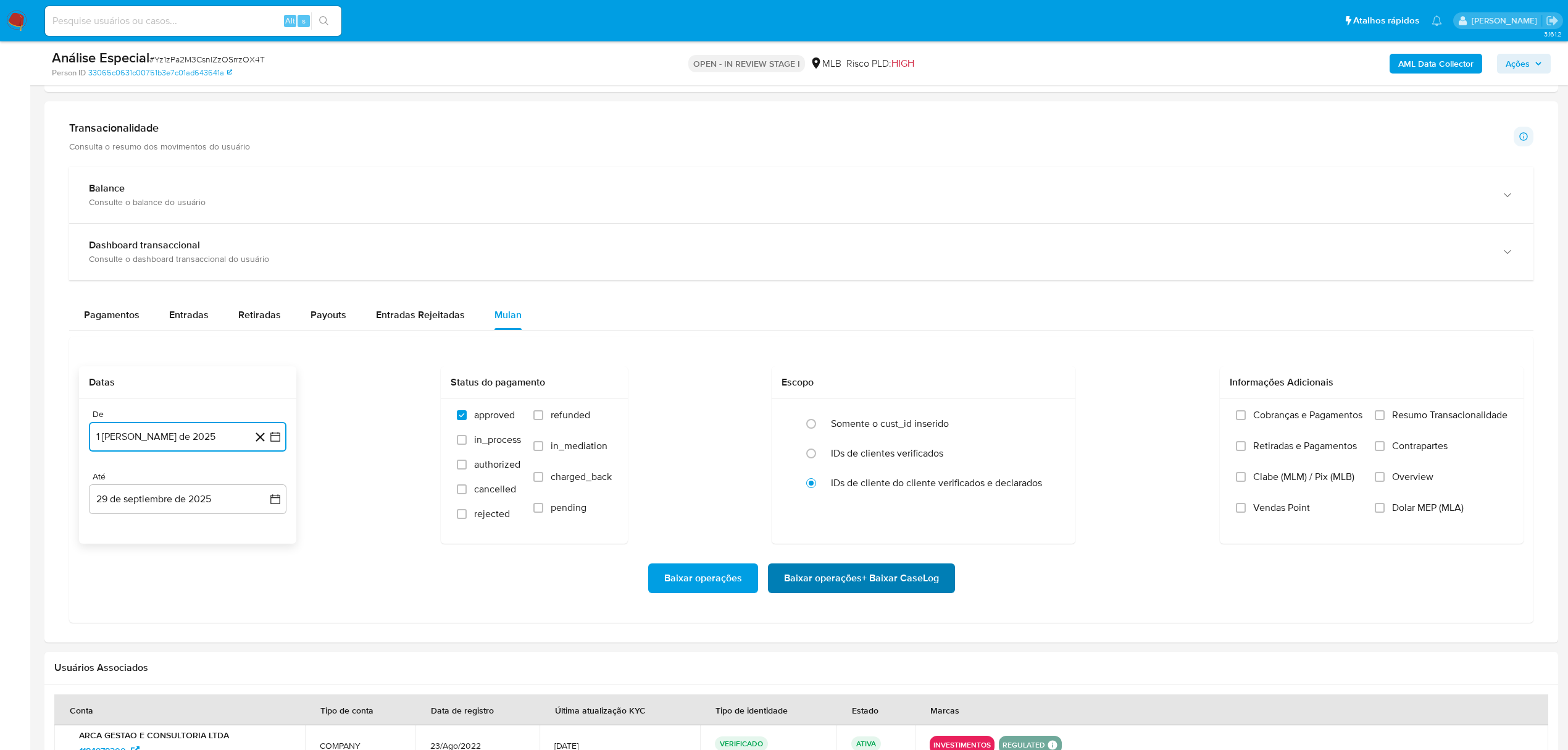
click at [861, 581] on span "Baixar operações + Baixar CaseLog" at bounding box center [861, 578] width 155 height 27
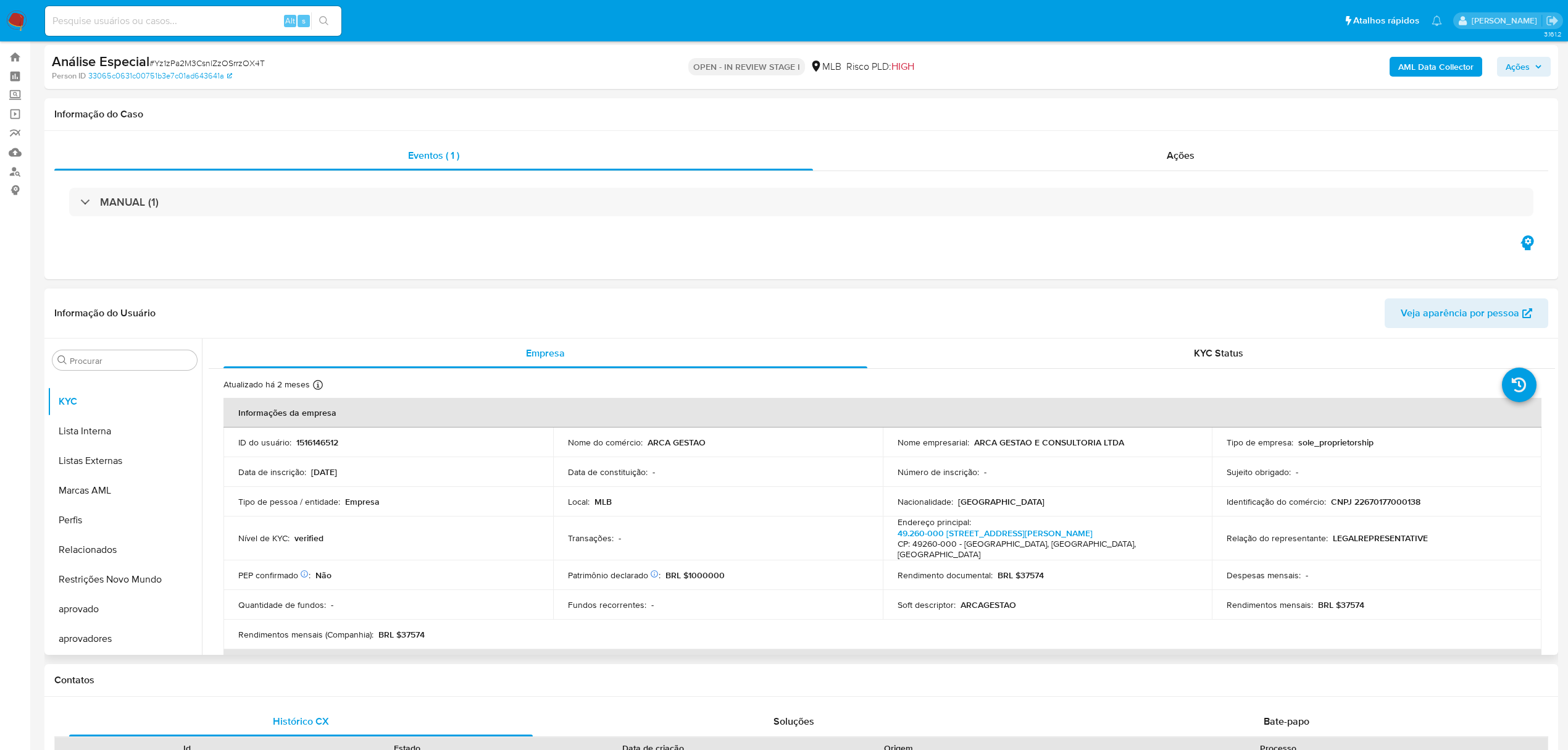
scroll to position [0, 0]
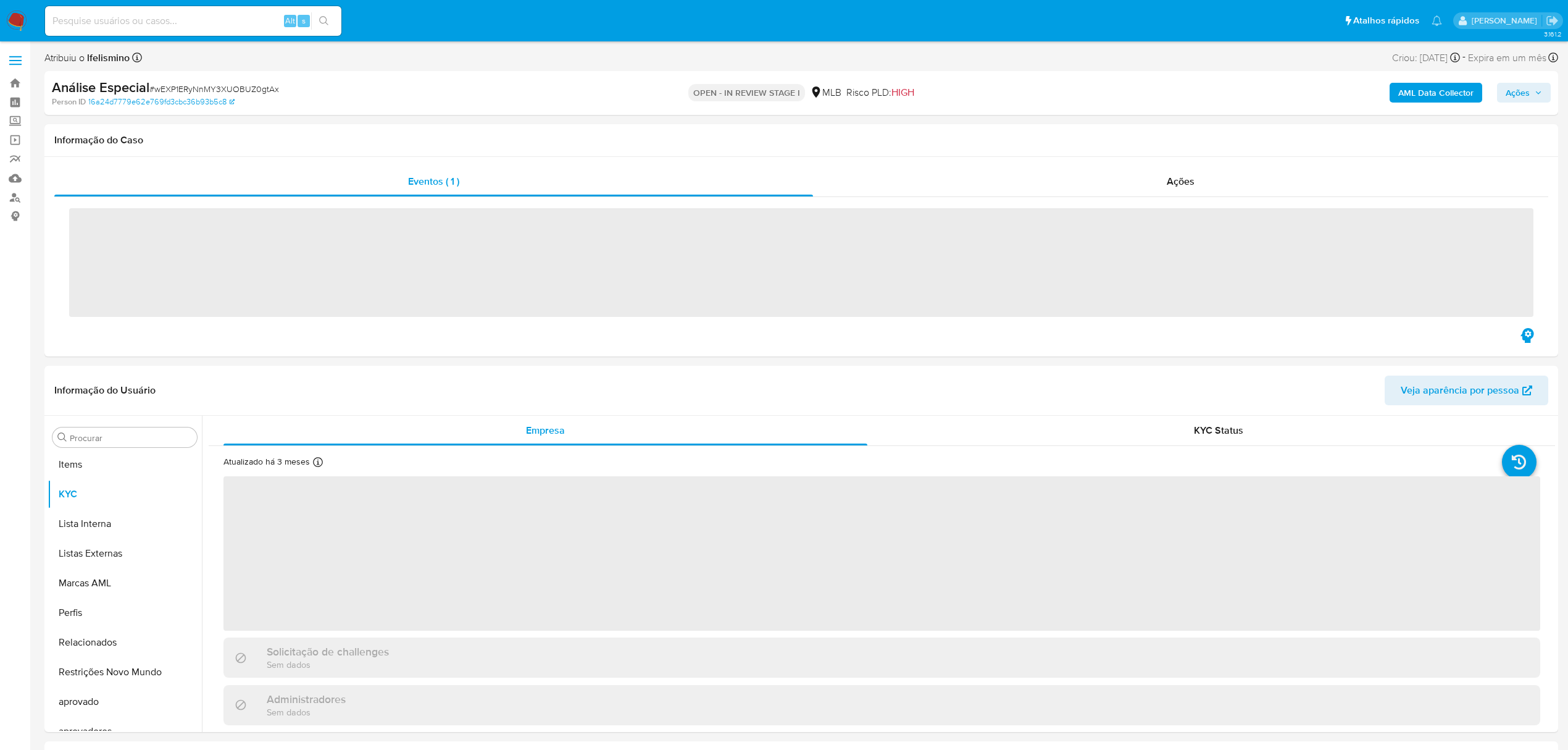
scroll to position [641, 0]
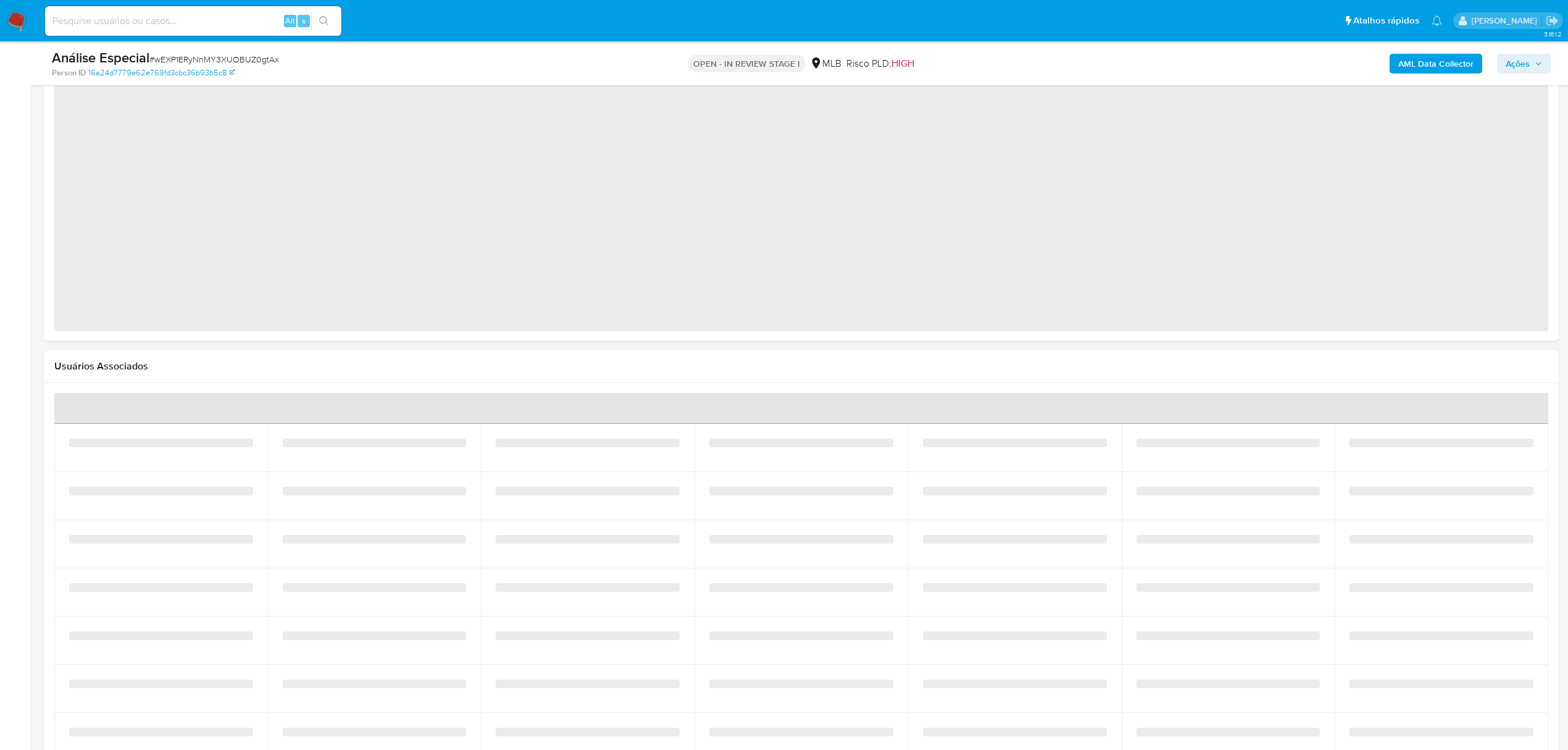
select select "10"
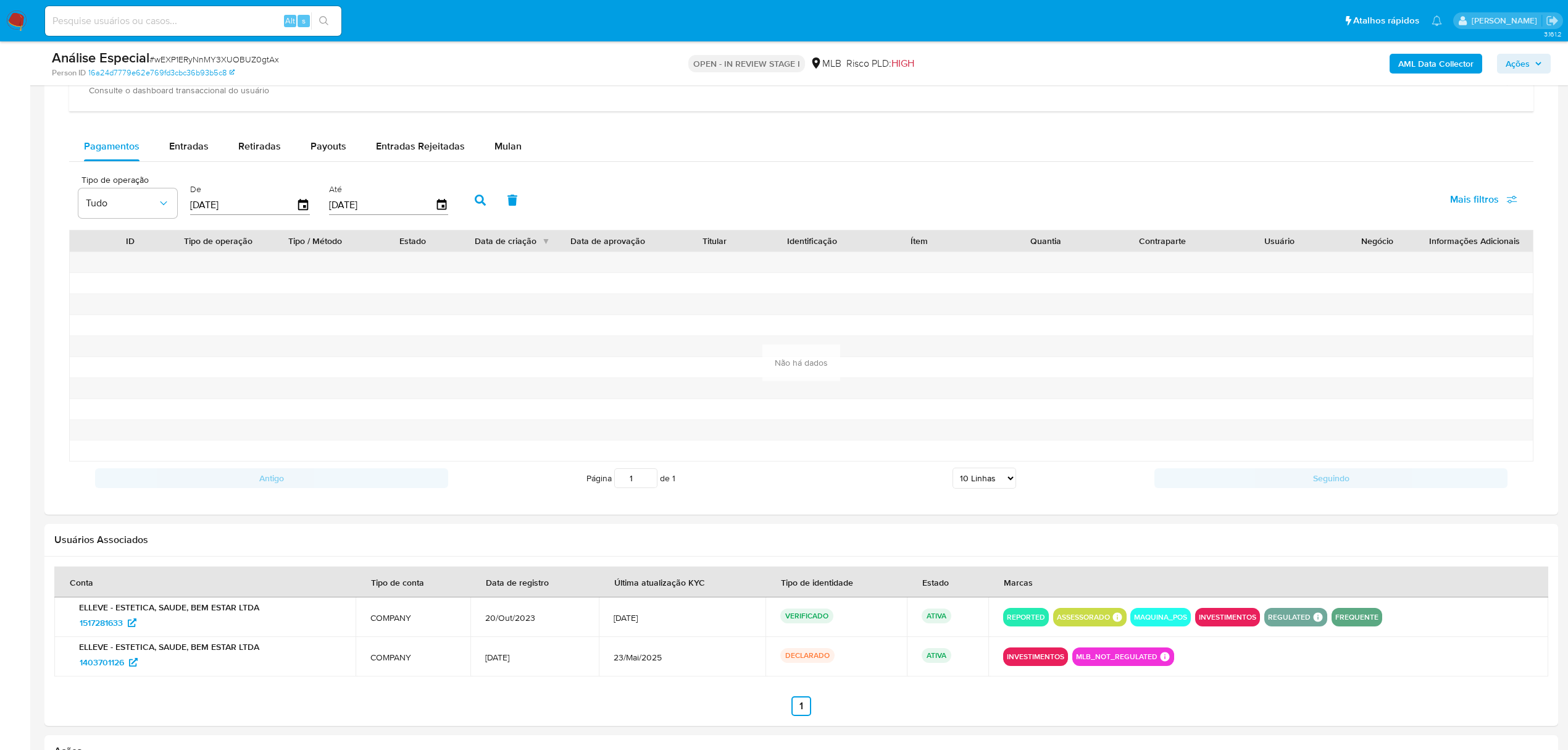
scroll to position [857, 0]
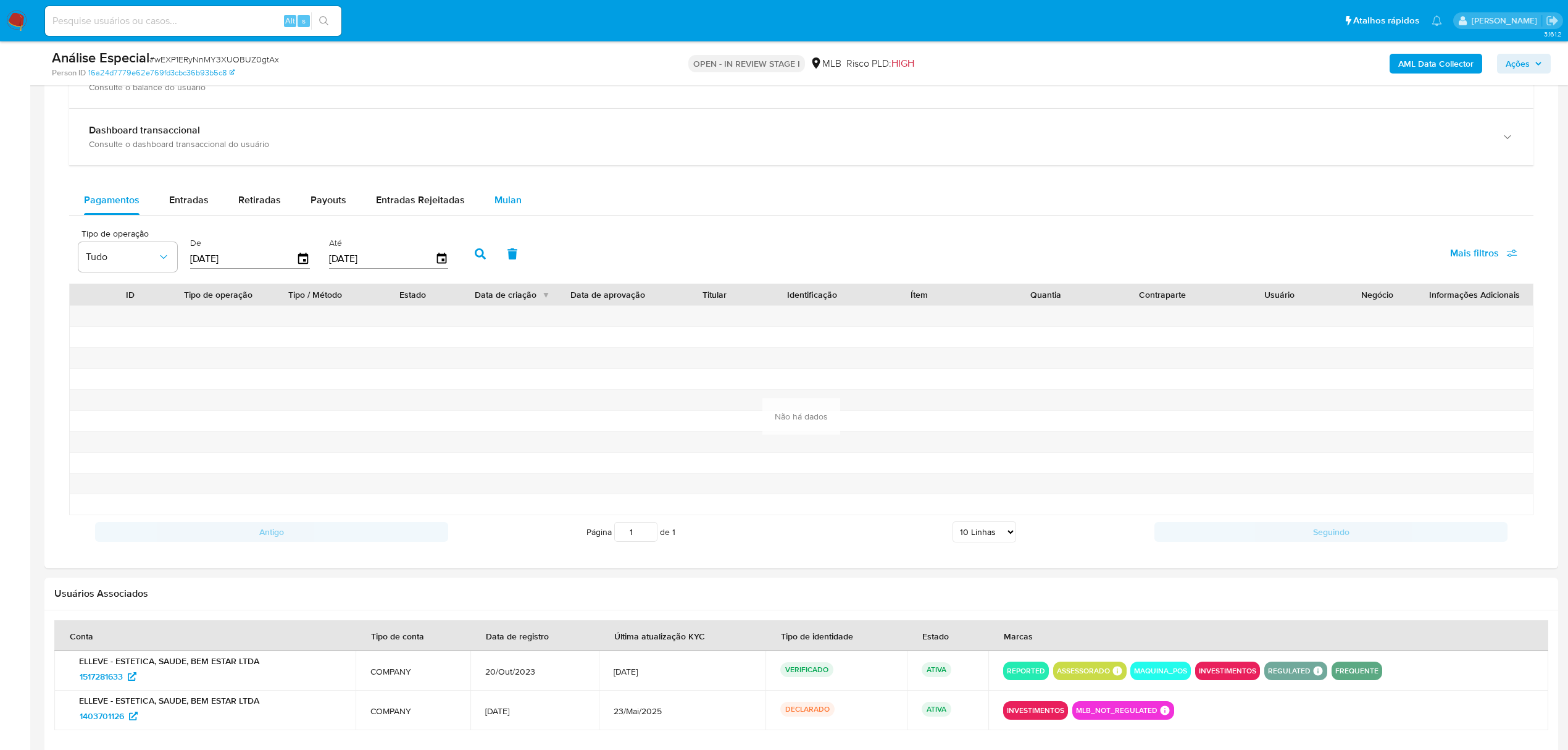
click at [505, 201] on span "Mulan" at bounding box center [508, 200] width 27 height 14
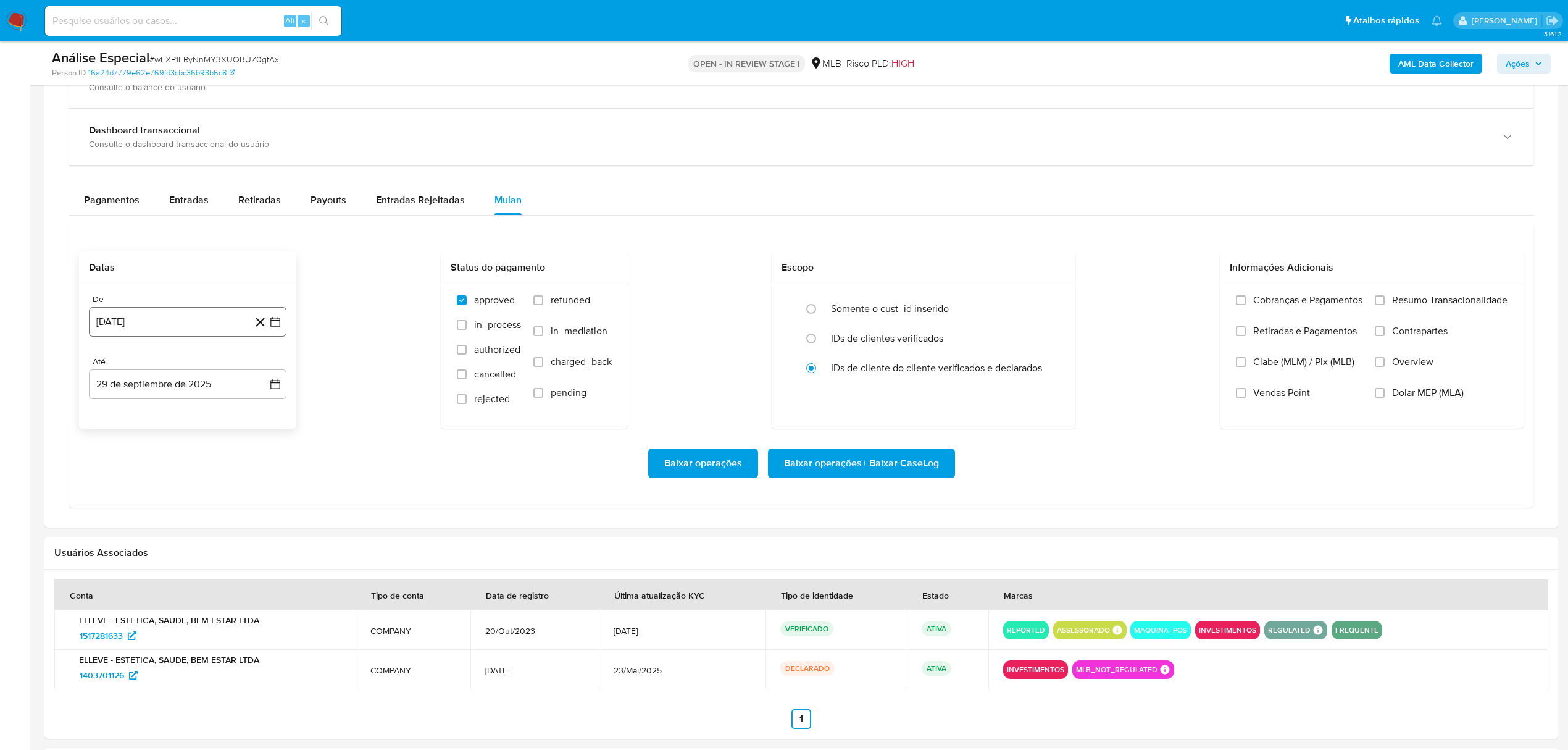
click at [156, 330] on button "[DATE]" at bounding box center [188, 322] width 197 height 30
click at [176, 367] on span "agosto 2024" at bounding box center [182, 367] width 56 height 12
click at [249, 372] on div "2024" at bounding box center [186, 367] width 165 height 14
drag, startPoint x: 262, startPoint y: 371, endPoint x: 256, endPoint y: 398, distance: 27.7
click at [263, 371] on icon "Año siguiente" at bounding box center [261, 367] width 14 height 14
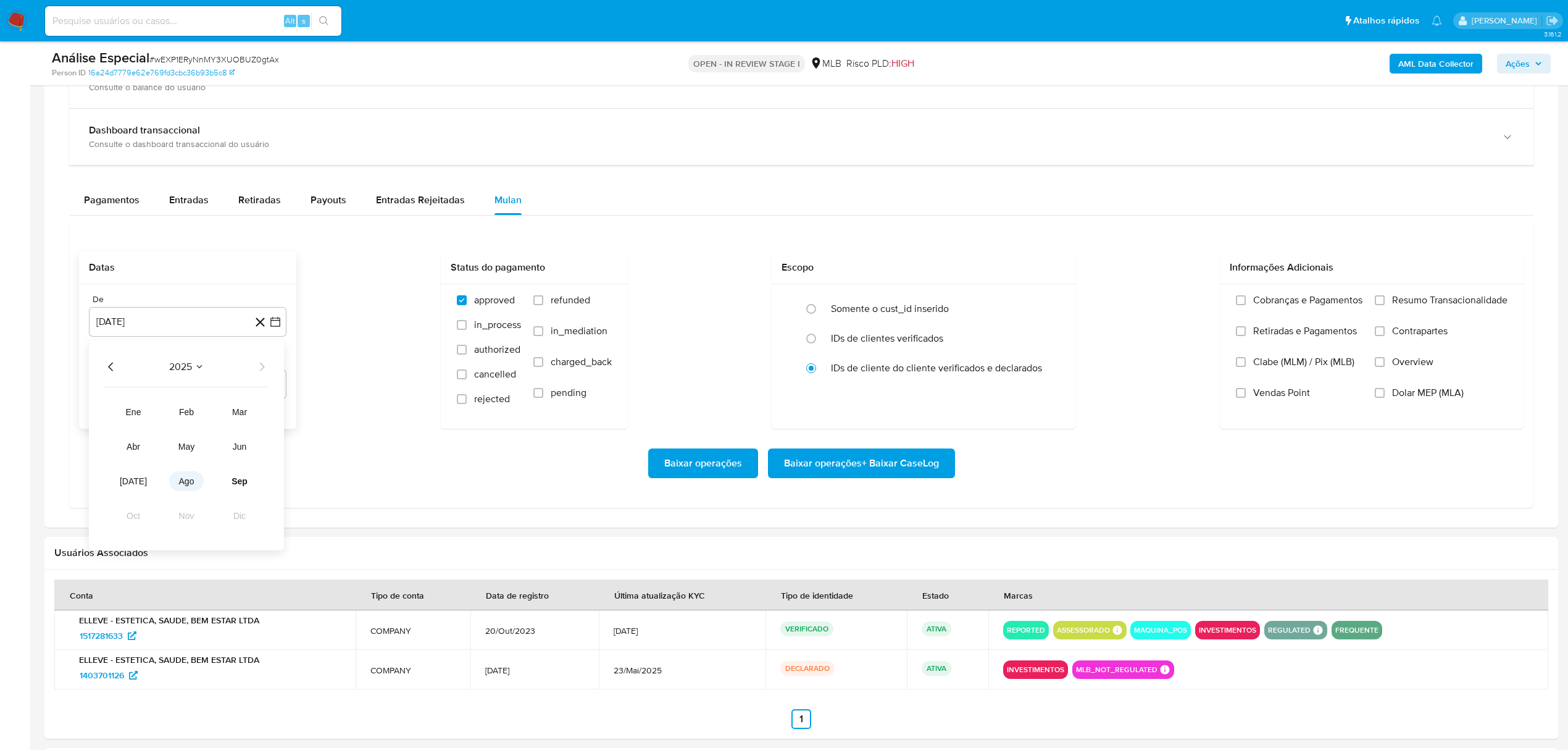
click at [171, 488] on button "ago" at bounding box center [186, 481] width 34 height 20
click at [206, 416] on button "1" at bounding box center [212, 412] width 20 height 20
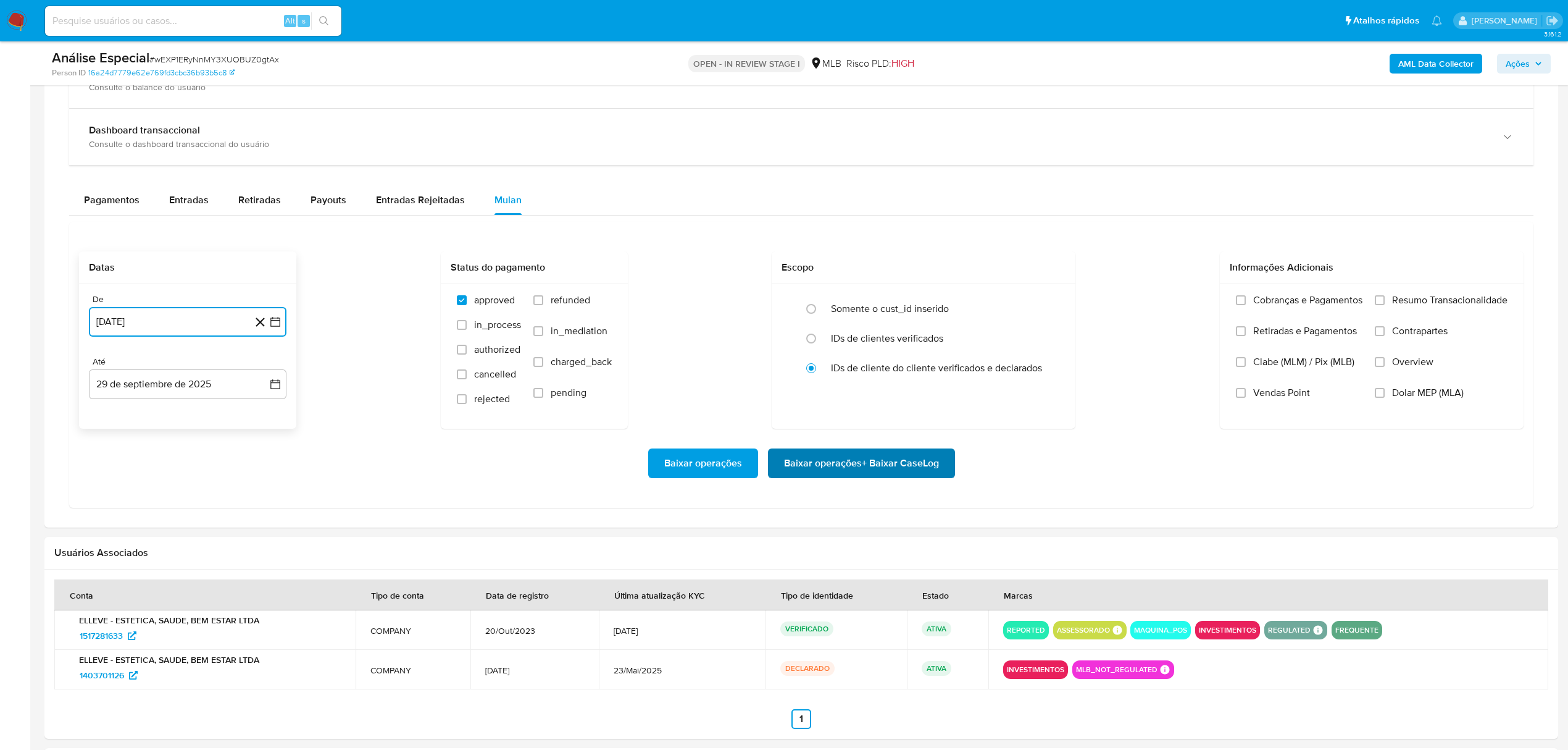
click at [895, 477] on span "Baixar operações + Baixar CaseLog" at bounding box center [861, 464] width 155 height 27
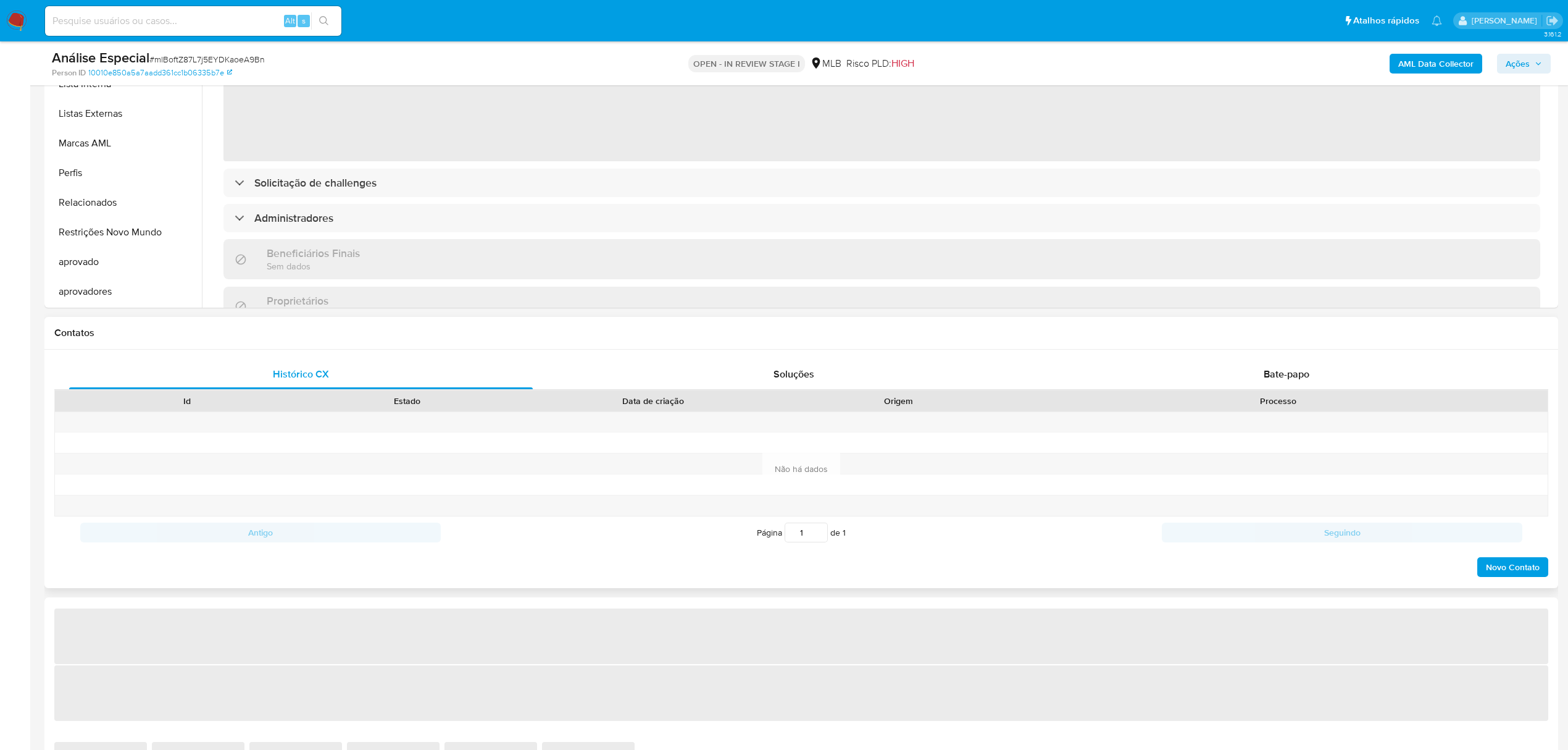
scroll to position [82, 0]
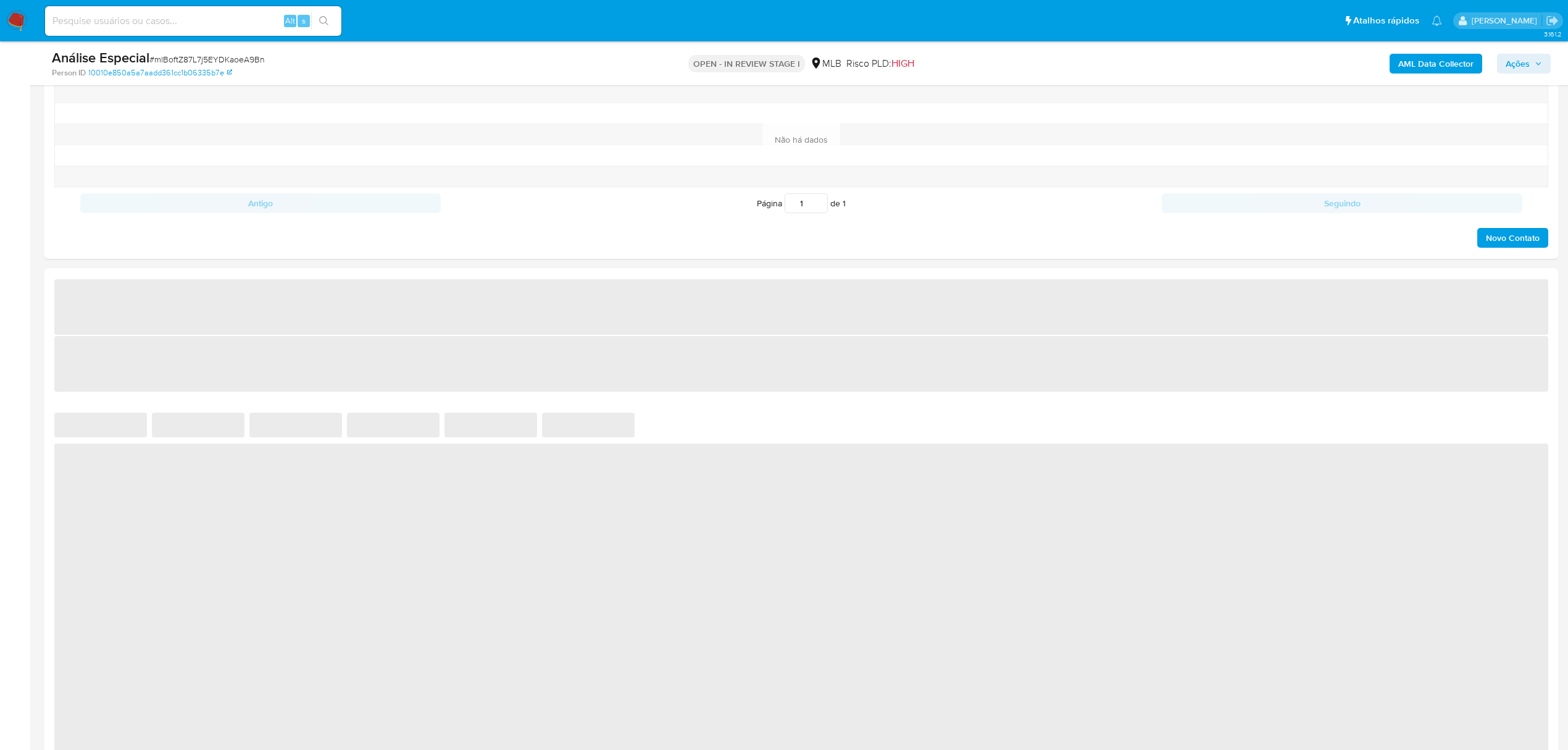
select select "10"
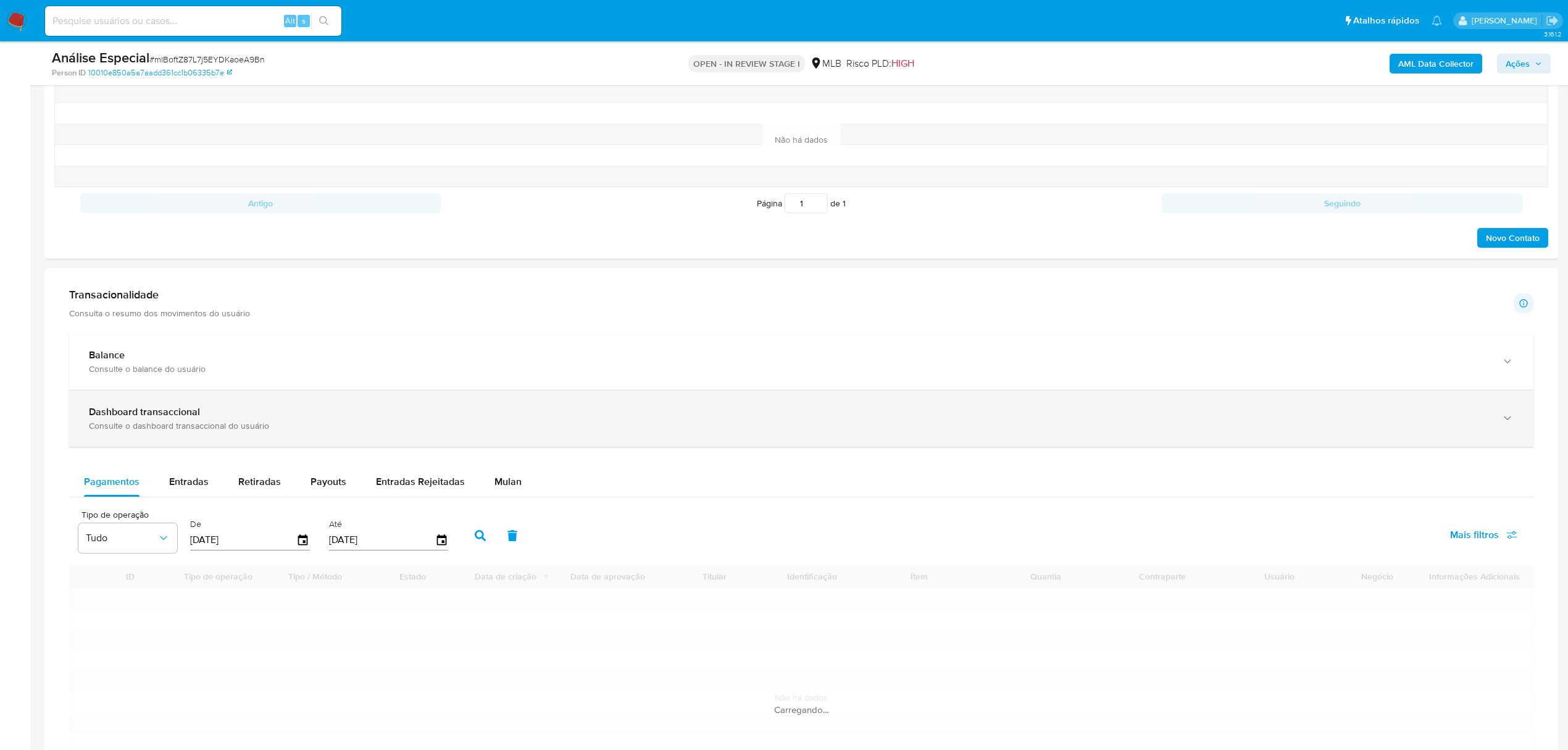
scroll to position [741, 0]
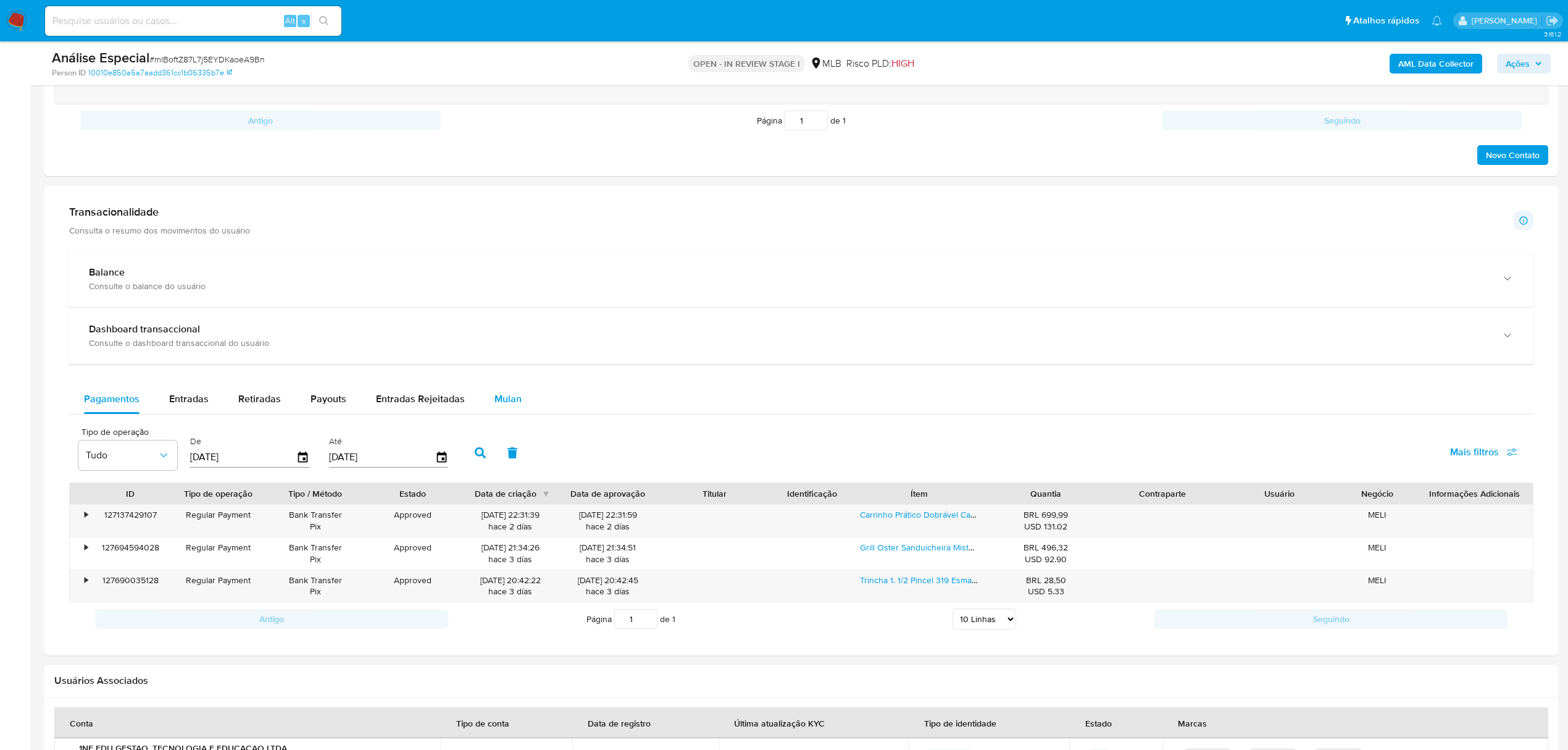
click at [507, 406] on span "Mulan" at bounding box center [508, 399] width 27 height 14
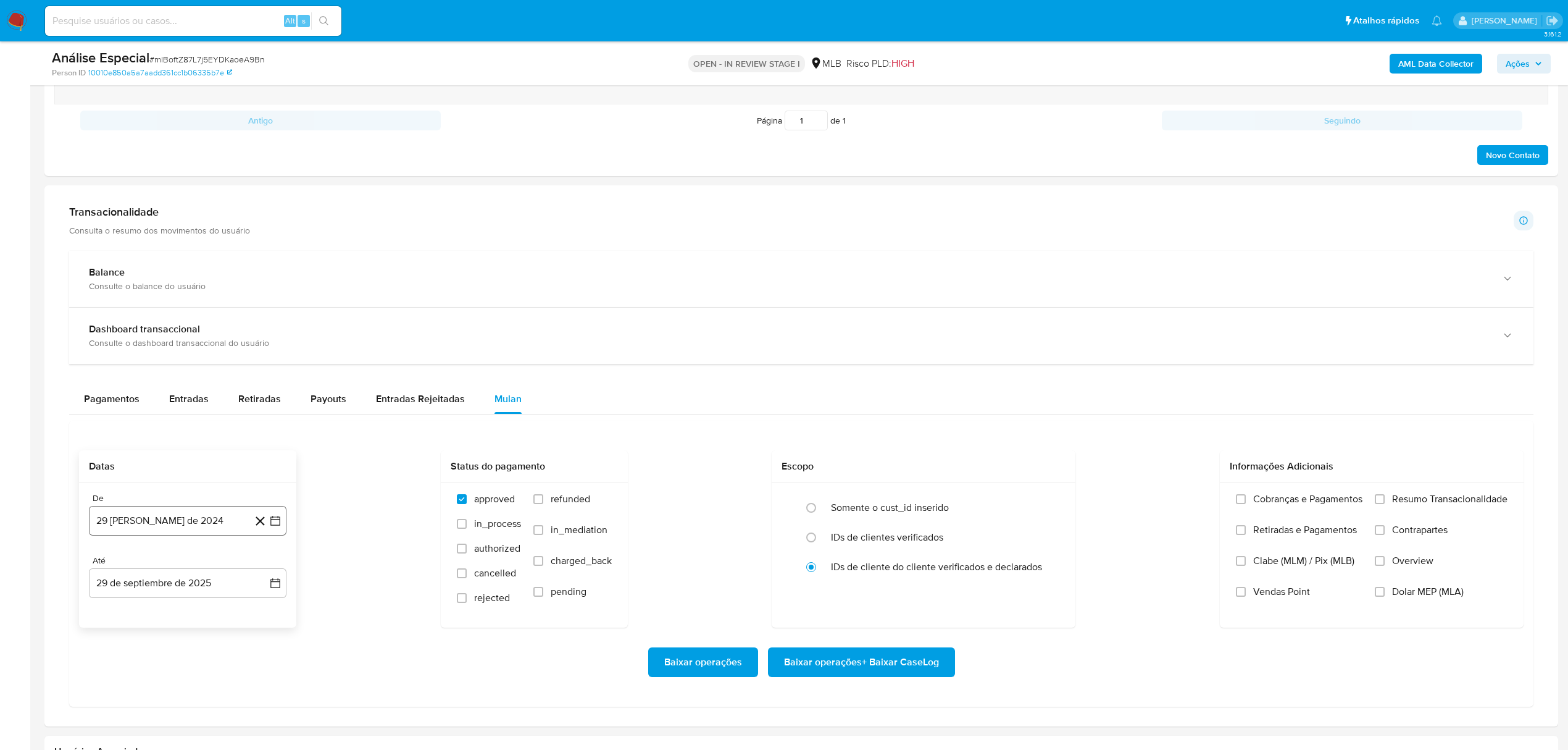
click at [184, 515] on button "29 [PERSON_NAME] de 2024" at bounding box center [188, 521] width 197 height 30
click at [165, 572] on span "agosto 2024" at bounding box center [182, 566] width 56 height 12
click at [258, 570] on icon "Año siguiente" at bounding box center [261, 566] width 14 height 14
click at [141, 687] on button "[DATE]" at bounding box center [133, 680] width 34 height 20
click at [268, 572] on icon "Mes siguiente" at bounding box center [264, 566] width 14 height 14
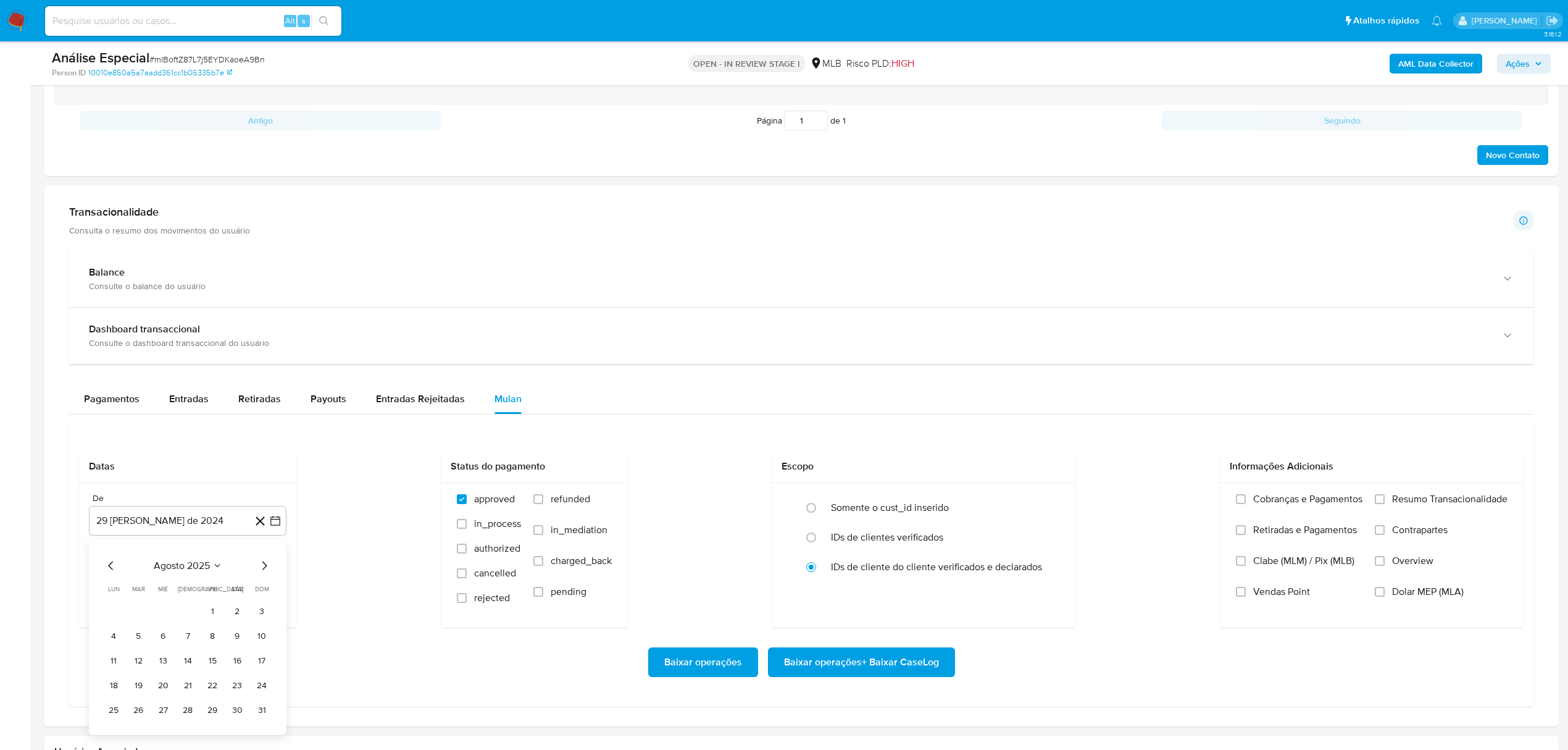
drag, startPoint x: 214, startPoint y: 617, endPoint x: 313, endPoint y: 626, distance: 99.4
click at [213, 615] on button "1" at bounding box center [212, 611] width 20 height 20
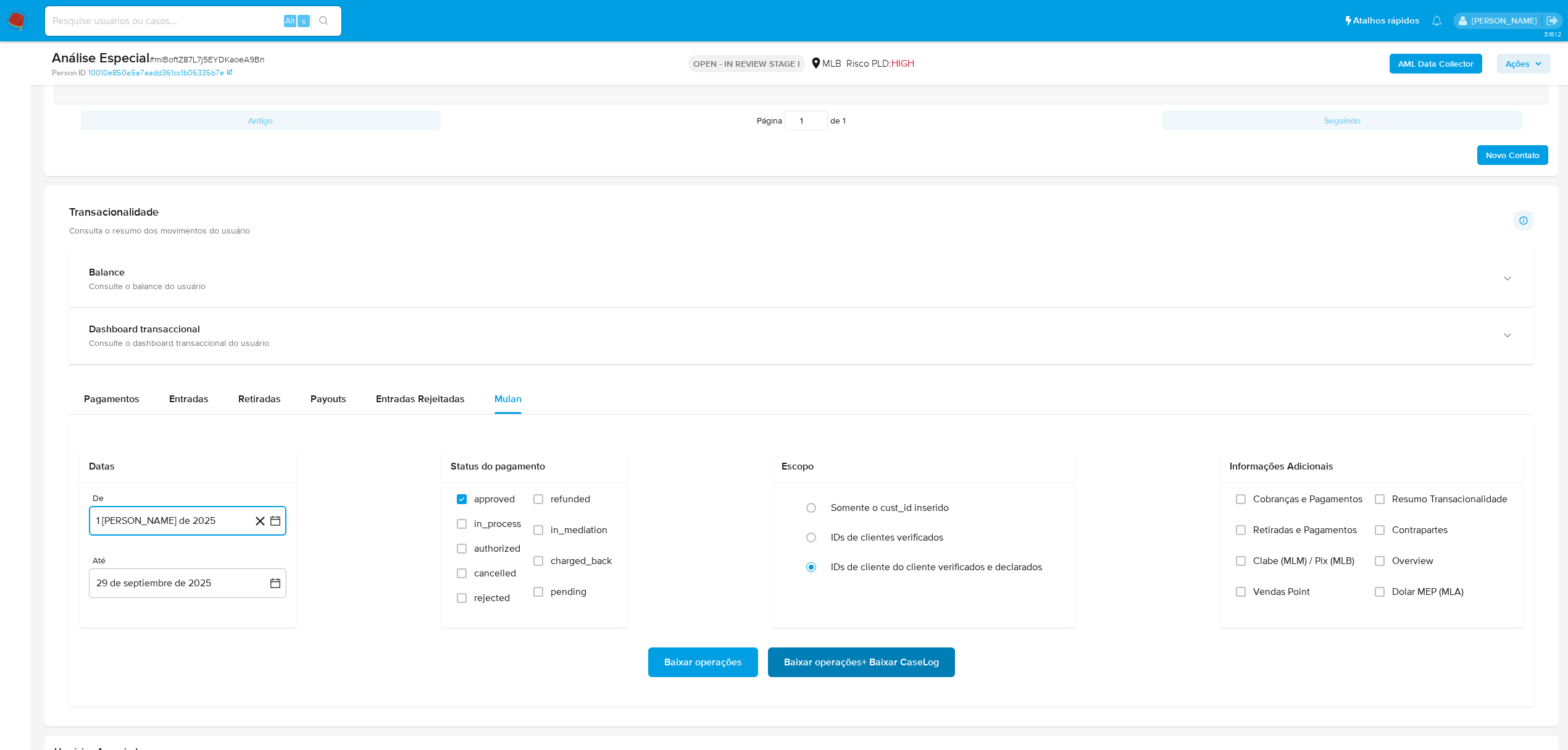
click at [863, 666] on span "Baixar operações + Baixar CaseLog" at bounding box center [861, 663] width 155 height 27
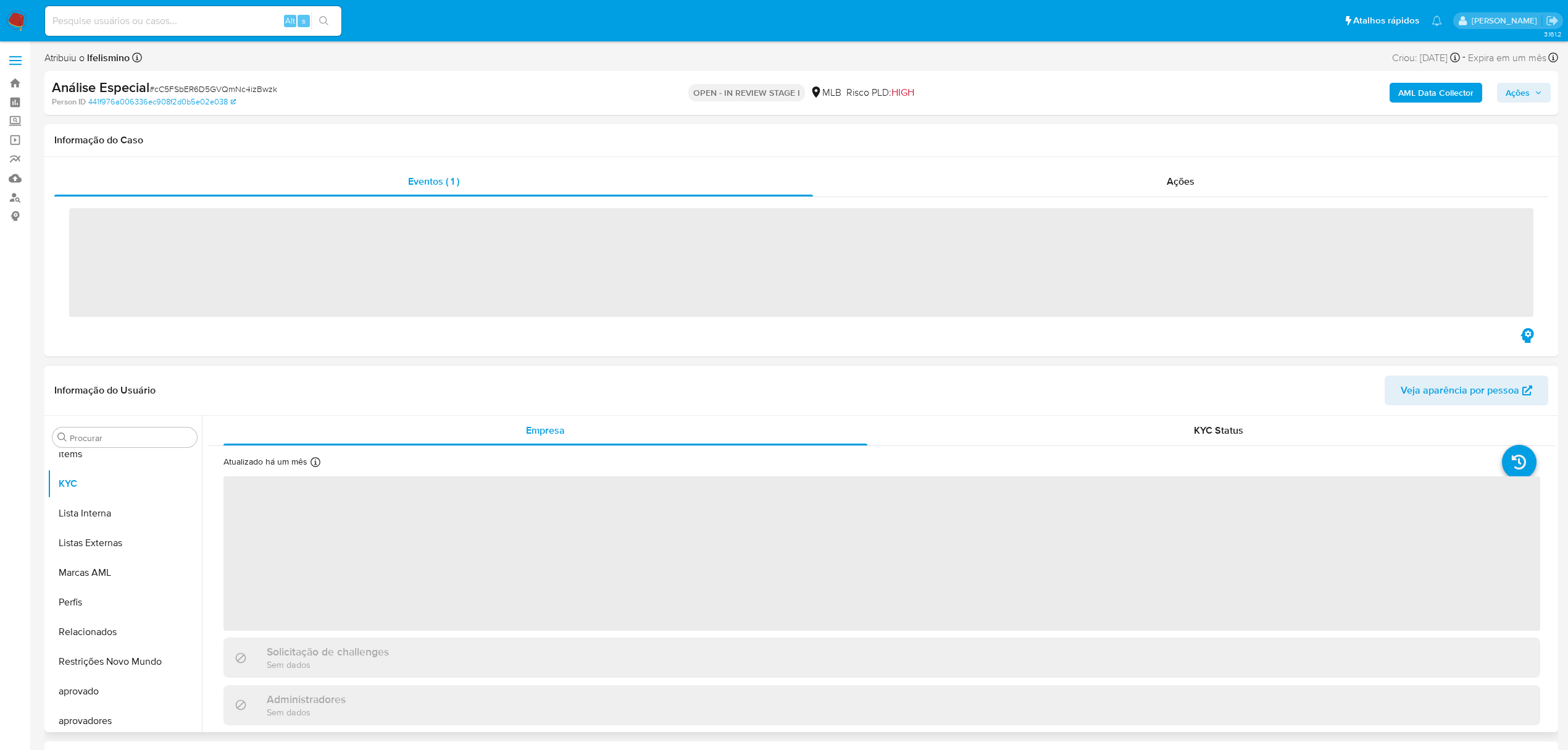
scroll to position [641, 0]
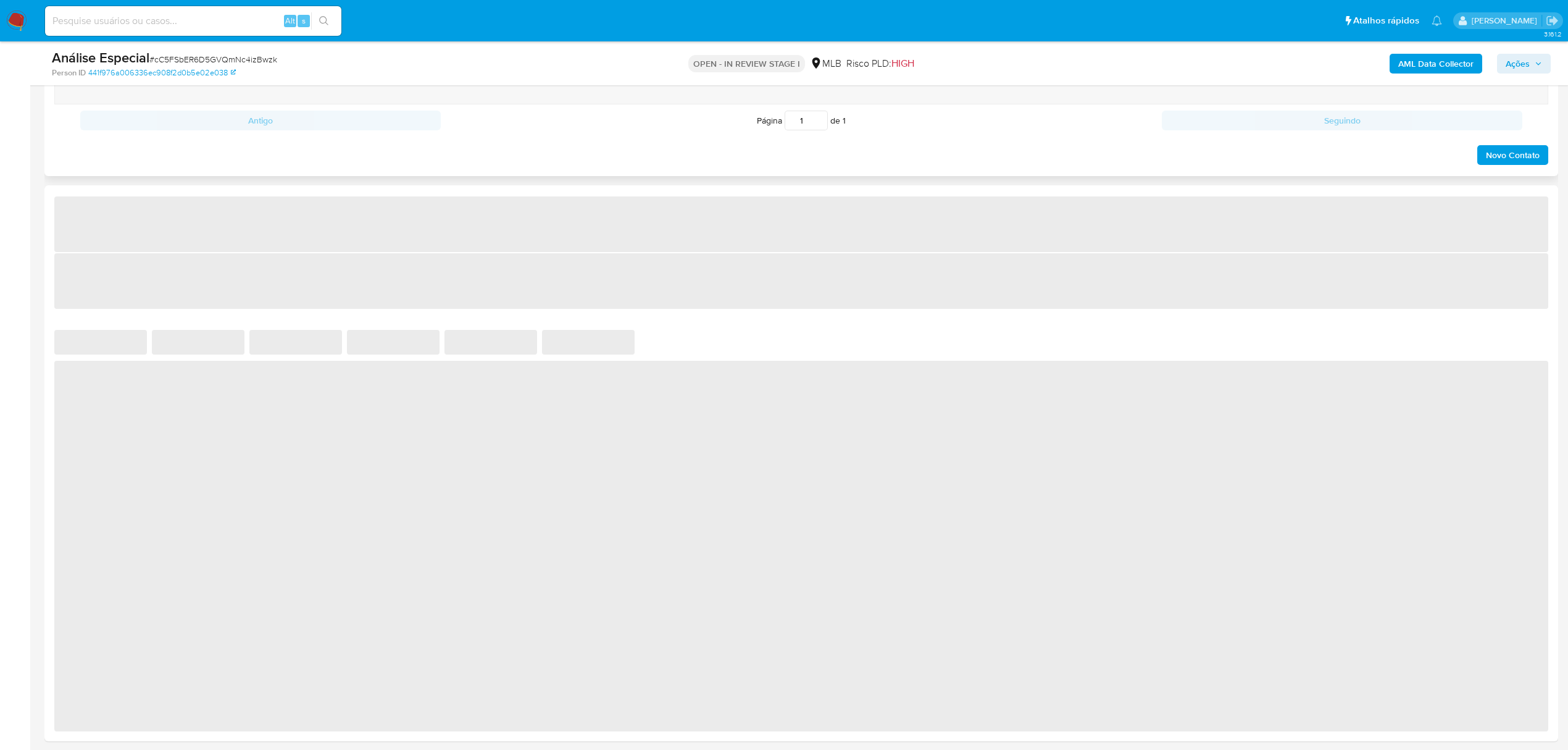
select select "10"
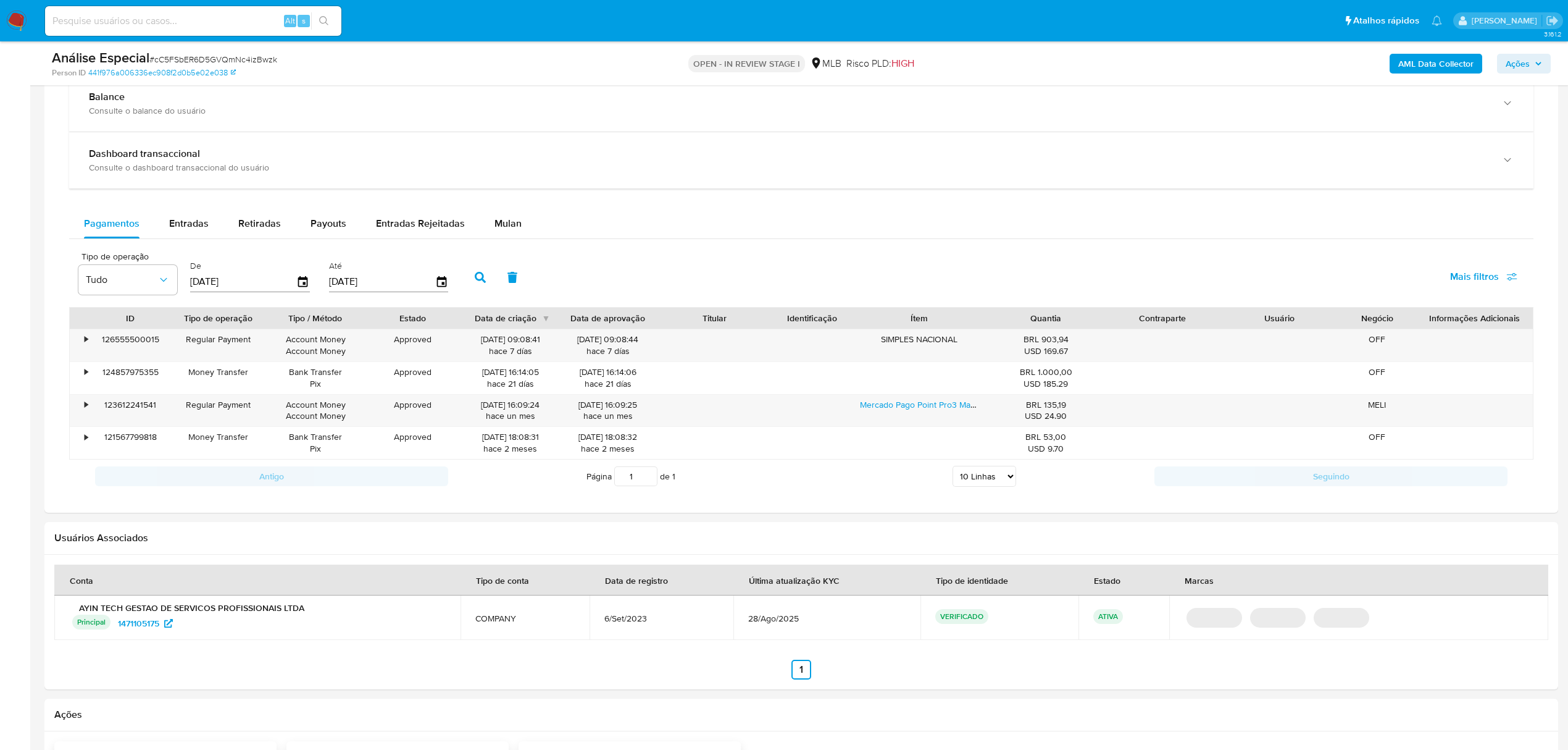
scroll to position [821, 0]
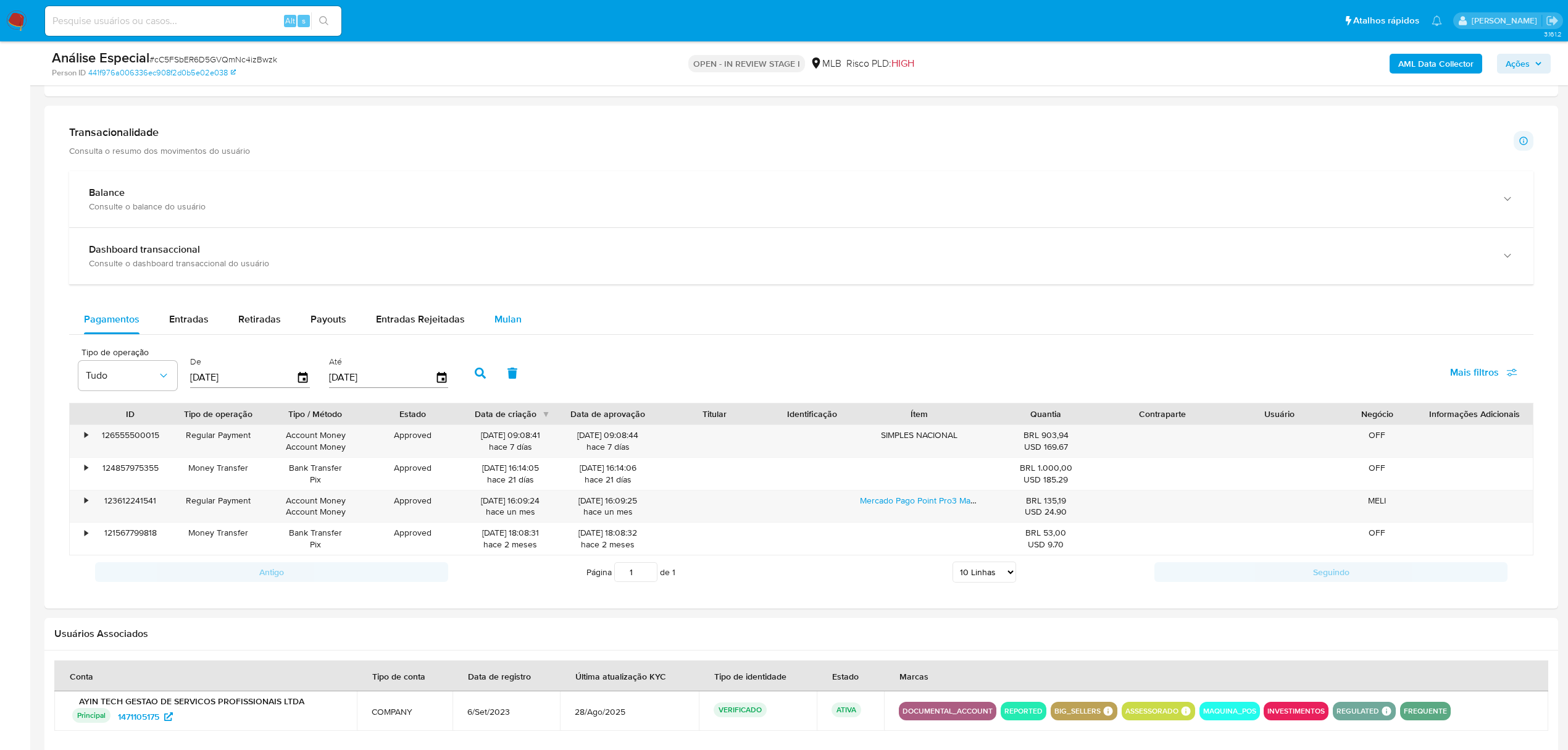
drag, startPoint x: 493, startPoint y: 322, endPoint x: 490, endPoint y: 336, distance: 14.3
click at [495, 322] on span "Mulan" at bounding box center [508, 319] width 27 height 14
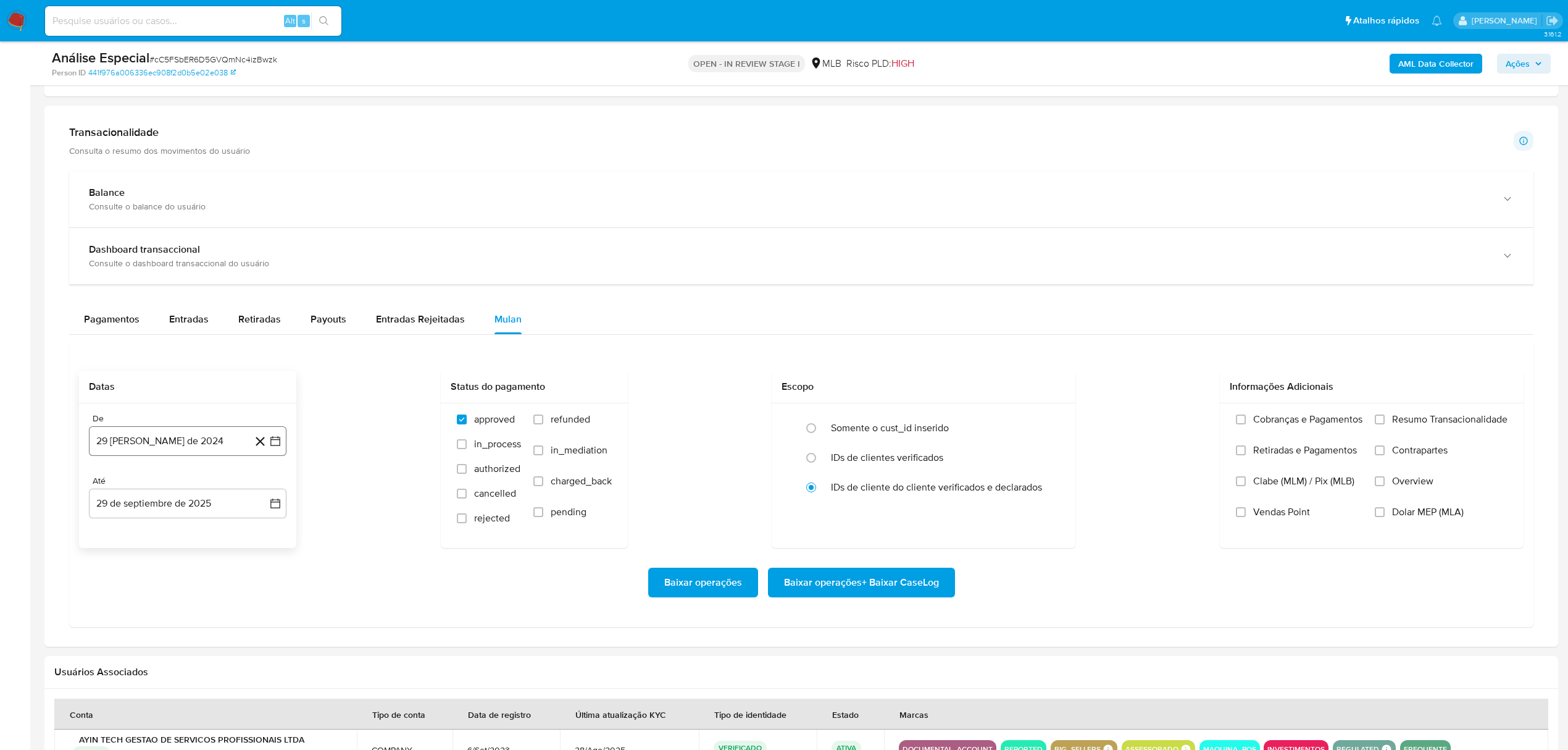
click at [188, 446] on button "[DATE]" at bounding box center [188, 440] width 197 height 30
drag, startPoint x: 181, startPoint y: 477, endPoint x: 179, endPoint y: 492, distance: 15.1
click at [181, 480] on div "agosto 2024 agosto 2024 lun lunes mar martes mié miércoles jue jueves vie viern…" at bounding box center [188, 557] width 197 height 195
click at [179, 492] on span "agosto 2024" at bounding box center [182, 485] width 56 height 12
click at [260, 493] on icon "Año siguiente" at bounding box center [261, 486] width 14 height 14
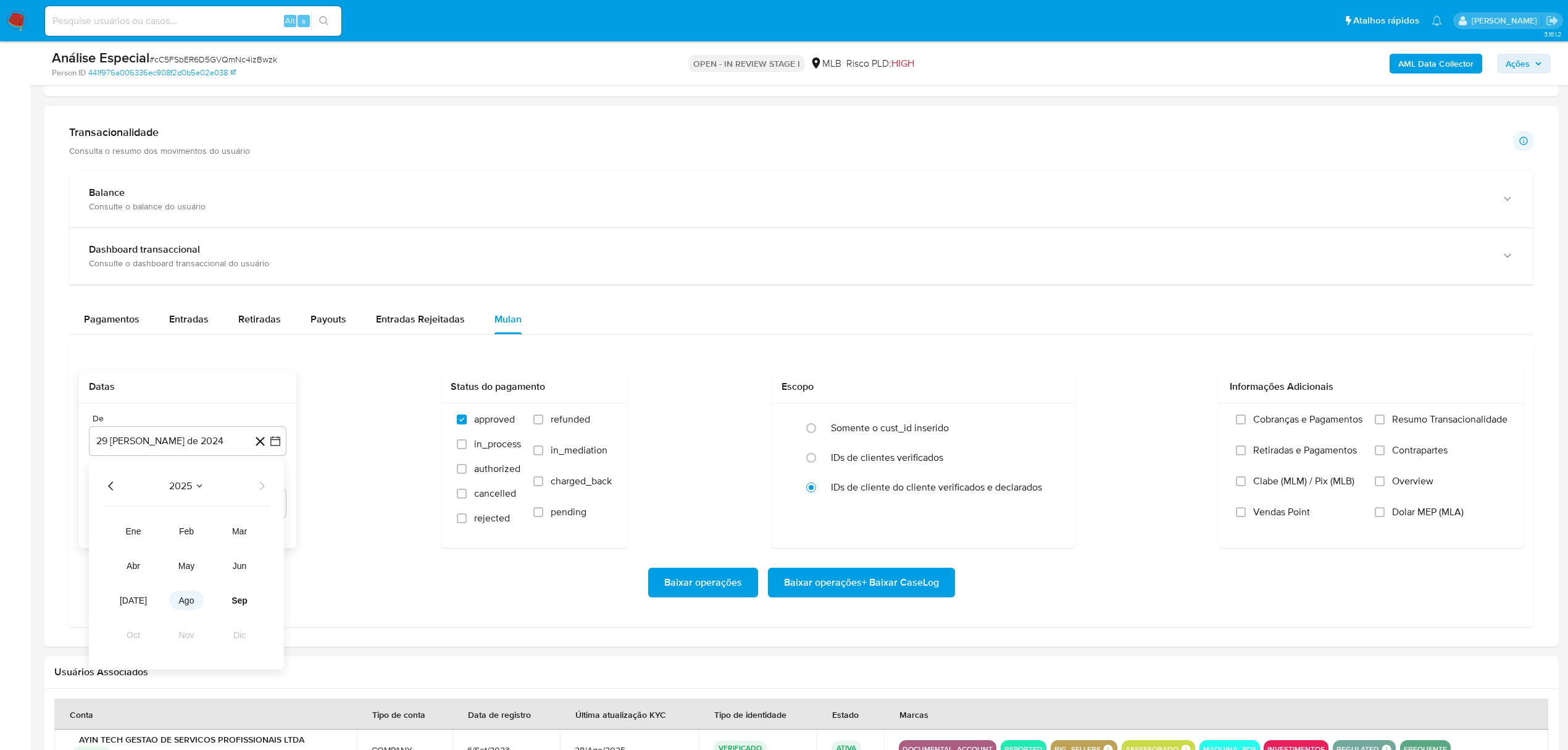
click at [195, 594] on tr "ene feb mar abr may jun [DATE] ago sep oct nov dic" at bounding box center [187, 583] width 141 height 124
click at [191, 601] on span "ago" at bounding box center [186, 601] width 15 height 10
drag, startPoint x: 208, startPoint y: 535, endPoint x: 224, endPoint y: 534, distance: 16.0
click at [208, 535] on button "1" at bounding box center [212, 532] width 20 height 20
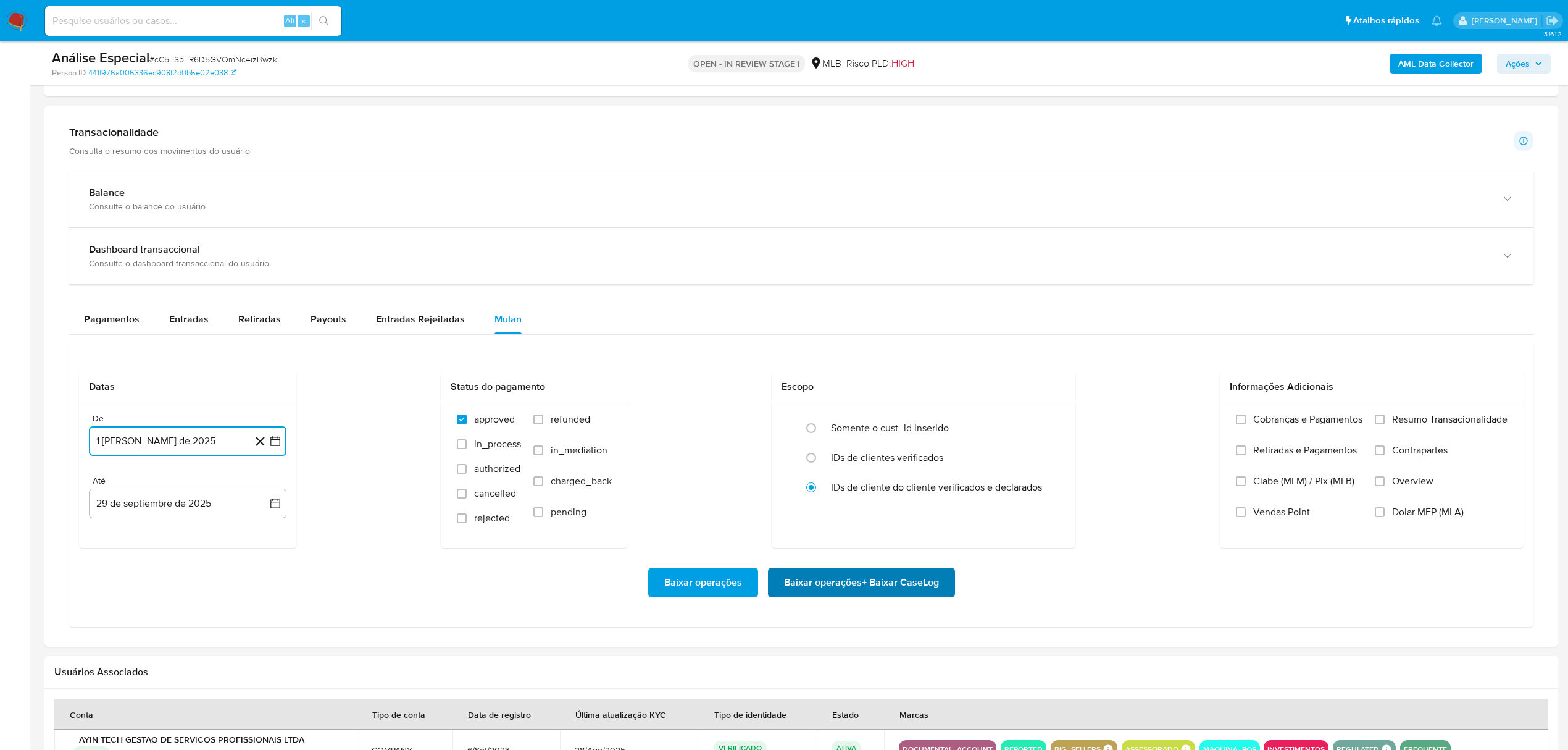
click at [872, 596] on span "Baixar operações + Baixar CaseLog" at bounding box center [861, 582] width 155 height 27
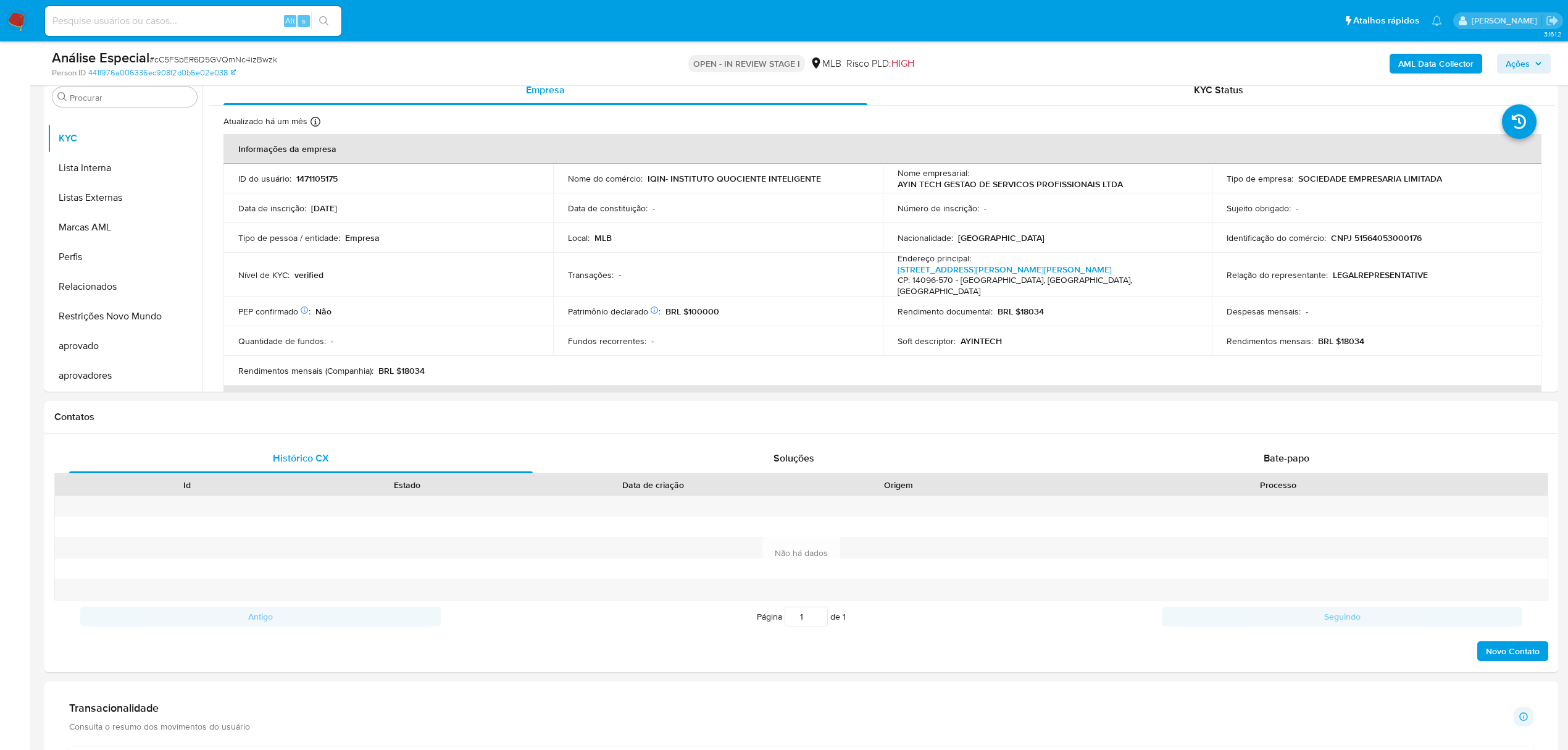
scroll to position [0, 0]
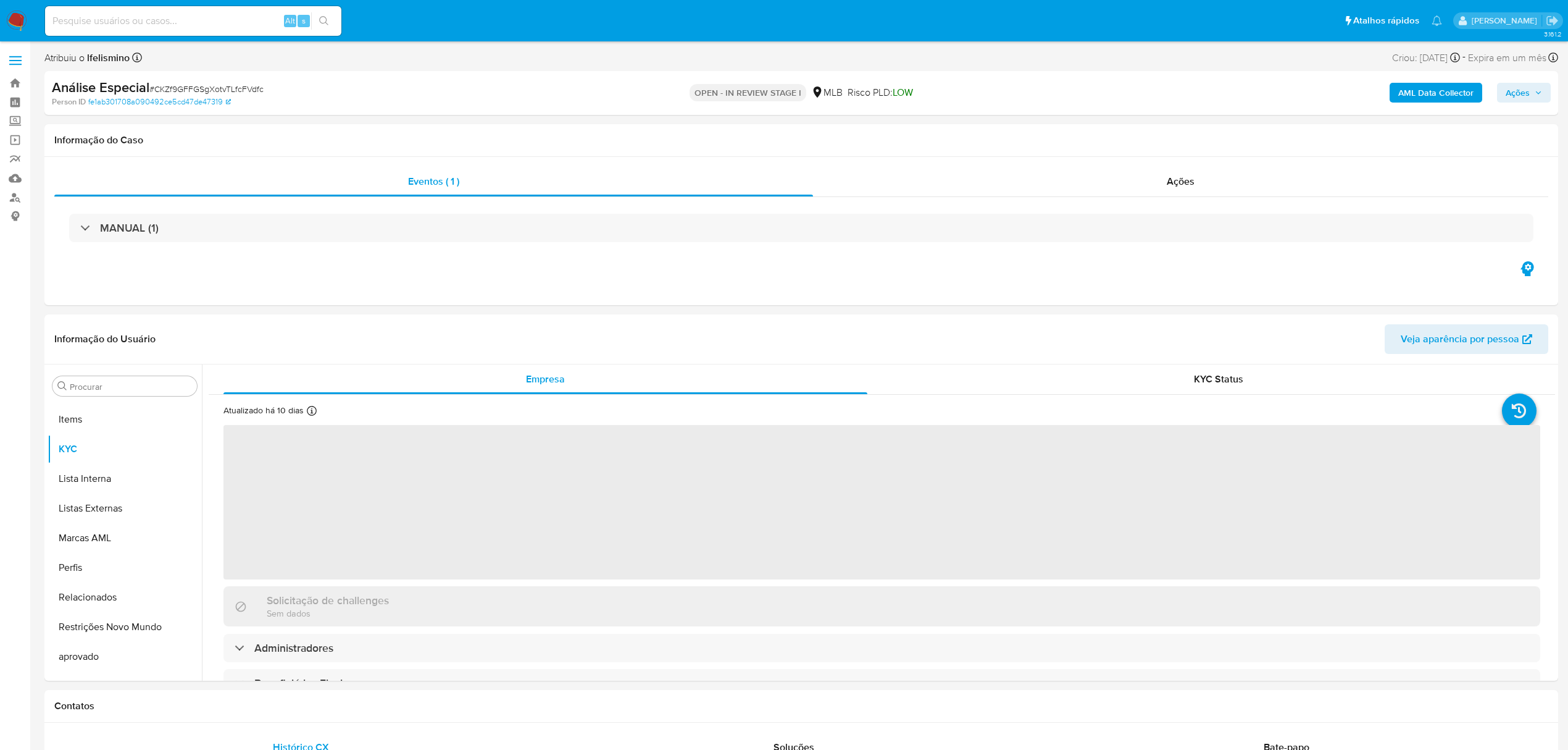
select select "10"
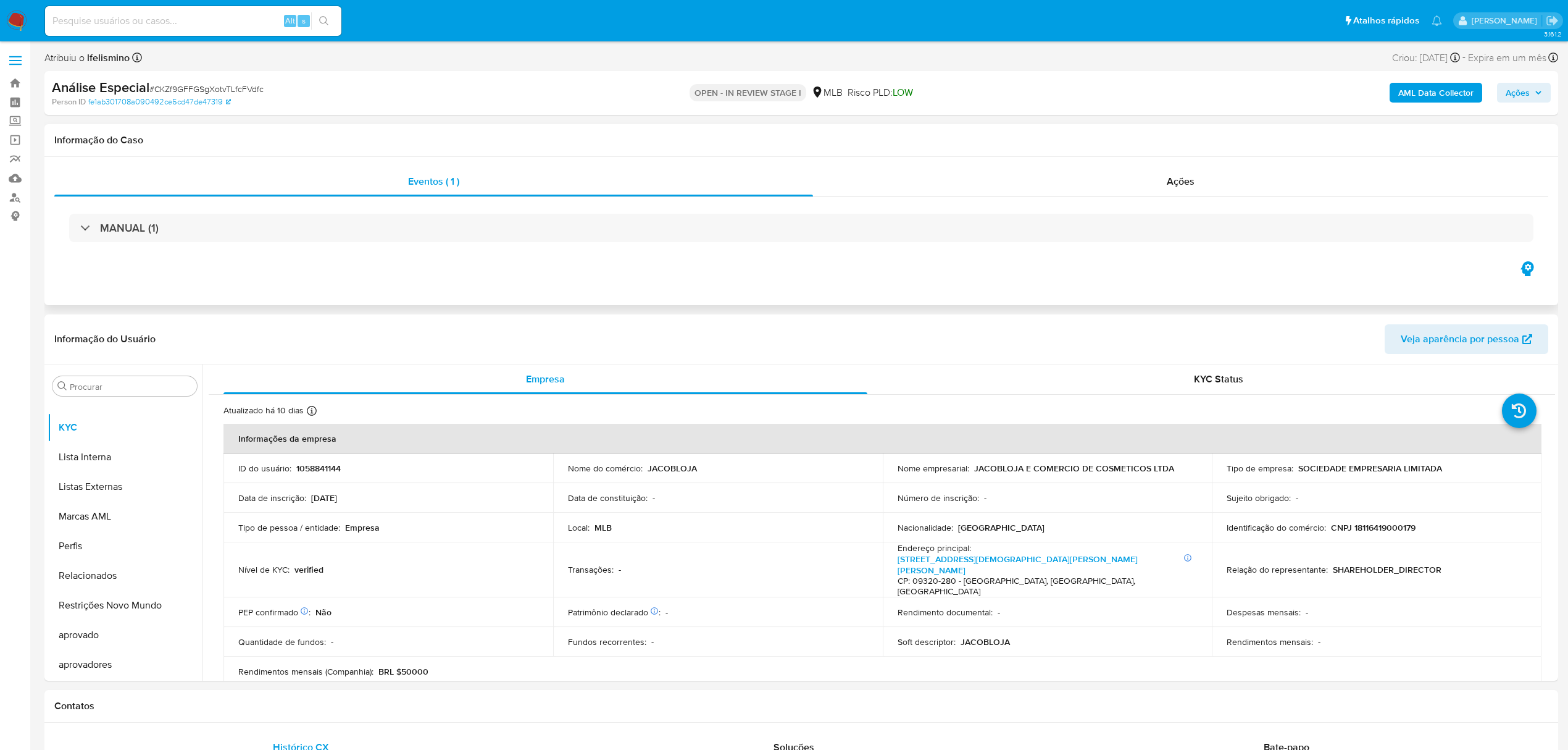
click at [1171, 198] on div "MANUAL (1)" at bounding box center [802, 228] width 1494 height 62
click at [1178, 181] on span "Ações" at bounding box center [1181, 181] width 28 height 14
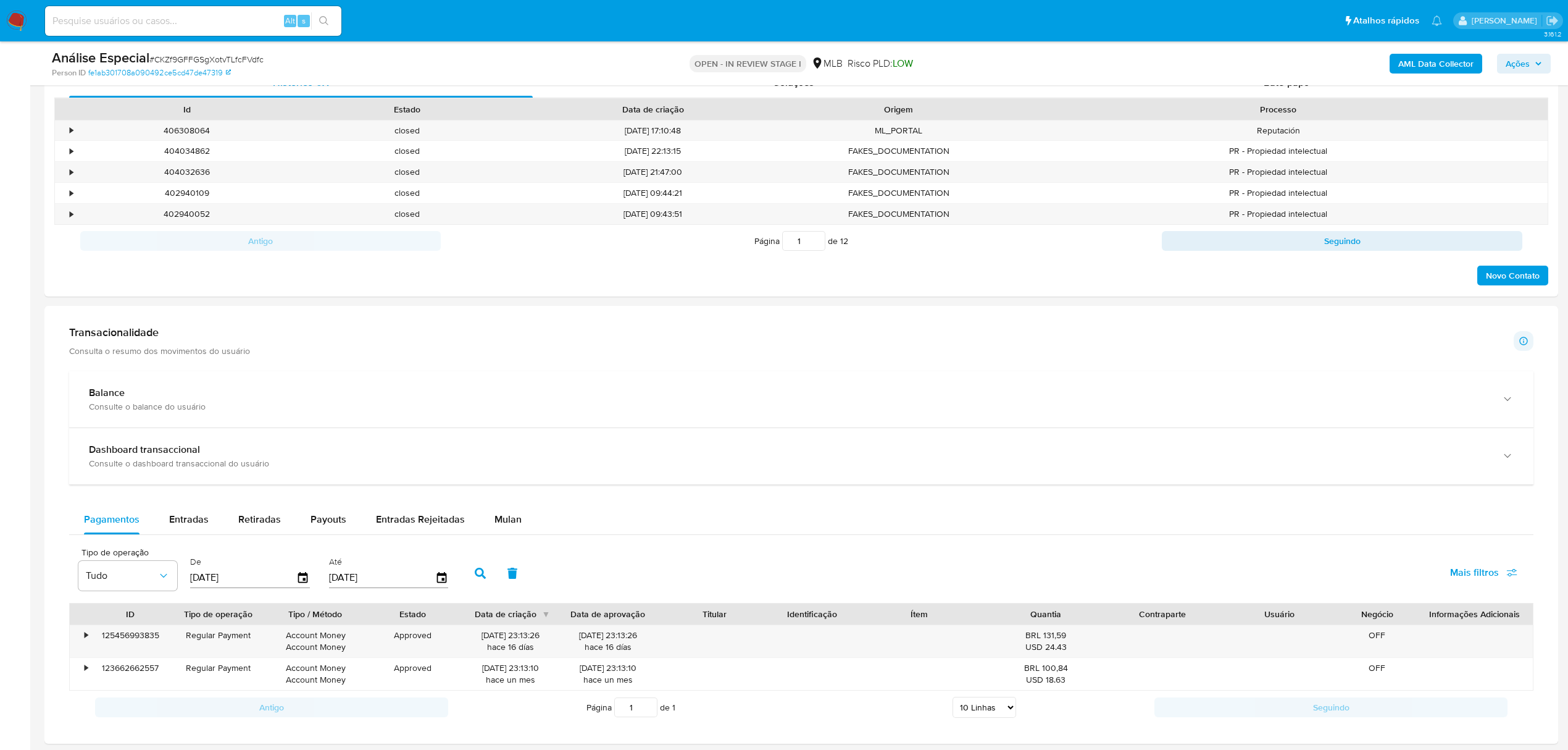
scroll to position [741, 0]
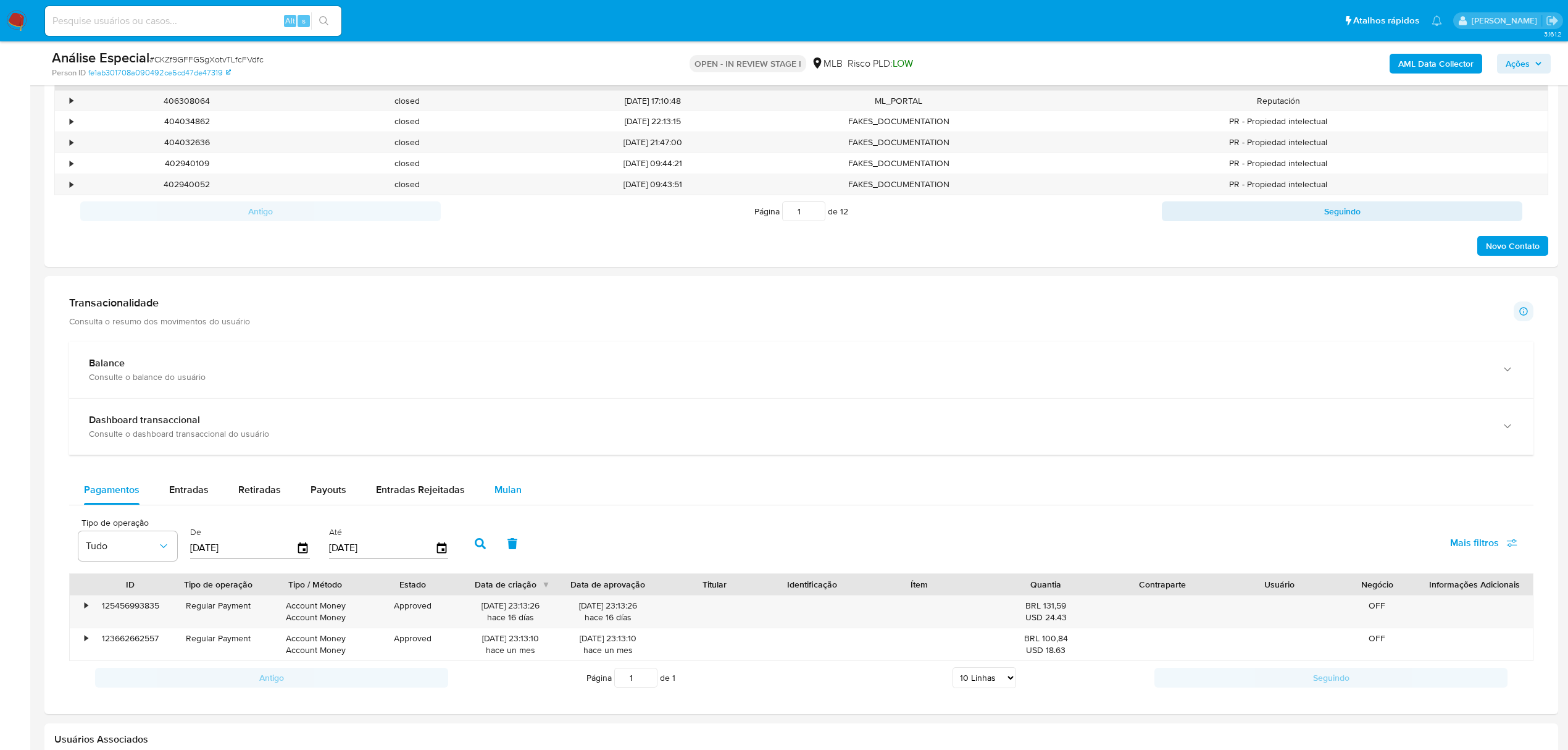
click at [511, 491] on span "Mulan" at bounding box center [508, 490] width 27 height 14
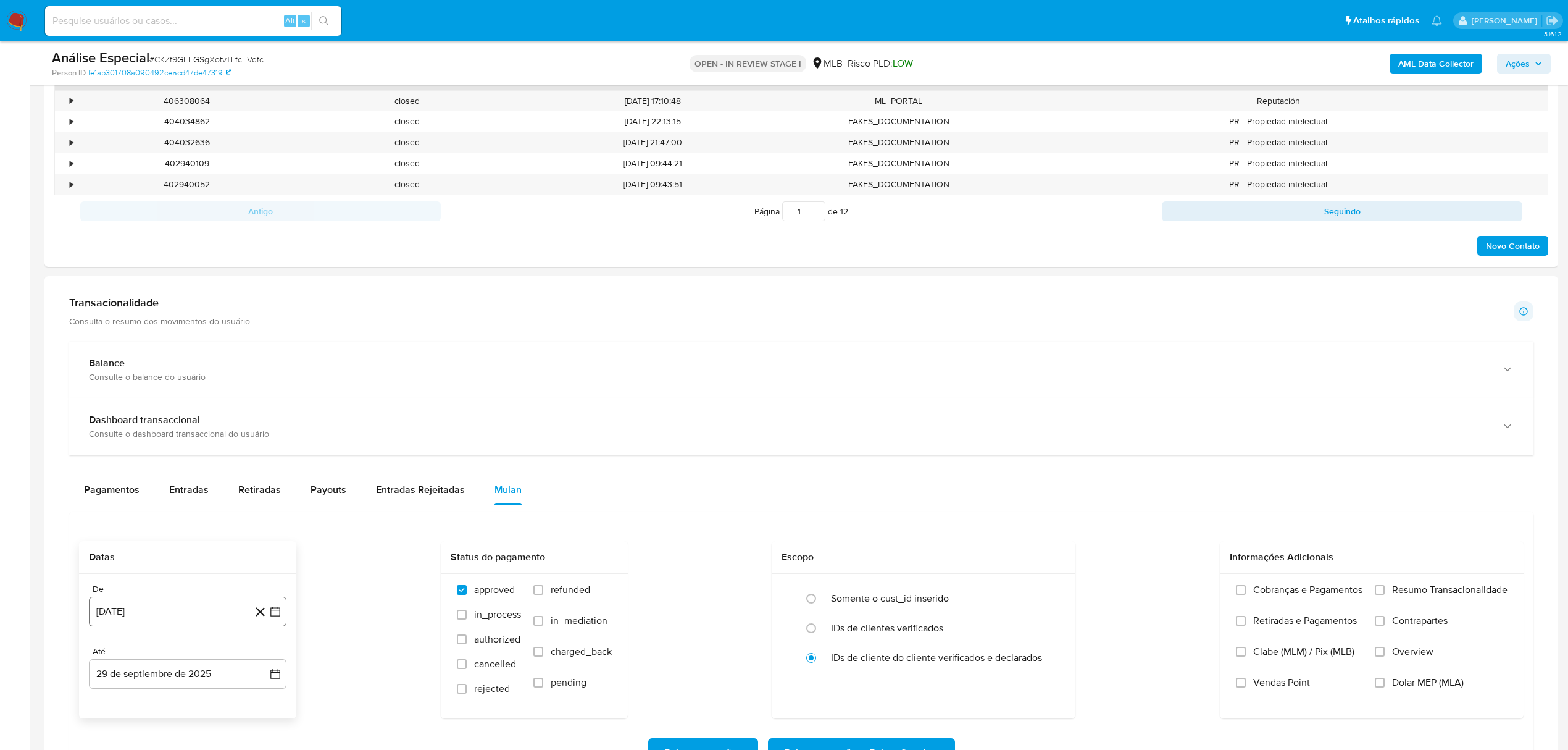
click at [191, 611] on button "29 [PERSON_NAME] de 2024" at bounding box center [188, 611] width 197 height 30
drag, startPoint x: 196, startPoint y: 429, endPoint x: 206, endPoint y: 431, distance: 10.2
click at [206, 431] on span "agosto 2024" at bounding box center [182, 424] width 56 height 12
click at [263, 414] on icon "Año siguiente" at bounding box center [262, 410] width 5 height 9
click at [114, 534] on tbody "ene feb mar abr may jun jul ago sep oct nov dic" at bounding box center [186, 500] width 165 height 139
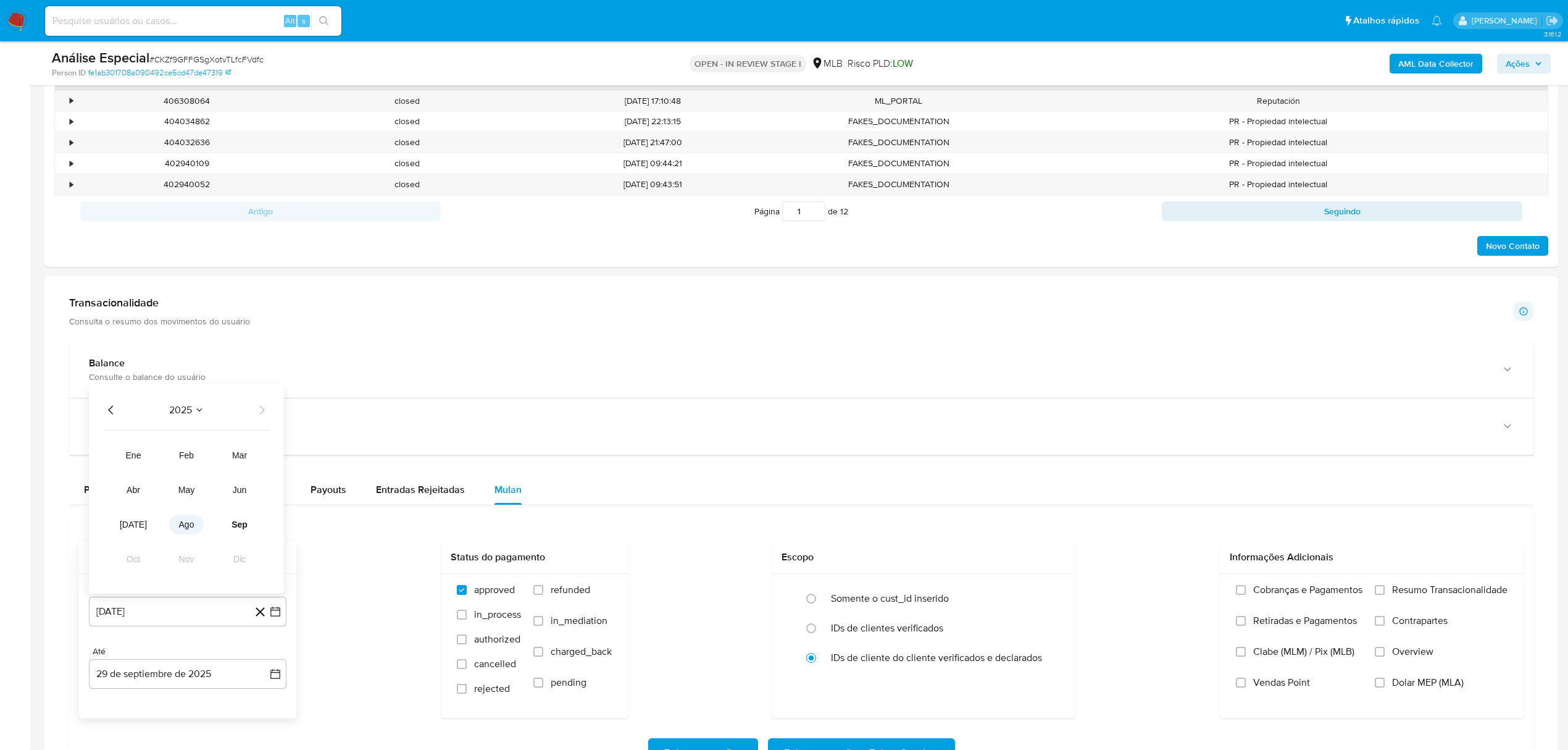
click at [187, 534] on button "ago" at bounding box center [186, 525] width 34 height 20
click at [217, 480] on td "1" at bounding box center [212, 470] width 20 height 20
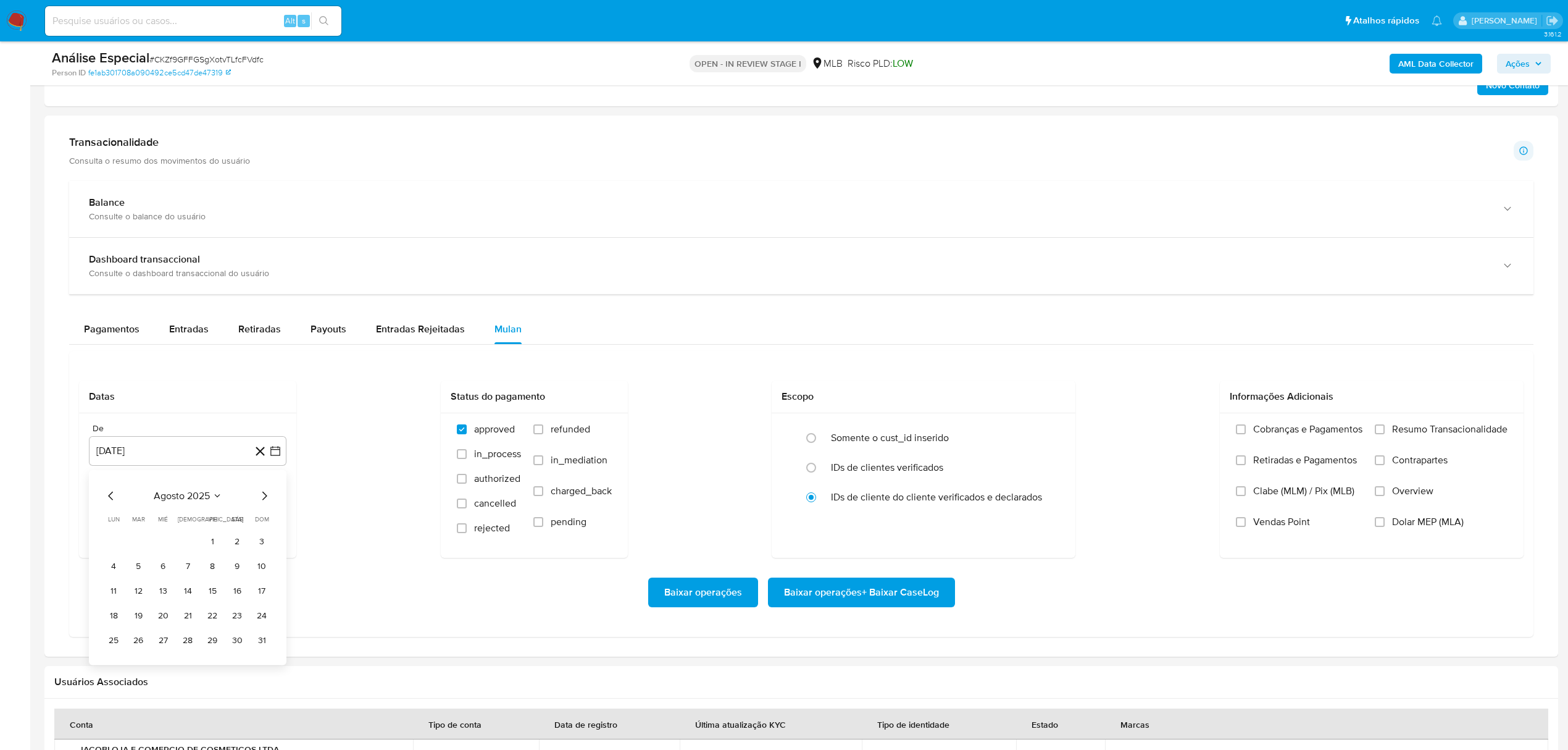
scroll to position [906, 0]
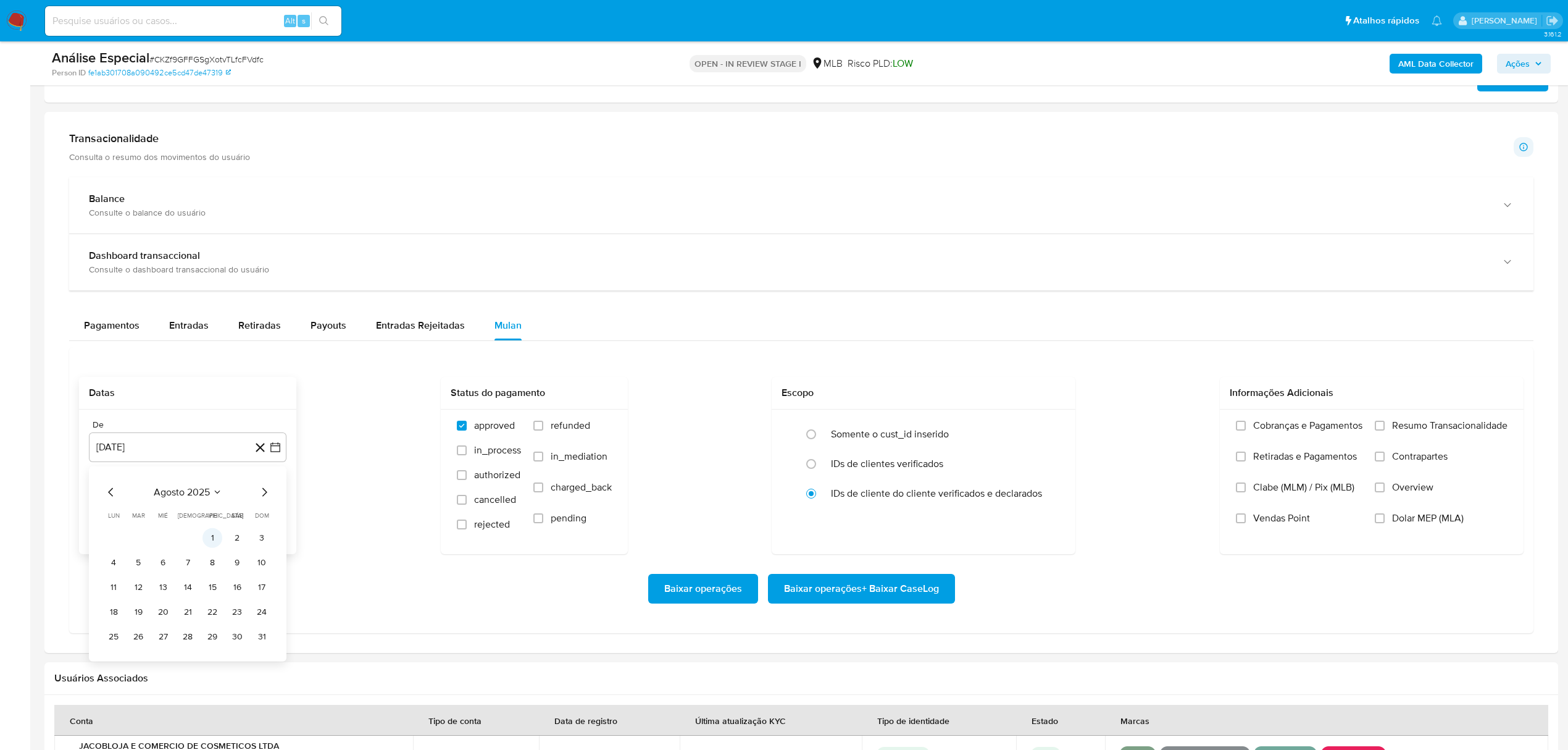
click at [216, 545] on button "1" at bounding box center [212, 538] width 20 height 20
click at [810, 586] on span "Baixar operações + Baixar CaseLog" at bounding box center [861, 589] width 155 height 27
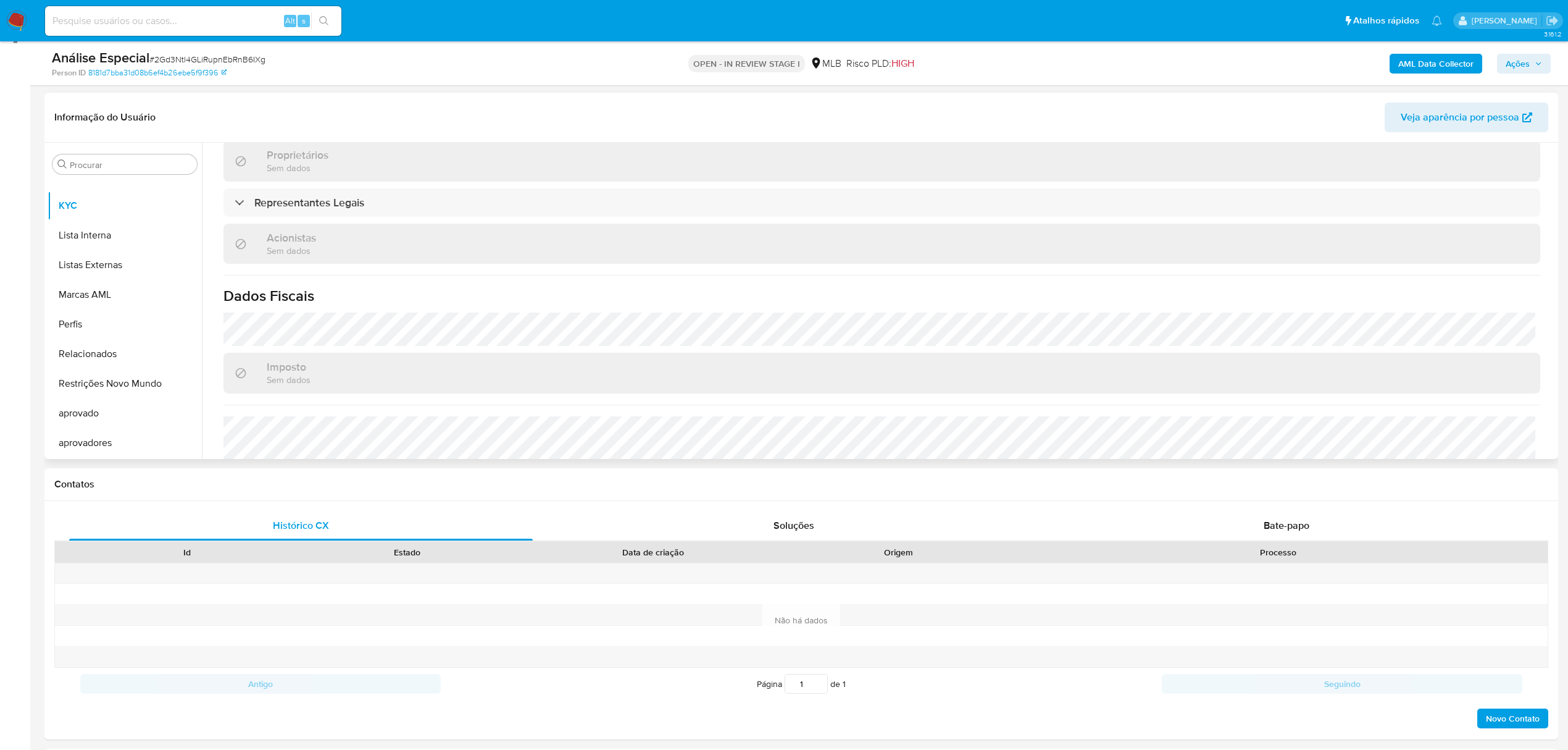
scroll to position [411, 0]
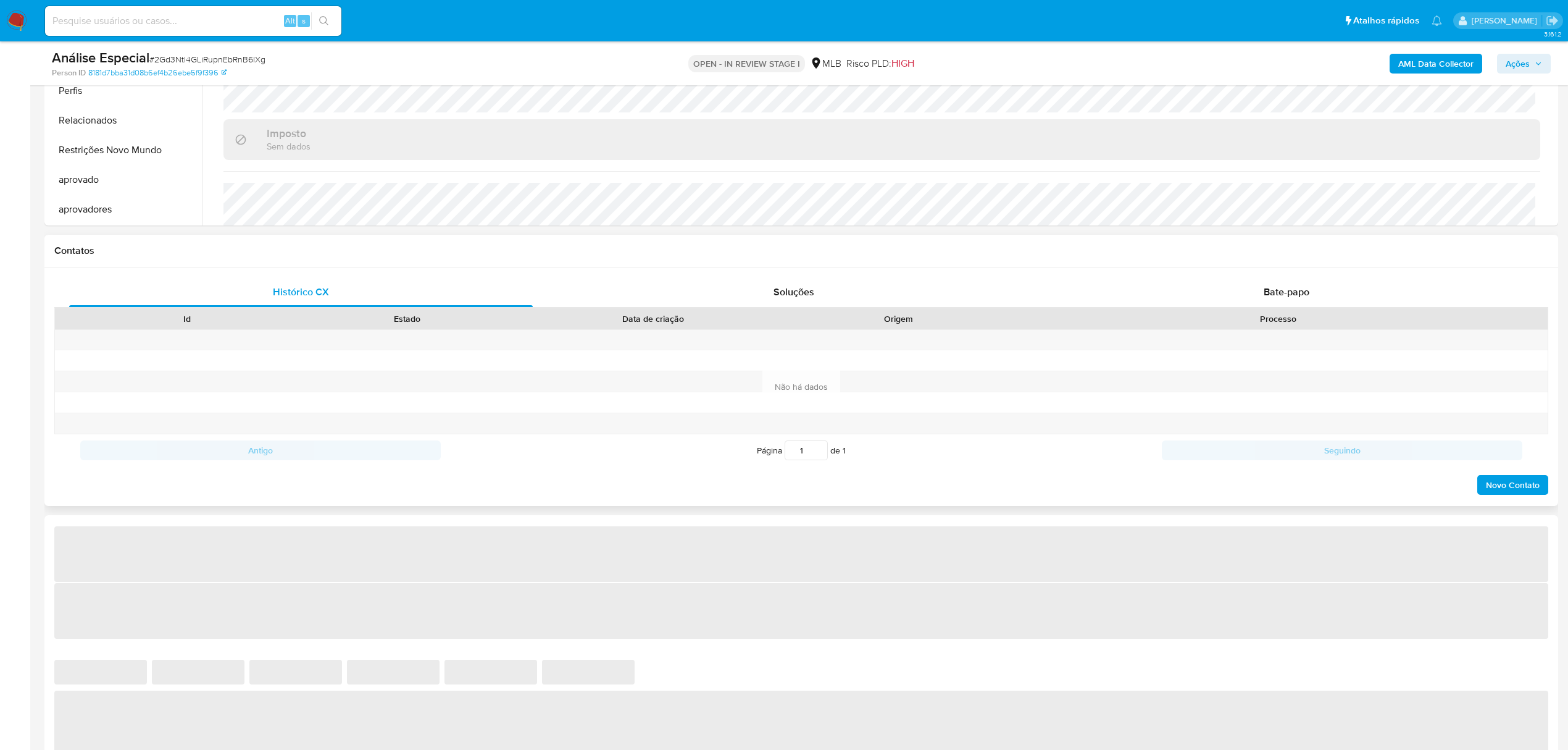
select select "10"
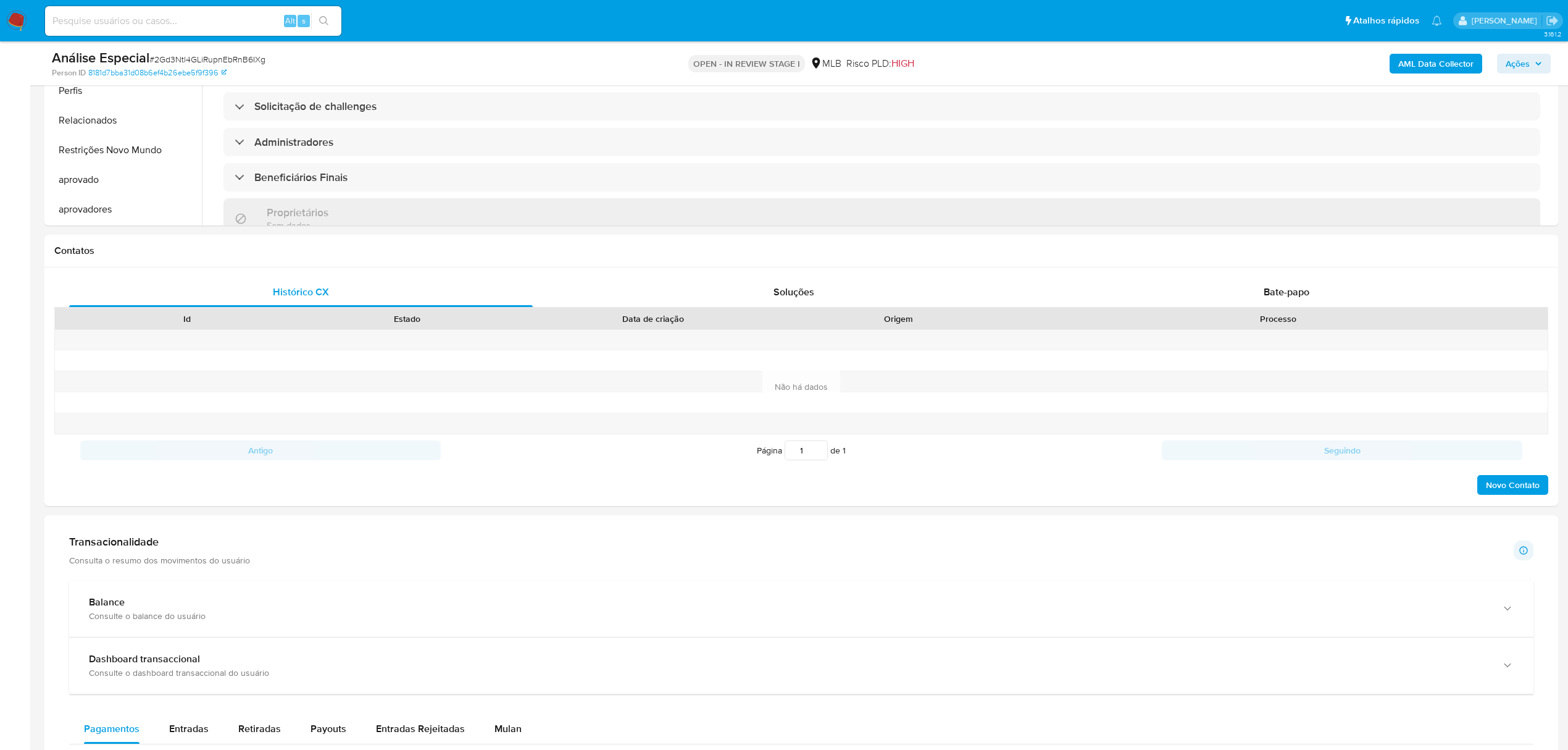
scroll to position [598, 0]
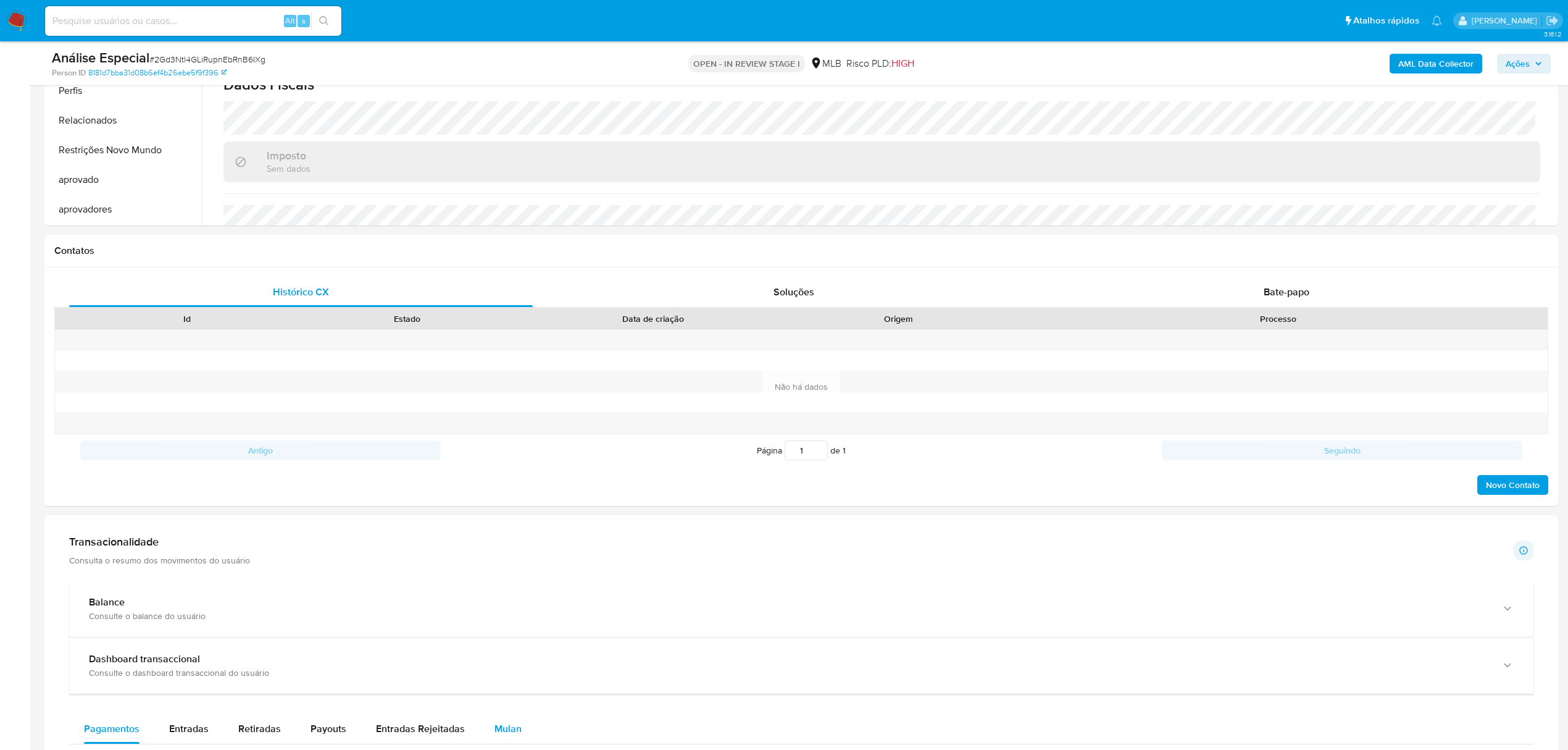
click at [495, 736] on span "Mulan" at bounding box center [508, 729] width 27 height 14
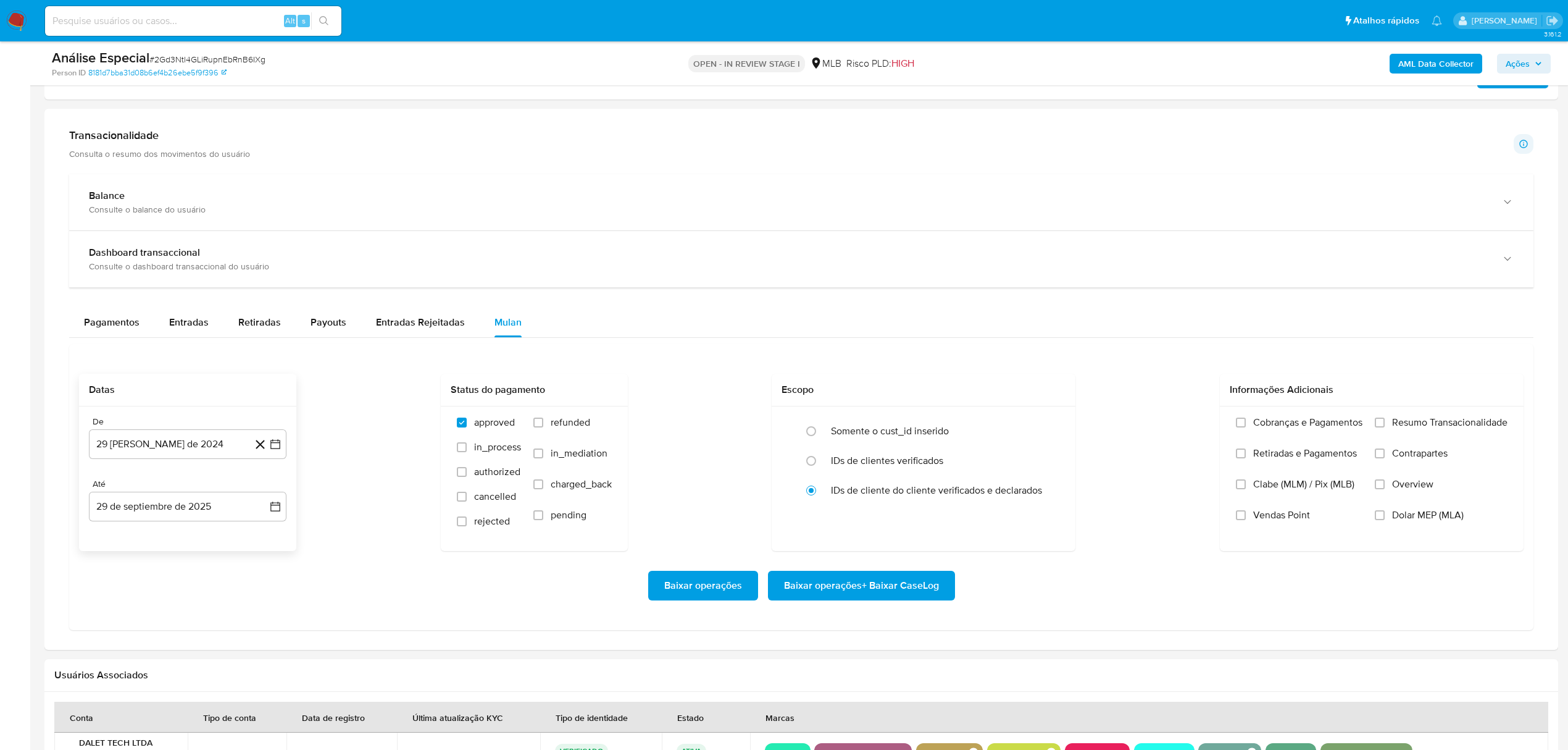
scroll to position [824, 0]
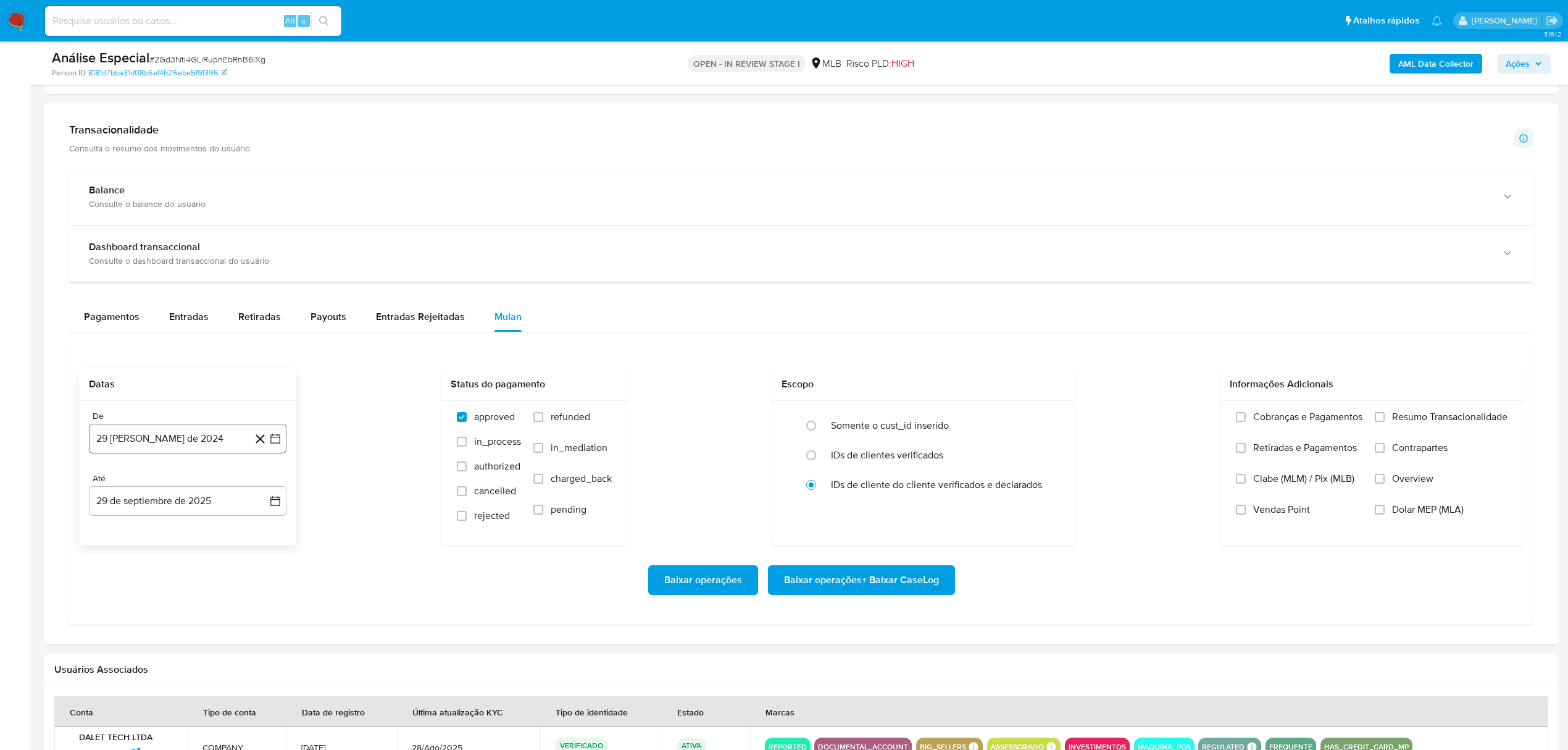
click at [203, 451] on button "29 [PERSON_NAME] de 2024" at bounding box center [188, 438] width 197 height 30
click at [194, 487] on span "agosto 2024" at bounding box center [182, 483] width 56 height 12
drag, startPoint x: 262, startPoint y: 484, endPoint x: 262, endPoint y: 496, distance: 12.0
click at [262, 485] on icon "Año siguiente" at bounding box center [261, 484] width 14 height 14
click at [184, 608] on button "ago" at bounding box center [186, 598] width 34 height 20
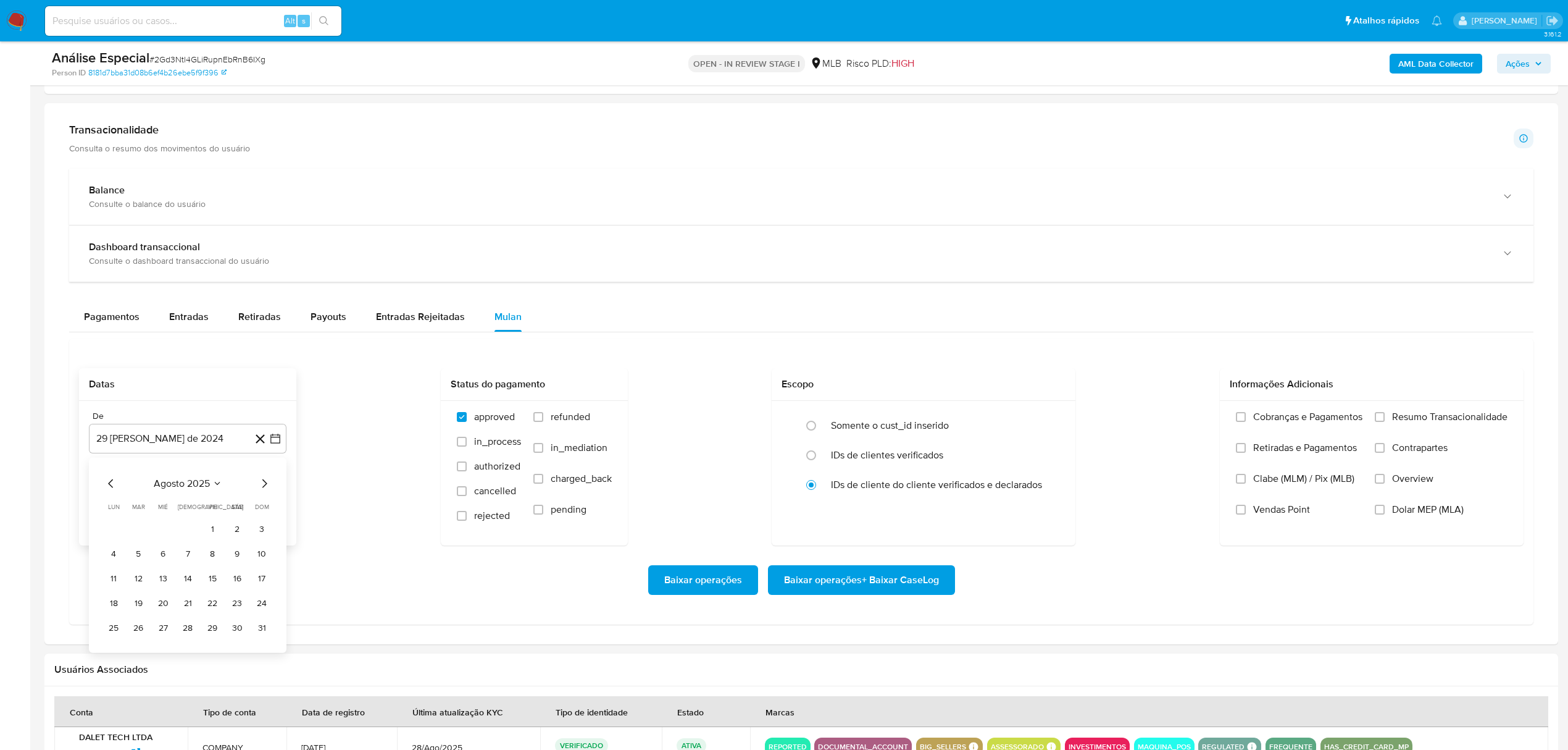
click at [200, 523] on table "lun lunes mar martes mié miércoles jue jueves vie viernes sáb sábado dom doming…" at bounding box center [188, 570] width 168 height 136
click at [211, 529] on button "1" at bounding box center [212, 529] width 20 height 20
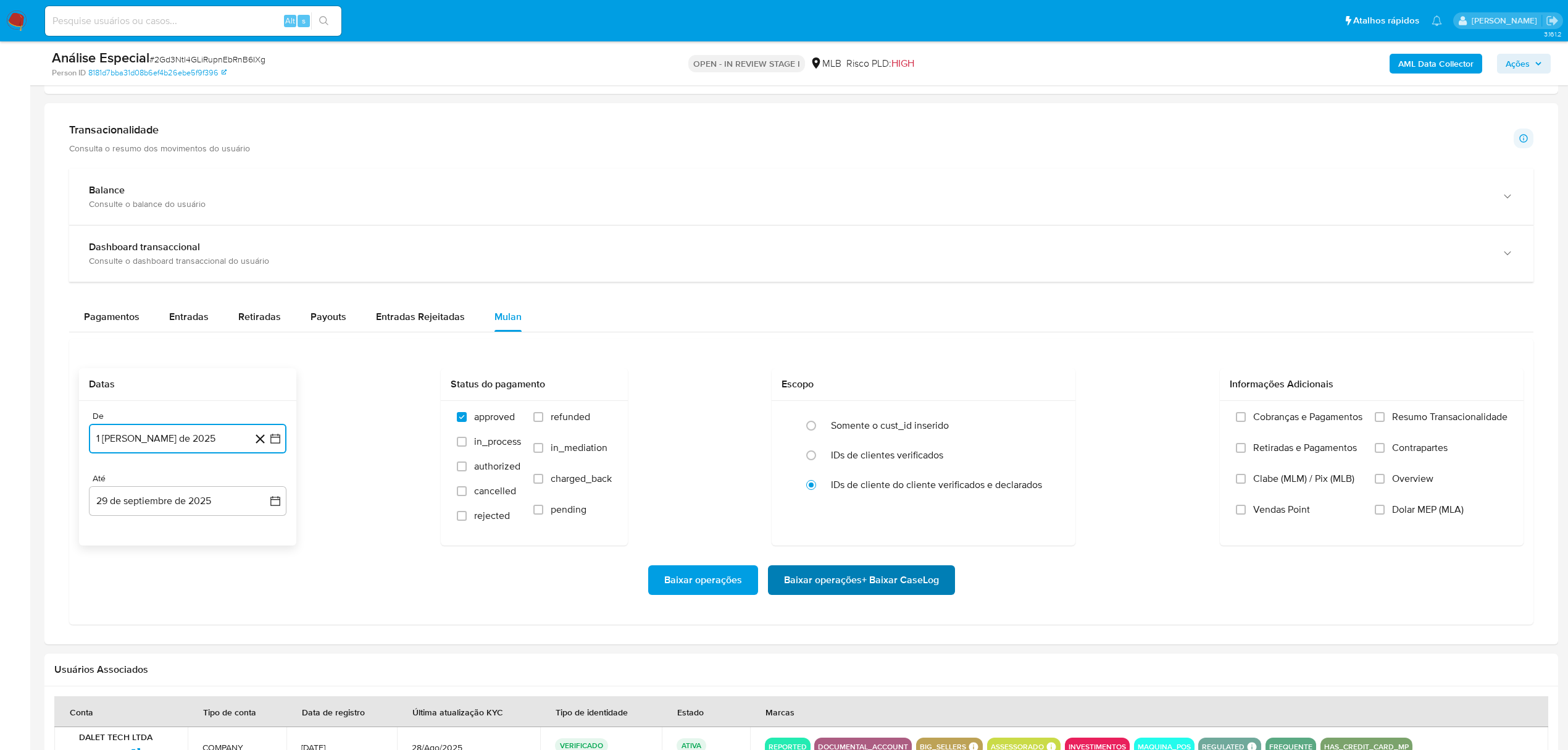
click at [891, 594] on span "Baixar operações + Baixar CaseLog" at bounding box center [861, 580] width 155 height 27
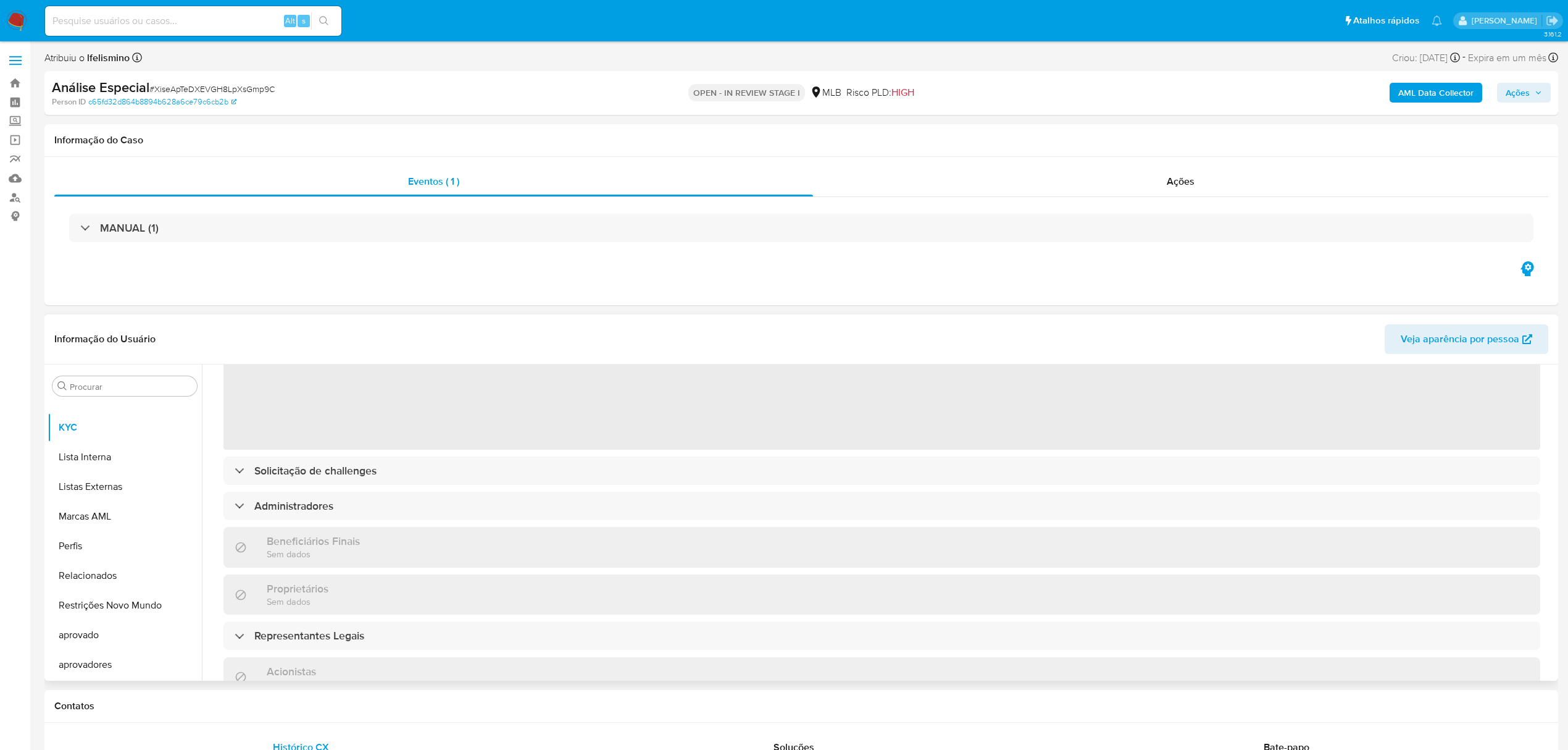
scroll to position [461, 0]
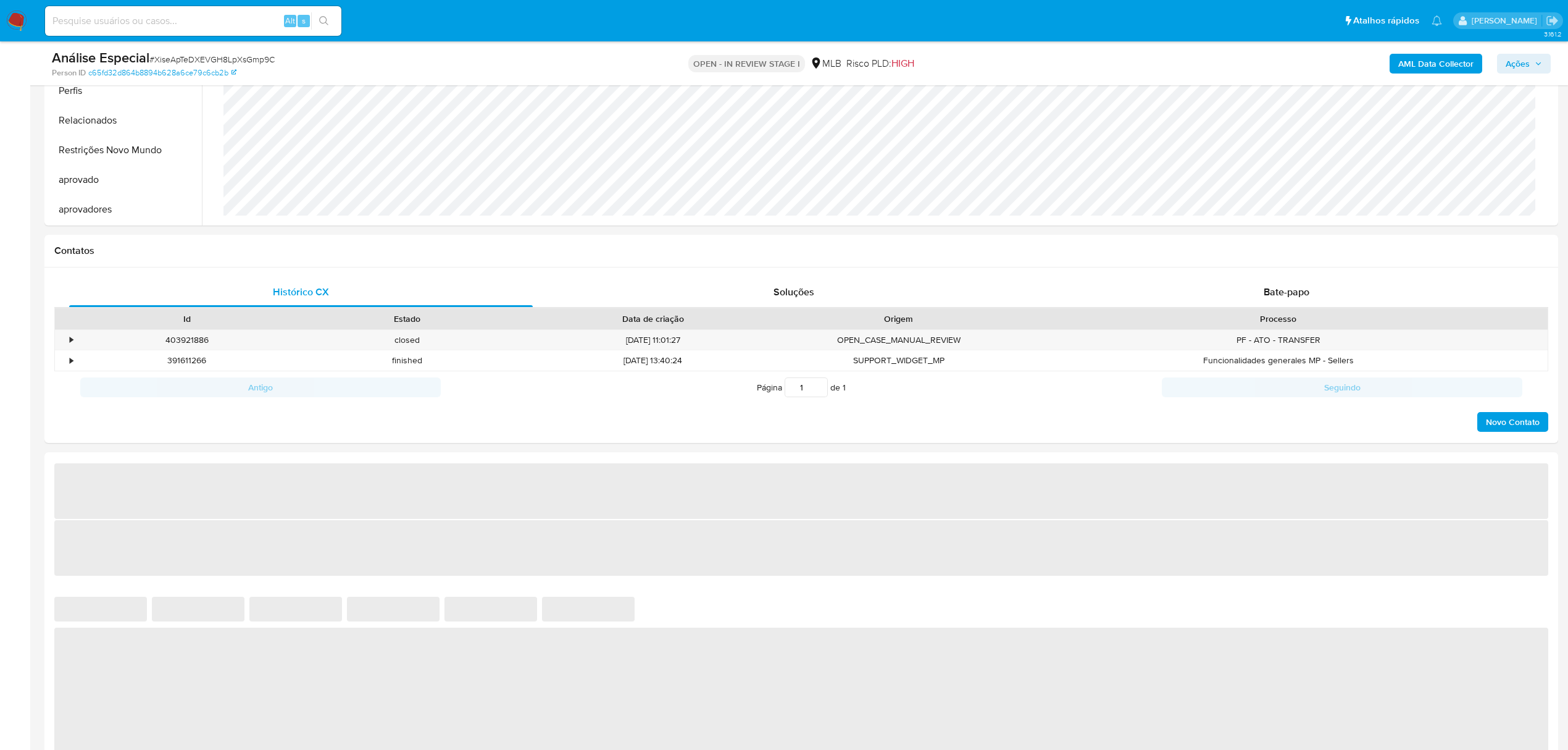
select select "10"
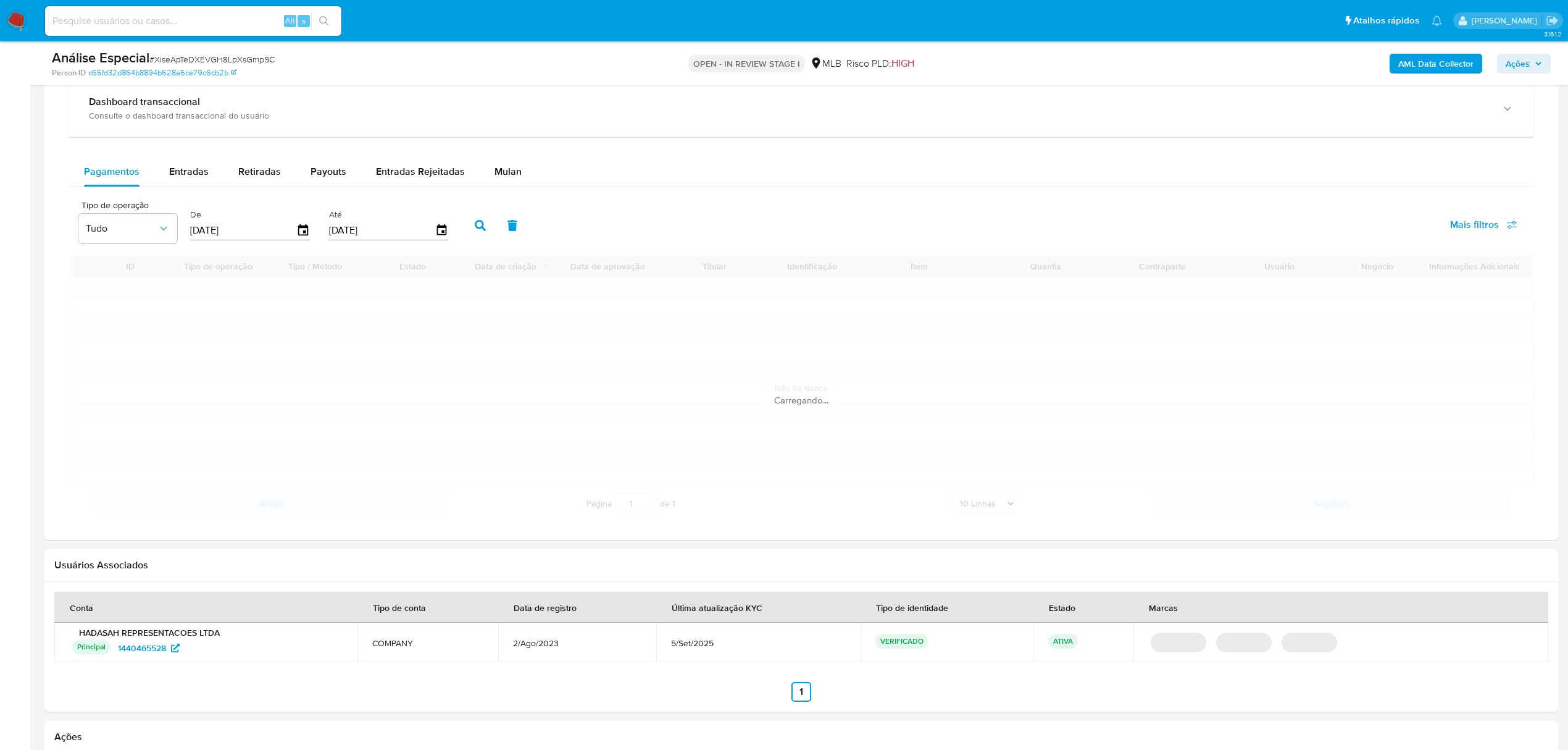
scroll to position [741, 0]
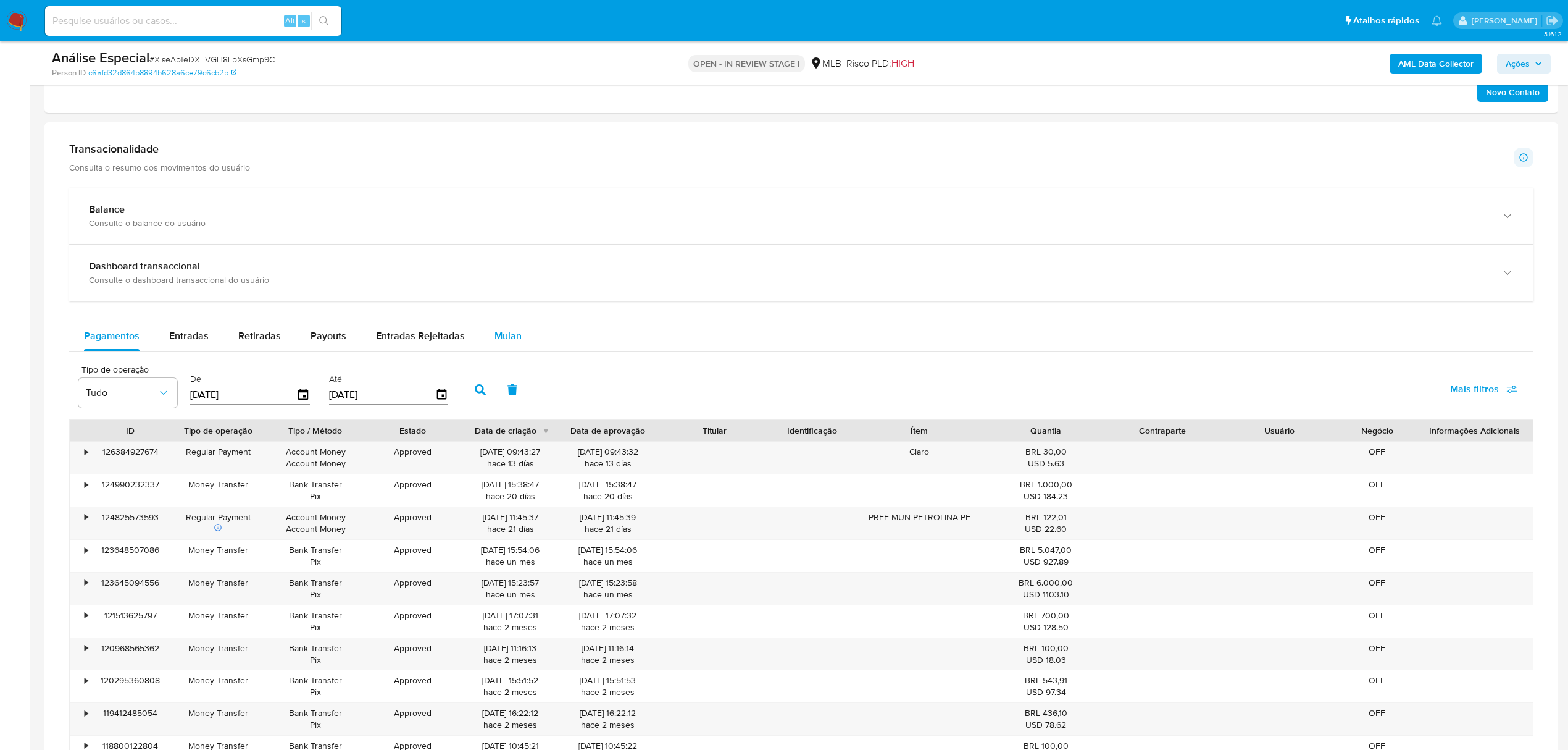
click at [507, 340] on span "Mulan" at bounding box center [508, 336] width 27 height 14
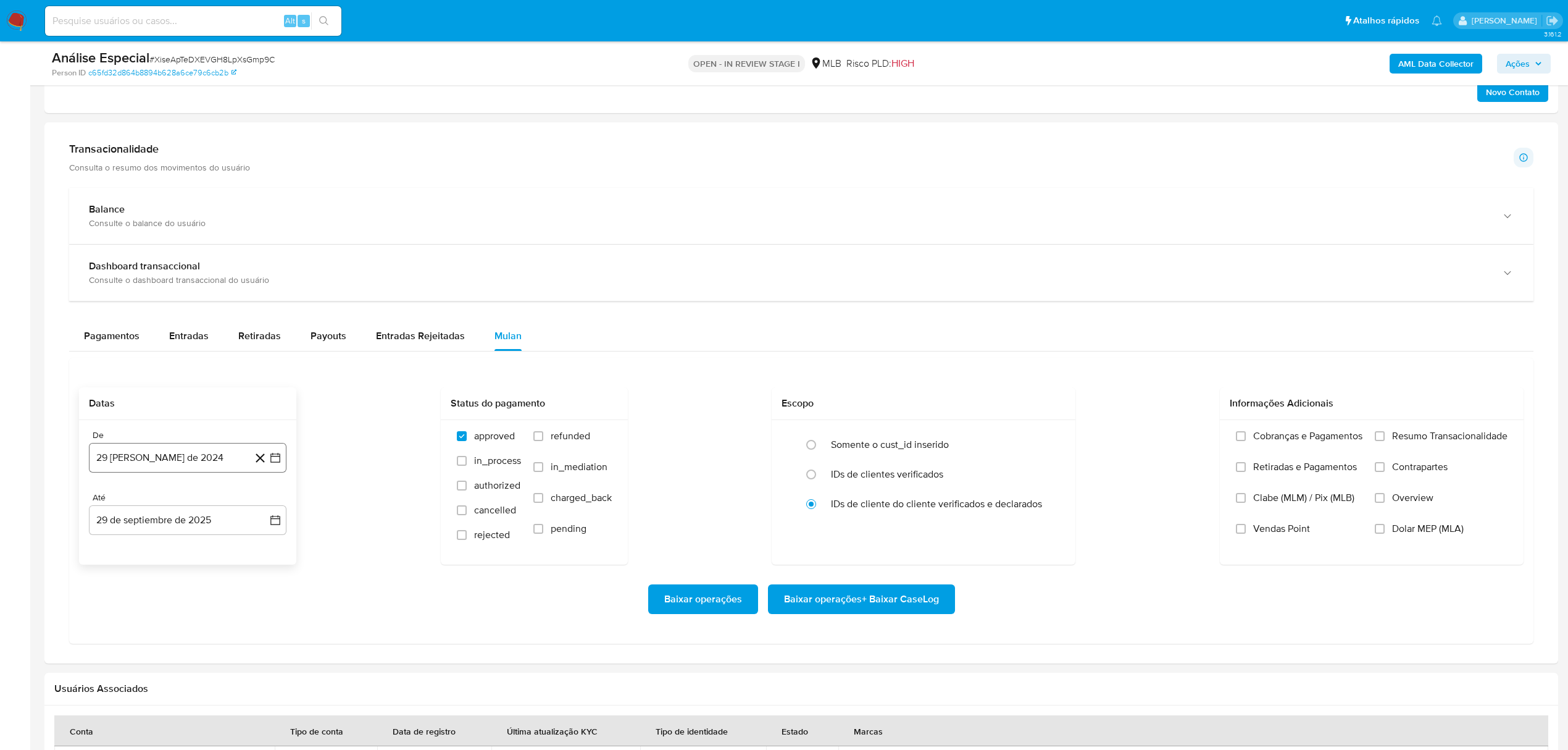
drag, startPoint x: 156, startPoint y: 456, endPoint x: 155, endPoint y: 464, distance: 8.1
click at [155, 460] on button "[DATE]" at bounding box center [188, 457] width 197 height 30
click at [176, 509] on span "agosto 2024" at bounding box center [182, 502] width 56 height 12
drag, startPoint x: 257, startPoint y: 509, endPoint x: 238, endPoint y: 537, distance: 33.8
click at [257, 509] on icon "Año siguiente" at bounding box center [261, 503] width 14 height 14
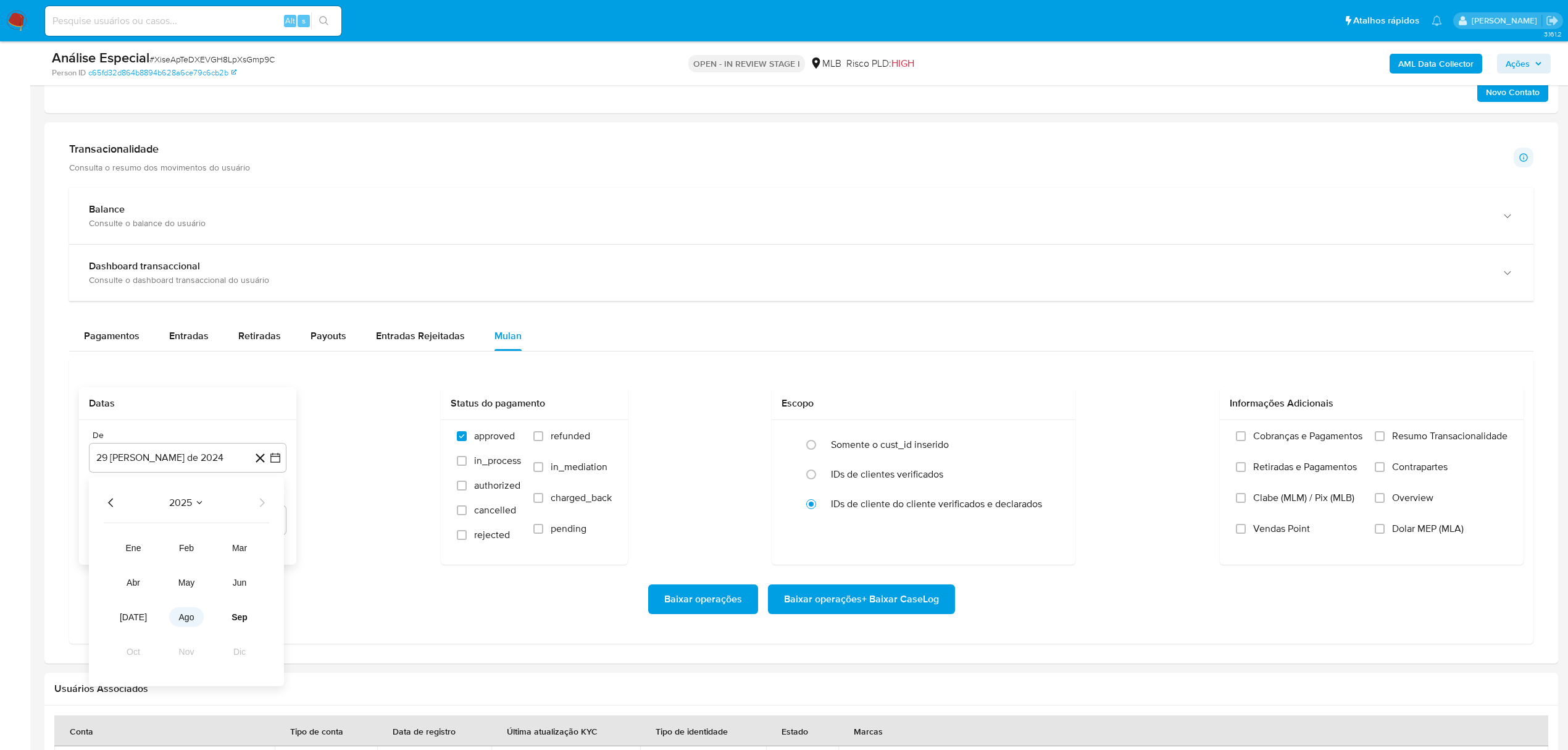
click at [192, 622] on span "ago" at bounding box center [186, 617] width 15 height 10
drag, startPoint x: 208, startPoint y: 552, endPoint x: 219, endPoint y: 551, distance: 11.0
click at [208, 552] on button "1" at bounding box center [212, 549] width 20 height 20
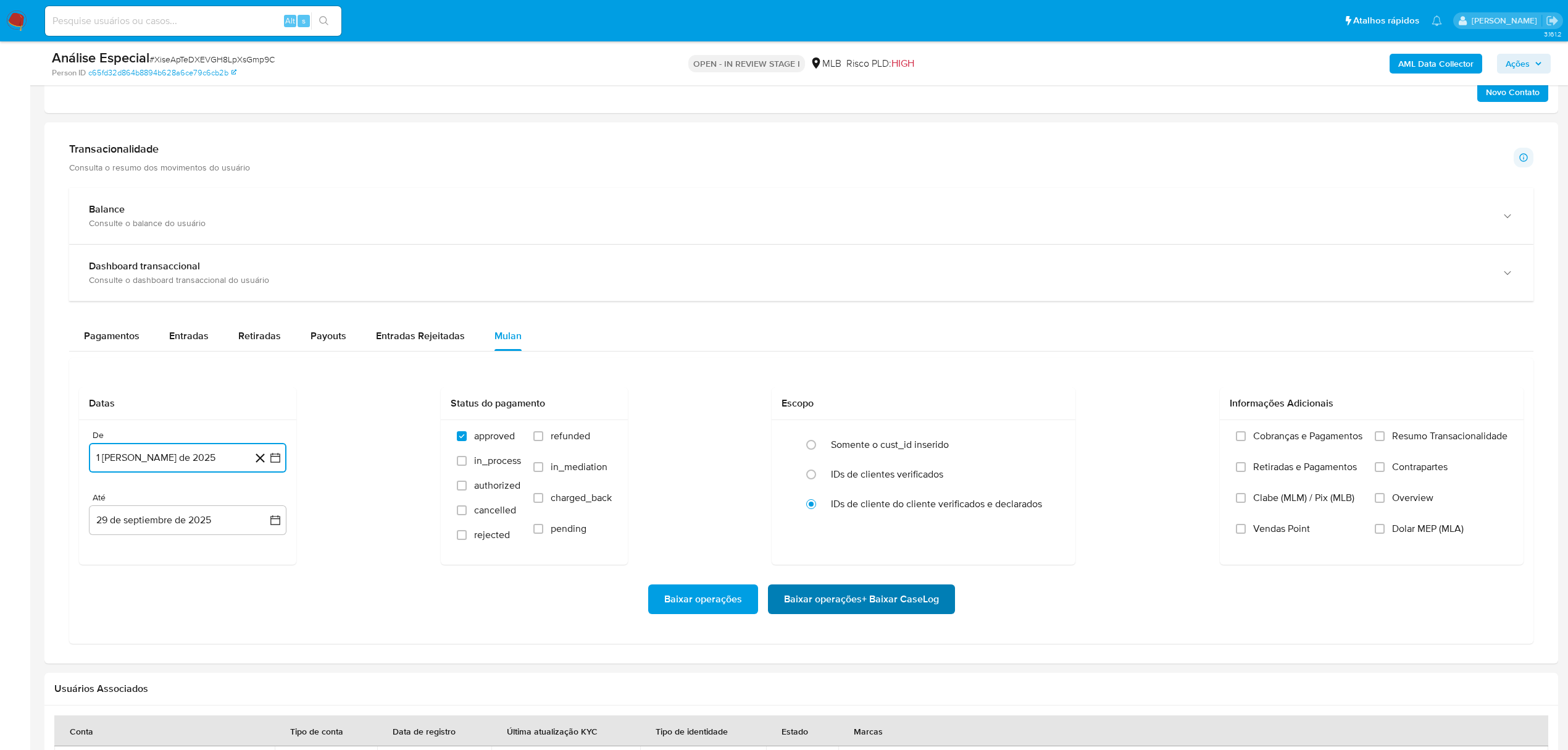
click at [853, 609] on span "Baixar operações + Baixar CaseLog" at bounding box center [861, 599] width 155 height 27
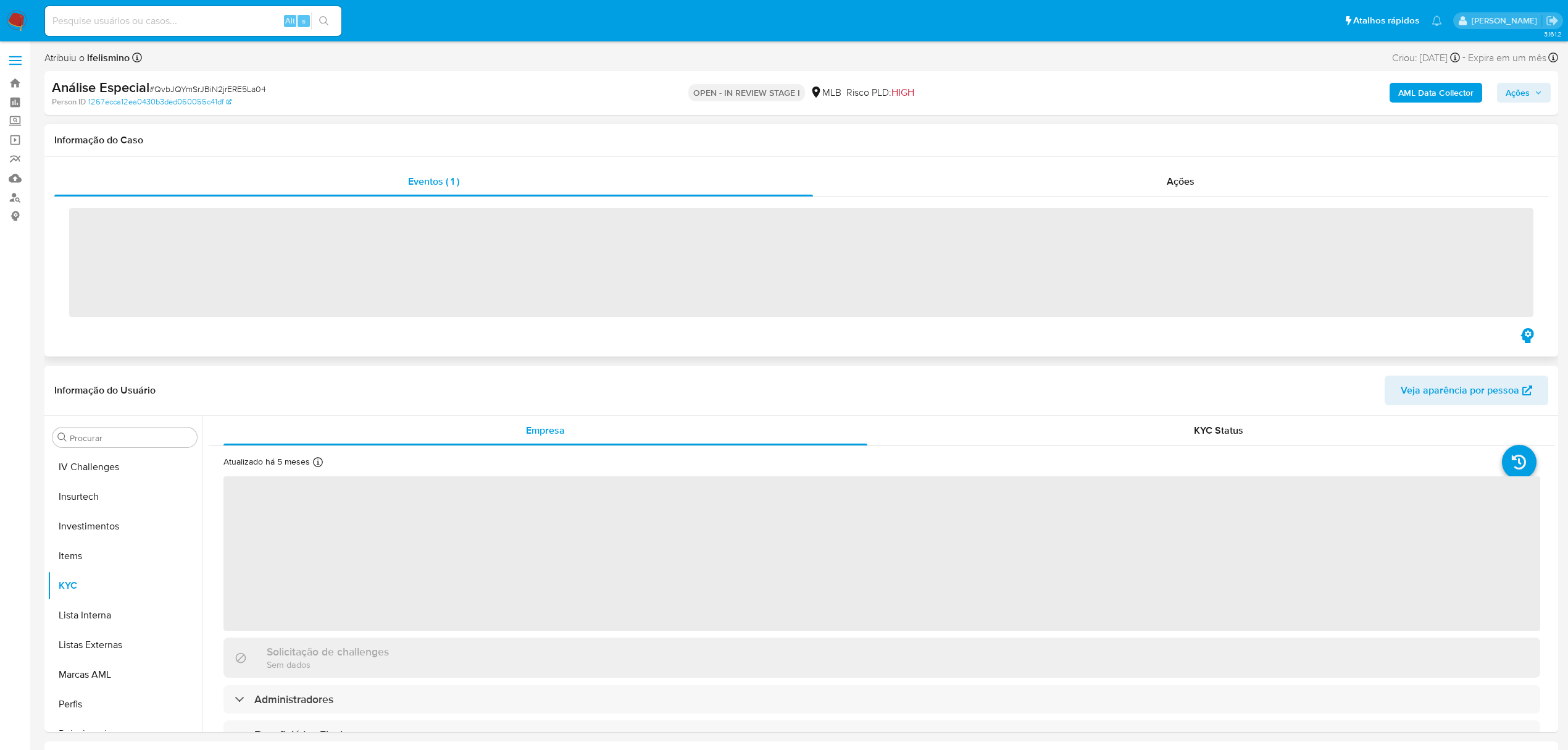
scroll to position [641, 0]
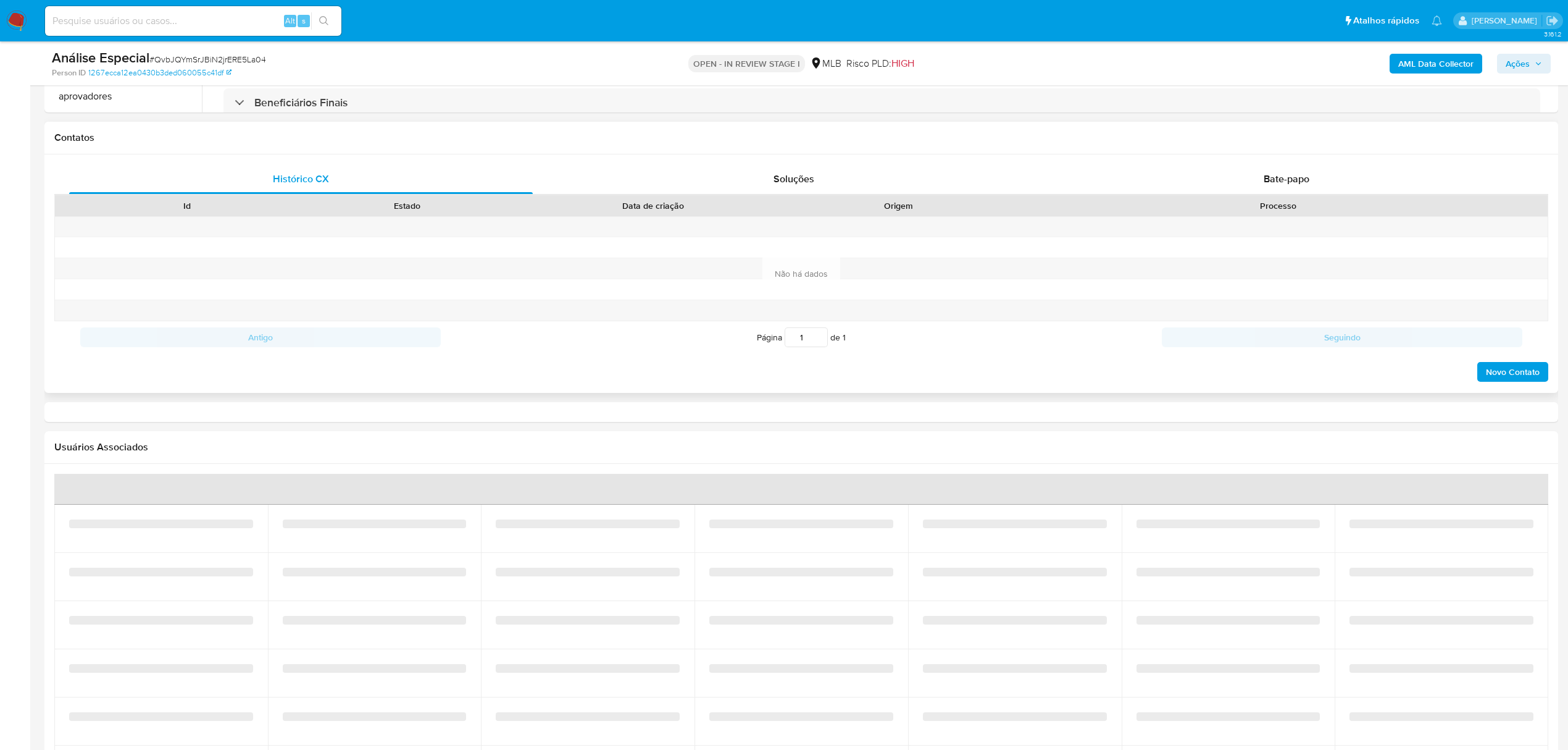
select select "10"
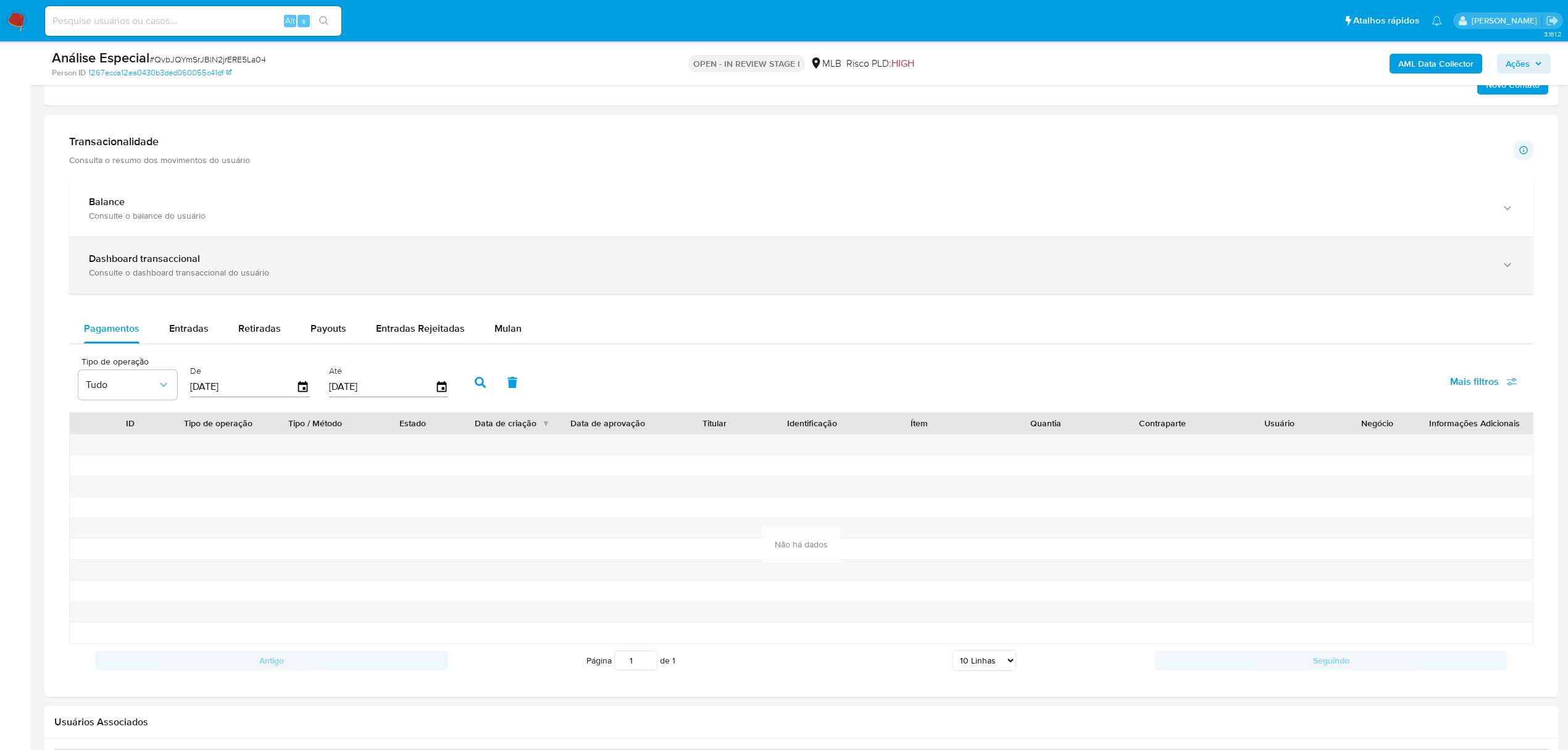
scroll to position [824, 0]
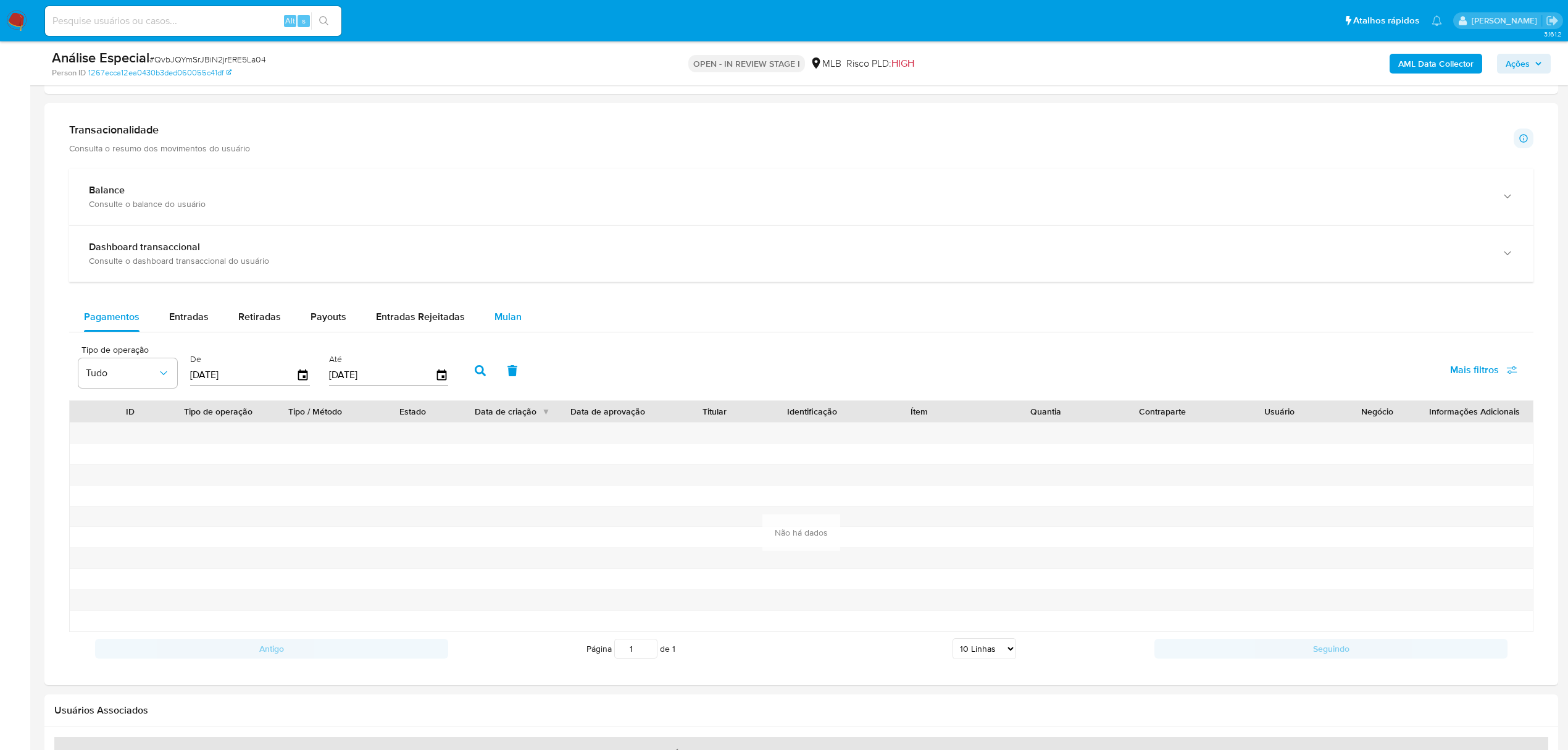
click at [515, 324] on span "Mulan" at bounding box center [508, 317] width 27 height 14
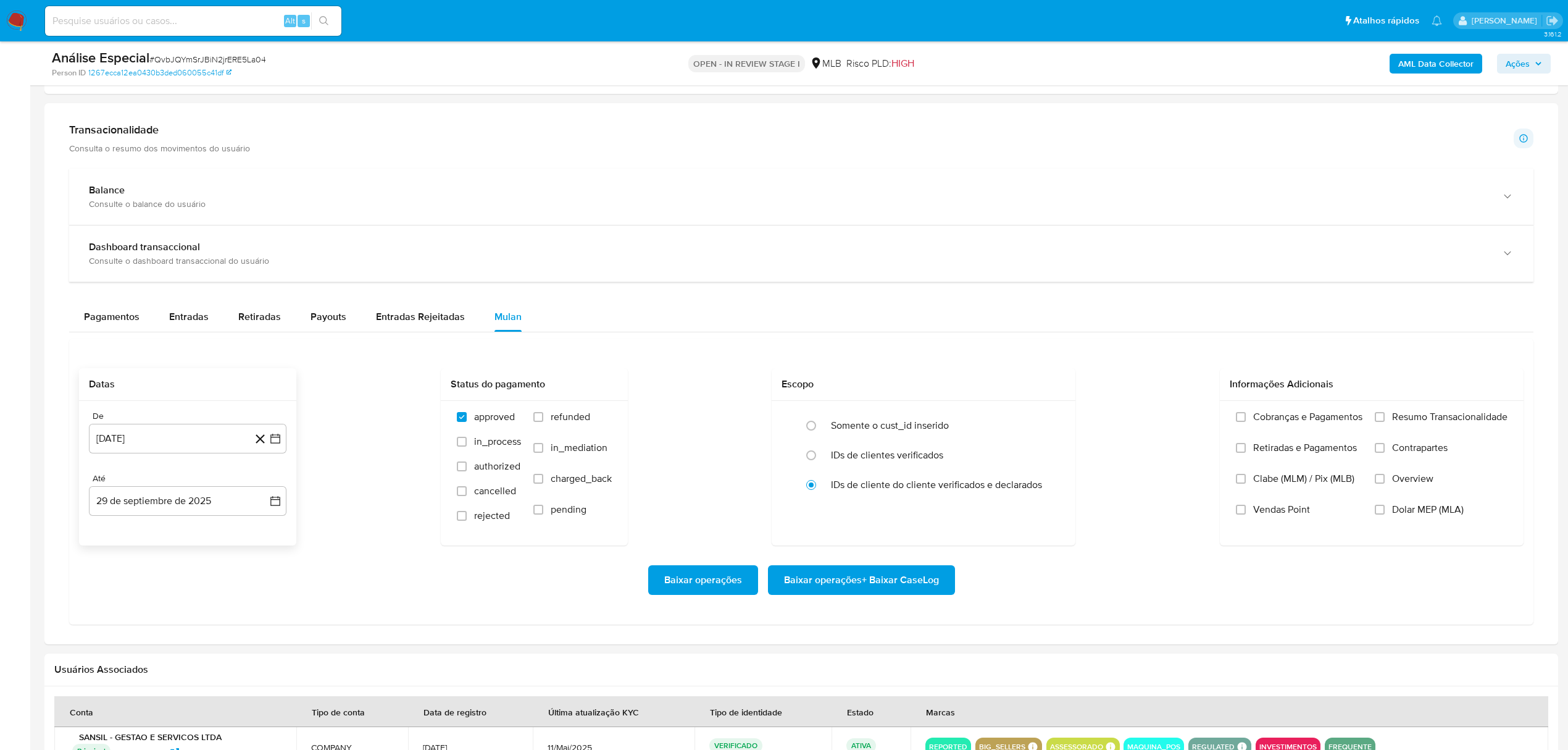
click at [208, 459] on div "De [DATE] [DATE] Até [DATE] [DATE]" at bounding box center [188, 473] width 217 height 144
click at [194, 448] on button "[DATE]" at bounding box center [188, 438] width 197 height 30
click at [194, 497] on div "agosto 2024 agosto 2024 lun lunes mar martes mié miércoles jue jueves vie viern…" at bounding box center [188, 557] width 168 height 162
click at [211, 487] on button "agosto 2024" at bounding box center [188, 483] width 68 height 12
click at [257, 487] on icon "Año siguiente" at bounding box center [261, 484] width 14 height 14
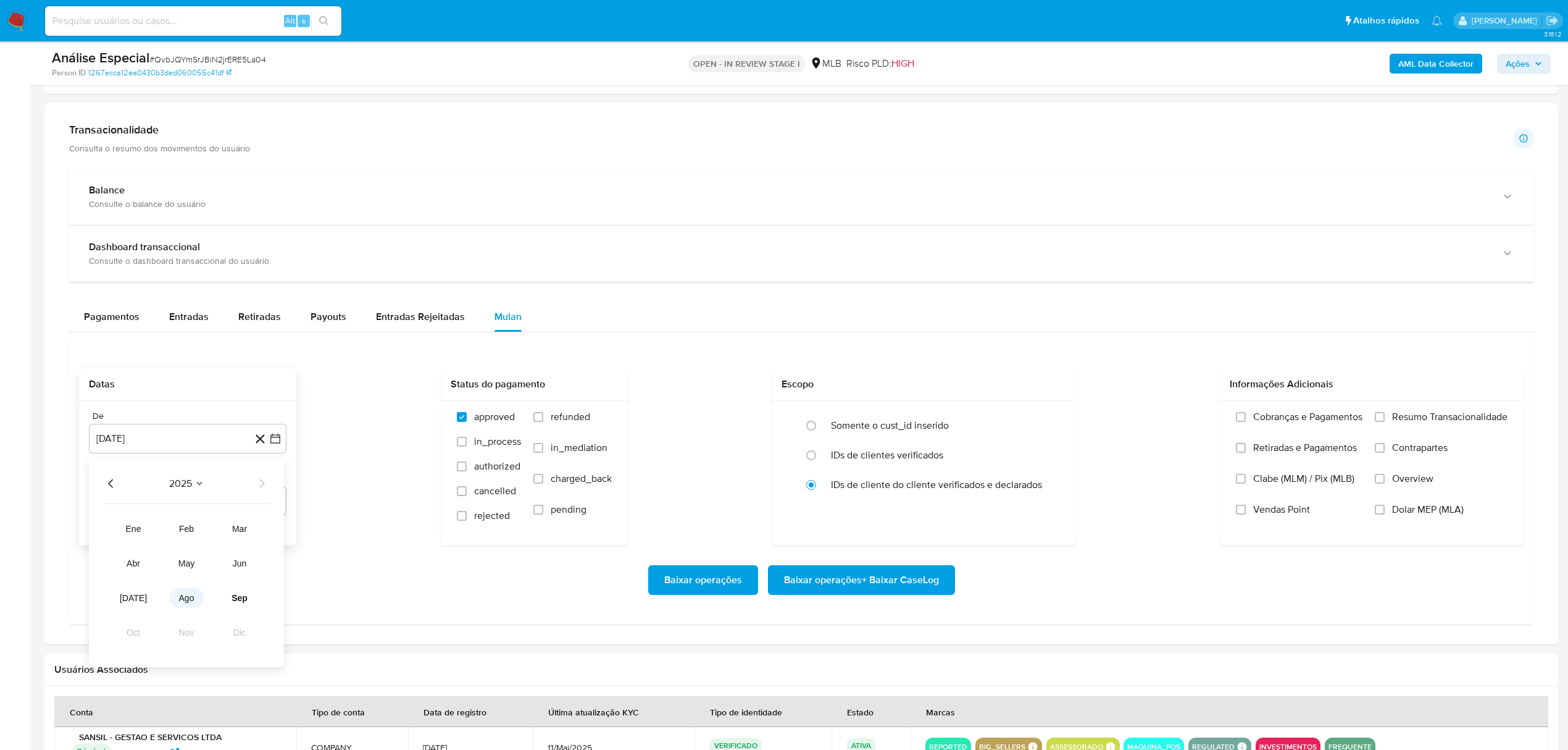
click at [184, 603] on span "ago" at bounding box center [186, 598] width 15 height 10
click at [208, 531] on button "1" at bounding box center [212, 529] width 20 height 20
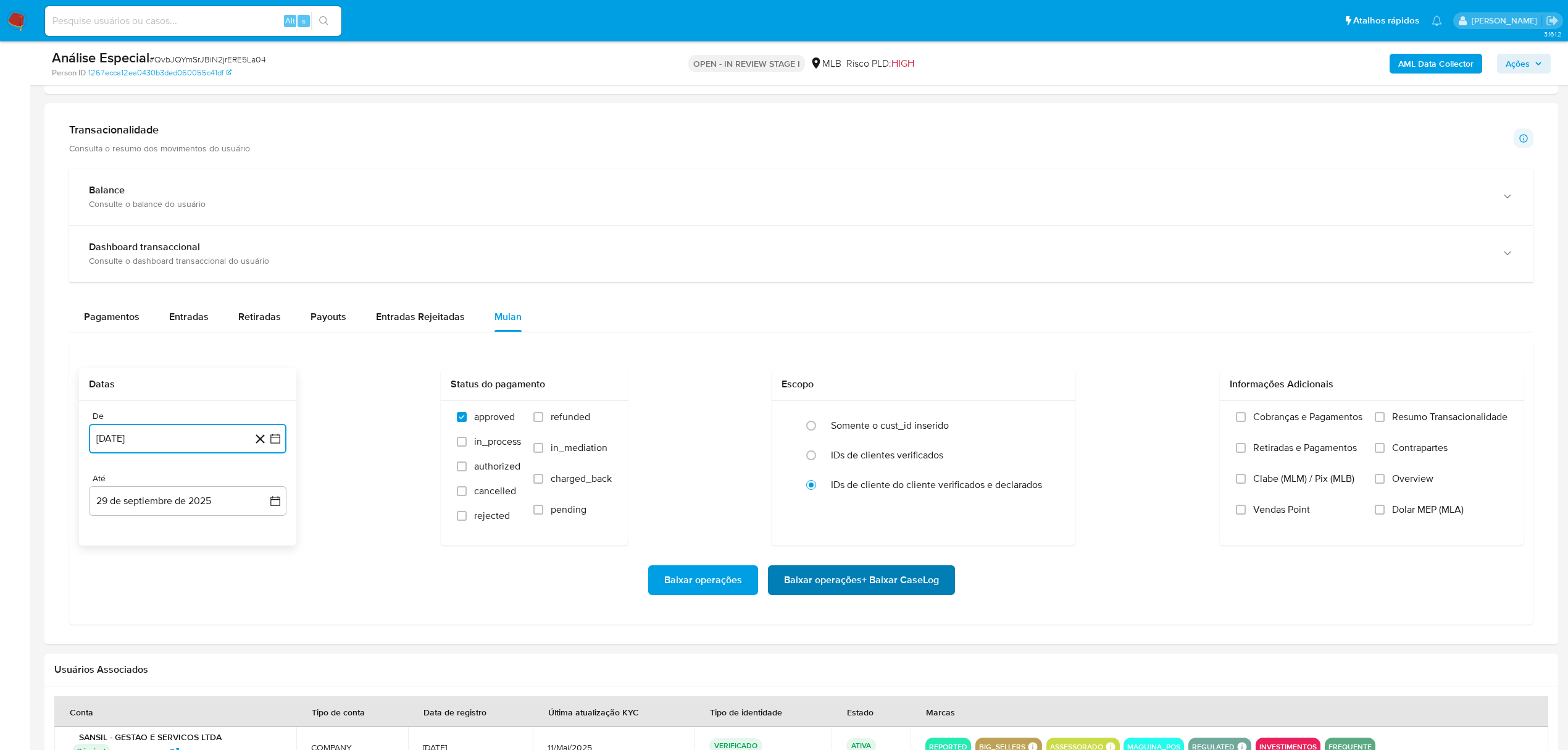
click at [878, 581] on span "Baixar operações + Baixar CaseLog" at bounding box center [861, 580] width 155 height 27
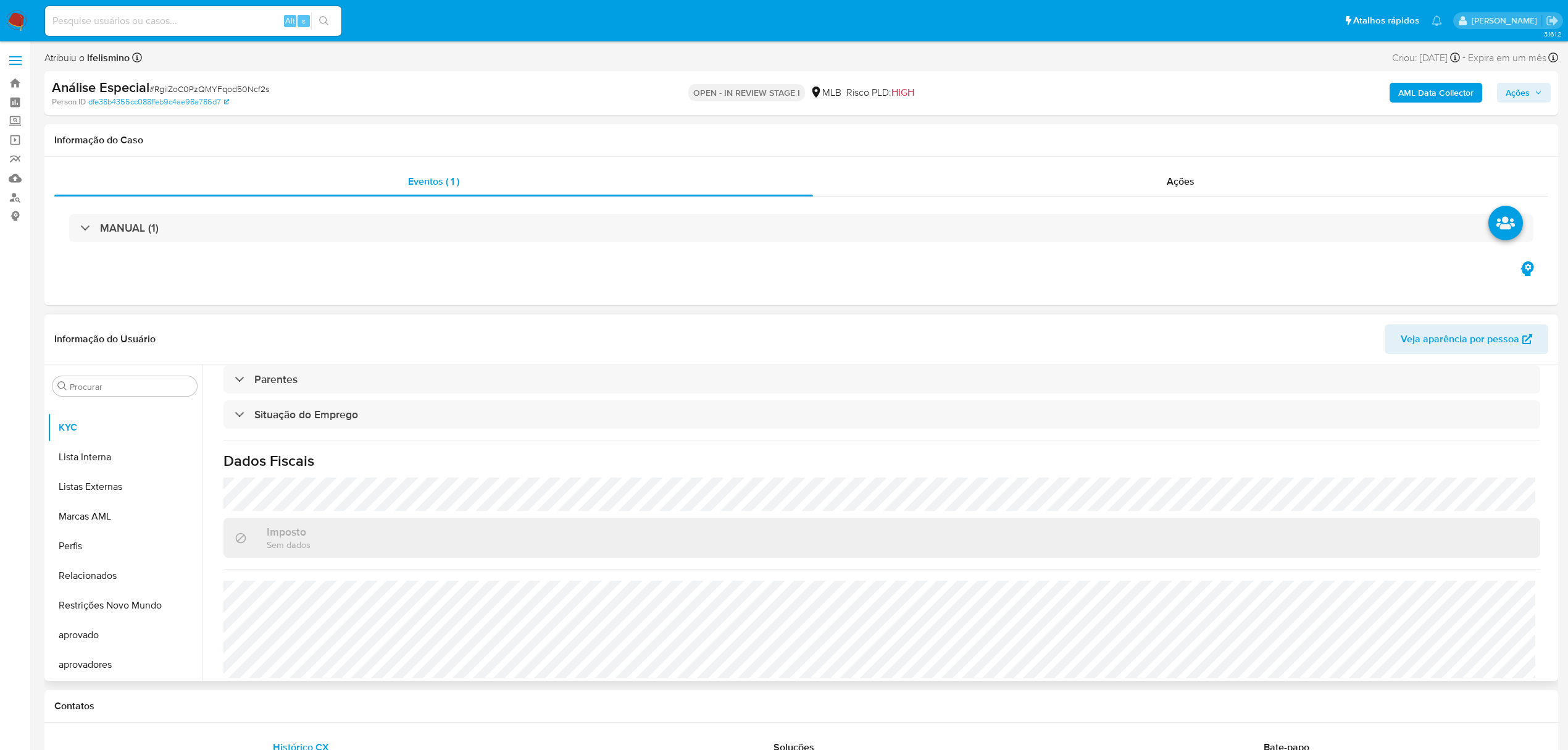
scroll to position [312, 0]
select select "10"
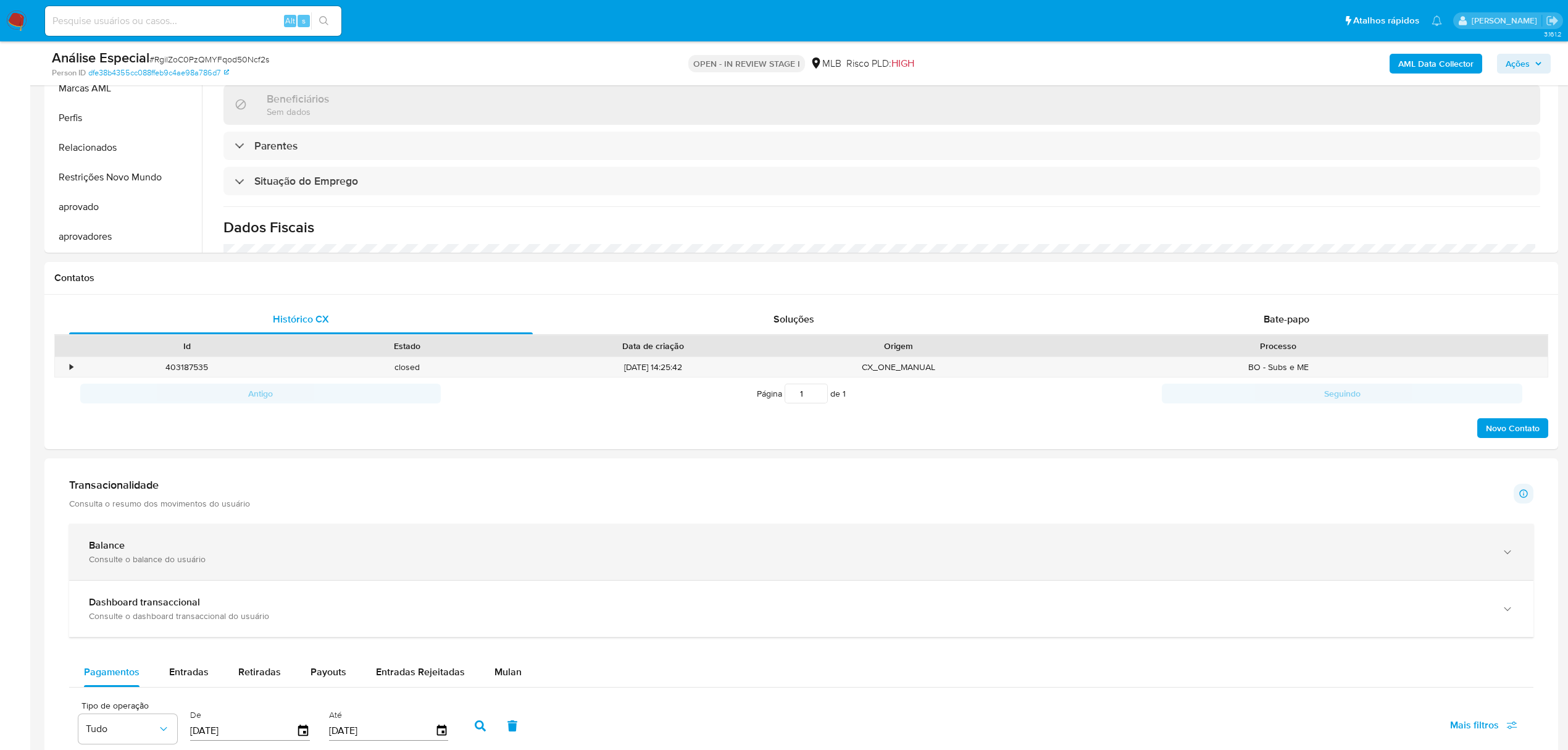
scroll to position [411, 0]
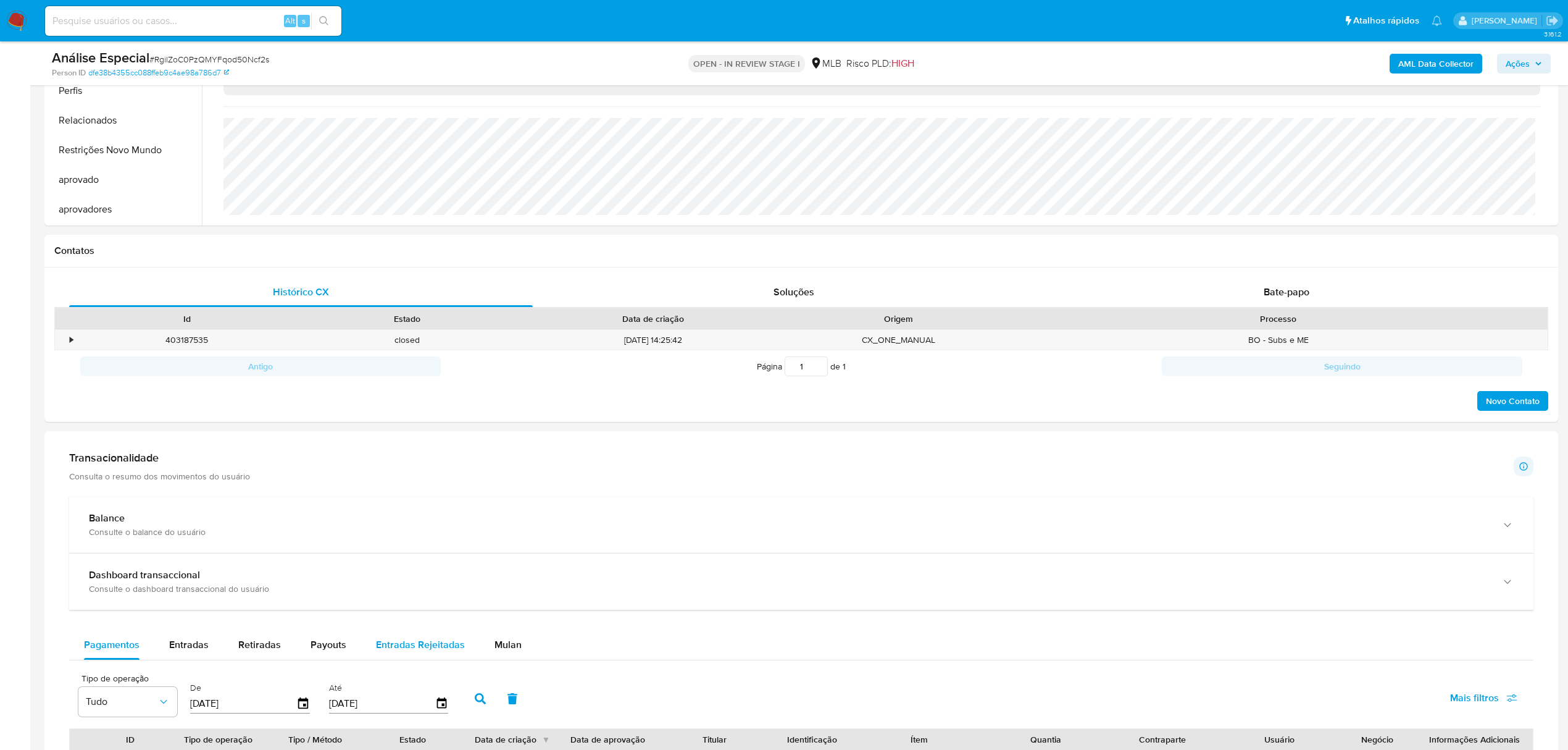
drag, startPoint x: 507, startPoint y: 655, endPoint x: 374, endPoint y: 659, distance: 133.1
click at [507, 652] on span "Mulan" at bounding box center [508, 645] width 27 height 14
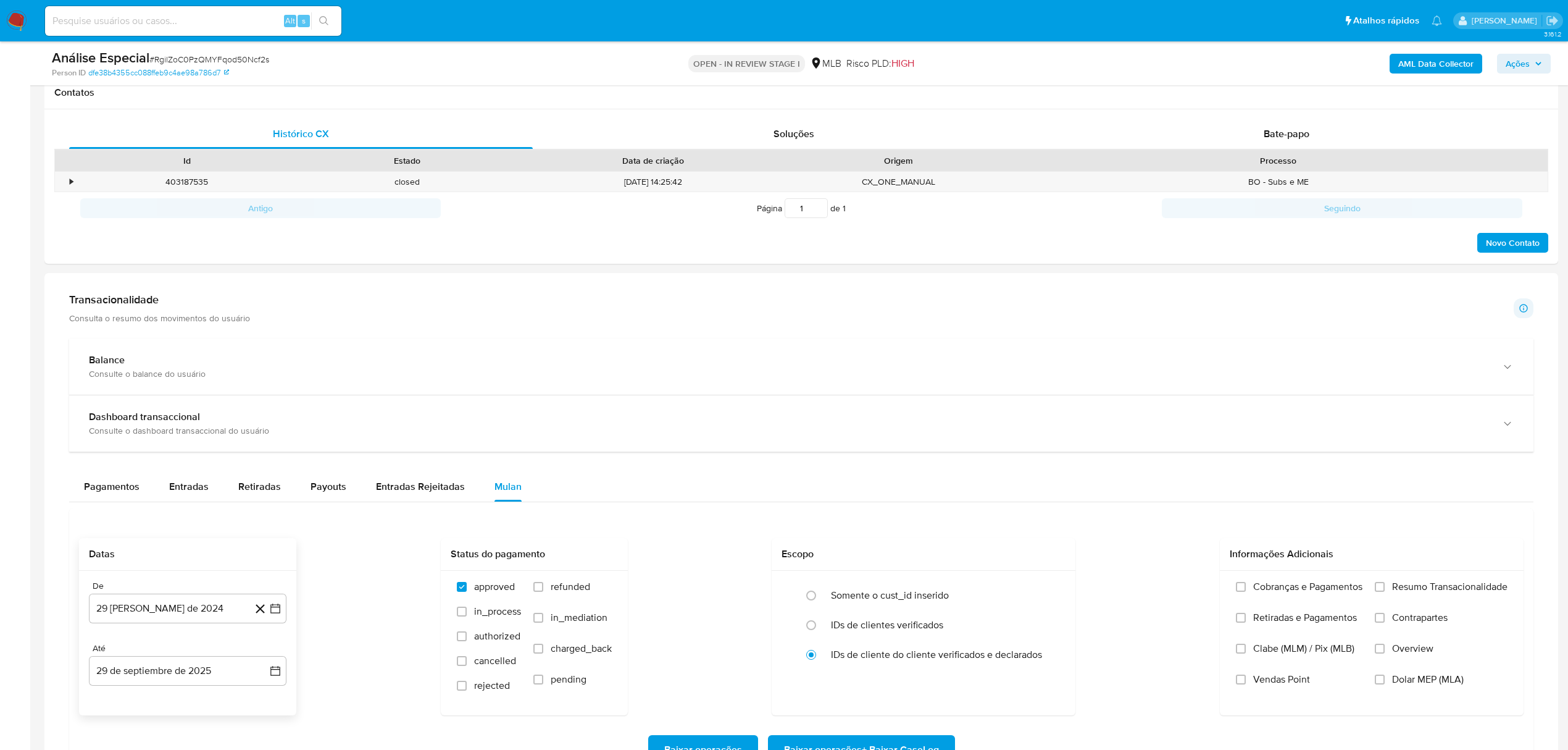
scroll to position [577, 0]
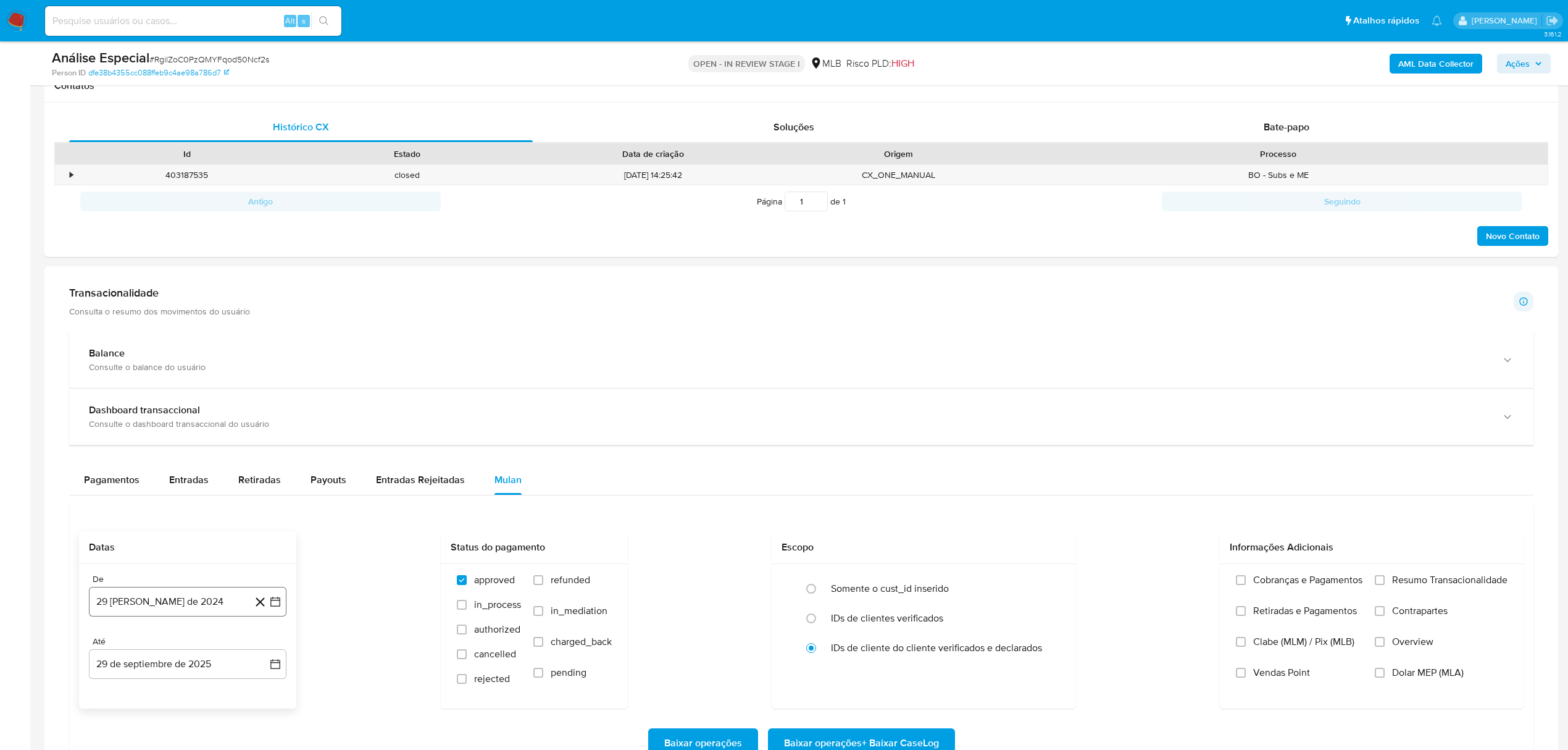
click at [146, 617] on button "29 [PERSON_NAME] de 2024" at bounding box center [188, 602] width 197 height 30
click at [180, 414] on span "agosto 2024" at bounding box center [182, 414] width 56 height 12
click at [268, 404] on icon "Año siguiente" at bounding box center [261, 400] width 14 height 14
click at [179, 520] on span "ago" at bounding box center [186, 514] width 15 height 10
click at [215, 467] on button "1" at bounding box center [212, 460] width 20 height 20
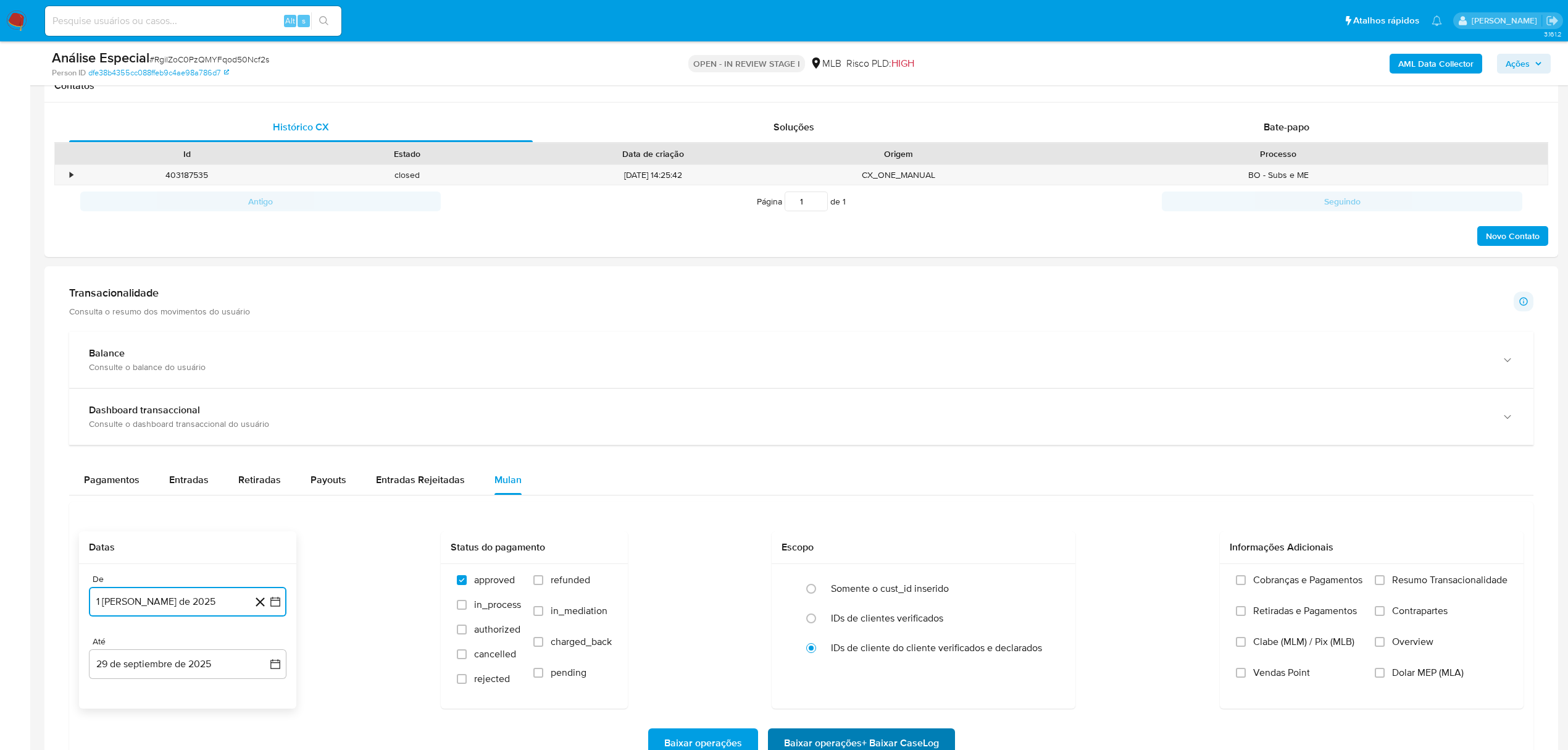
click at [932, 746] on span "Baixar operações + Baixar CaseLog" at bounding box center [861, 744] width 155 height 27
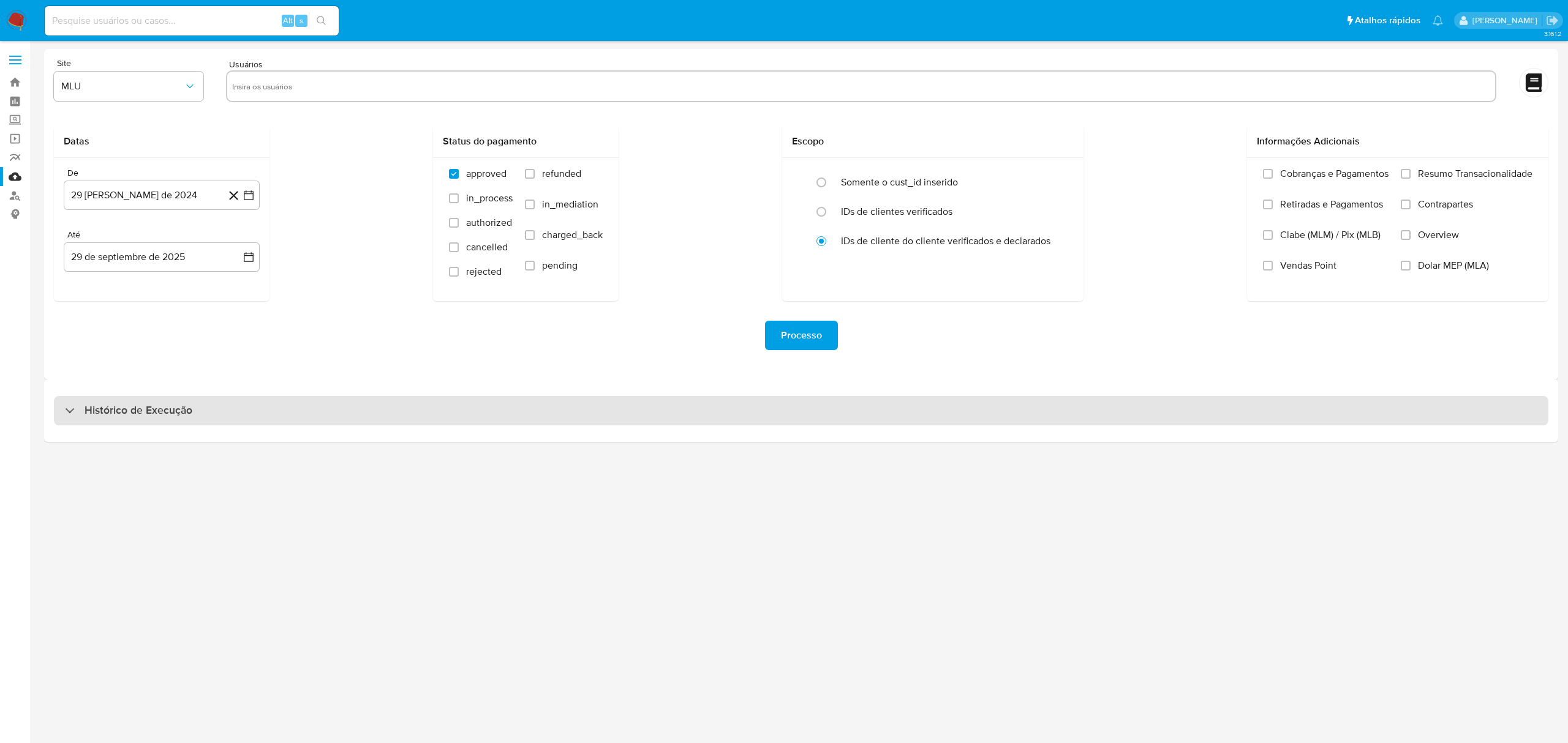
click at [433, 422] on div "Histórico de Execução" at bounding box center [801, 410] width 1494 height 29
select select "10"
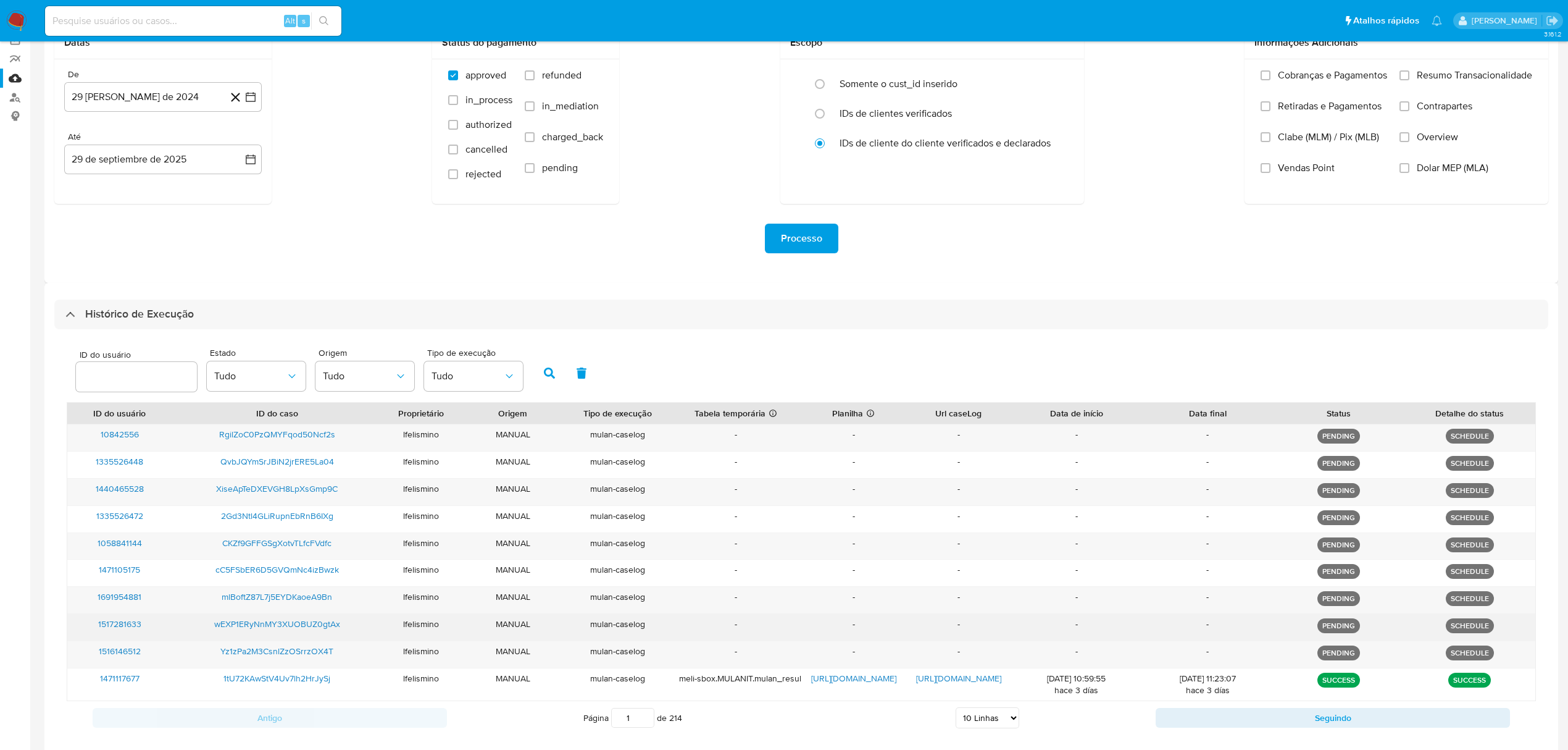
scroll to position [171, 0]
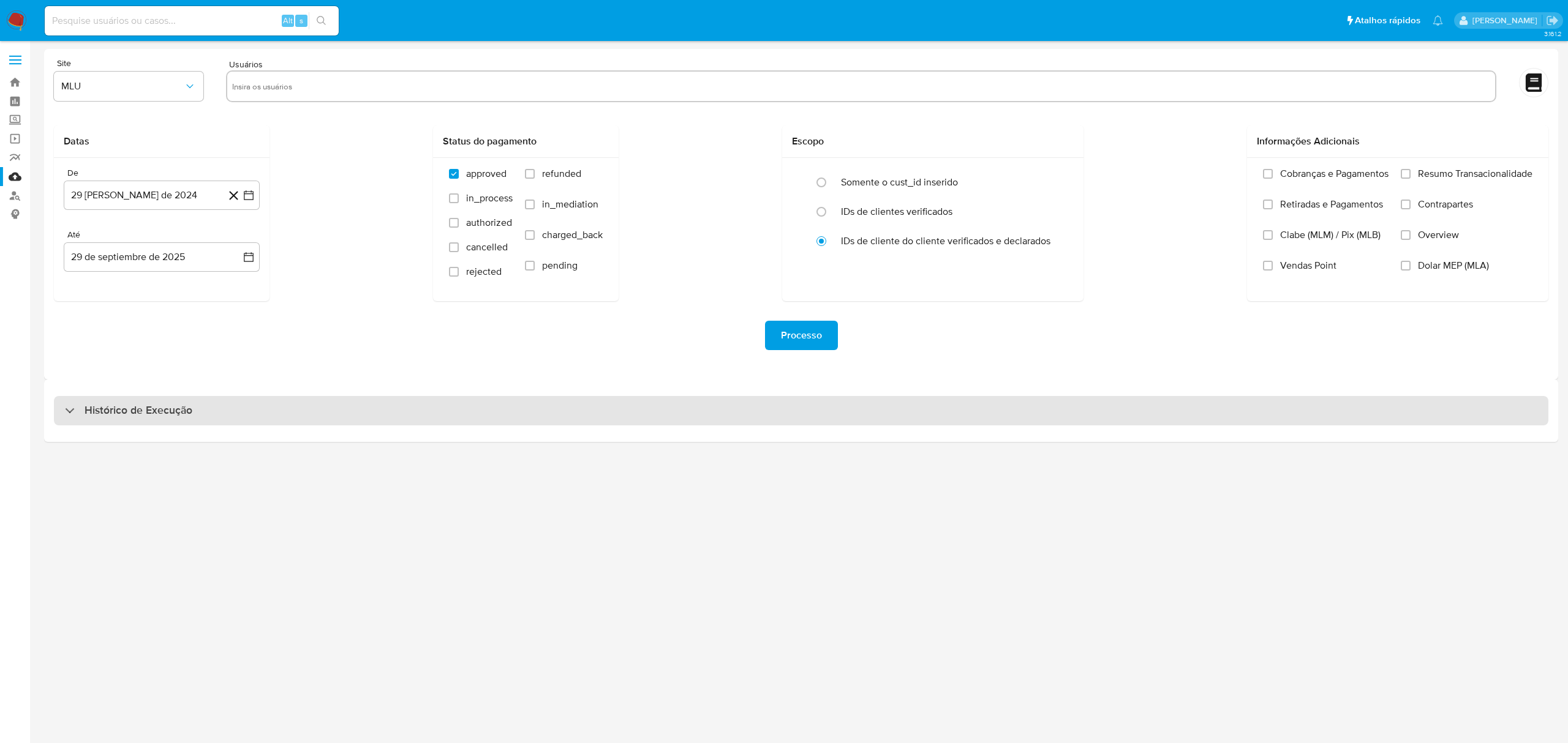
click at [306, 415] on div "Histórico de Execução" at bounding box center [801, 410] width 1494 height 29
select select "10"
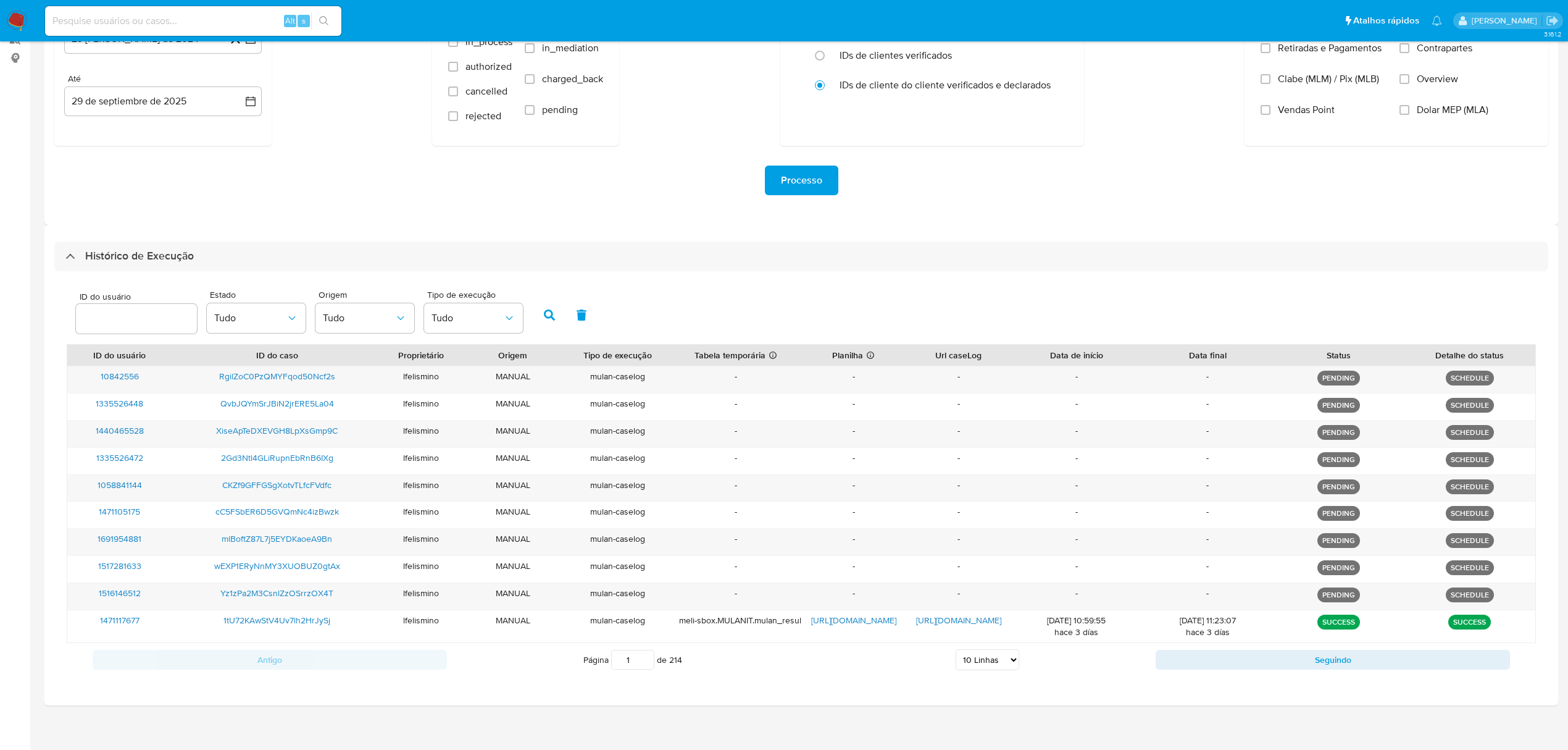
scroll to position [164, 0]
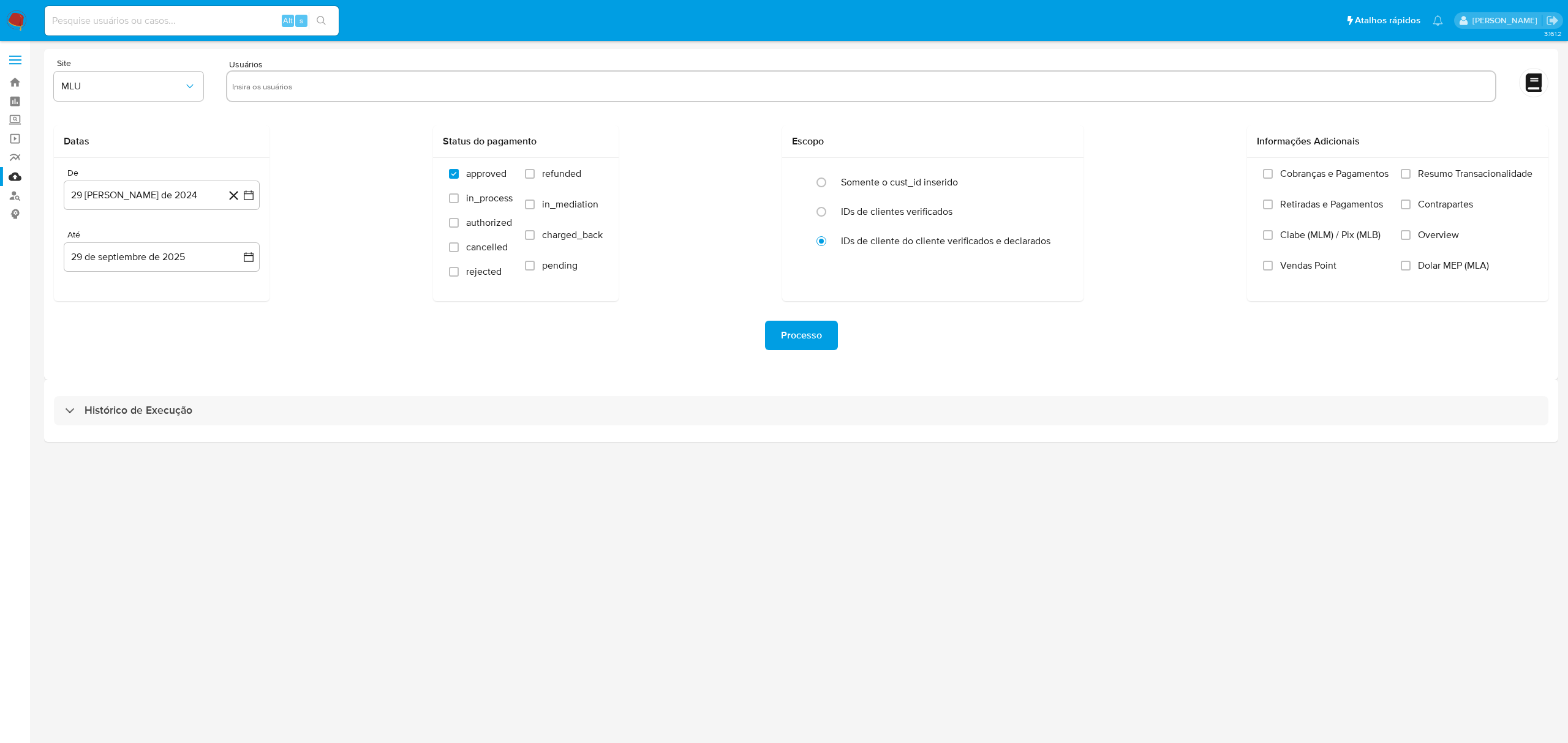
click at [483, 430] on div "Histórico de Execução" at bounding box center [801, 411] width 1514 height 63
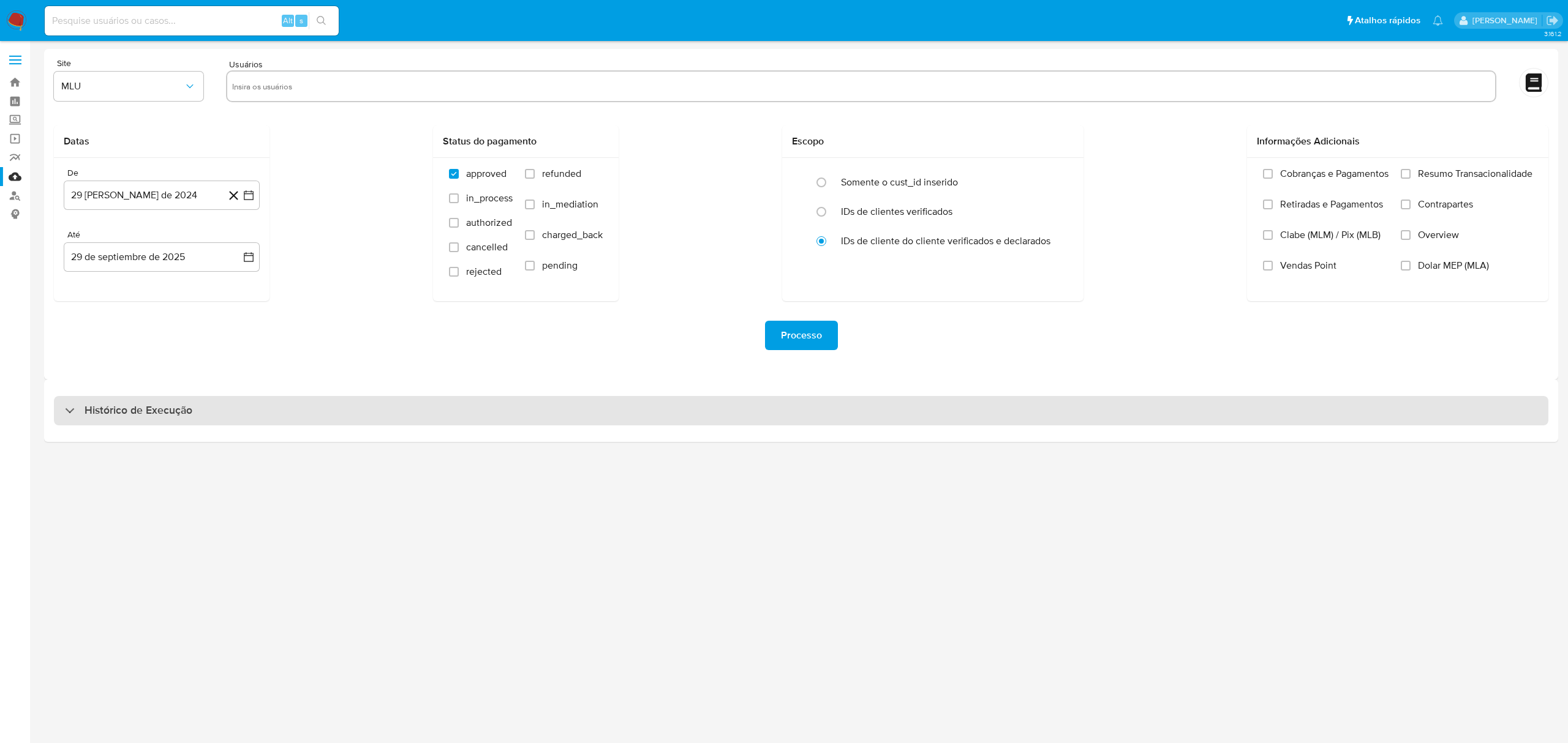
click at [507, 412] on div "Histórico de Execução" at bounding box center [801, 410] width 1494 height 29
select select "10"
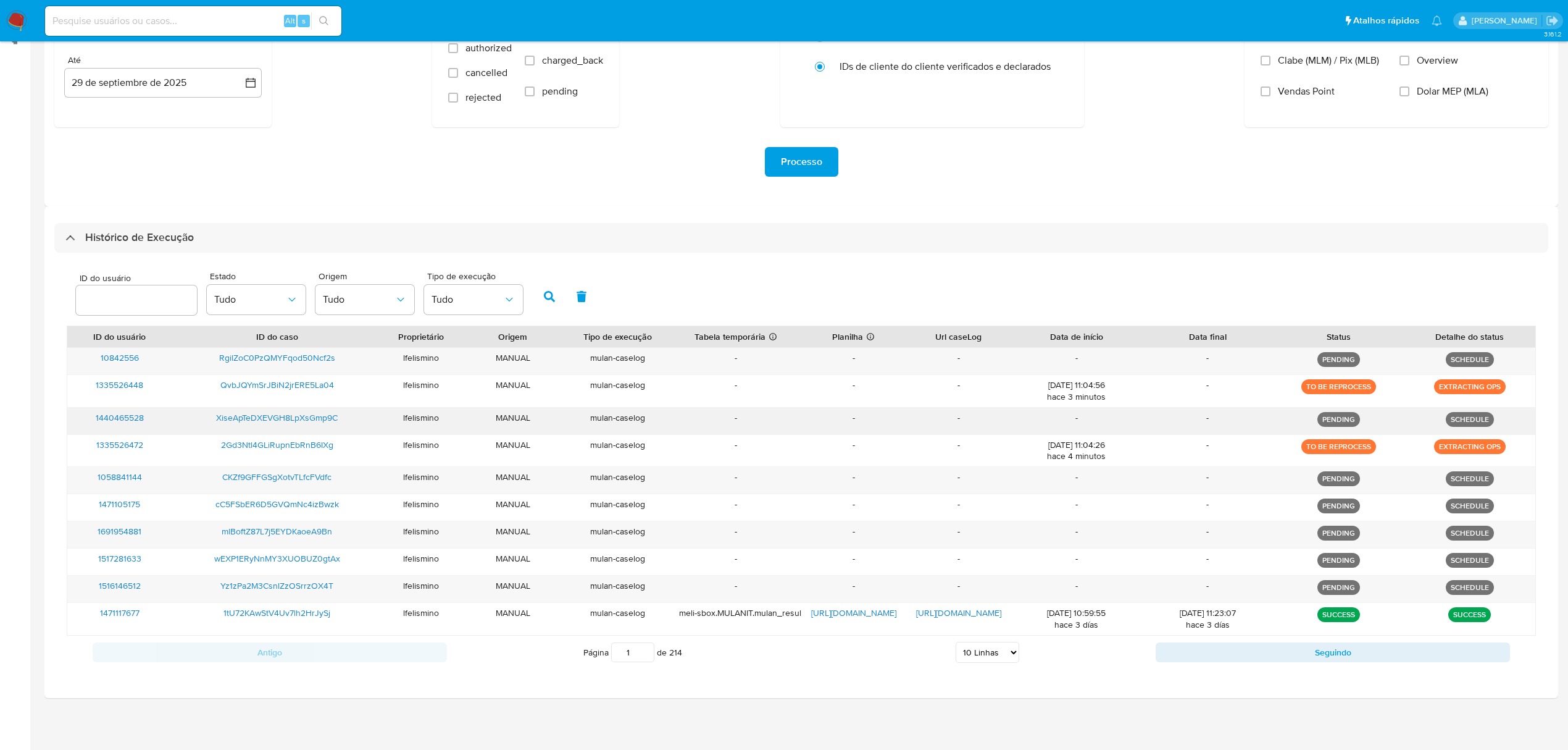
scroll to position [181, 0]
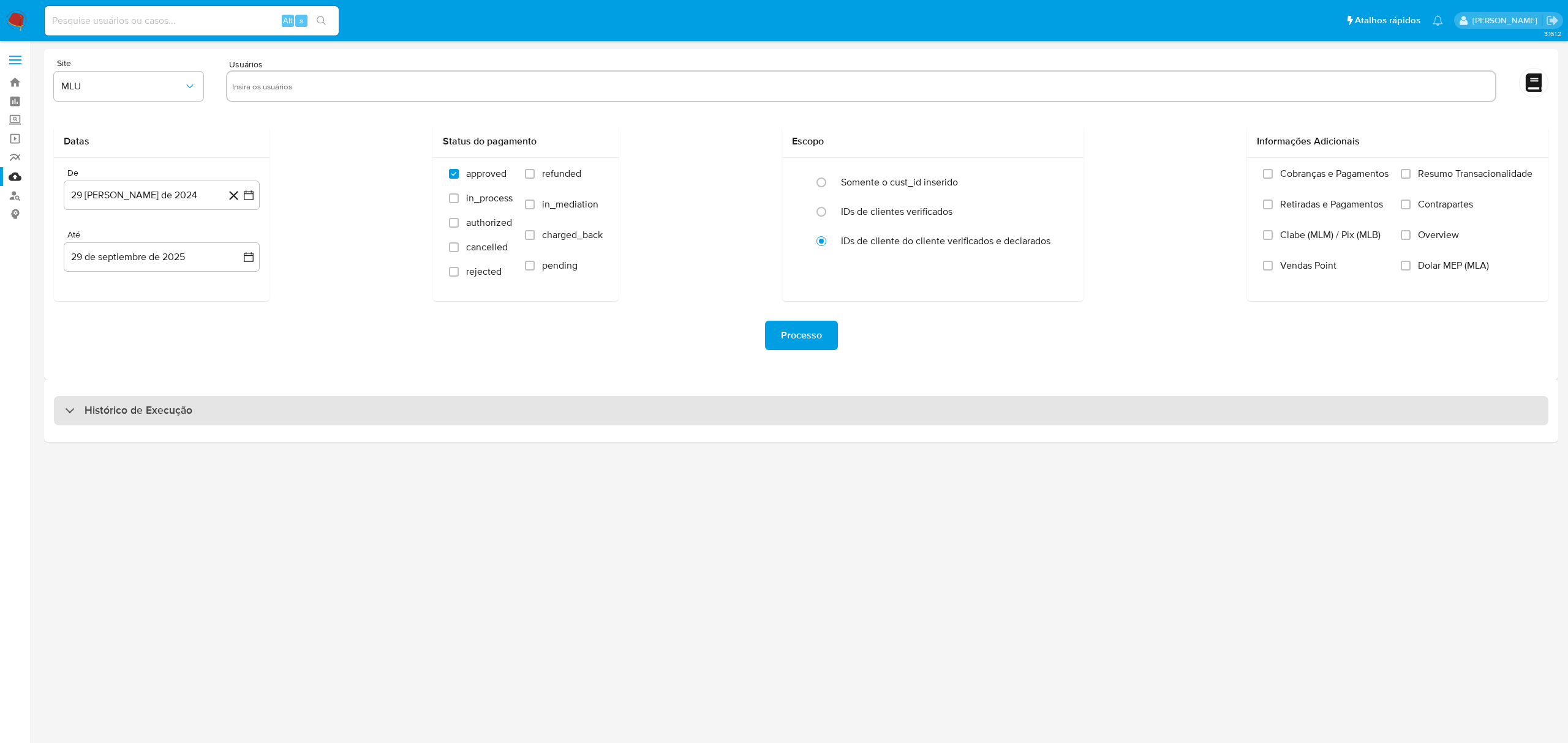
click at [343, 419] on div "Histórico de Execução" at bounding box center [801, 410] width 1494 height 29
select select "10"
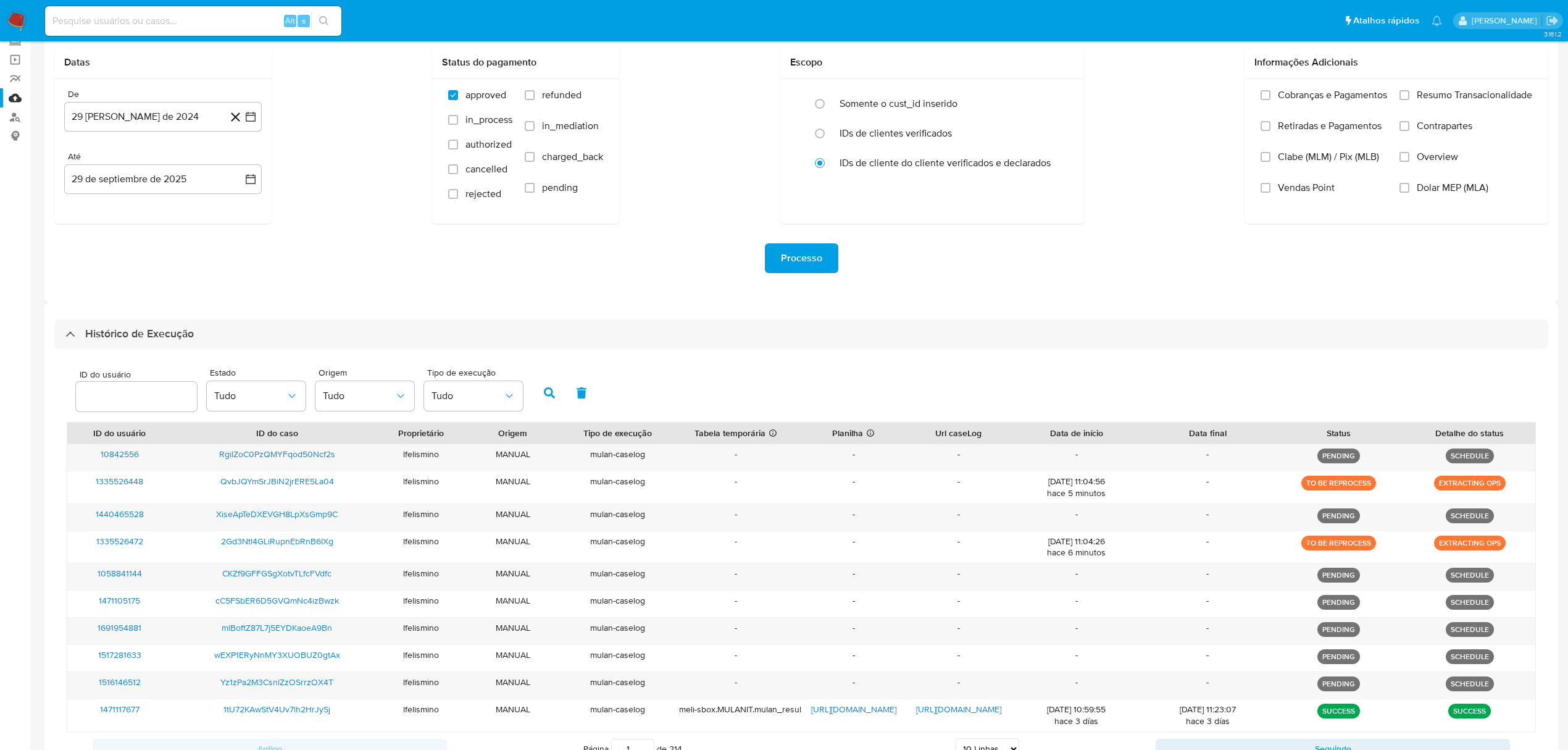
scroll to position [181, 0]
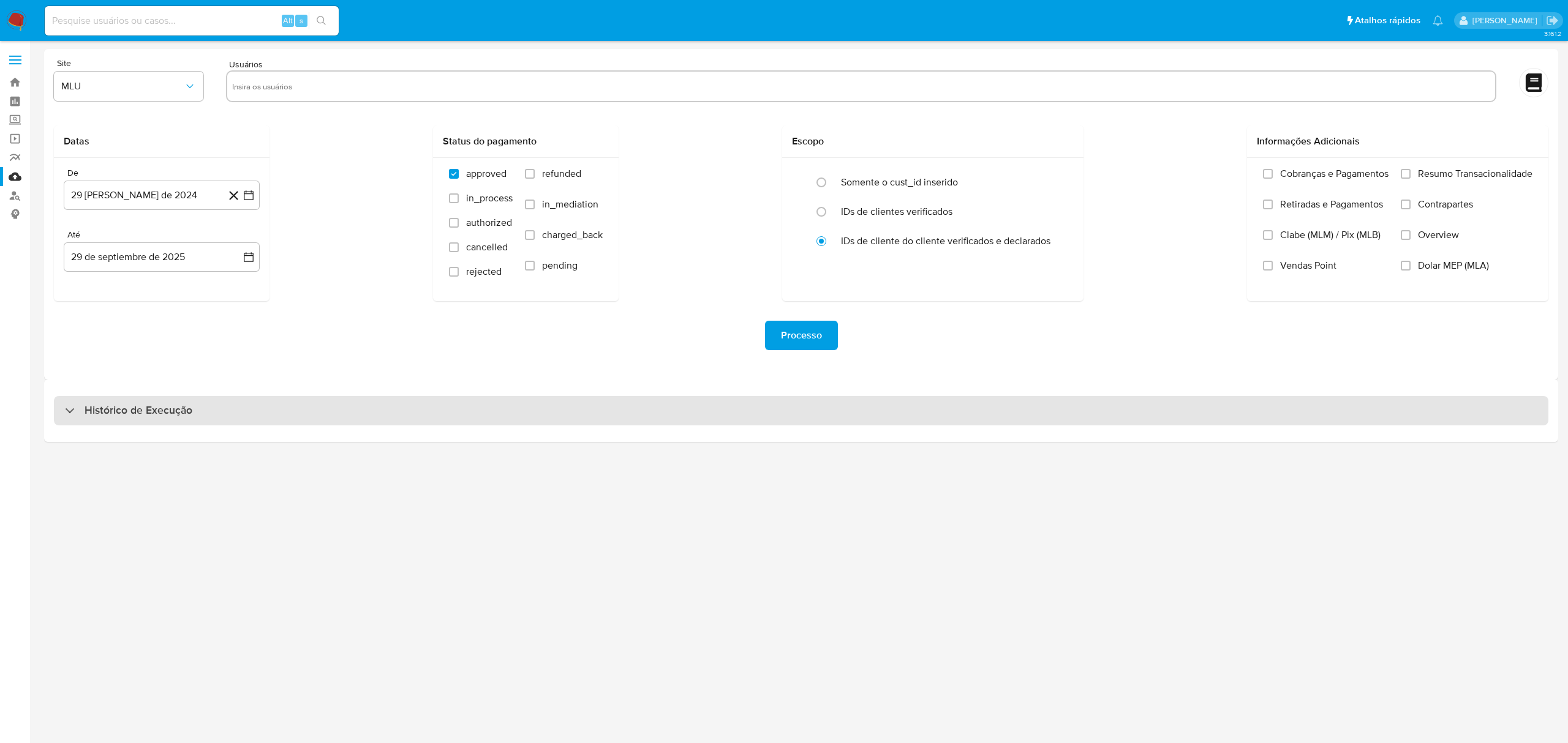
click at [327, 407] on div "Histórico de Execução" at bounding box center [801, 410] width 1494 height 29
select select "10"
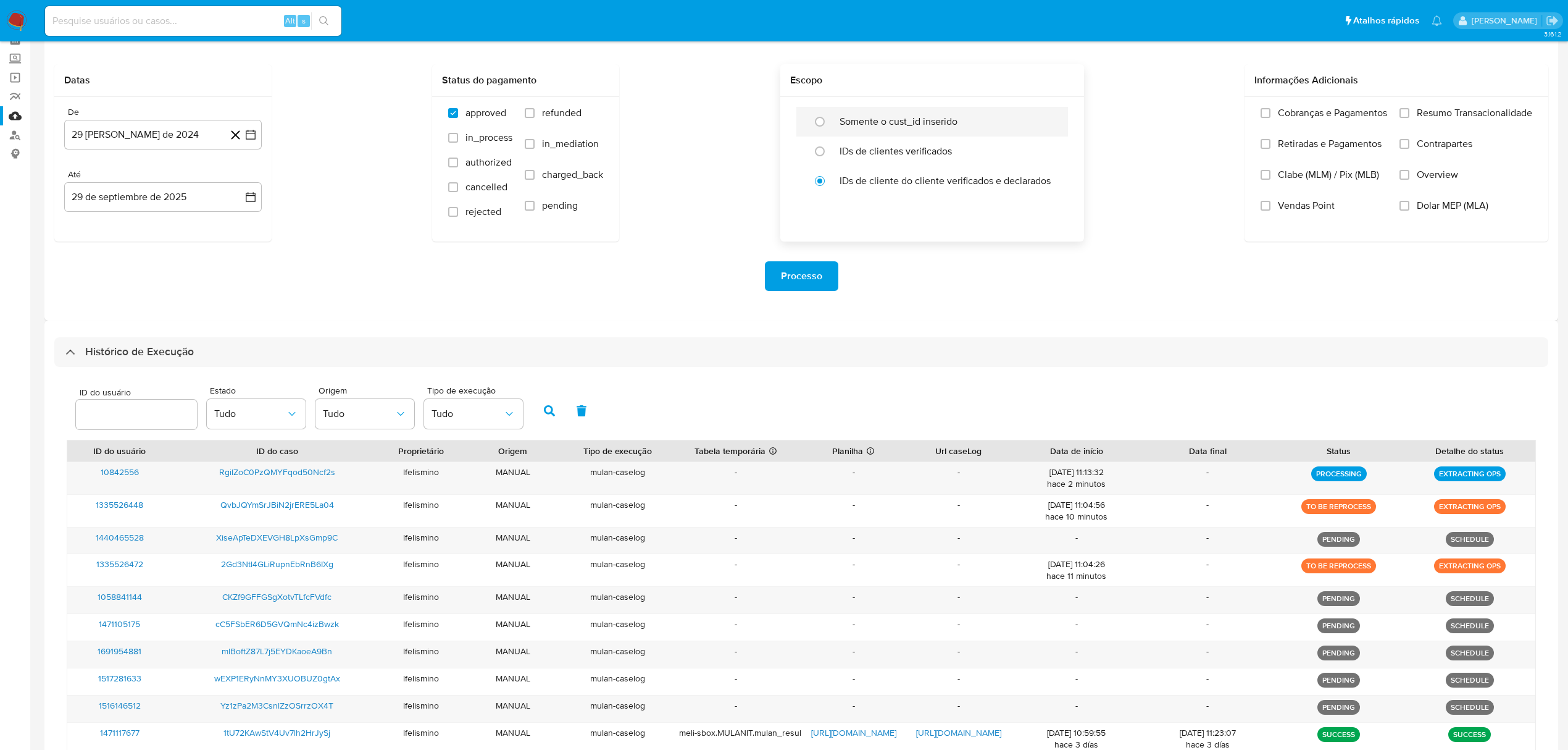
scroll to position [164, 0]
